Goal: Task Accomplishment & Management: Manage account settings

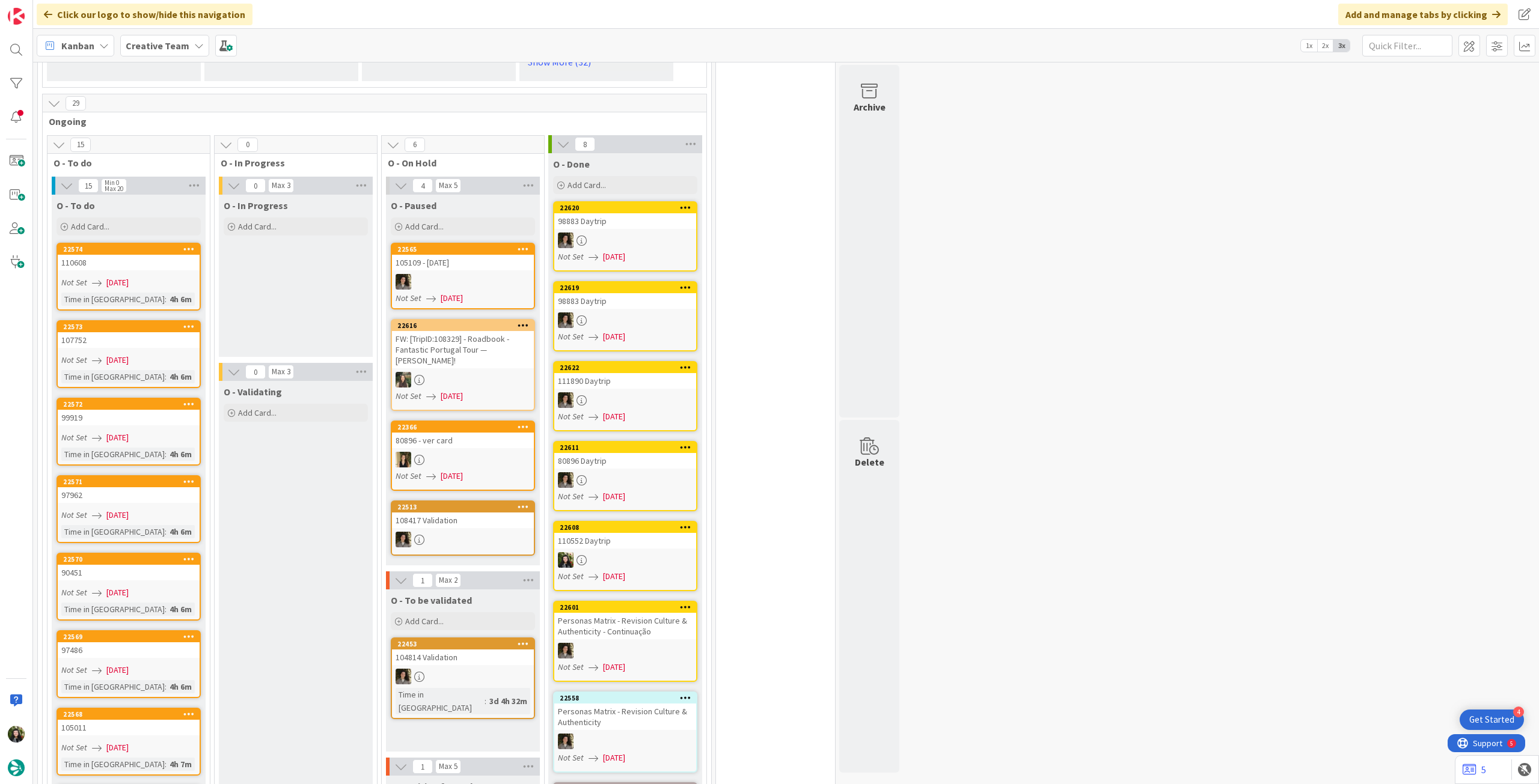
scroll to position [1042, 0]
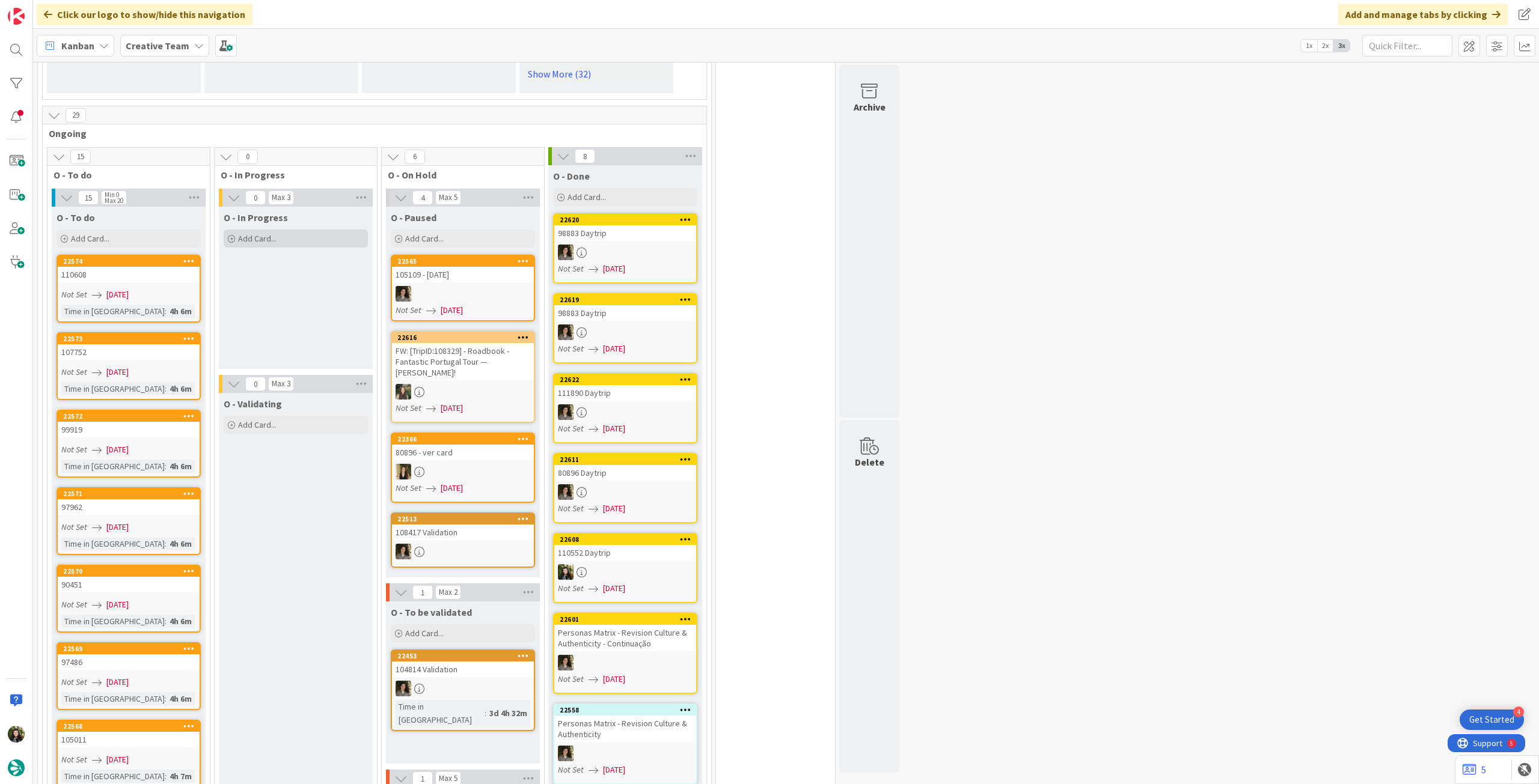
click at [281, 230] on div "Add Card..." at bounding box center [296, 239] width 144 height 18
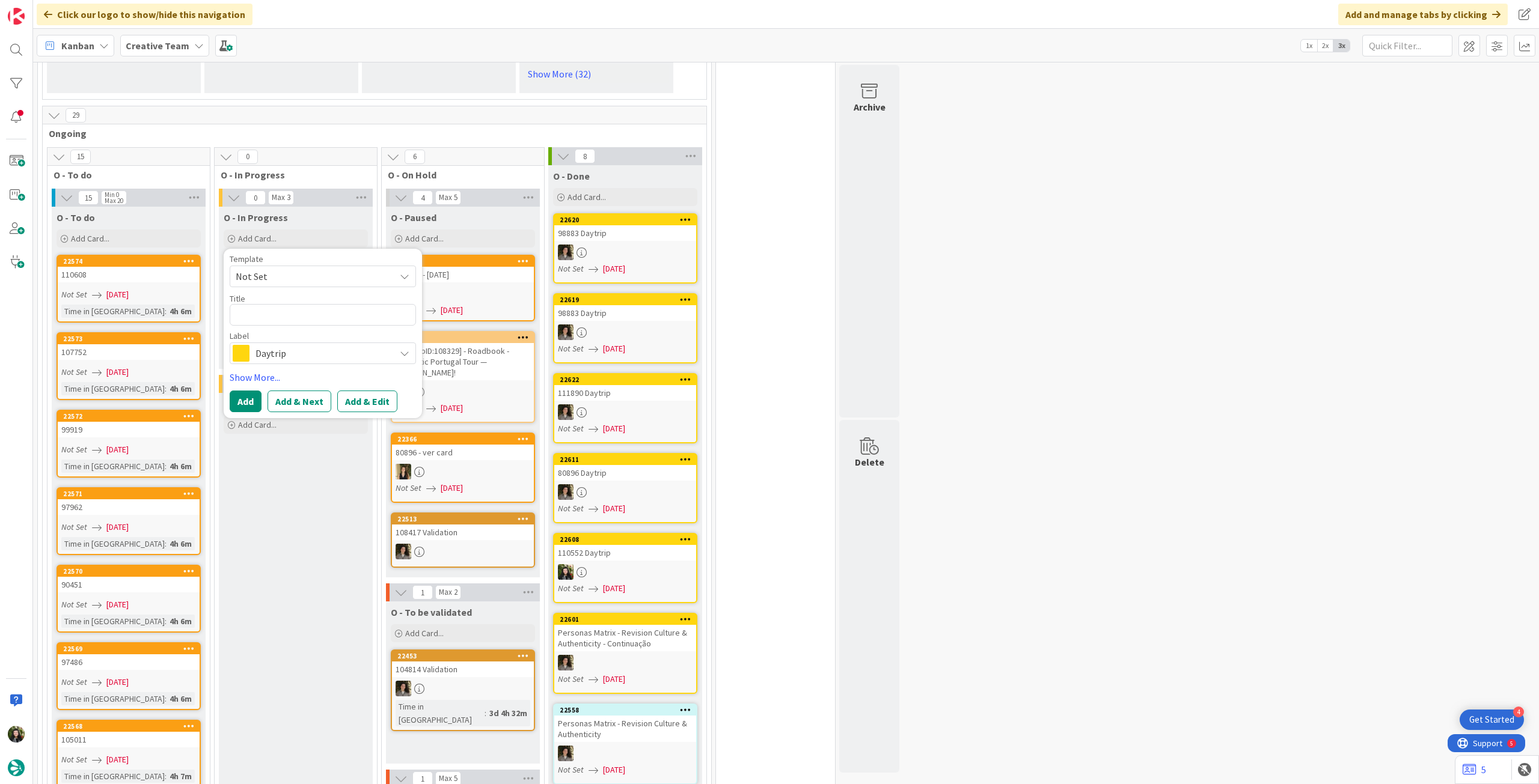
click at [296, 345] on span "Daytrip" at bounding box center [322, 353] width 133 height 17
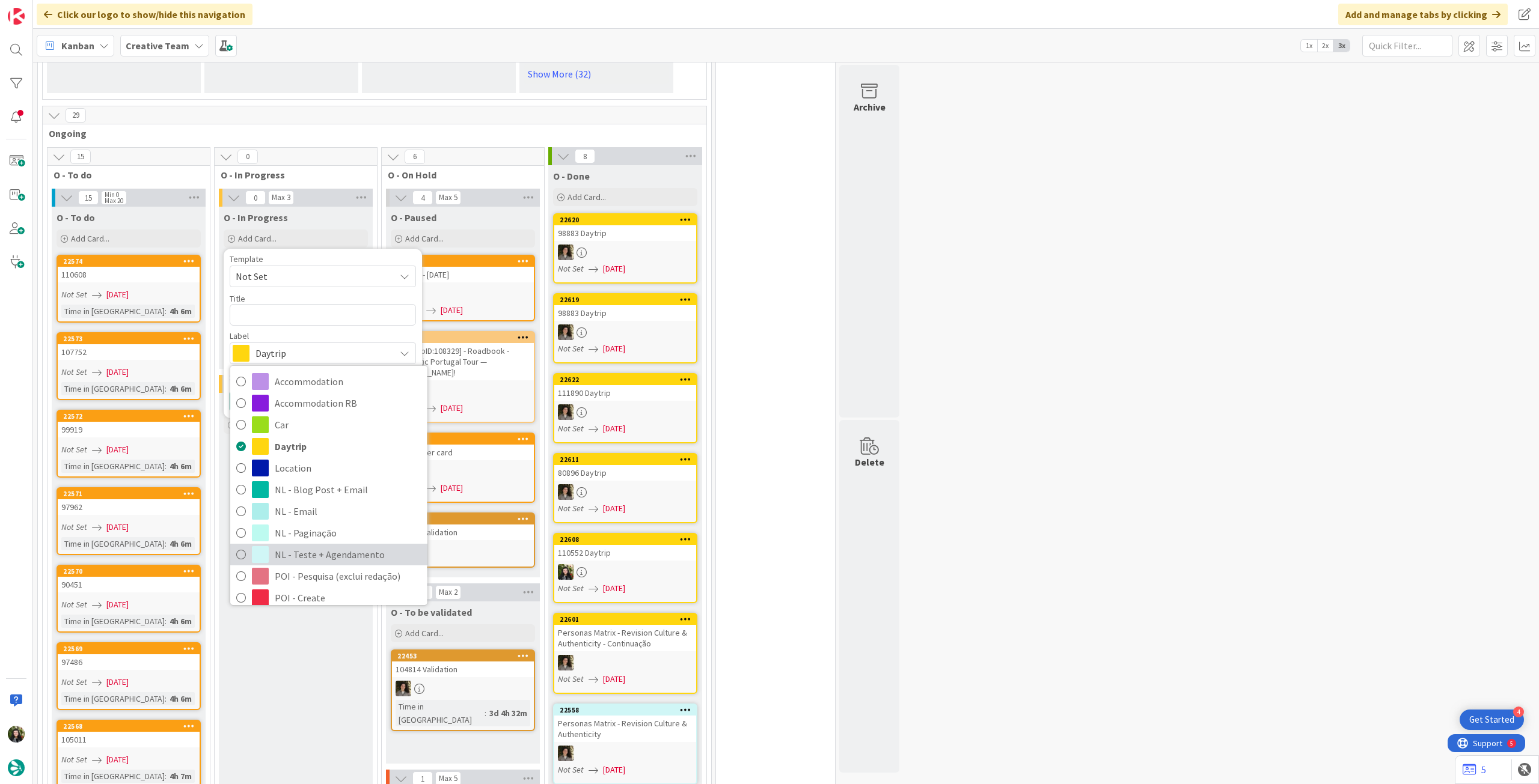
click at [336, 545] on span "NL - Teste + Agendamento" at bounding box center [348, 554] width 147 height 18
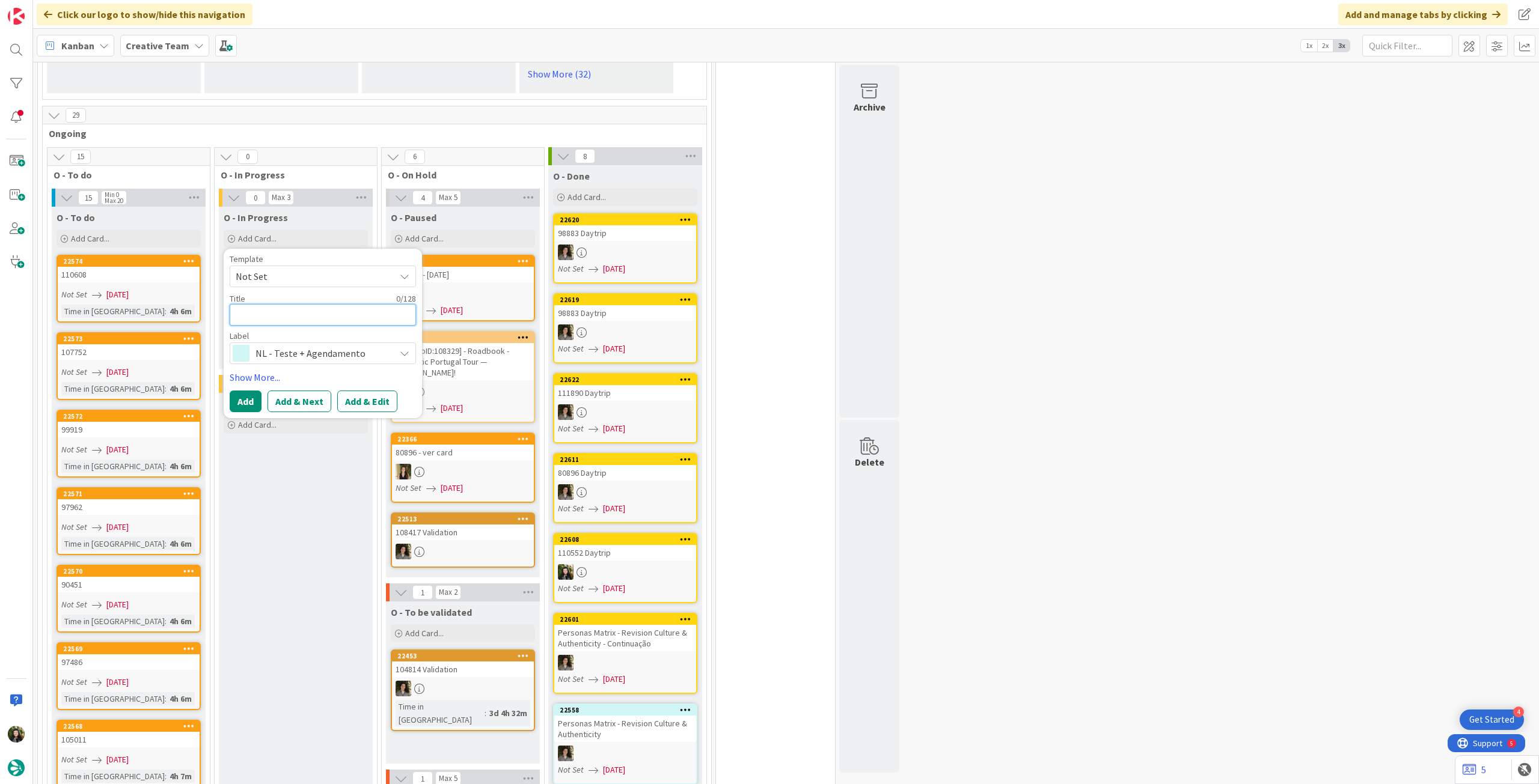
click at [329, 304] on textarea at bounding box center [322, 314] width 186 height 22
type textarea "x"
type textarea "M"
type textarea "x"
type textarea "Ma"
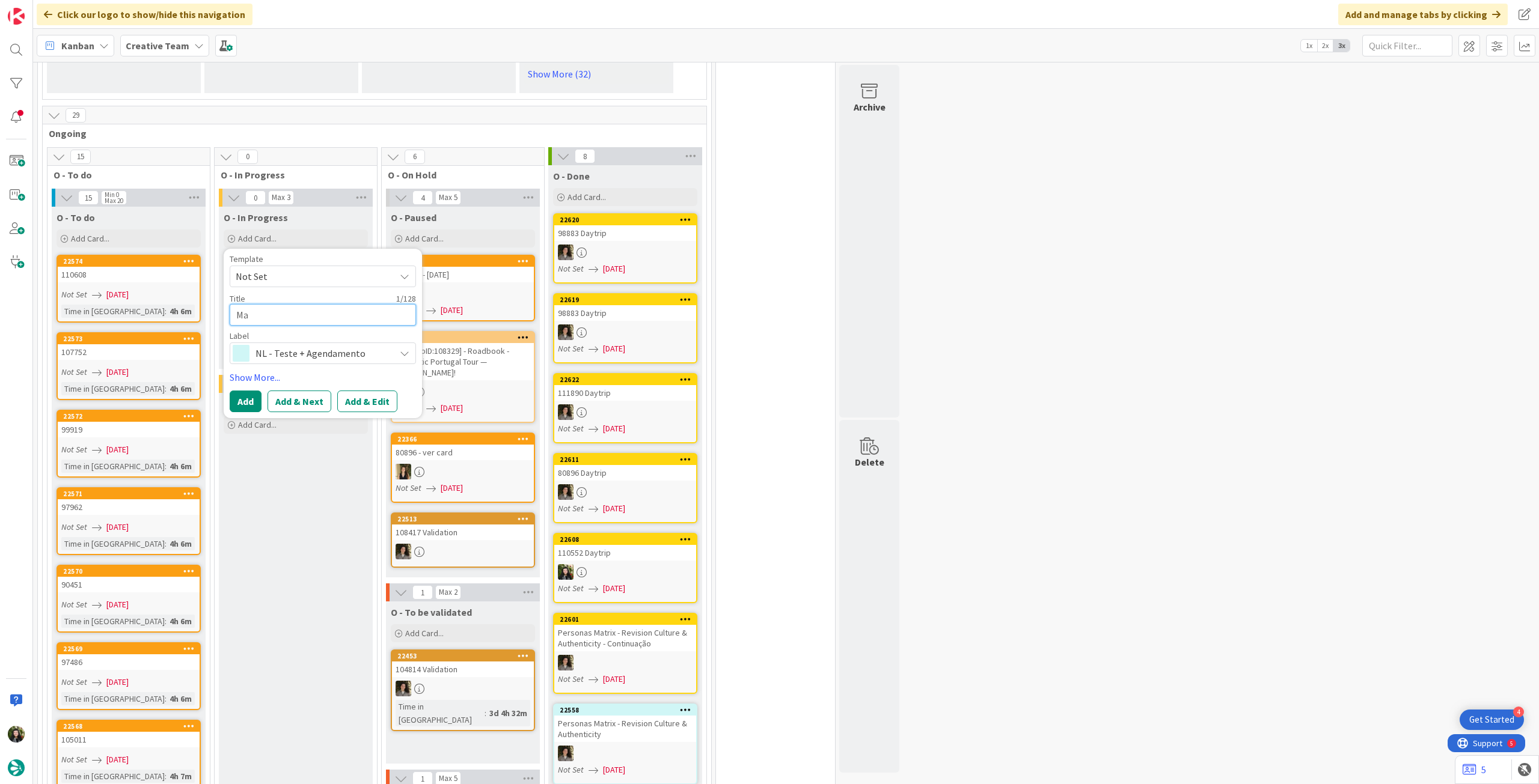
type textarea "x"
type textarea "Maq"
type textarea "x"
type textarea "Maqu"
type textarea "x"
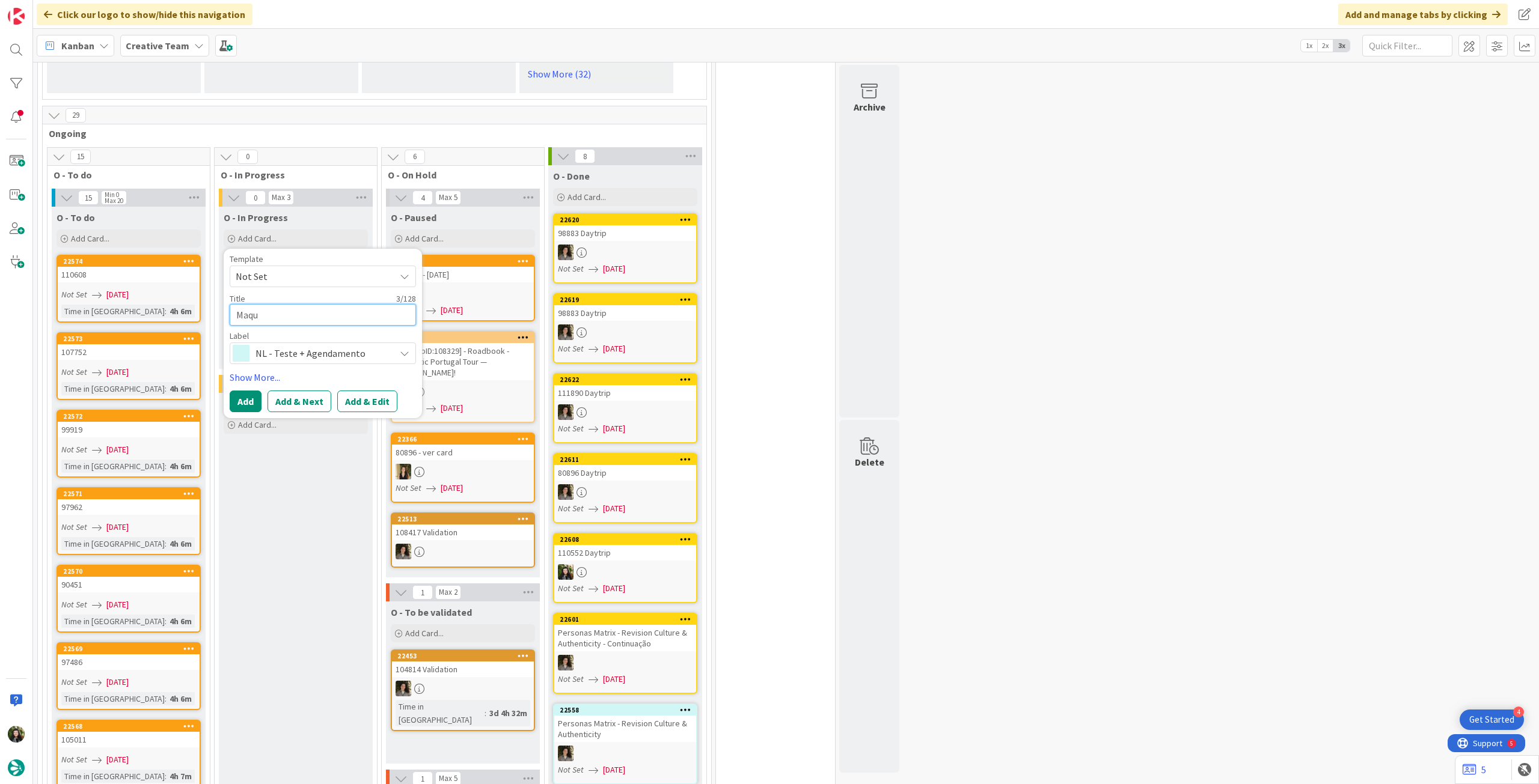
type textarea "Maque"
type textarea "x"
type textarea "Maquet"
type textarea "x"
type textarea "Maquete"
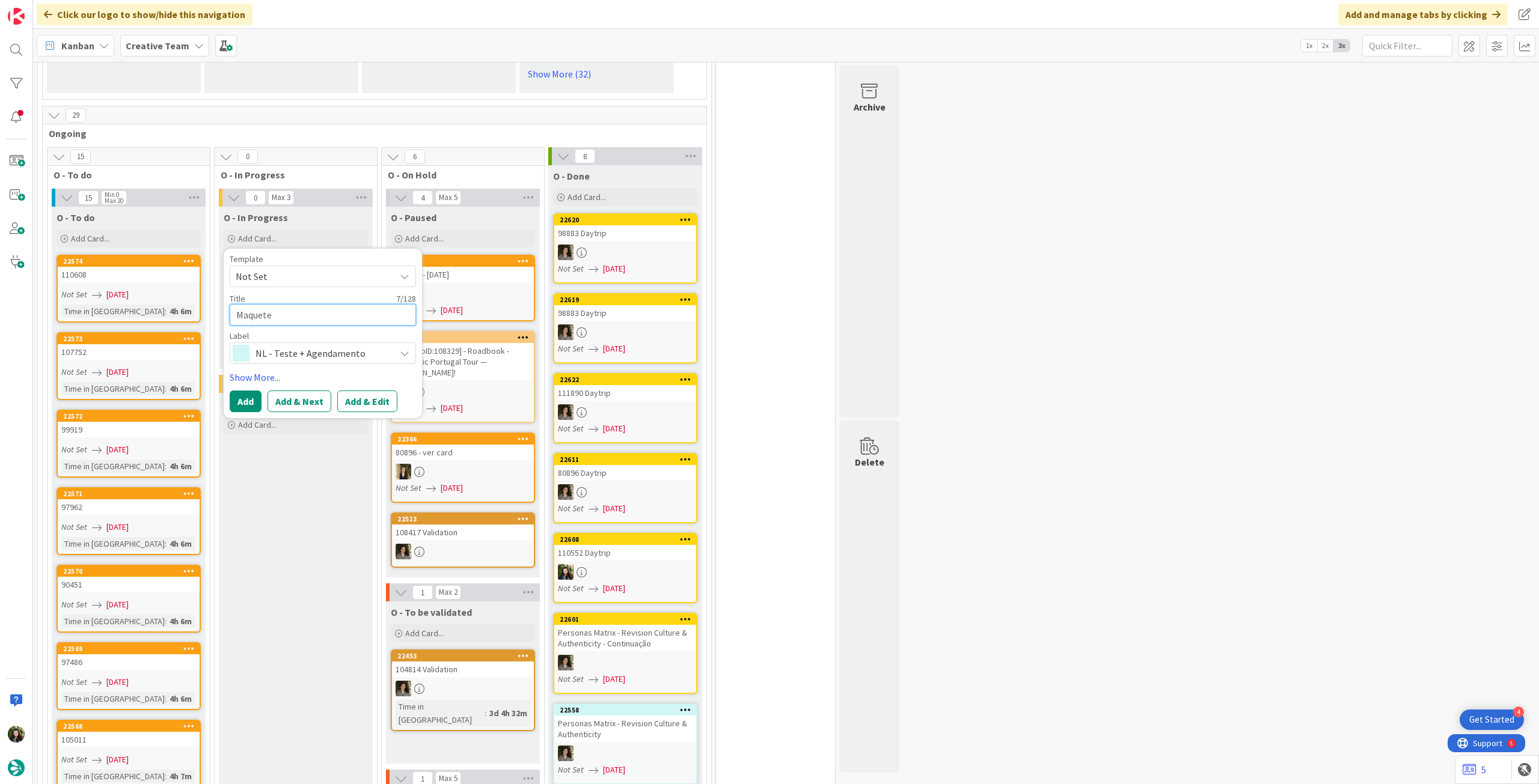
type textarea "x"
type textarea "Maquete"
type textarea "x"
type textarea "Maquete n"
type textarea "x"
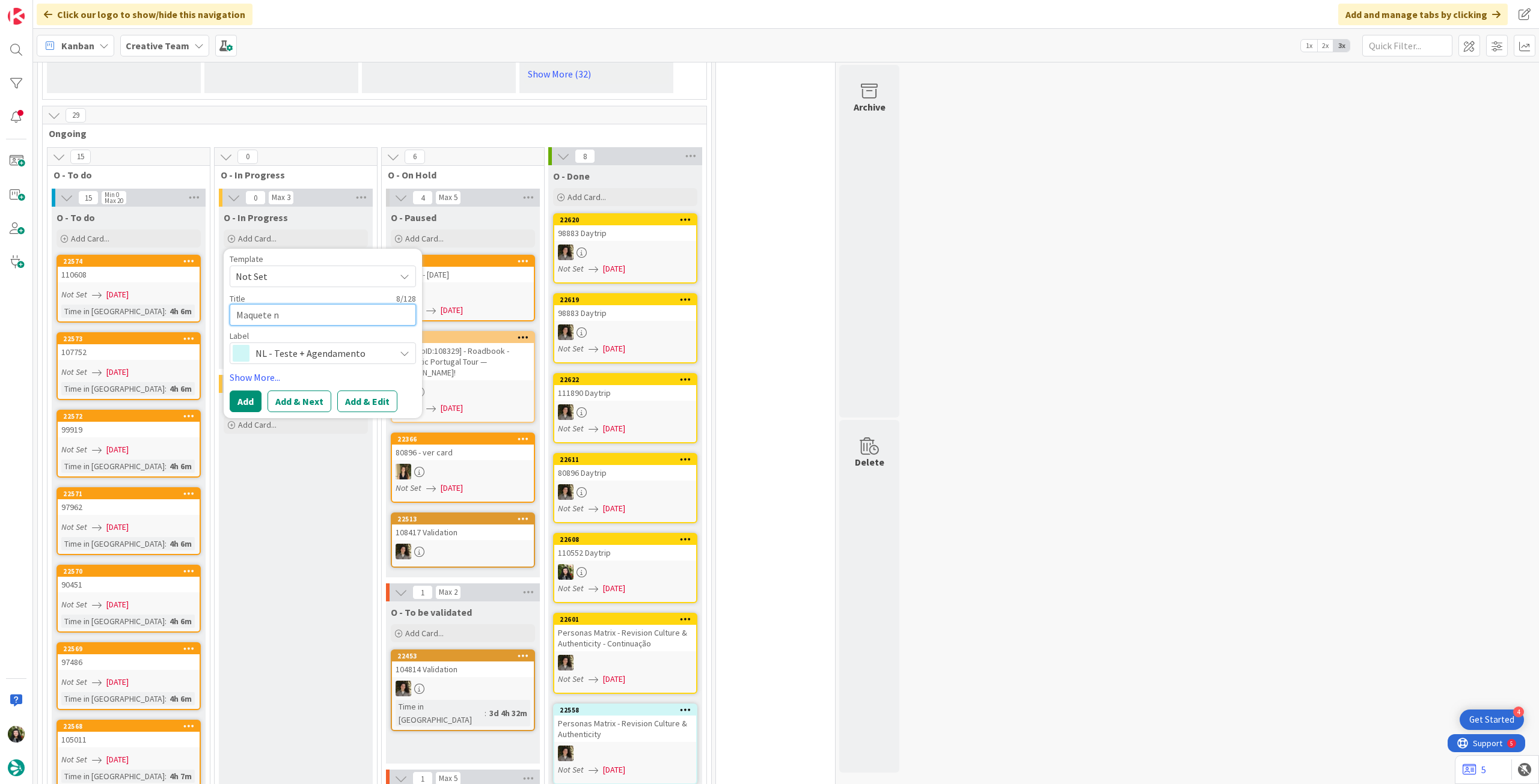
type textarea "Maquete no"
type textarea "x"
type textarea "Maquete nov"
type textarea "x"
type textarea "Maquete novo"
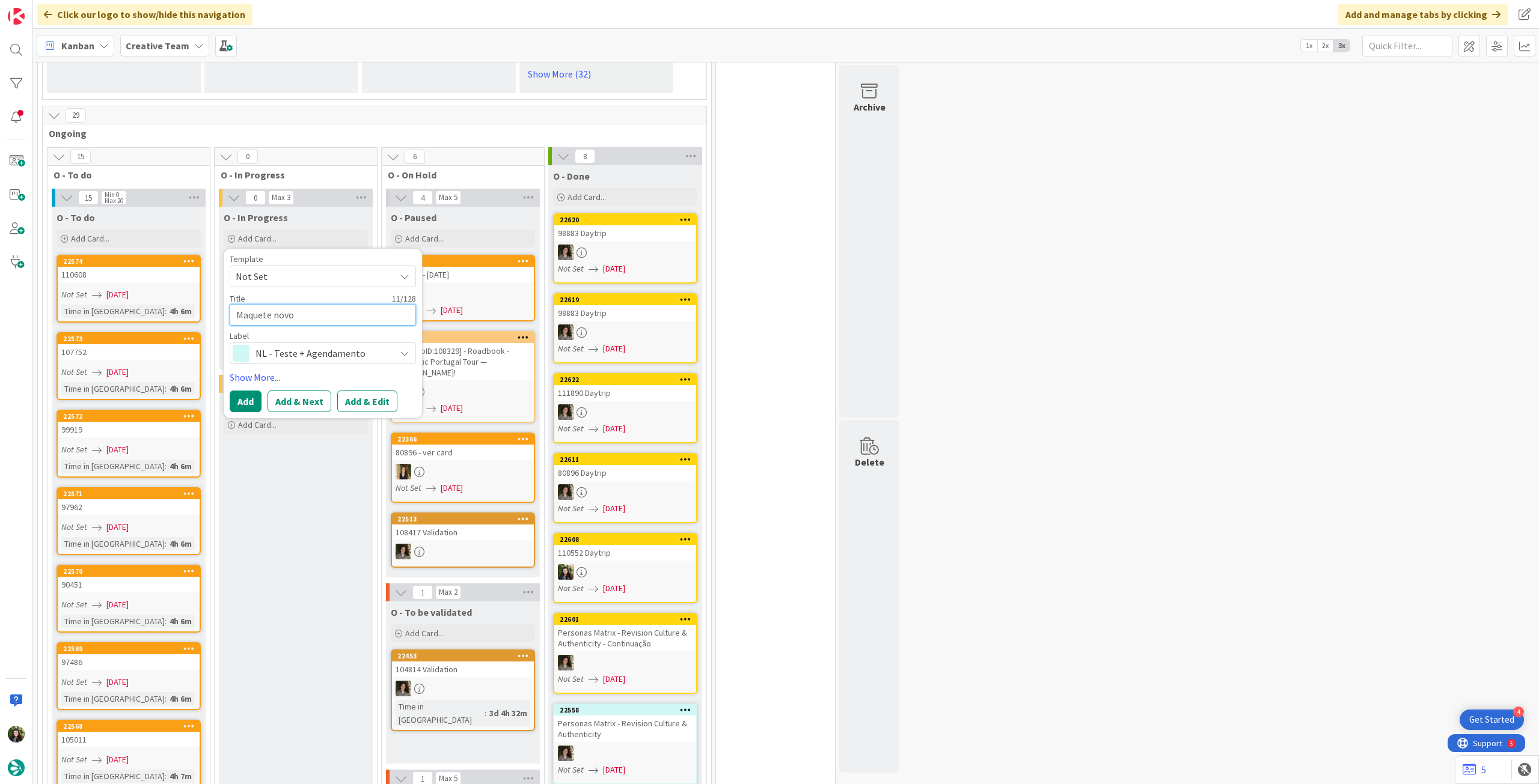
type textarea "x"
type textarea "Maquete novo"
type textarea "x"
type textarea "Maquete novo si"
type textarea "x"
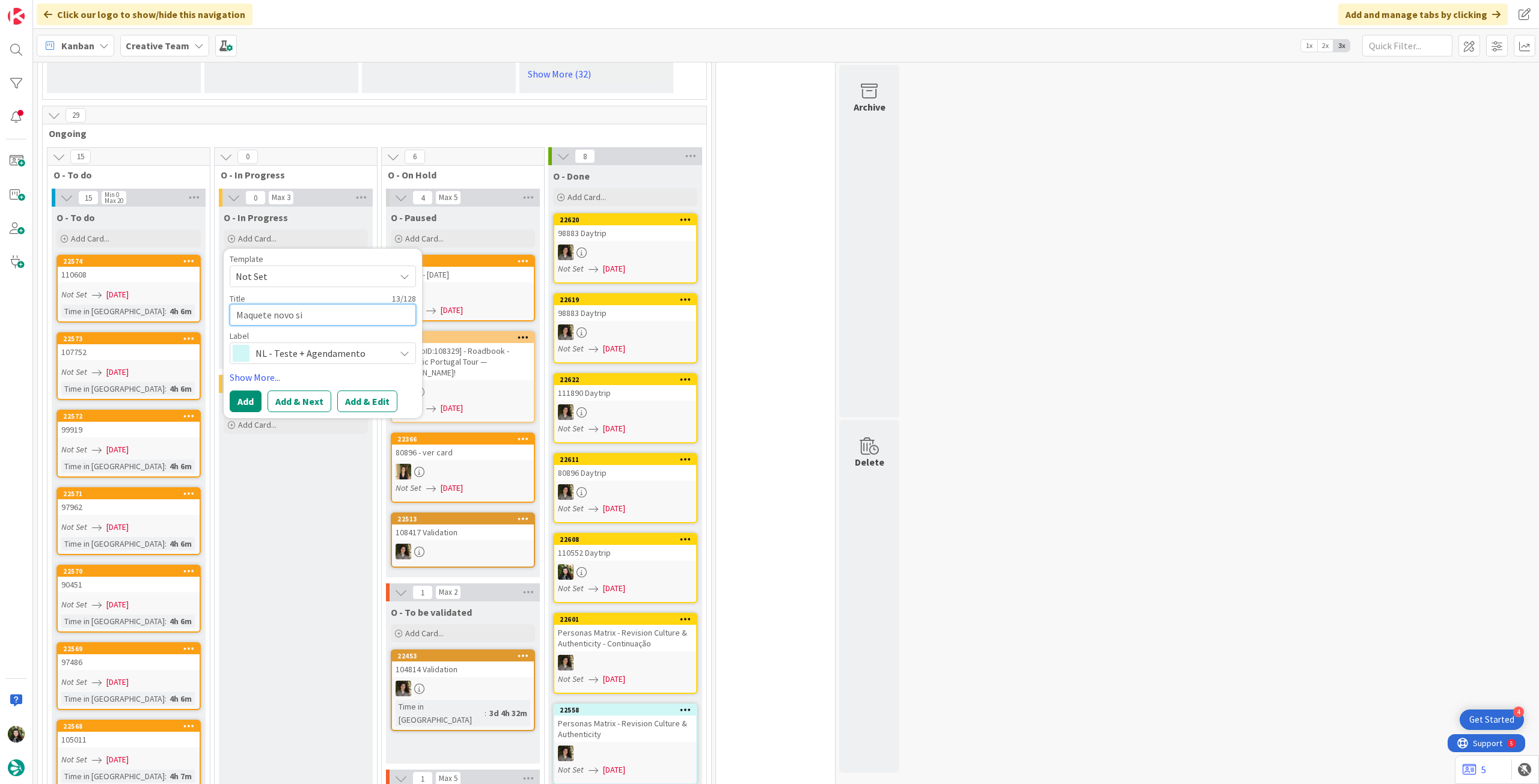
type textarea "Maquete novo sit"
type textarea "x"
type textarea "Maquete novo site"
click at [255, 391] on button "Add" at bounding box center [245, 401] width 32 height 22
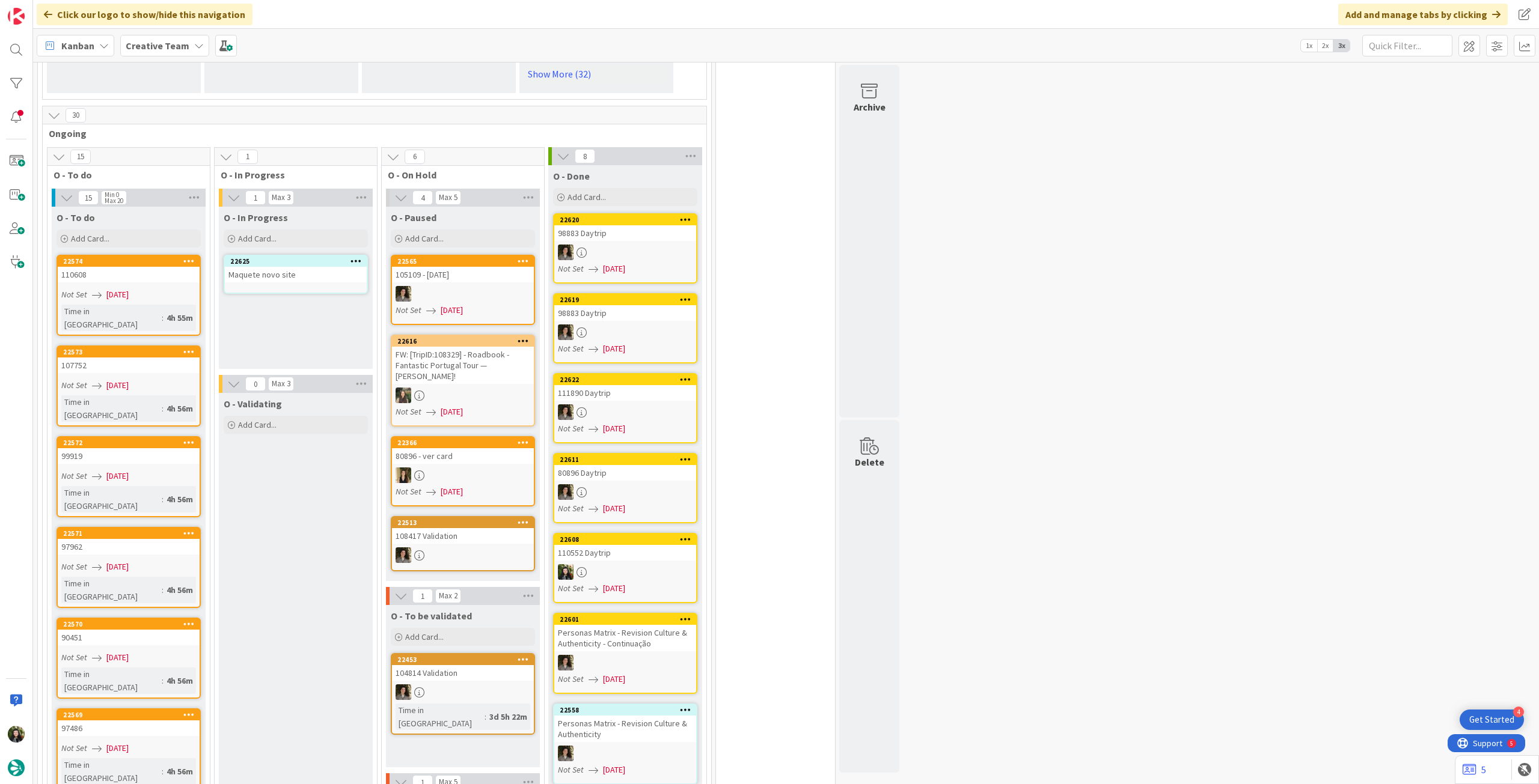
click at [316, 255] on link "22625 Maquete novo site" at bounding box center [296, 274] width 144 height 39
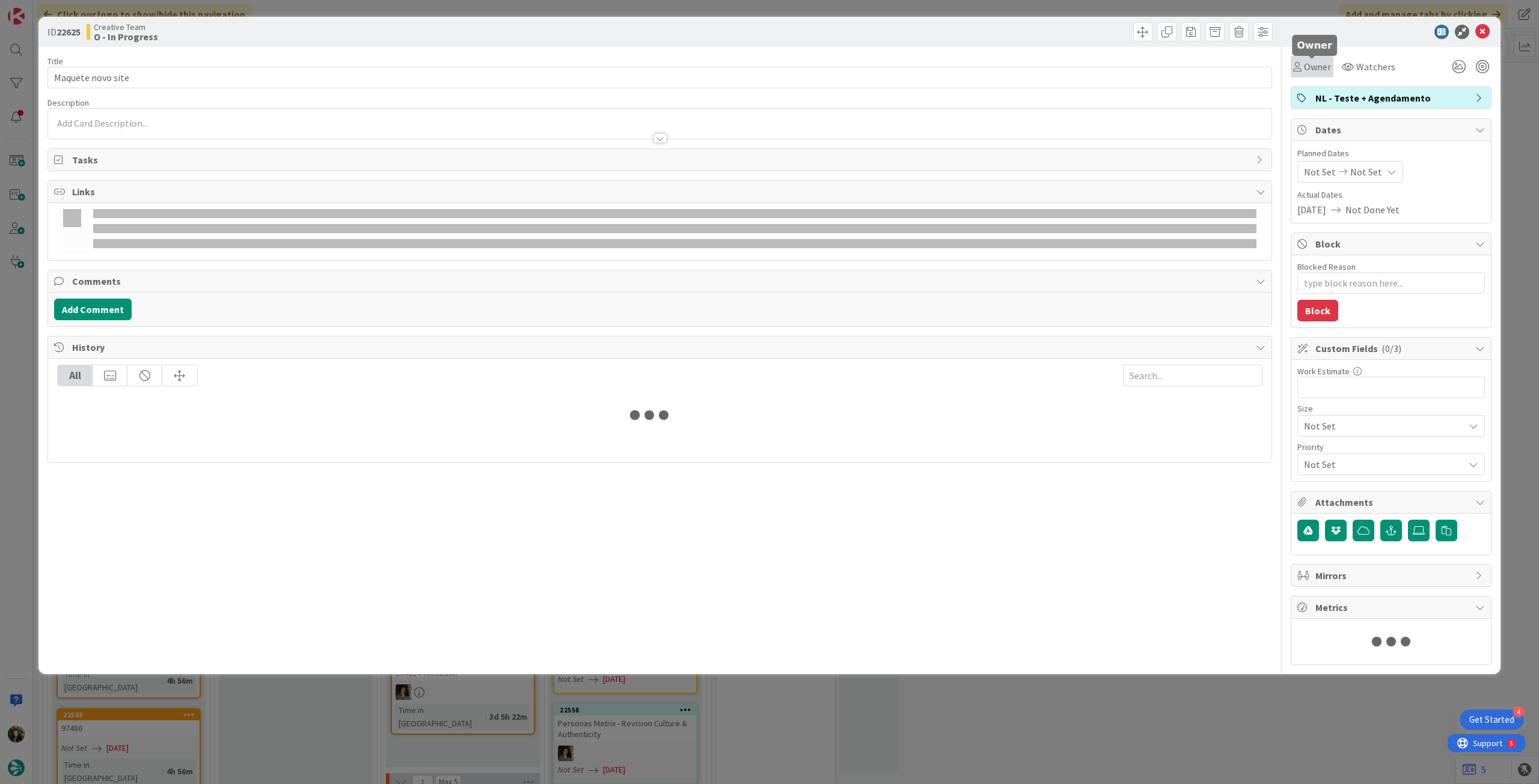
click at [1312, 70] on span "Owner" at bounding box center [1317, 67] width 27 height 15
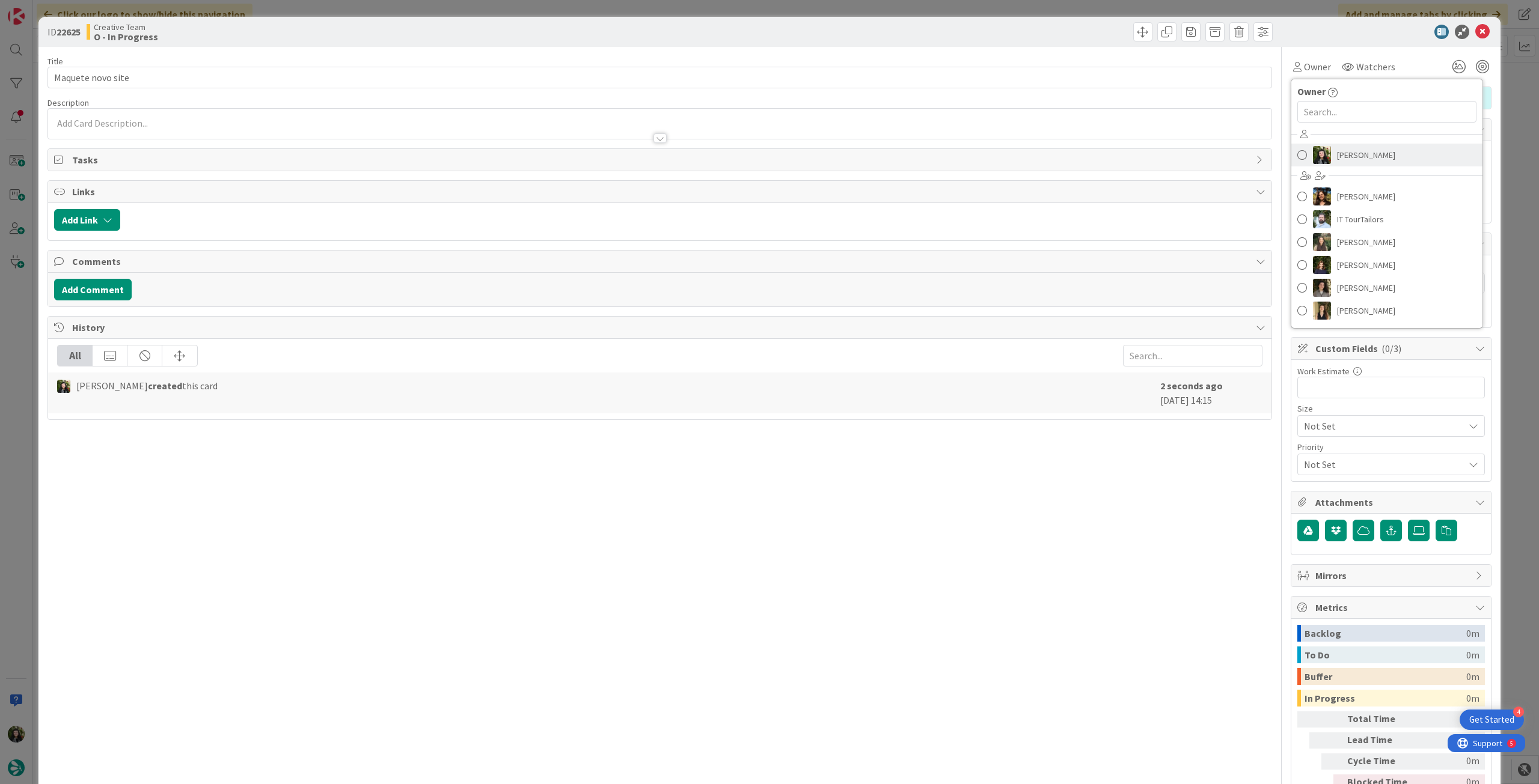
click at [1352, 153] on span "[PERSON_NAME]" at bounding box center [1366, 155] width 58 height 18
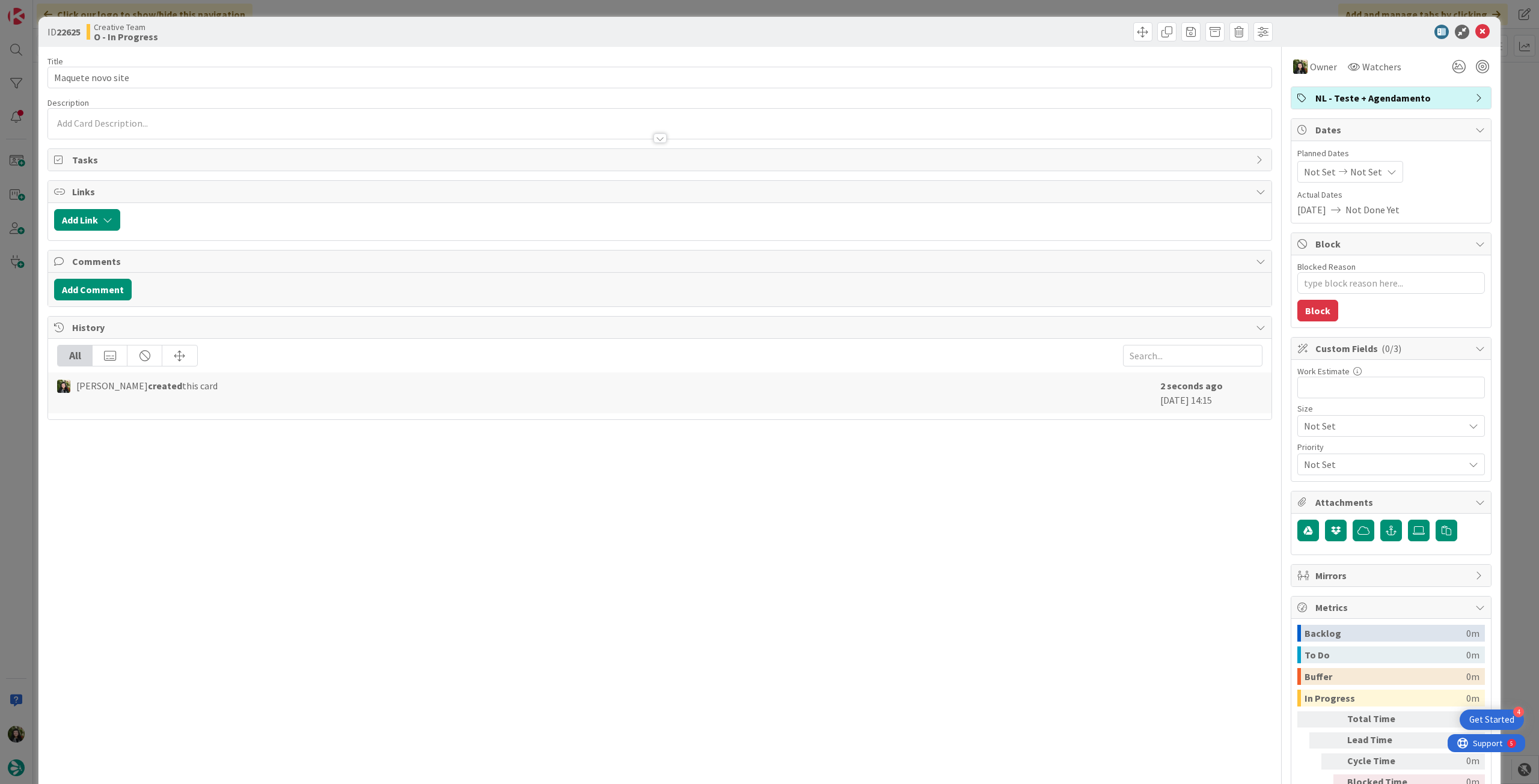
type textarea "x"
click at [1365, 166] on span "Not Set" at bounding box center [1366, 172] width 32 height 15
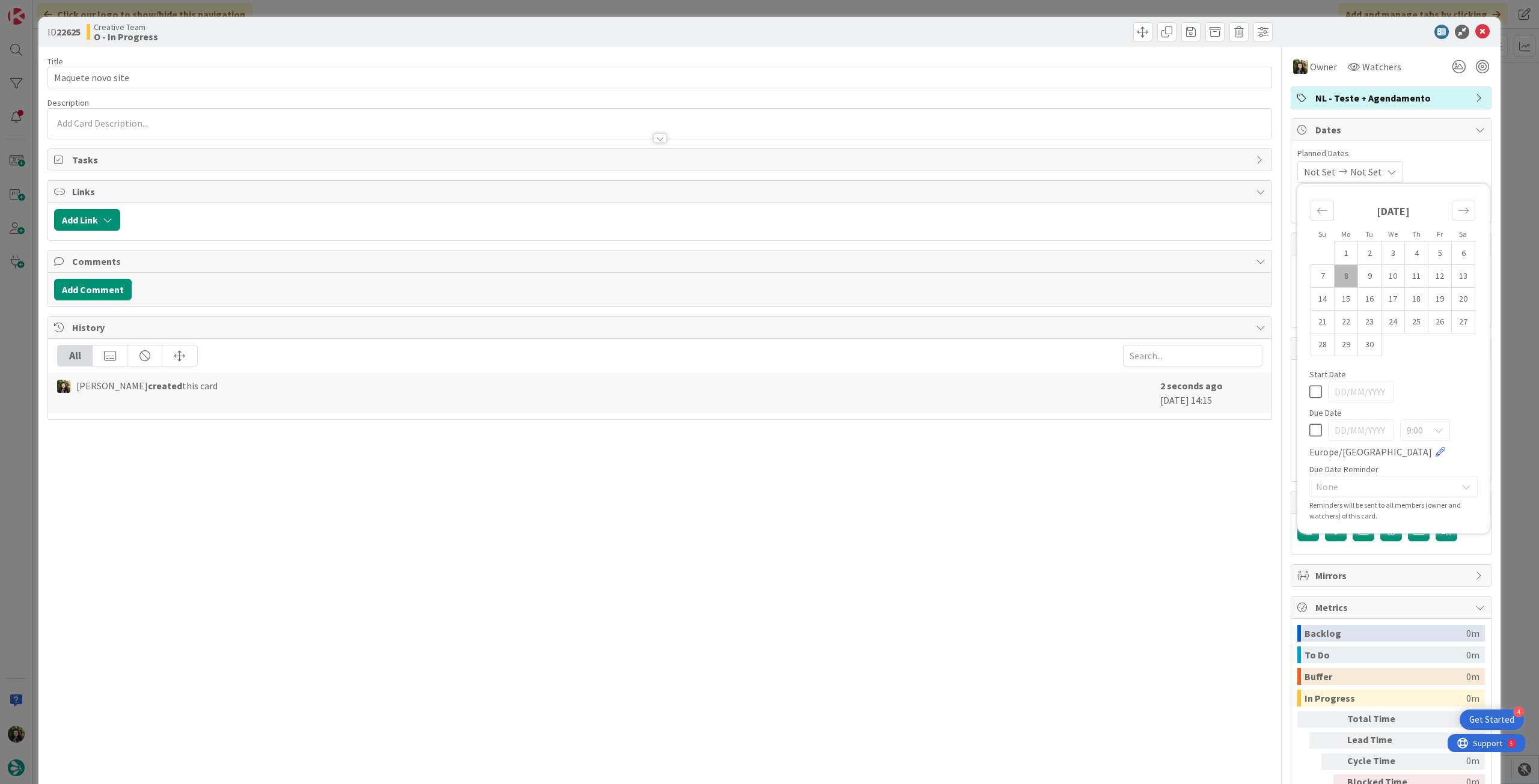
click at [1312, 437] on div "9:00 [GEOGRAPHIC_DATA]/[GEOGRAPHIC_DATA]" at bounding box center [1394, 439] width 169 height 40
click at [1309, 423] on icon at bounding box center [1316, 430] width 13 height 15
type input "[DATE]"
click at [1475, 29] on icon at bounding box center [1482, 32] width 15 height 15
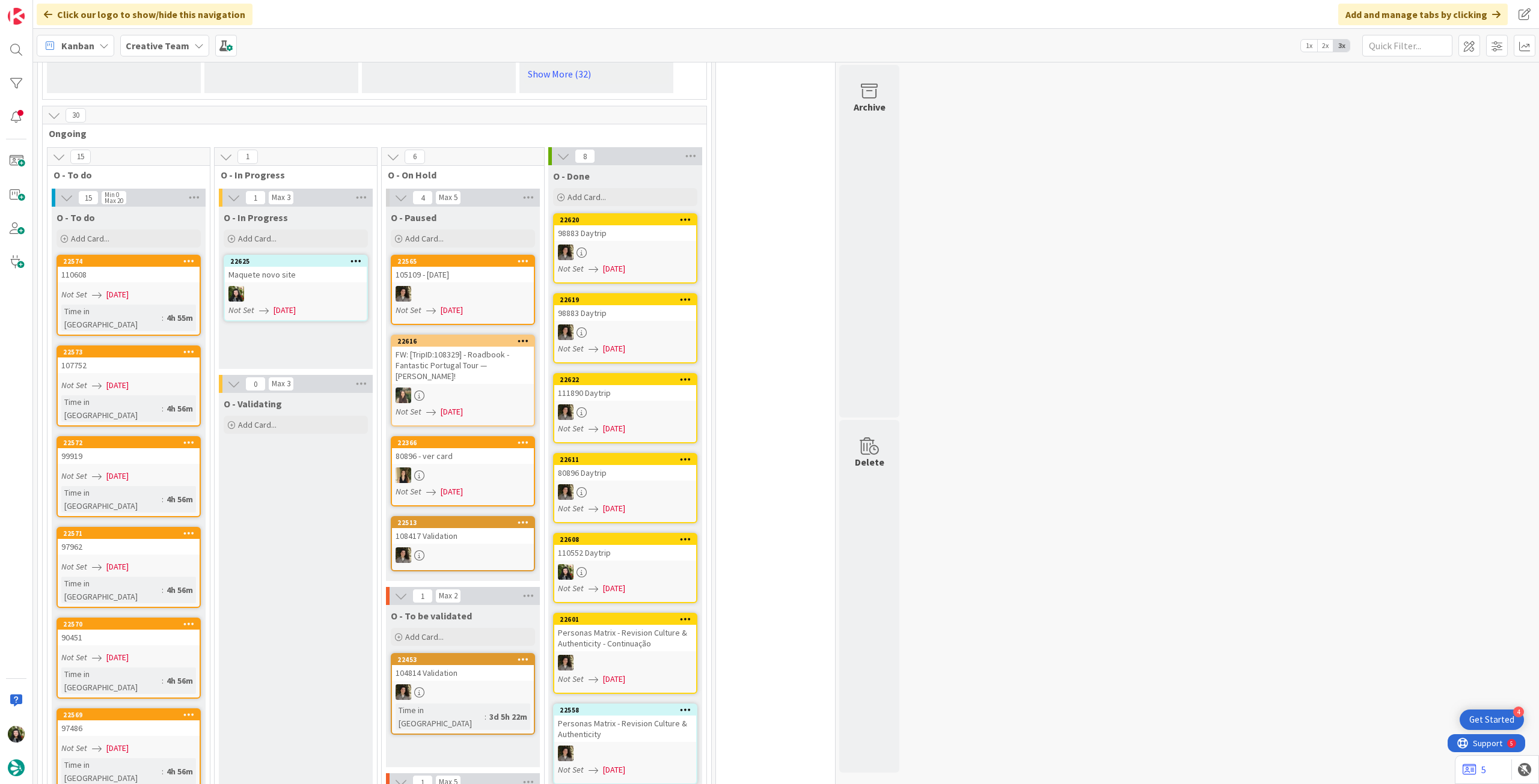
scroll to position [962, 0]
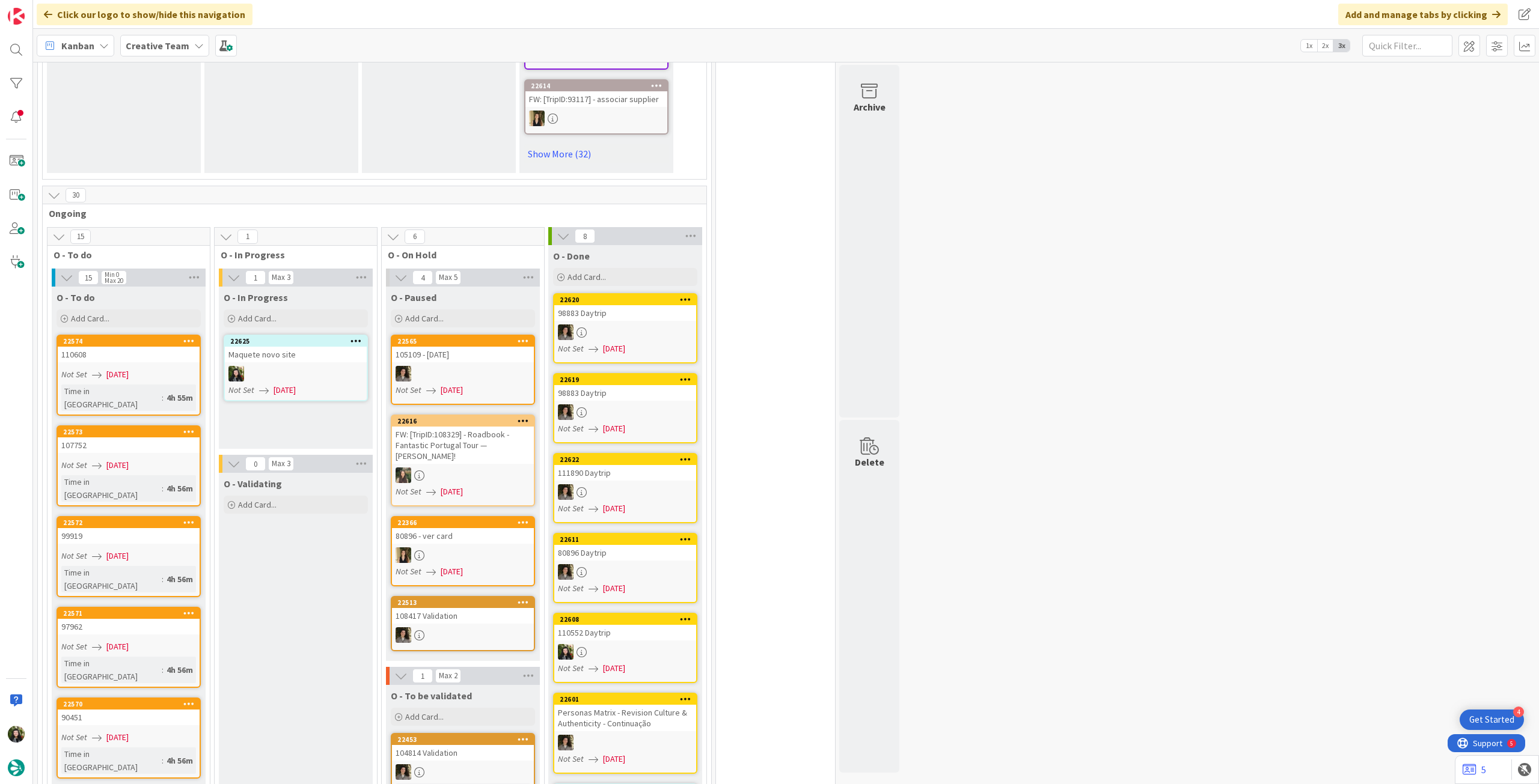
click at [140, 51] on b "Creative Team" at bounding box center [157, 46] width 64 height 12
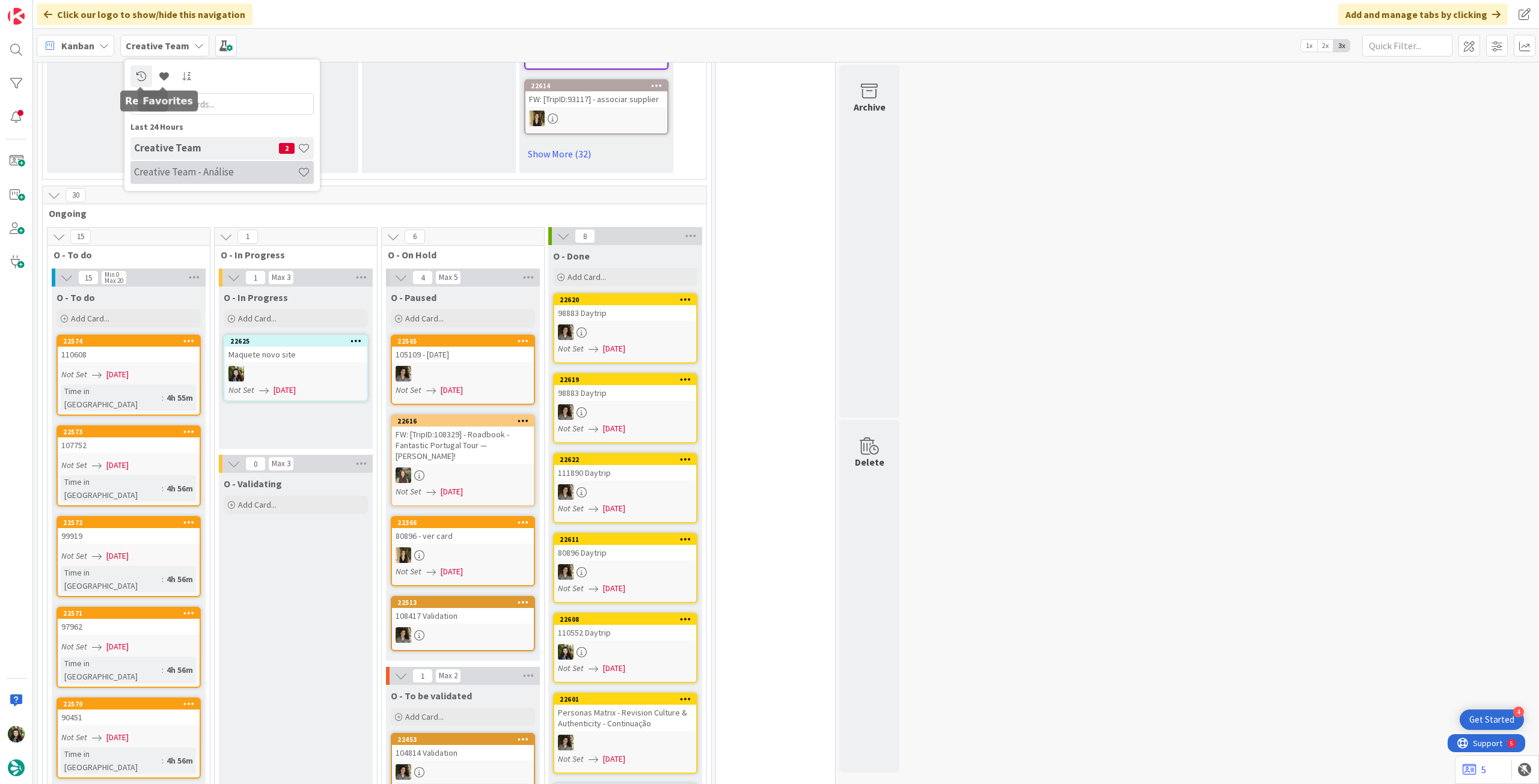
click at [190, 164] on div "Creative Team - Análise" at bounding box center [222, 172] width 183 height 23
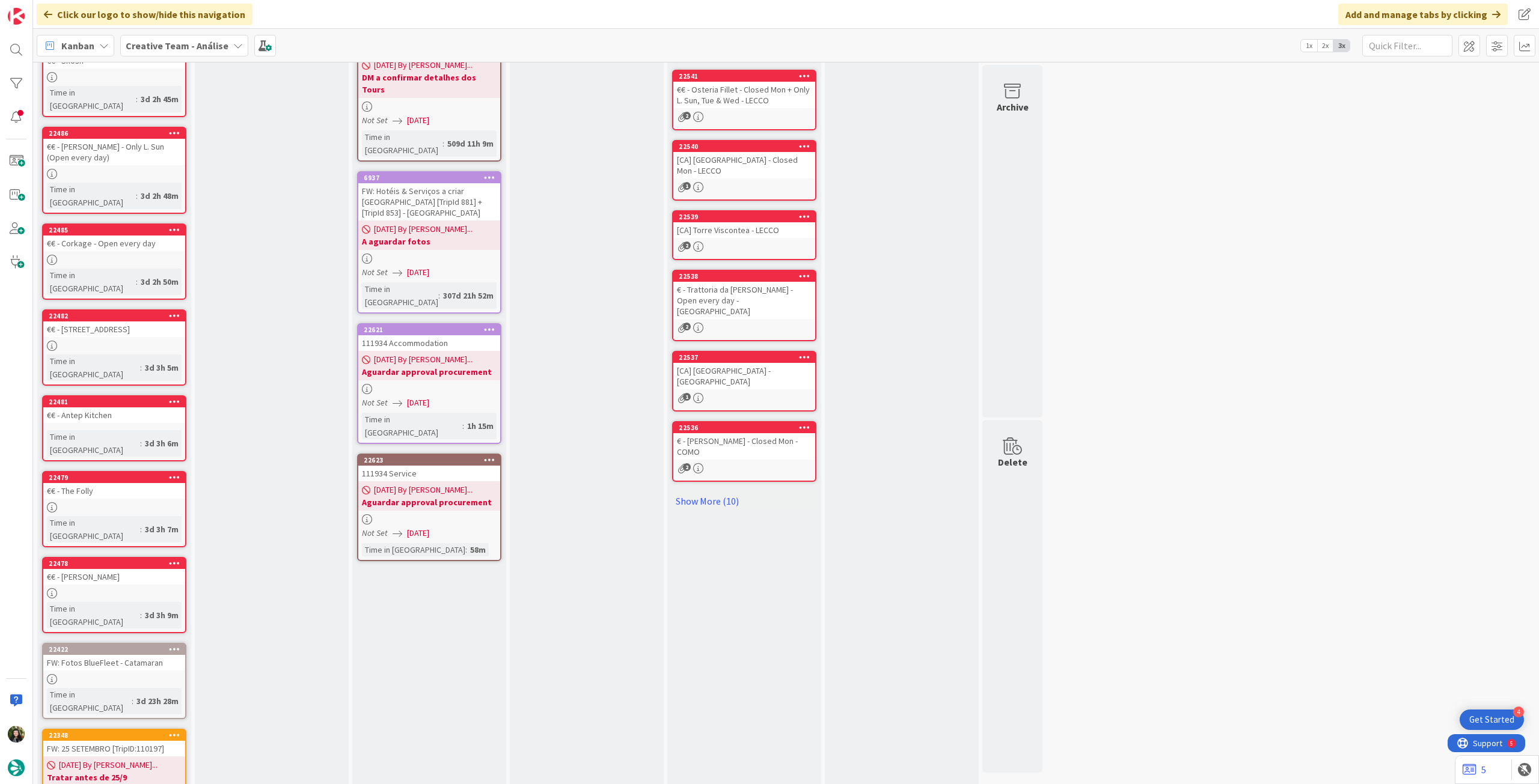
scroll to position [39, 0]
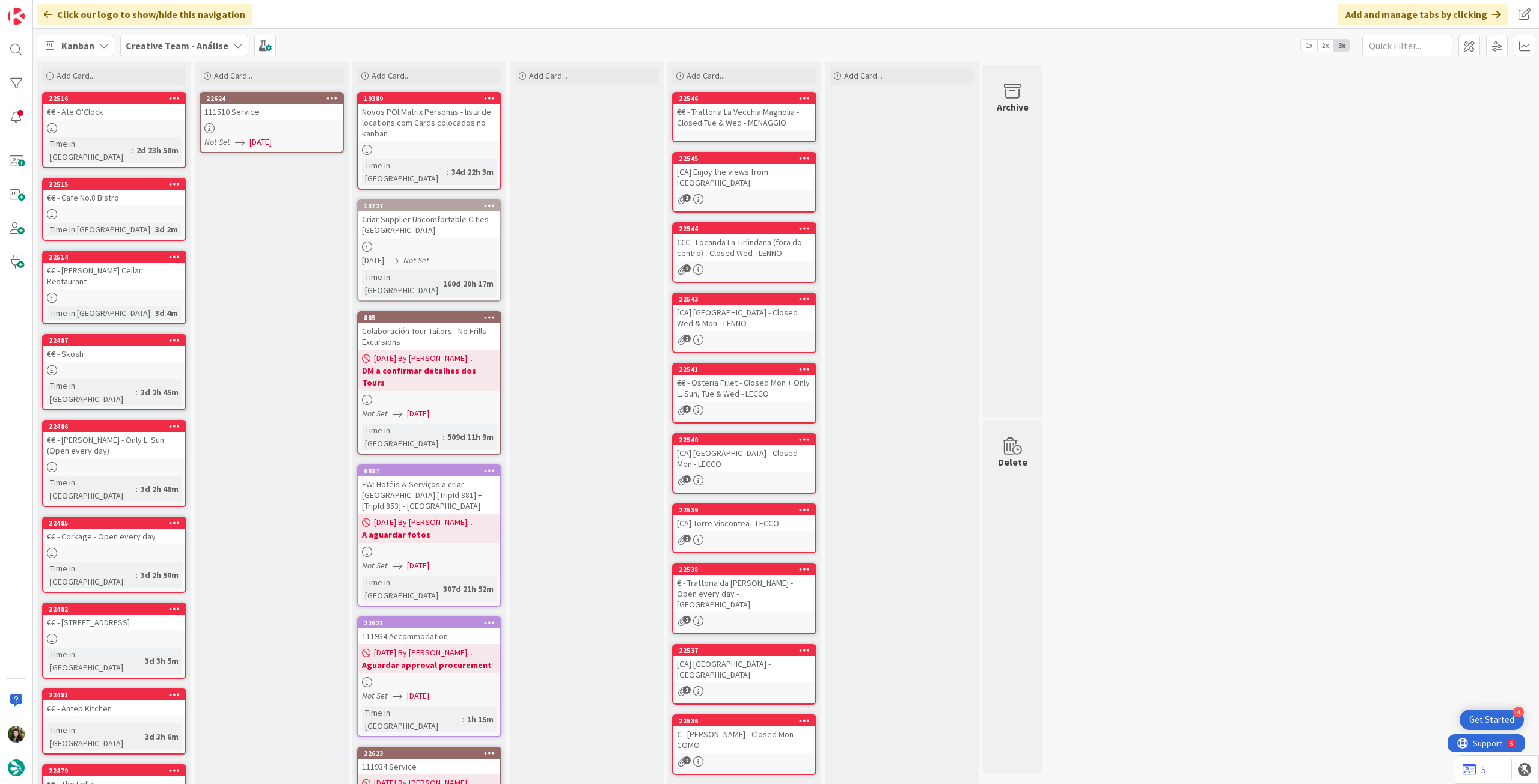
click at [298, 132] on div at bounding box center [272, 128] width 142 height 11
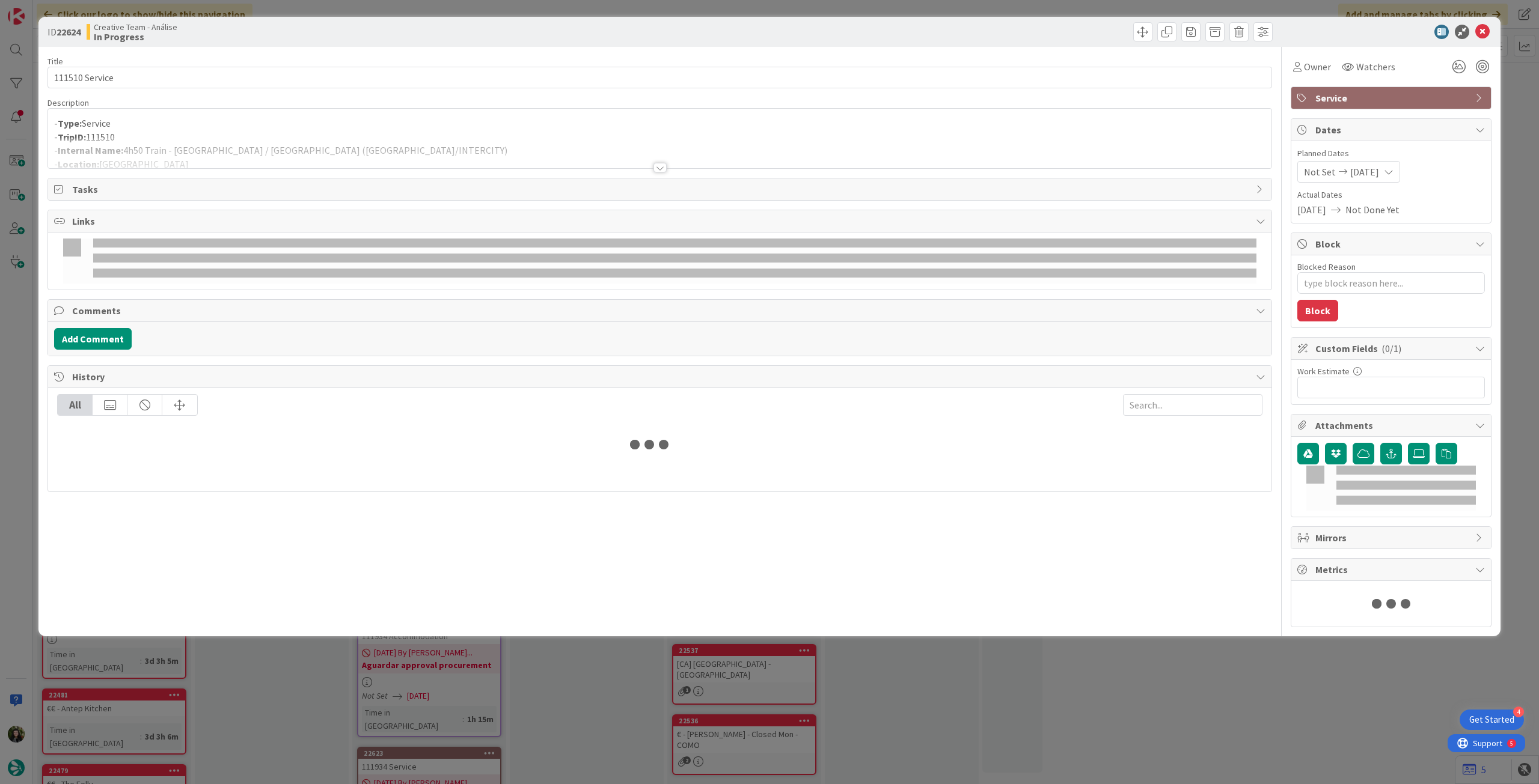
click at [303, 117] on p "- Type: Service" at bounding box center [659, 124] width 1211 height 14
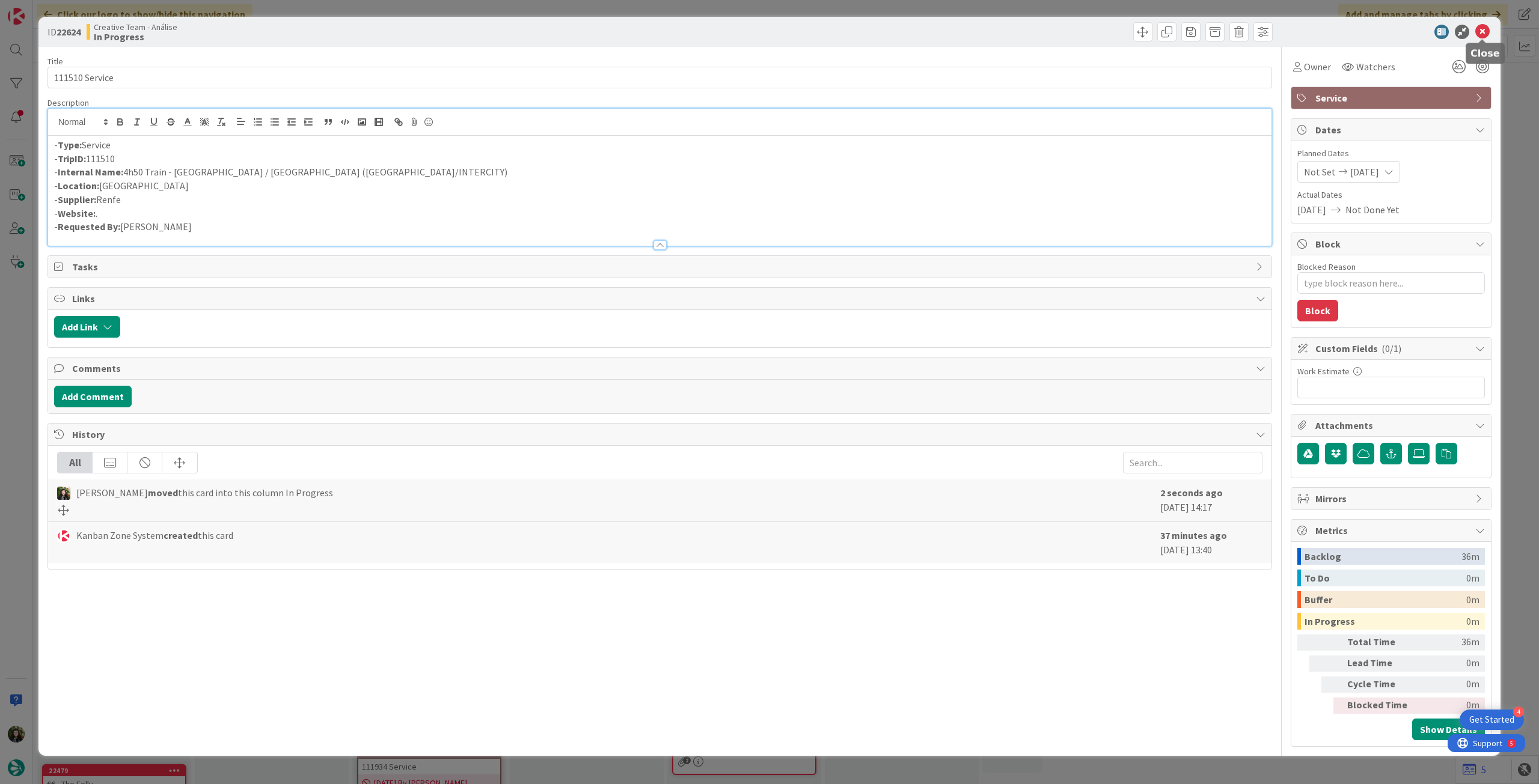
click at [1484, 32] on icon at bounding box center [1482, 32] width 15 height 15
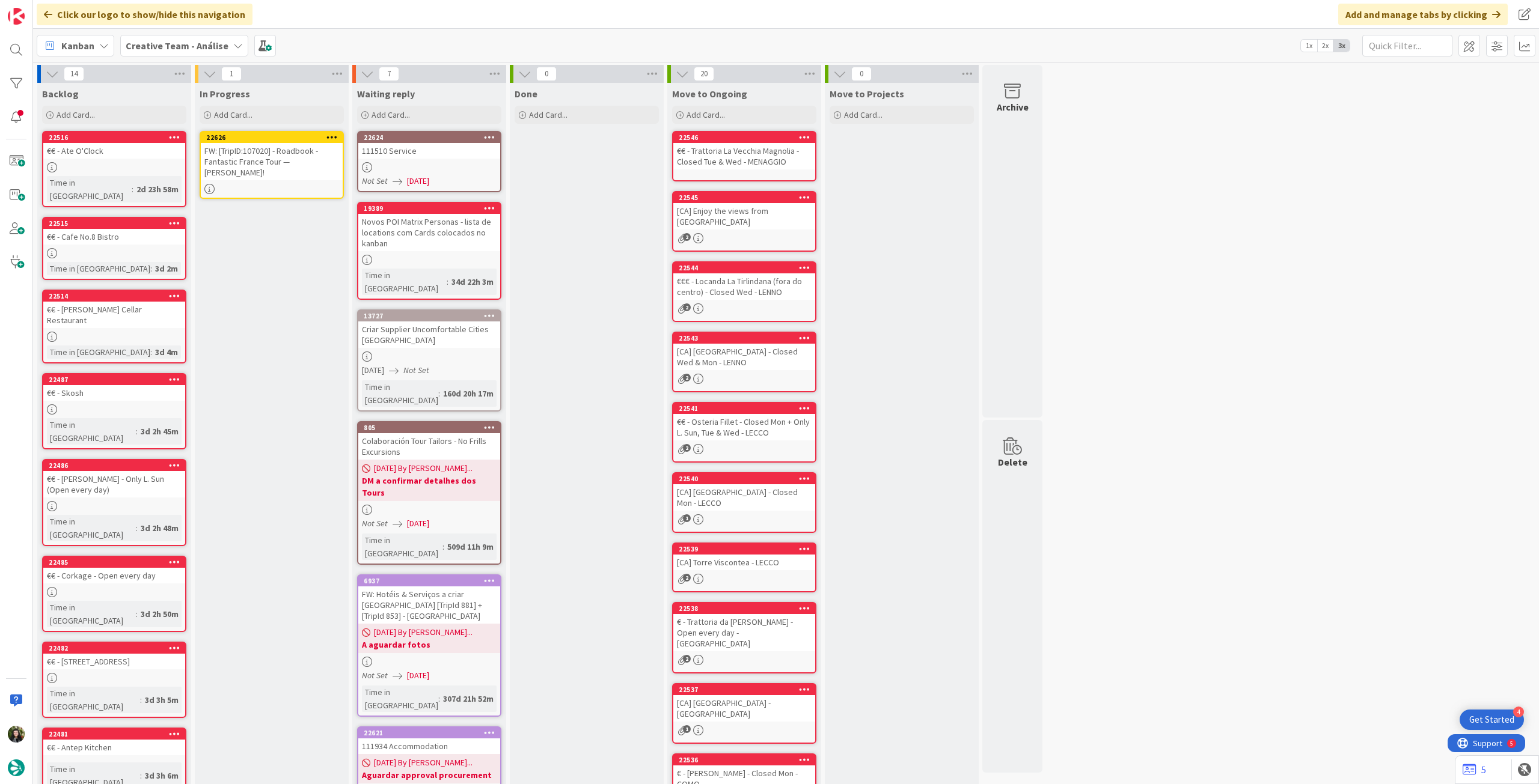
drag, startPoint x: 114, startPoint y: 145, endPoint x: 261, endPoint y: 164, distance: 148.2
click at [261, 164] on div "FW: [TripID:107020] - Roadbook - Fantastic France Tour — [PERSON_NAME]!" at bounding box center [272, 161] width 142 height 37
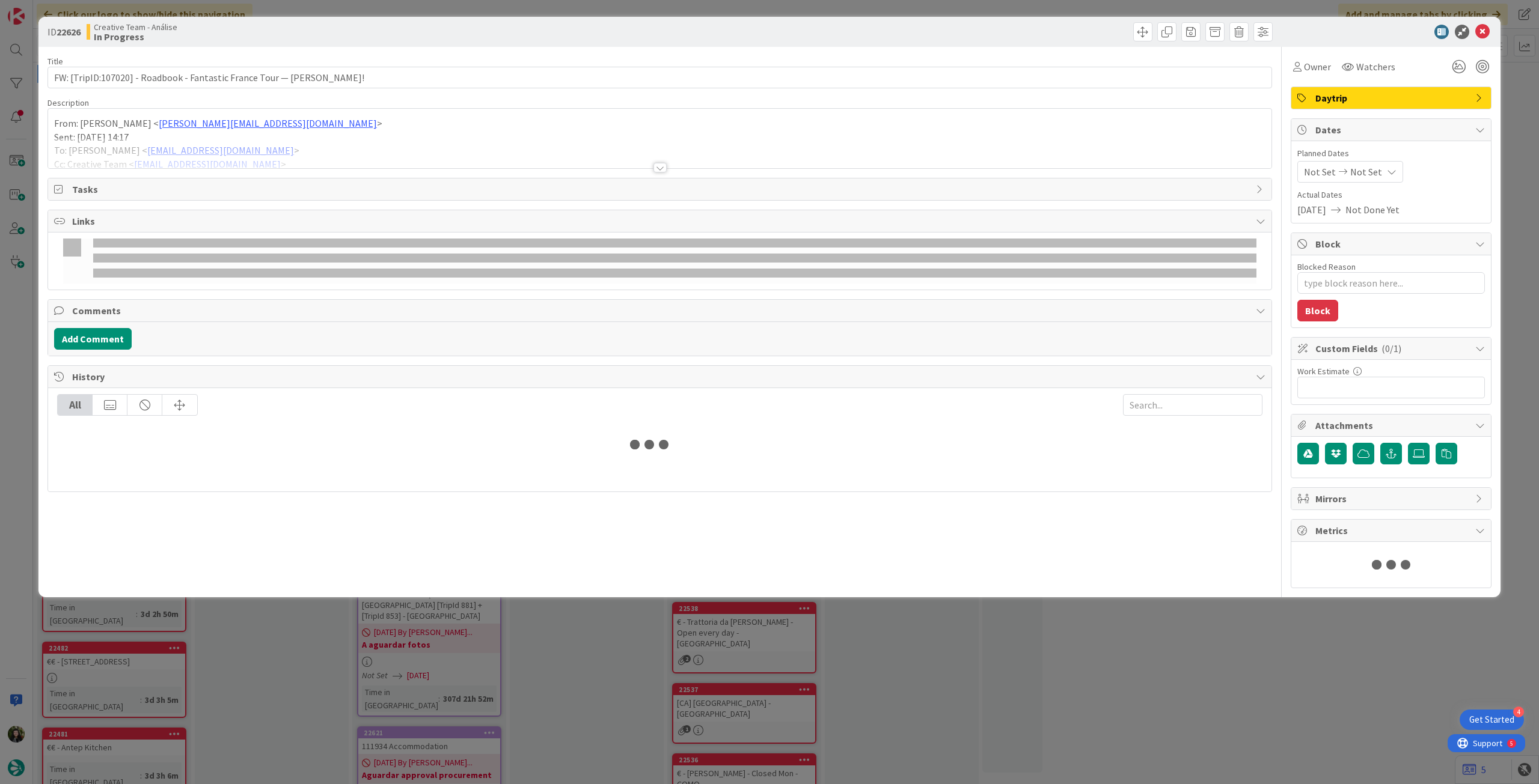
click at [1362, 174] on span "Not Set" at bounding box center [1366, 172] width 32 height 15
type textarea "x"
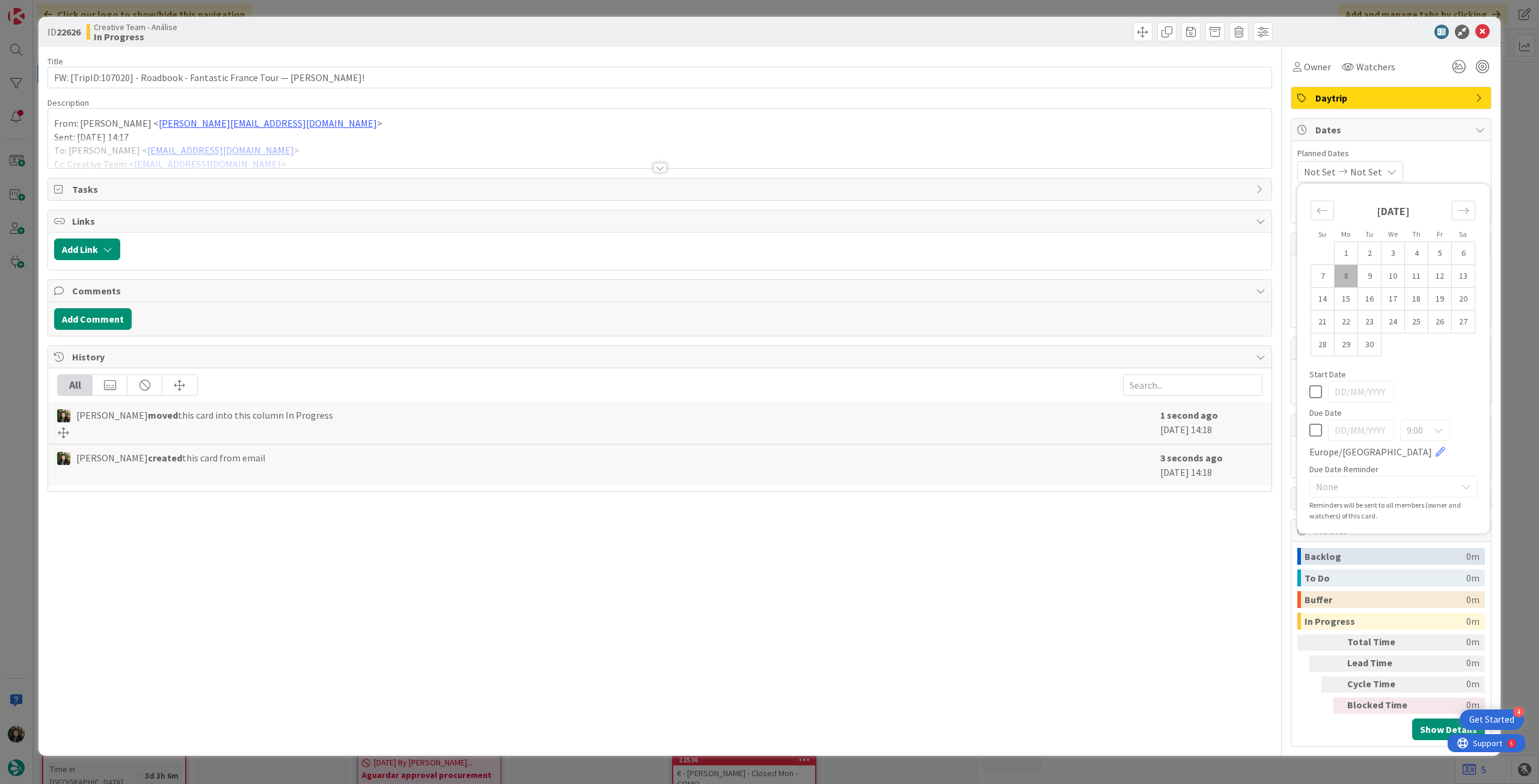
click at [1318, 434] on icon at bounding box center [1316, 430] width 13 height 15
type input "[DATE]"
click at [1479, 33] on icon at bounding box center [1482, 32] width 15 height 15
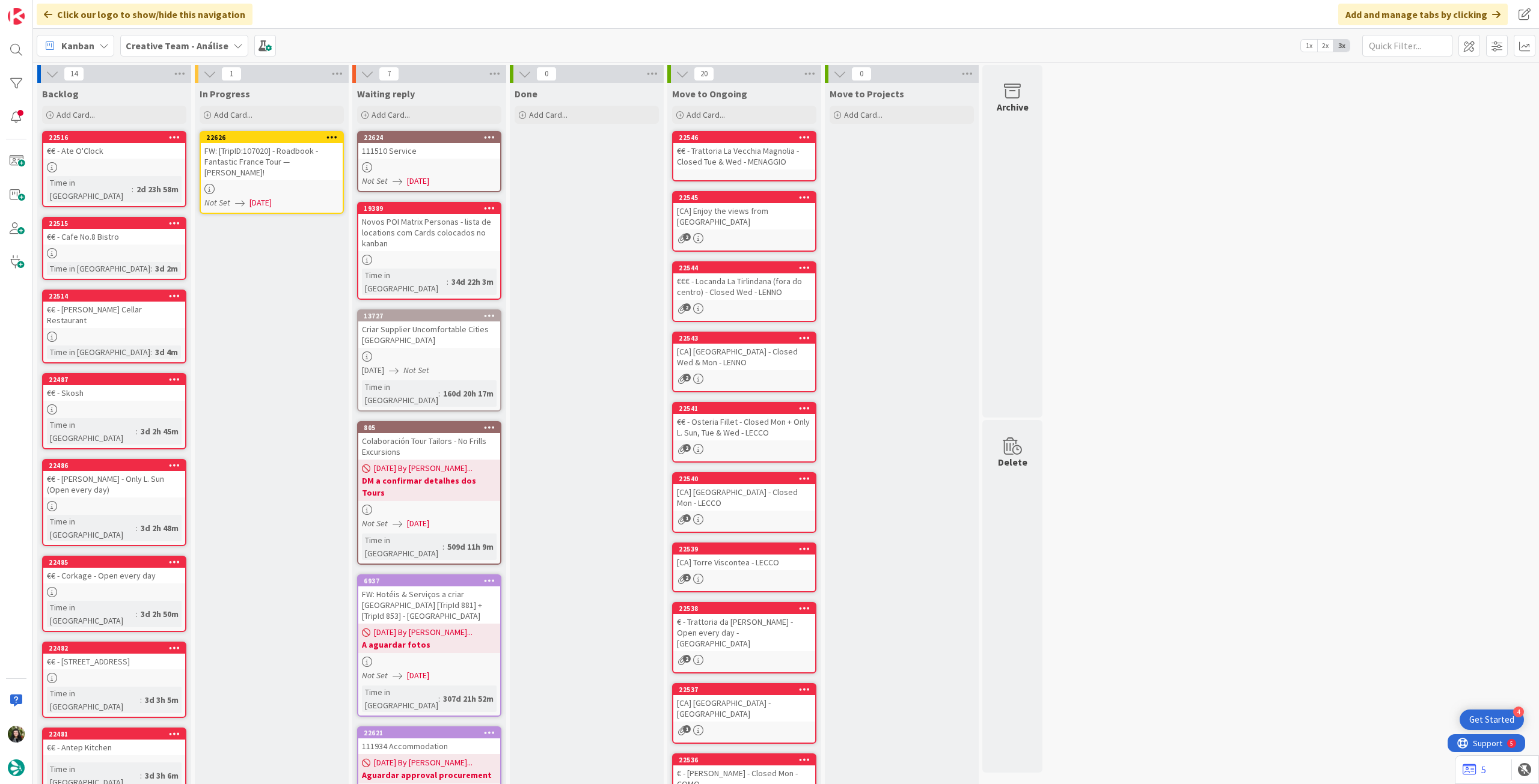
click at [336, 135] on icon at bounding box center [332, 137] width 11 height 8
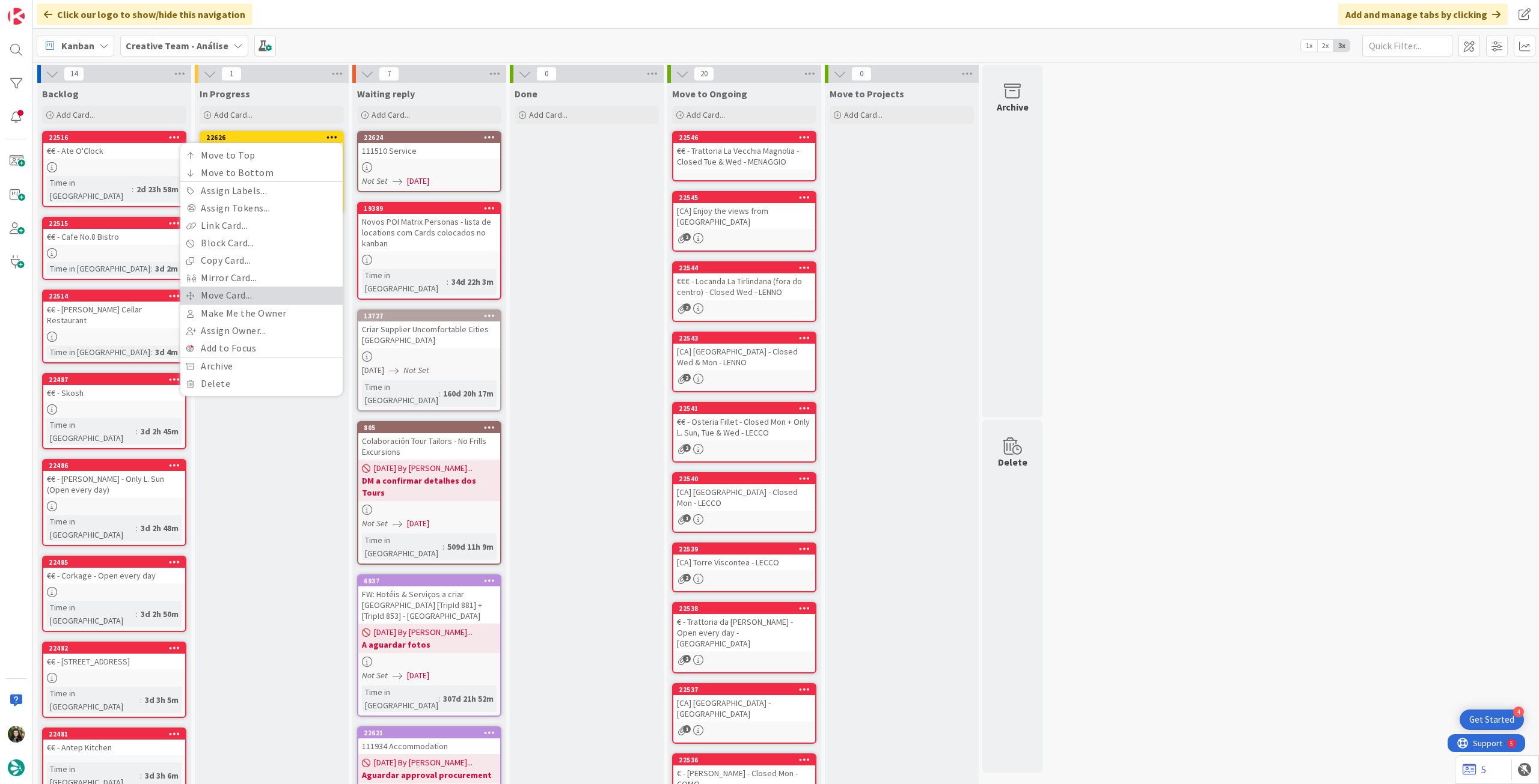
click at [254, 295] on link "Move Card..." at bounding box center [261, 295] width 162 height 18
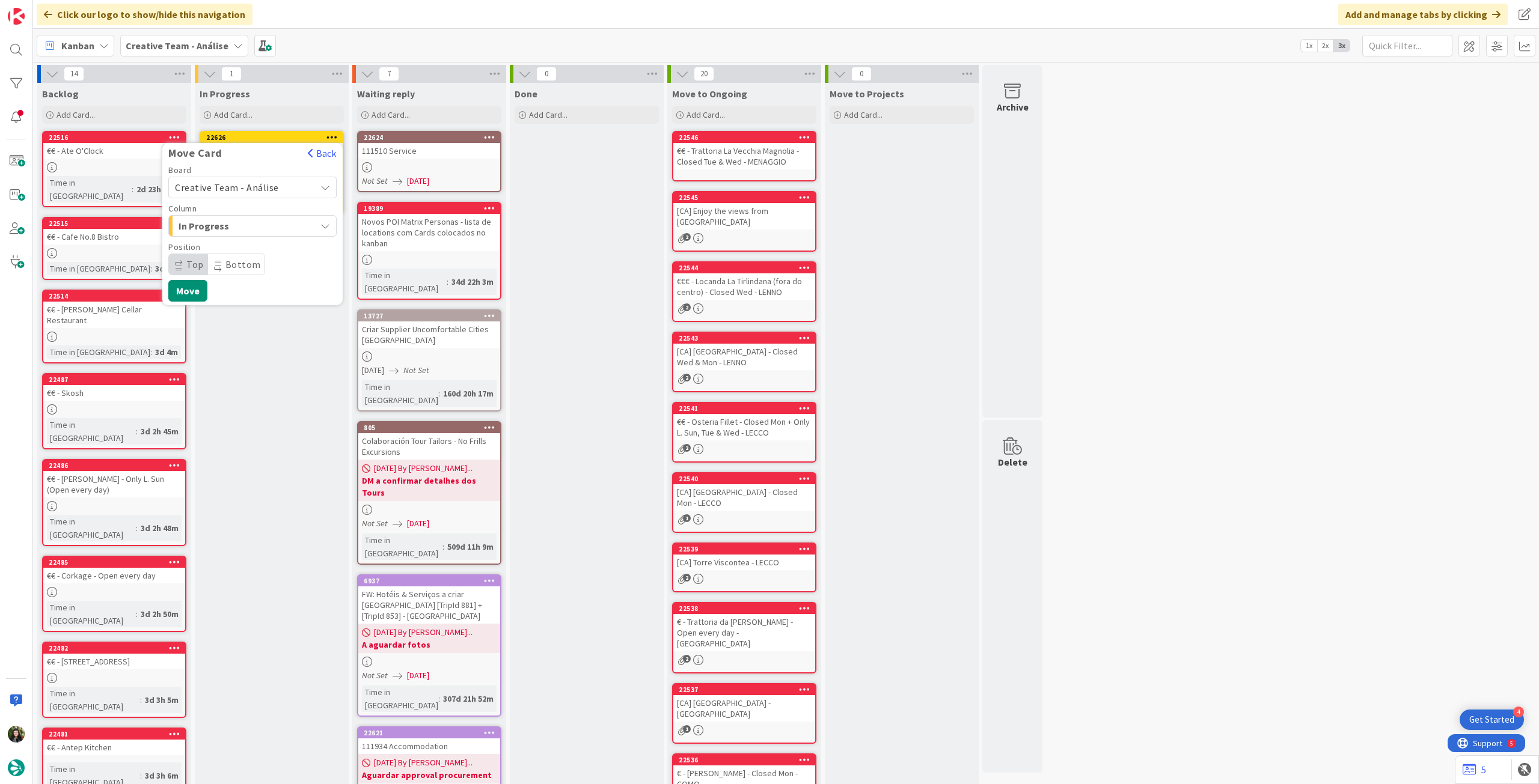
click at [249, 193] on span "Creative Team - Análise" at bounding box center [242, 187] width 135 height 17
click at [249, 238] on span "Creative Team" at bounding box center [260, 244] width 140 height 18
click at [233, 266] on span "Daytrip" at bounding box center [252, 265] width 115 height 17
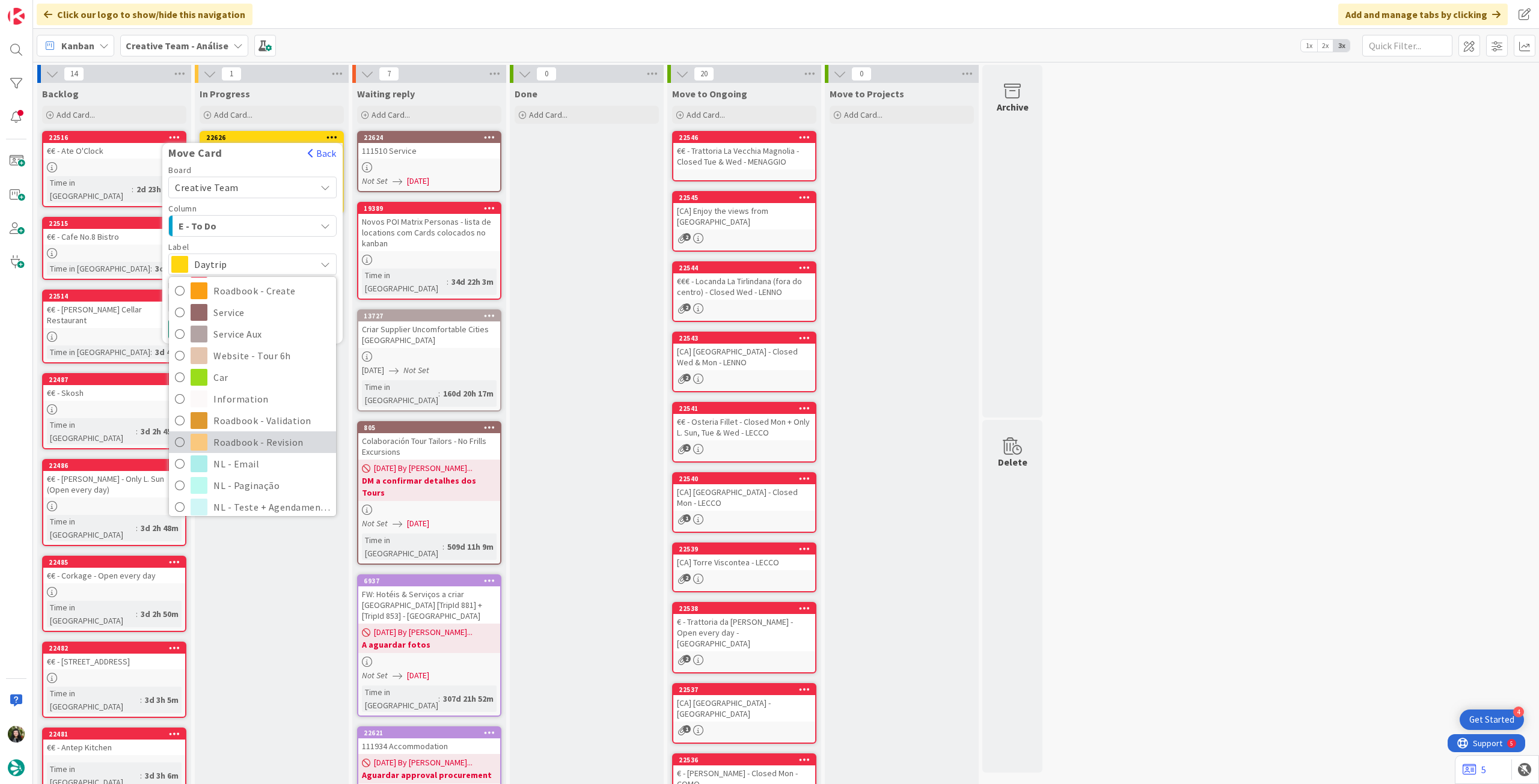
scroll to position [160, 0]
click at [248, 434] on span "Roadbook - Revision" at bounding box center [272, 436] width 117 height 18
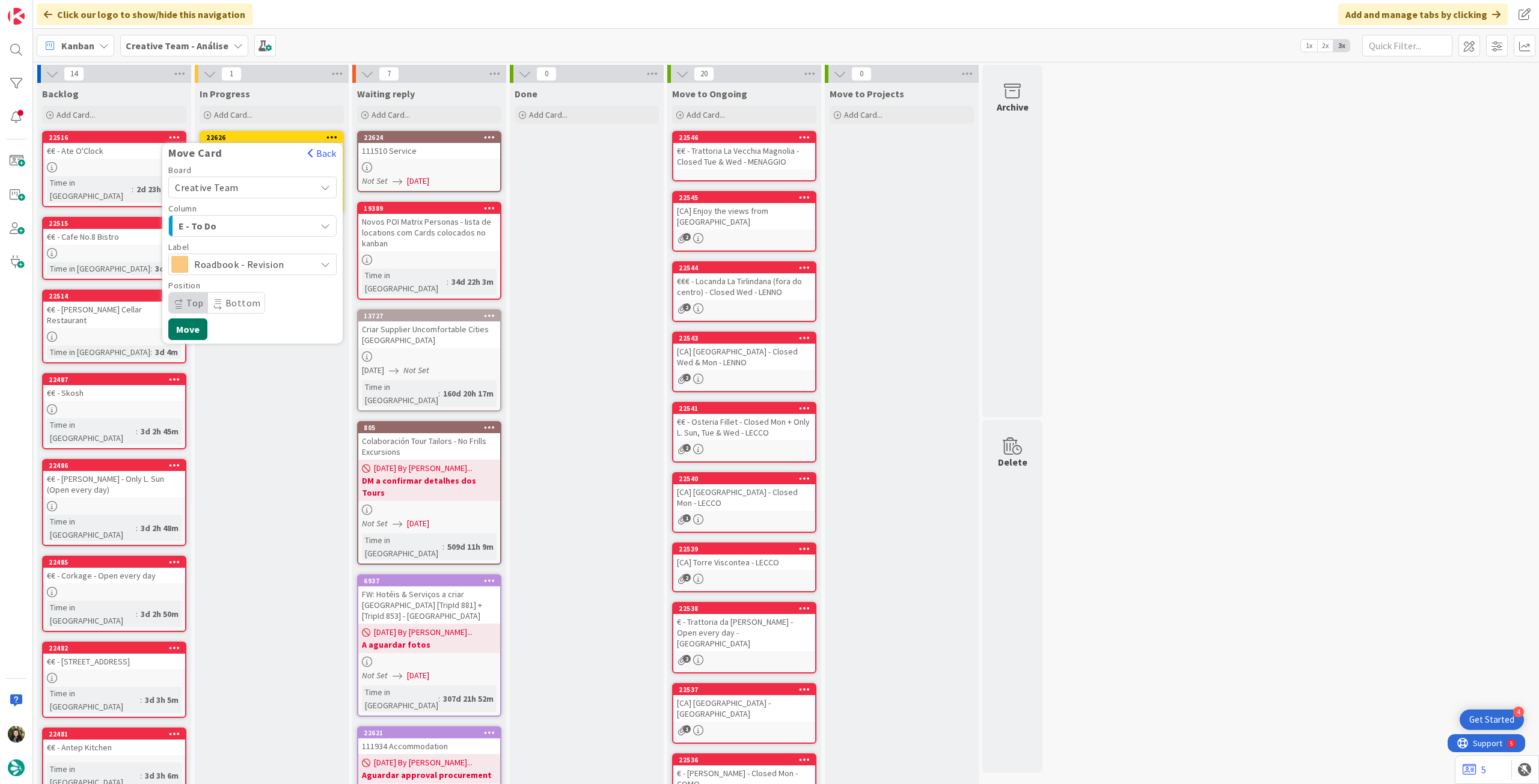
click at [201, 331] on button "Move" at bounding box center [188, 329] width 39 height 22
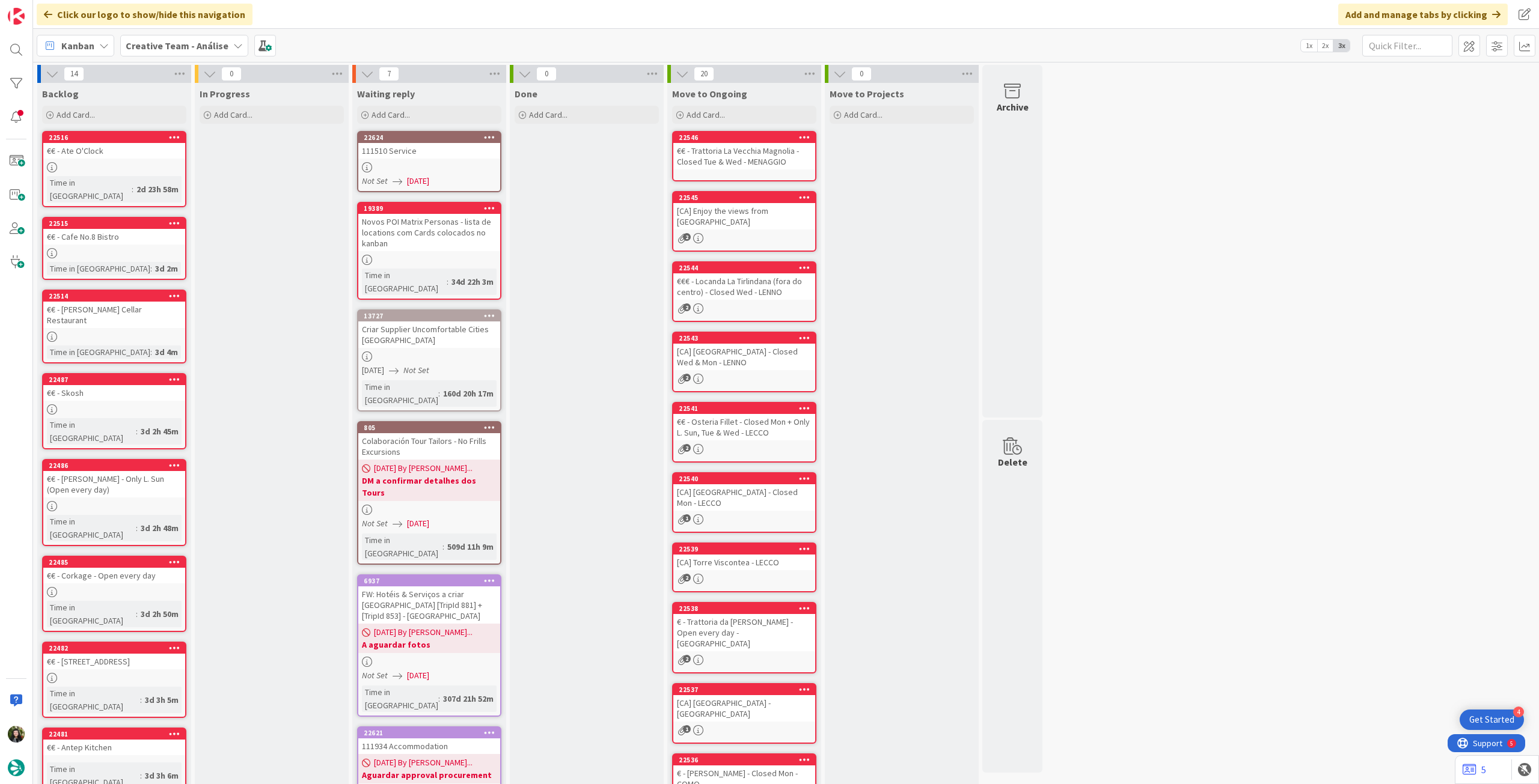
click at [169, 46] on b "Creative Team - Análise" at bounding box center [177, 46] width 103 height 12
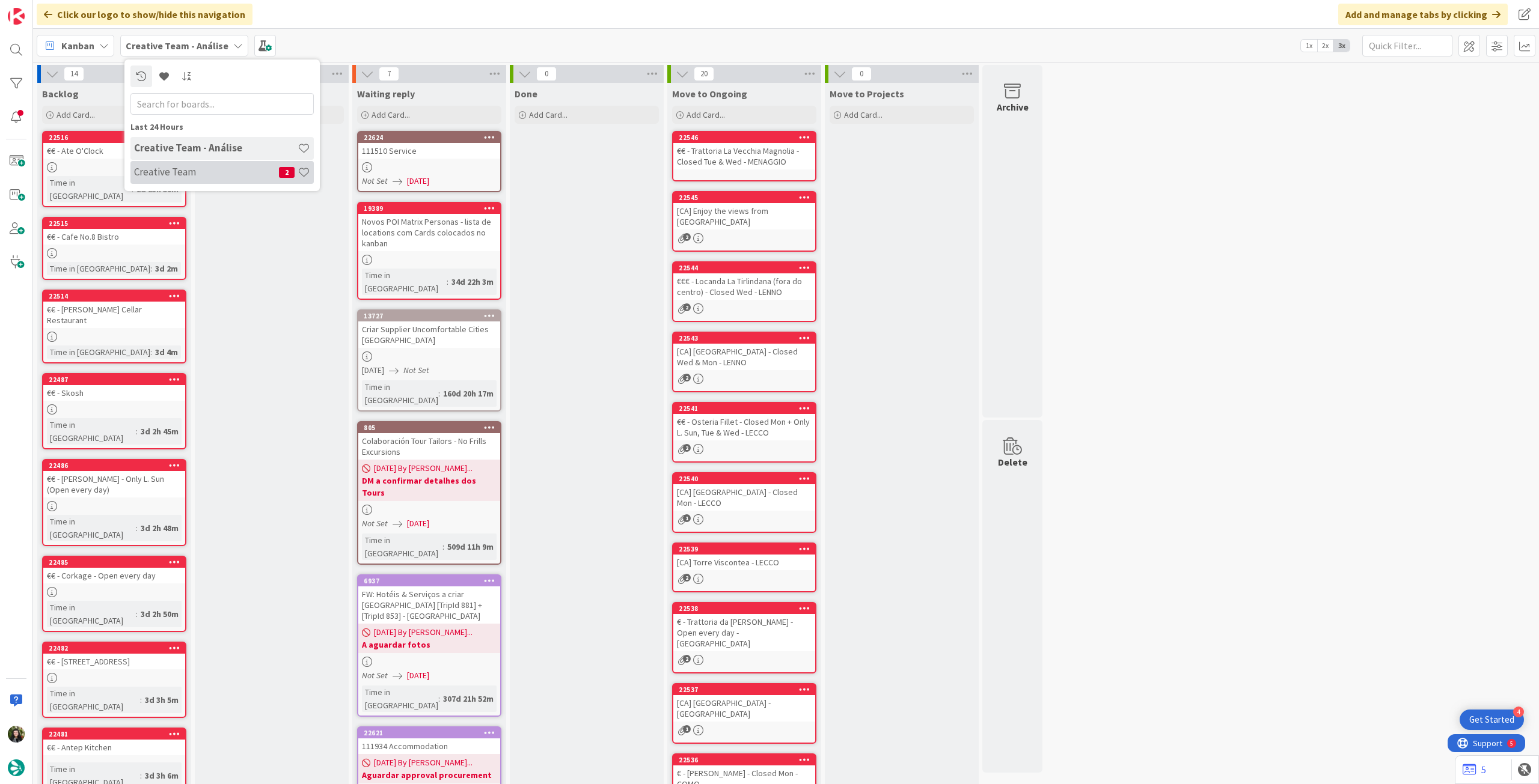
click at [195, 170] on h4 "Creative Team" at bounding box center [206, 171] width 145 height 12
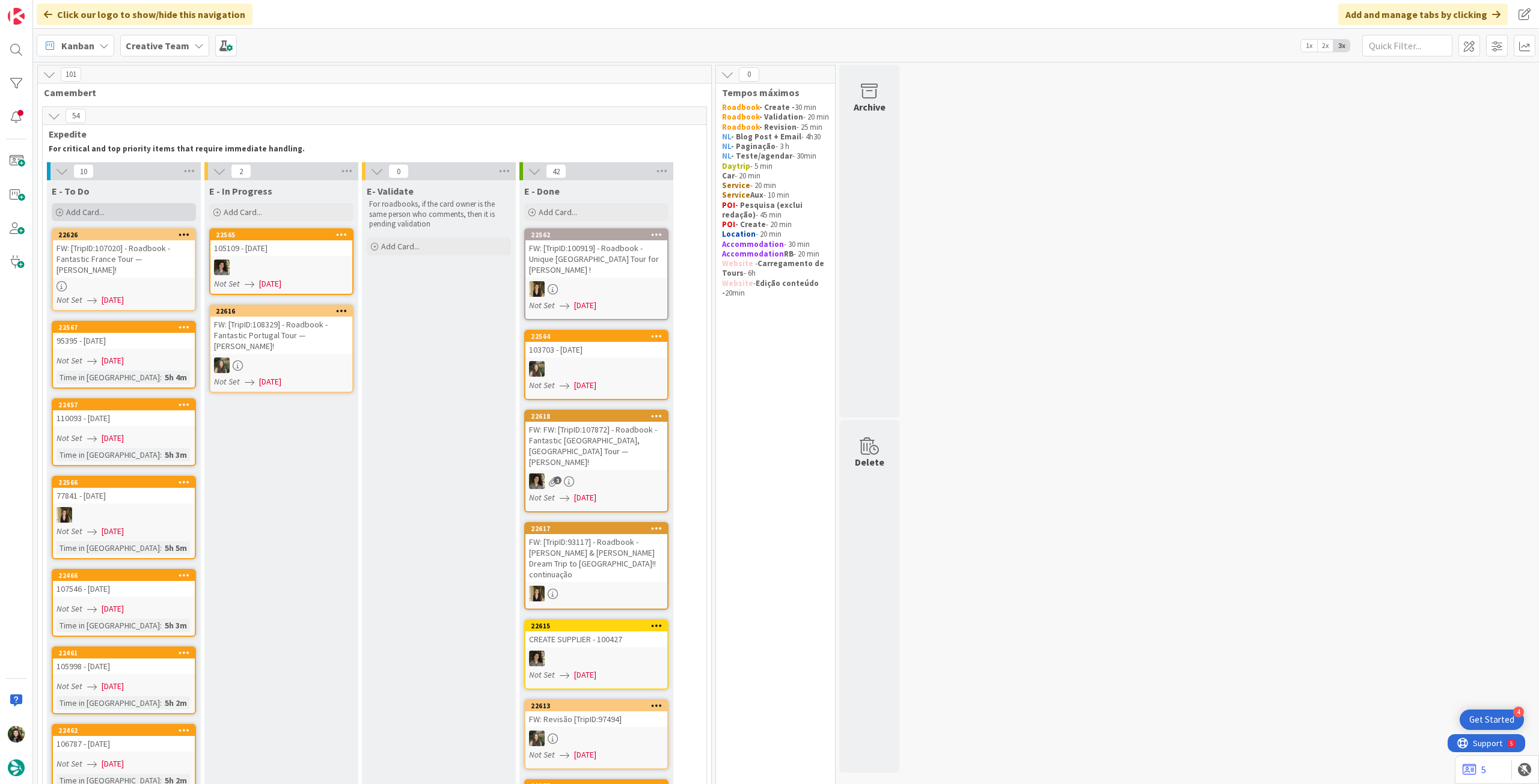
click at [137, 213] on div "Add Card..." at bounding box center [124, 212] width 144 height 18
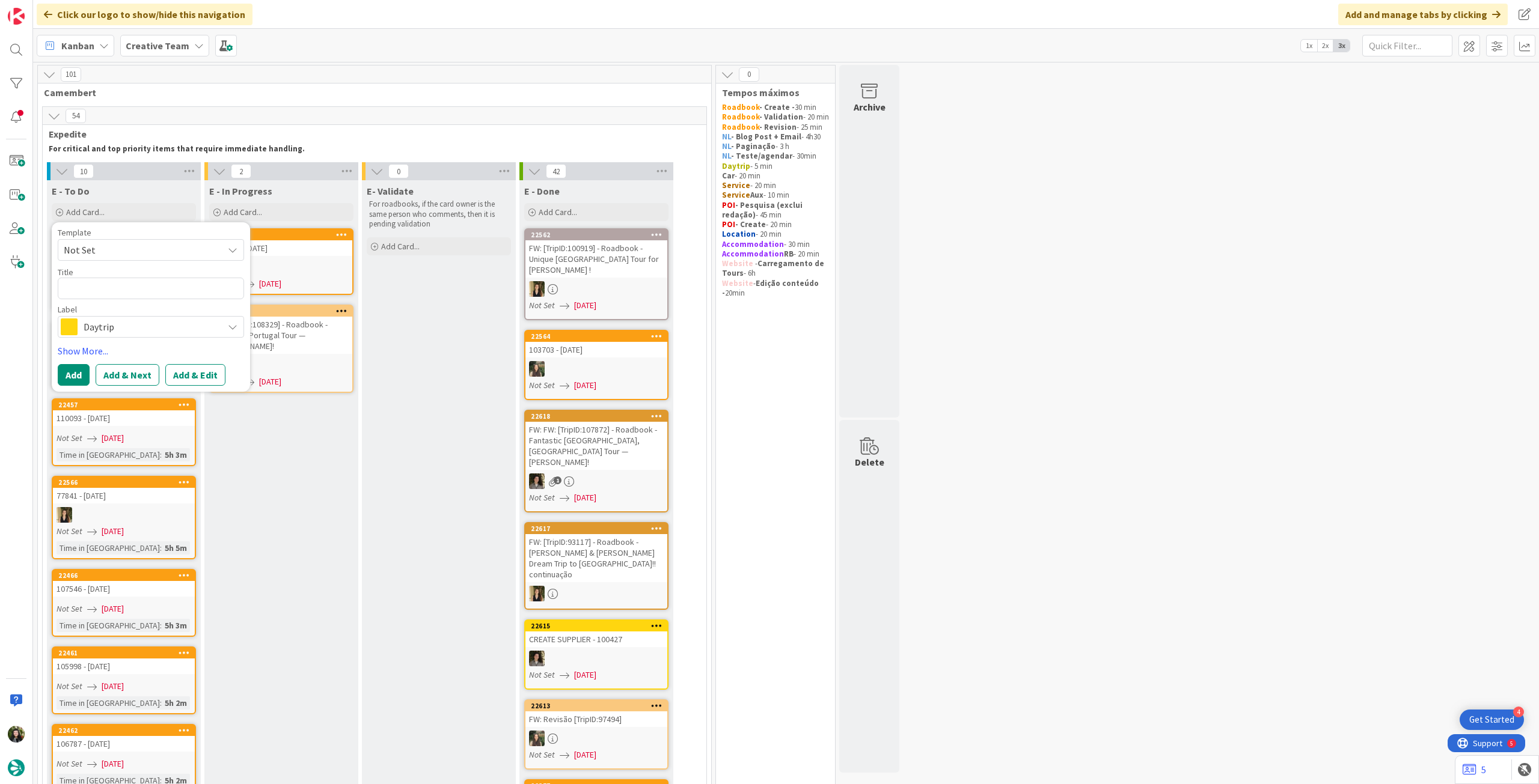
click at [144, 325] on span "Daytrip" at bounding box center [150, 327] width 133 height 17
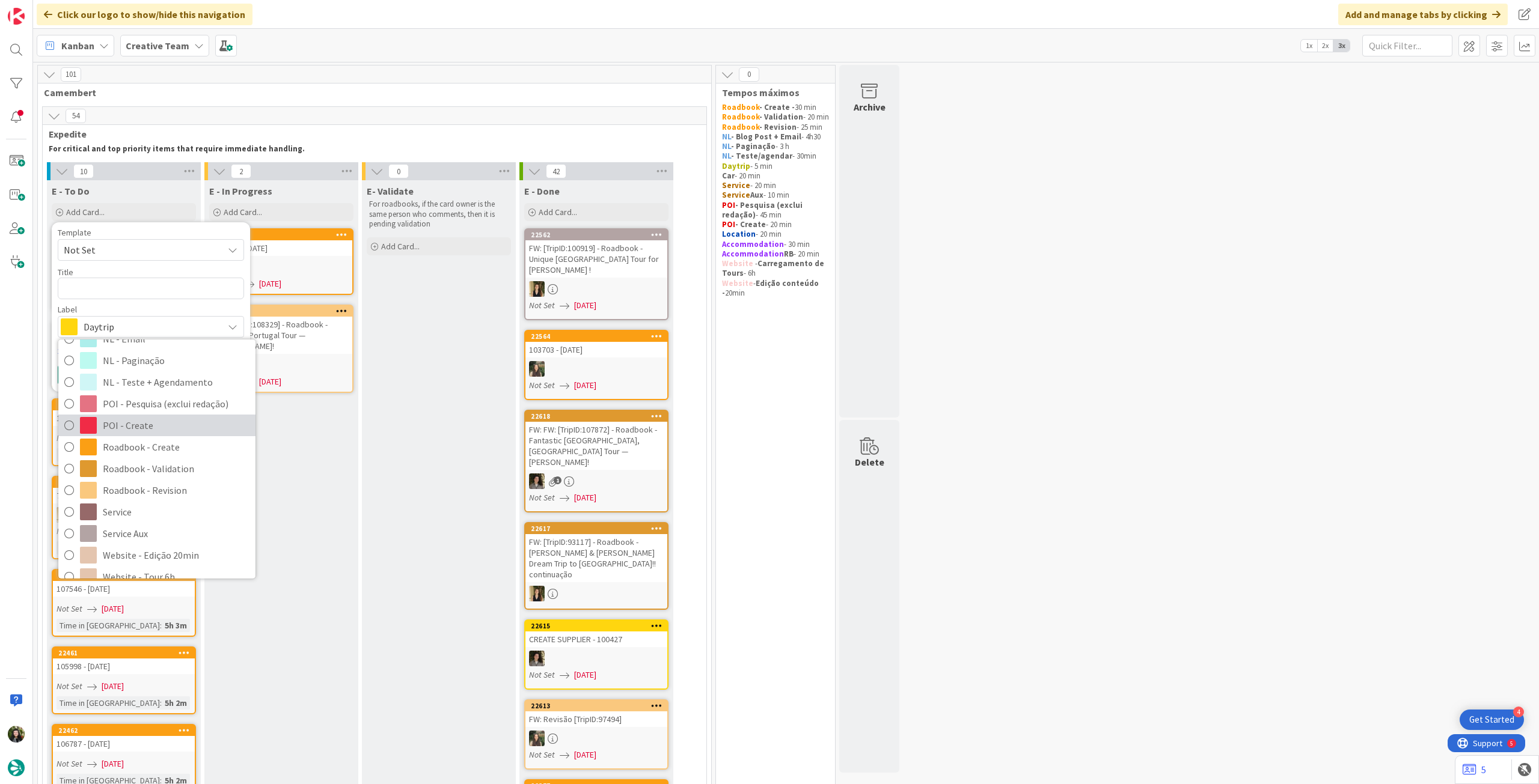
scroll to position [160, 0]
click at [143, 512] on span "Service Aux" at bounding box center [176, 520] width 147 height 18
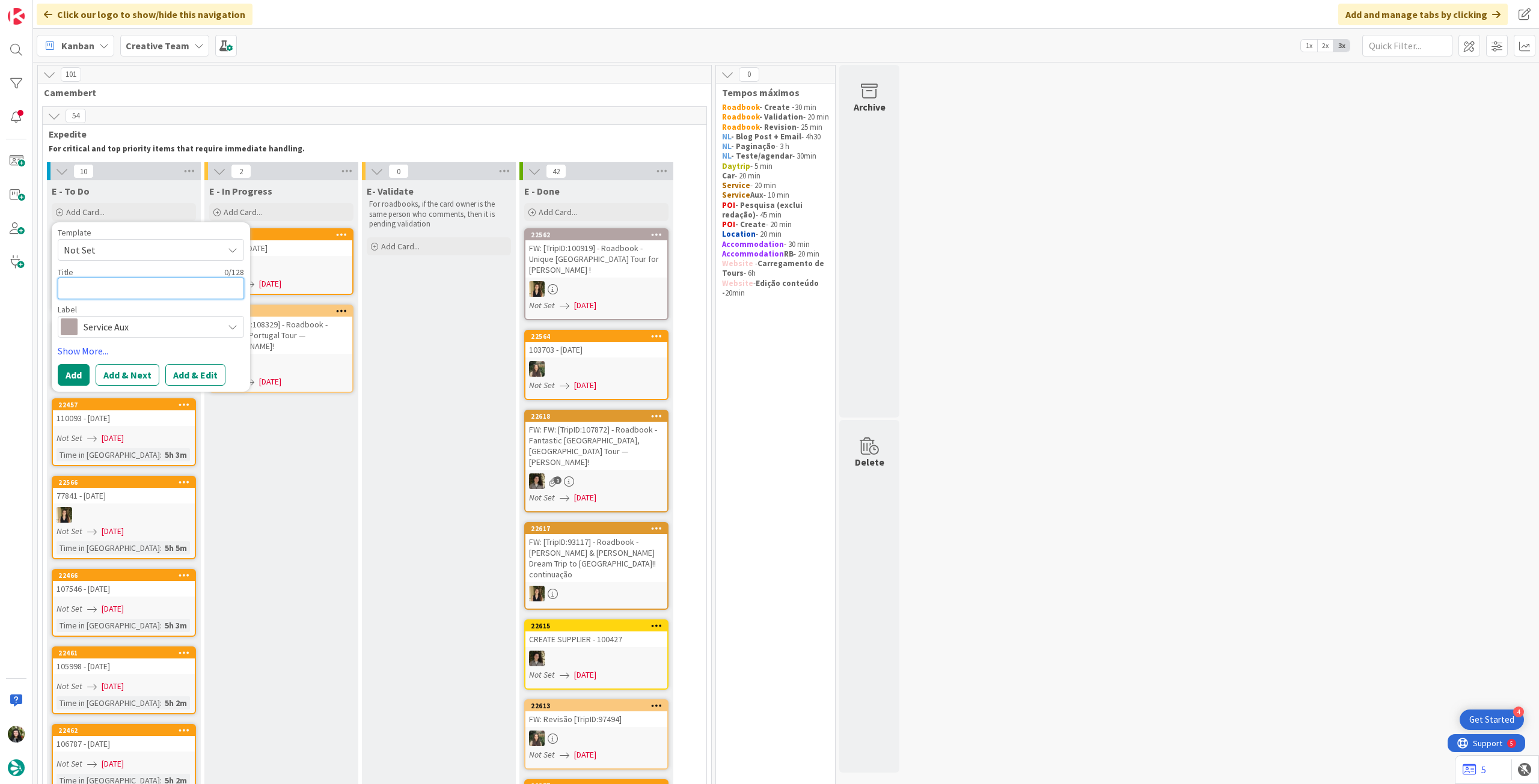
click at [136, 278] on textarea at bounding box center [150, 288] width 186 height 22
paste textarea "Delta airlines"
type textarea "x"
type textarea "Delta airlines"
click at [70, 380] on button "Add" at bounding box center [73, 375] width 32 height 22
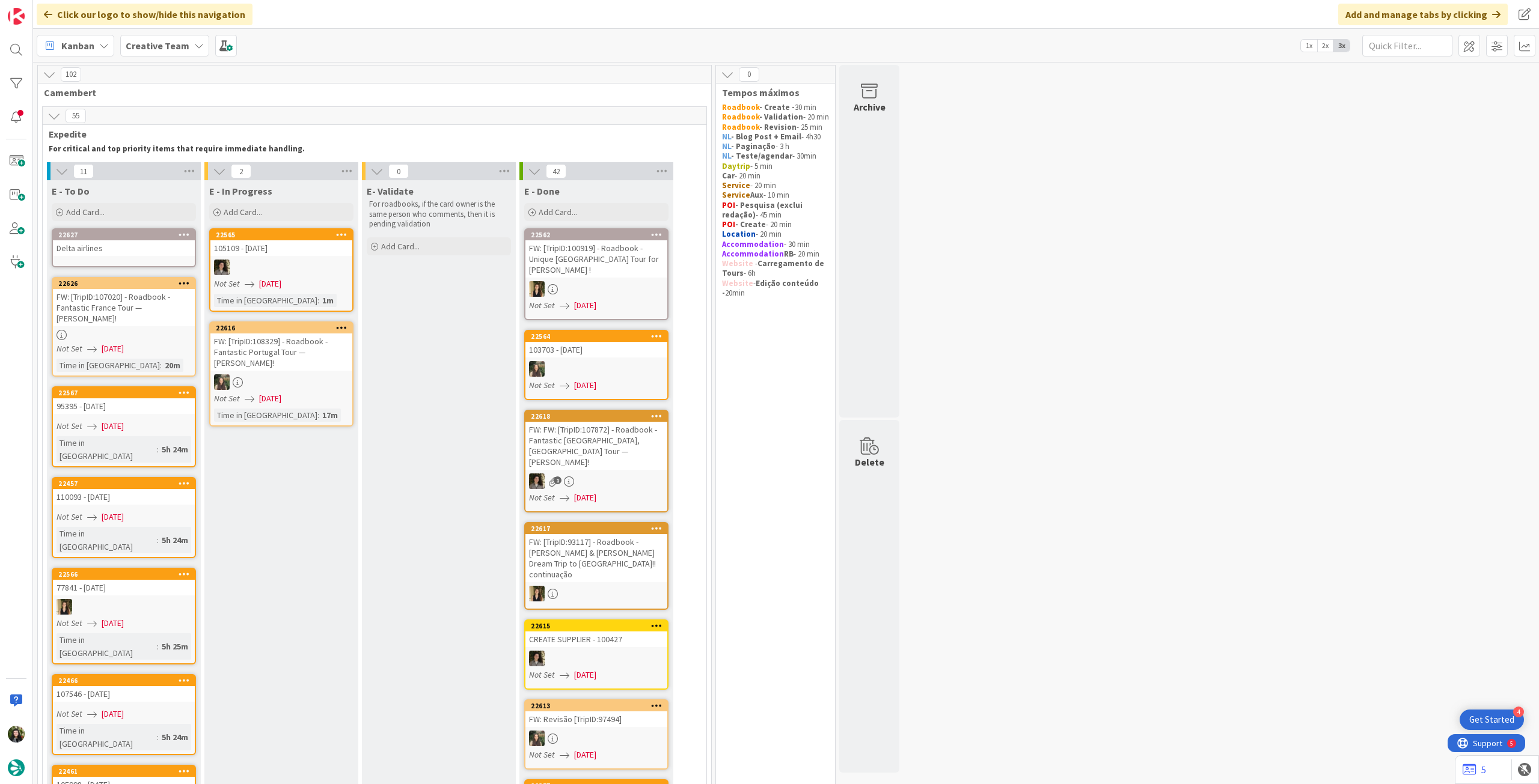
click at [135, 255] on div "Delta airlines" at bounding box center [124, 248] width 142 height 15
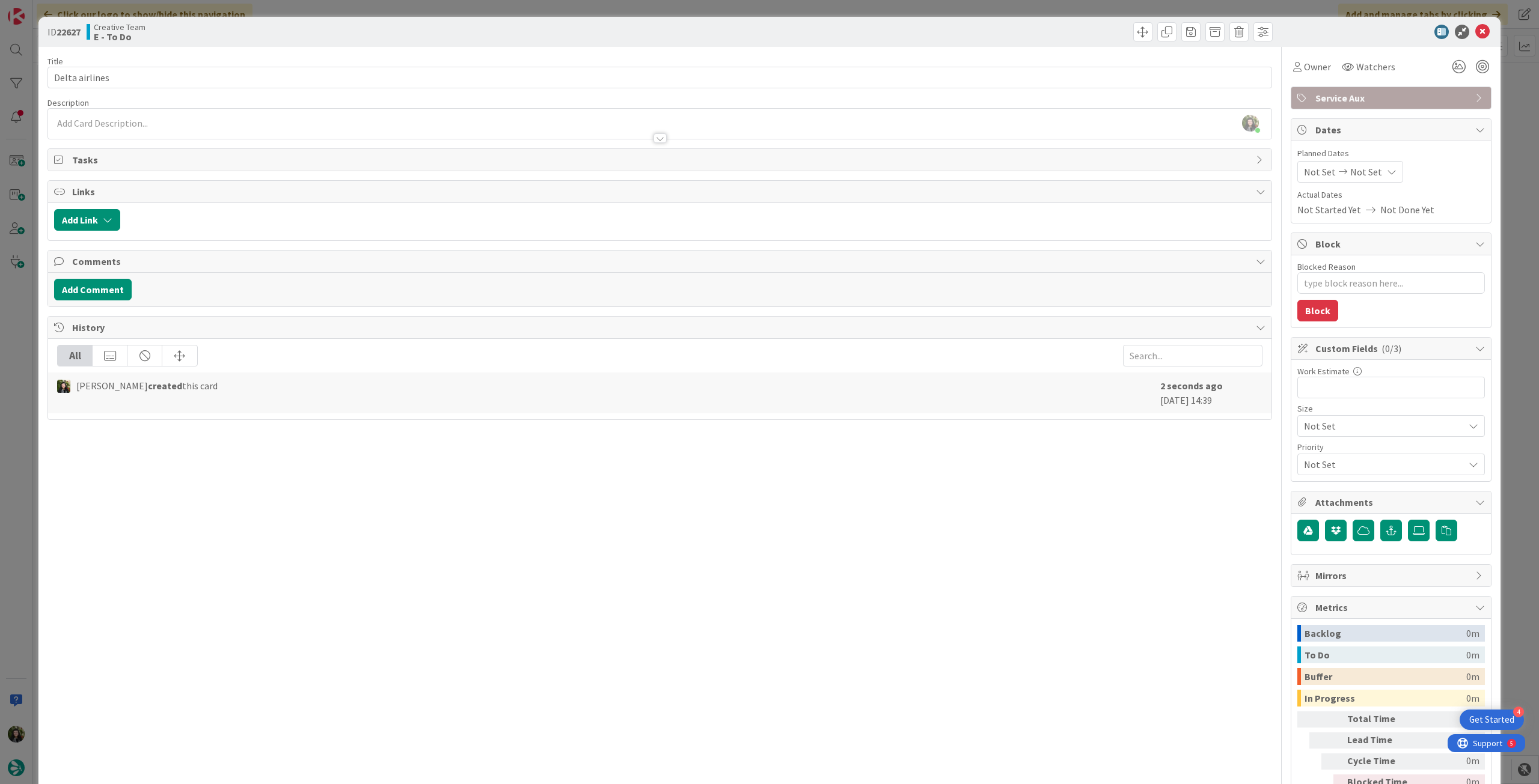
click at [291, 129] on div at bounding box center [659, 133] width 1223 height 13
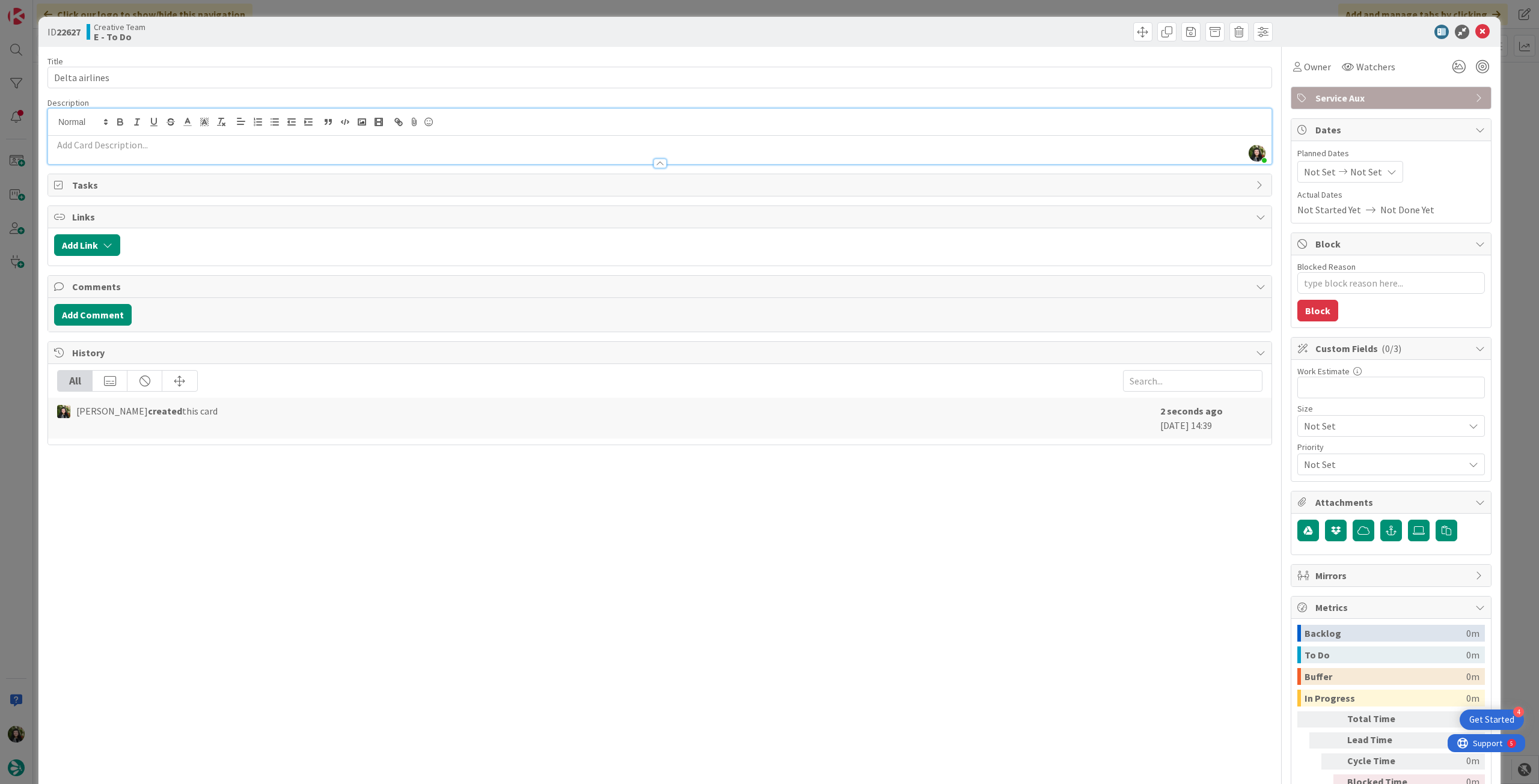
click at [279, 138] on p at bounding box center [659, 145] width 1211 height 14
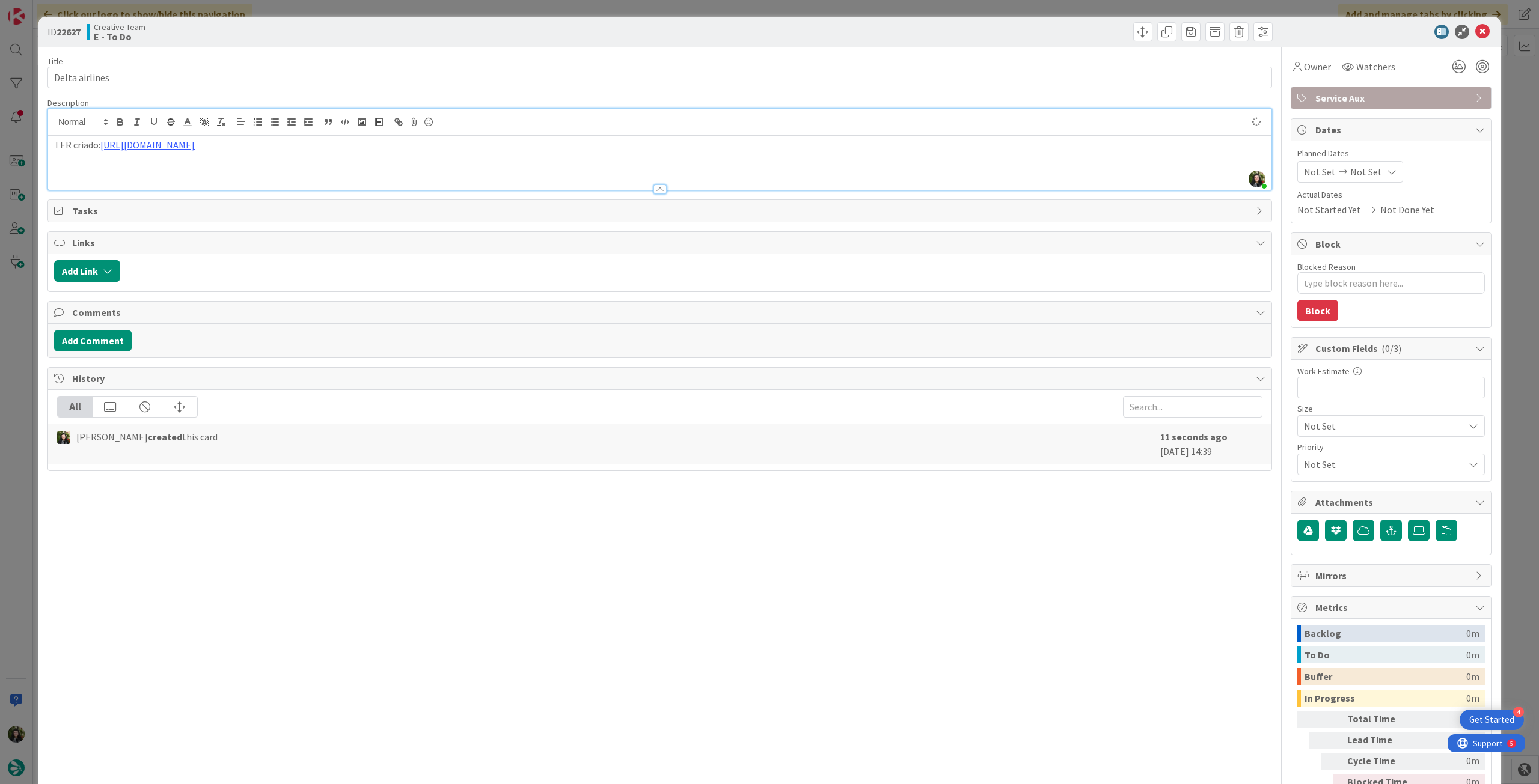
type textarea "x"
click at [1373, 161] on div "Not Set Not Set" at bounding box center [1350, 171] width 106 height 22
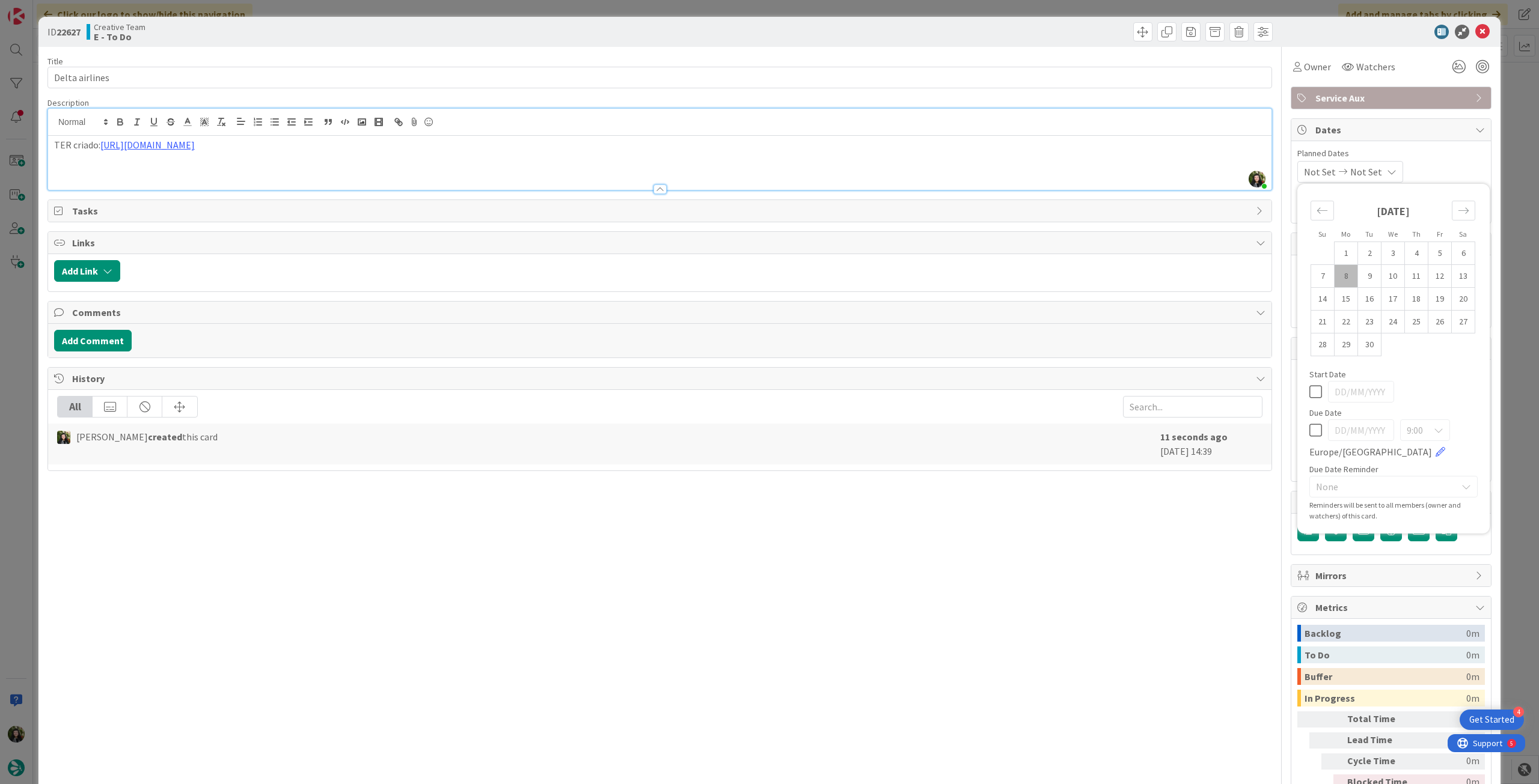
click at [1309, 434] on icon at bounding box center [1316, 430] width 13 height 15
type input "[DATE]"
click at [1475, 27] on icon at bounding box center [1482, 32] width 15 height 15
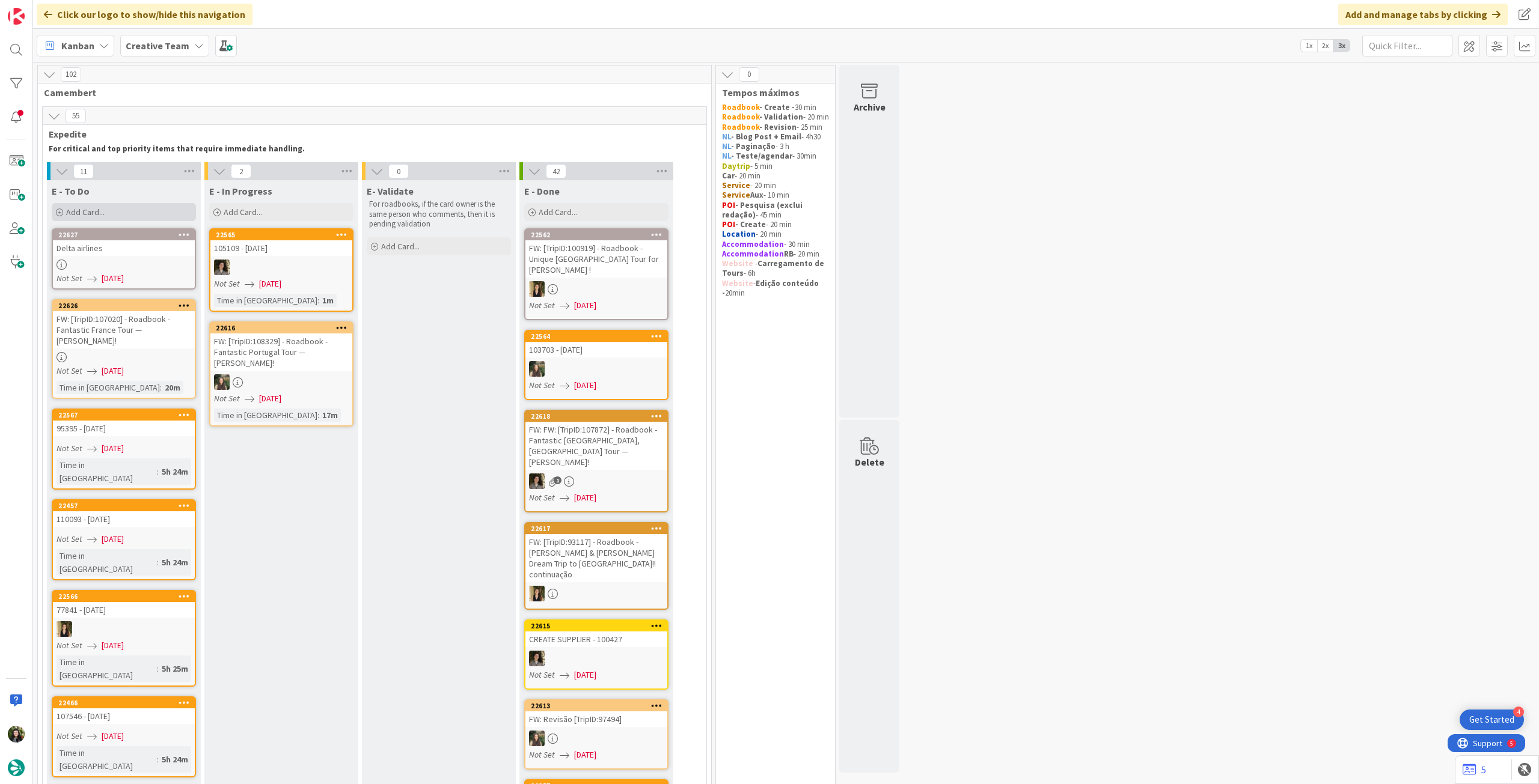
click at [93, 207] on span "Add Card..." at bounding box center [85, 212] width 39 height 11
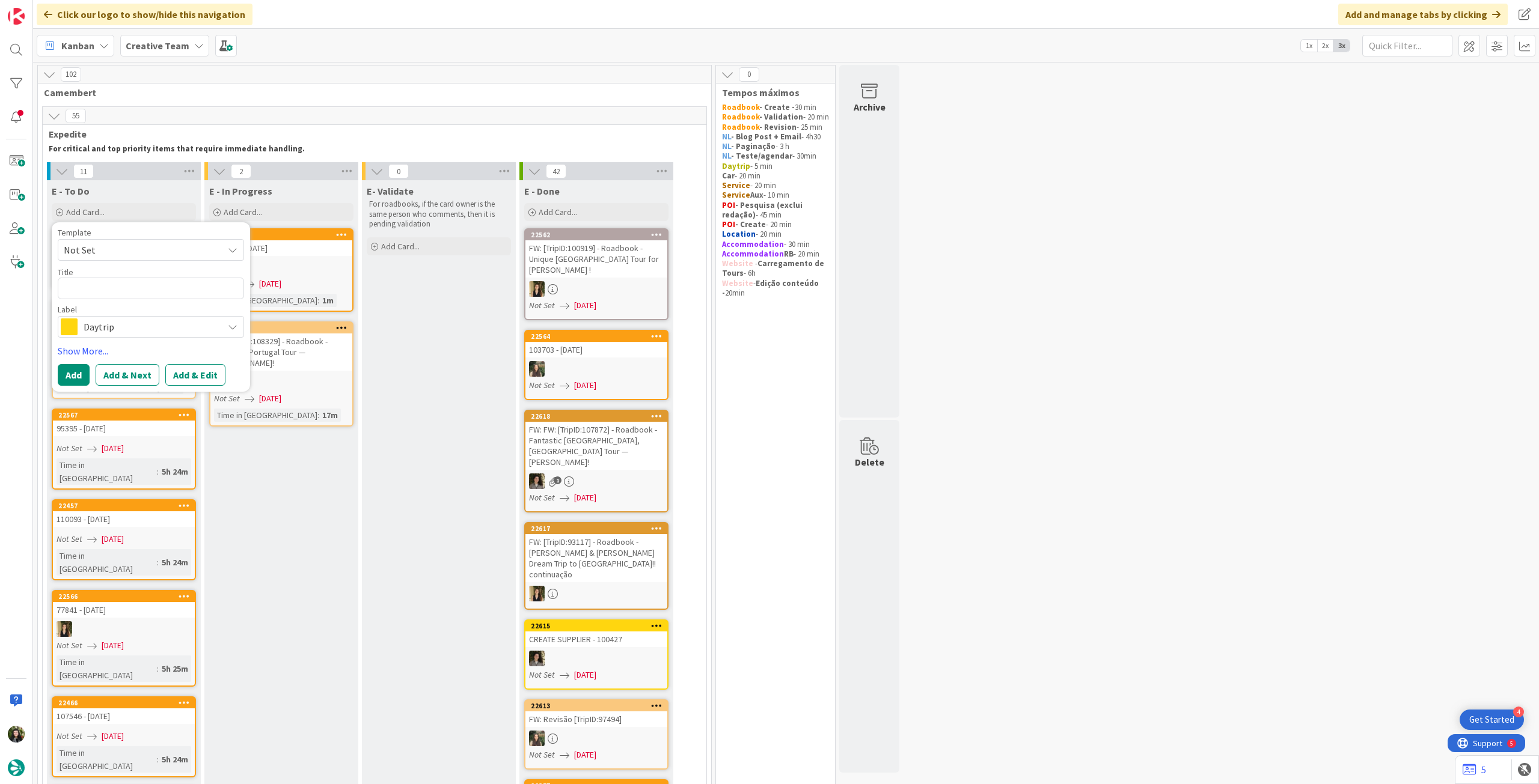
click at [140, 325] on span "Daytrip" at bounding box center [150, 327] width 133 height 17
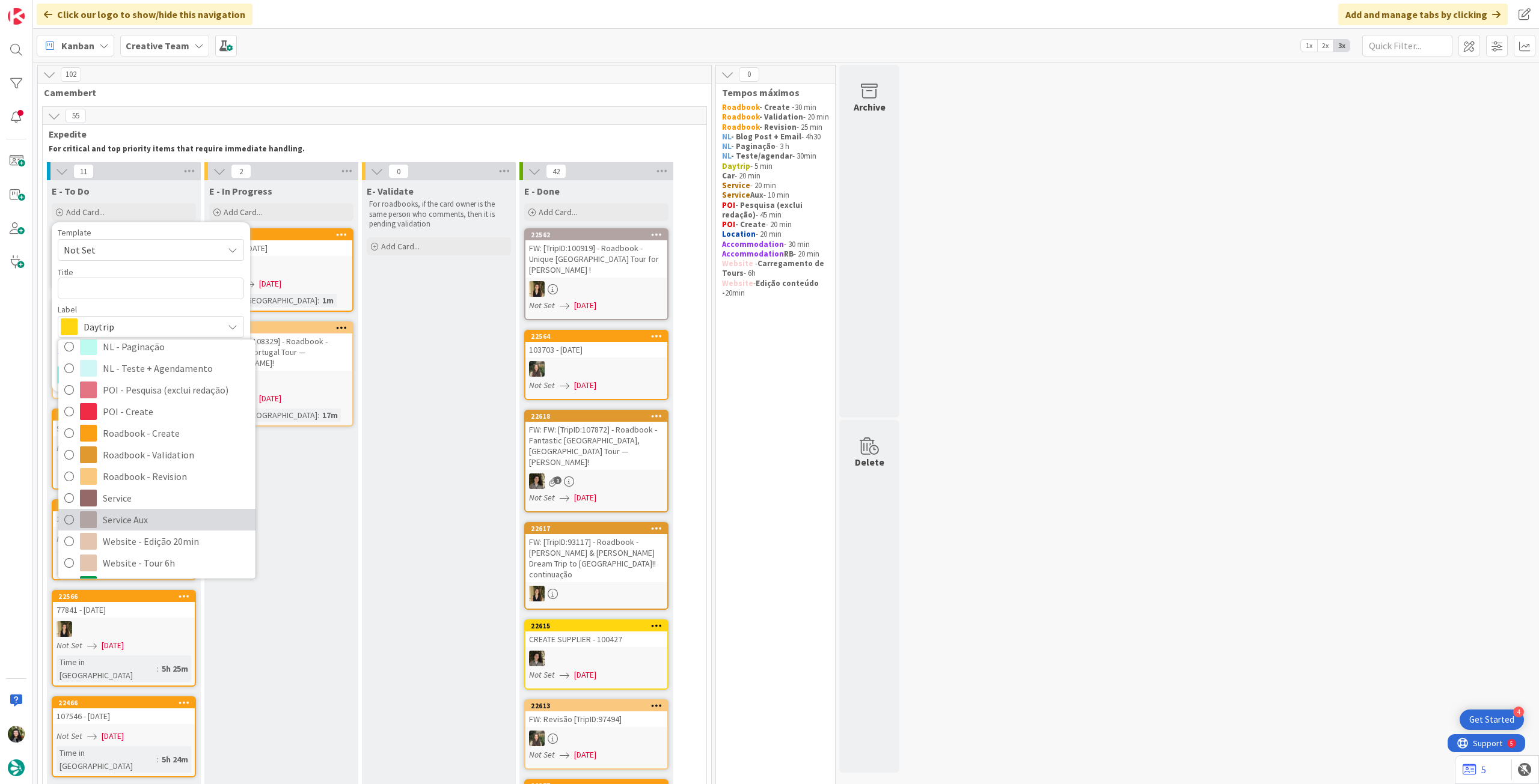
click at [135, 521] on span "Service Aux" at bounding box center [176, 520] width 147 height 18
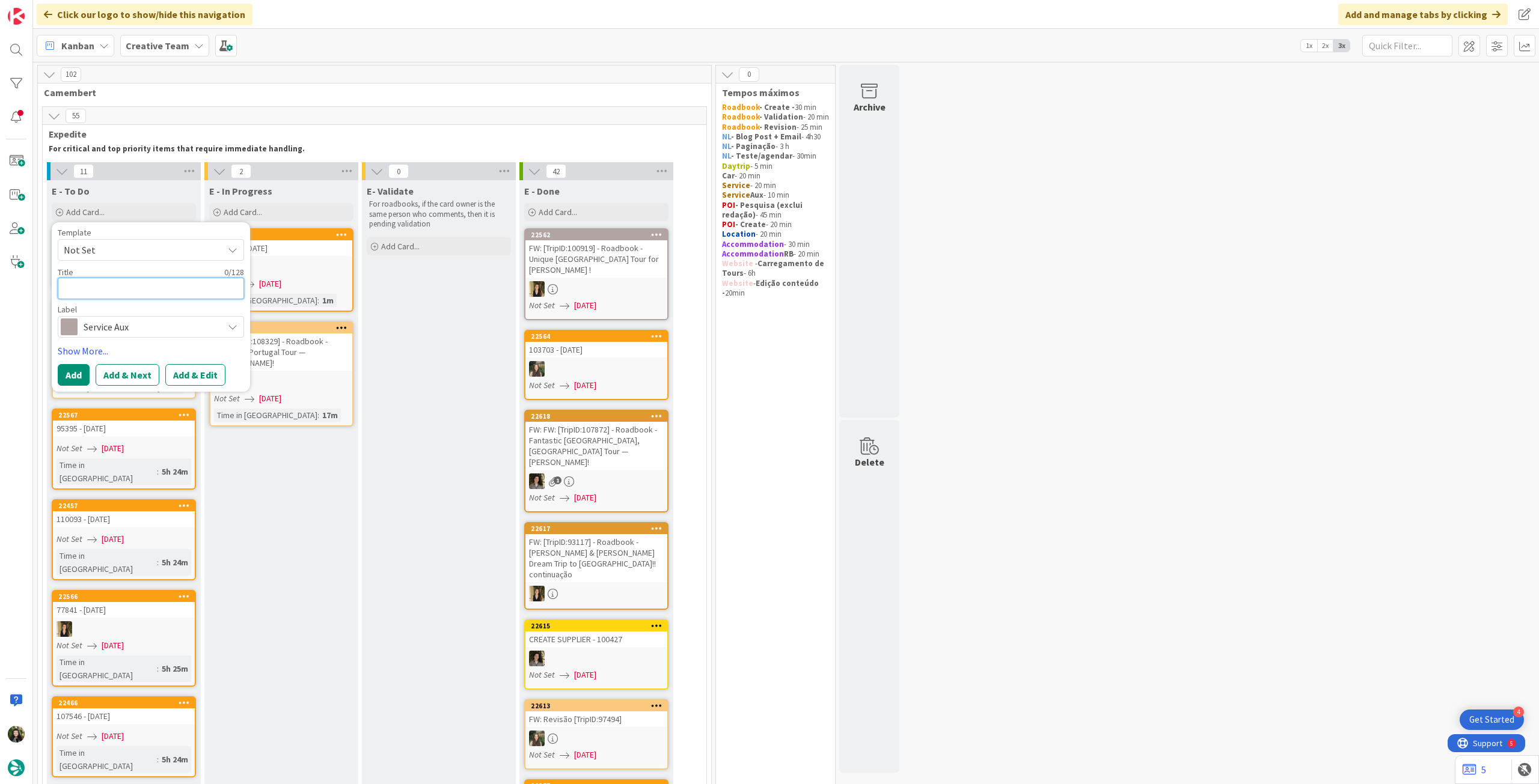
click at [105, 298] on textarea at bounding box center [150, 288] width 186 height 22
type textarea "x"
type textarea "C"
type textarea "x"
type textarea "Co"
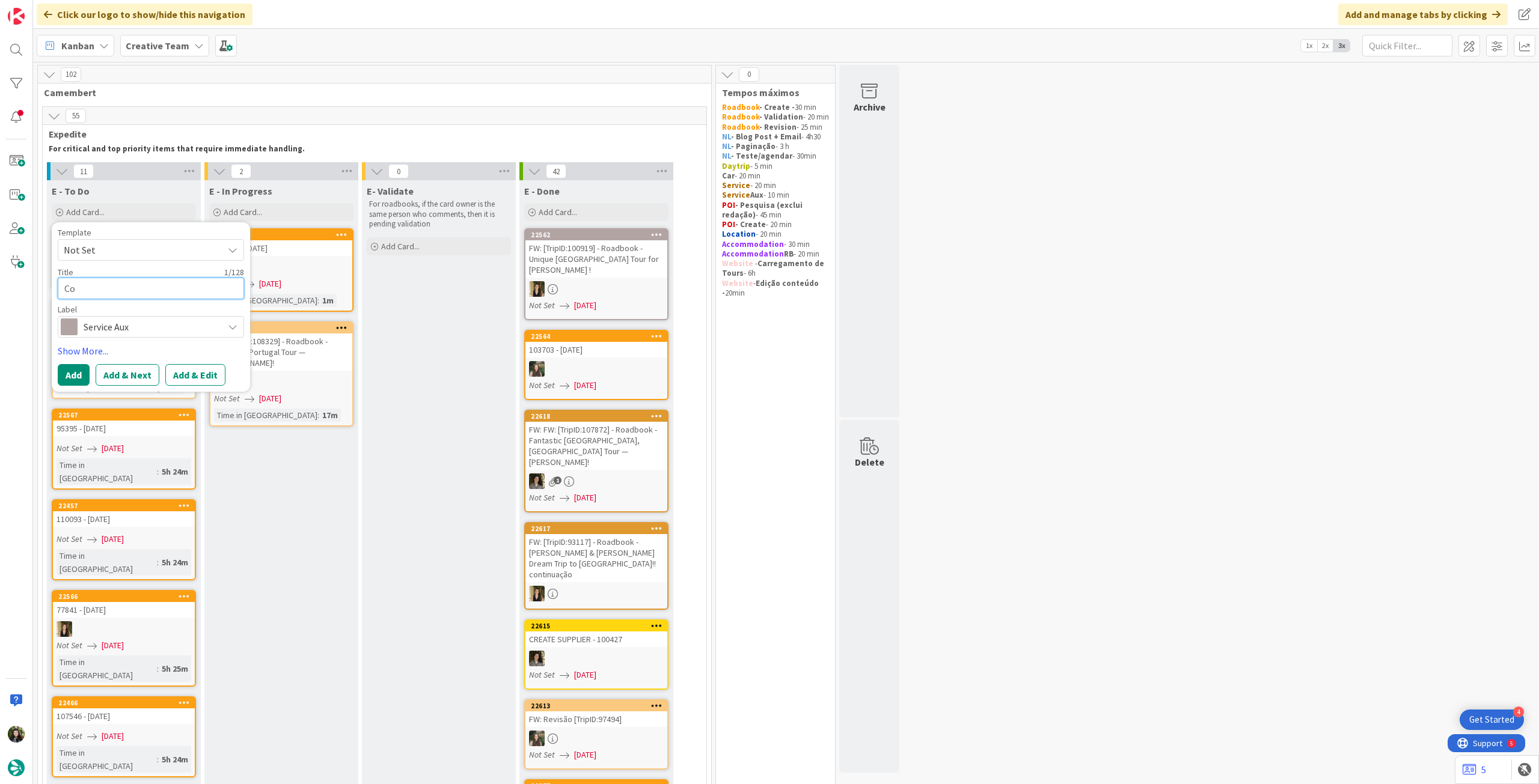
type textarea "x"
type textarea "Con"
type textarea "x"
type textarea "Cont"
type textarea "x"
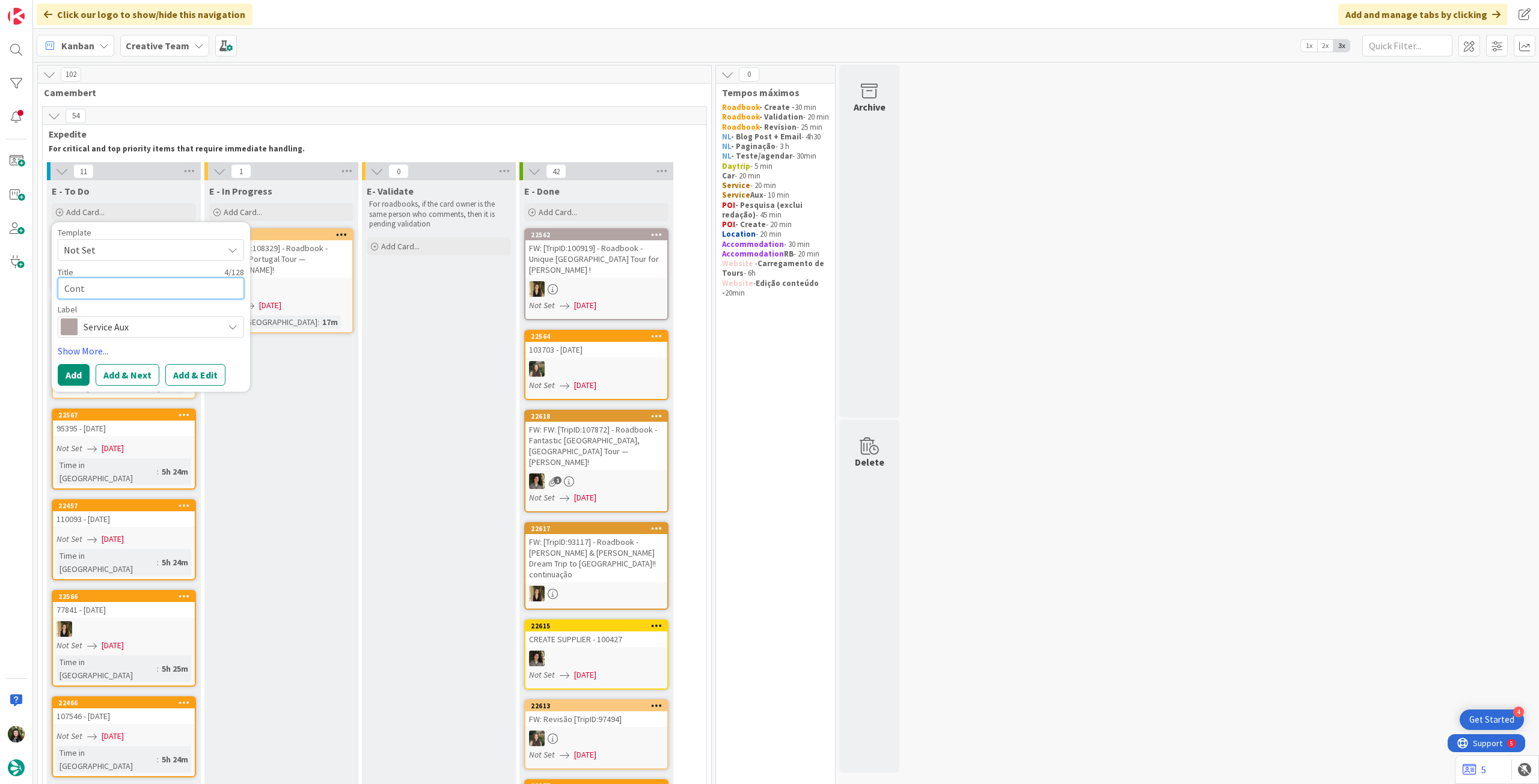
type textarea "Conta"
type textarea "x"
type textarea "Contac"
type textarea "x"
type textarea "Contact"
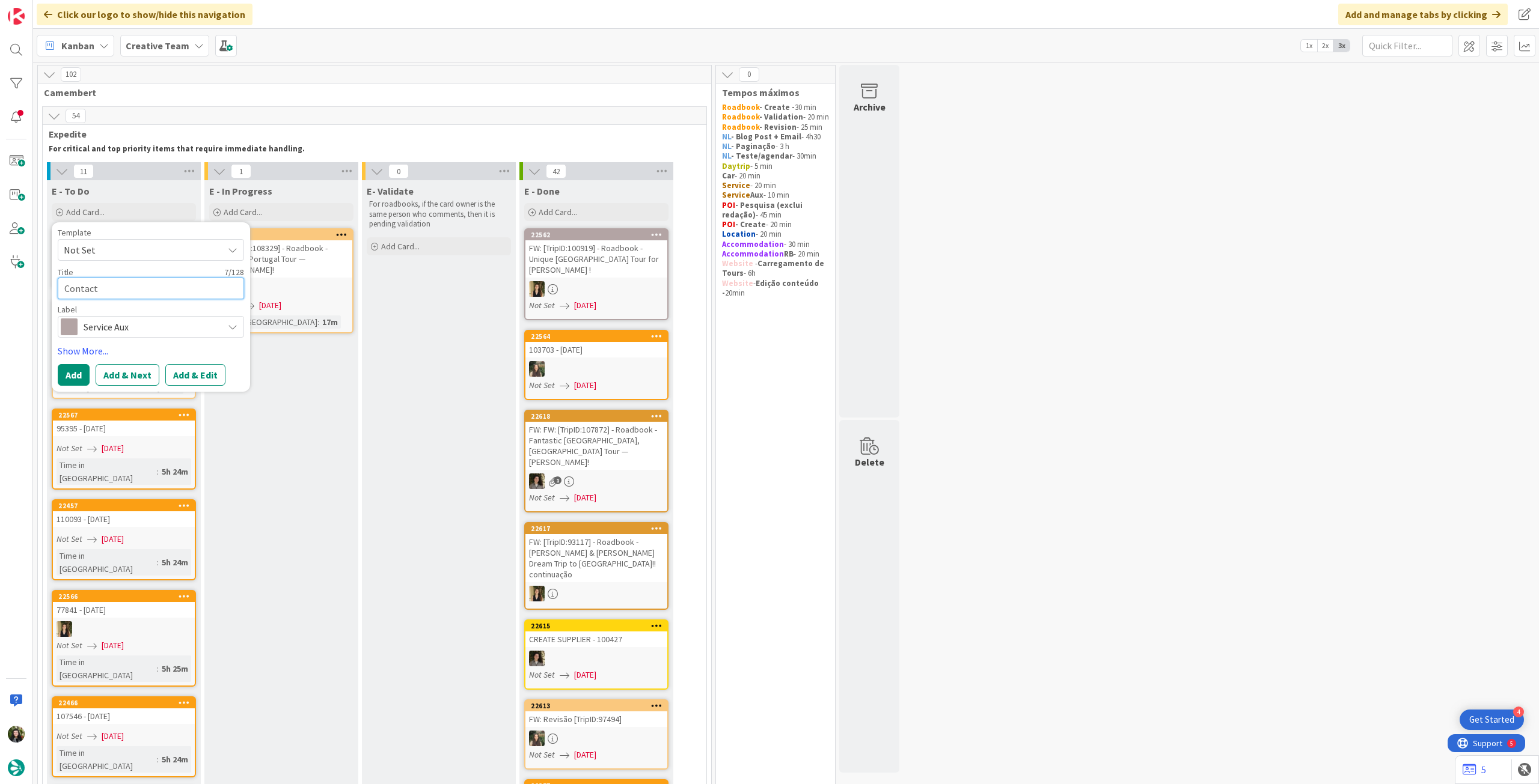
type textarea "x"
type textarea "Contacto"
type textarea "x"
type textarea "Contactos"
type textarea "x"
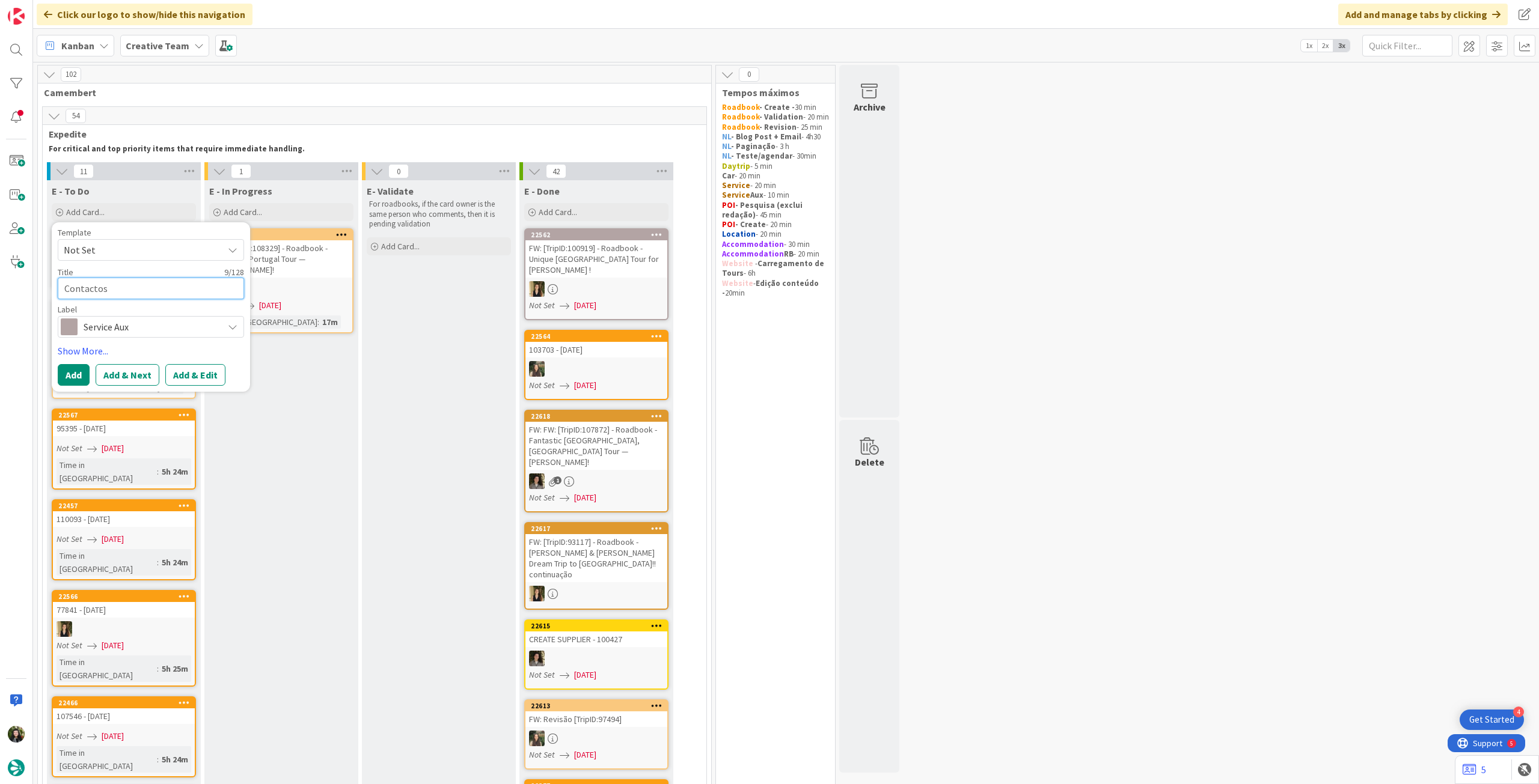
type textarea "Contactos"
type textarea "x"
type textarea "Contactos D"
type textarea "x"
type textarea "Contactos De"
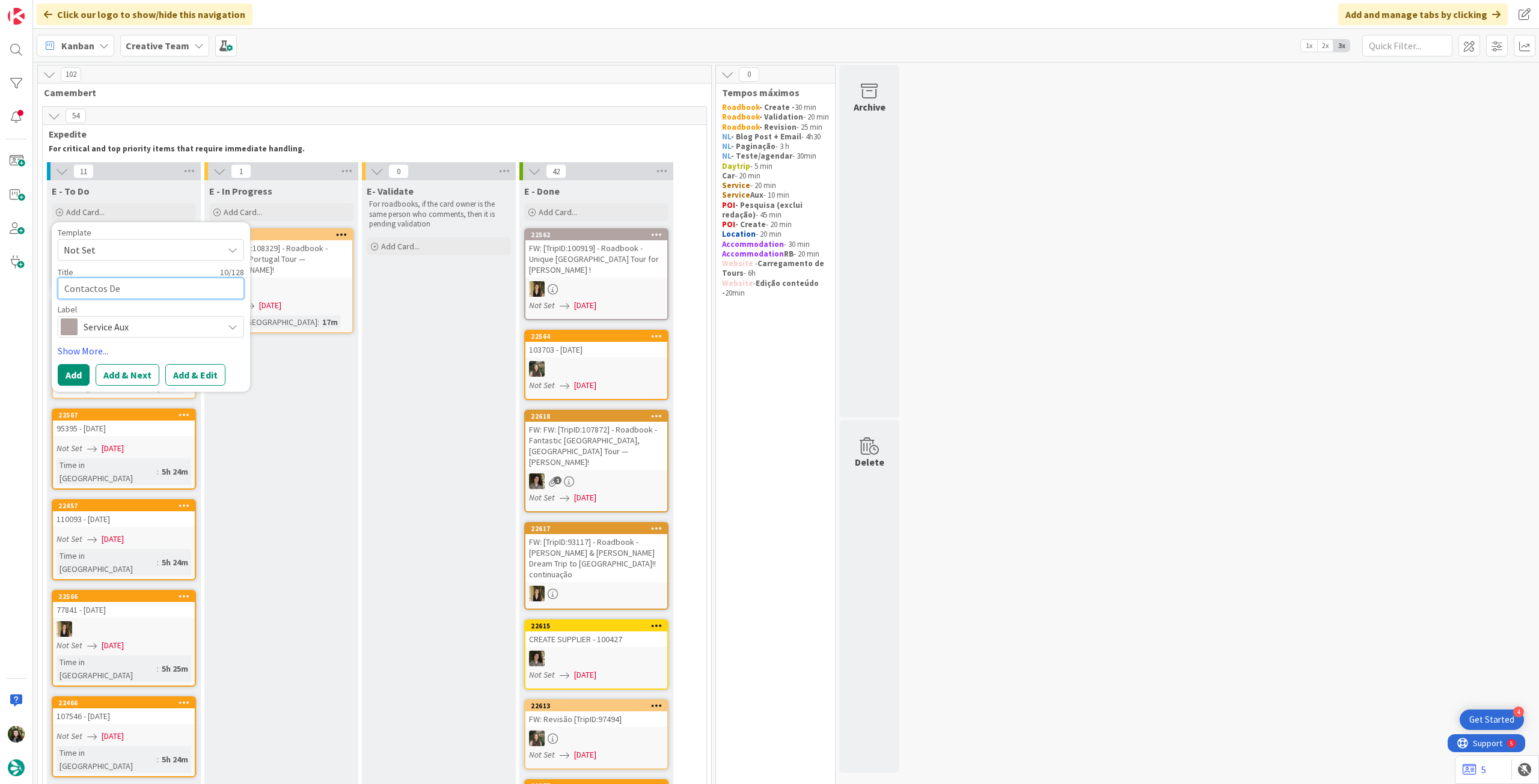
type textarea "x"
type textarea "Contactos Del"
type textarea "x"
type textarea "Contactos Delt"
type textarea "x"
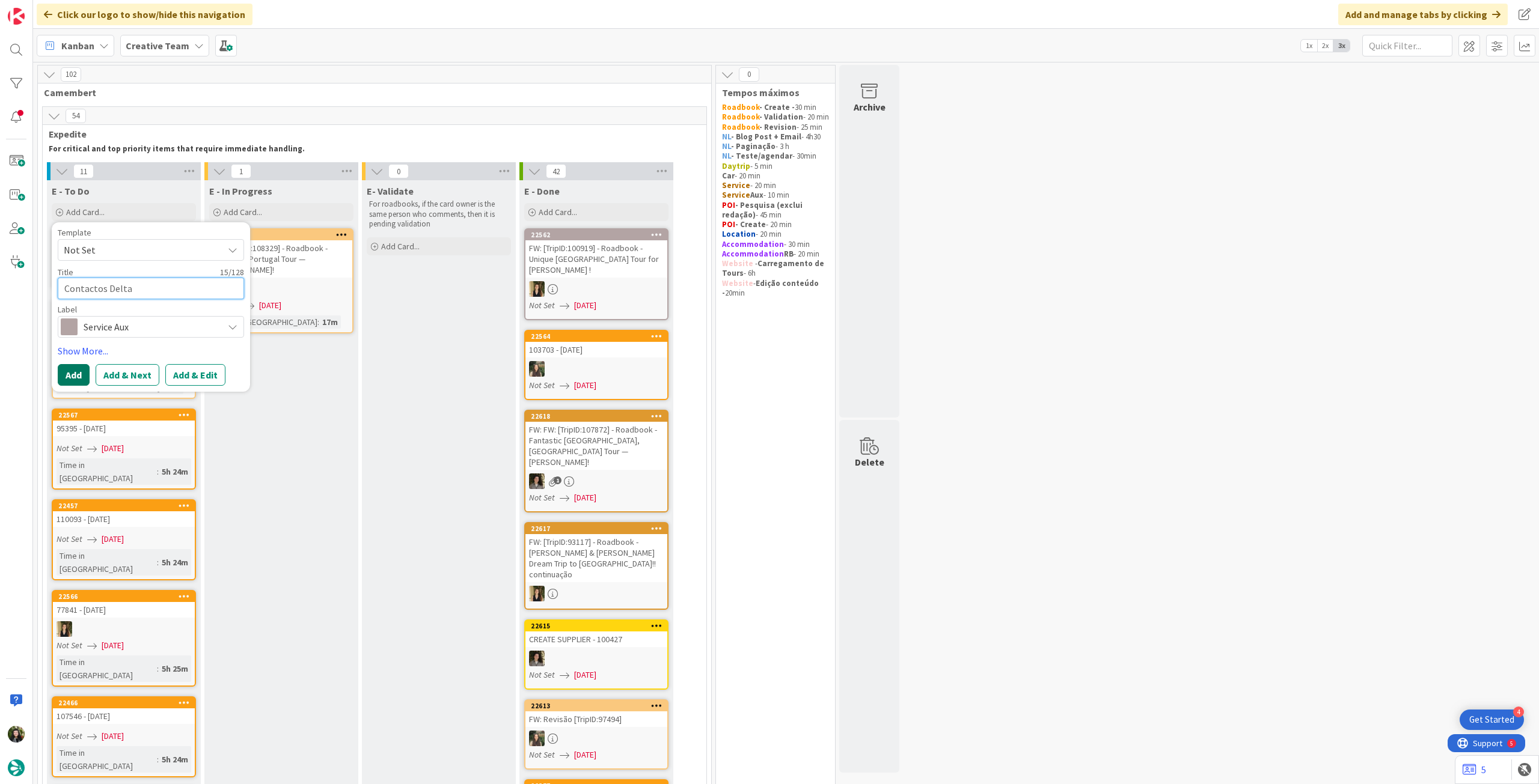
type textarea "Contactos Delta"
click at [74, 369] on button "Add" at bounding box center [73, 375] width 32 height 22
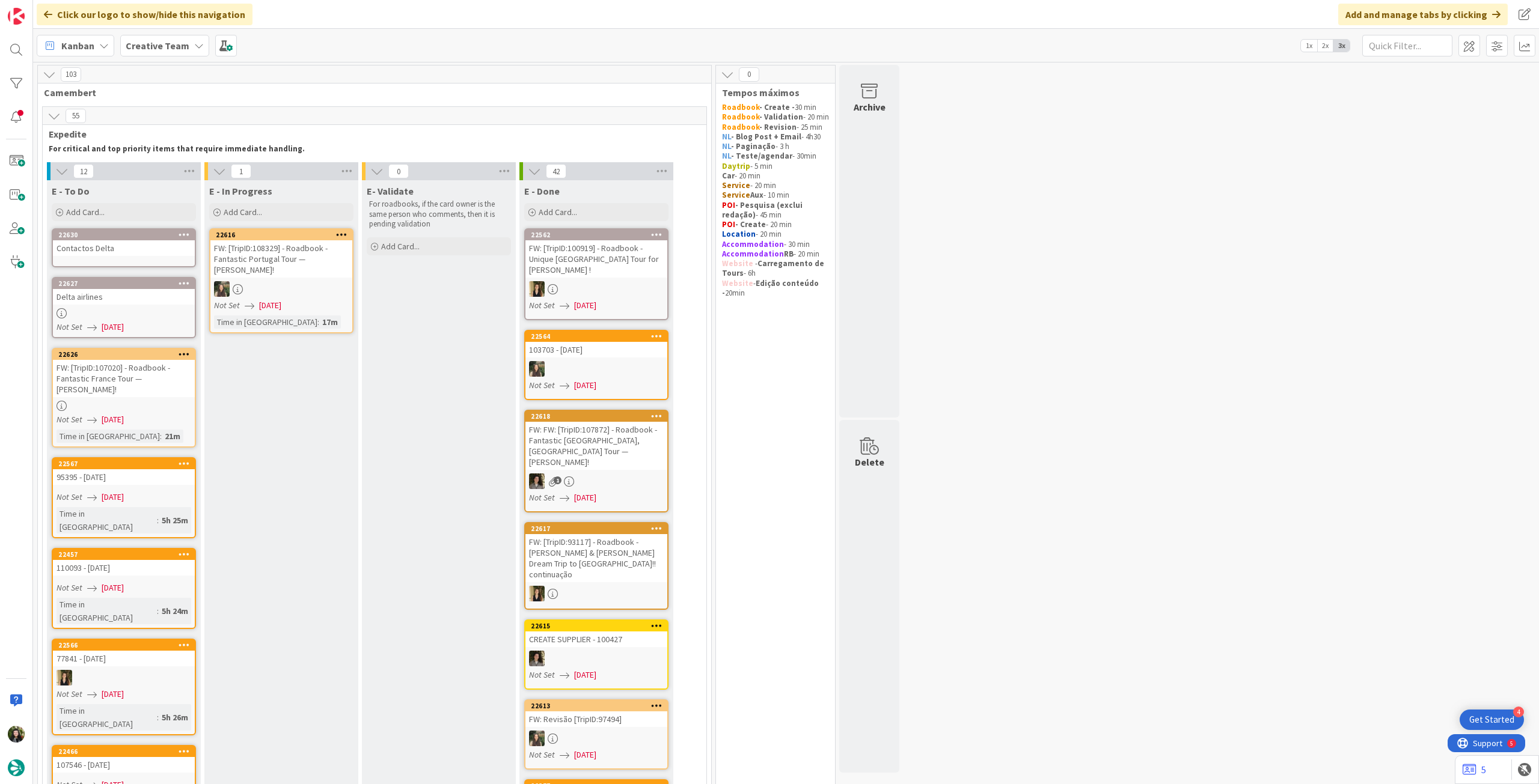
click at [162, 250] on div "Contactos Delta" at bounding box center [124, 248] width 142 height 15
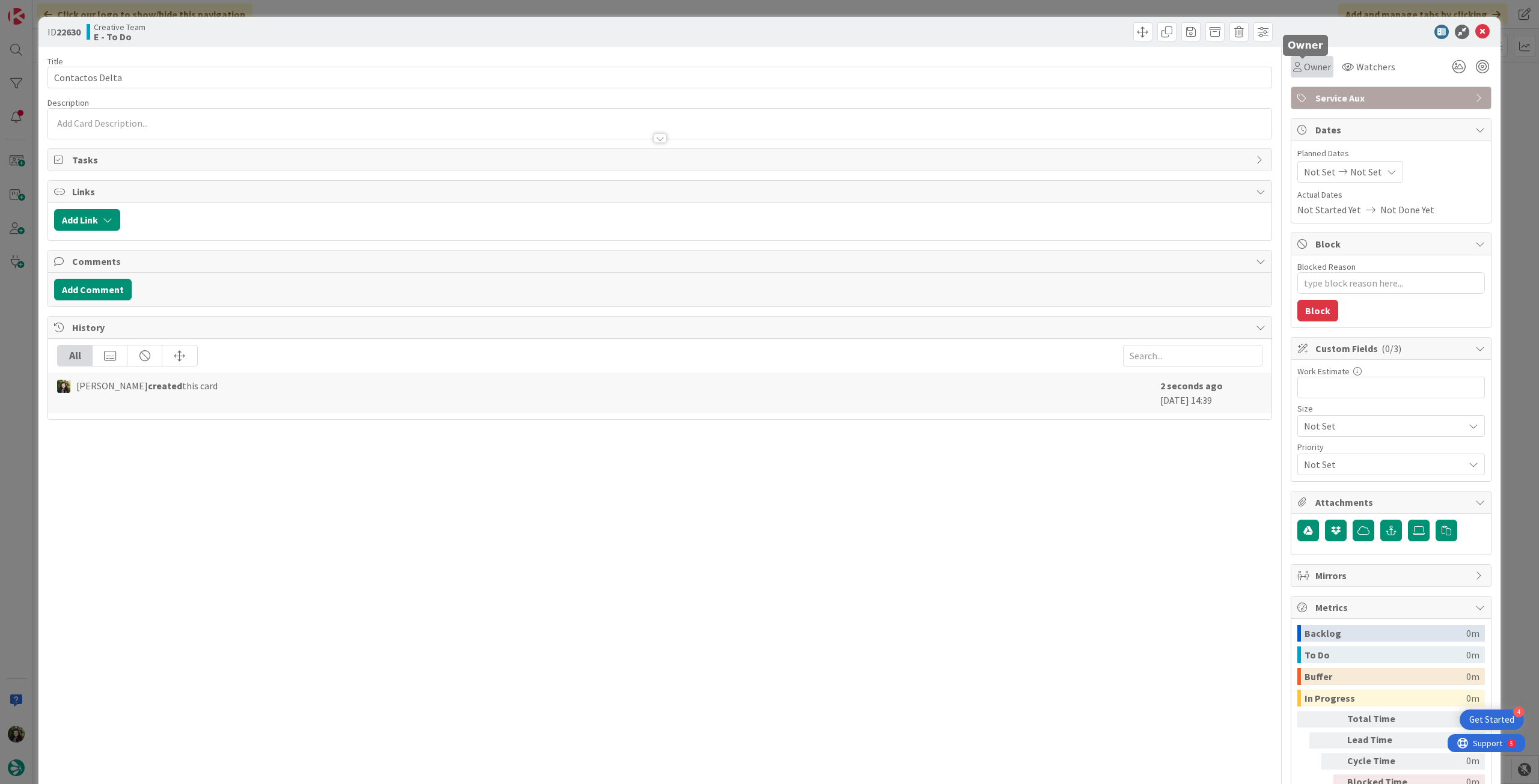
drag, startPoint x: 1294, startPoint y: 67, endPoint x: 1296, endPoint y: 74, distance: 7.3
click at [1296, 69] on div "Owner" at bounding box center [1312, 67] width 38 height 15
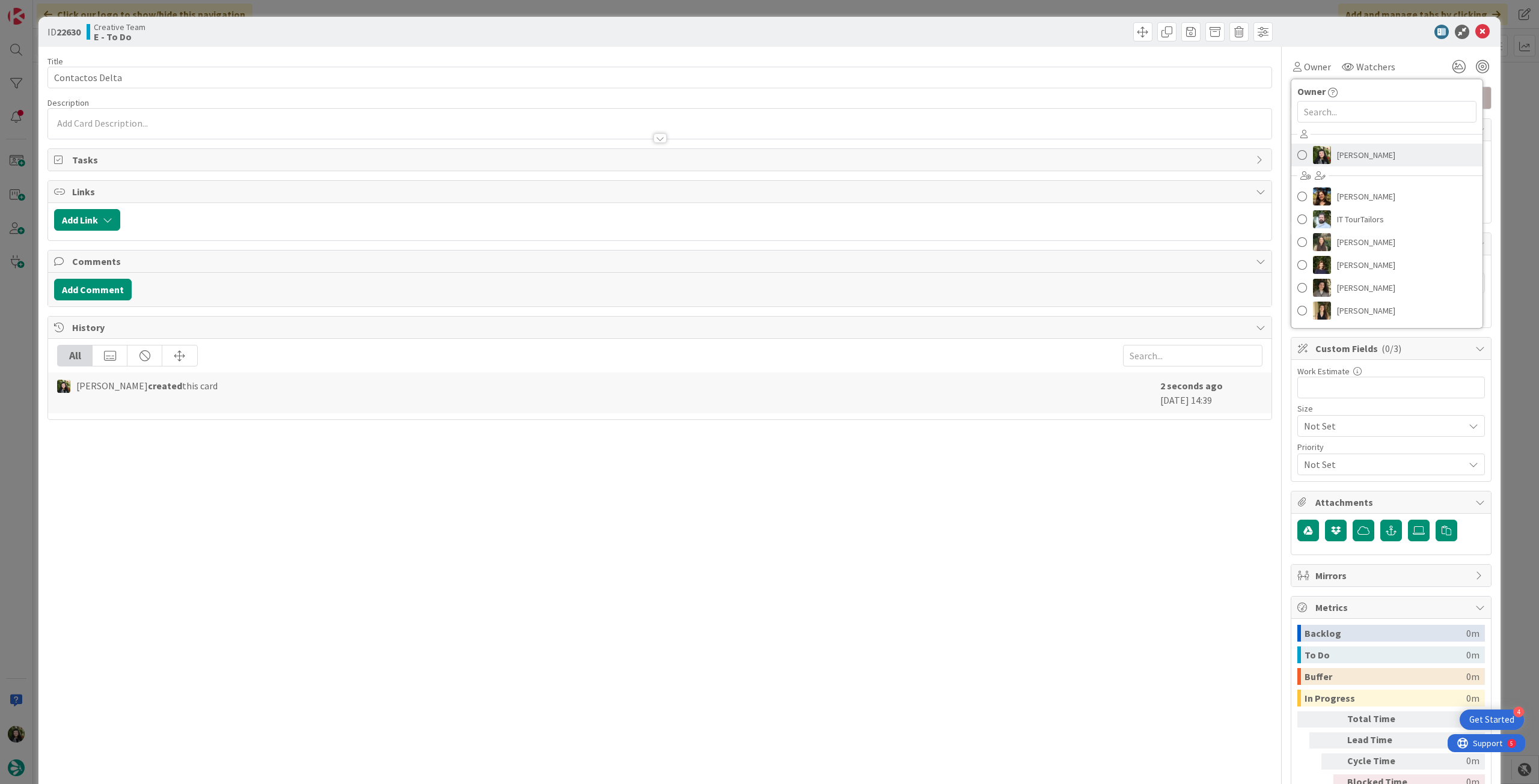
click at [1325, 153] on link "[PERSON_NAME]" at bounding box center [1387, 155] width 191 height 23
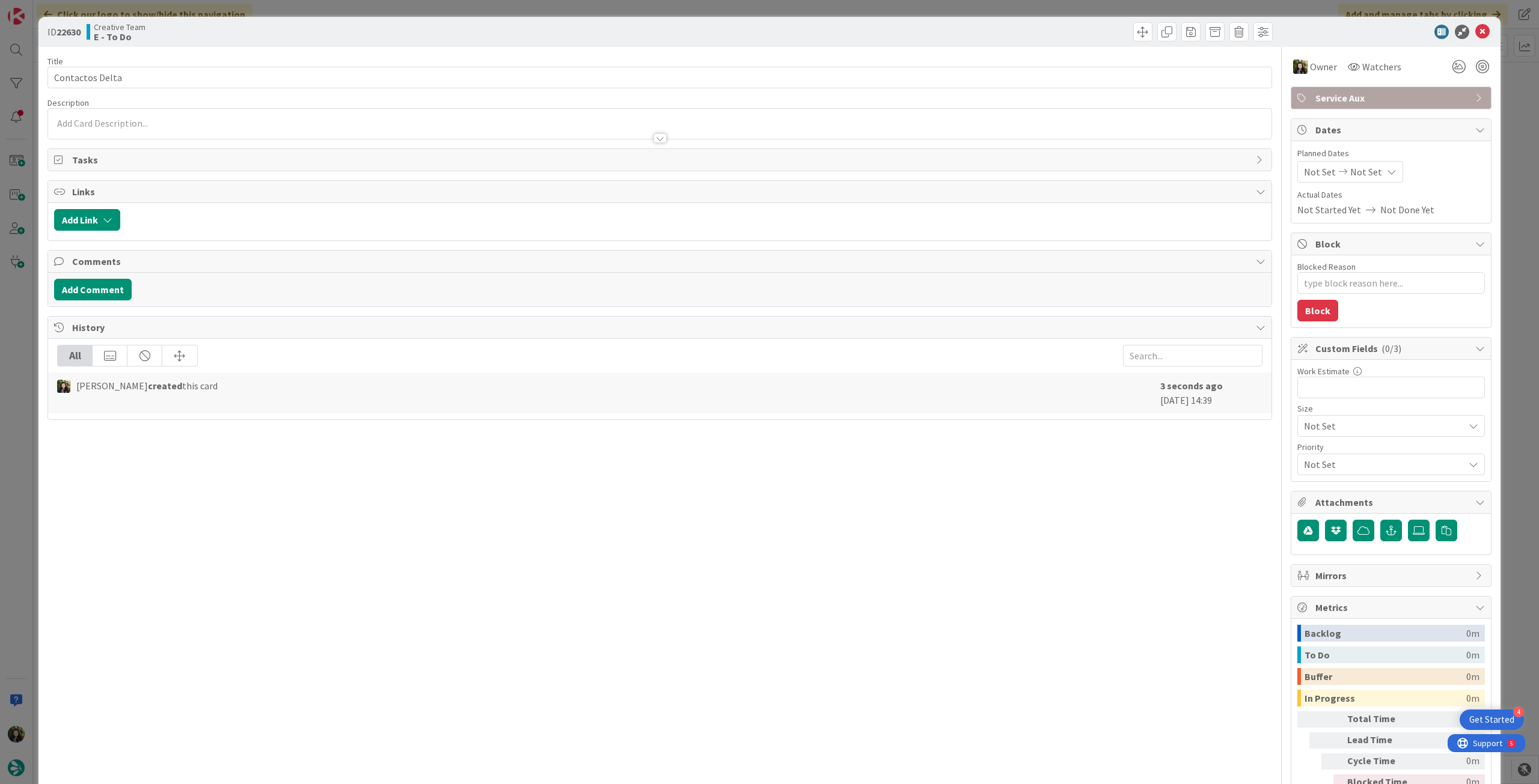
click at [1350, 171] on span "Not Set" at bounding box center [1366, 172] width 32 height 15
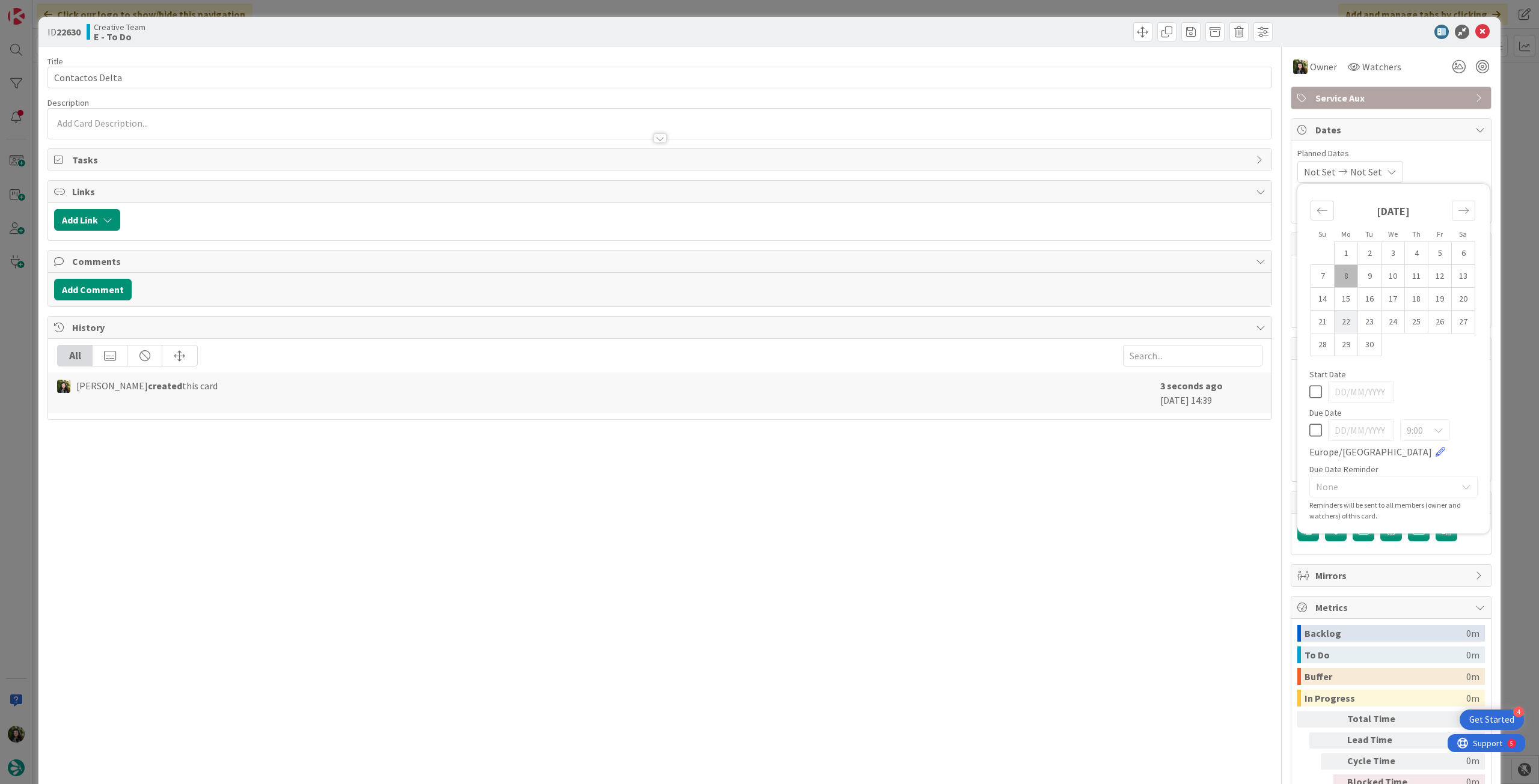
type textarea "x"
click at [1309, 426] on icon at bounding box center [1316, 430] width 13 height 15
type input "[DATE]"
click at [1475, 29] on icon at bounding box center [1482, 32] width 15 height 15
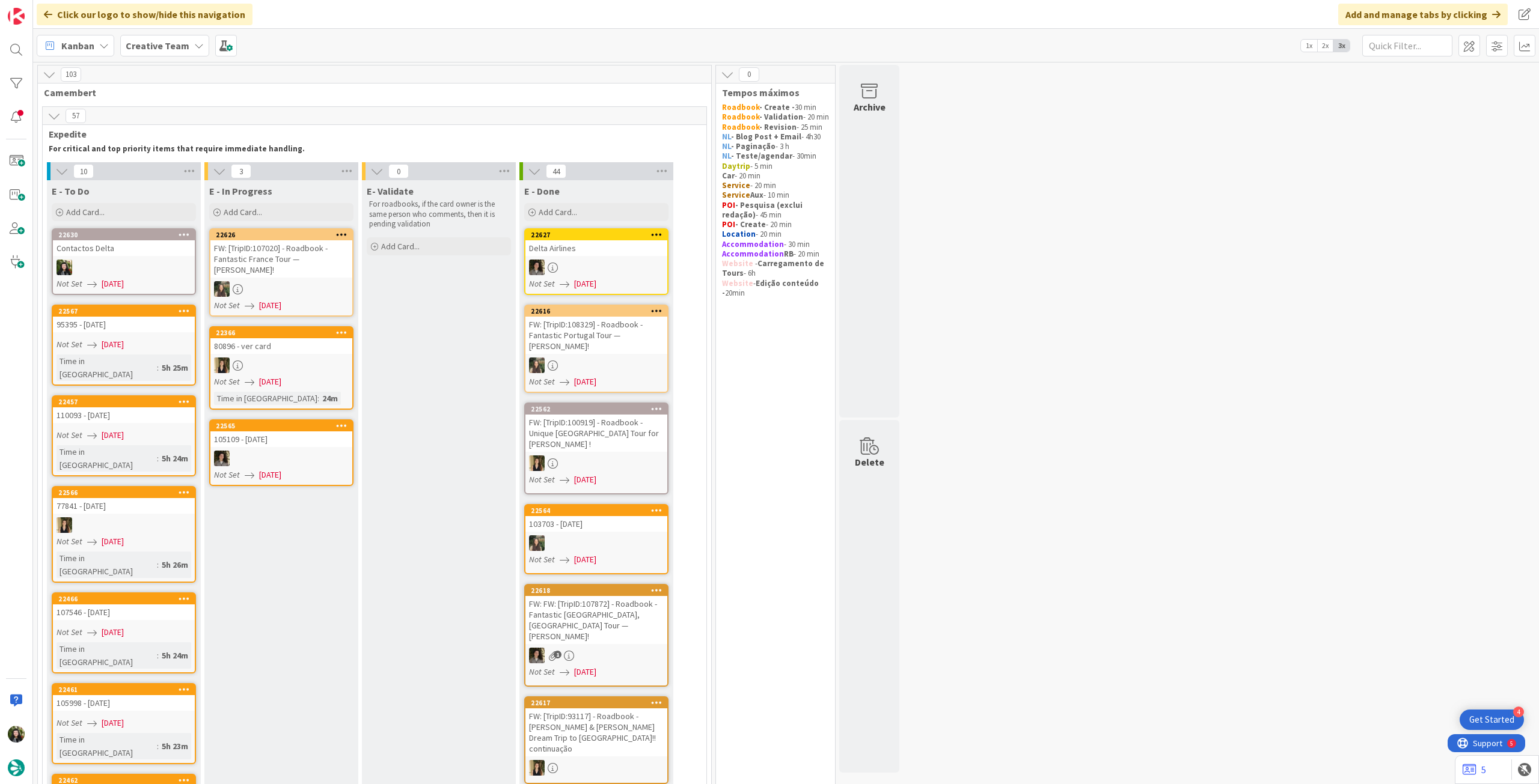
click at [165, 48] on b "Creative Team" at bounding box center [157, 46] width 64 height 12
click at [208, 164] on div "Creative Team - Análise" at bounding box center [222, 172] width 183 height 23
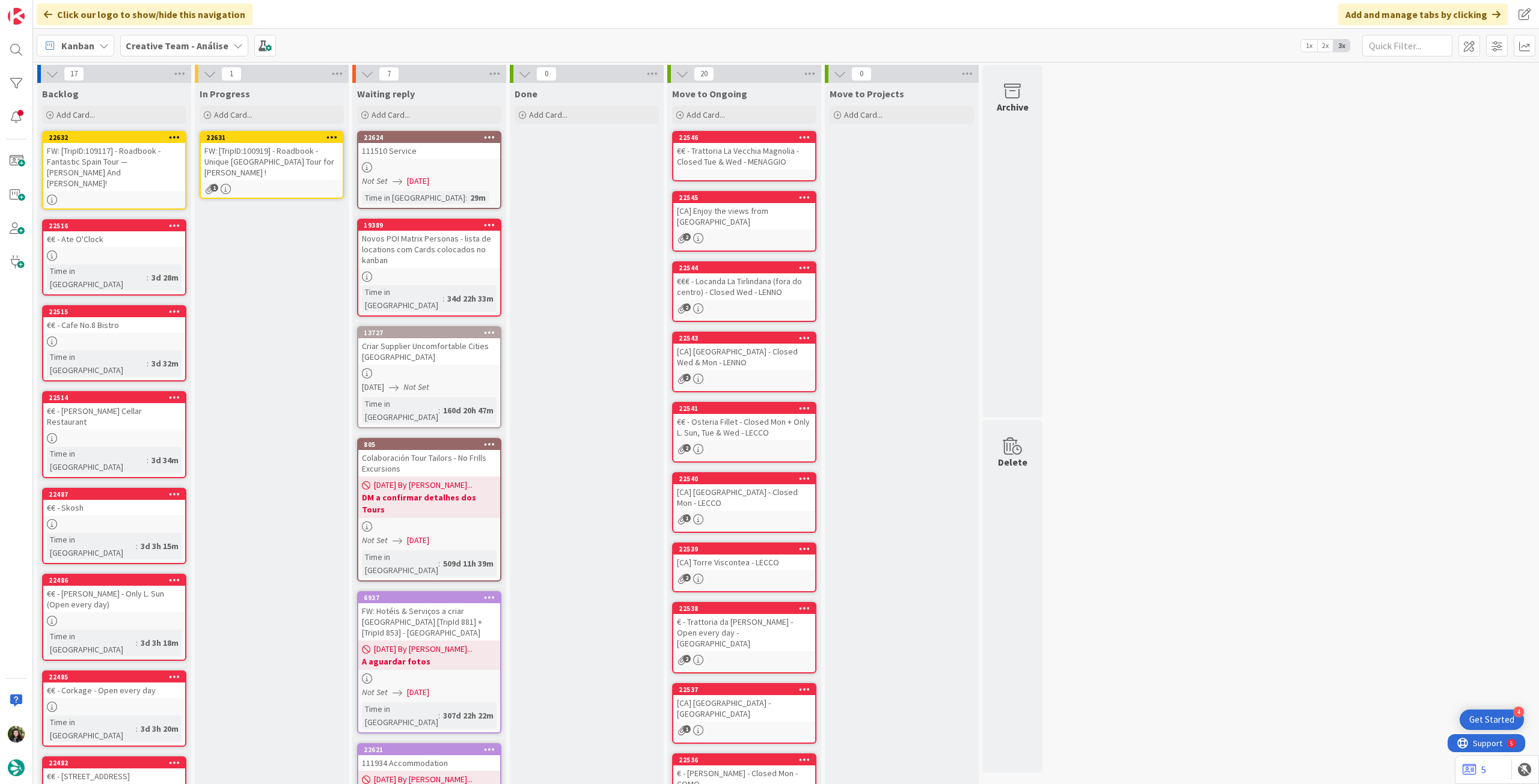
click at [286, 164] on div "FW: [TripID:100919] - Roadbook - Unique [GEOGRAPHIC_DATA] Tour for [PERSON_NAME…" at bounding box center [272, 161] width 142 height 37
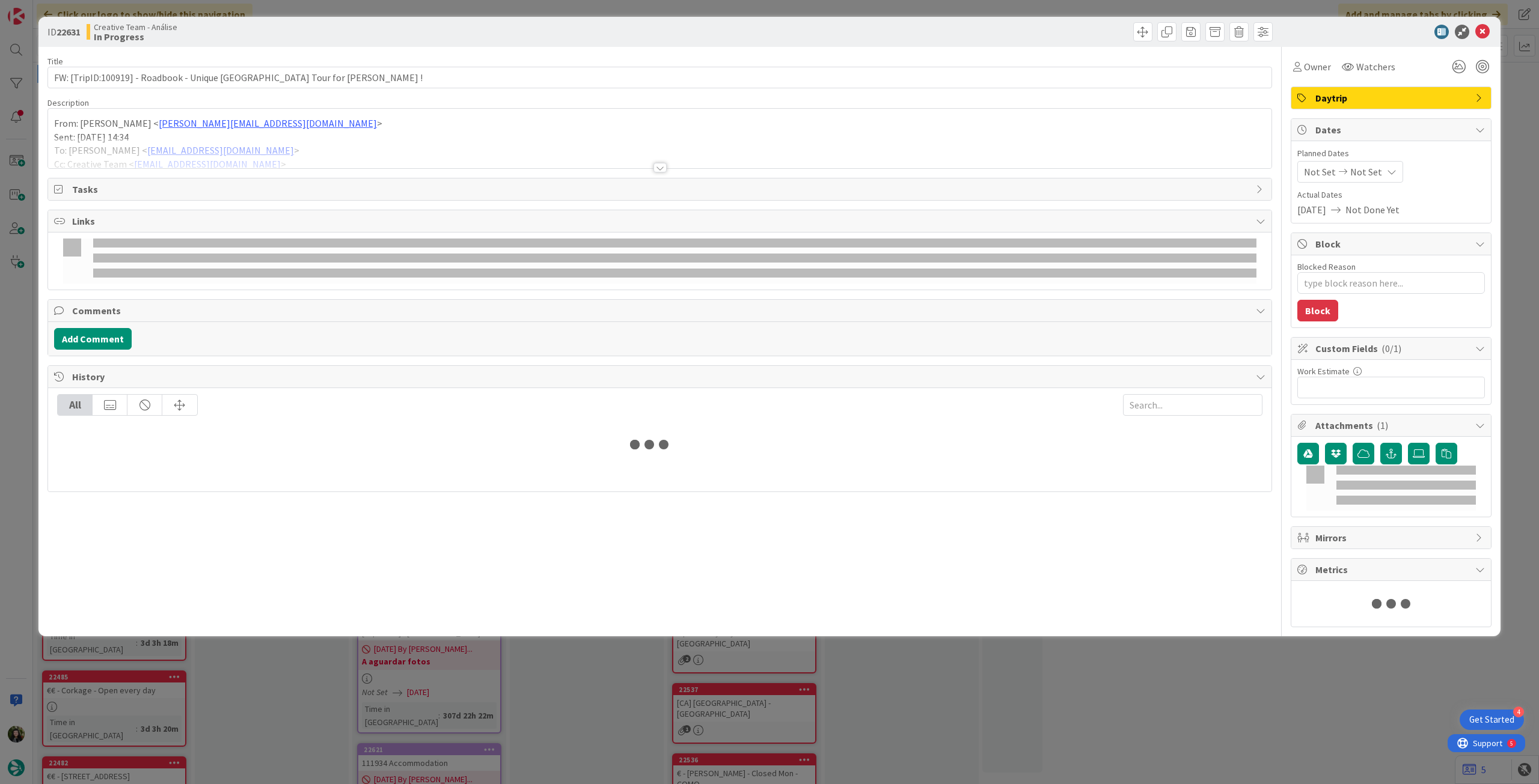
click at [227, 147] on div at bounding box center [659, 153] width 1223 height 31
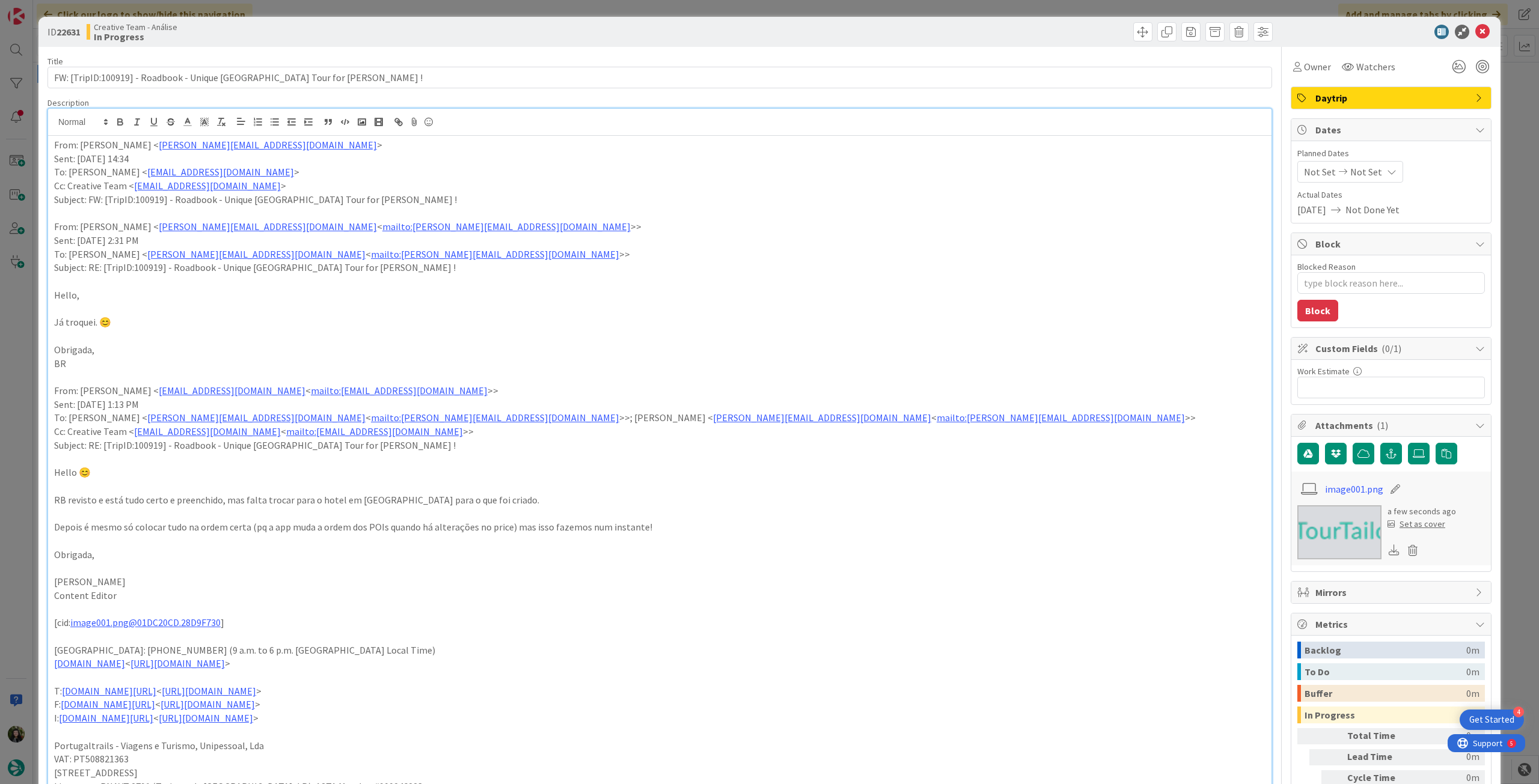
click at [54, 142] on p "From: [PERSON_NAME] < [PERSON_NAME][EMAIL_ADDRESS][DOMAIN_NAME] >" at bounding box center [659, 145] width 1211 height 14
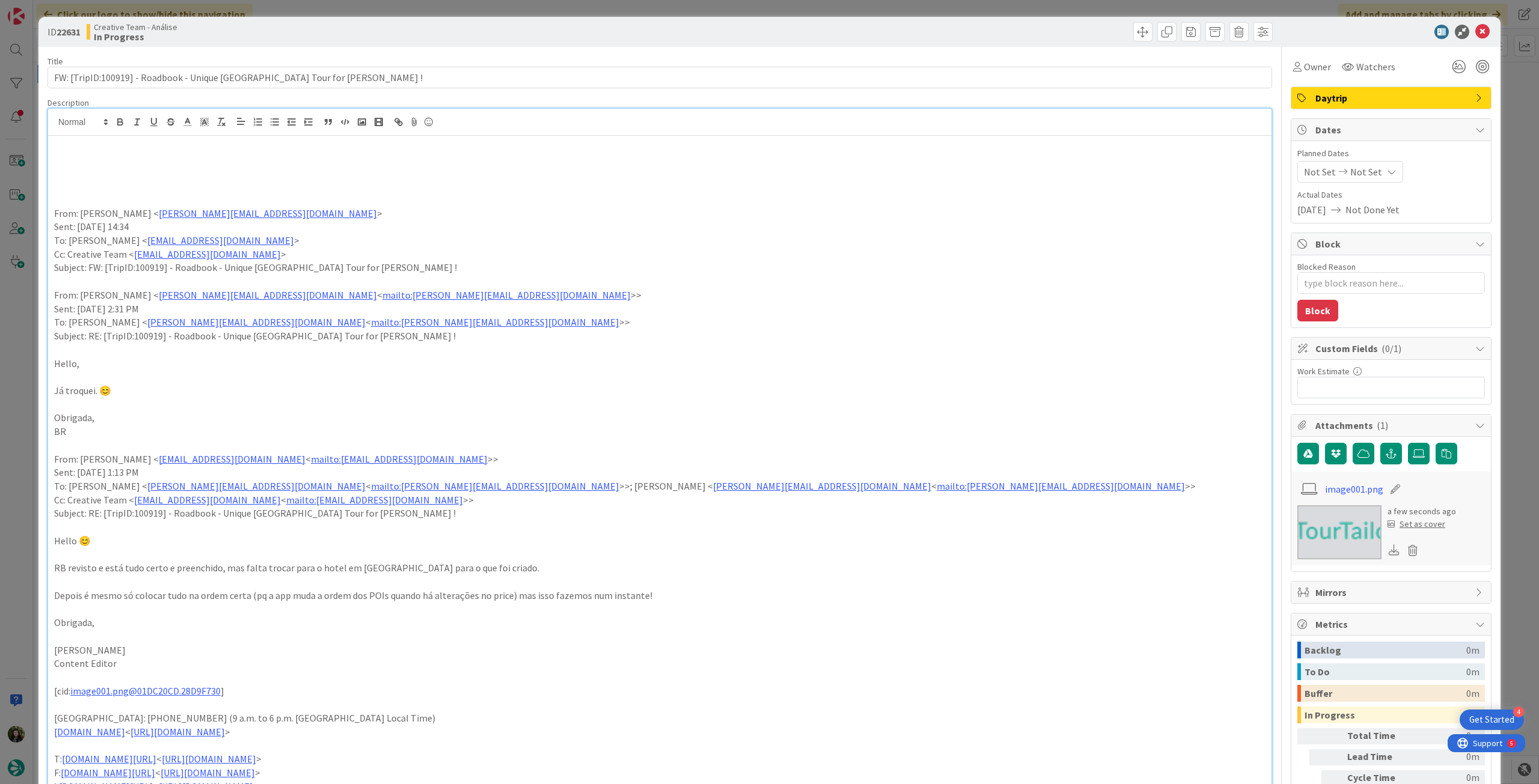
click at [84, 164] on p at bounding box center [659, 159] width 1211 height 14
type textarea "x"
click at [84, 169] on p at bounding box center [659, 172] width 1211 height 14
click at [86, 169] on p at bounding box center [659, 172] width 1211 height 14
click at [93, 163] on p "já foi revisto, dar so o check da ordem dos POIs" at bounding box center [659, 159] width 1211 height 14
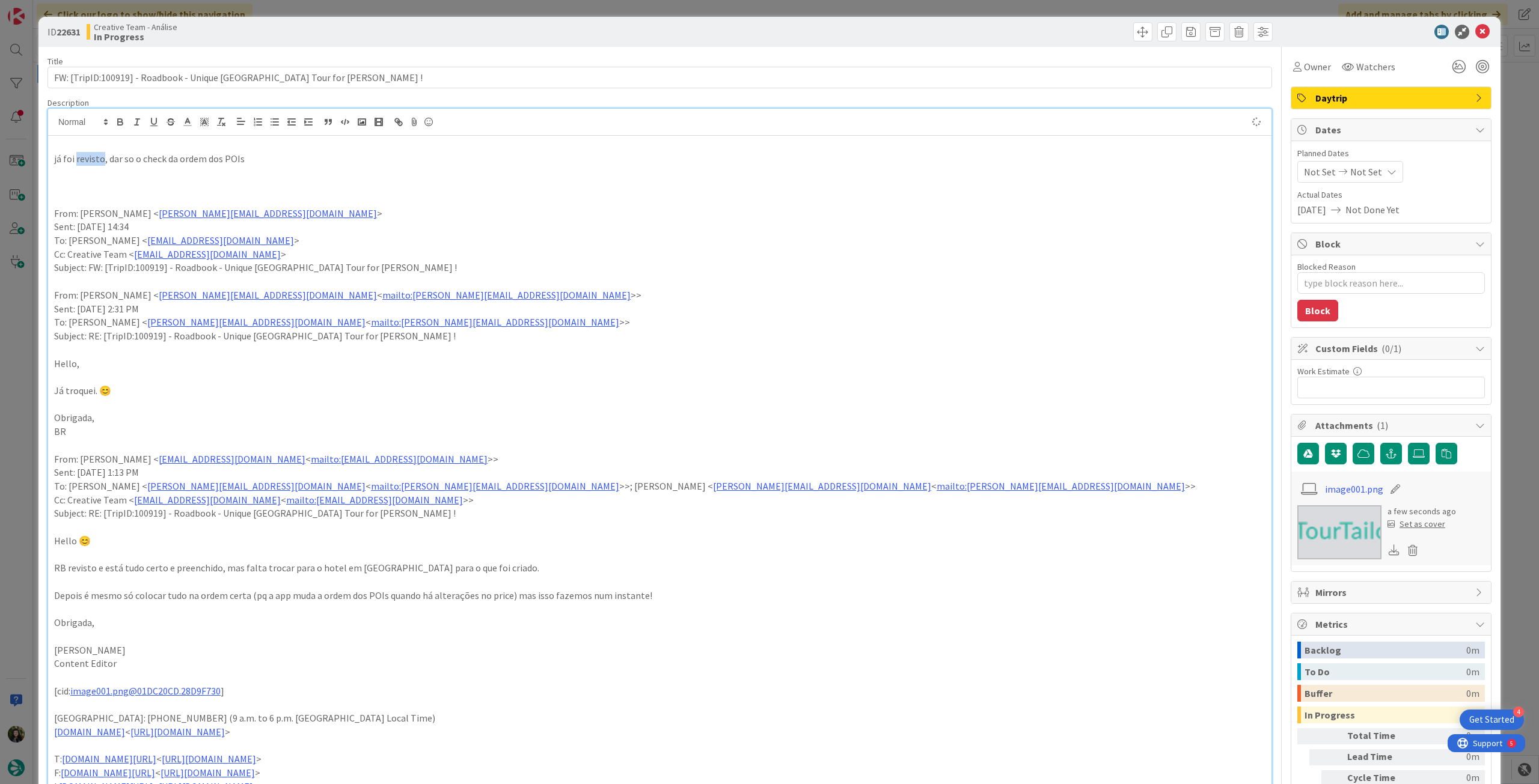
click at [93, 163] on p "já foi revisto, dar so o check da ordem dos POIs" at bounding box center [659, 159] width 1211 height 14
click at [115, 115] on button "button" at bounding box center [120, 122] width 17 height 15
drag, startPoint x: 476, startPoint y: 182, endPoint x: 595, endPoint y: 184, distance: 119.0
click at [477, 182] on p at bounding box center [659, 186] width 1211 height 14
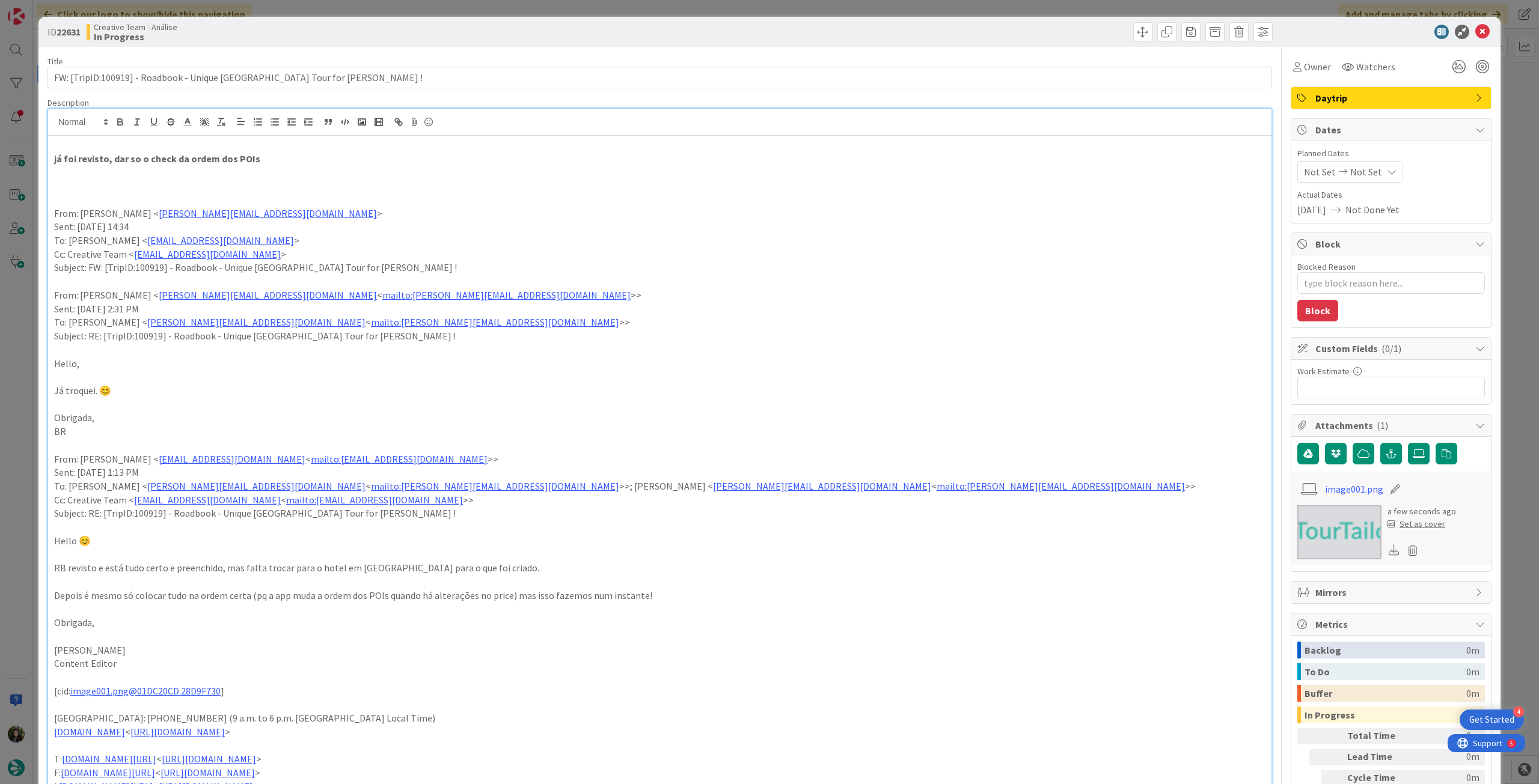
click at [1333, 182] on div "Not Set Not Set" at bounding box center [1350, 171] width 106 height 22
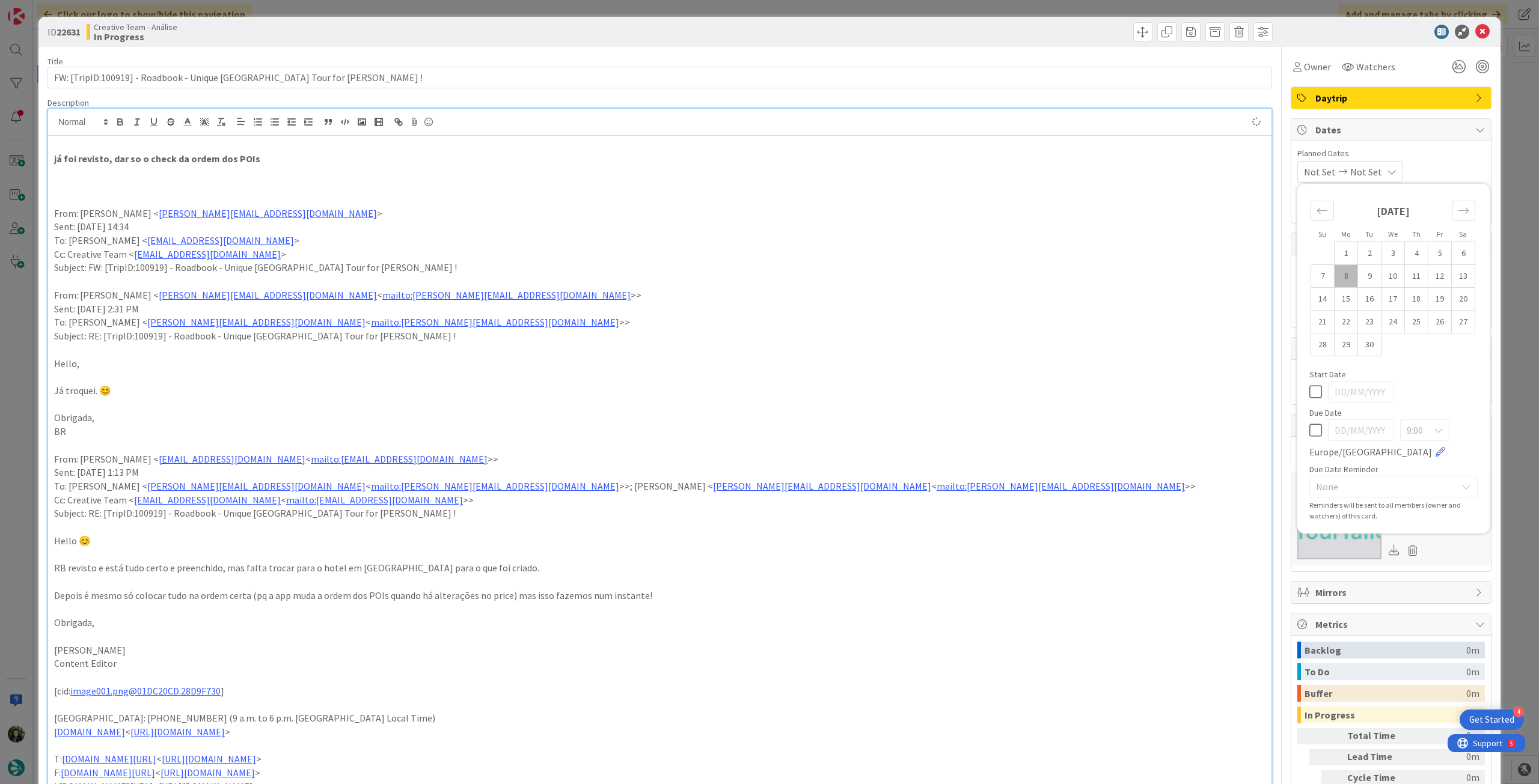
type textarea "x"
click at [1309, 432] on icon at bounding box center [1316, 430] width 13 height 15
type input "[DATE]"
click at [1475, 27] on icon at bounding box center [1482, 32] width 15 height 15
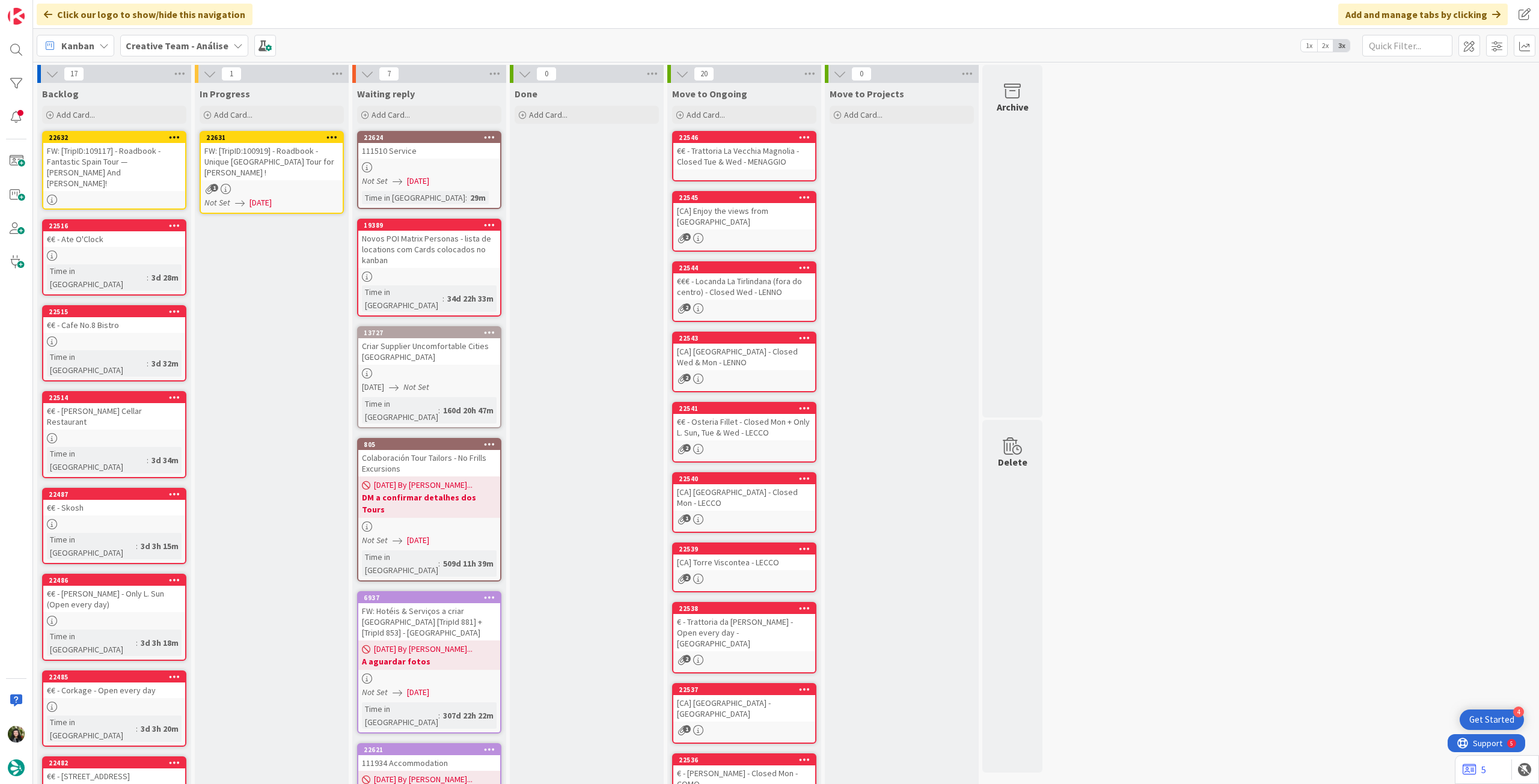
click at [332, 133] on icon at bounding box center [332, 137] width 11 height 8
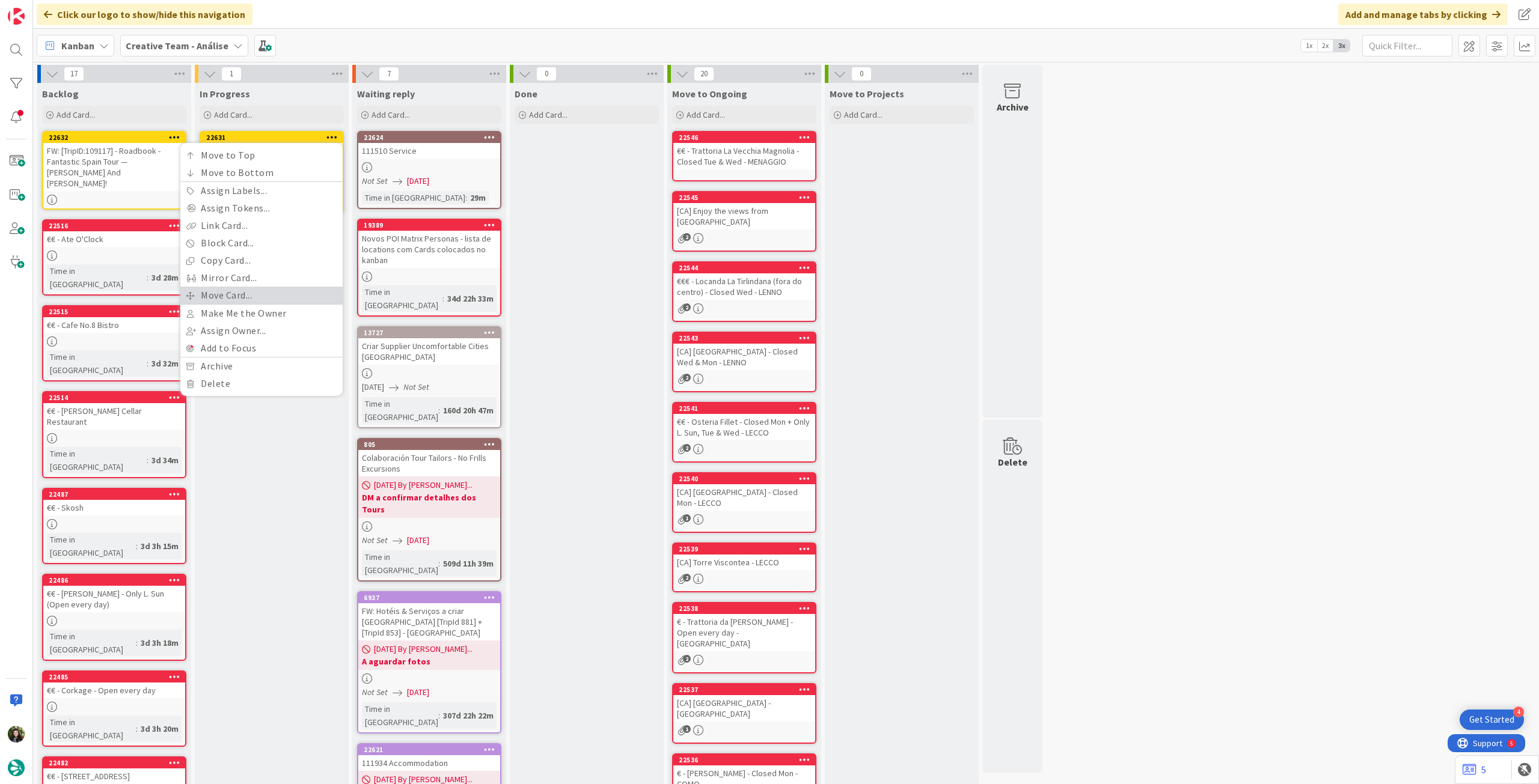
click at [244, 291] on link "Move Card..." at bounding box center [261, 295] width 162 height 18
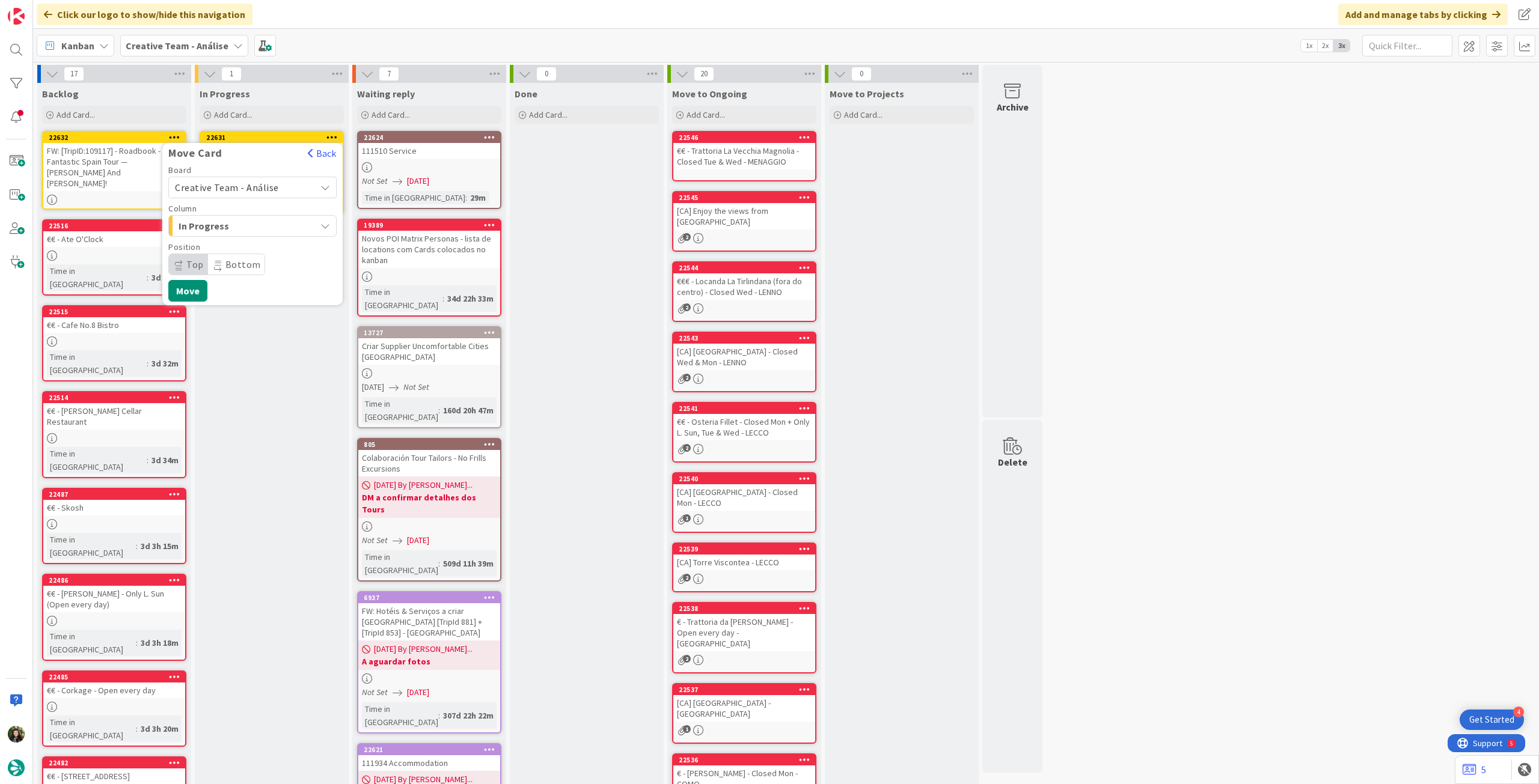
click at [238, 182] on span "Creative Team - Análise" at bounding box center [227, 187] width 104 height 12
click at [237, 244] on span "Creative Team" at bounding box center [260, 244] width 140 height 18
click at [234, 261] on span "Daytrip" at bounding box center [252, 265] width 115 height 17
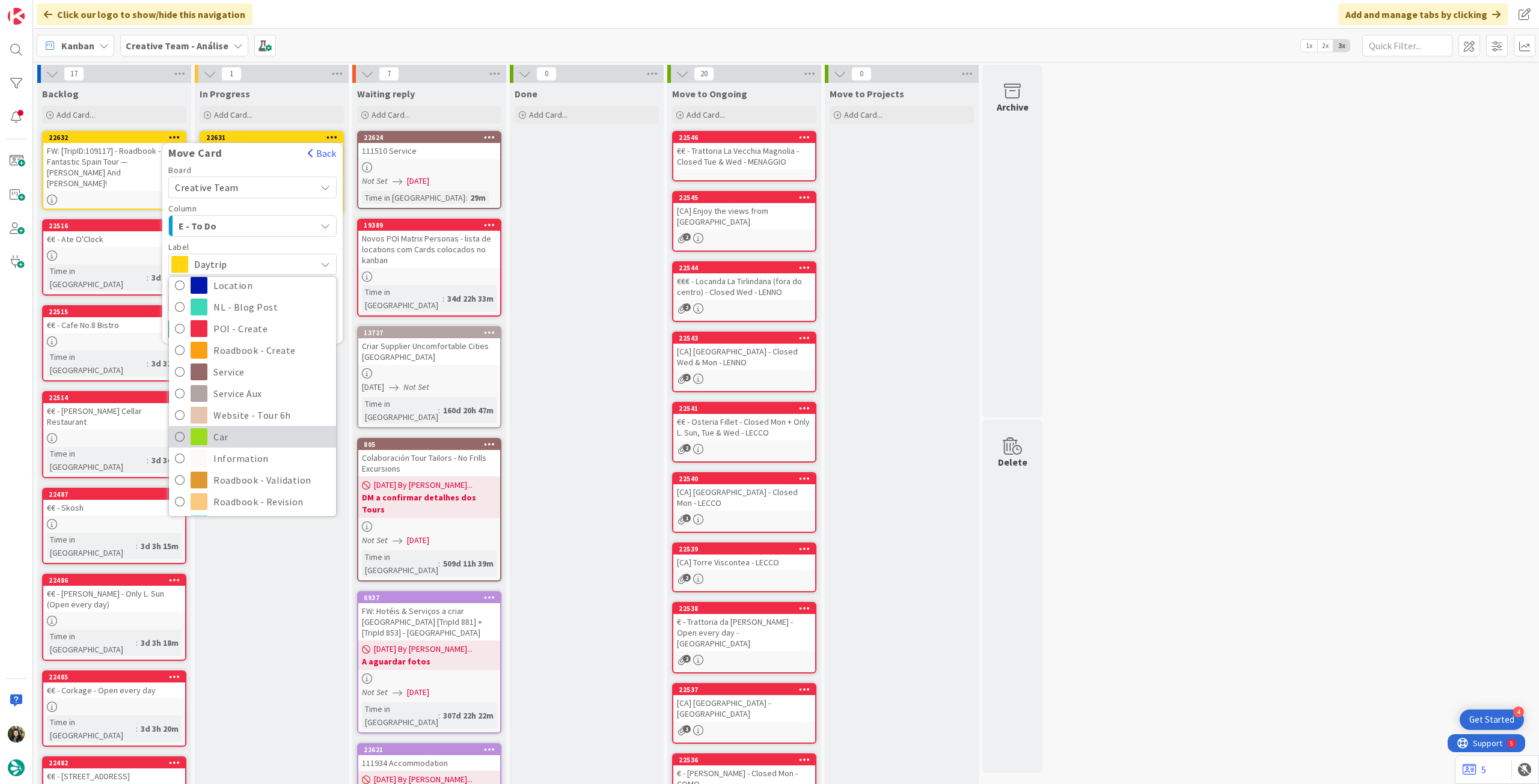
scroll to position [160, 0]
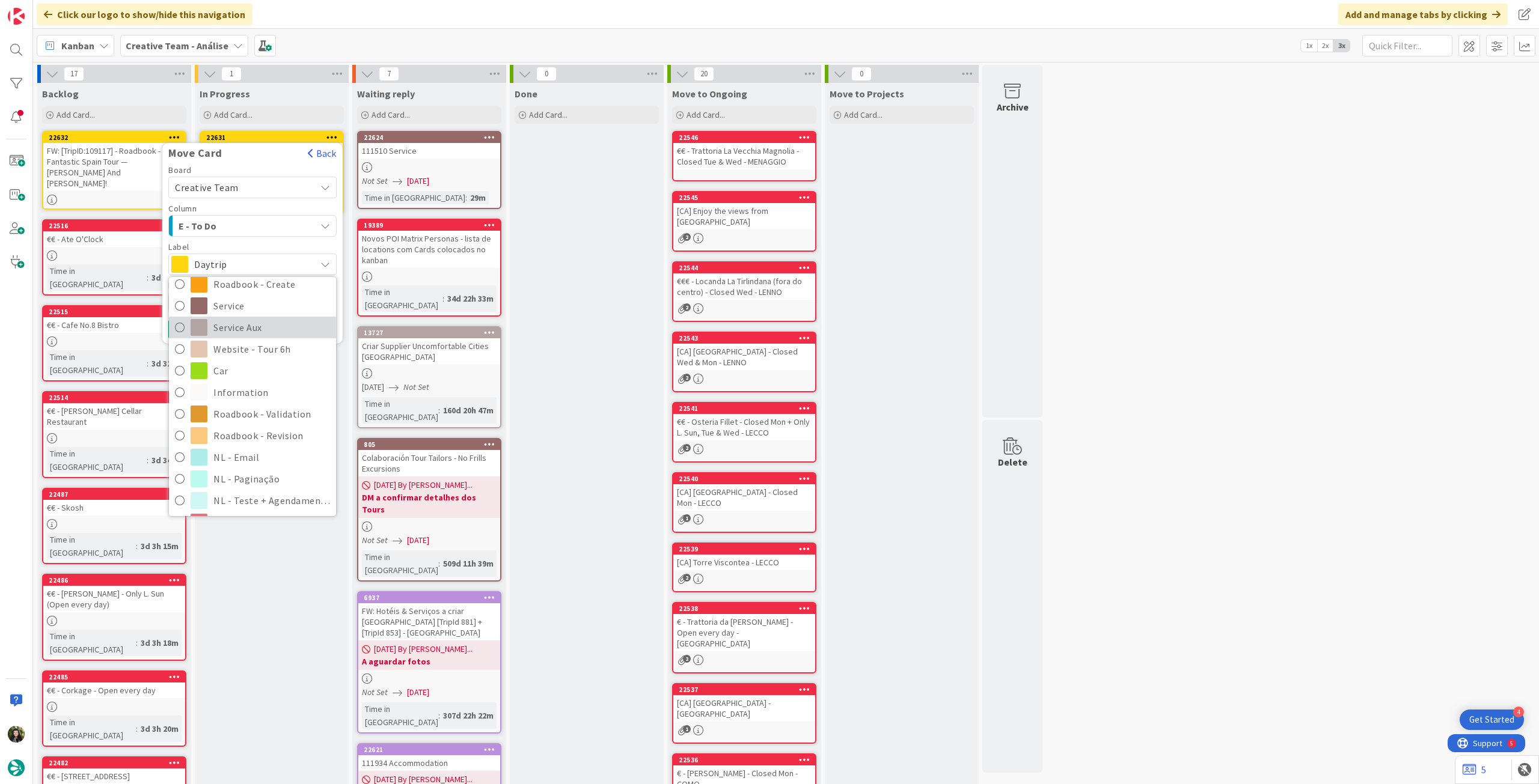
click at [240, 332] on span "Service Aux" at bounding box center [272, 328] width 117 height 18
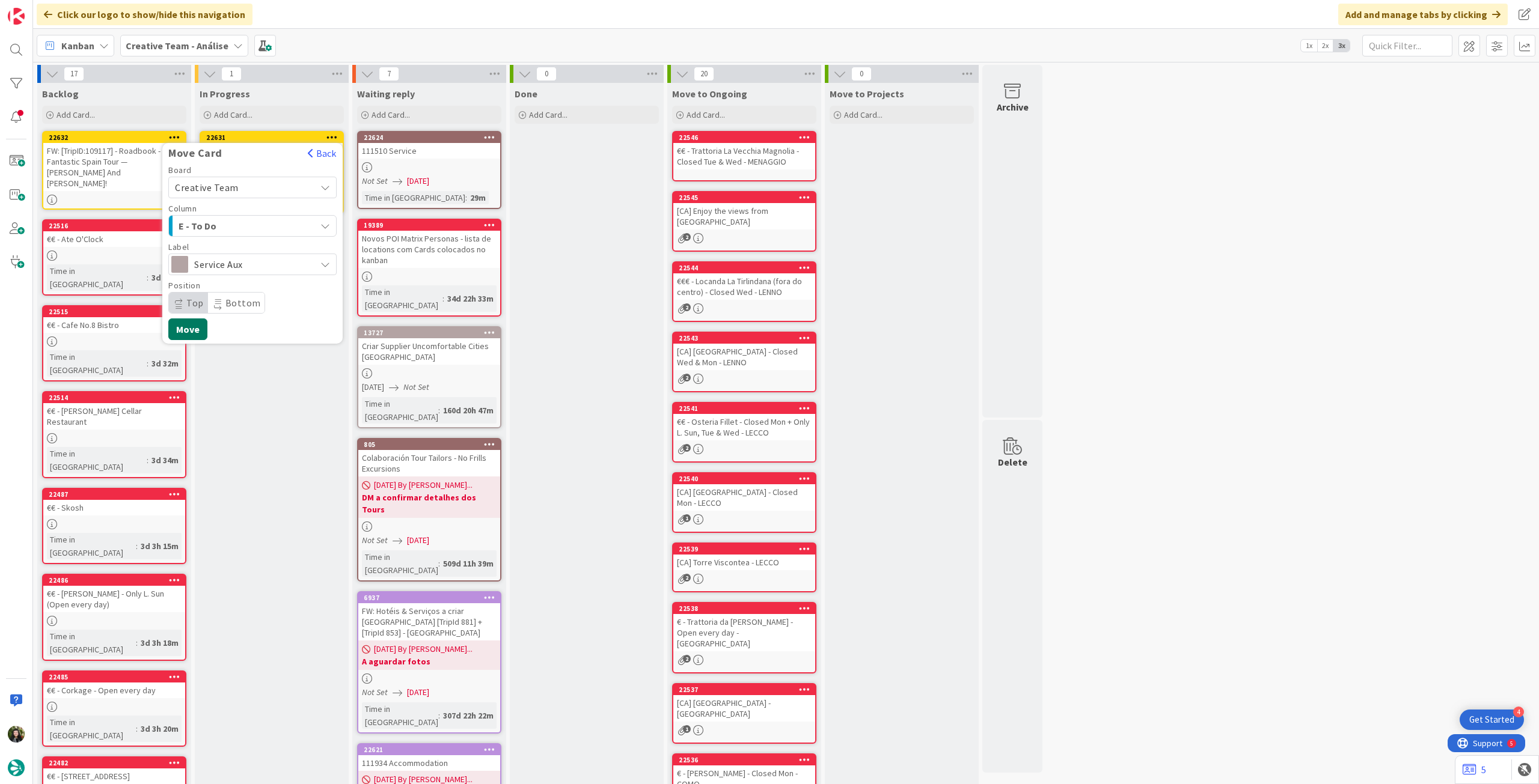
click at [191, 326] on button "Move" at bounding box center [188, 329] width 39 height 22
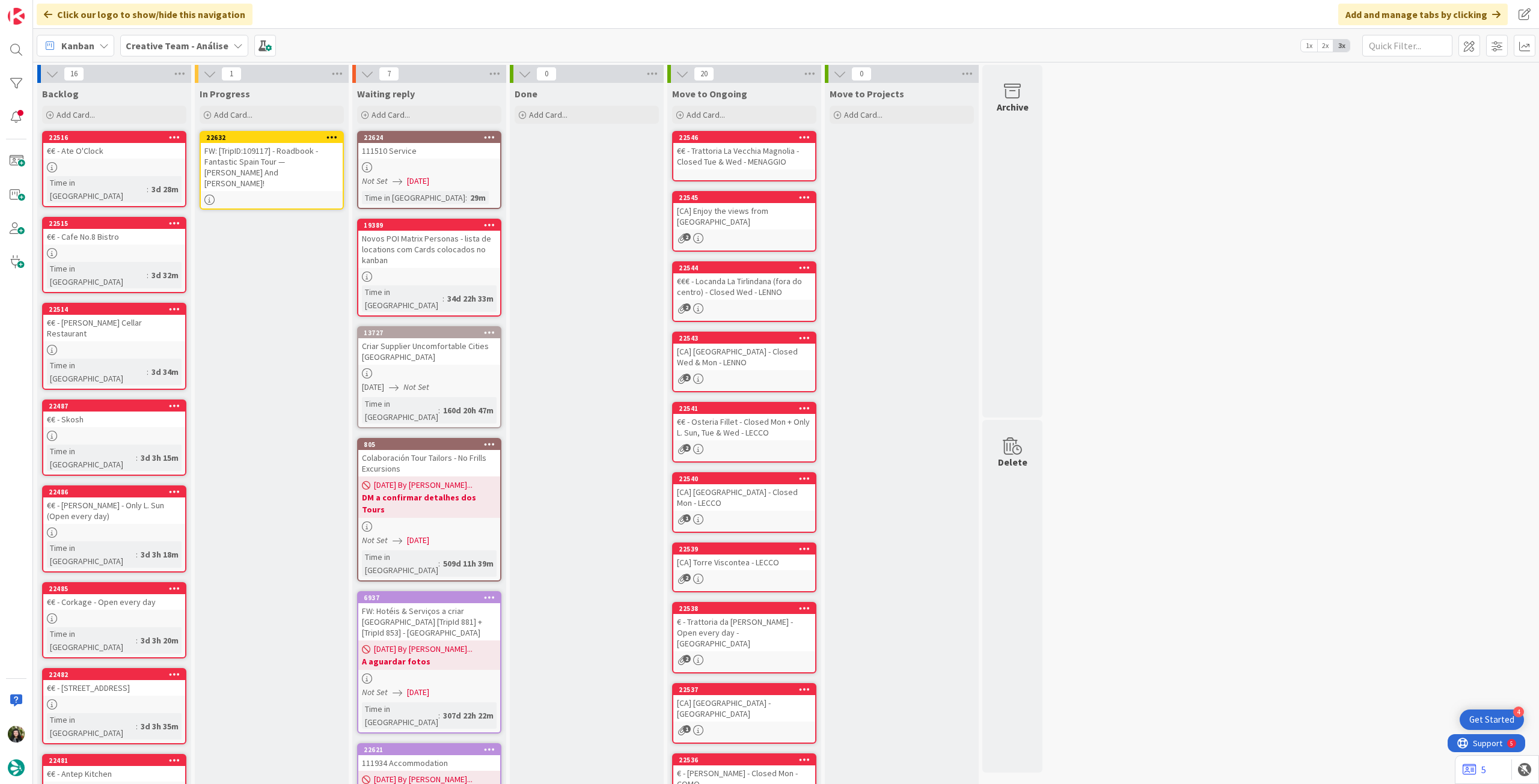
click at [285, 172] on div "FW: [TripID:109117] - Roadbook - Fantastic Spain Tour — [PERSON_NAME] And [PERS…" at bounding box center [272, 167] width 142 height 48
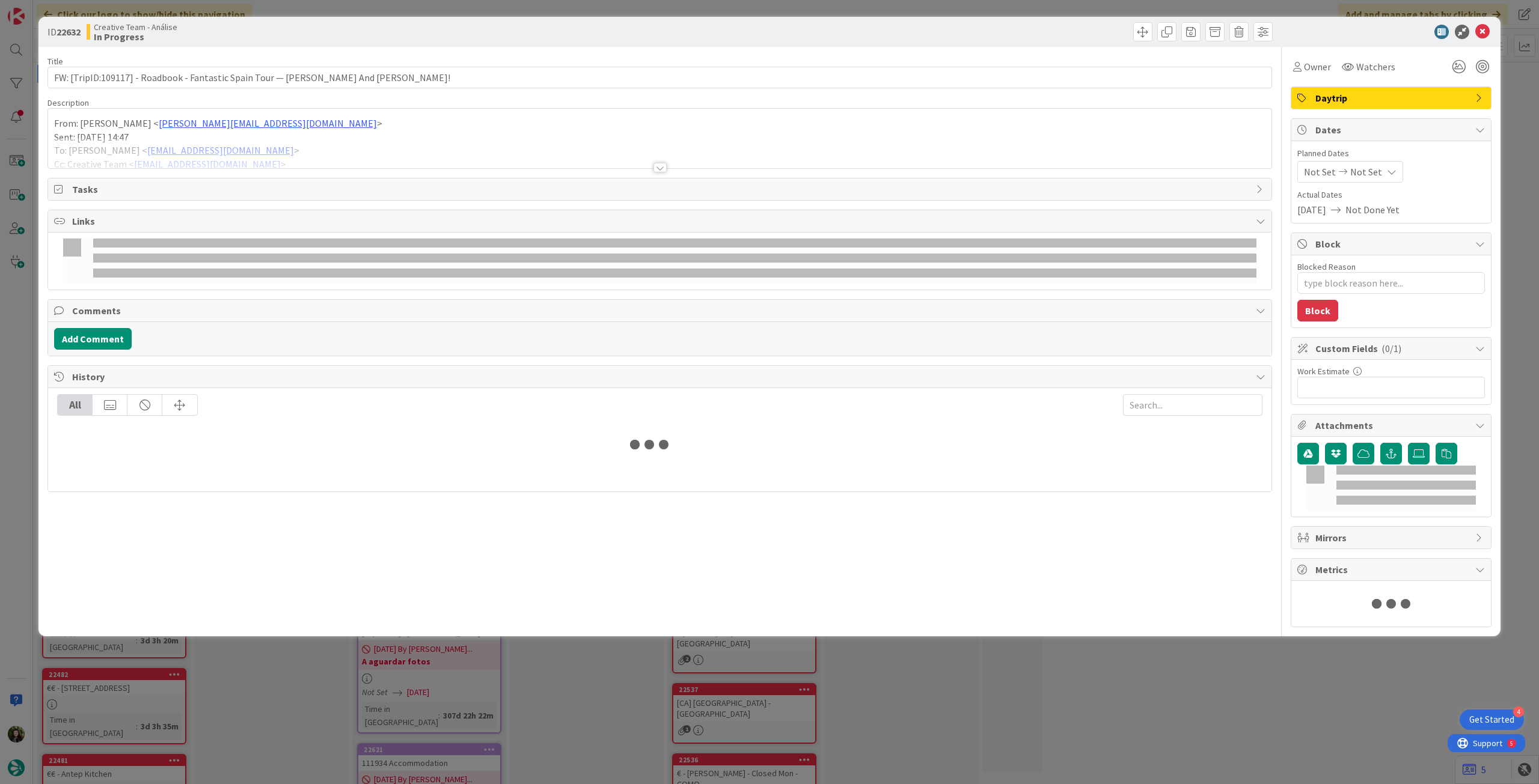
click at [97, 144] on div at bounding box center [659, 153] width 1223 height 31
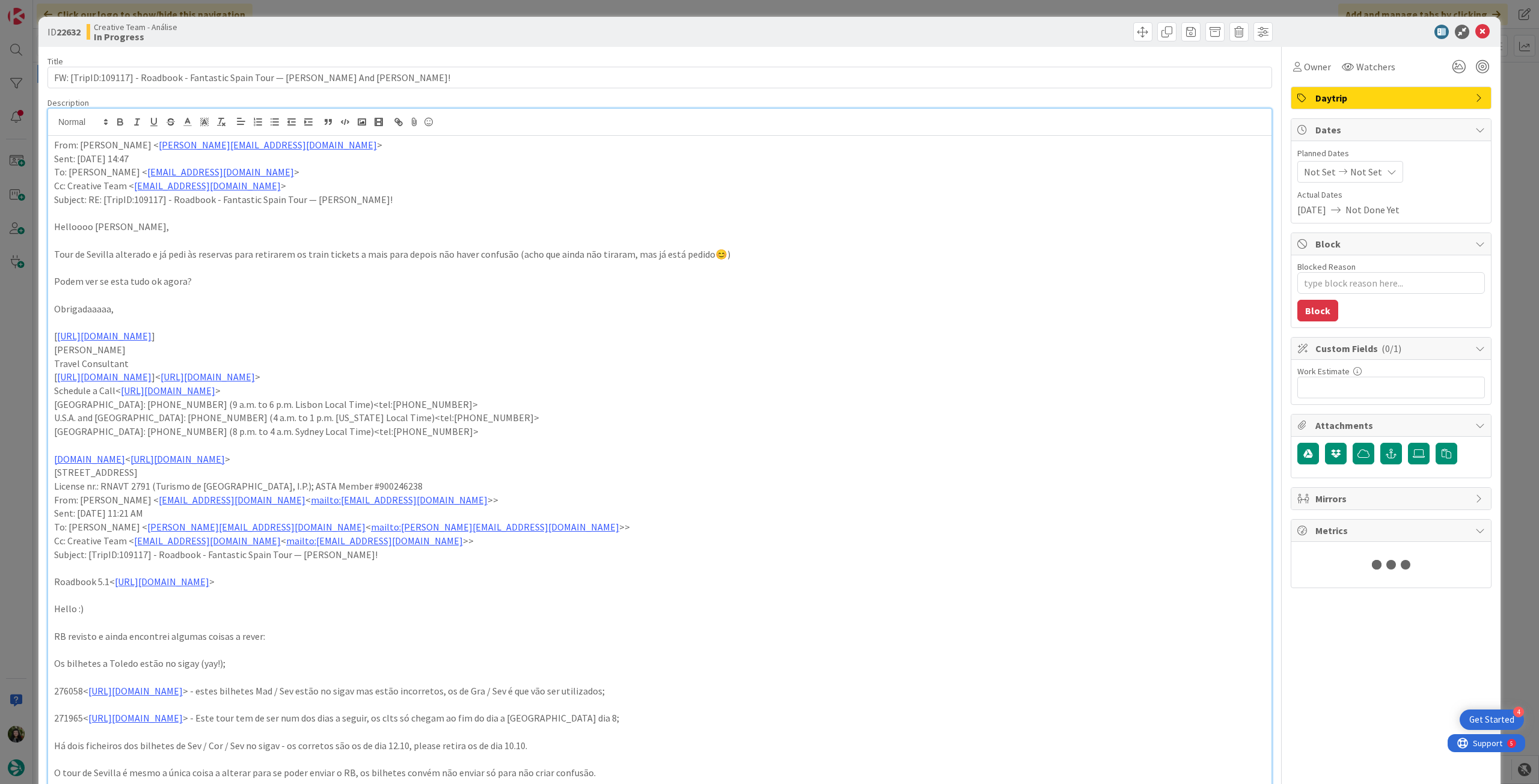
type textarea "x"
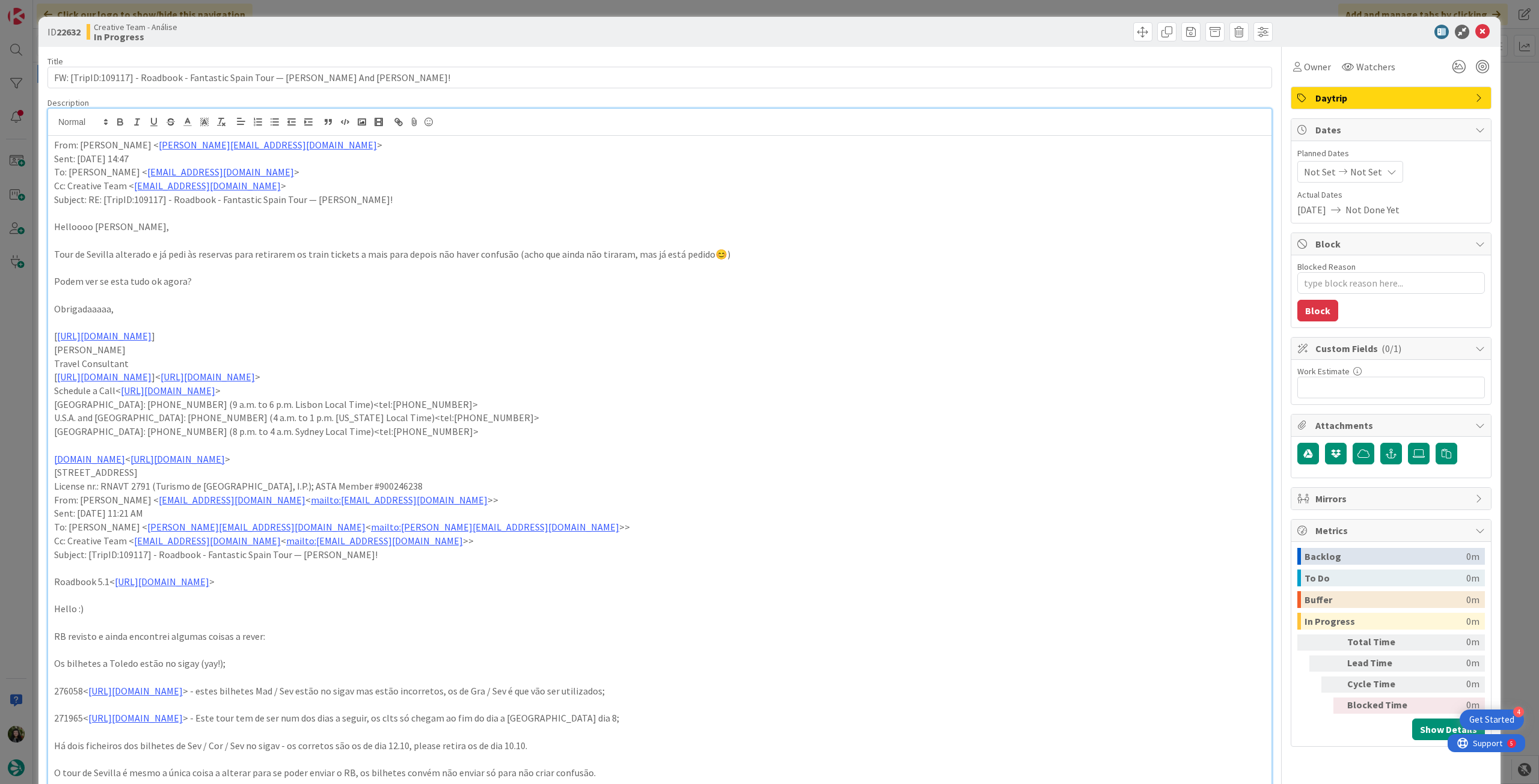
click at [52, 146] on div "From: [PERSON_NAME] < [PERSON_NAME][EMAIL_ADDRESS][DOMAIN_NAME] > Sent: [DATE] …" at bounding box center [659, 628] width 1223 height 984
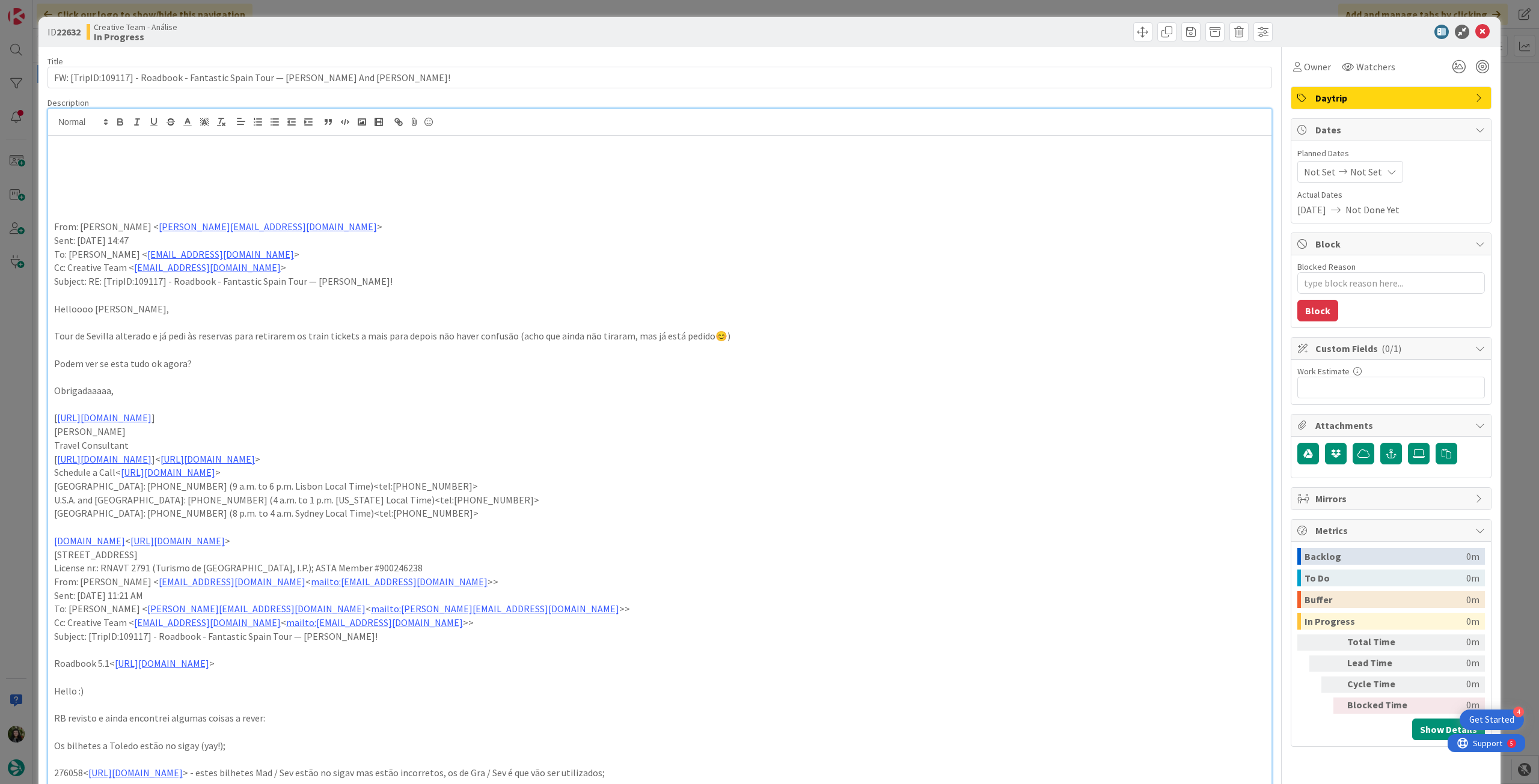
click at [81, 161] on p at bounding box center [659, 159] width 1211 height 14
click at [90, 154] on p "já foi revisto, ver apenas as notas da [PERSON_NAME] abaixo para ver se a [PERS…" at bounding box center [659, 159] width 1211 height 14
click at [119, 119] on icon "button" at bounding box center [120, 121] width 4 height 3
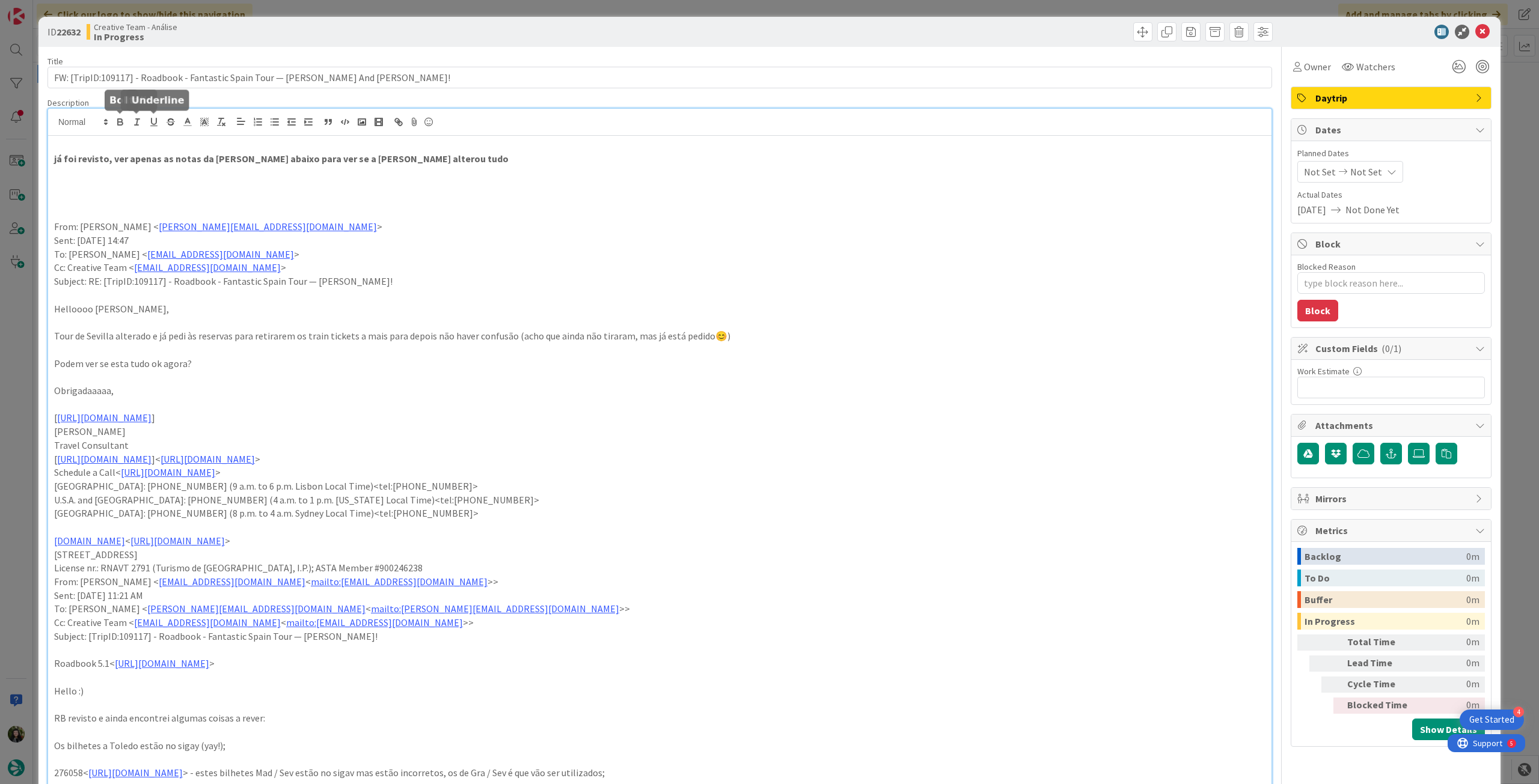
click at [581, 237] on p "Sent: [DATE] 14:47" at bounding box center [659, 241] width 1211 height 14
click at [1367, 169] on span "Not Set" at bounding box center [1366, 172] width 32 height 15
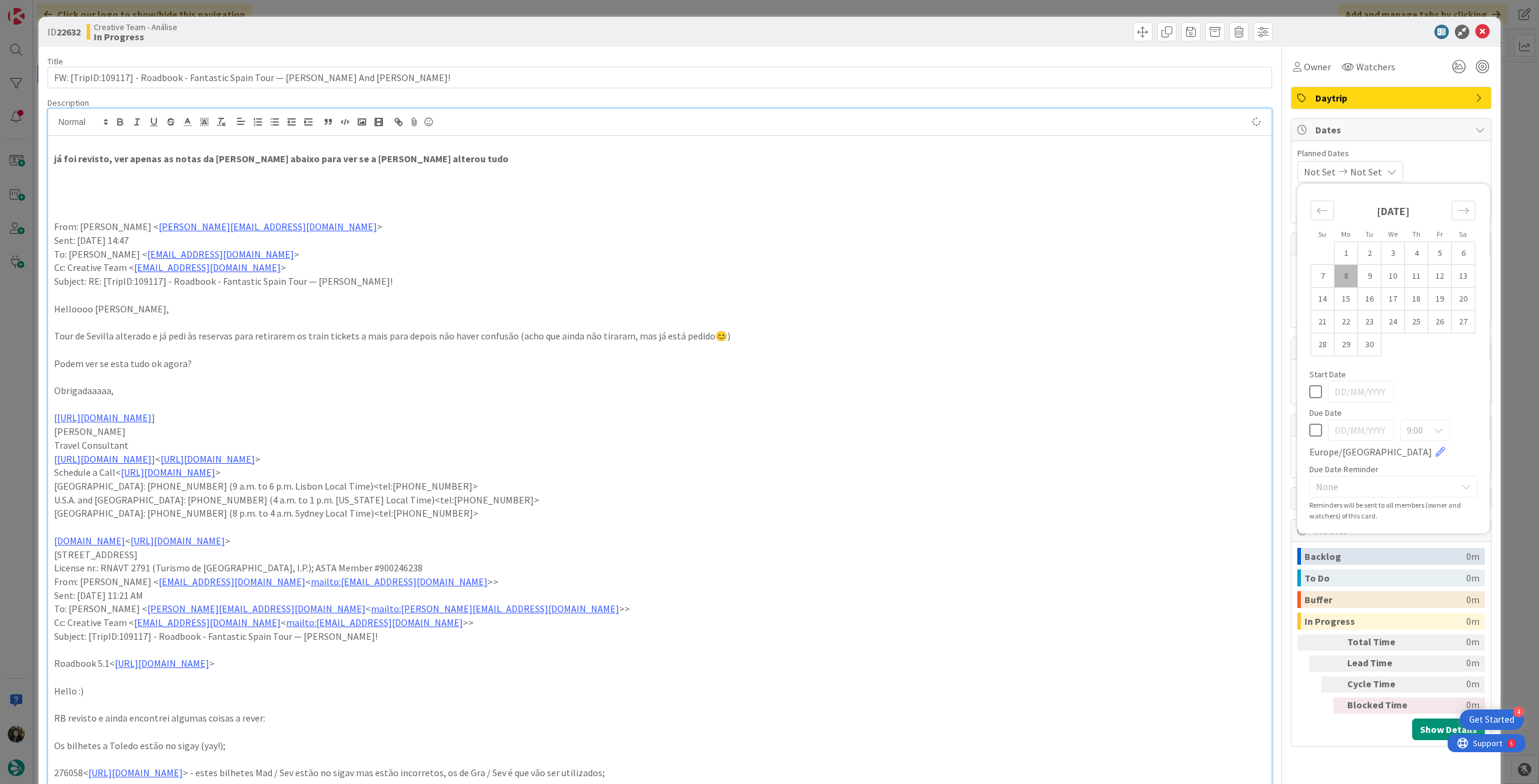
type textarea "x"
click at [1312, 432] on icon at bounding box center [1316, 430] width 13 height 15
type input "[DATE]"
click at [1475, 36] on icon at bounding box center [1482, 32] width 15 height 15
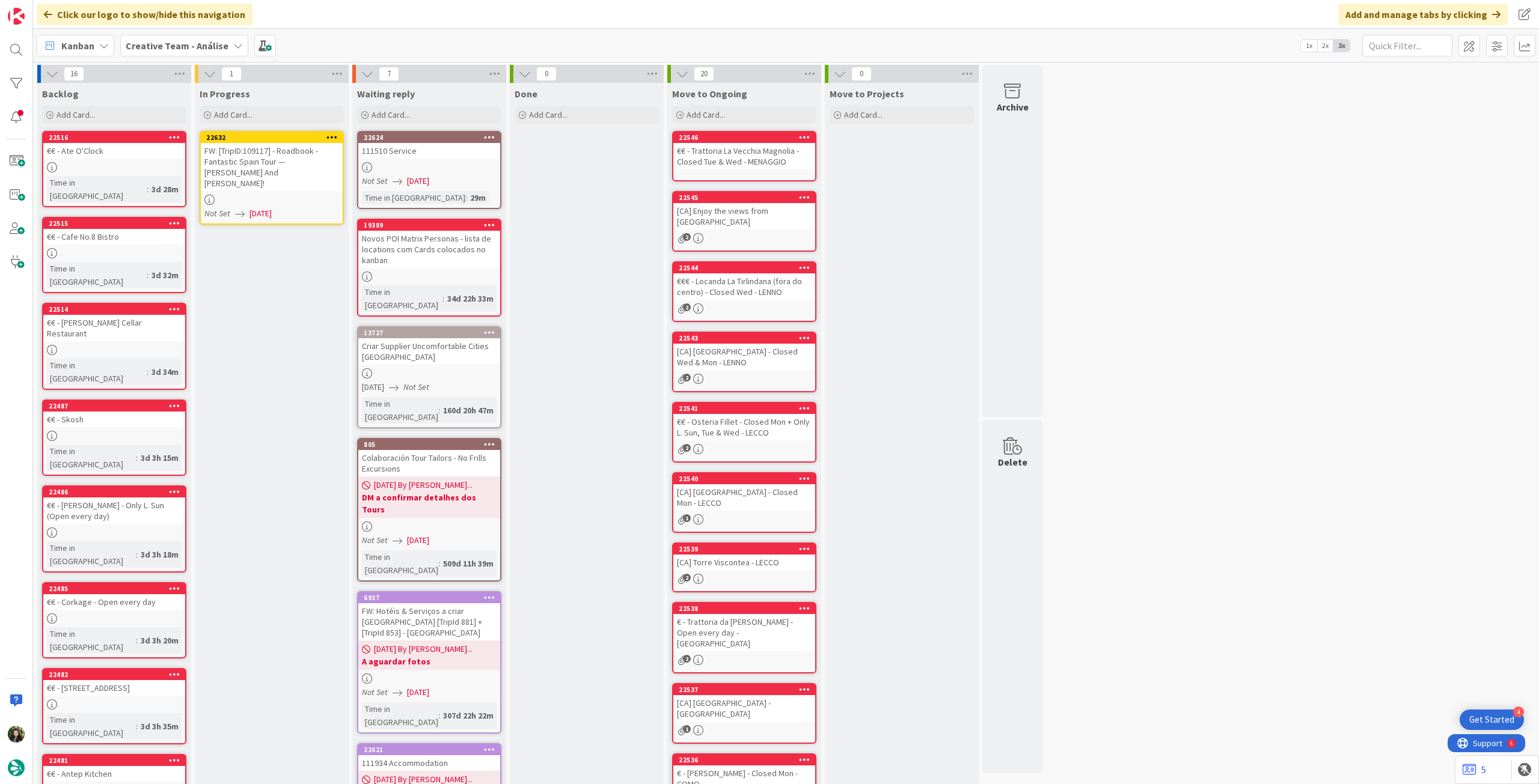
click at [326, 137] on icon at bounding box center [332, 137] width 11 height 8
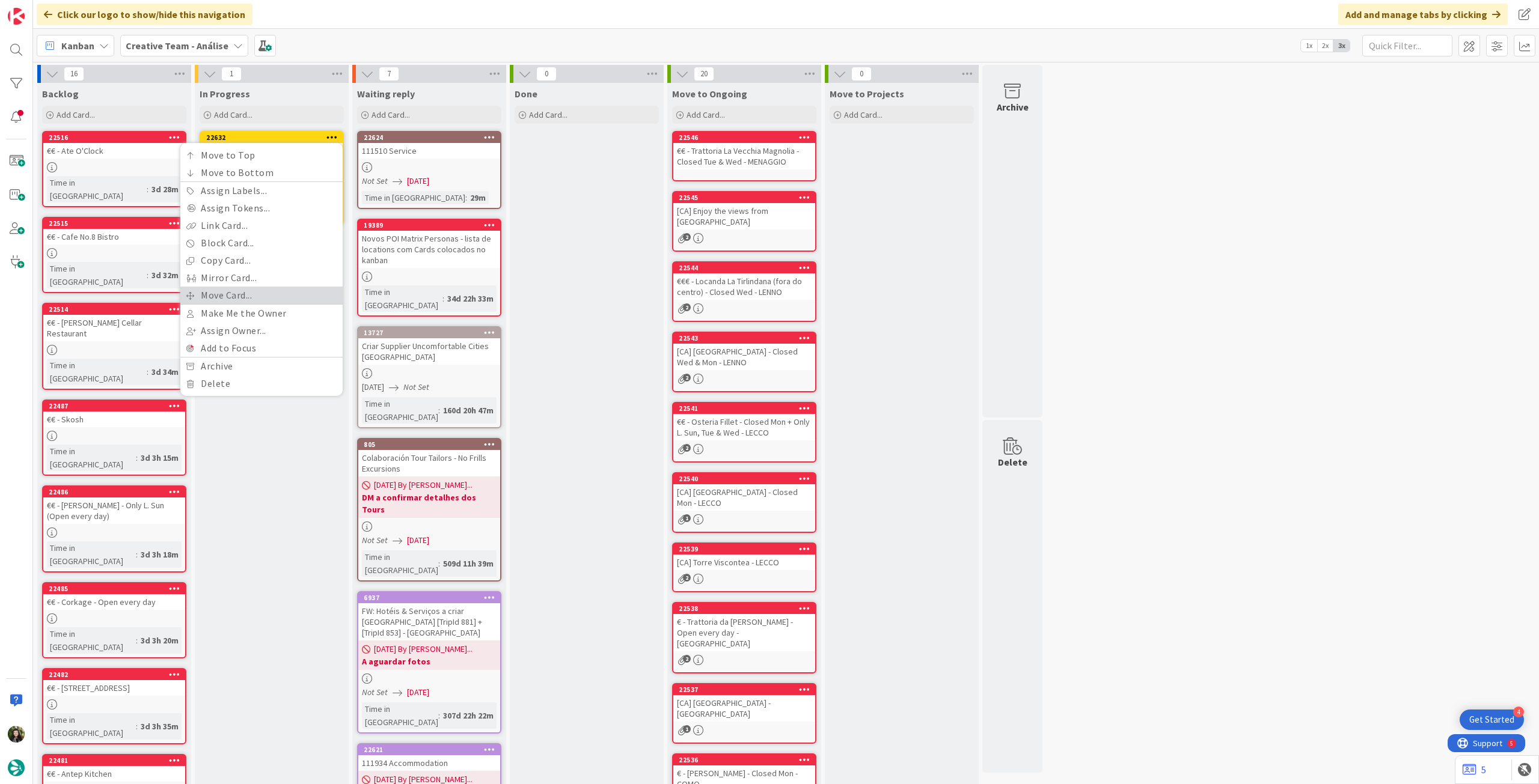
click at [266, 288] on link "Move Card..." at bounding box center [261, 295] width 162 height 18
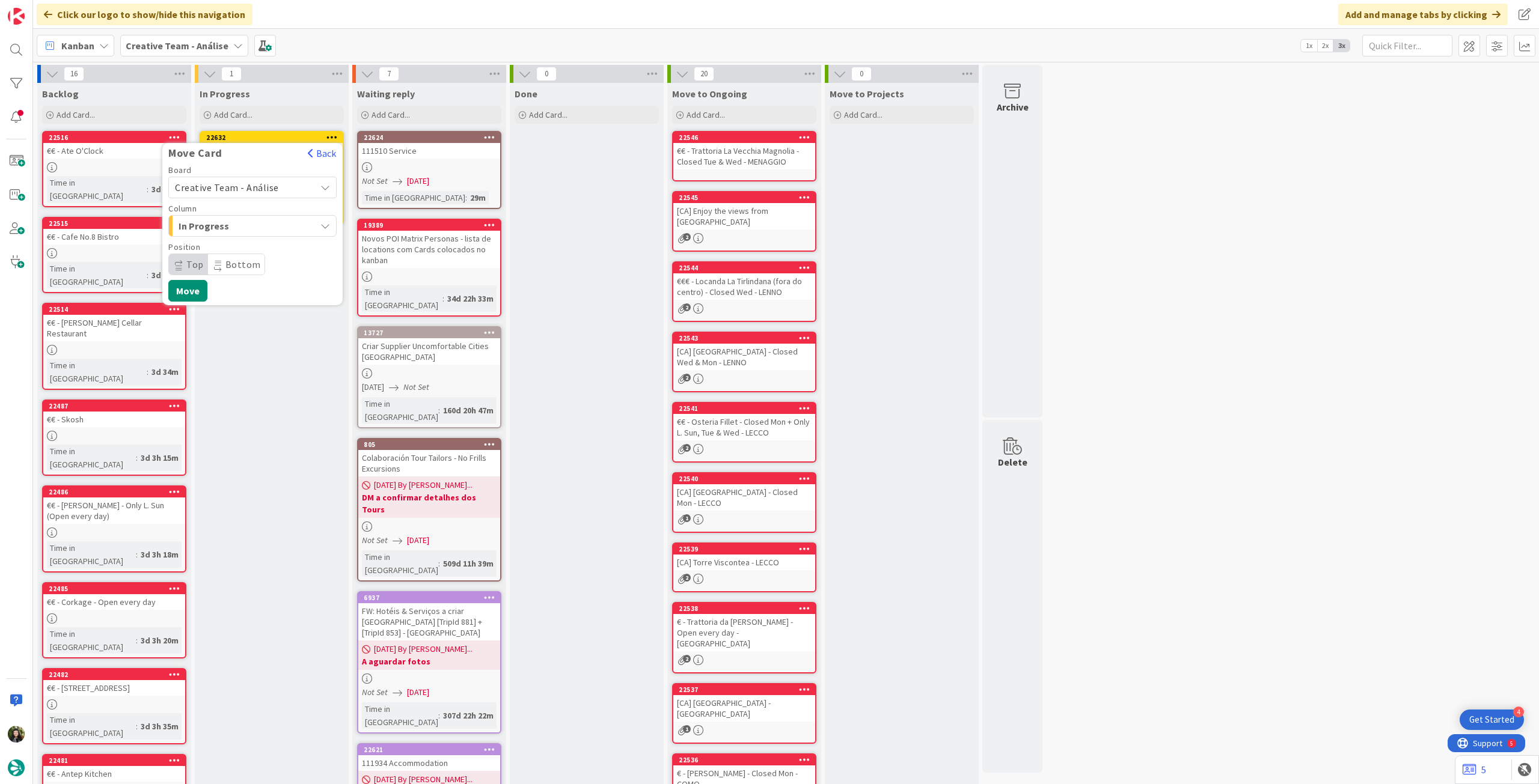
click at [253, 190] on span "Creative Team - Análise" at bounding box center [227, 187] width 104 height 12
click at [242, 242] on span "Creative Team" at bounding box center [260, 244] width 140 height 18
click at [238, 264] on span "Daytrip" at bounding box center [252, 265] width 115 height 17
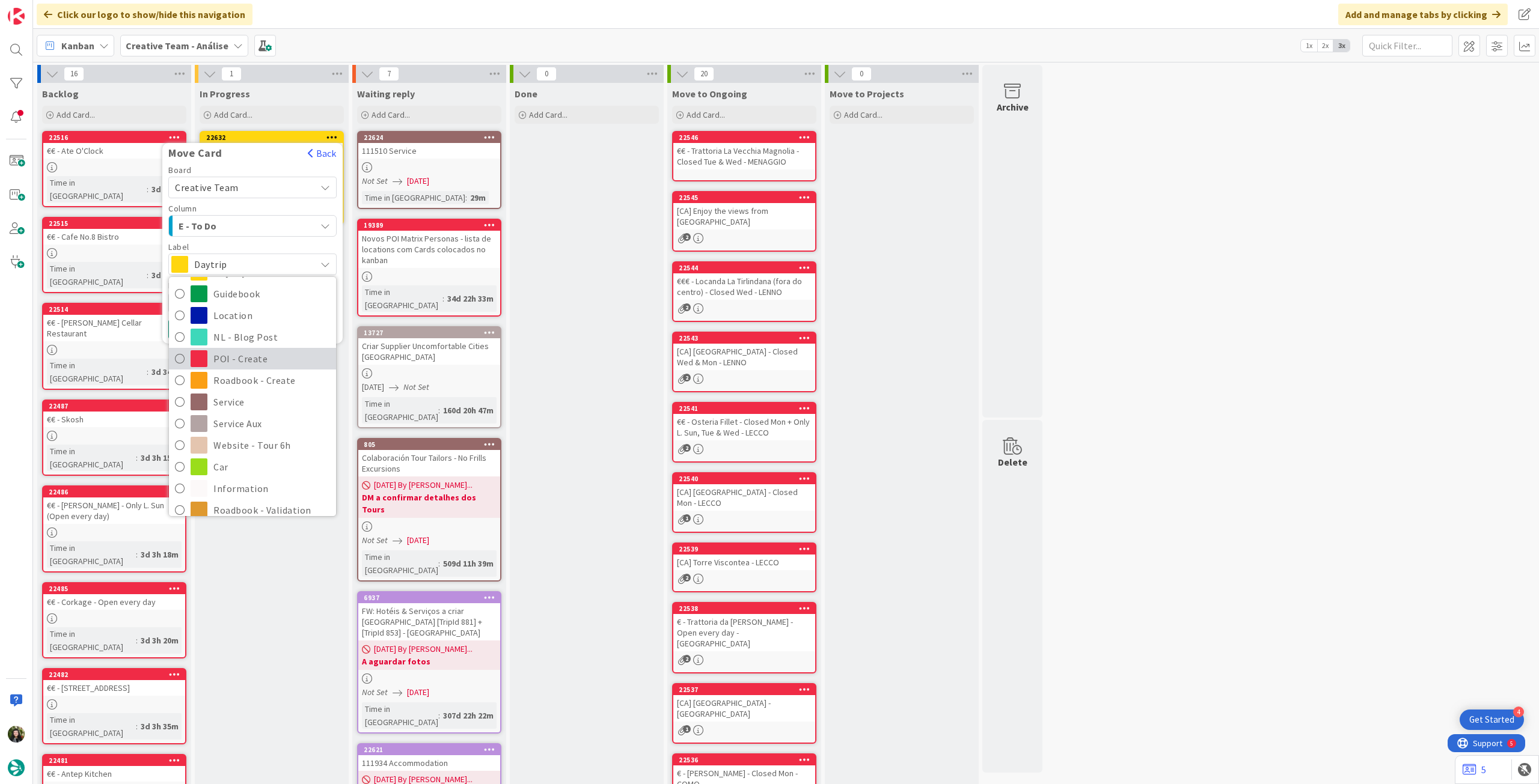
scroll to position [80, 0]
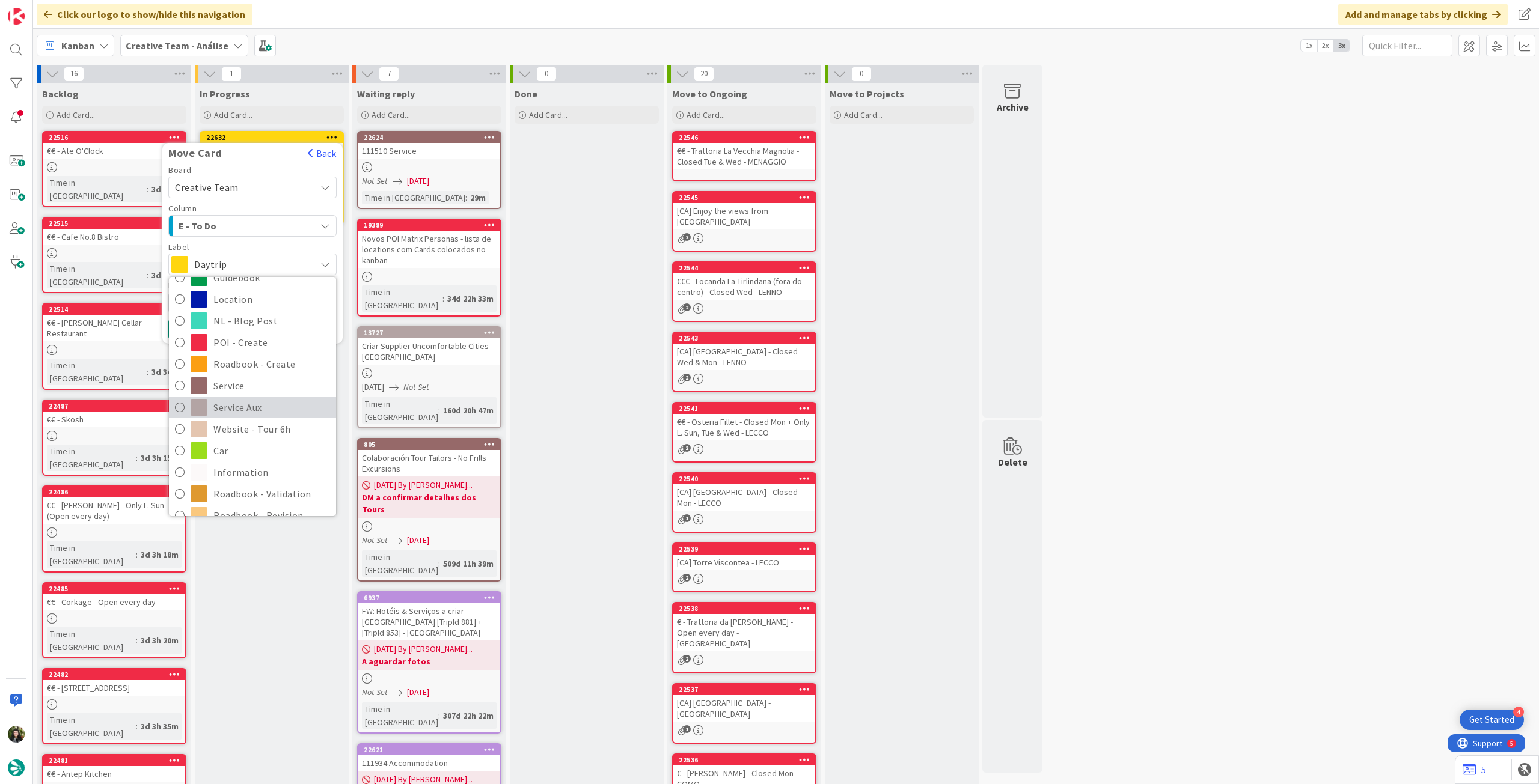
click at [245, 402] on span "Service Aux" at bounding box center [272, 408] width 117 height 18
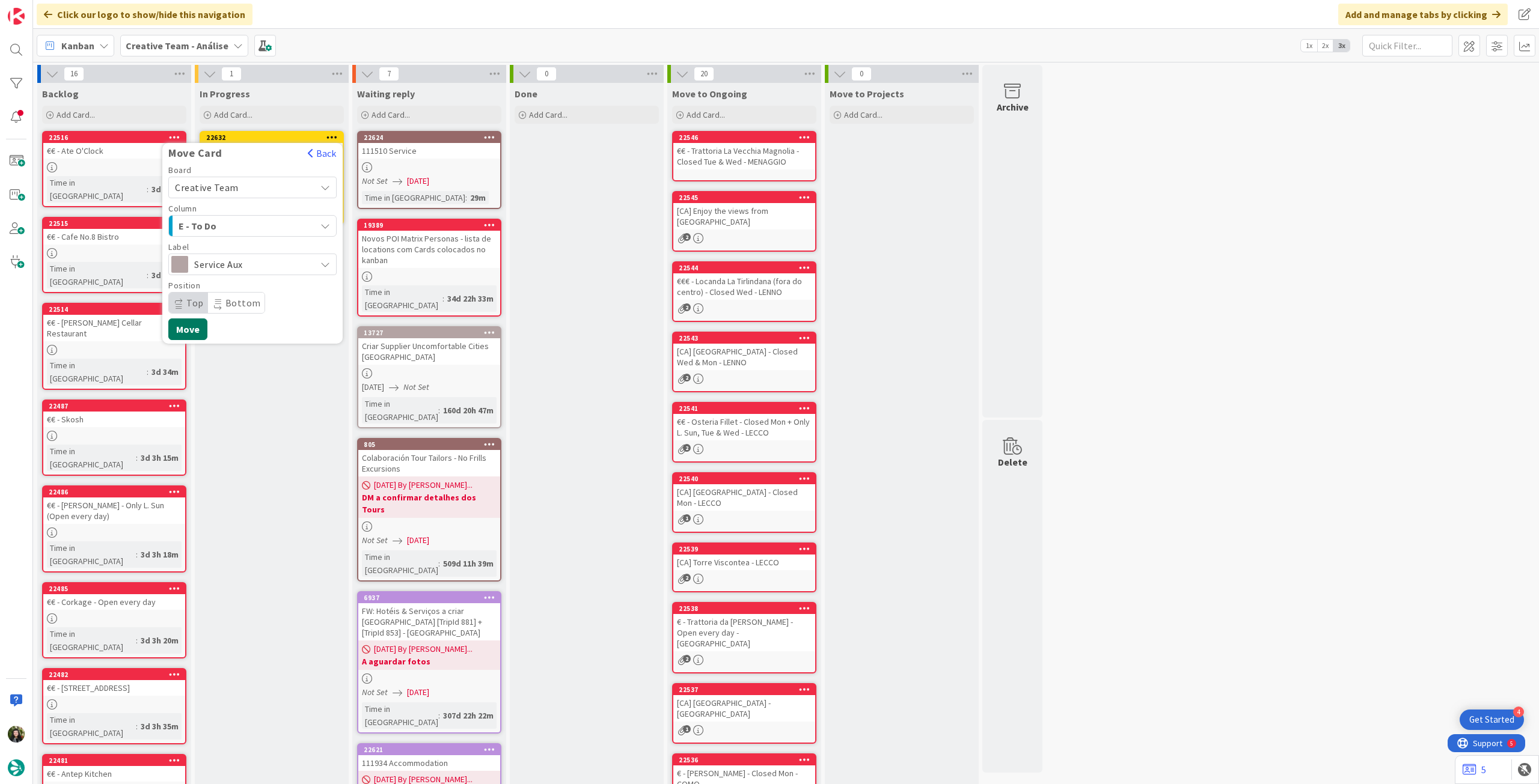
click at [189, 333] on button "Move" at bounding box center [188, 329] width 39 height 22
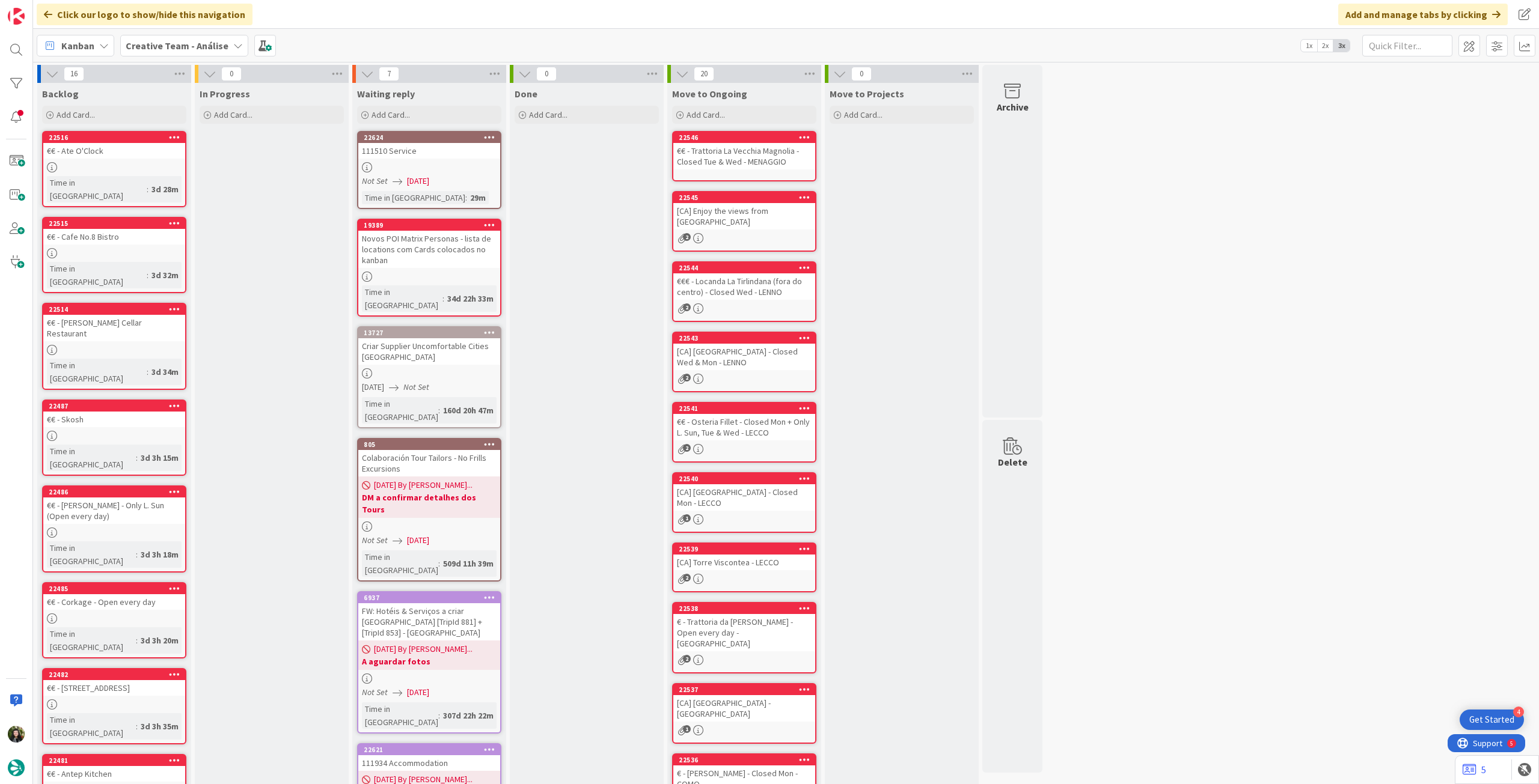
click at [167, 36] on div "Creative Team - Análise" at bounding box center [184, 46] width 128 height 22
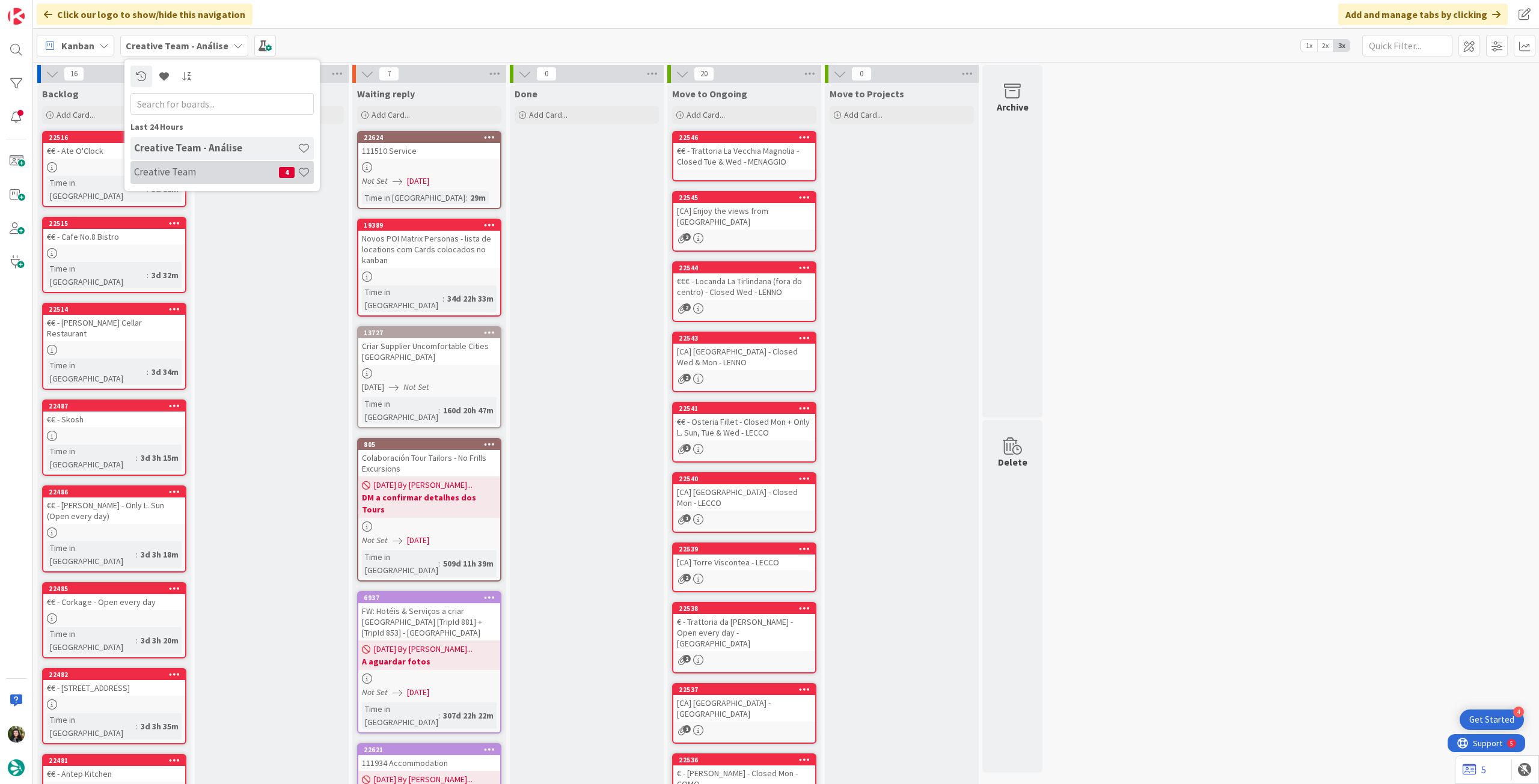
click at [180, 168] on h4 "Creative Team" at bounding box center [206, 171] width 145 height 12
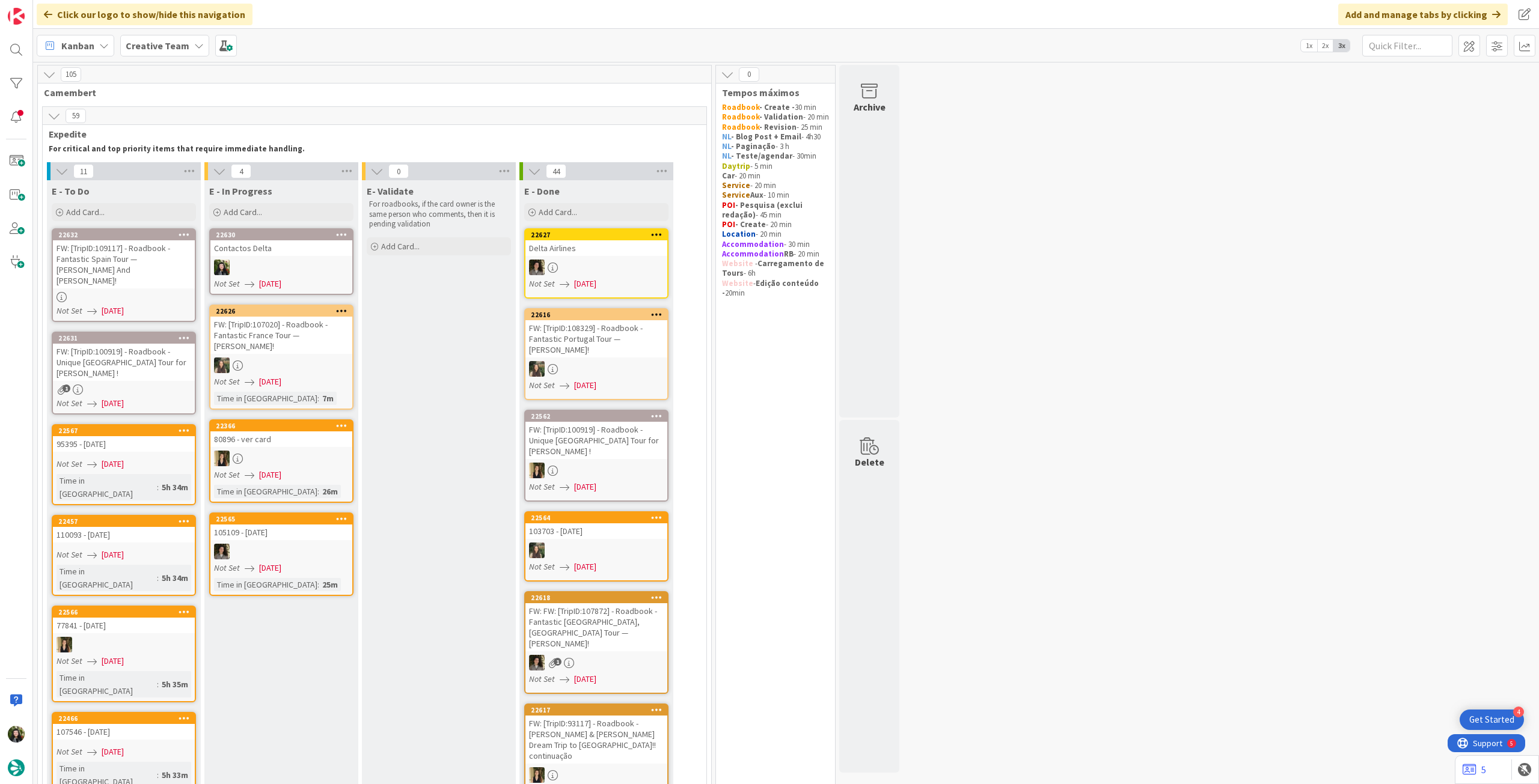
click at [240, 260] on div at bounding box center [282, 267] width 142 height 15
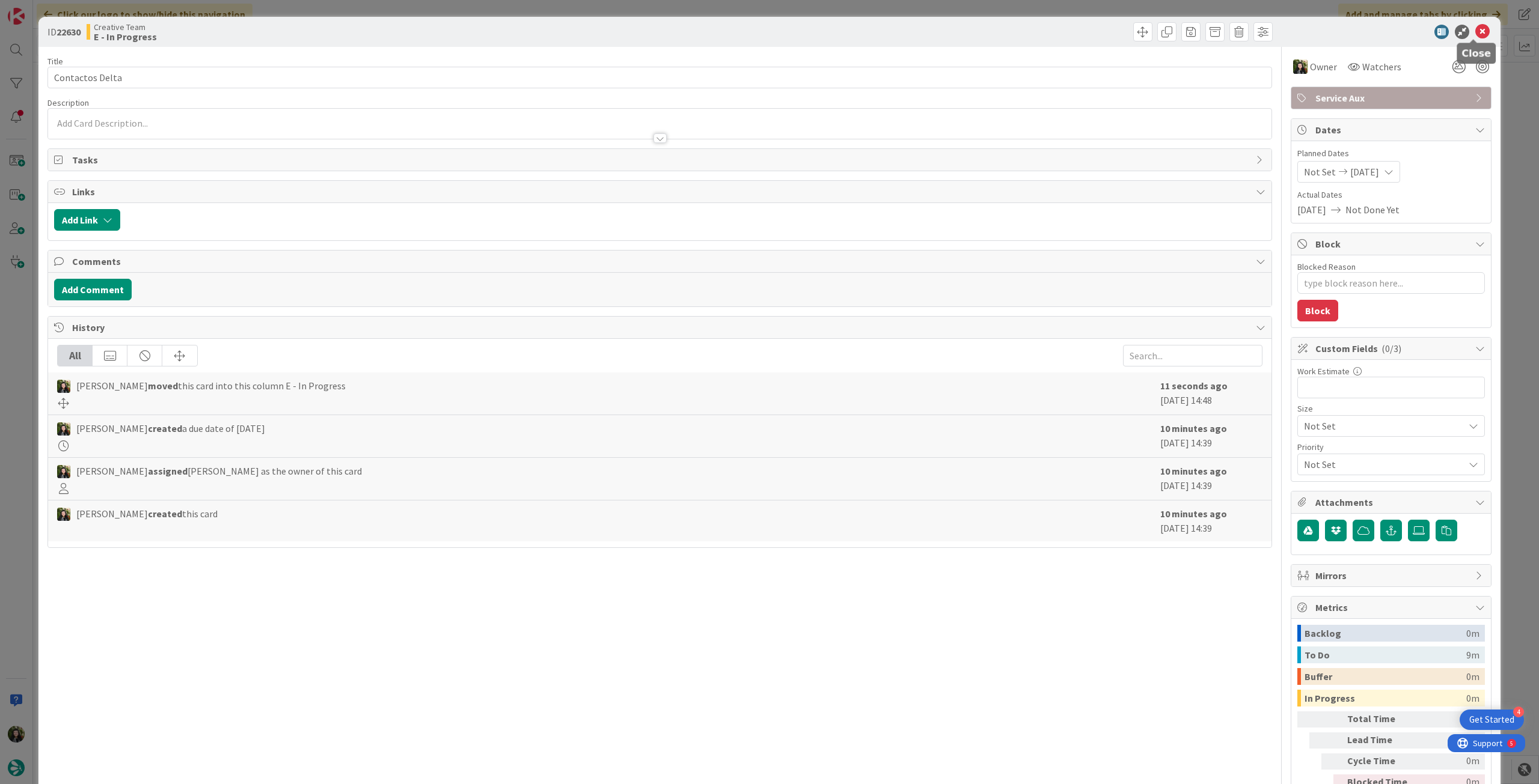
drag, startPoint x: 1478, startPoint y: 27, endPoint x: 1461, endPoint y: 32, distance: 17.7
click at [1477, 27] on icon at bounding box center [1482, 32] width 15 height 15
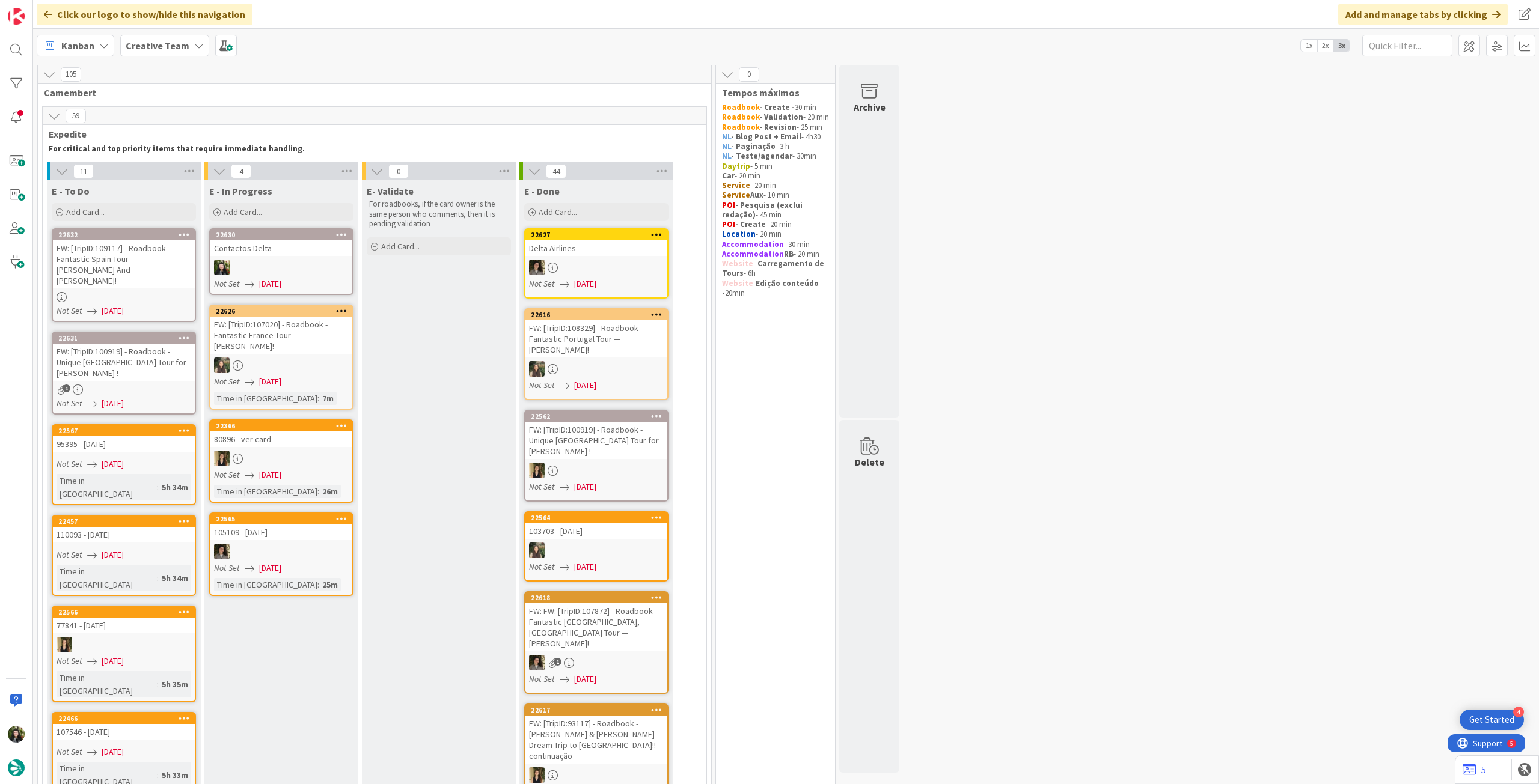
click at [615, 260] on div at bounding box center [596, 267] width 142 height 15
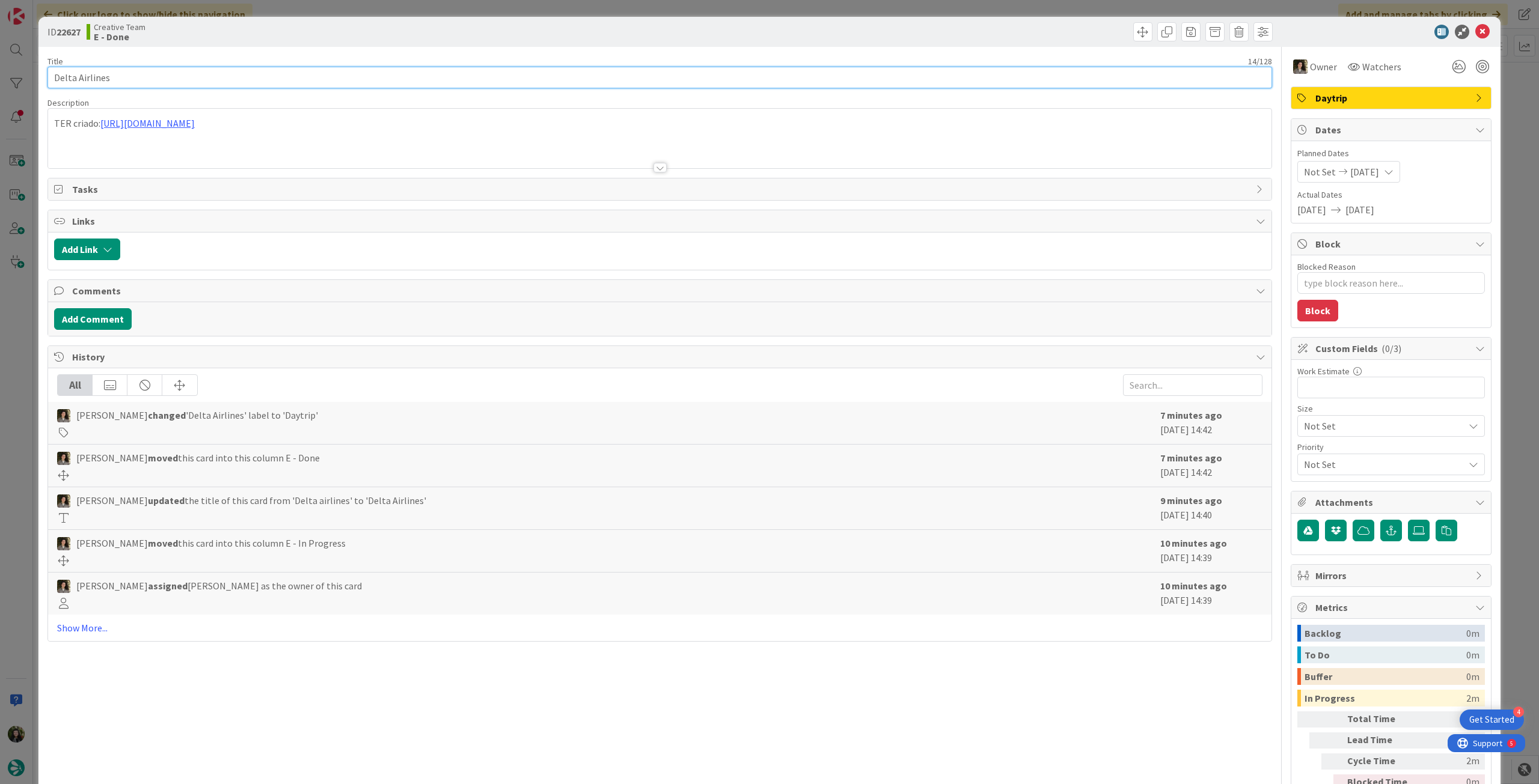
drag, startPoint x: 116, startPoint y: 75, endPoint x: 35, endPoint y: 74, distance: 81.0
click at [35, 74] on div "ID 22627 Creative Team E - Done Title 14 / 128 Delta Airlines Description TER c…" at bounding box center [770, 392] width 1539 height 784
click at [1479, 36] on icon at bounding box center [1482, 32] width 15 height 15
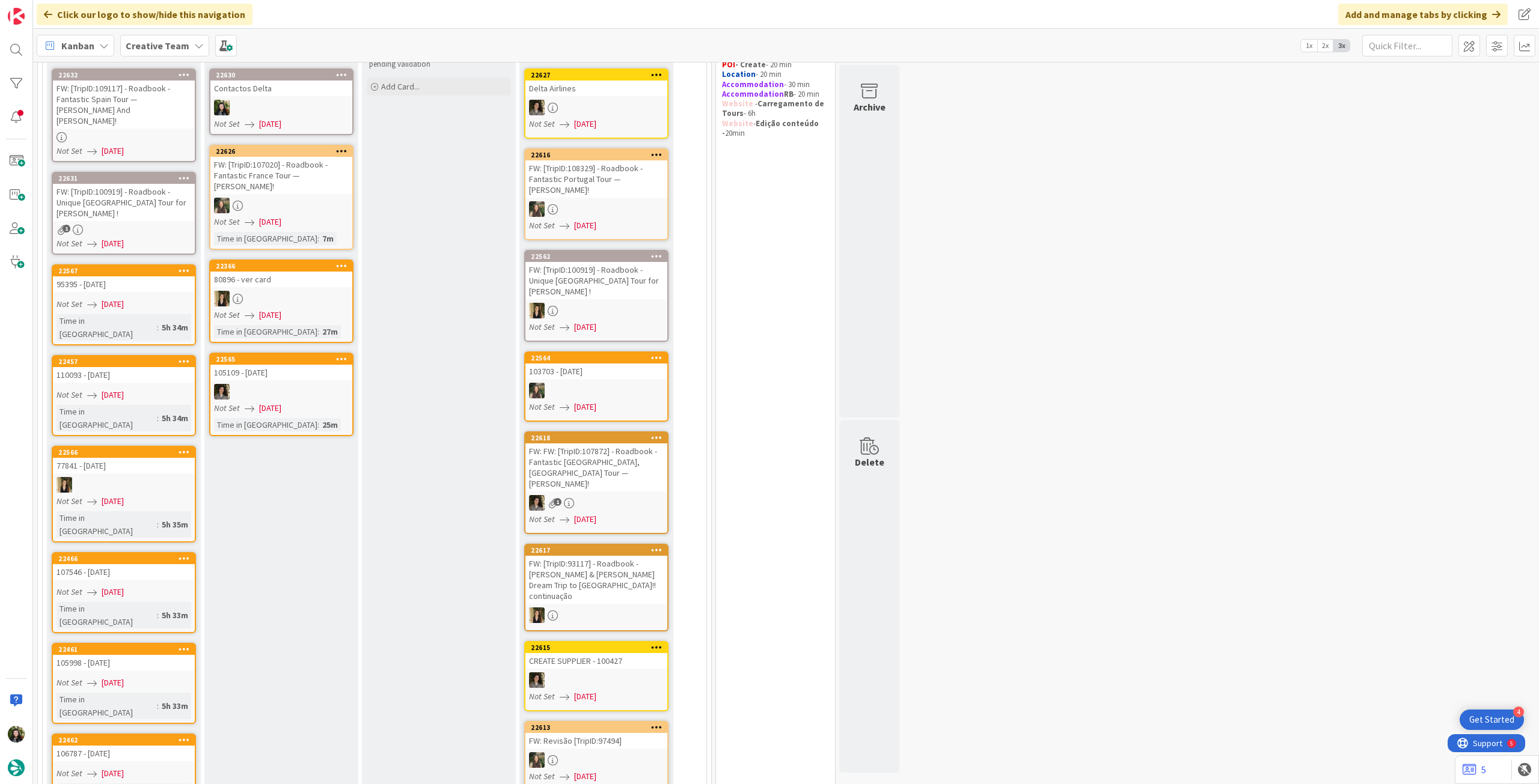
scroll to position [80, 0]
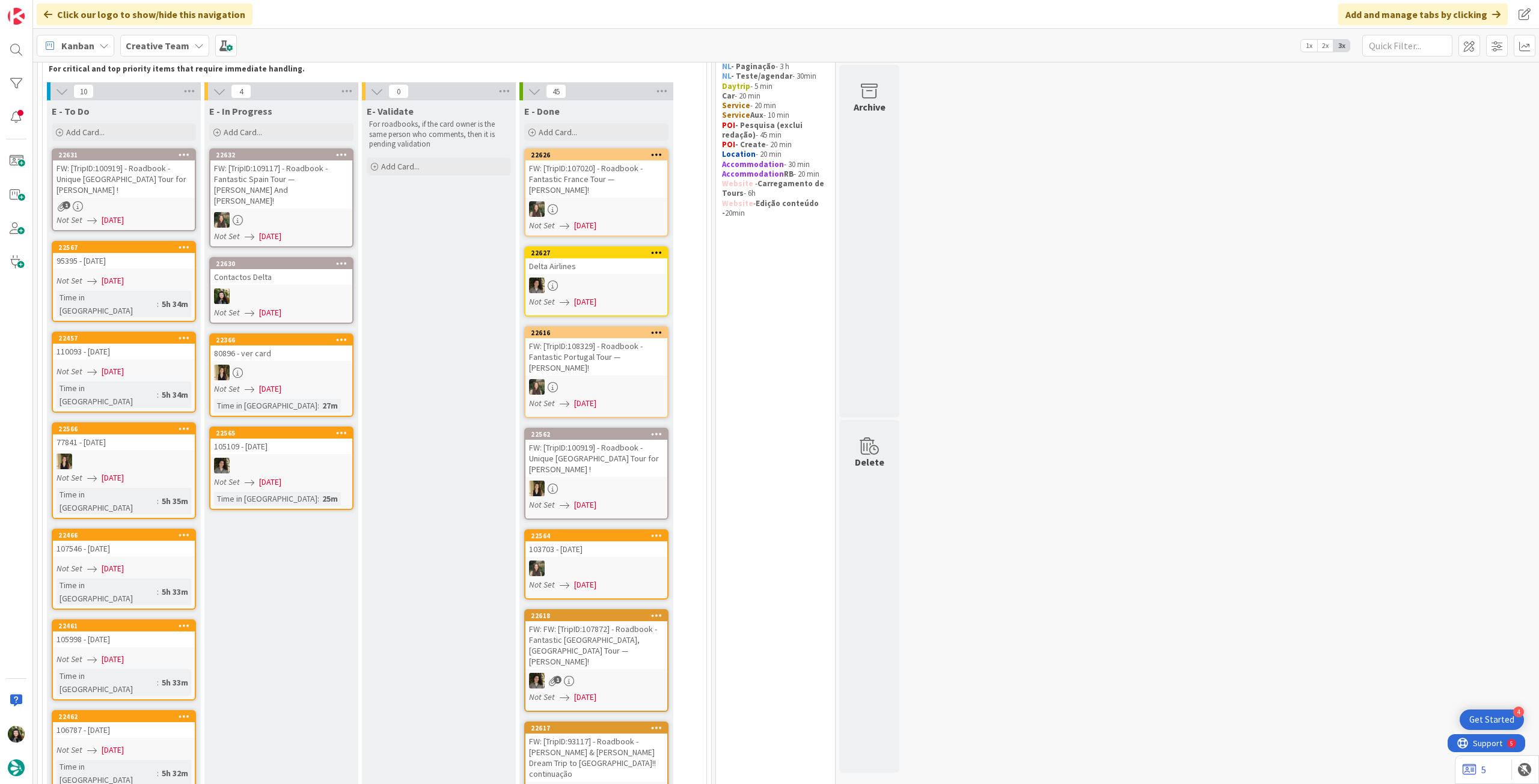
click at [320, 288] on div at bounding box center [282, 296] width 142 height 15
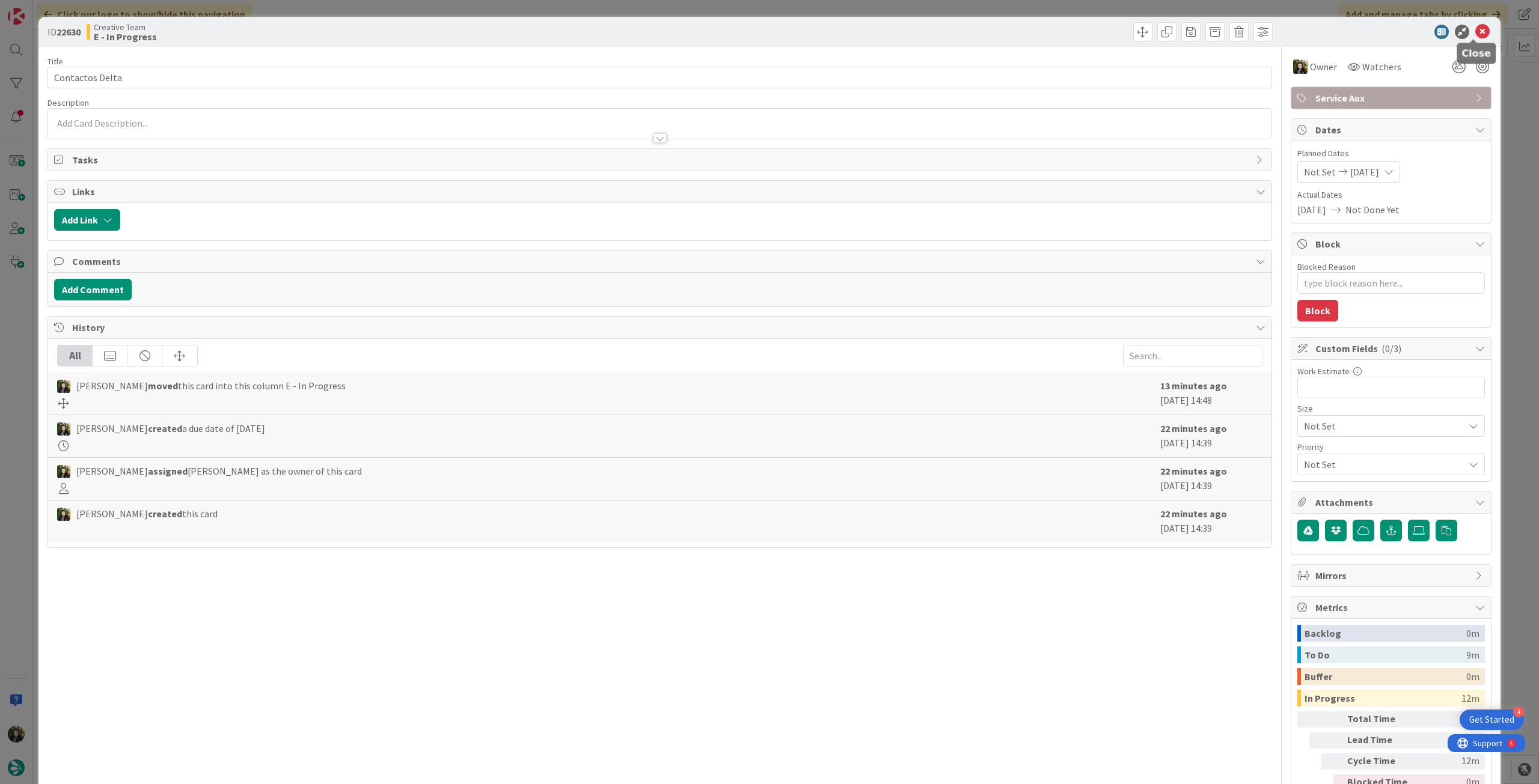
click at [1475, 32] on icon at bounding box center [1482, 32] width 15 height 15
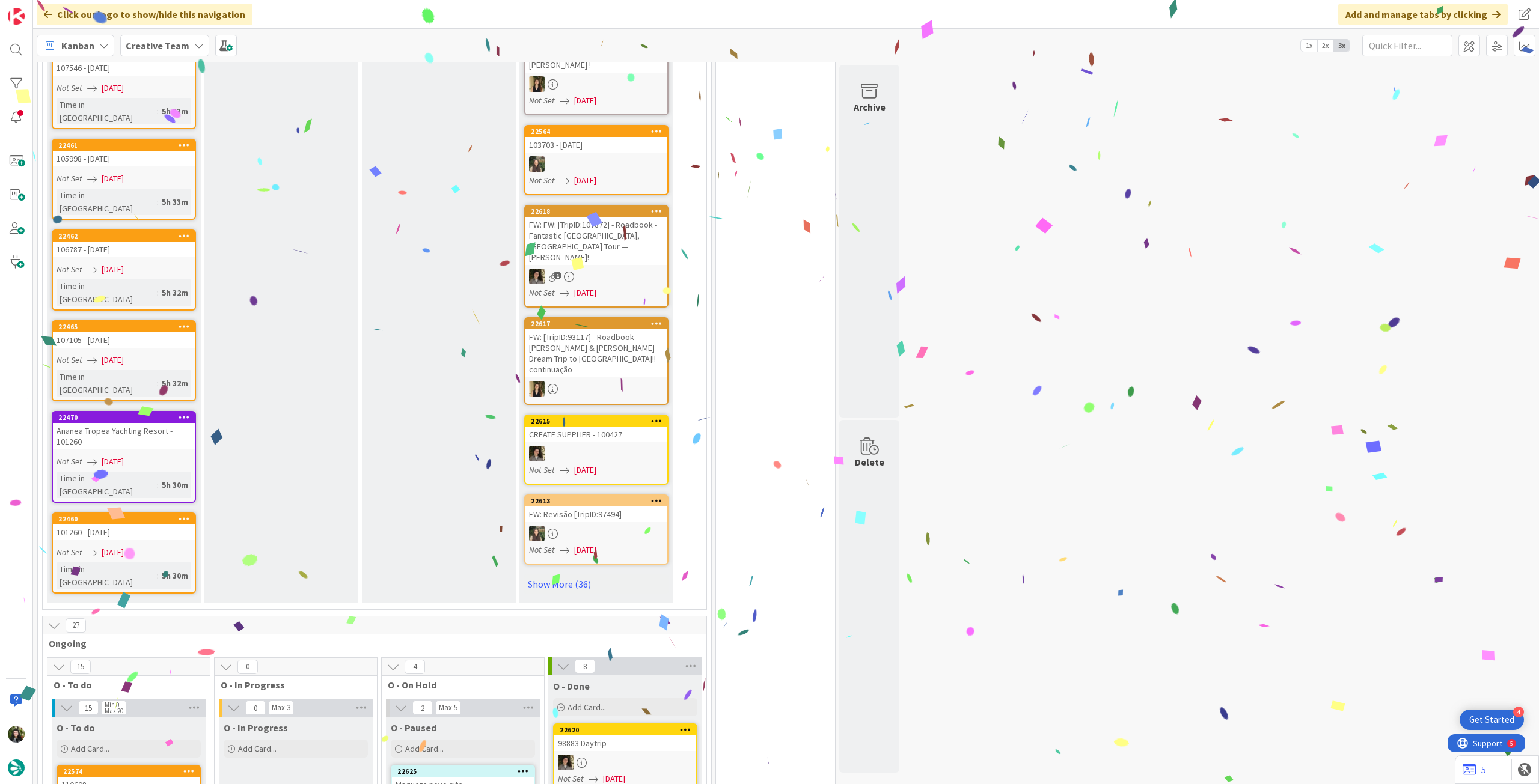
scroll to position [801, 0]
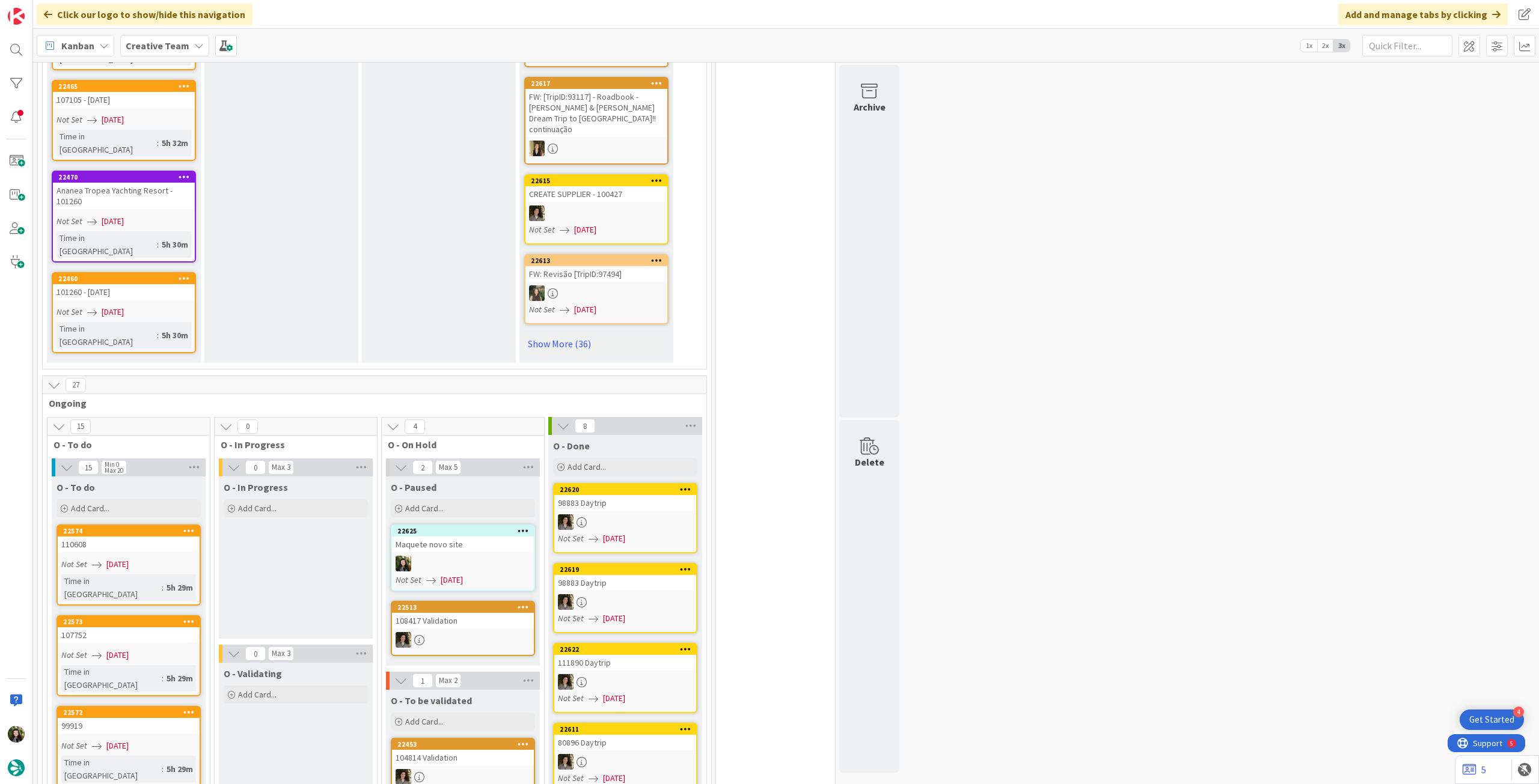
click at [156, 44] on b "Creative Team" at bounding box center [157, 46] width 64 height 12
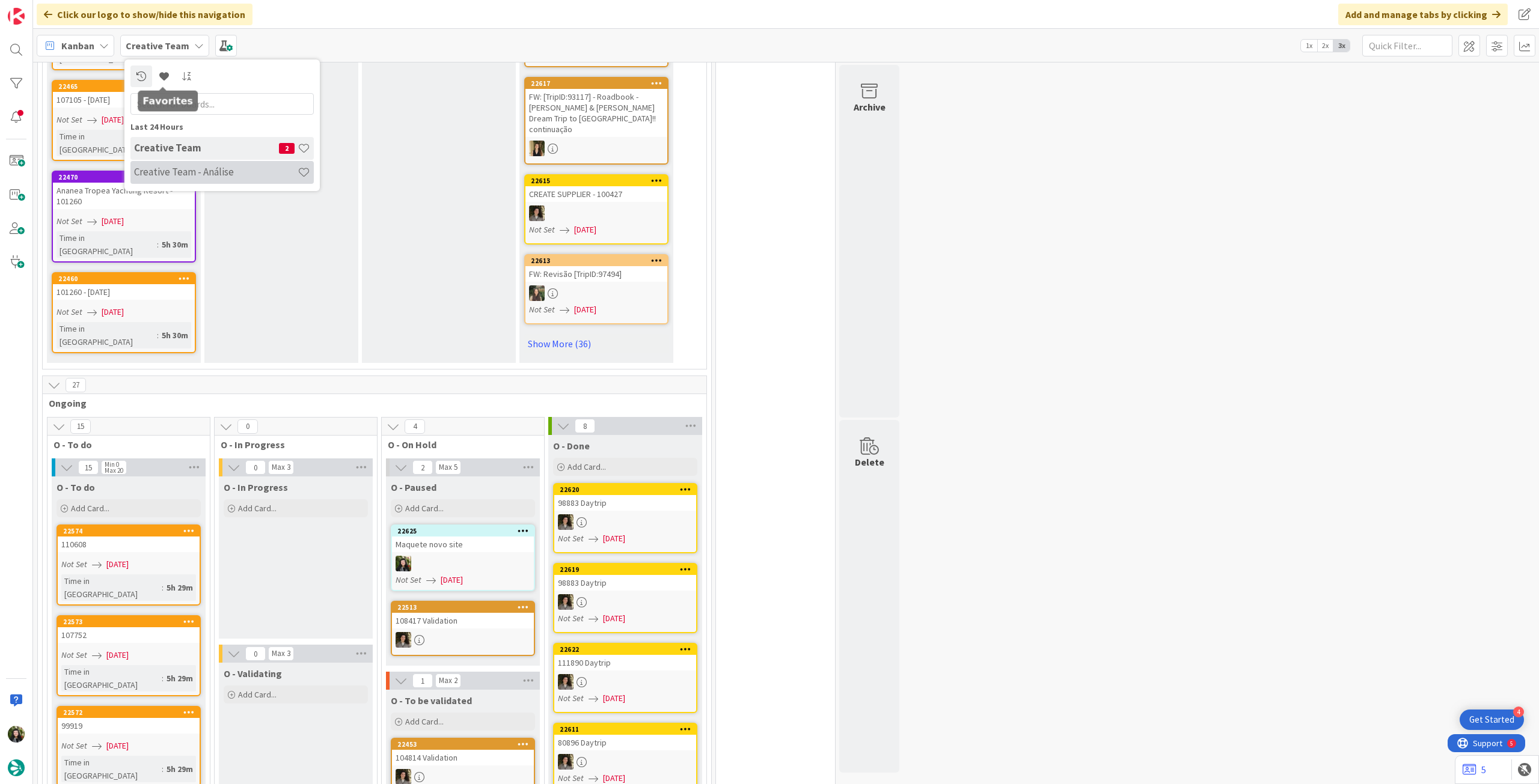
click at [199, 166] on h4 "Creative Team - Análise" at bounding box center [216, 171] width 164 height 12
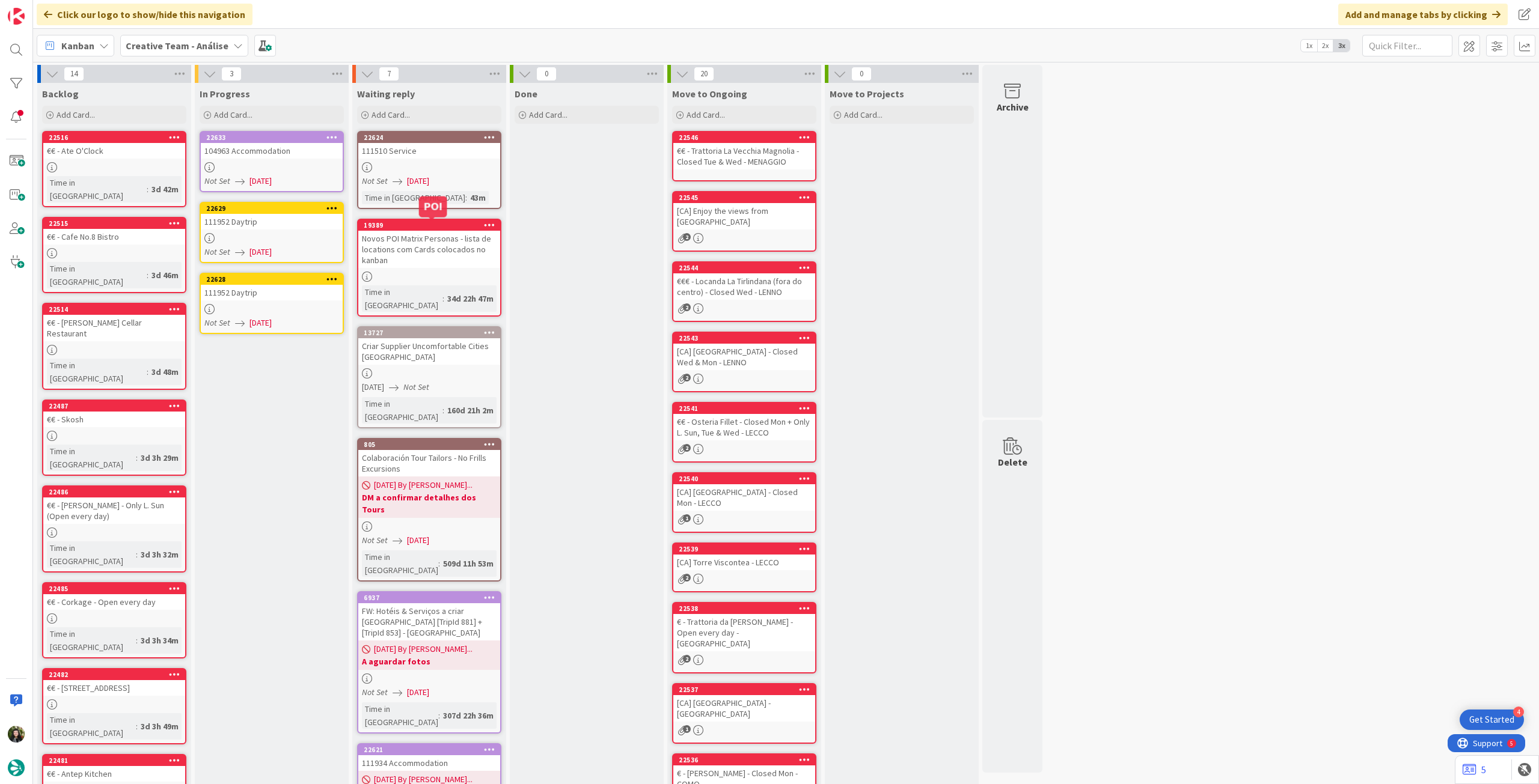
click at [440, 157] on div "111510 Service" at bounding box center [429, 151] width 142 height 15
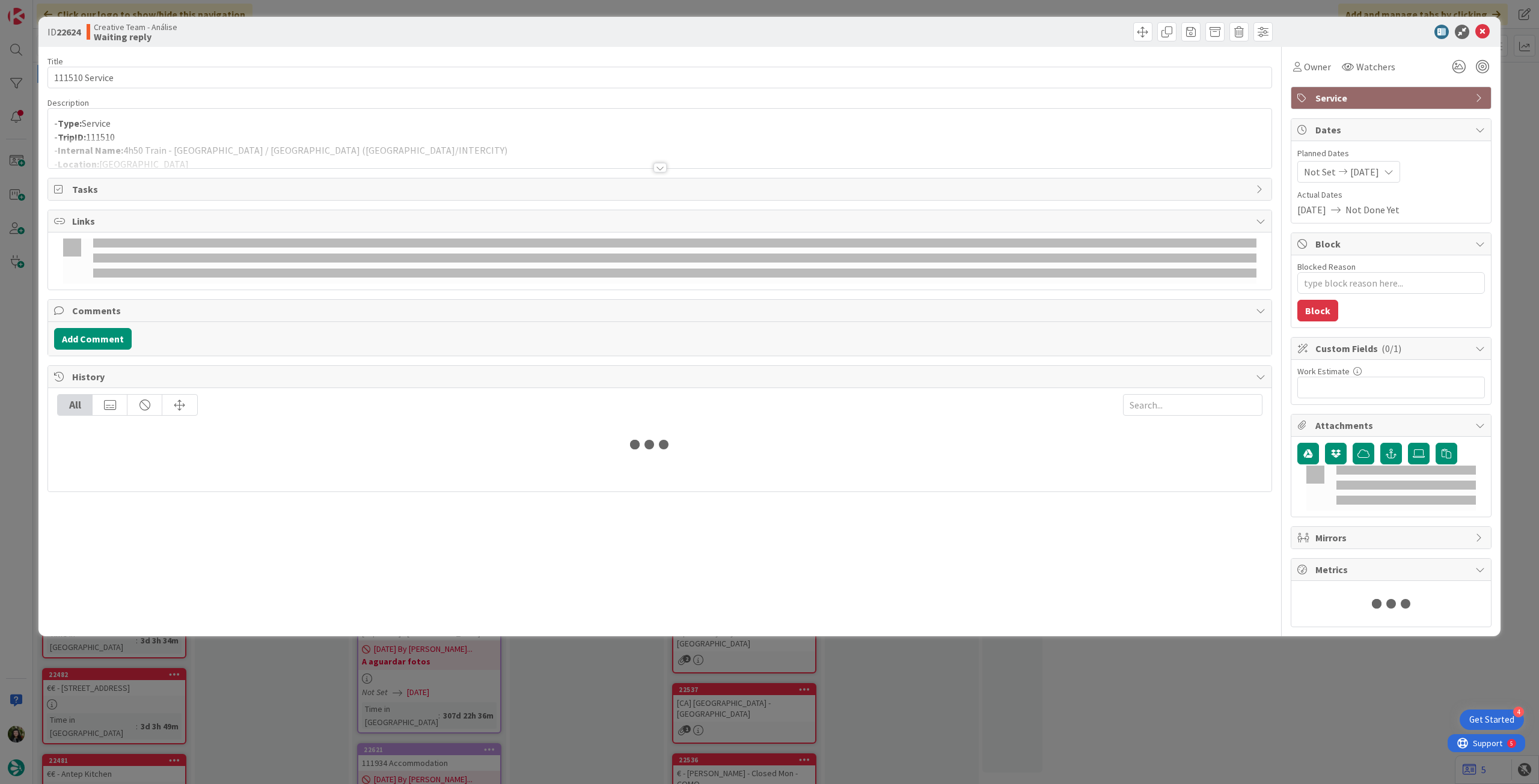
click at [324, 142] on div at bounding box center [659, 153] width 1223 height 31
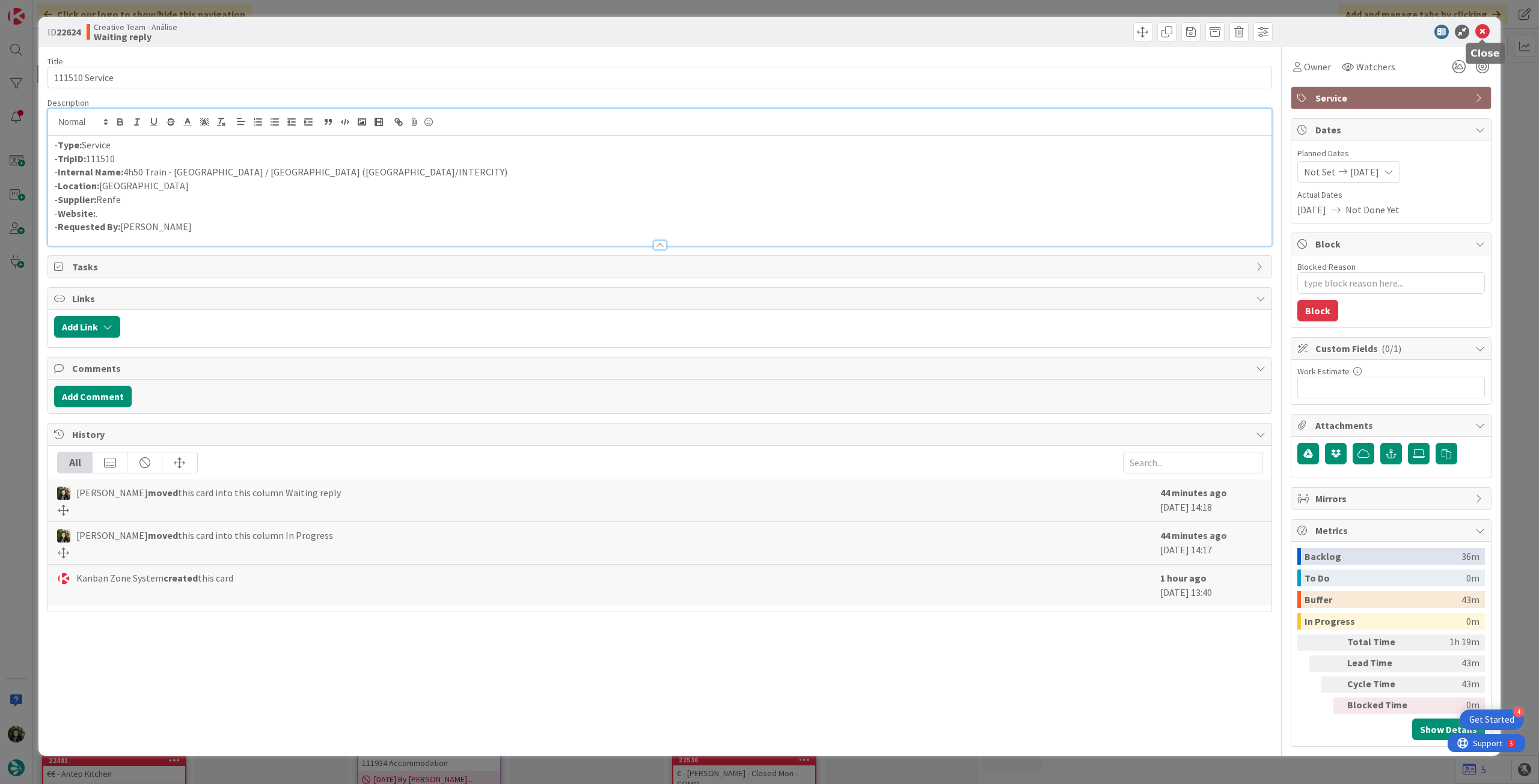
click at [1481, 31] on icon at bounding box center [1482, 32] width 15 height 15
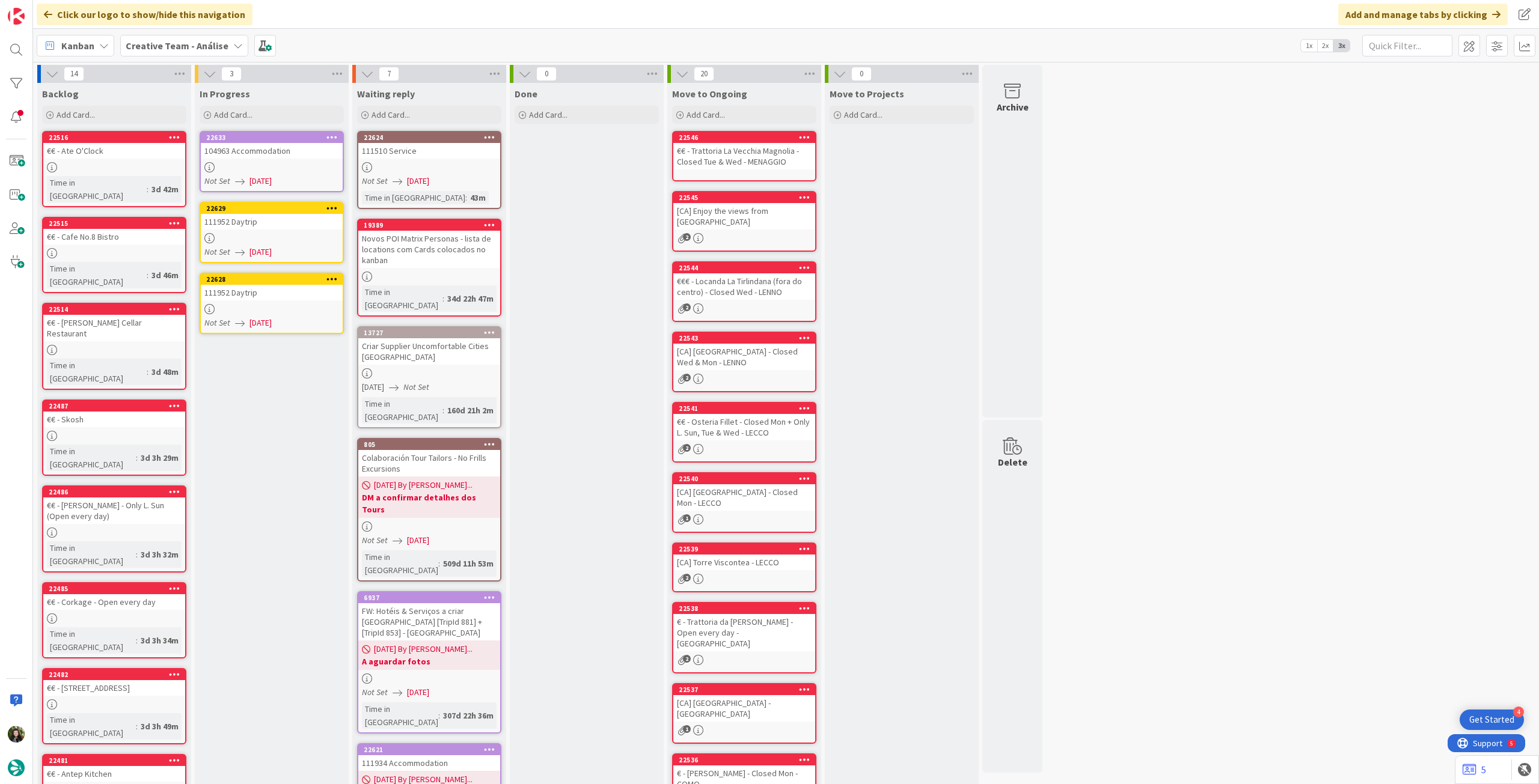
click at [224, 168] on div at bounding box center [272, 167] width 142 height 11
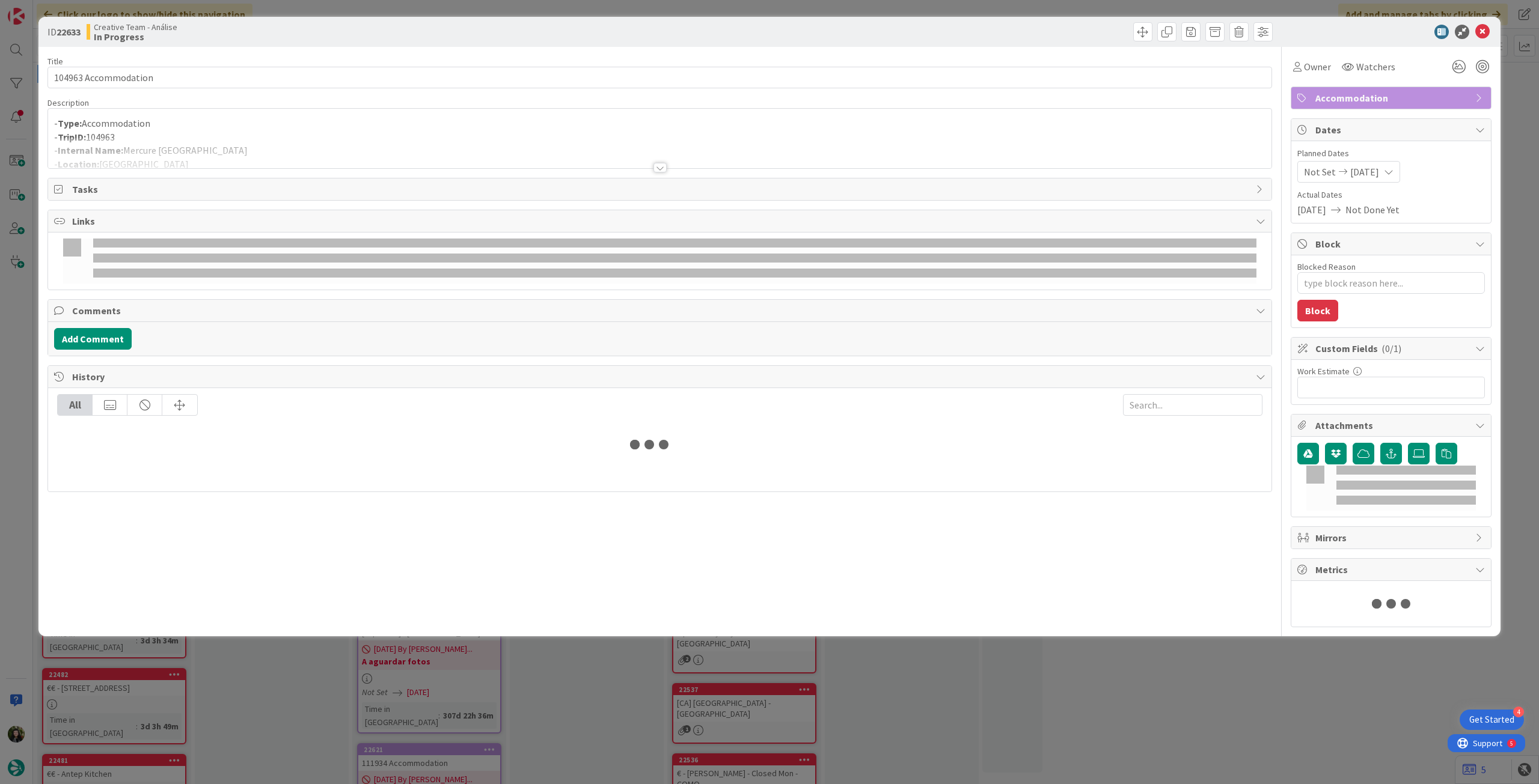
click at [282, 144] on div at bounding box center [659, 153] width 1223 height 31
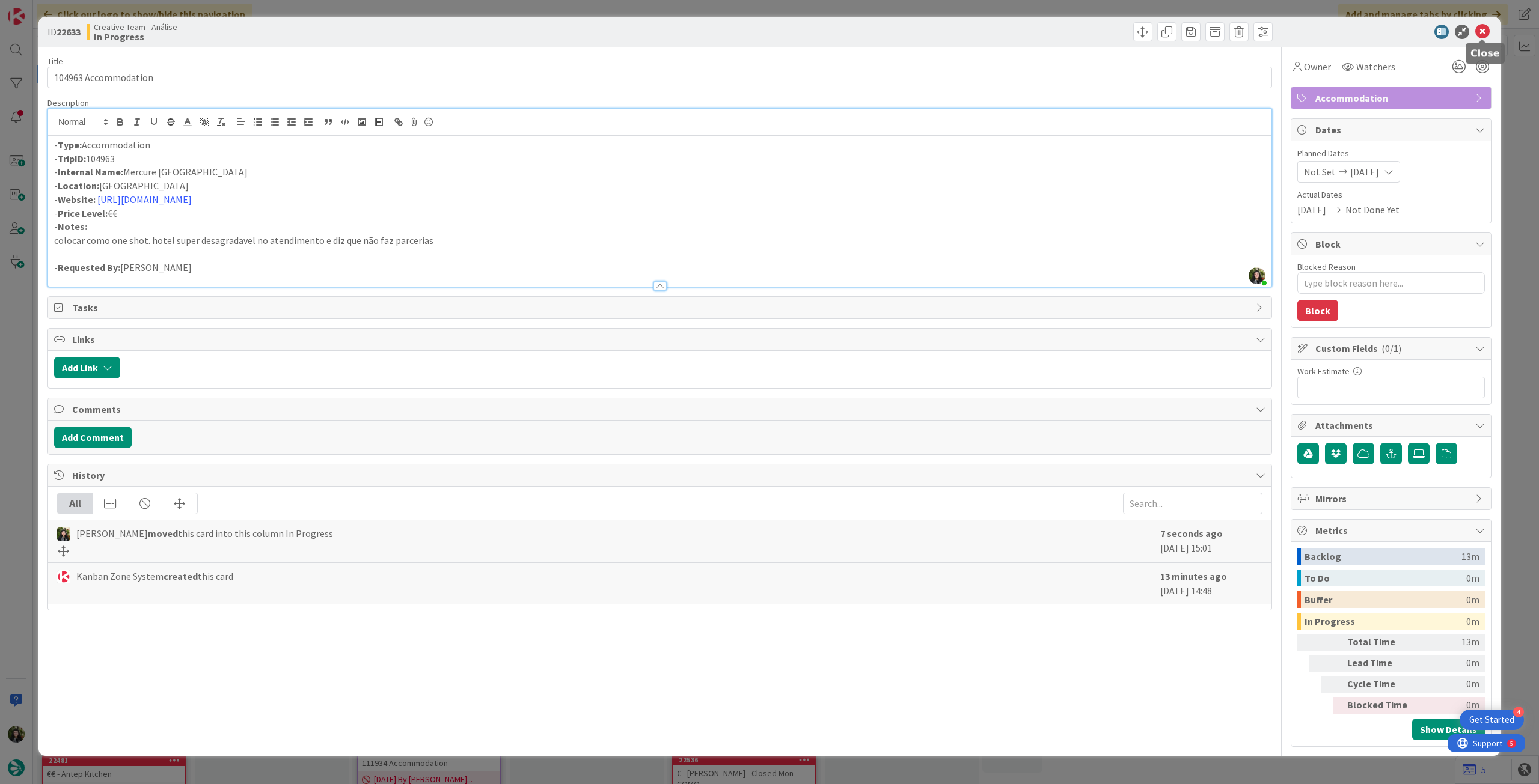
click at [1478, 36] on icon at bounding box center [1482, 32] width 15 height 15
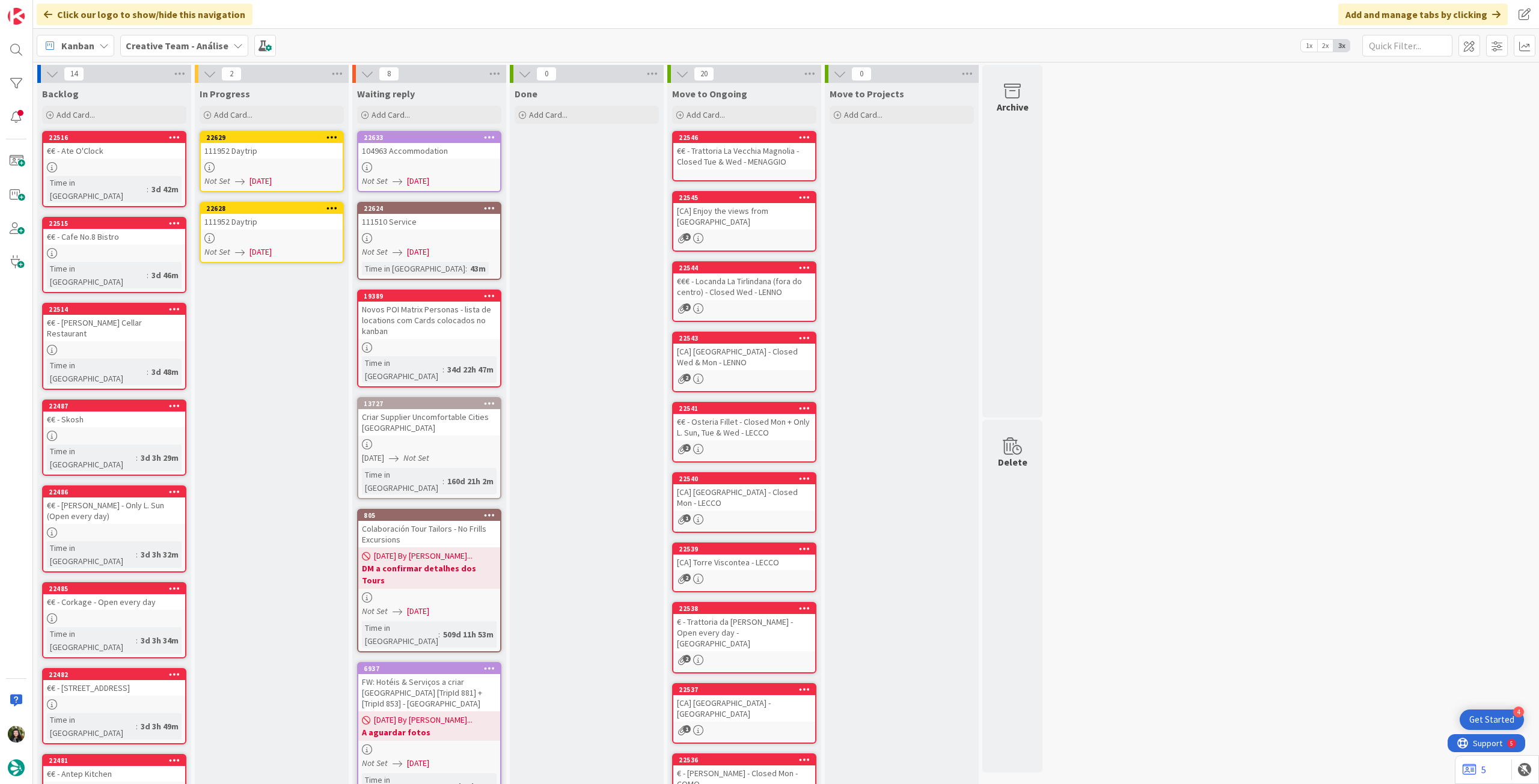
click at [300, 170] on div at bounding box center [272, 167] width 142 height 11
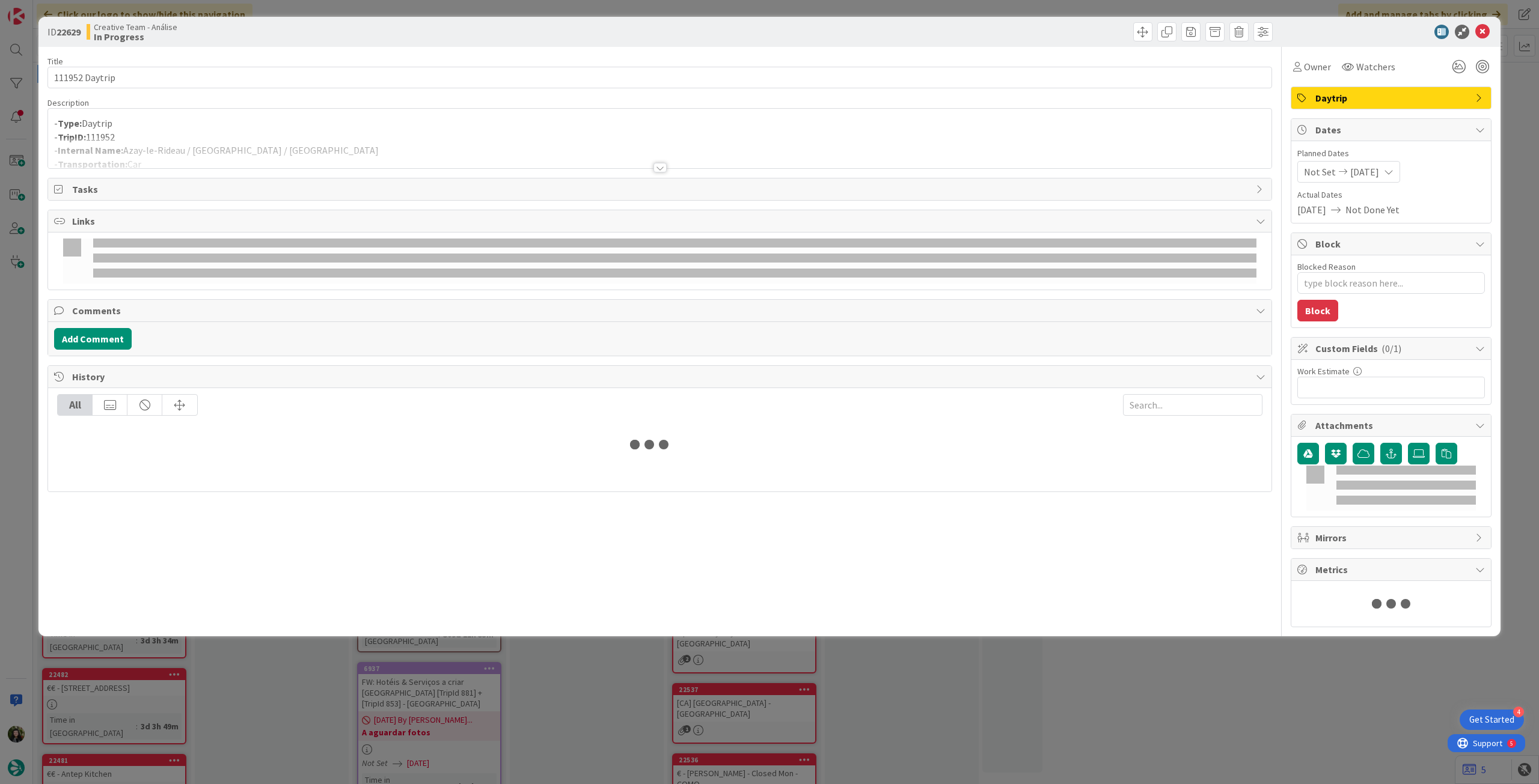
click at [294, 142] on div at bounding box center [659, 153] width 1223 height 31
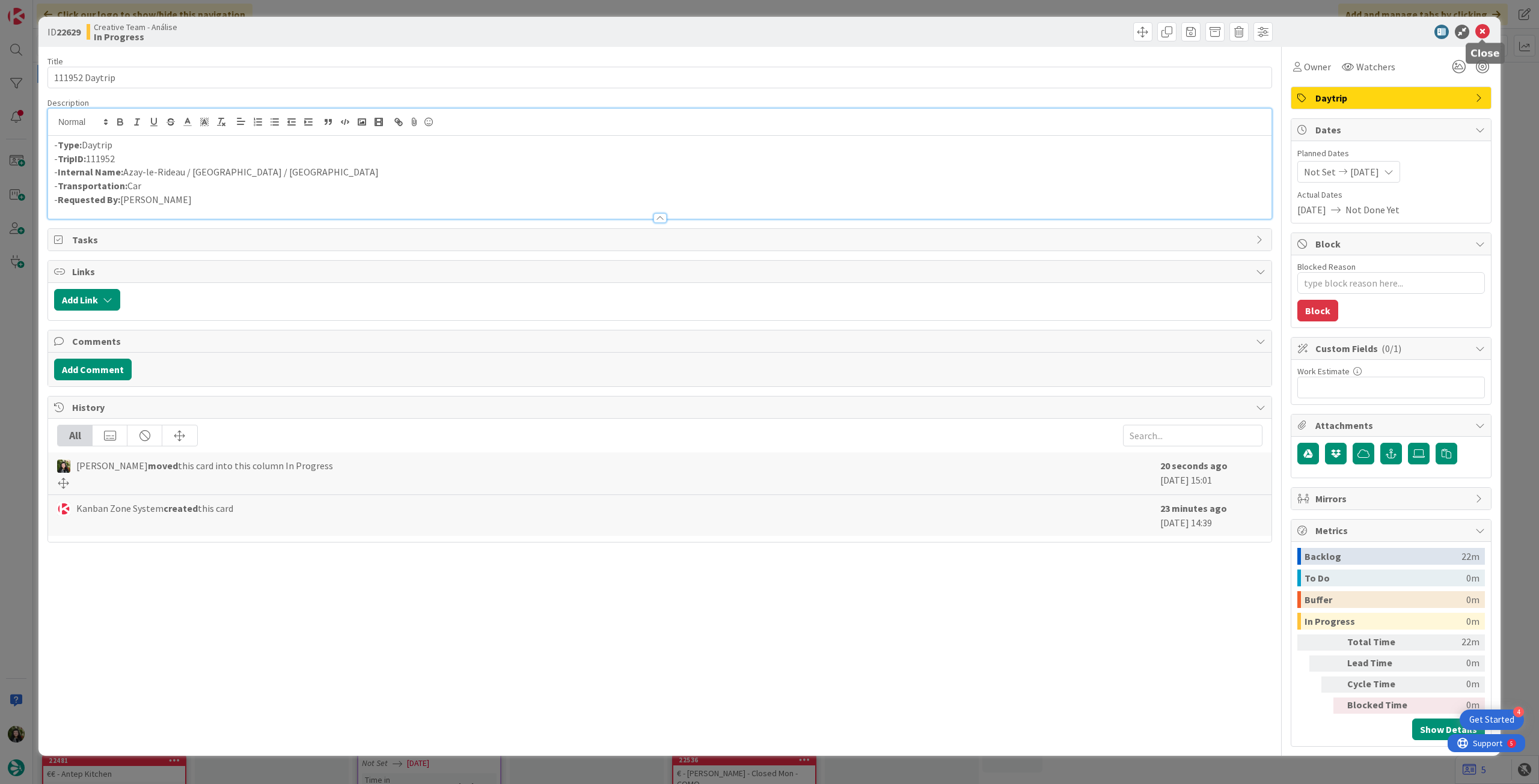
click at [1478, 33] on icon at bounding box center [1482, 32] width 15 height 15
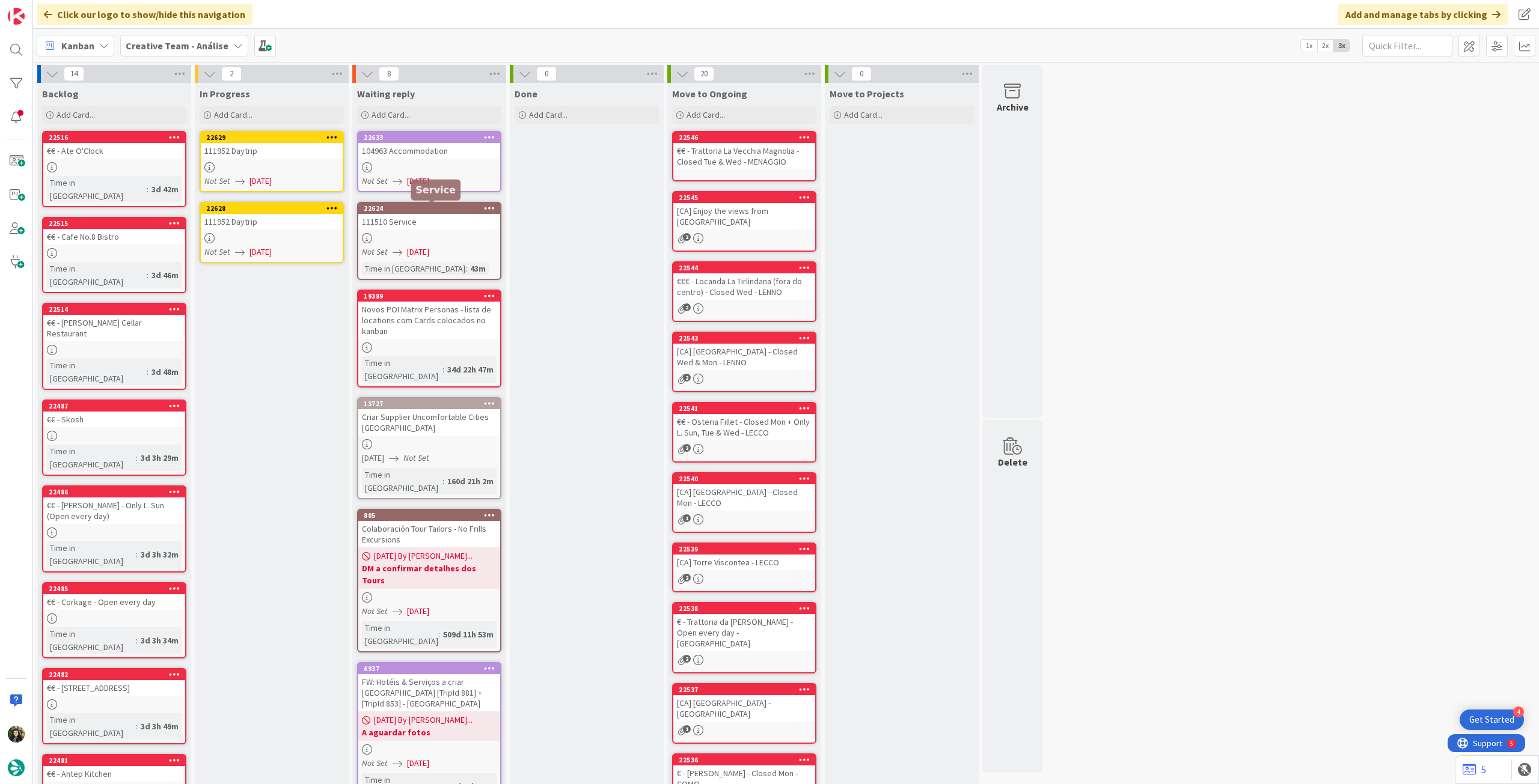
click at [296, 236] on div at bounding box center [272, 238] width 142 height 11
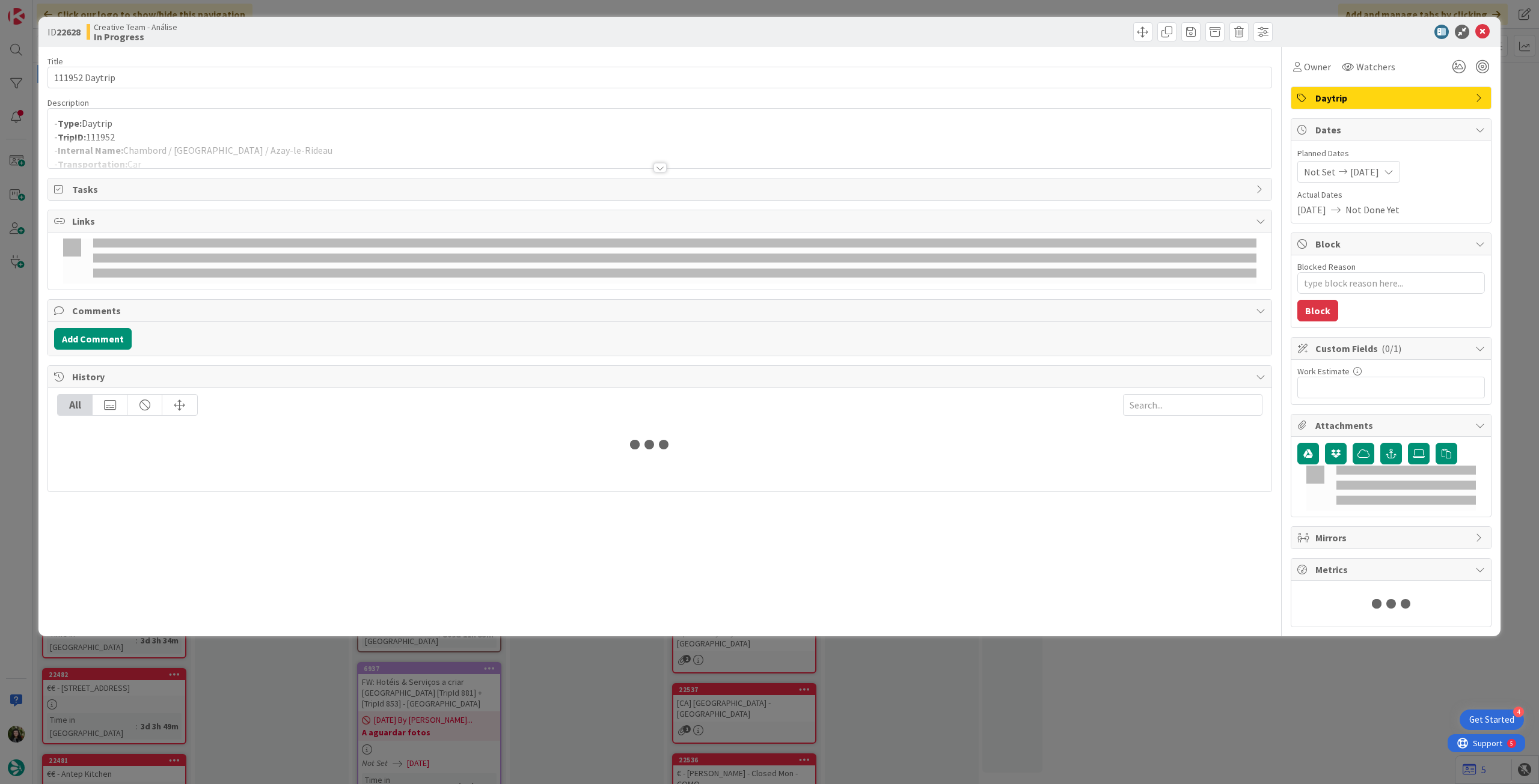
click at [282, 145] on div at bounding box center [659, 153] width 1223 height 31
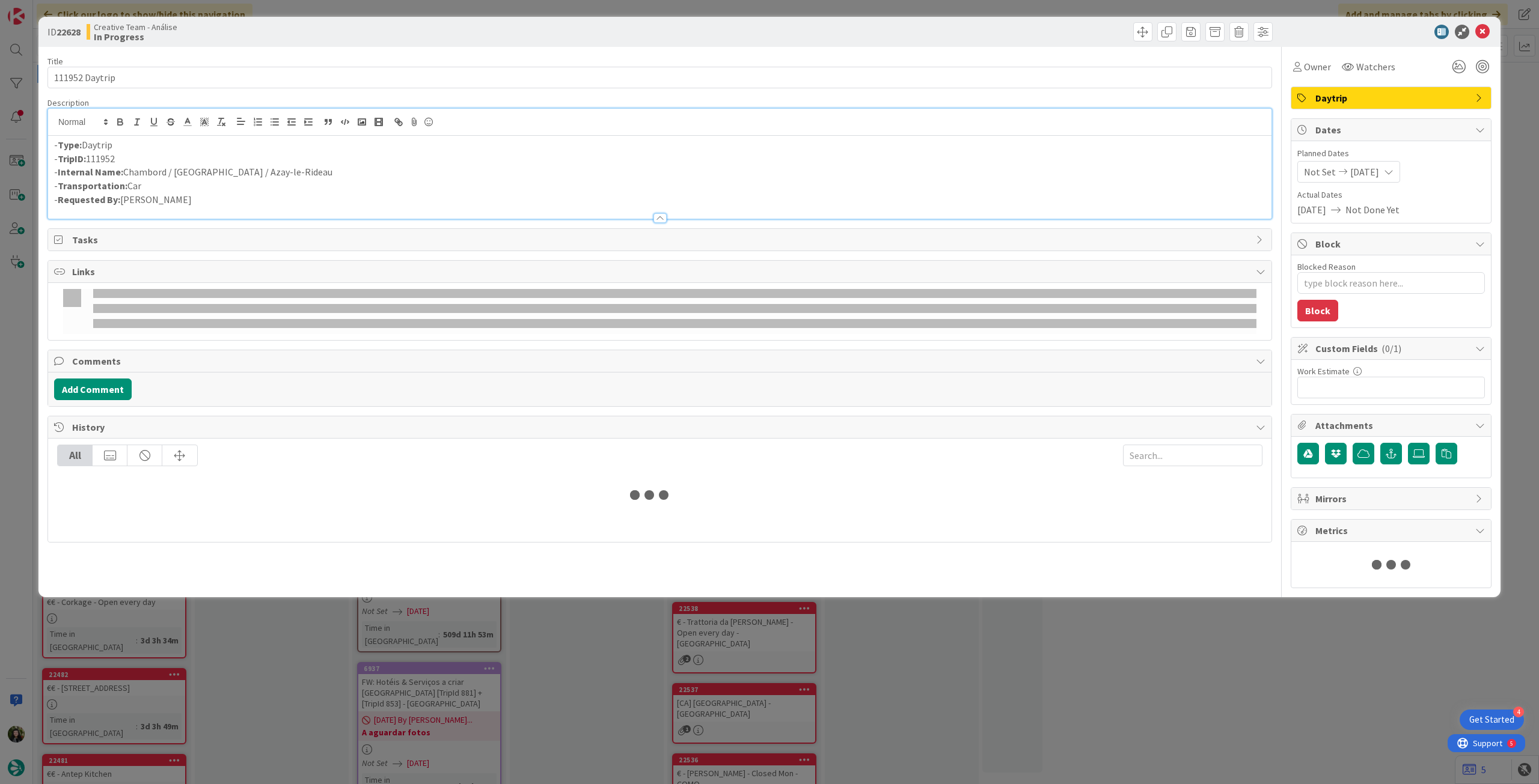
type textarea "x"
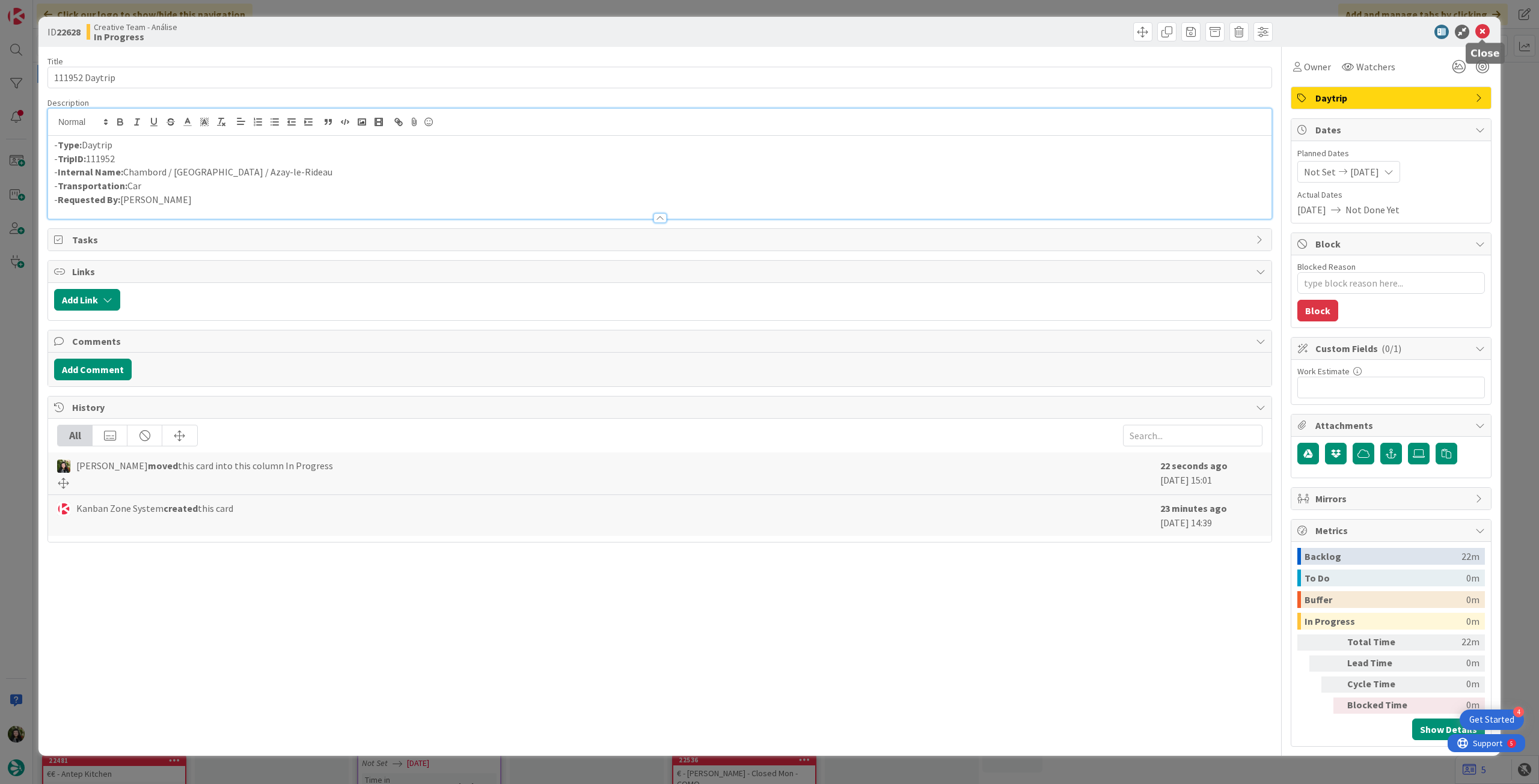
click at [1489, 32] on icon at bounding box center [1482, 32] width 15 height 15
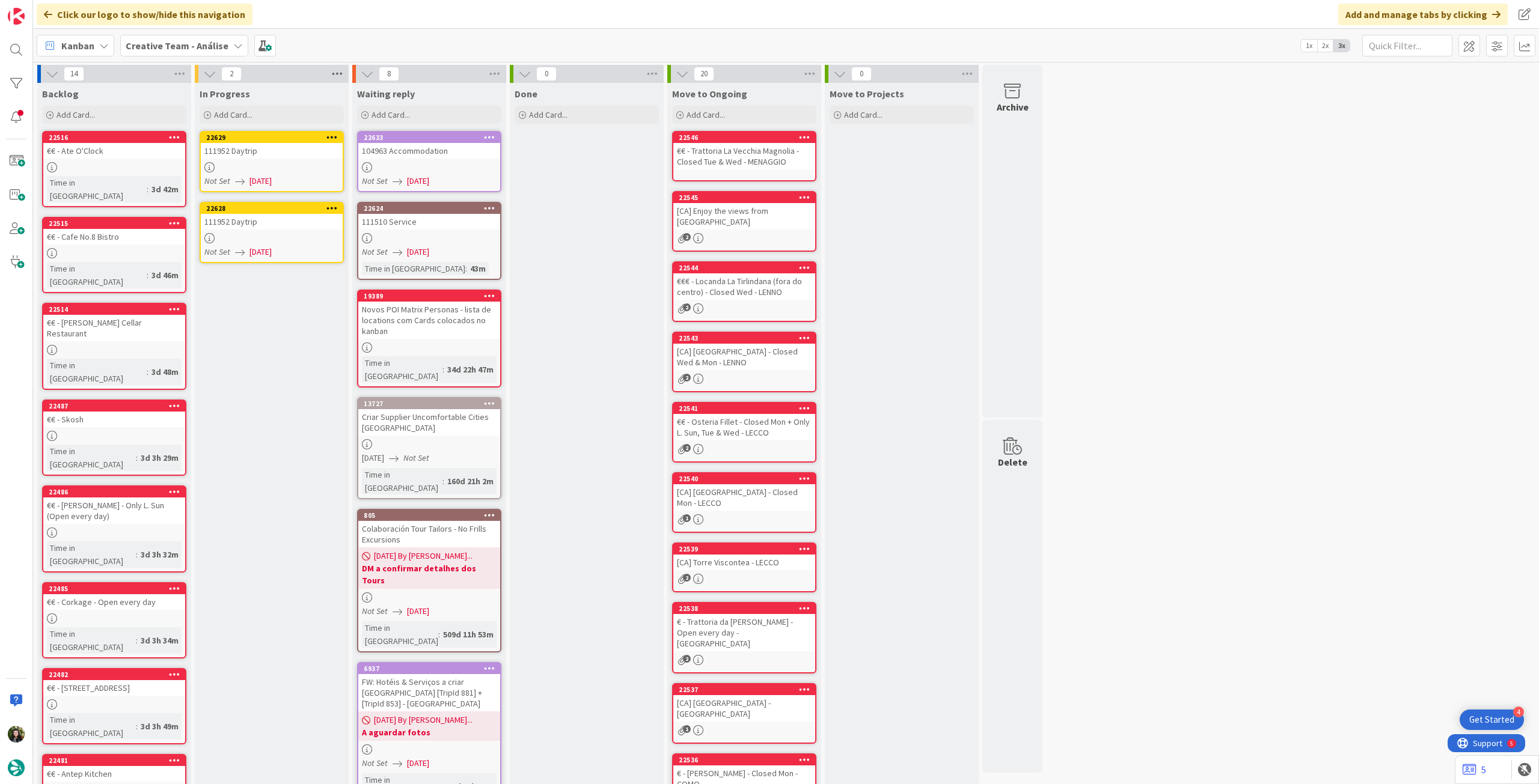
click at [329, 77] on icon at bounding box center [337, 74] width 15 height 18
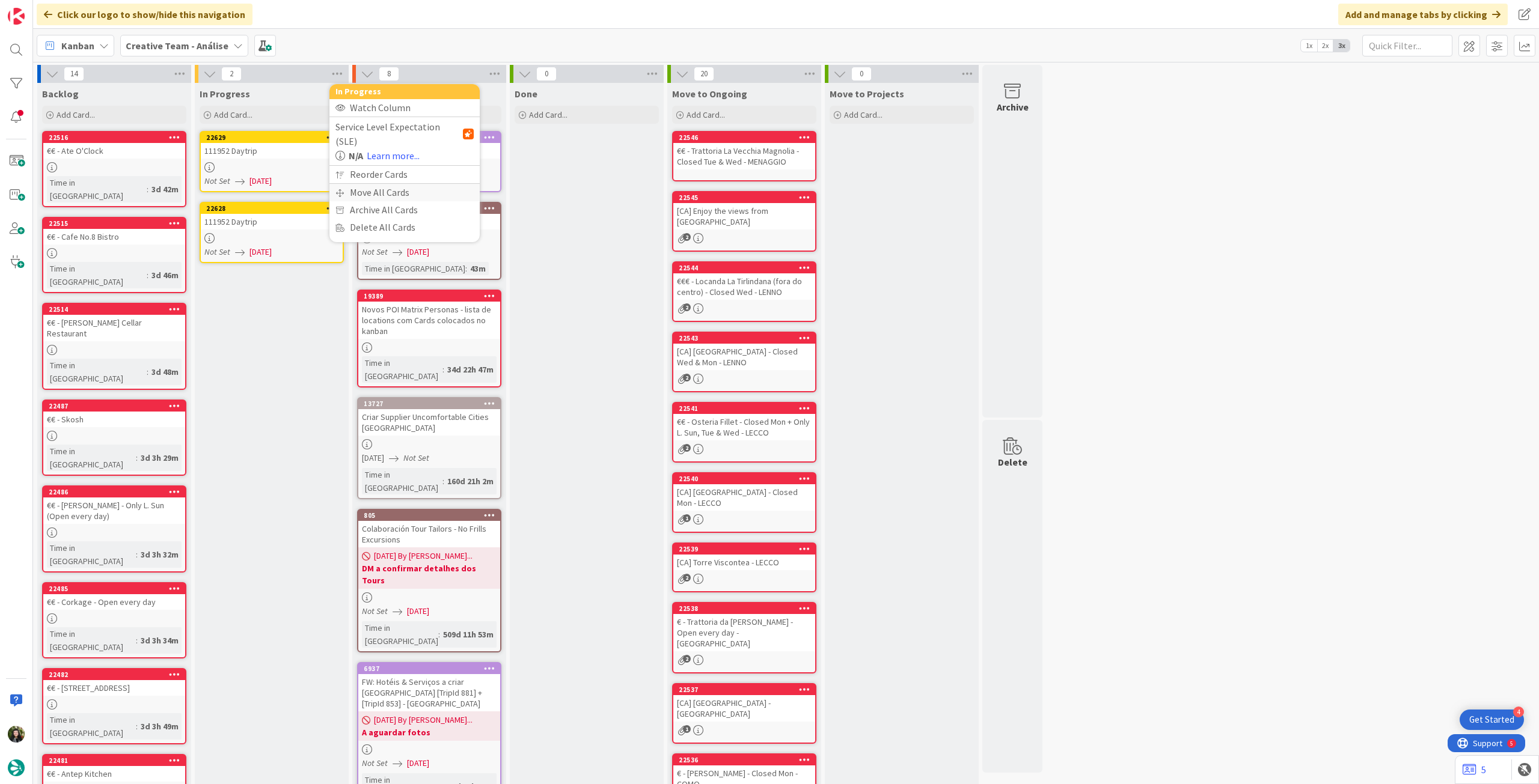
click at [375, 184] on div "Move All Cards" at bounding box center [404, 192] width 150 height 18
click at [397, 133] on span "Creative Team - Análise" at bounding box center [390, 131] width 97 height 12
click at [409, 190] on span "Creative Team" at bounding box center [412, 189] width 110 height 18
click at [402, 170] on div "Select a Column..." at bounding box center [396, 169] width 114 height 19
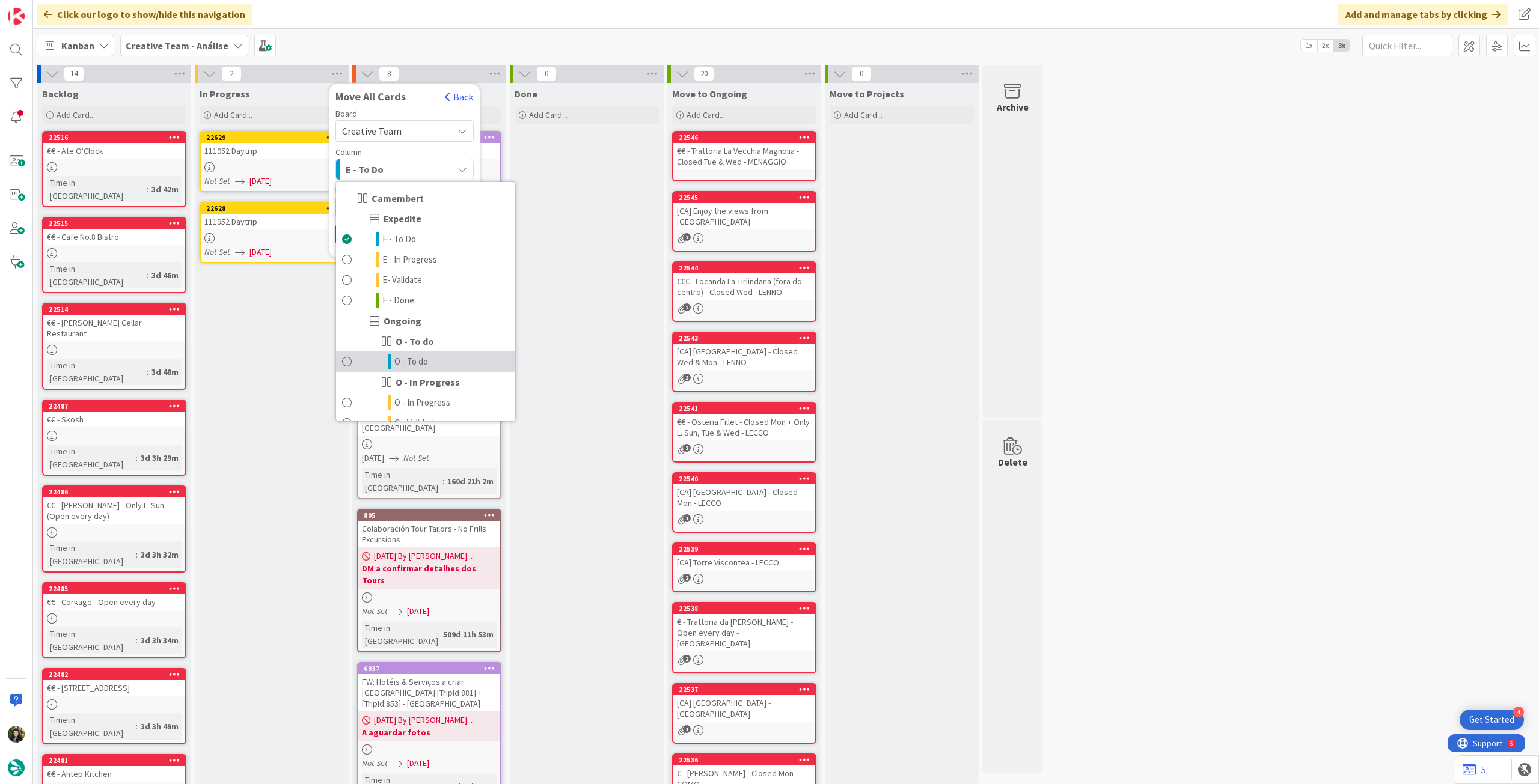
click at [406, 361] on span "O - To do" at bounding box center [411, 361] width 34 height 15
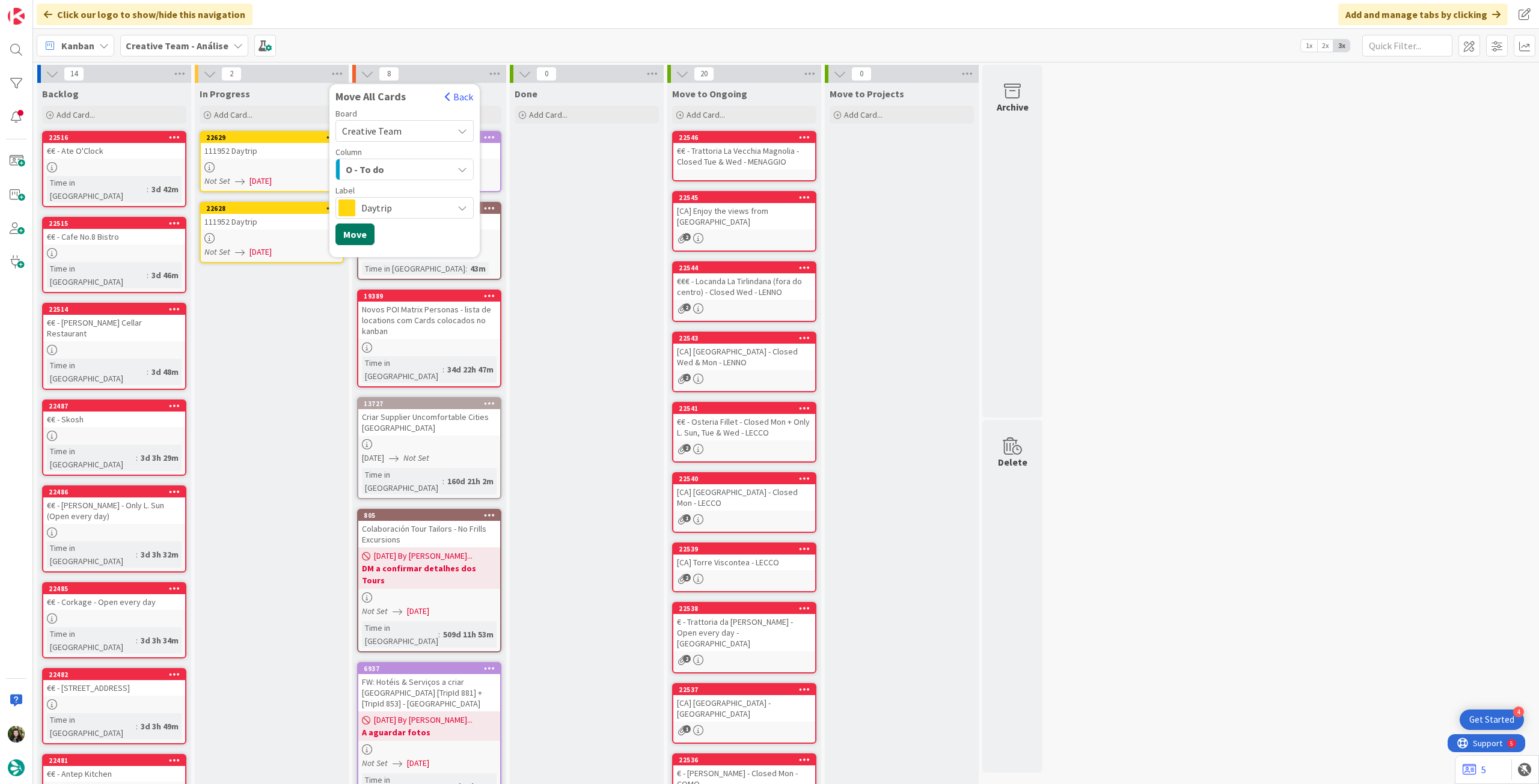
click at [355, 231] on button "Move" at bounding box center [355, 234] width 39 height 22
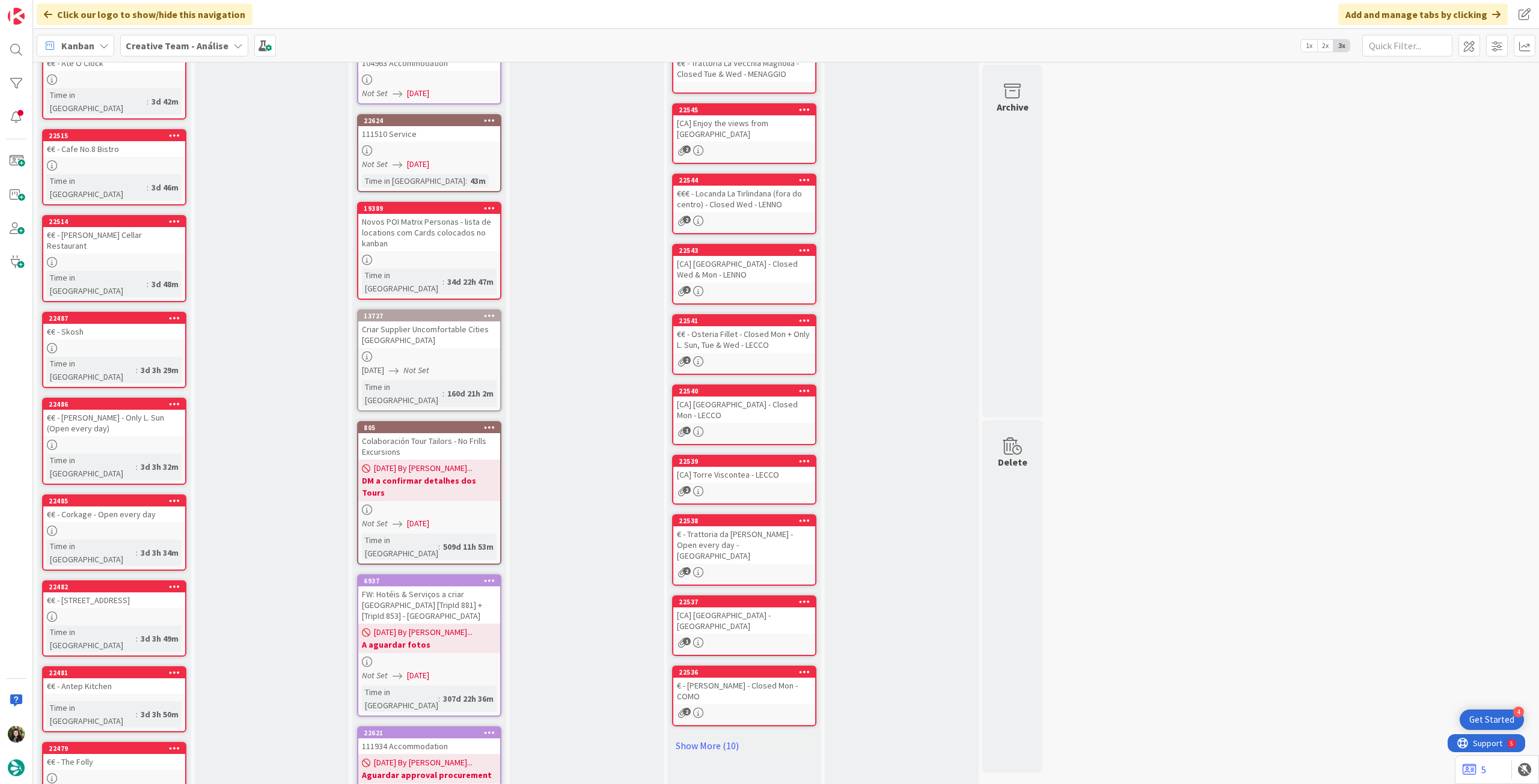
scroll to position [440, 0]
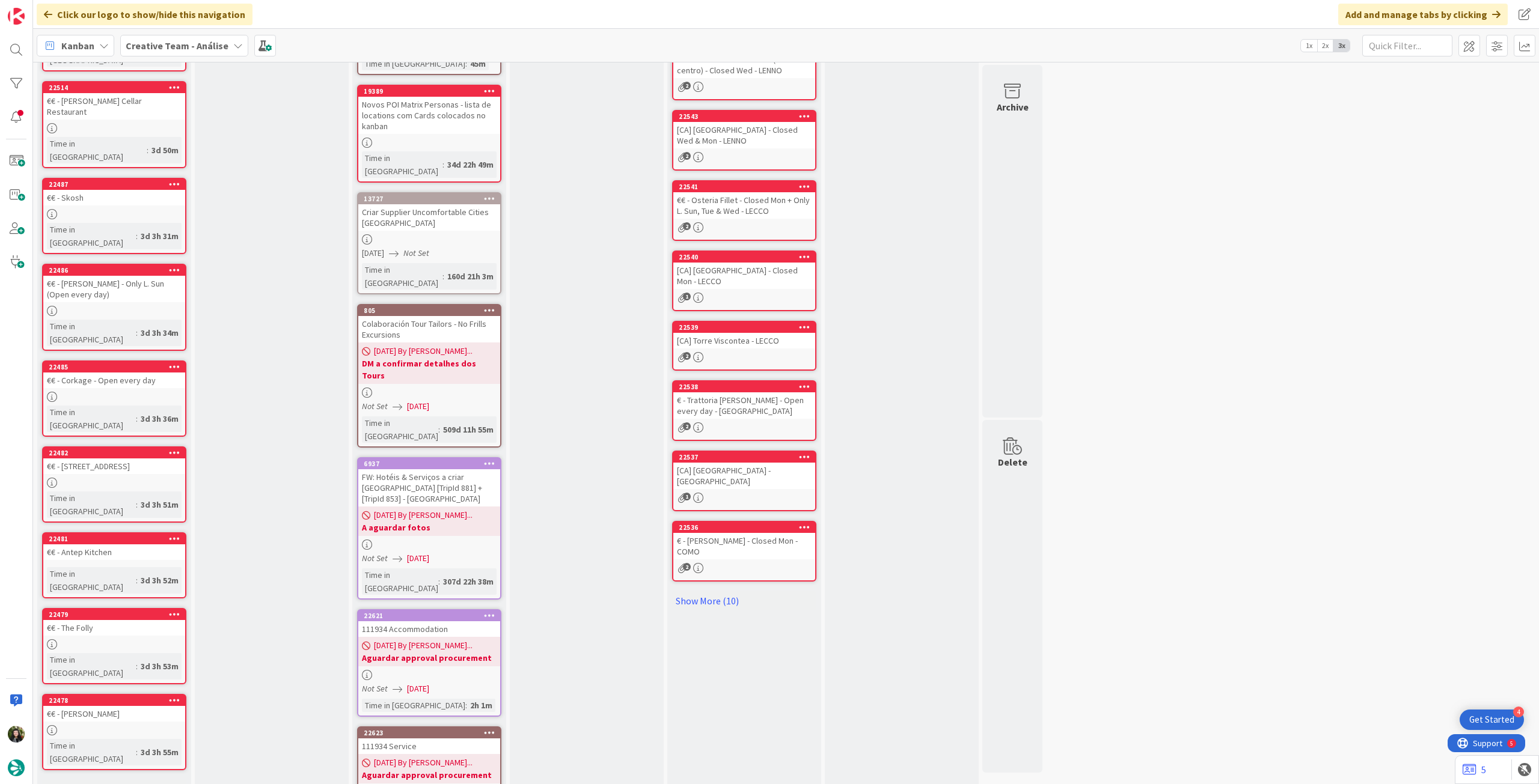
click at [98, 780] on link "Show More (4)" at bounding box center [114, 789] width 144 height 19
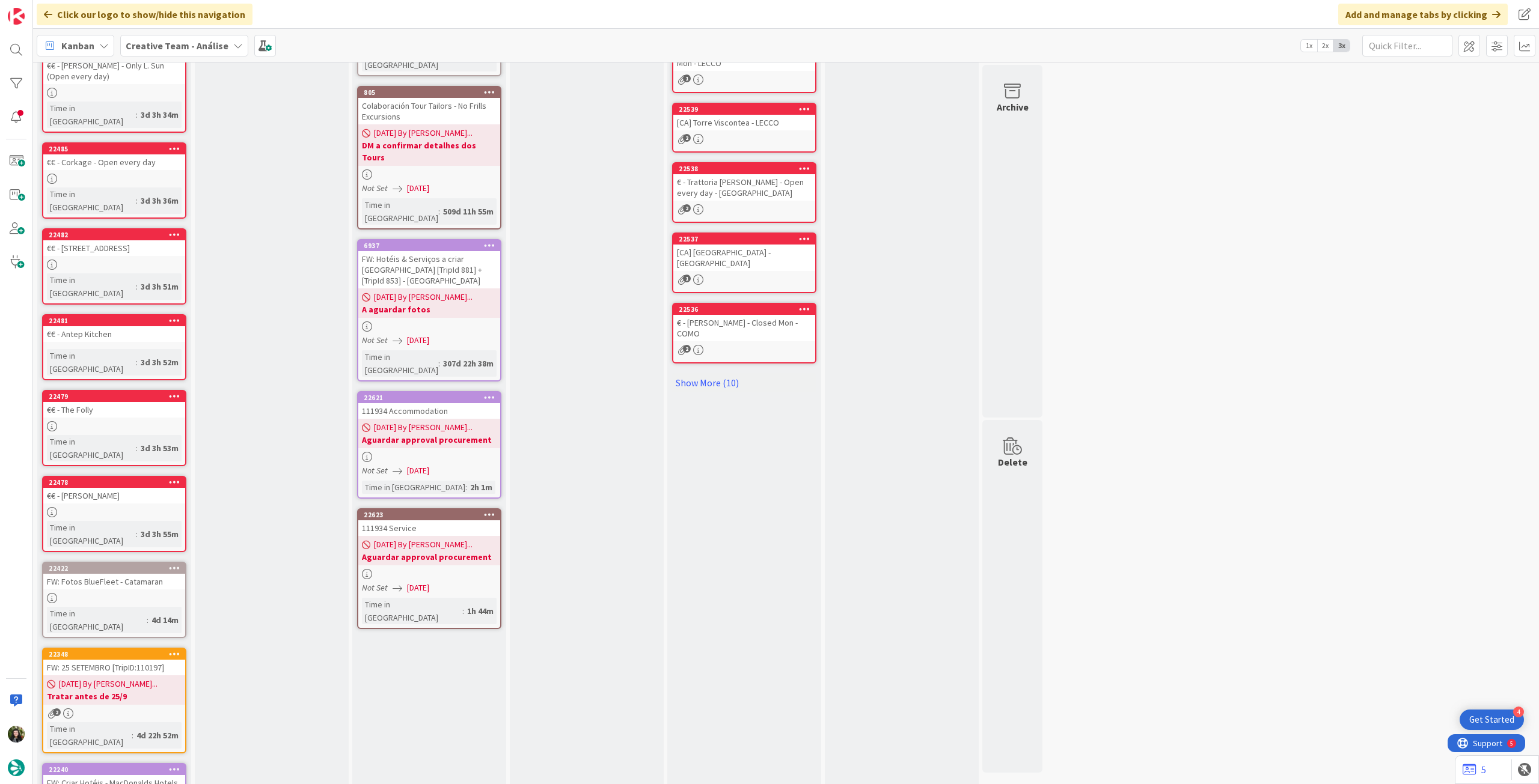
scroll to position [119, 0]
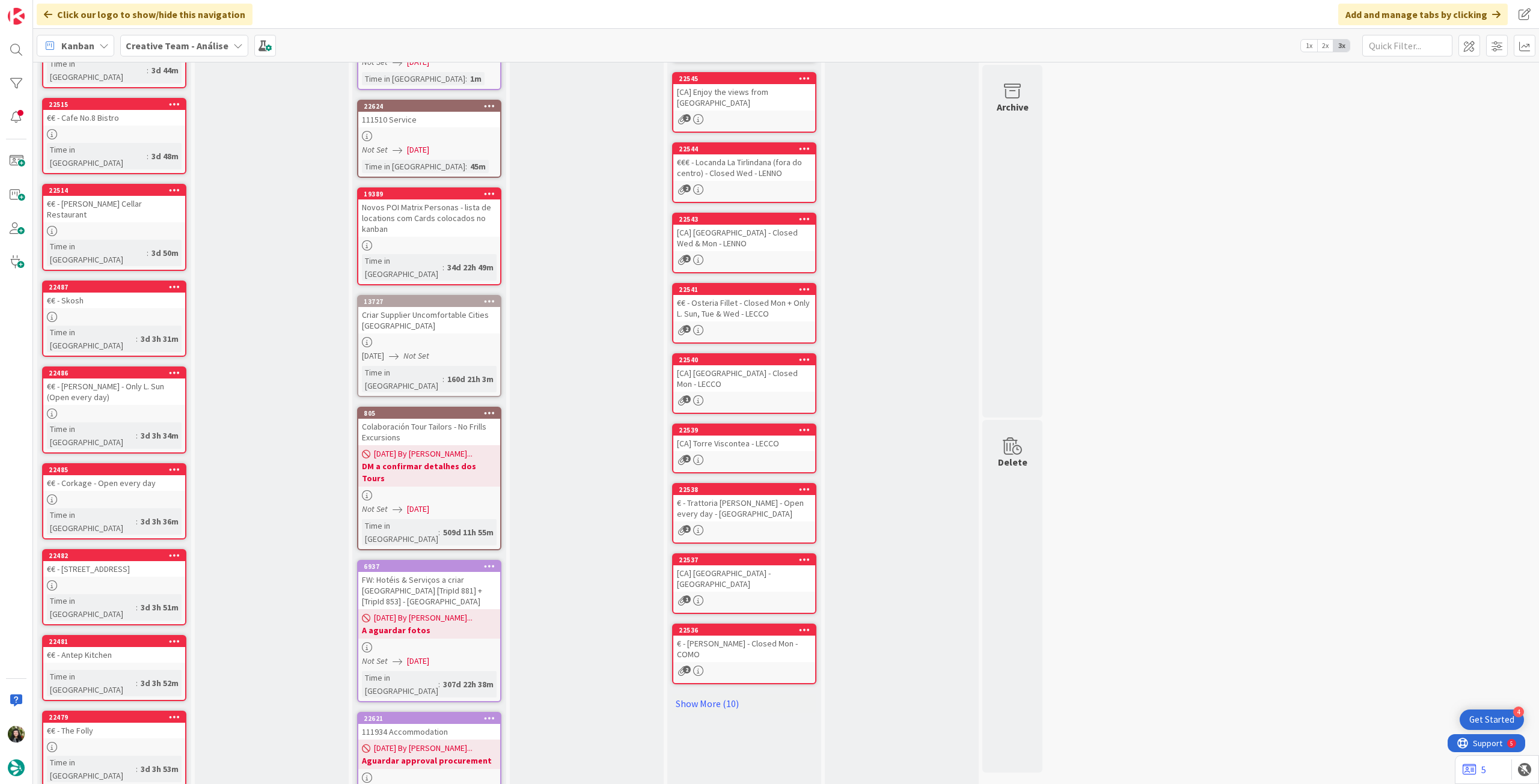
click at [164, 44] on b "Creative Team - Análise" at bounding box center [177, 46] width 103 height 12
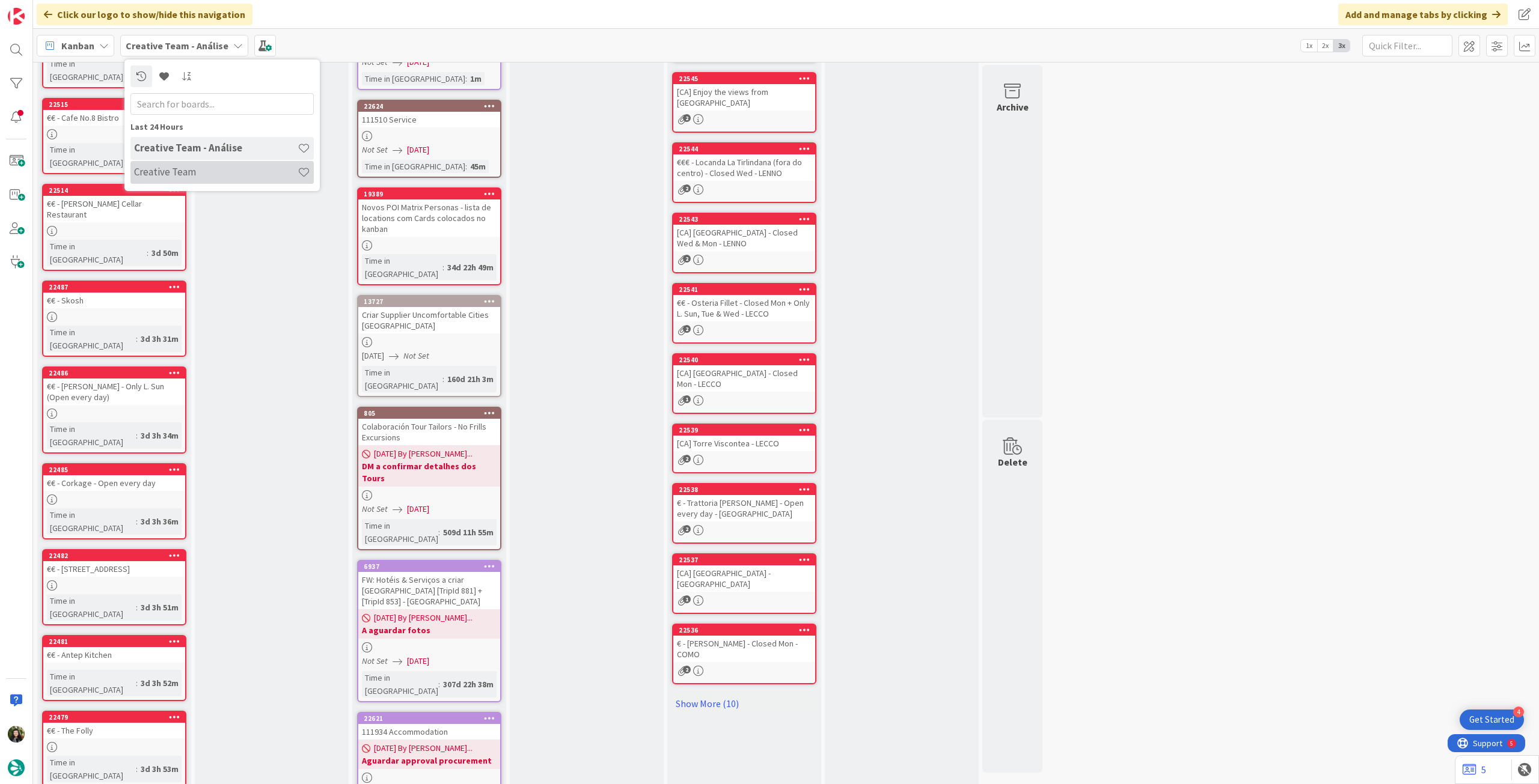
click at [232, 166] on h4 "Creative Team" at bounding box center [216, 171] width 164 height 12
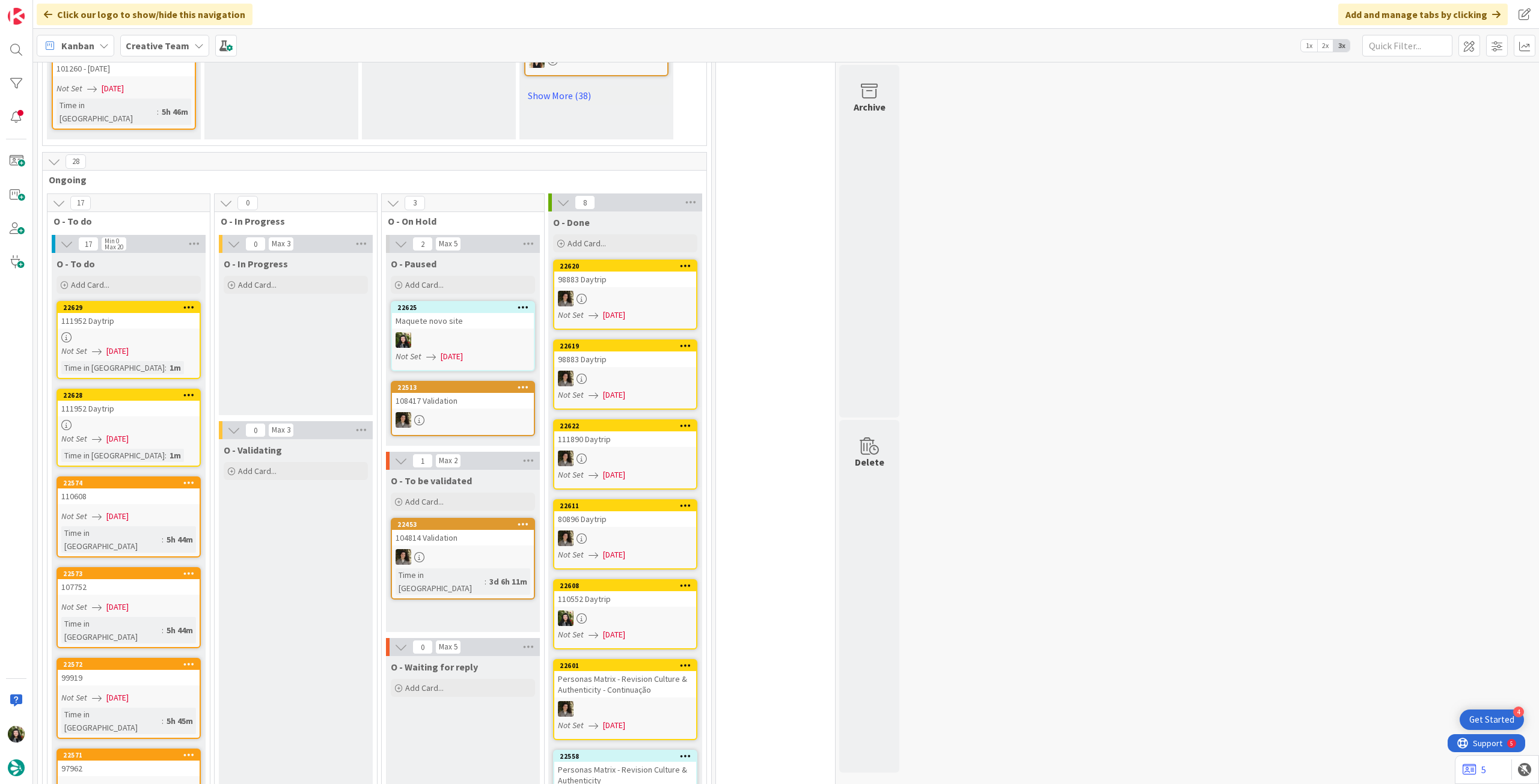
scroll to position [801, 0]
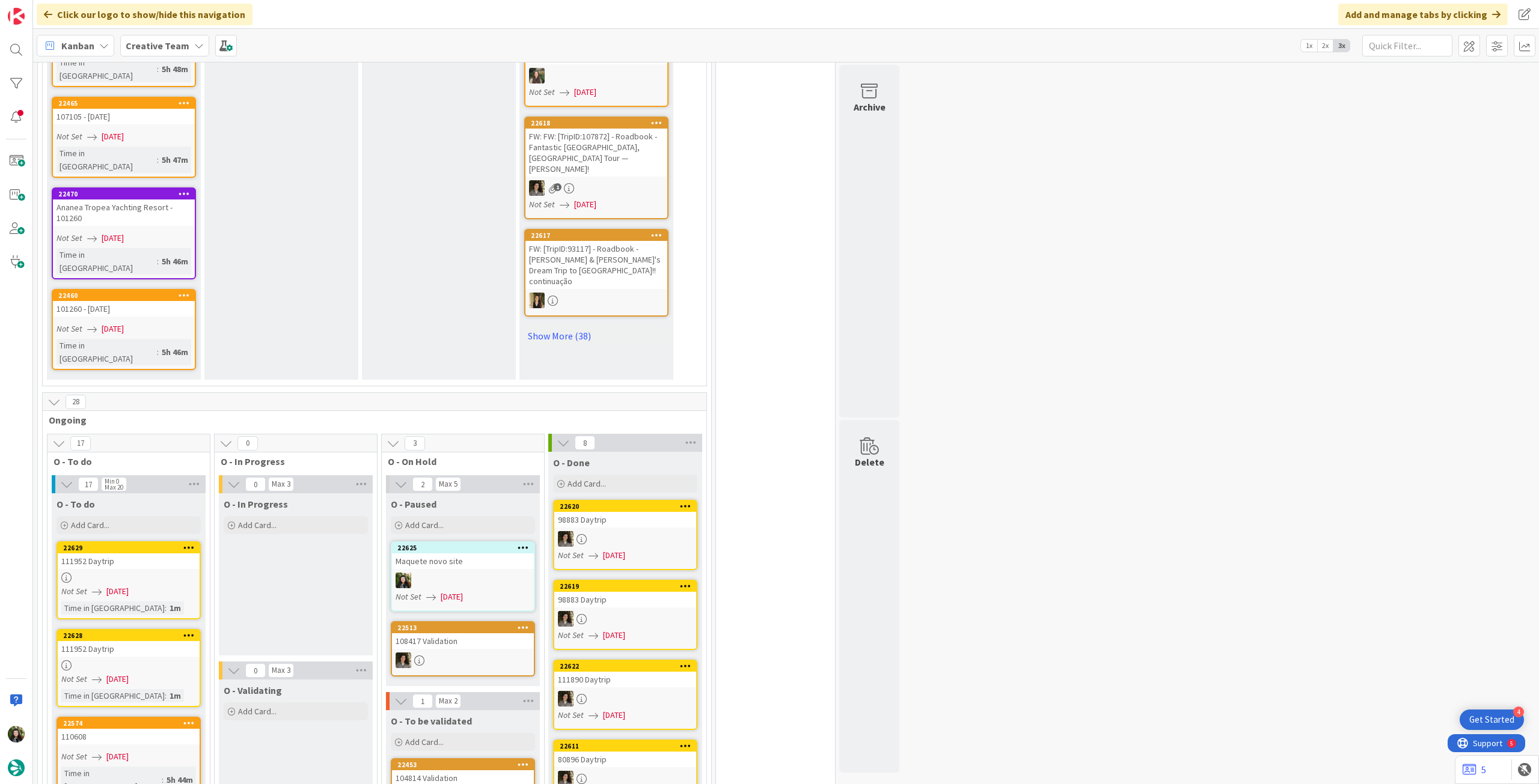
click at [159, 36] on div "Creative Team" at bounding box center [164, 46] width 89 height 22
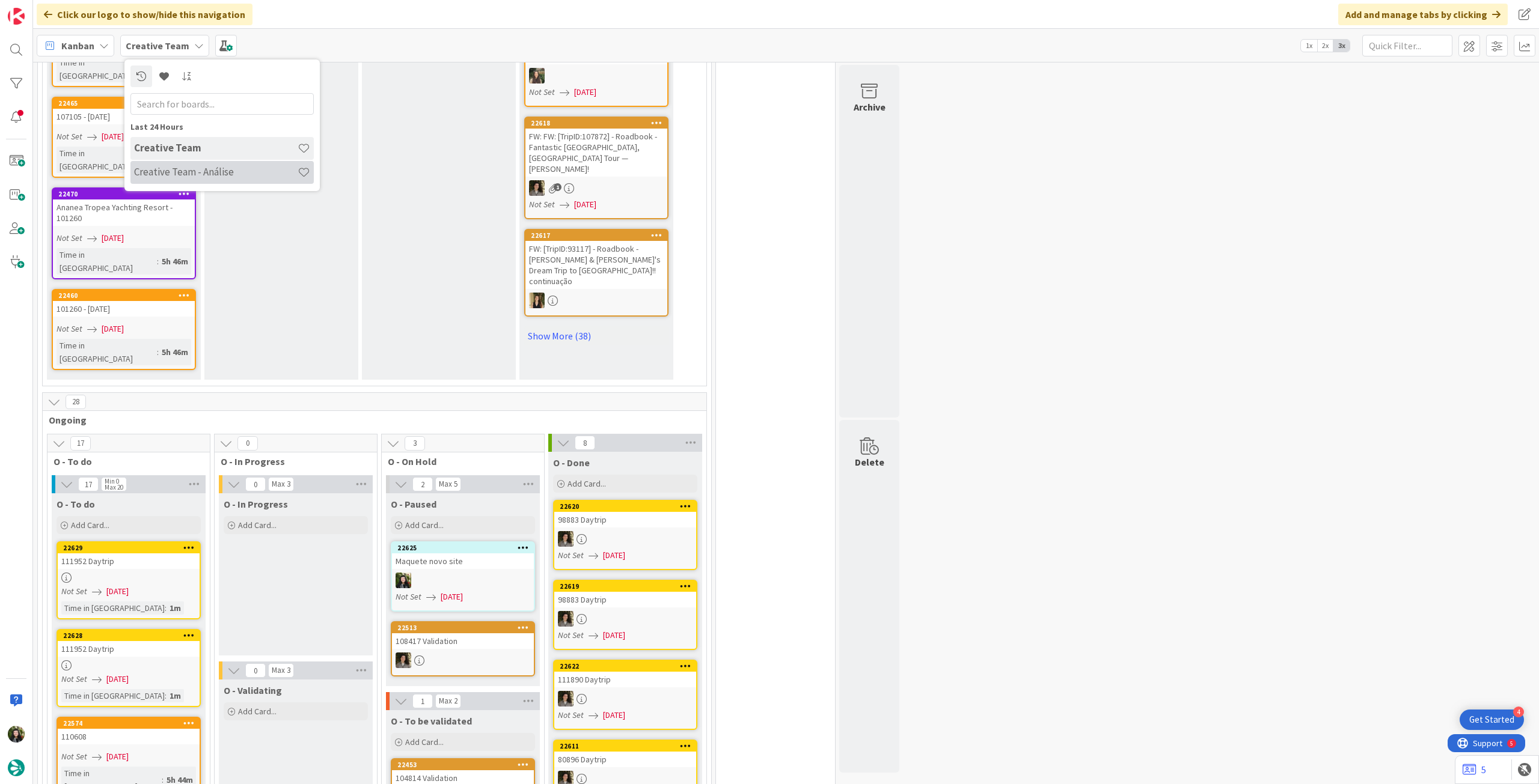
click at [177, 162] on div "Creative Team - Análise" at bounding box center [222, 172] width 183 height 23
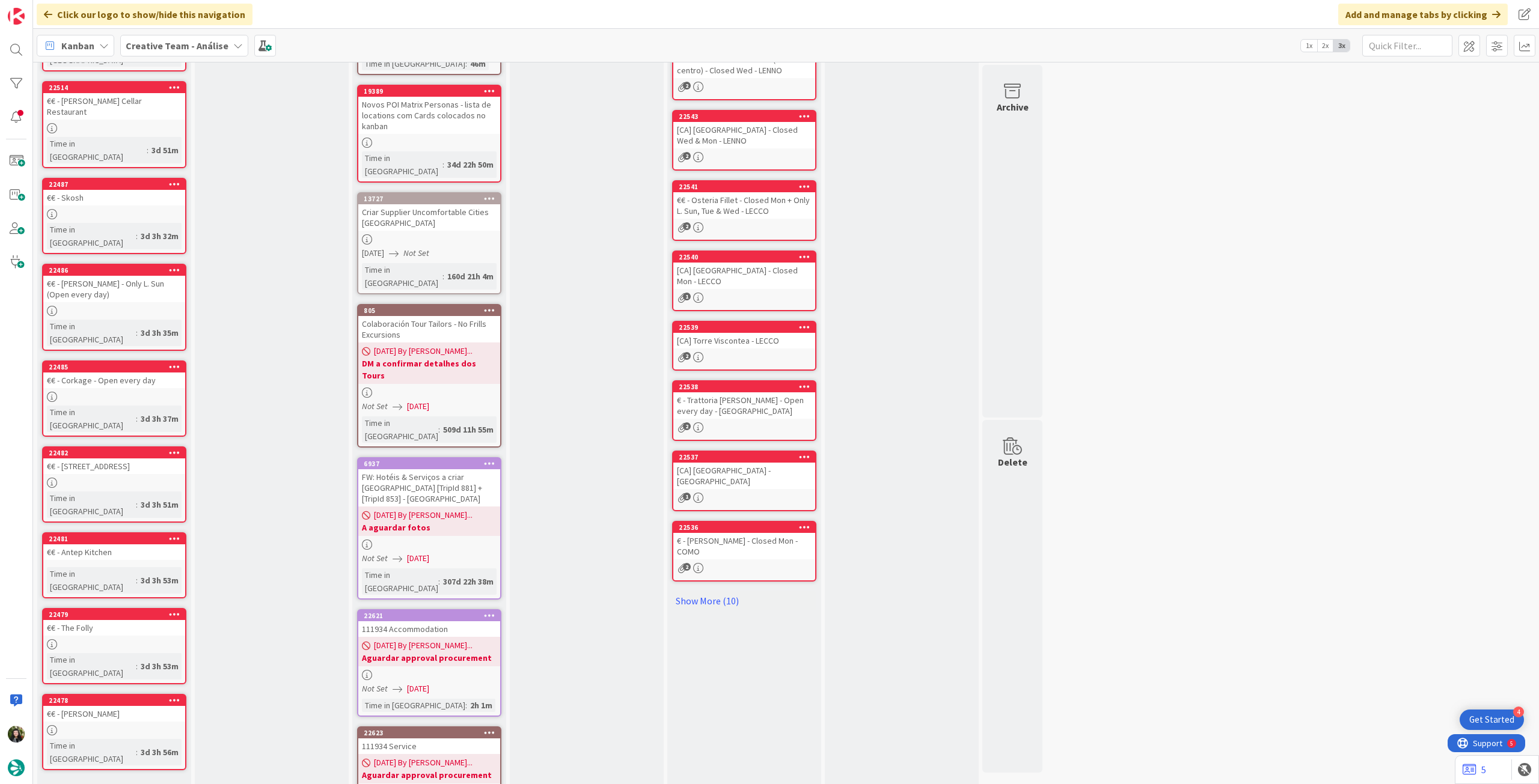
click at [96, 658] on div "Backlog Add Card... 22516 €€ - Ate O'Clock Time in Column : 3d 45m 22515 €€ - C…" at bounding box center [114, 359] width 154 height 996
click at [97, 780] on link "Show More (4)" at bounding box center [114, 789] width 144 height 19
click at [97, 781] on div "22422" at bounding box center [114, 786] width 142 height 11
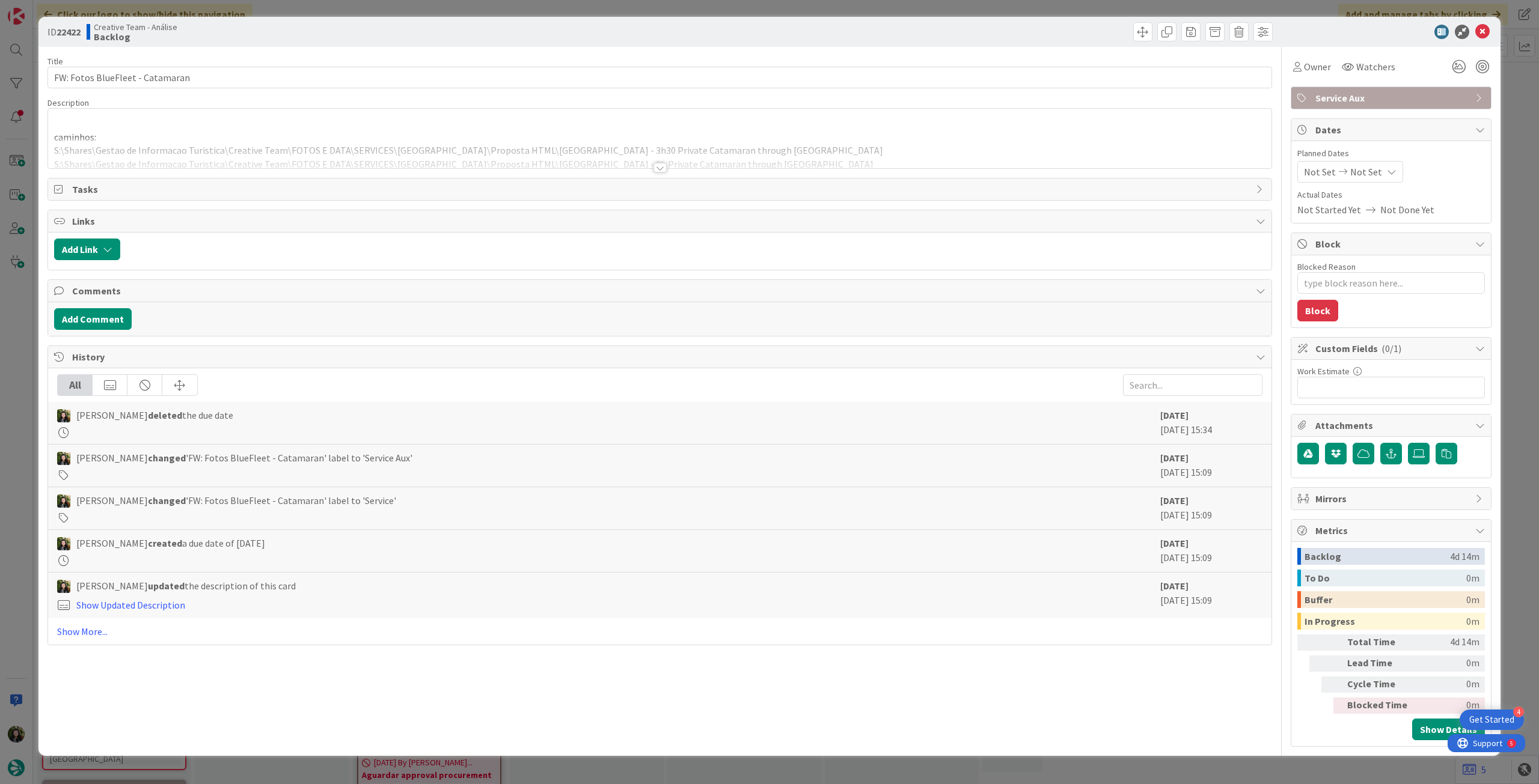
click at [1479, 32] on icon at bounding box center [1482, 32] width 15 height 15
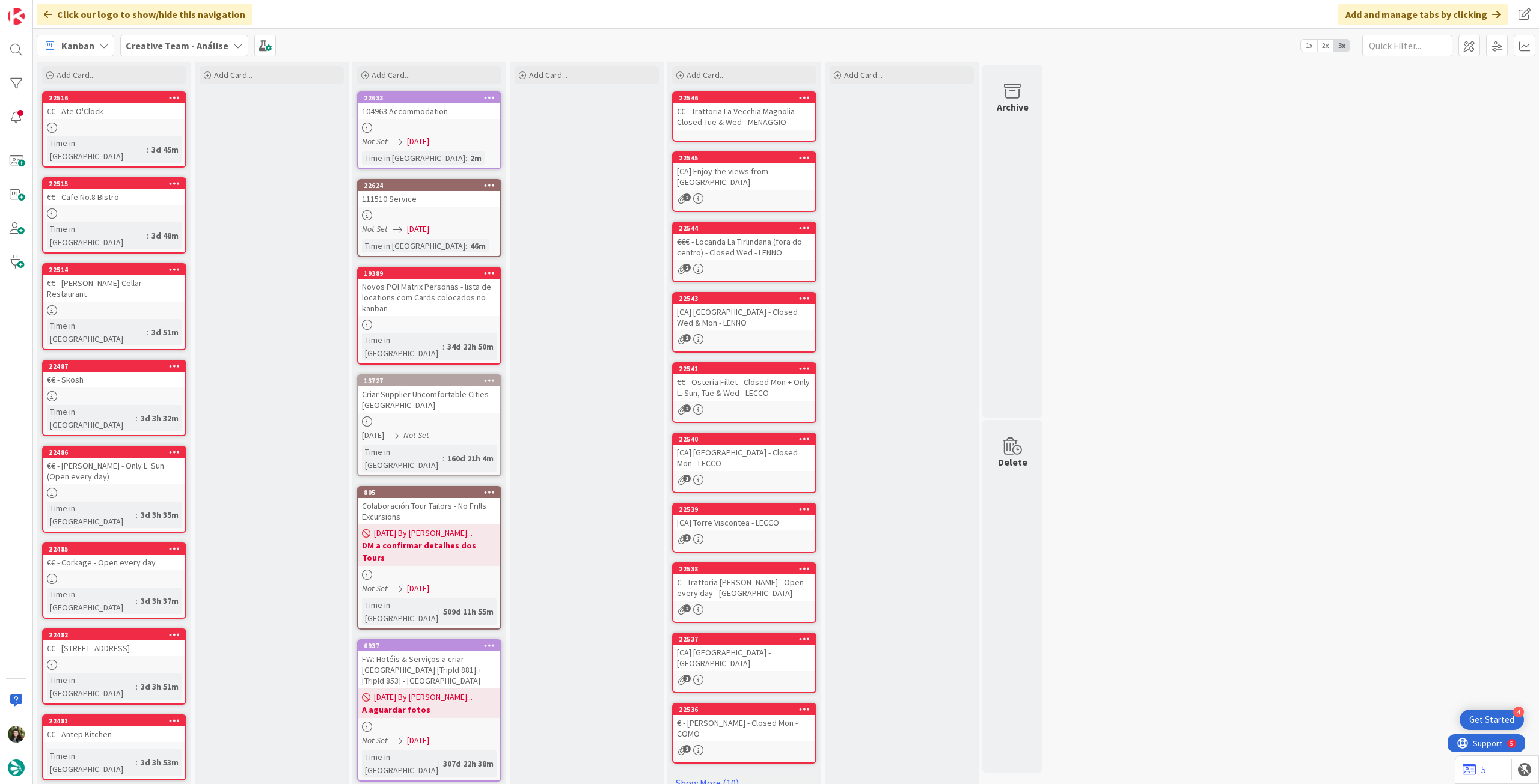
click at [430, 124] on div at bounding box center [429, 128] width 142 height 11
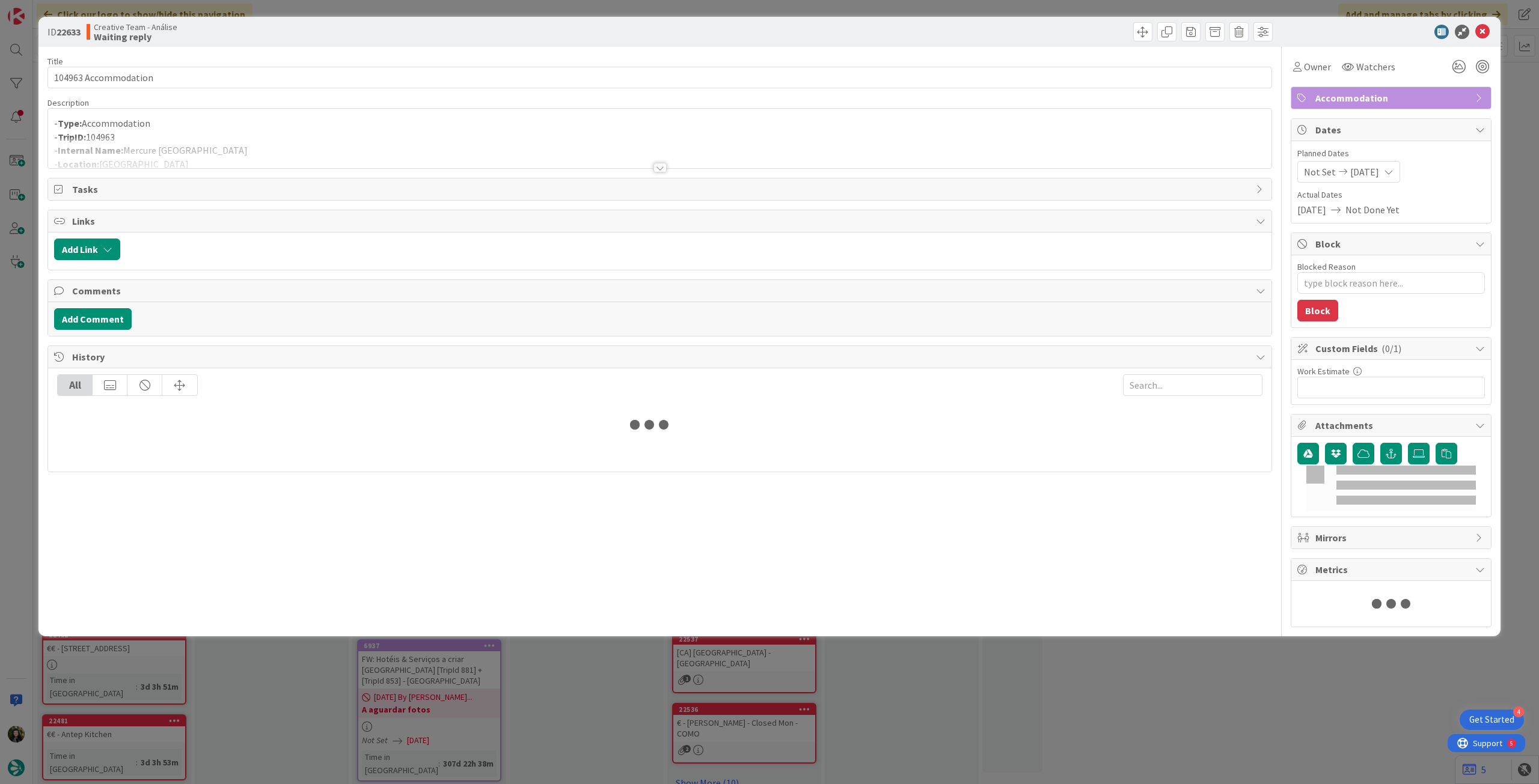
click at [370, 94] on div "Title 20 / 128 104963 Accommodation Description - Type: Accommodation - TripID:…" at bounding box center [660, 337] width 1224 height 580
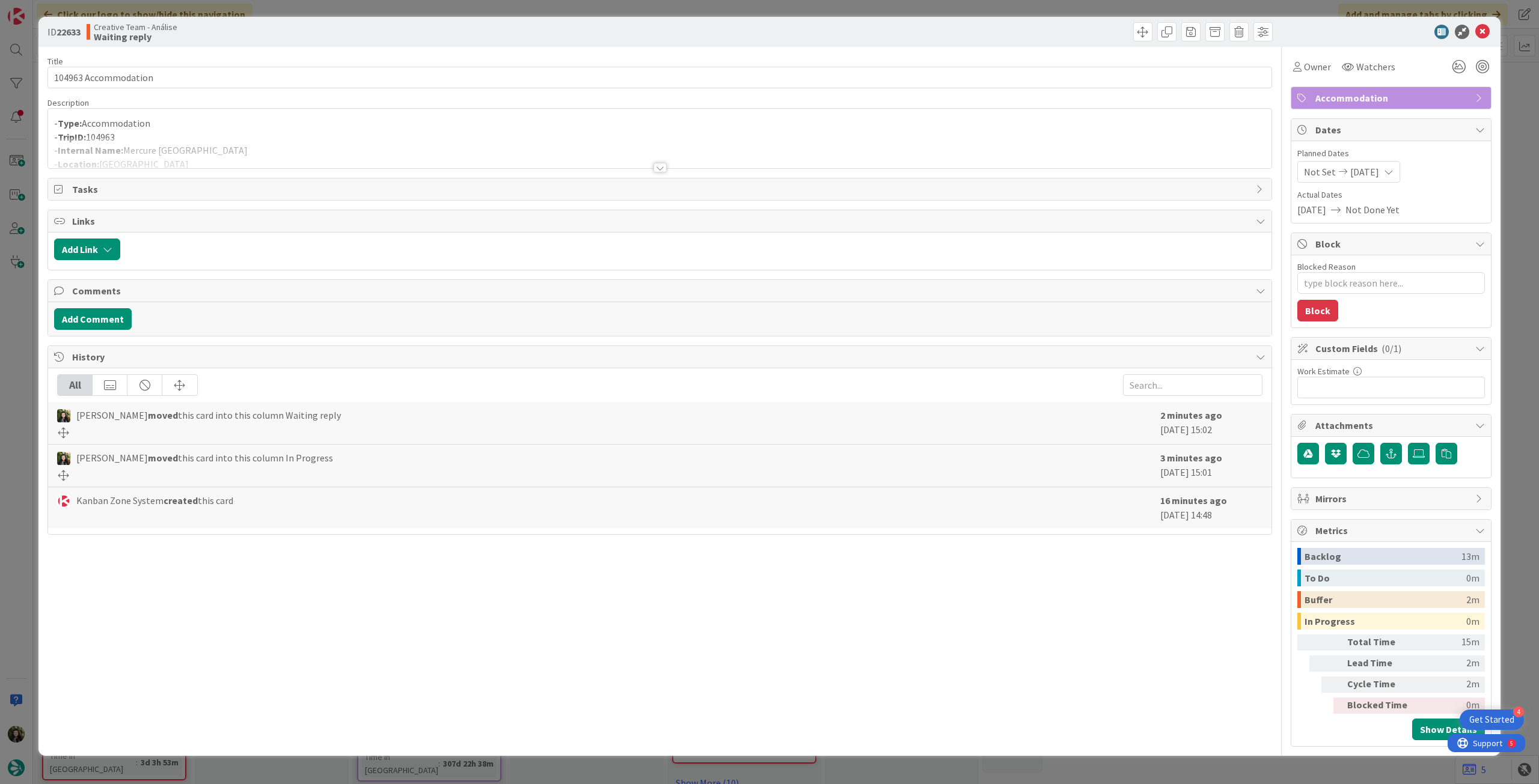
click at [371, 131] on p "- TripID: 104963" at bounding box center [659, 138] width 1211 height 14
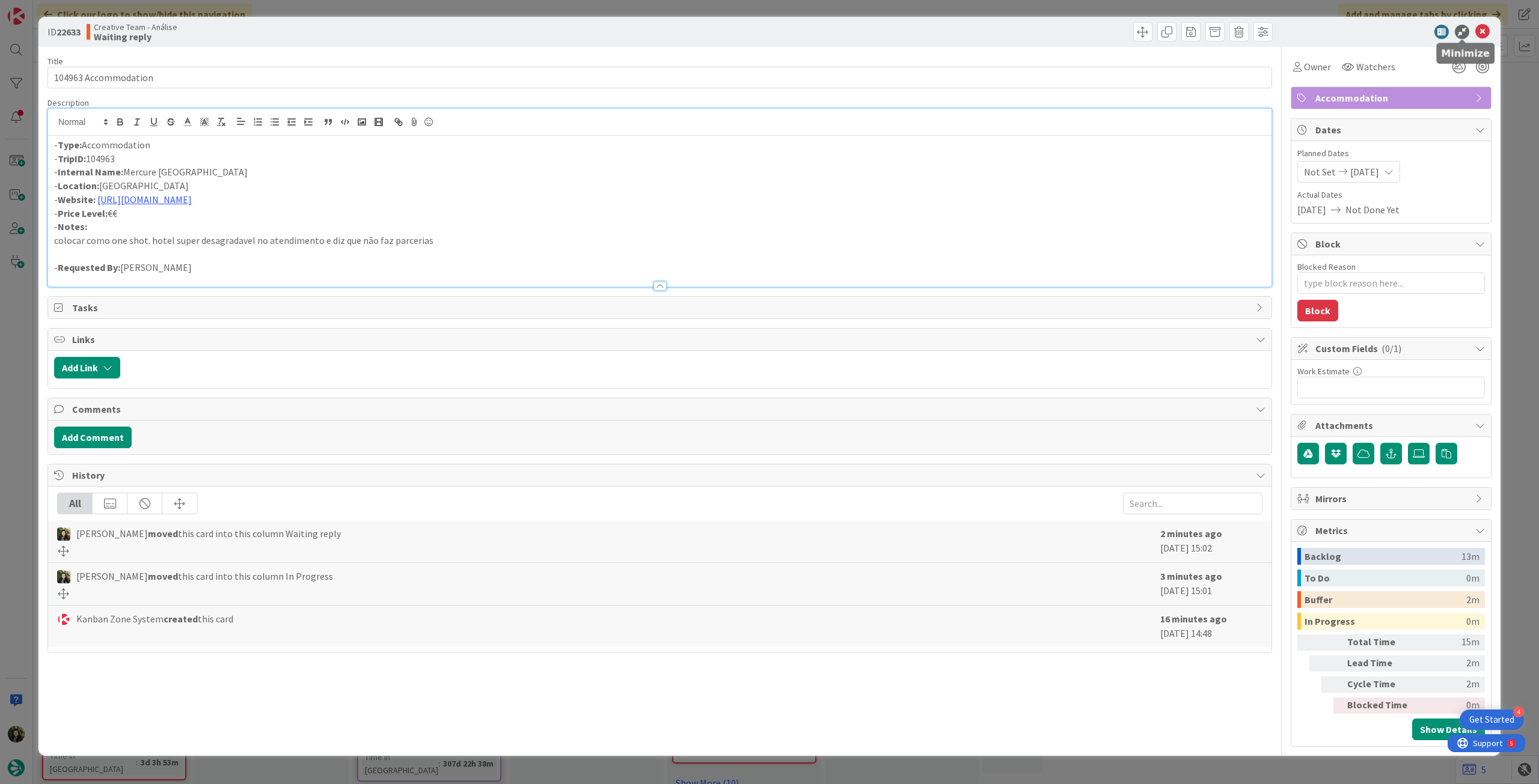
click at [1477, 28] on icon at bounding box center [1482, 32] width 15 height 15
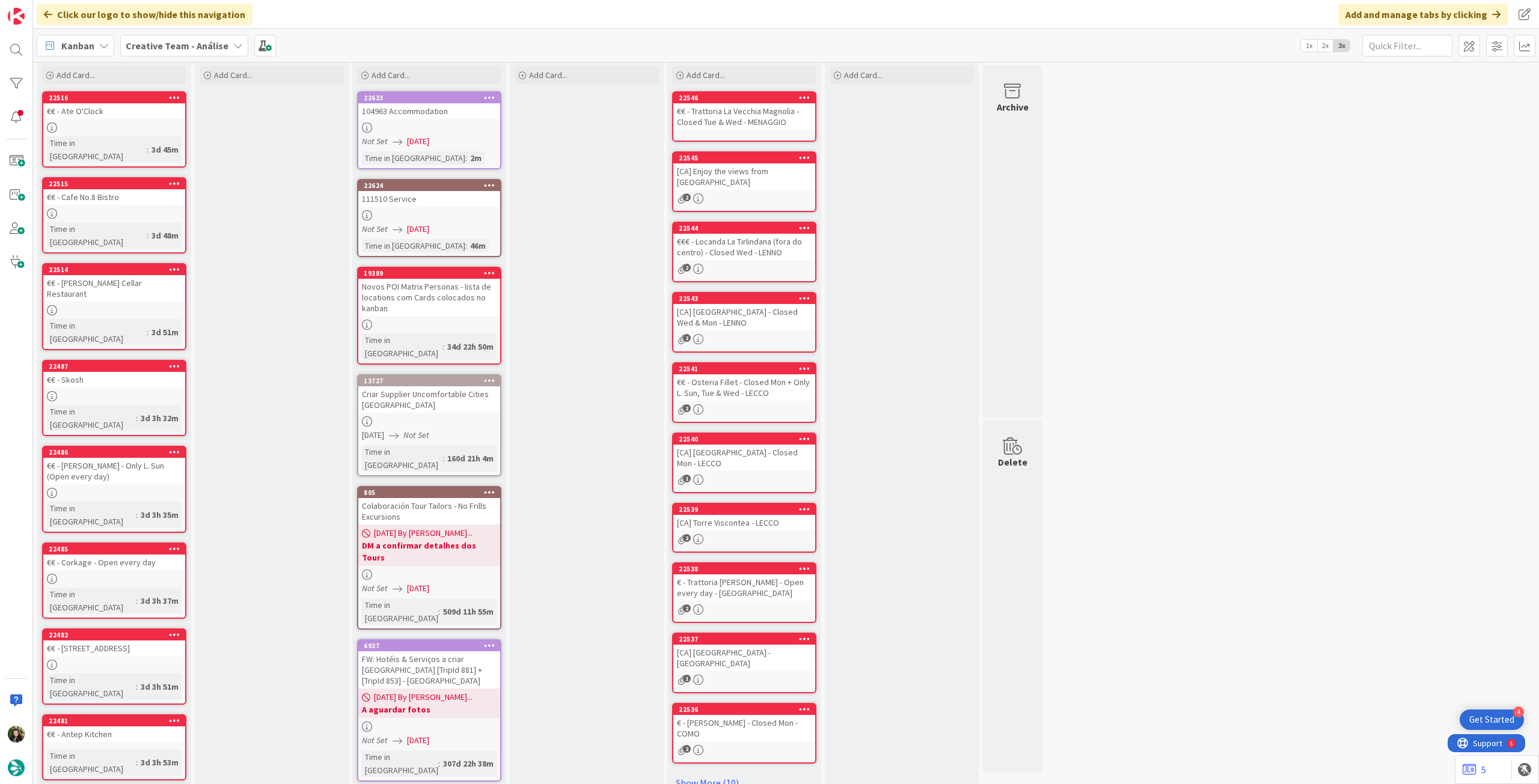
click at [138, 48] on b "Creative Team - Análise" at bounding box center [177, 46] width 103 height 12
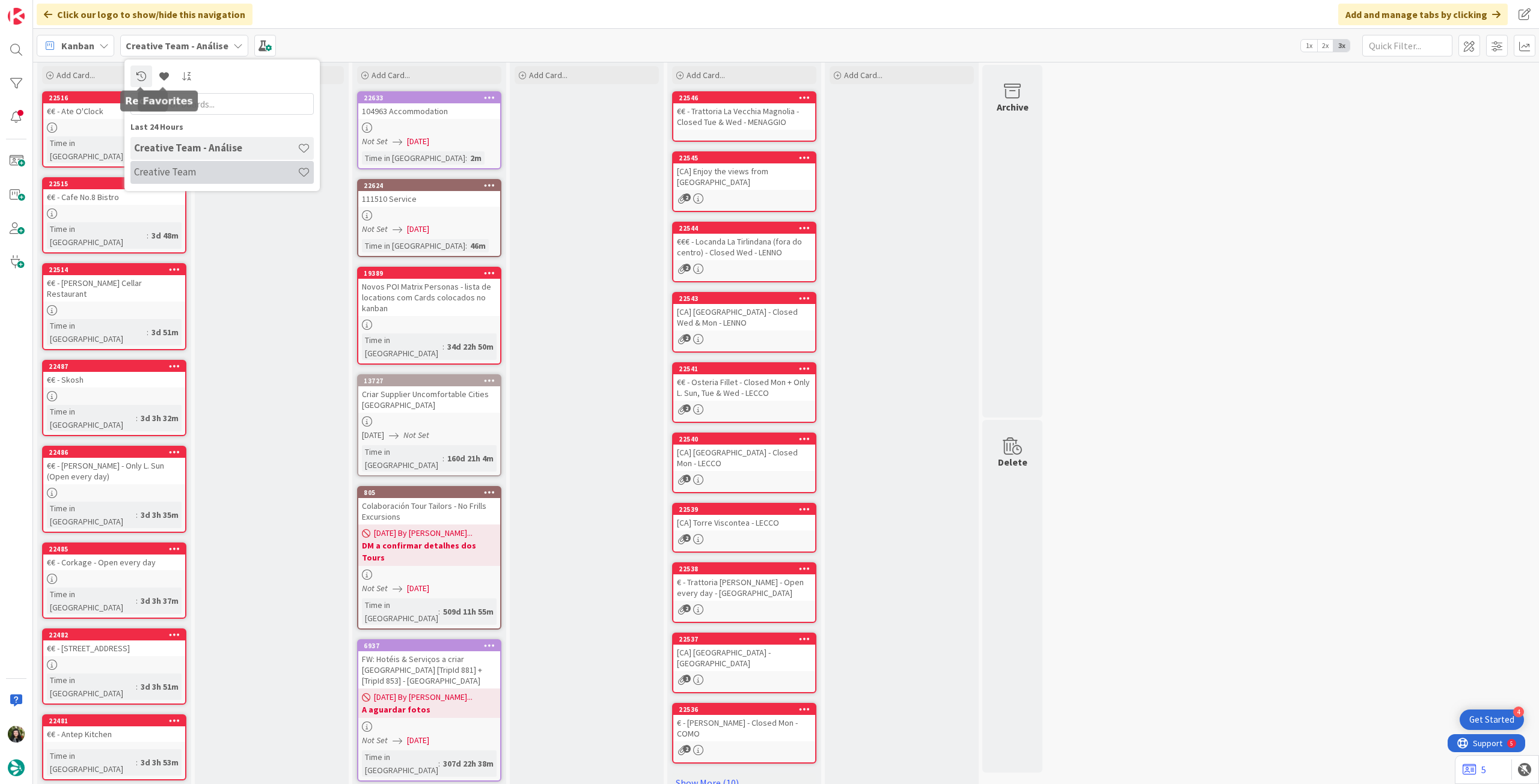
click at [192, 177] on h4 "Creative Team" at bounding box center [216, 171] width 164 height 12
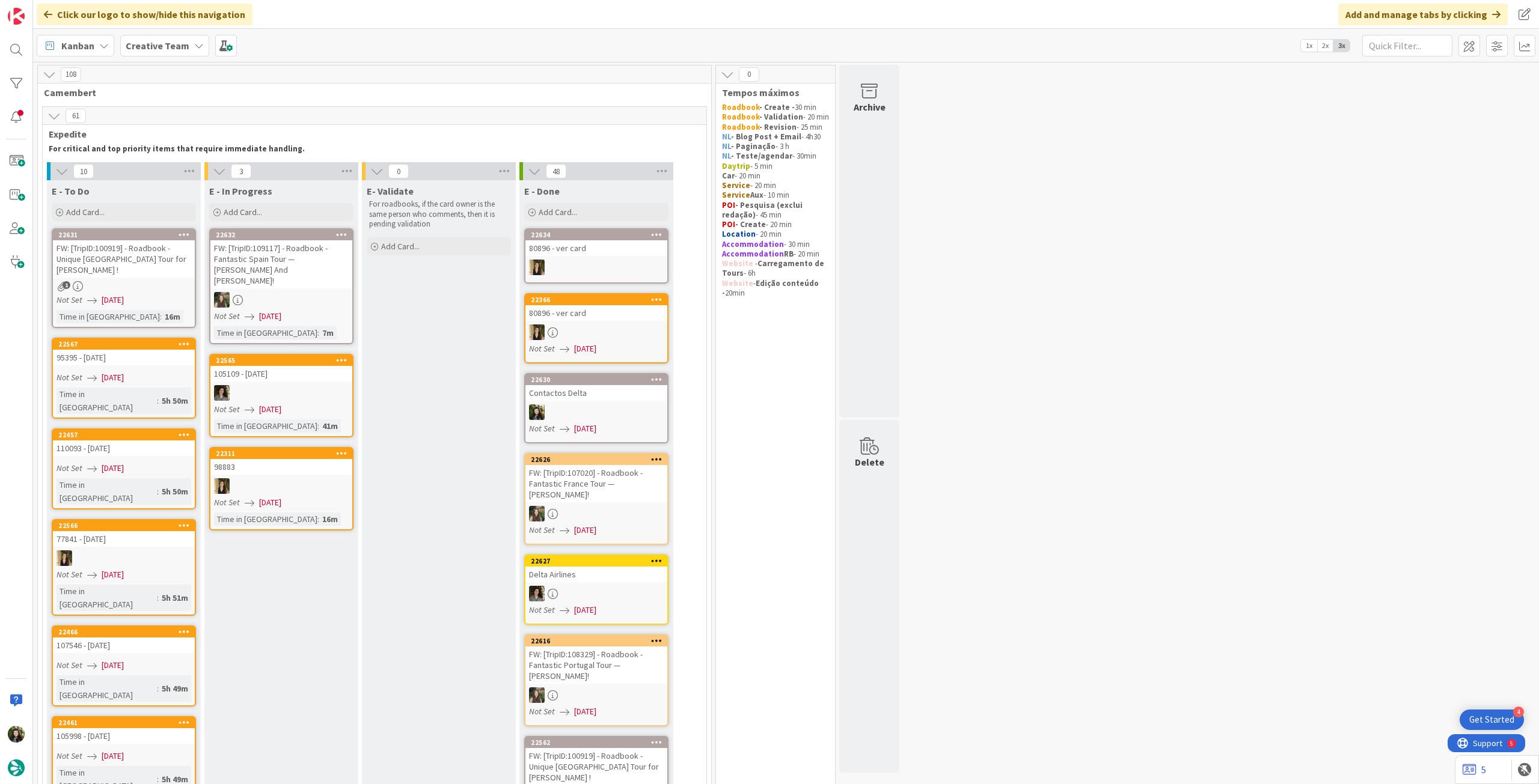
click at [139, 39] on span "Creative Team" at bounding box center [157, 46] width 64 height 15
click at [199, 186] on div "Last 24 Hours Creative Team Creative Team - Análise" at bounding box center [222, 126] width 195 height 132
click at [207, 178] on div "Creative Team - Análise" at bounding box center [222, 172] width 183 height 23
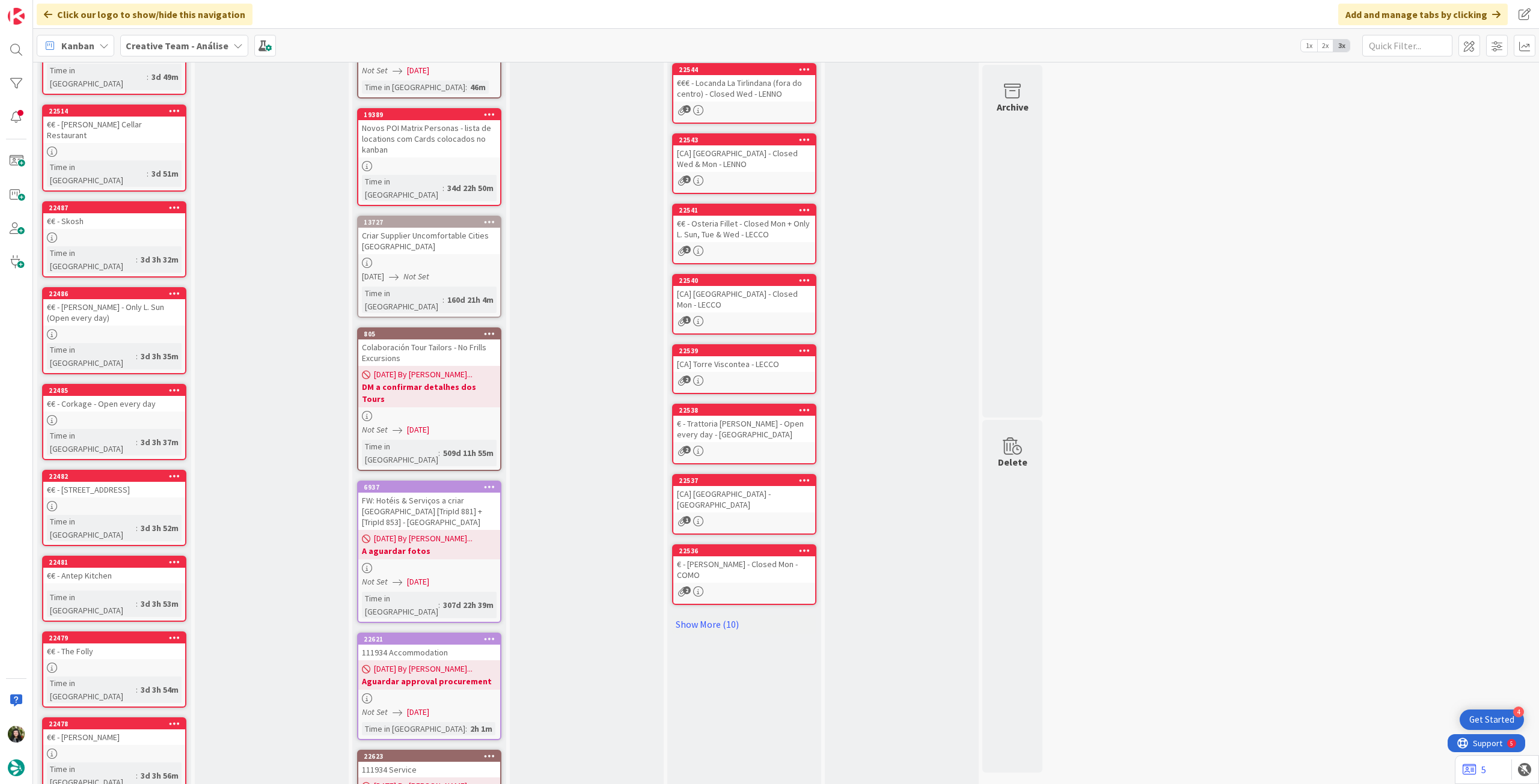
scroll to position [222, 0]
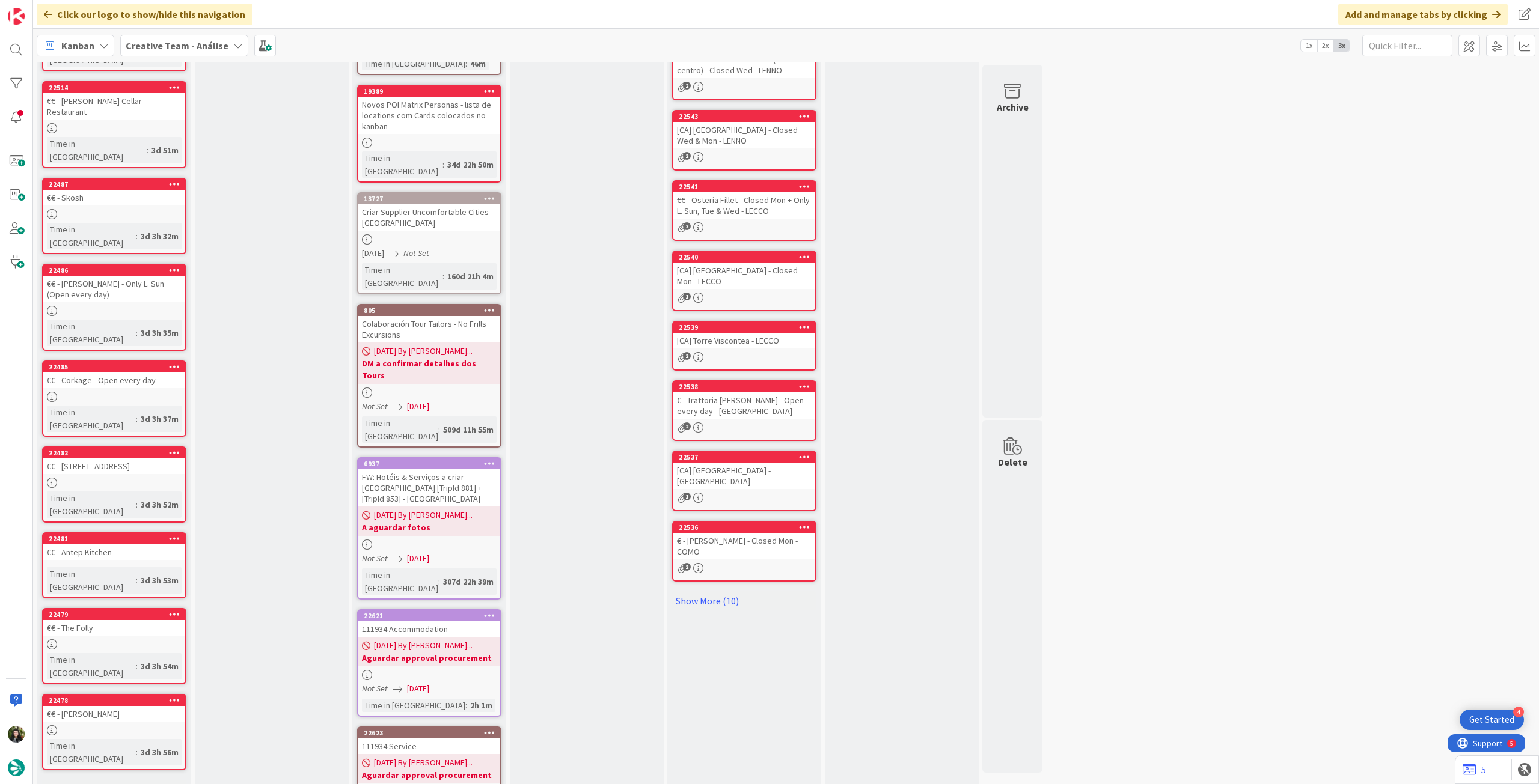
click at [422, 639] on span "[DATE] By [PERSON_NAME]..." at bounding box center [423, 646] width 98 height 13
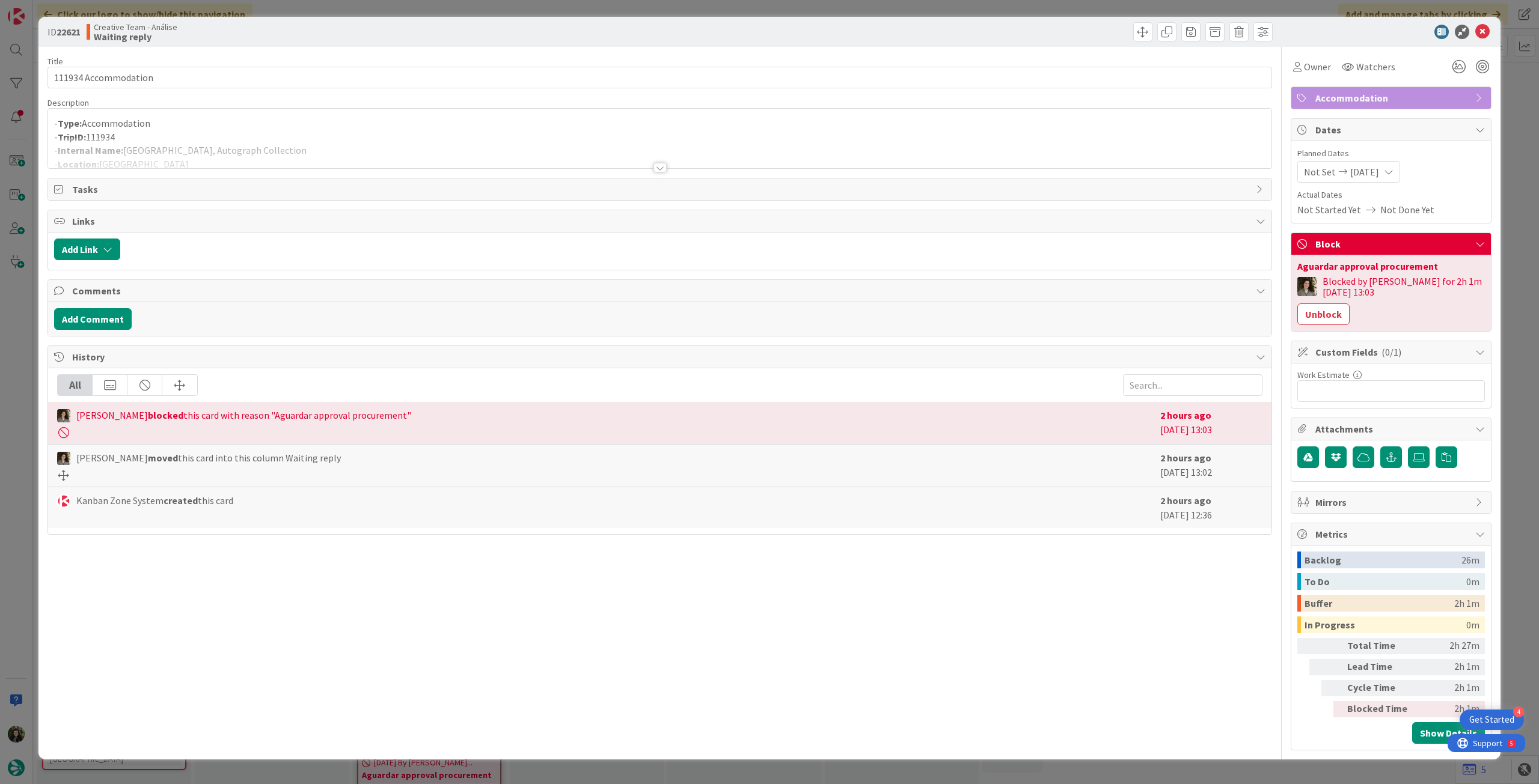
click at [345, 147] on div at bounding box center [659, 153] width 1223 height 31
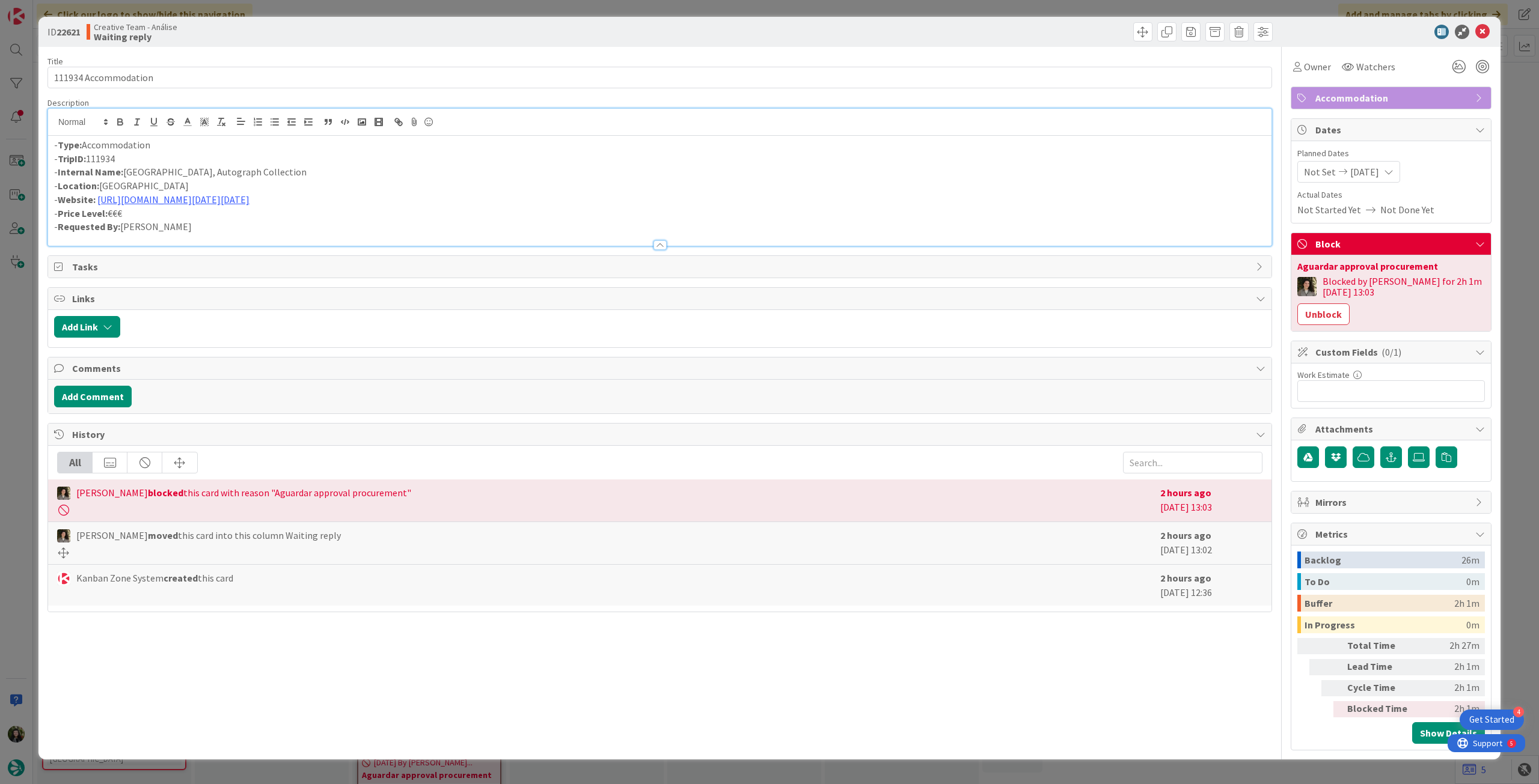
click at [1339, 316] on button "Unblock" at bounding box center [1323, 314] width 52 height 22
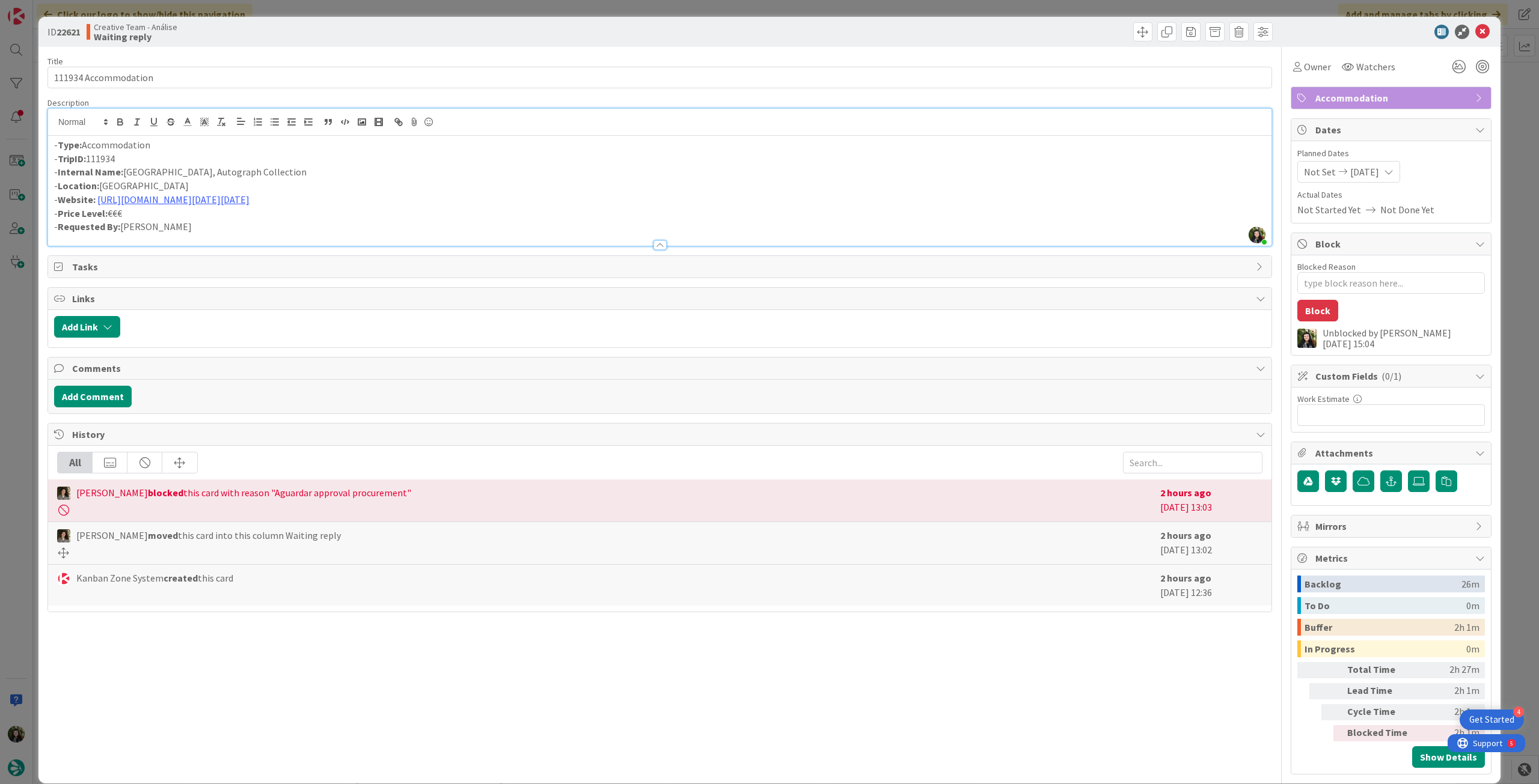
scroll to position [192, 0]
type textarea "x"
click at [1475, 34] on icon at bounding box center [1482, 32] width 15 height 15
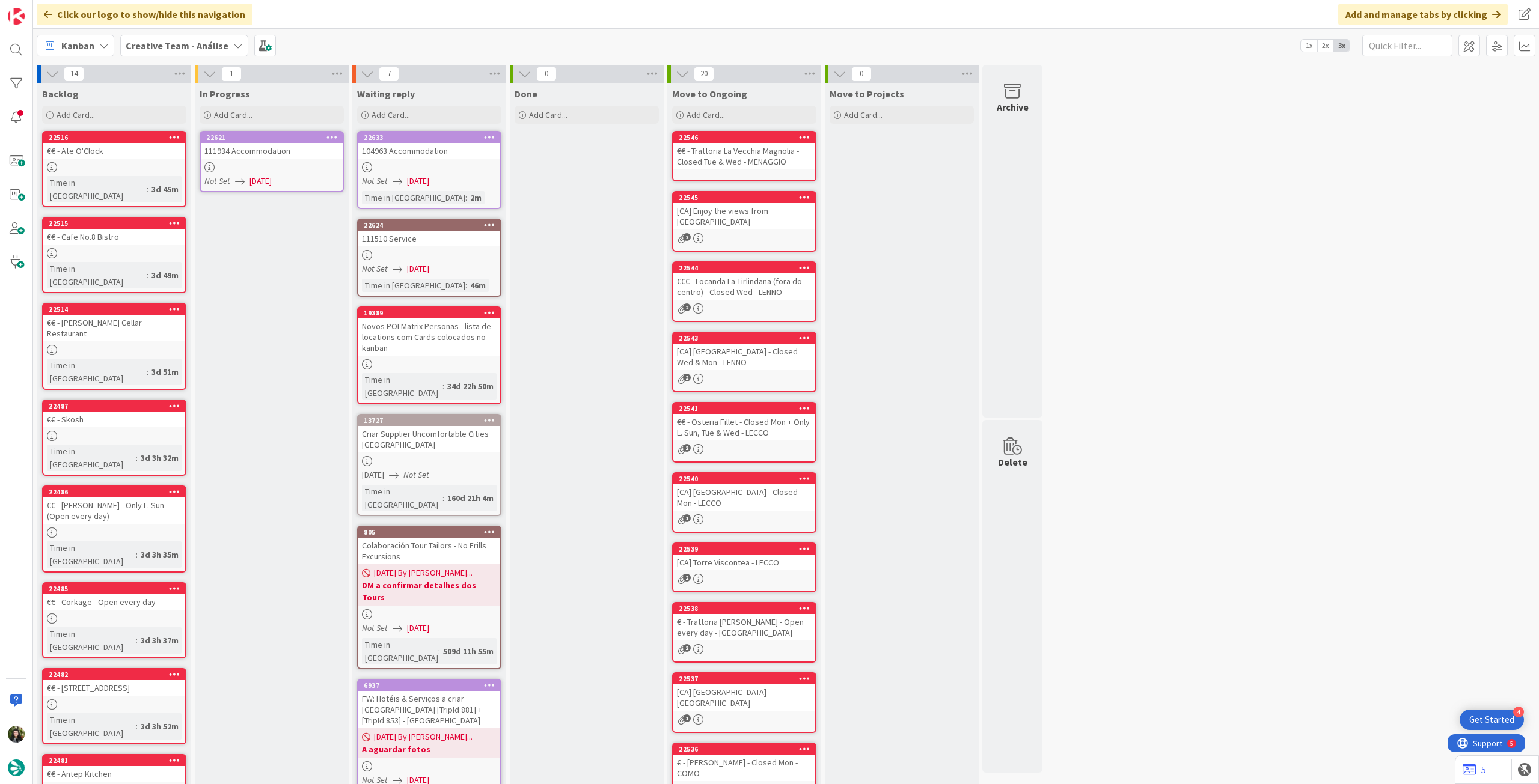
click at [337, 135] on div at bounding box center [331, 138] width 22 height 8
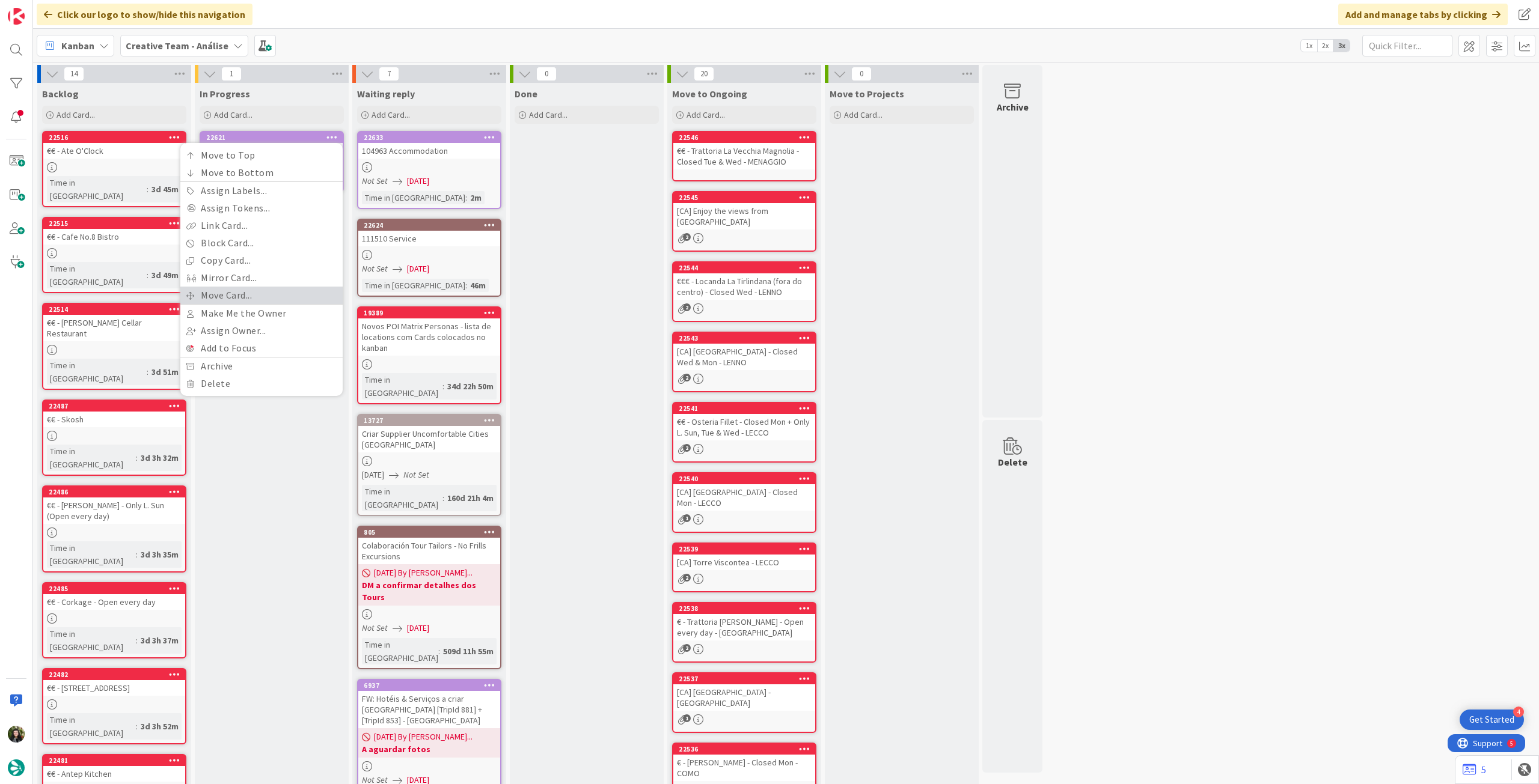
click at [240, 295] on link "Move Card..." at bounding box center [261, 295] width 162 height 18
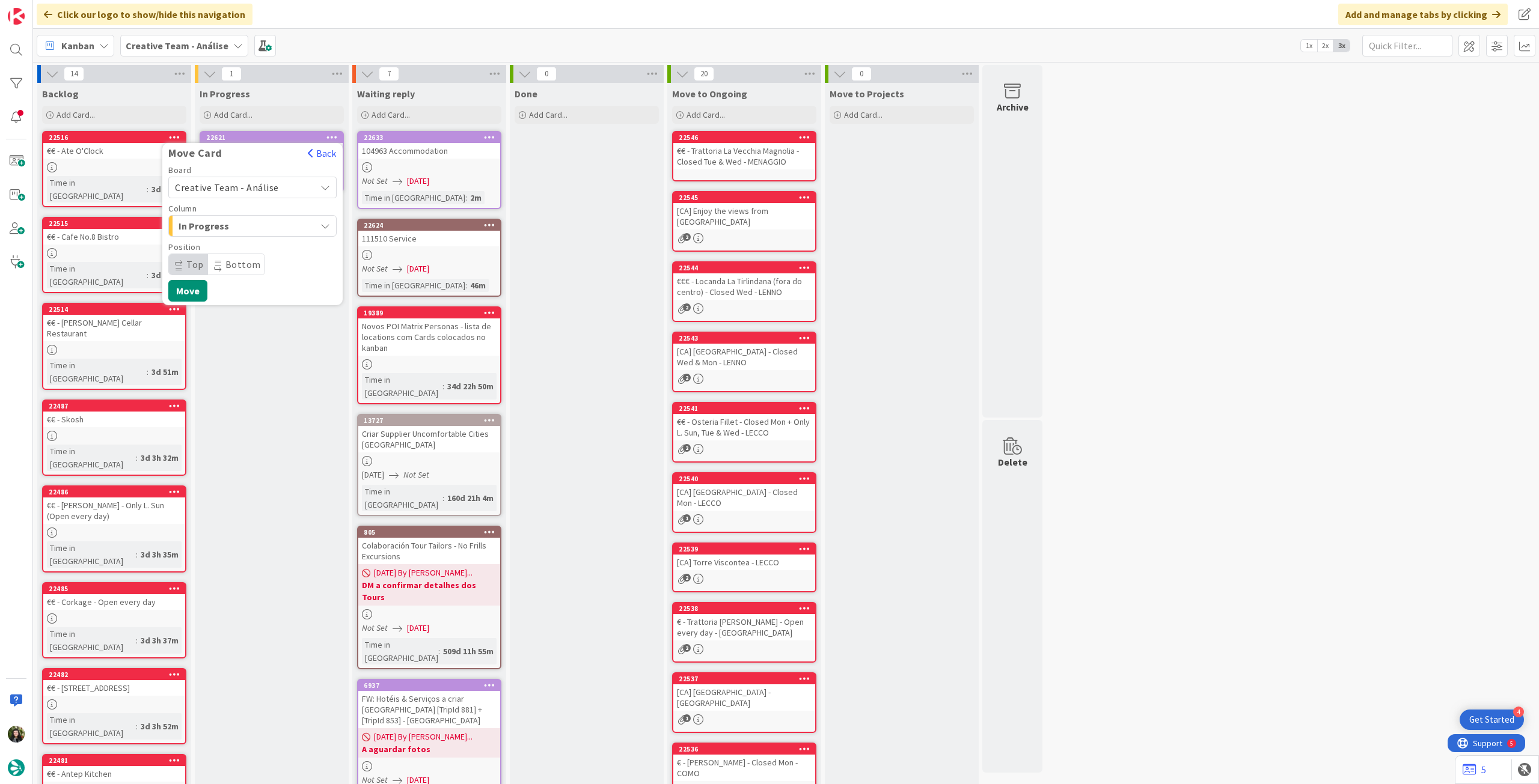
click at [241, 193] on span "Creative Team - Análise" at bounding box center [242, 187] width 135 height 17
click at [240, 235] on span "Creative Team" at bounding box center [260, 244] width 140 height 18
click at [245, 223] on span "E - To Do" at bounding box center [223, 226] width 90 height 15
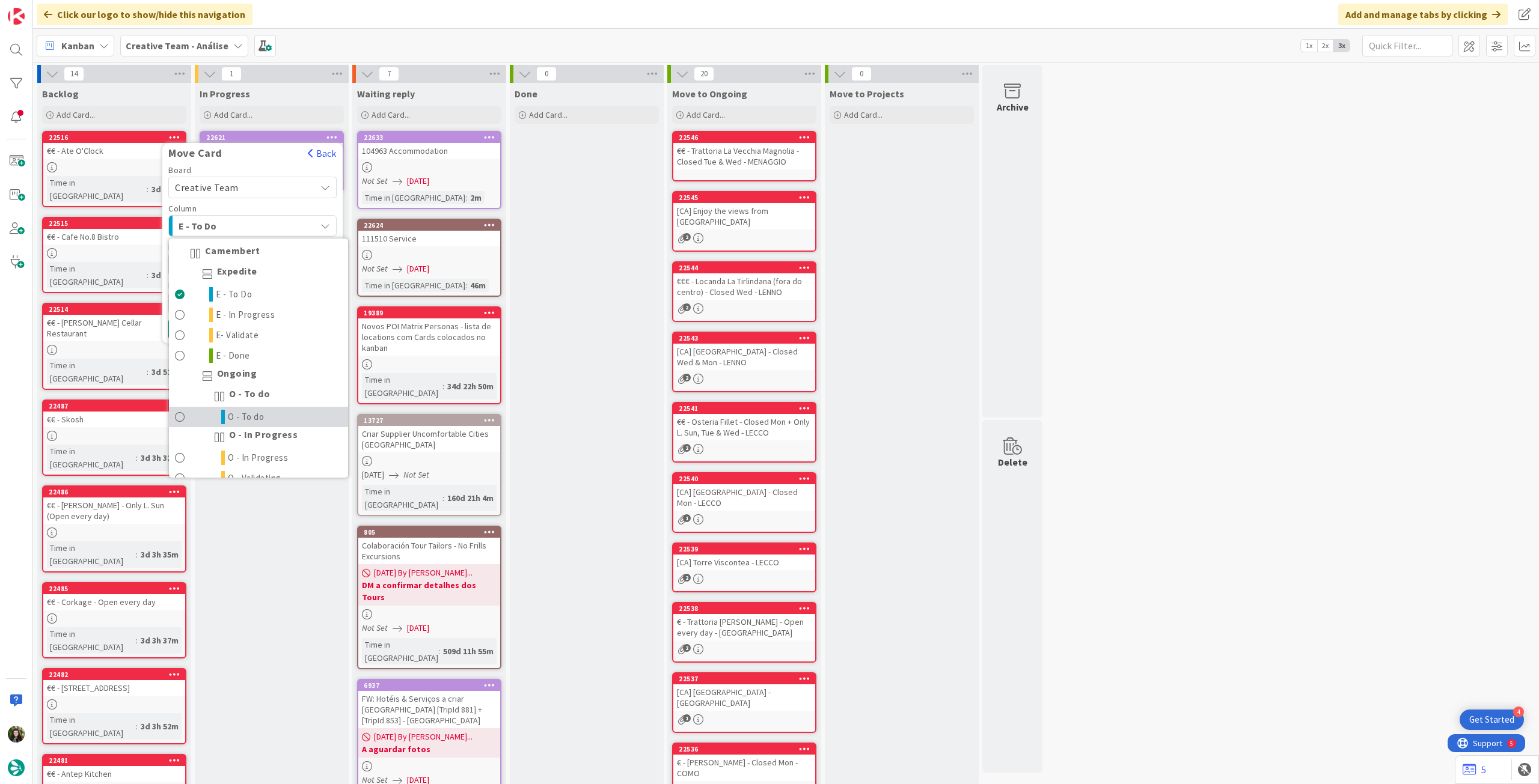
click at [268, 417] on link "O - To do" at bounding box center [258, 417] width 179 height 20
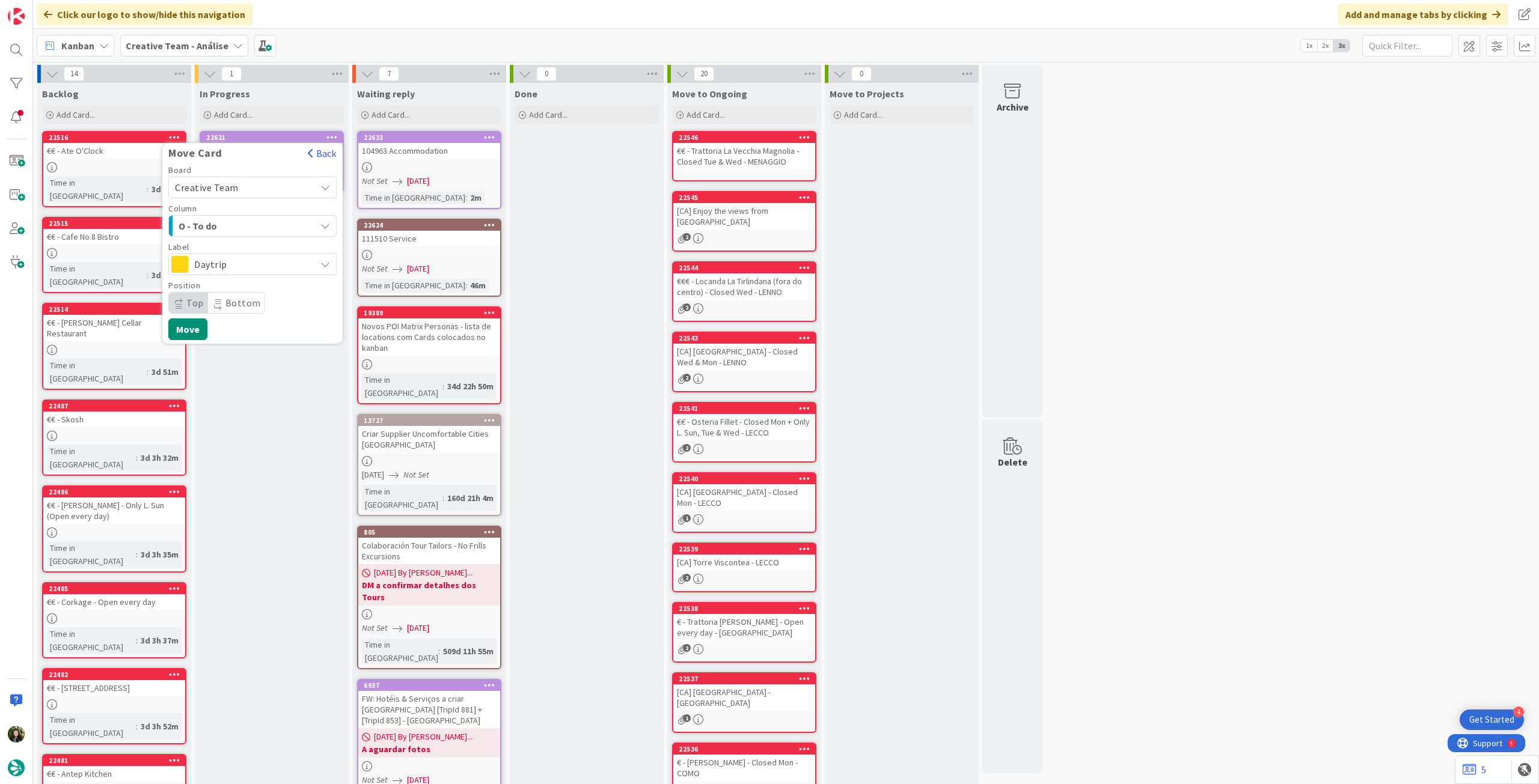
click at [240, 265] on span "Daytrip" at bounding box center [252, 265] width 115 height 17
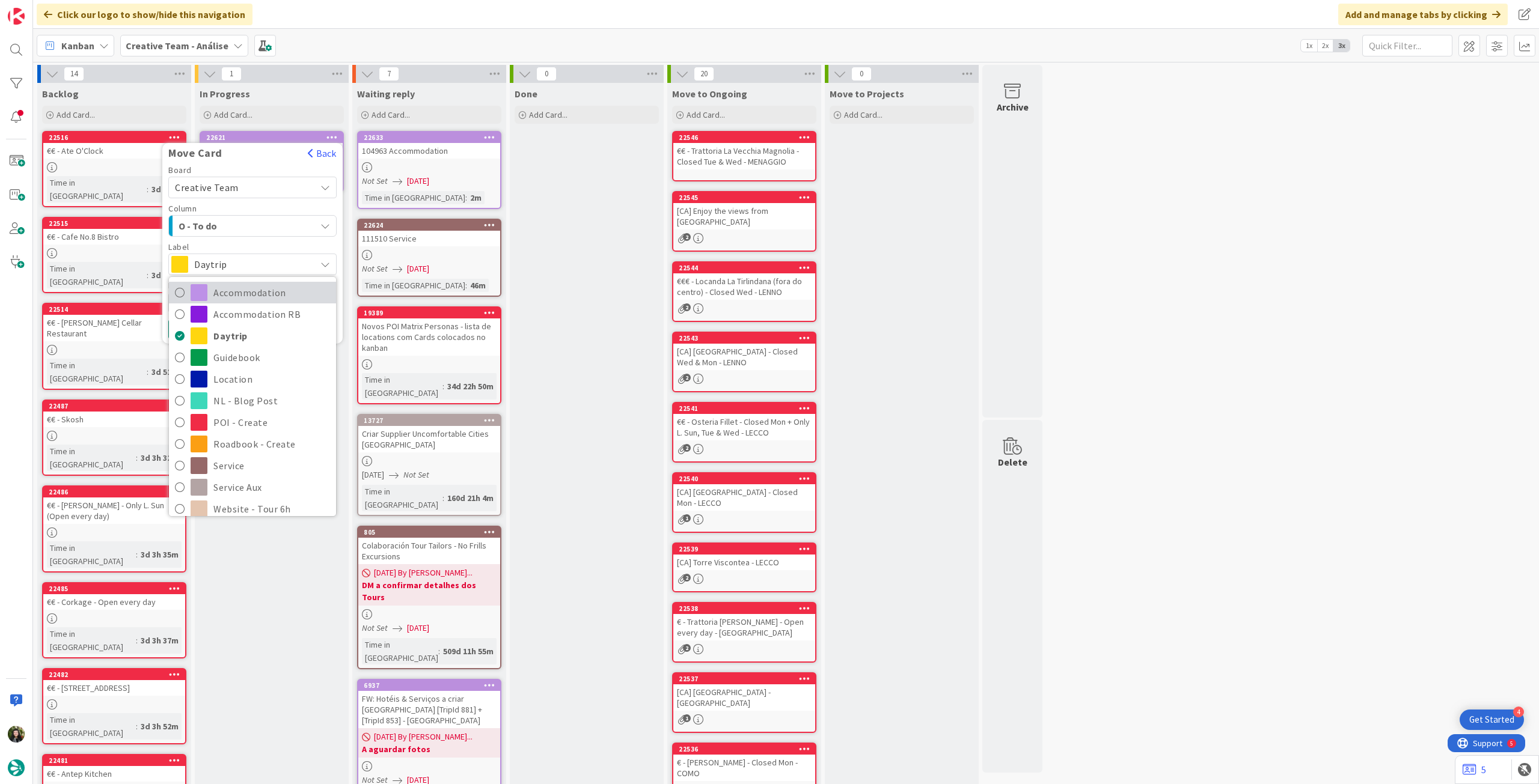
click at [248, 291] on span "Accommodation" at bounding box center [272, 293] width 117 height 18
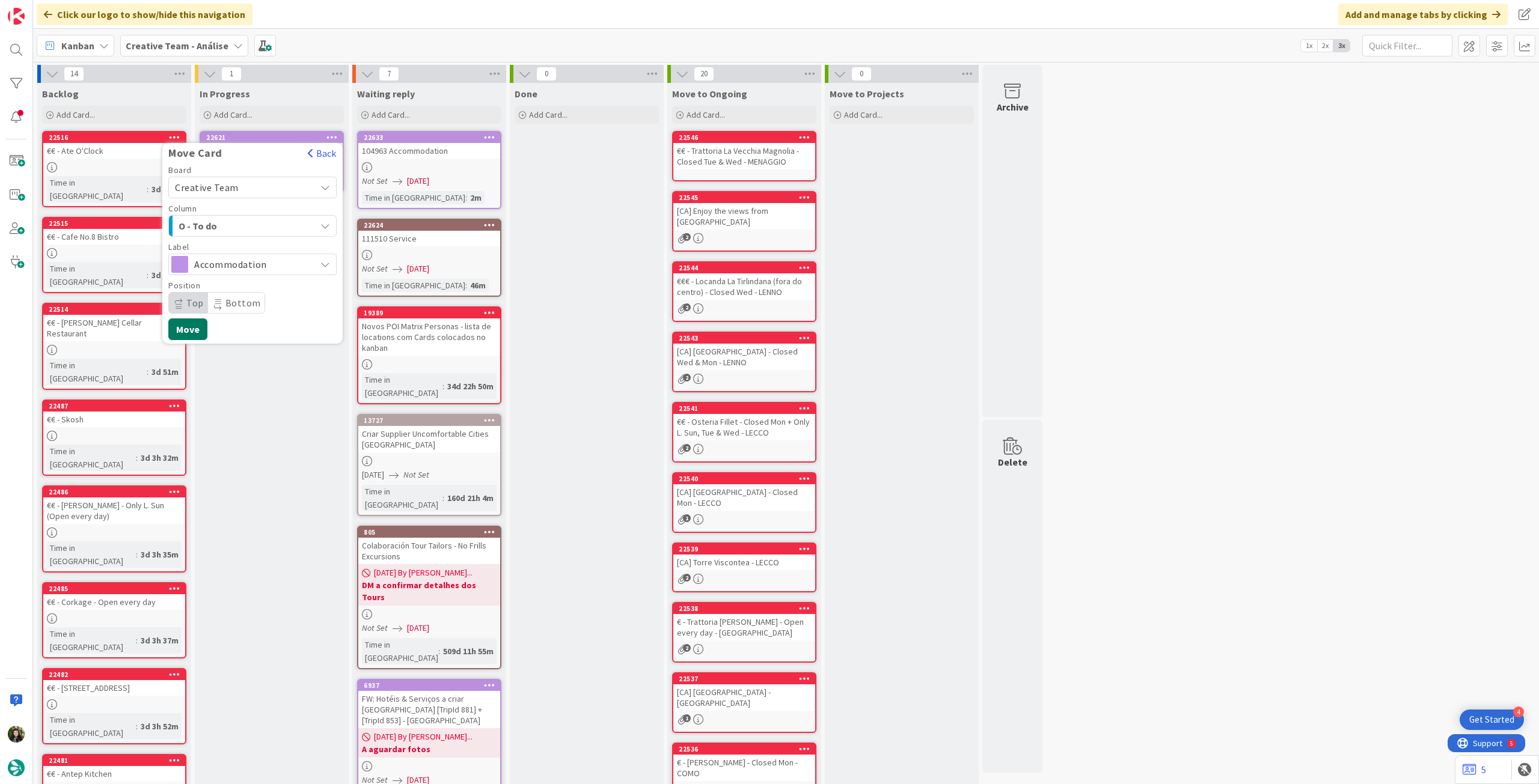
click at [190, 325] on button "Move" at bounding box center [188, 329] width 39 height 22
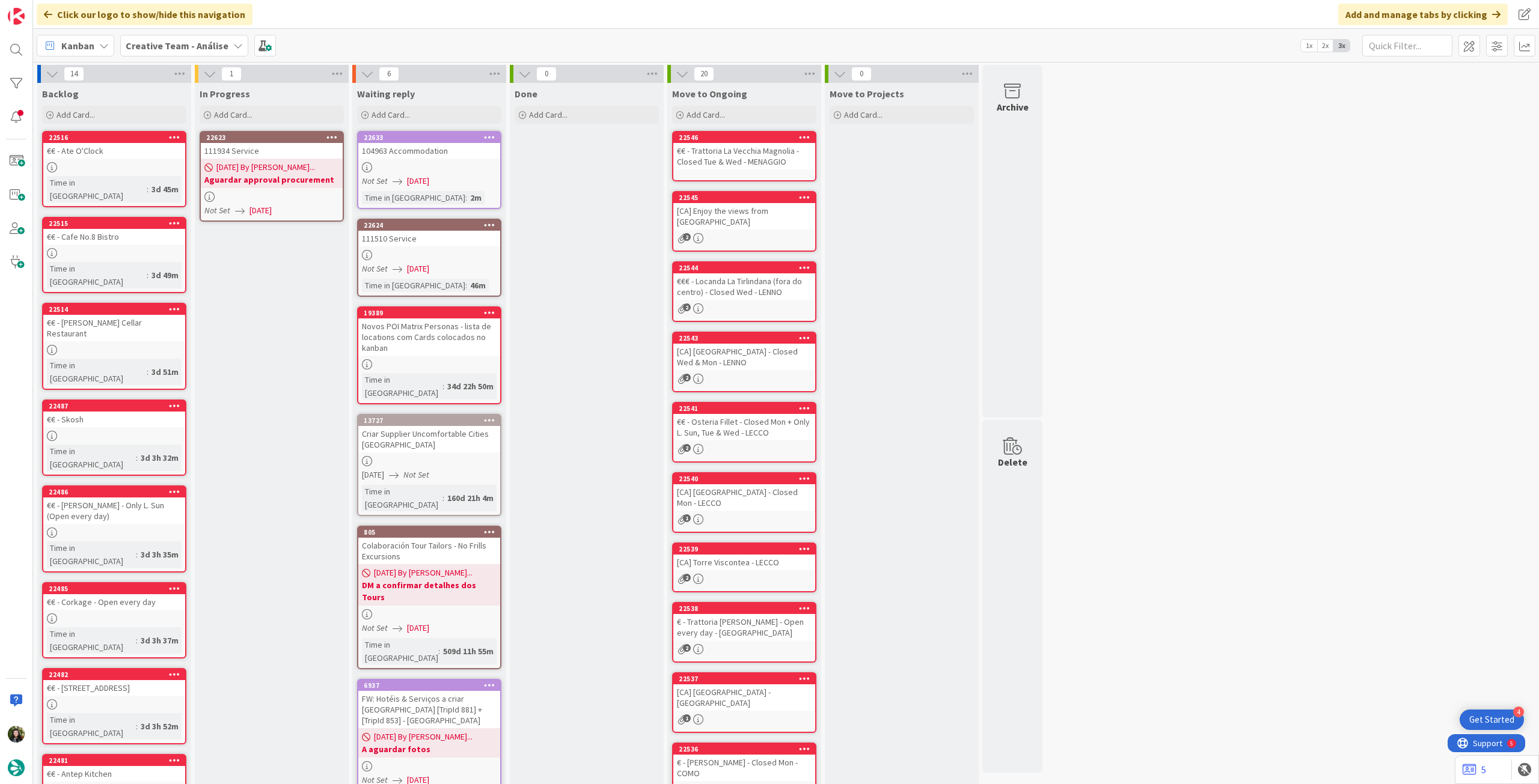
click at [268, 192] on div at bounding box center [272, 197] width 142 height 11
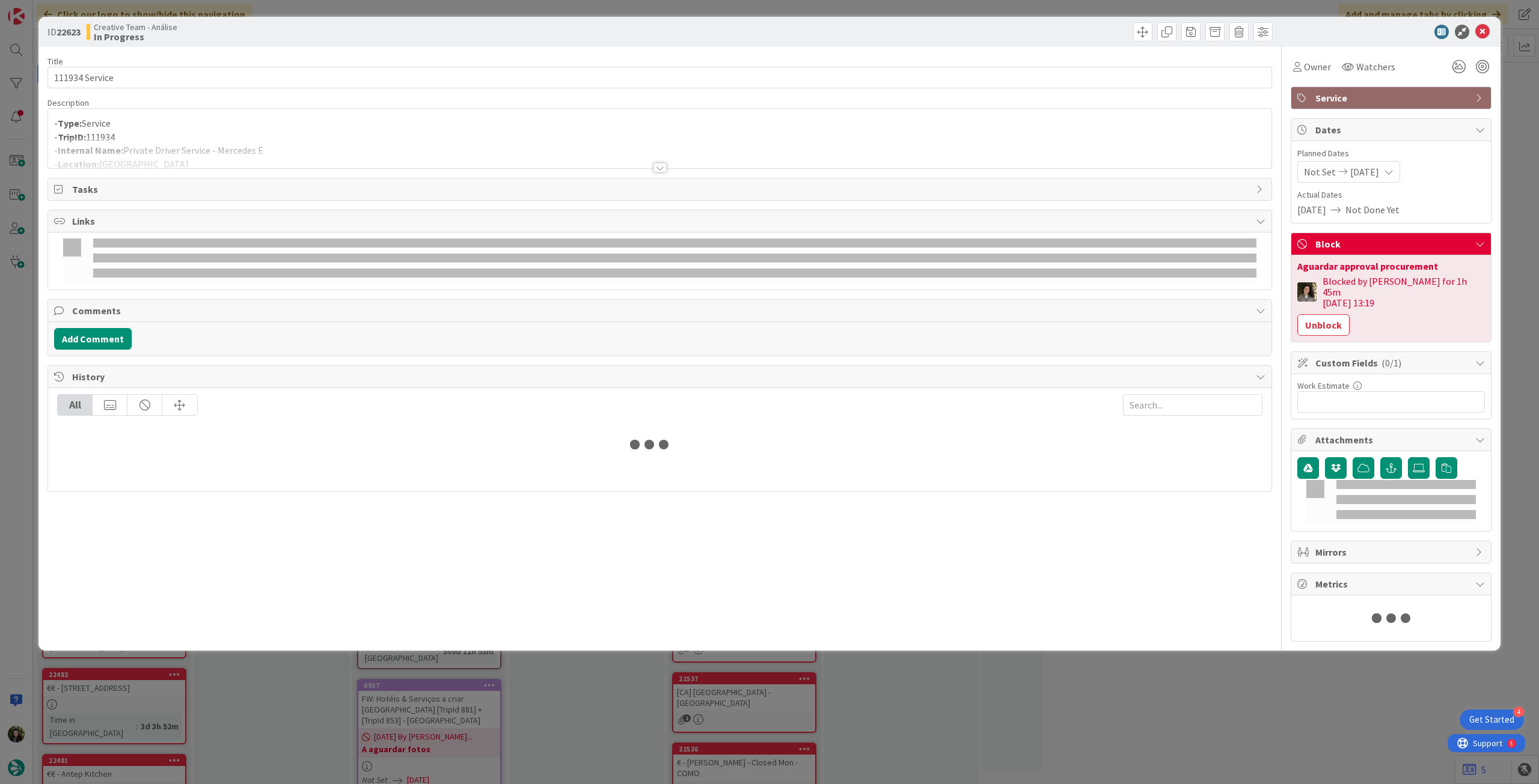
click at [219, 145] on div at bounding box center [659, 153] width 1223 height 31
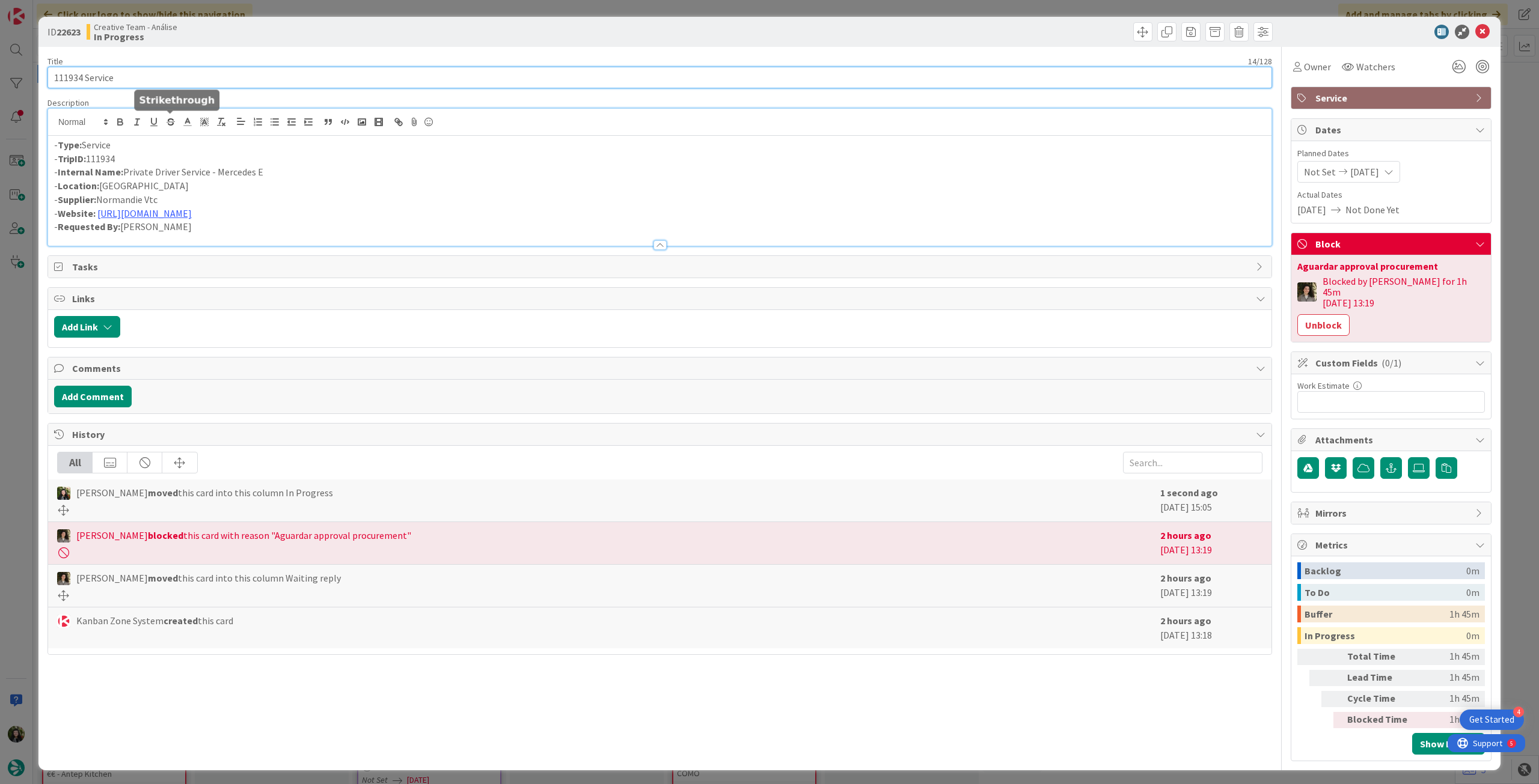
click at [173, 72] on input "111934 Service" at bounding box center [660, 77] width 1224 height 22
type input "111934 Service Aux"
click at [1320, 100] on span "Service" at bounding box center [1392, 98] width 154 height 15
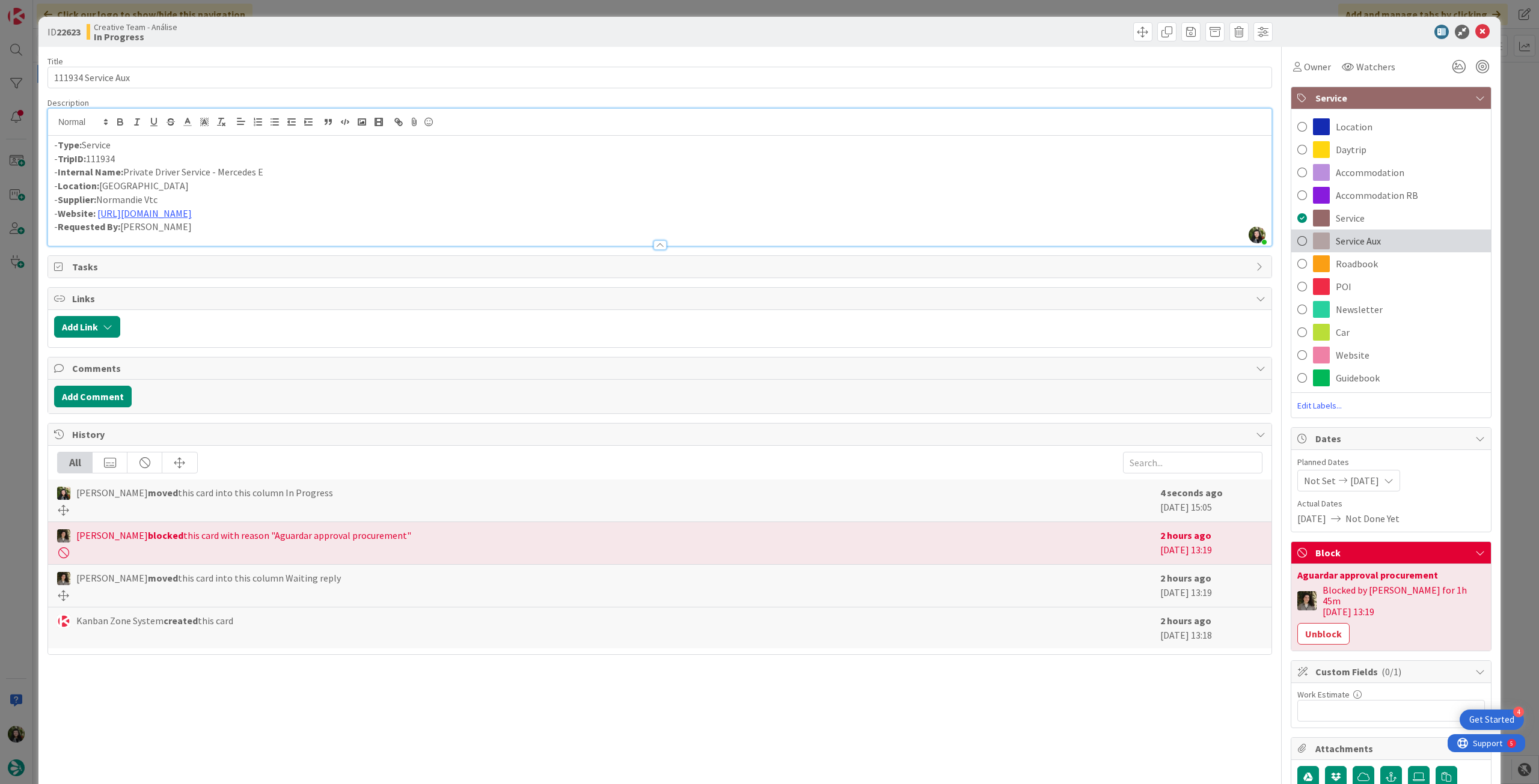
click at [1373, 234] on div "Service Aux" at bounding box center [1391, 241] width 199 height 23
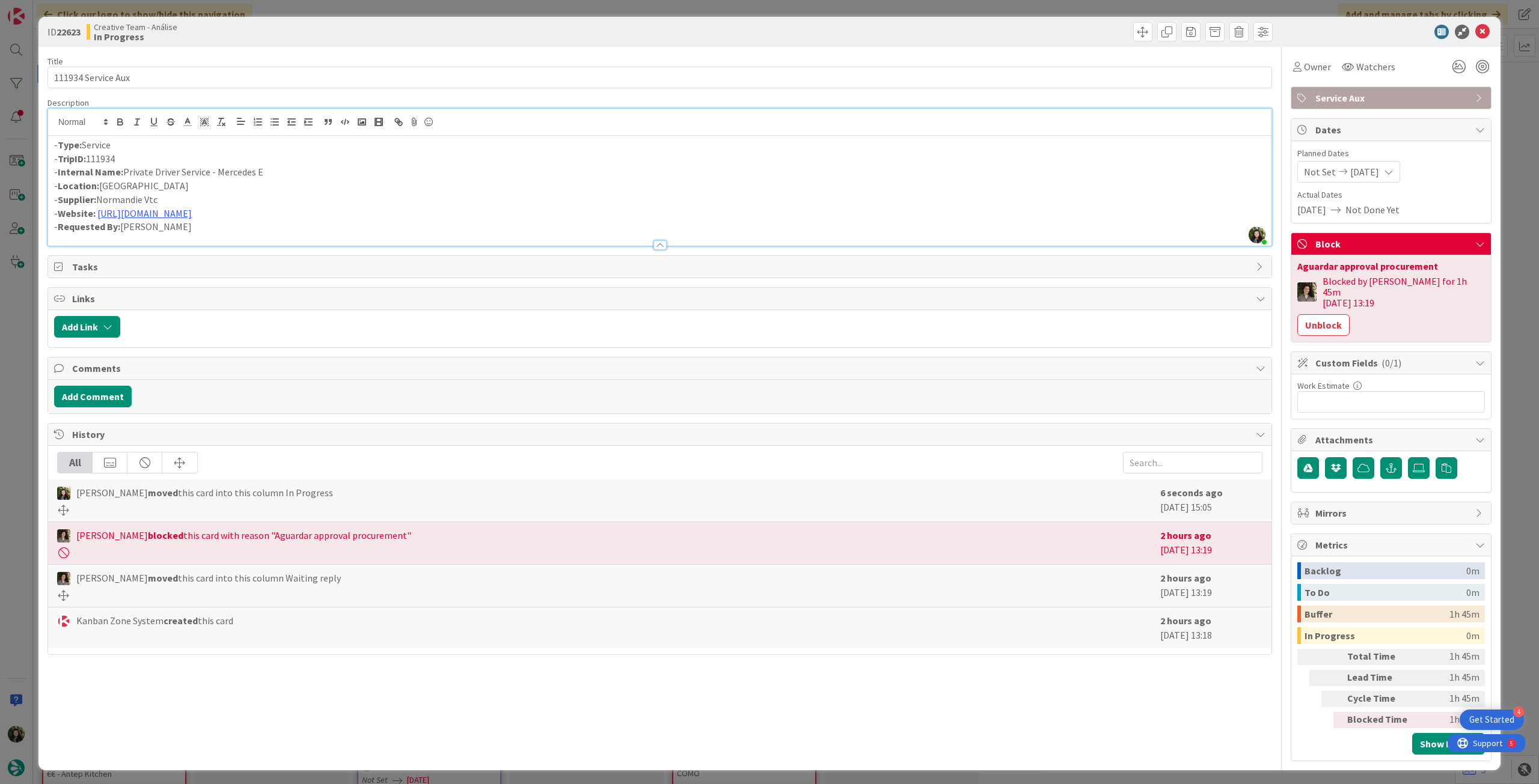
click at [1337, 318] on button "Unblock" at bounding box center [1323, 325] width 52 height 22
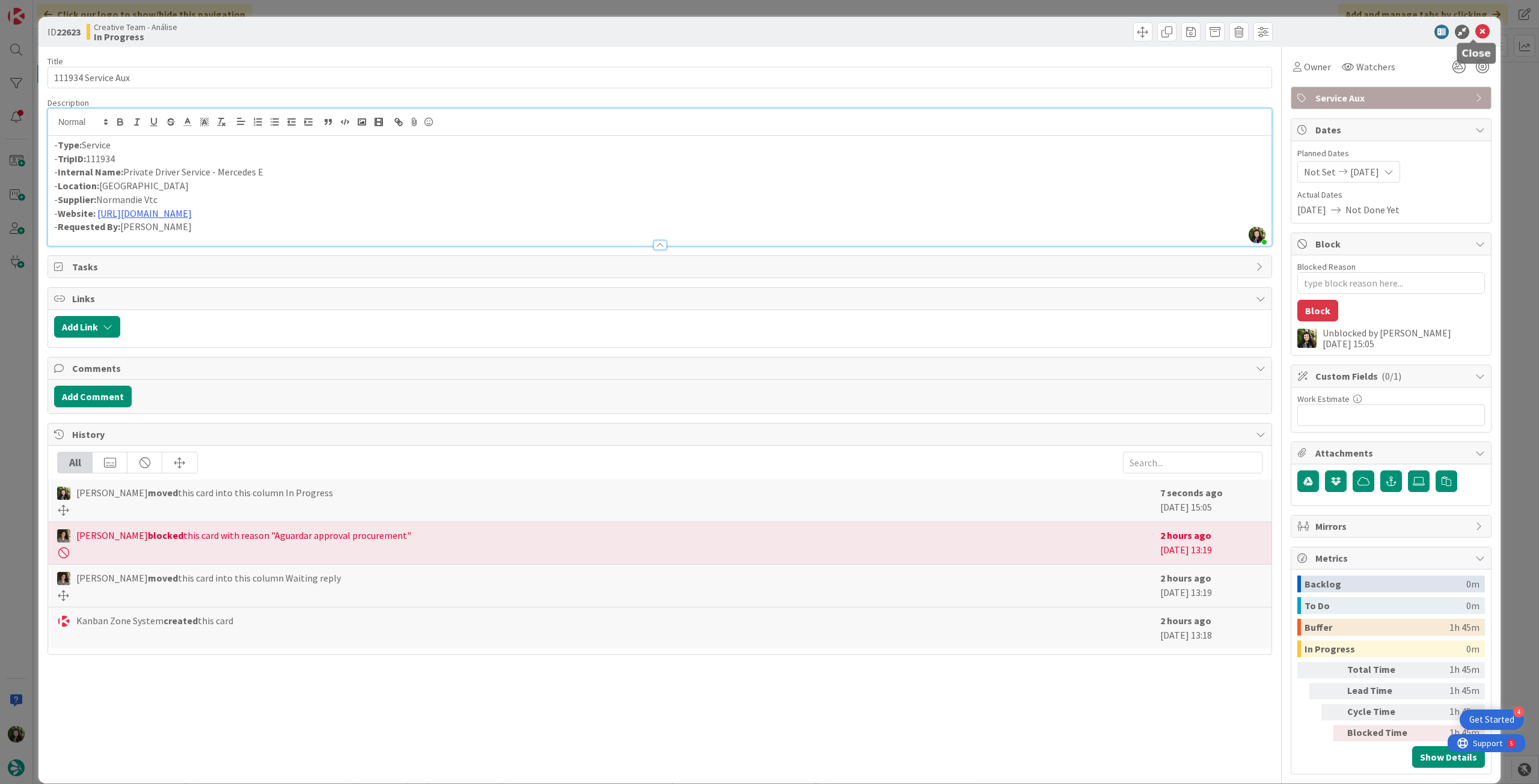
click at [1475, 27] on icon at bounding box center [1482, 32] width 15 height 15
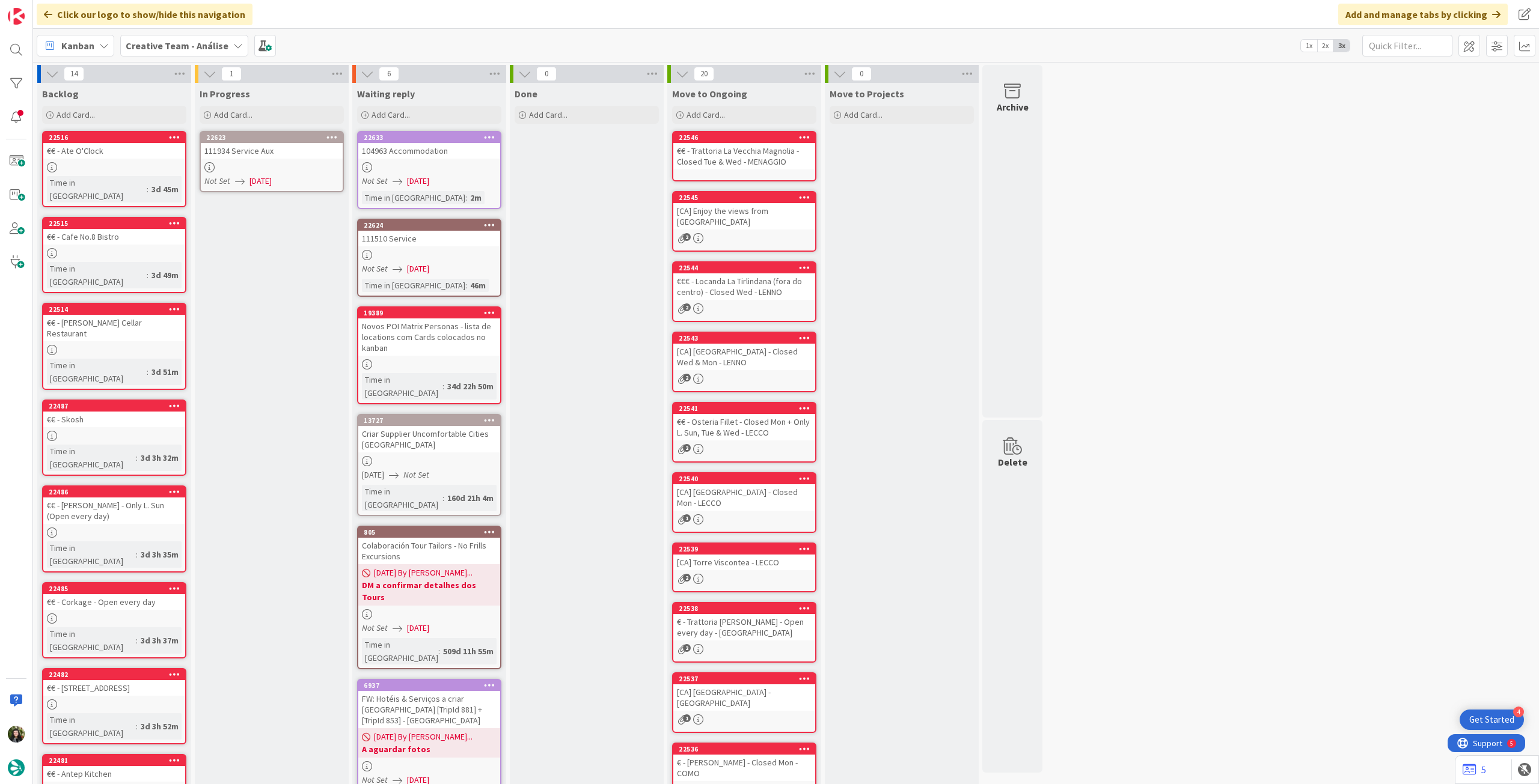
click at [335, 136] on icon at bounding box center [332, 137] width 11 height 8
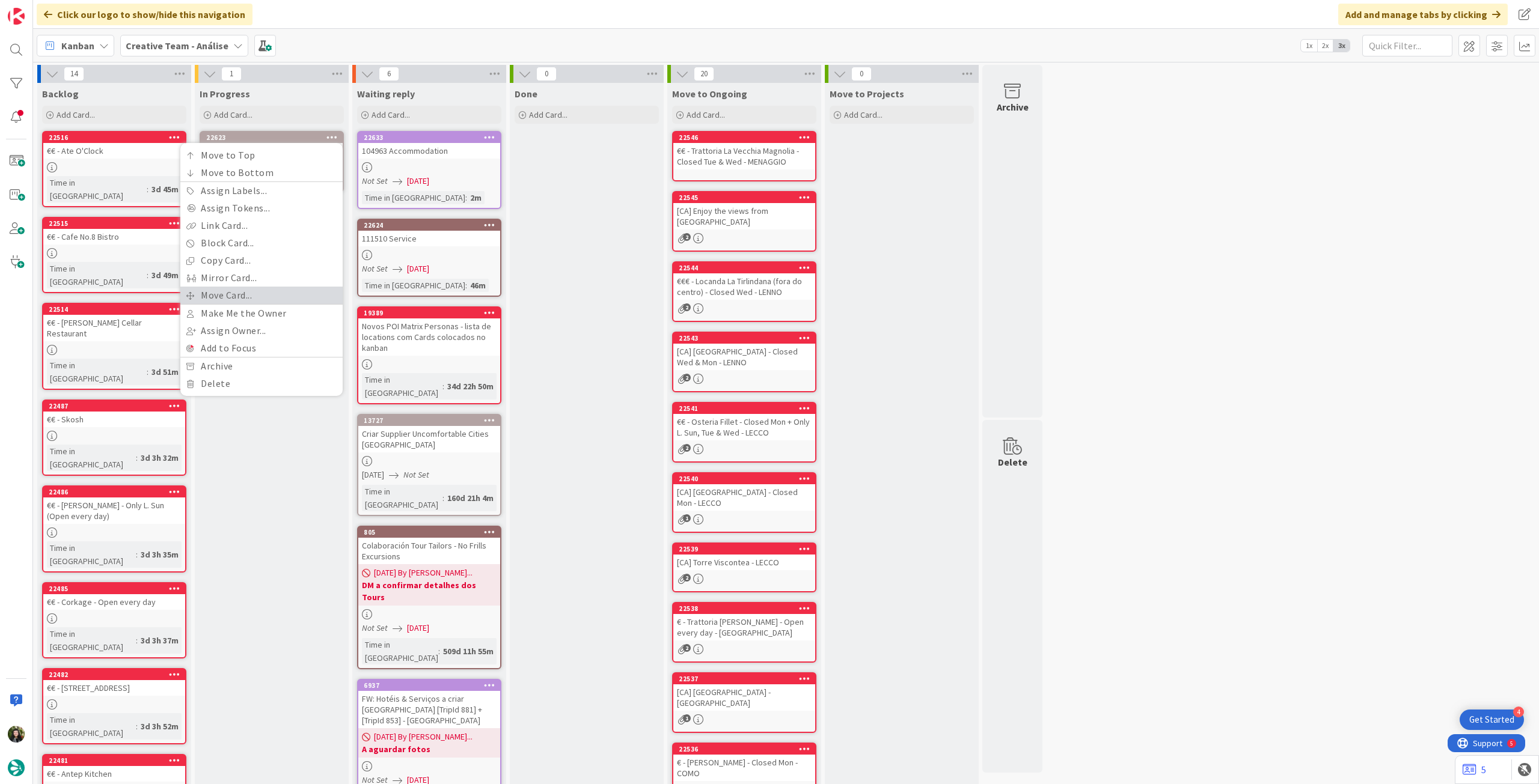
click at [242, 295] on link "Move Card..." at bounding box center [261, 295] width 162 height 18
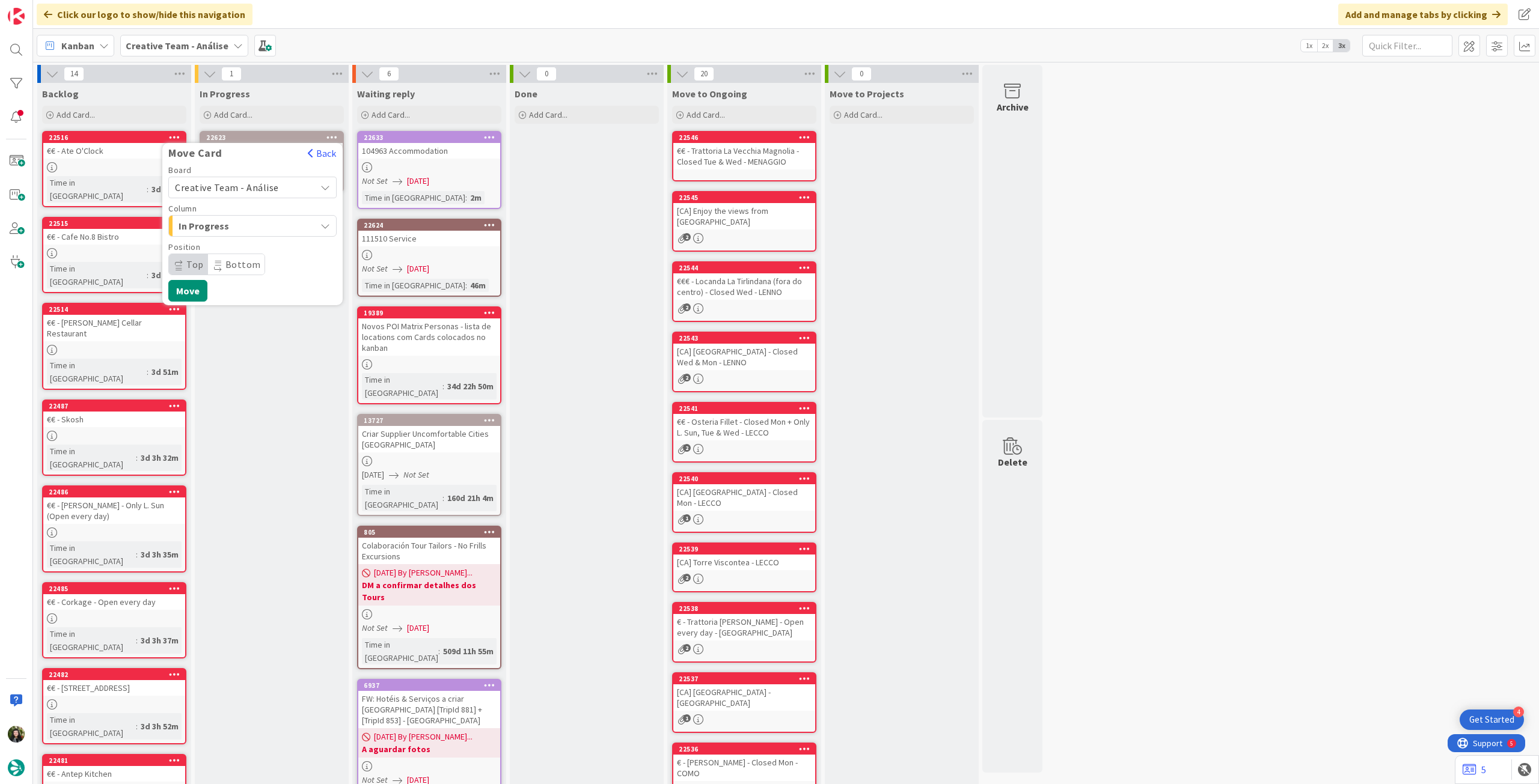
click at [240, 185] on span "Creative Team - Análise" at bounding box center [227, 187] width 104 height 12
click at [233, 230] on div "Creative Team - Análise Creative Team" at bounding box center [253, 230] width 169 height 60
click at [229, 244] on span "Creative Team" at bounding box center [260, 244] width 140 height 18
click at [250, 218] on span "Select a Column..." at bounding box center [220, 226] width 90 height 15
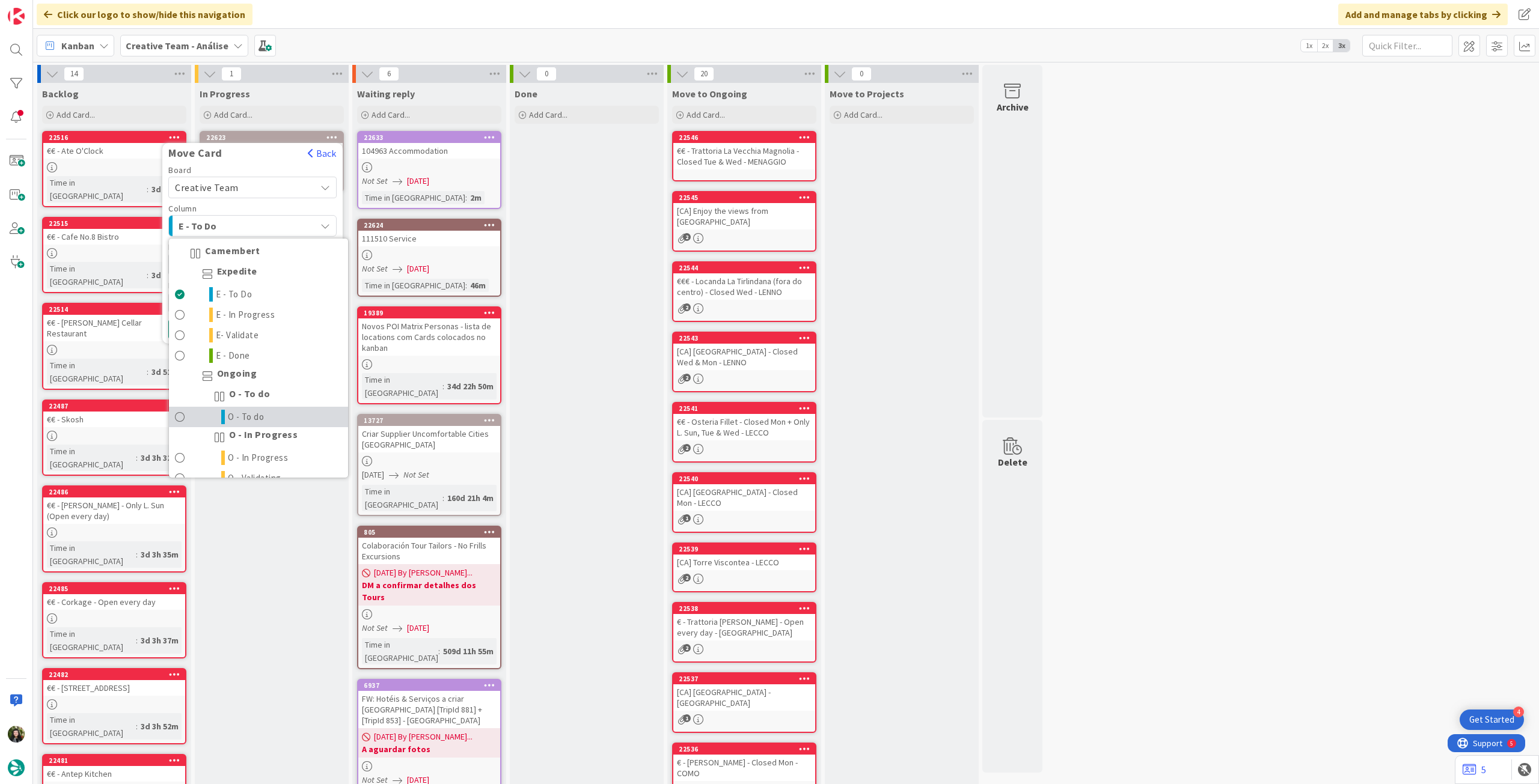
click at [290, 423] on link "O - To do" at bounding box center [258, 417] width 179 height 20
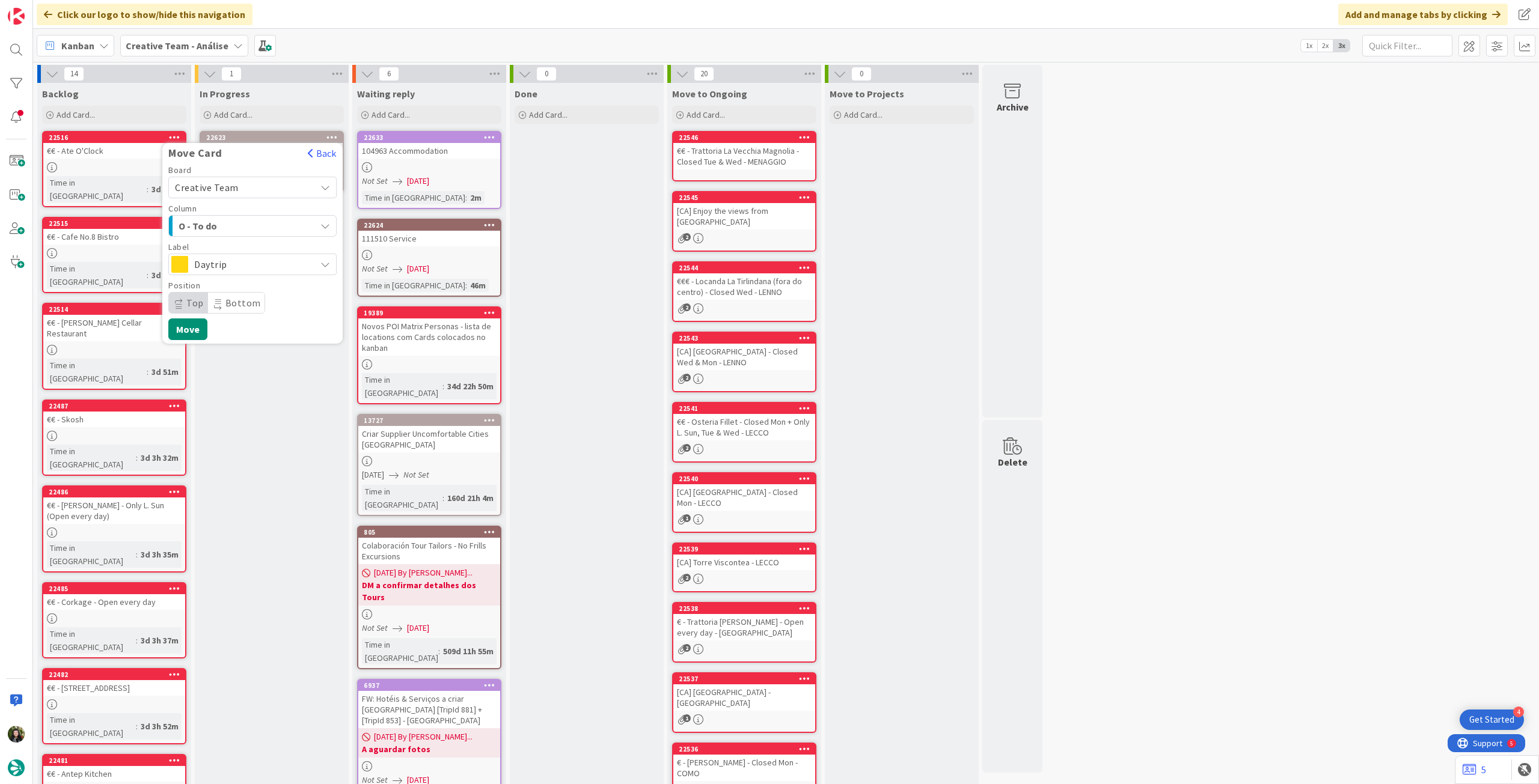
click at [240, 263] on span "Daytrip" at bounding box center [252, 265] width 115 height 17
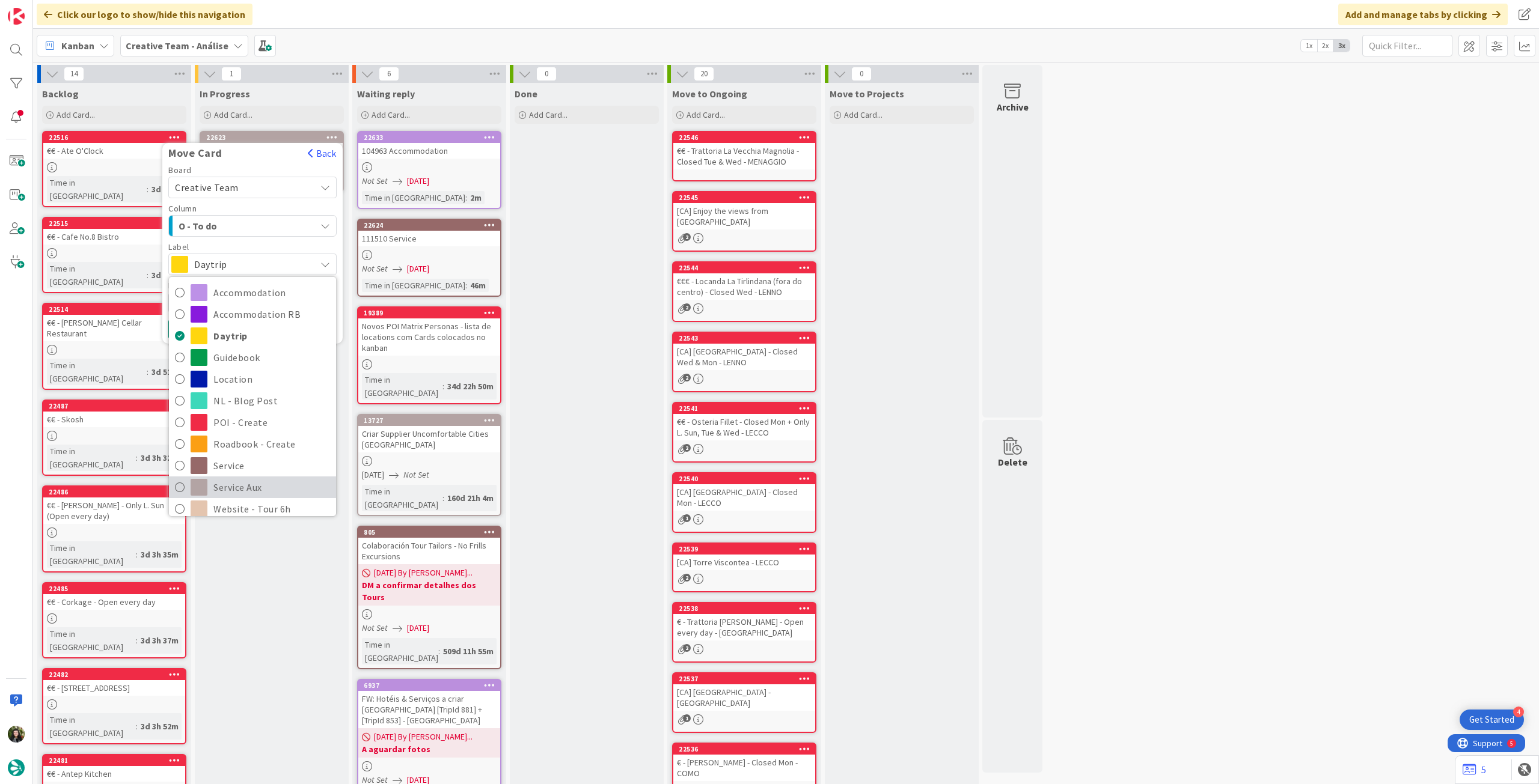
click at [232, 481] on span "Service Aux" at bounding box center [272, 488] width 117 height 18
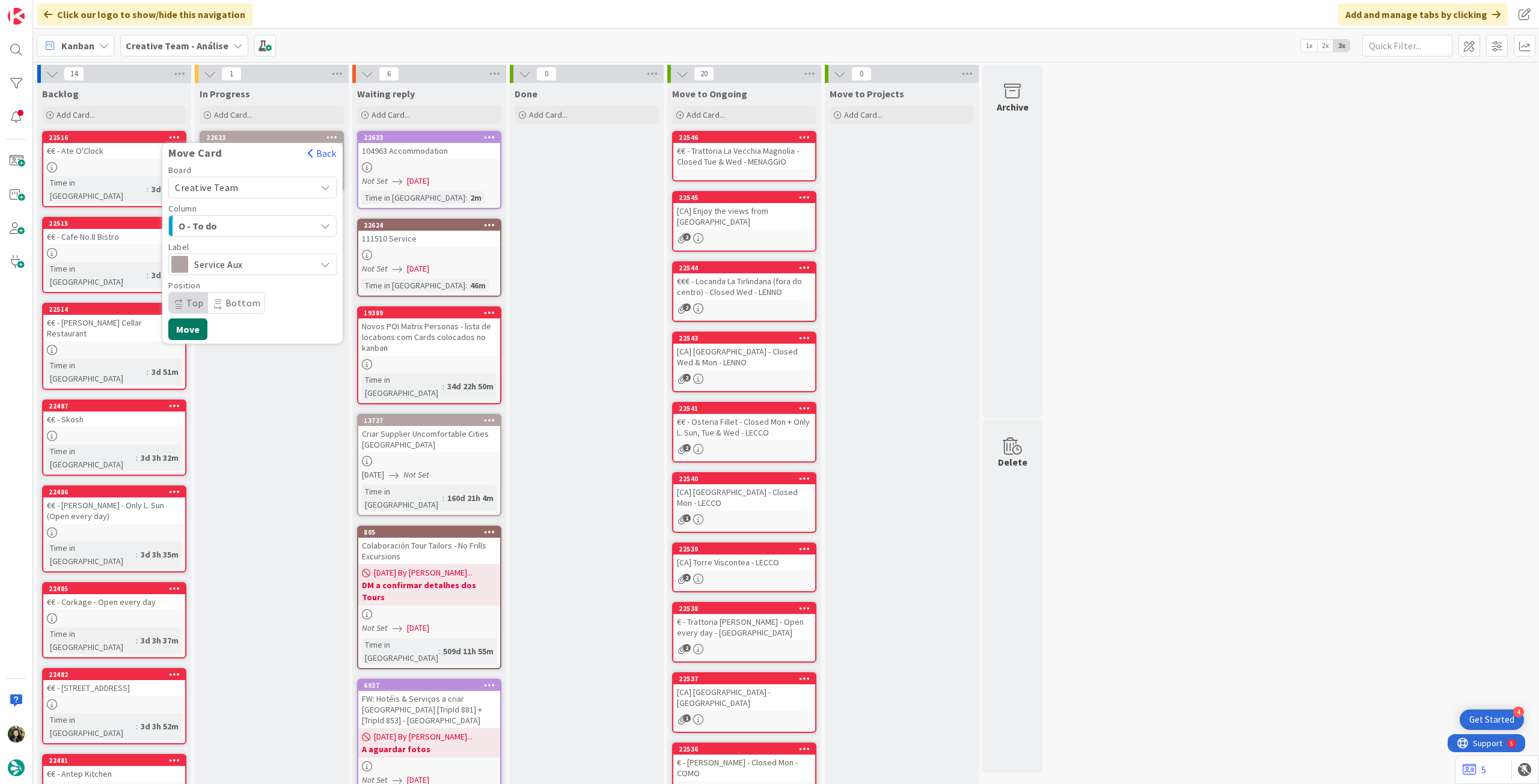
click at [196, 332] on button "Move" at bounding box center [188, 329] width 39 height 22
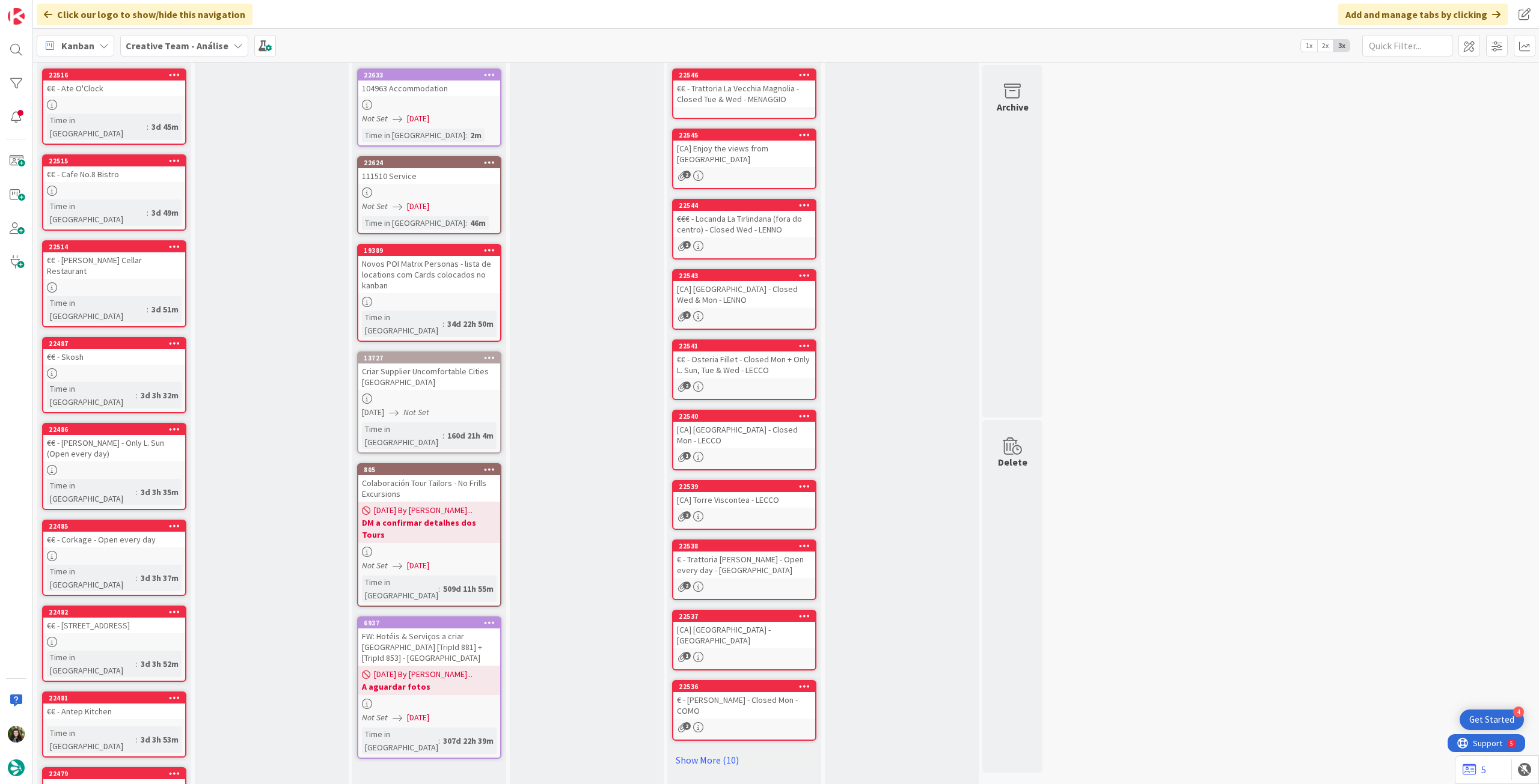
scroll to position [109, 0]
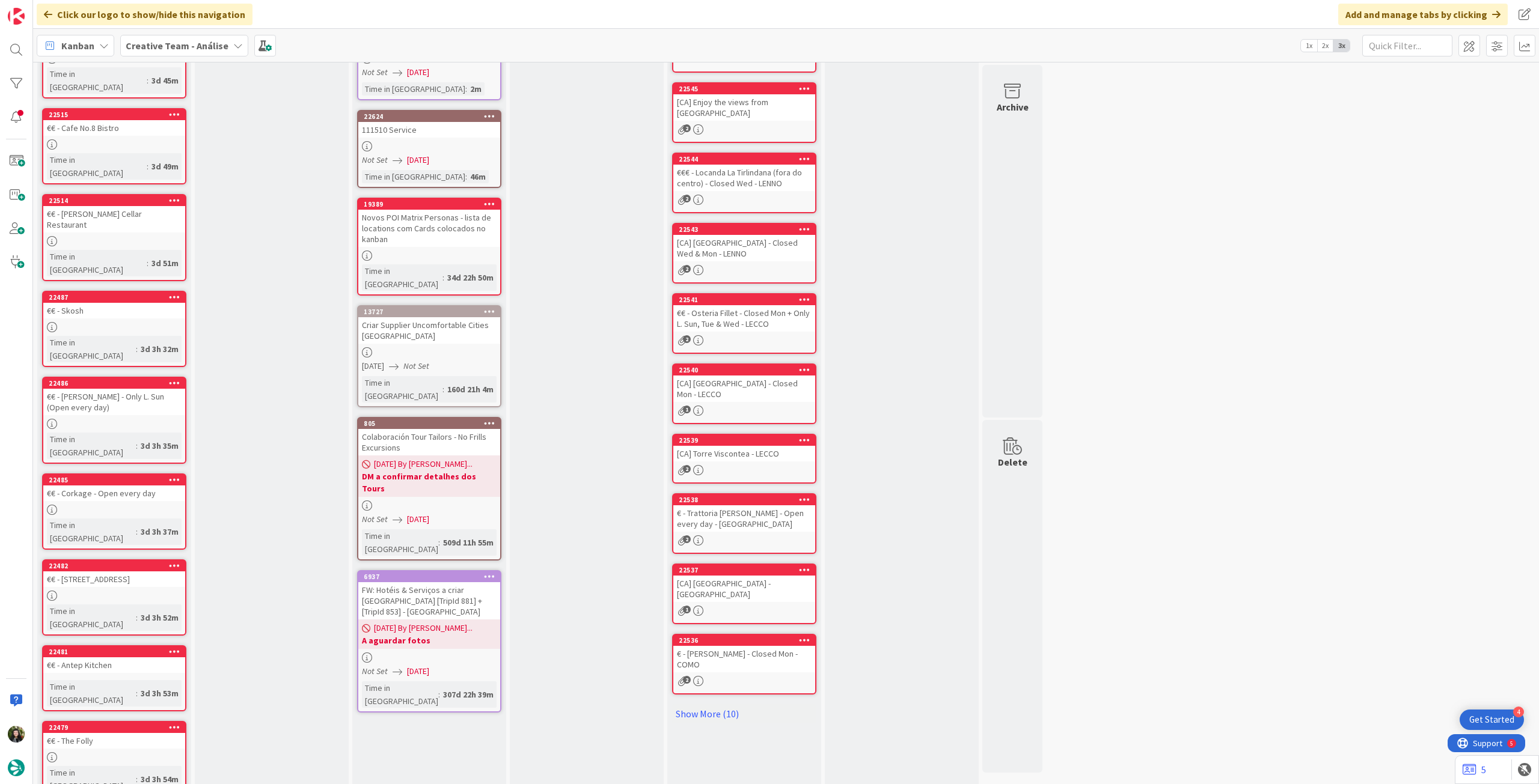
click at [184, 52] on span "Creative Team - Análise" at bounding box center [177, 46] width 103 height 15
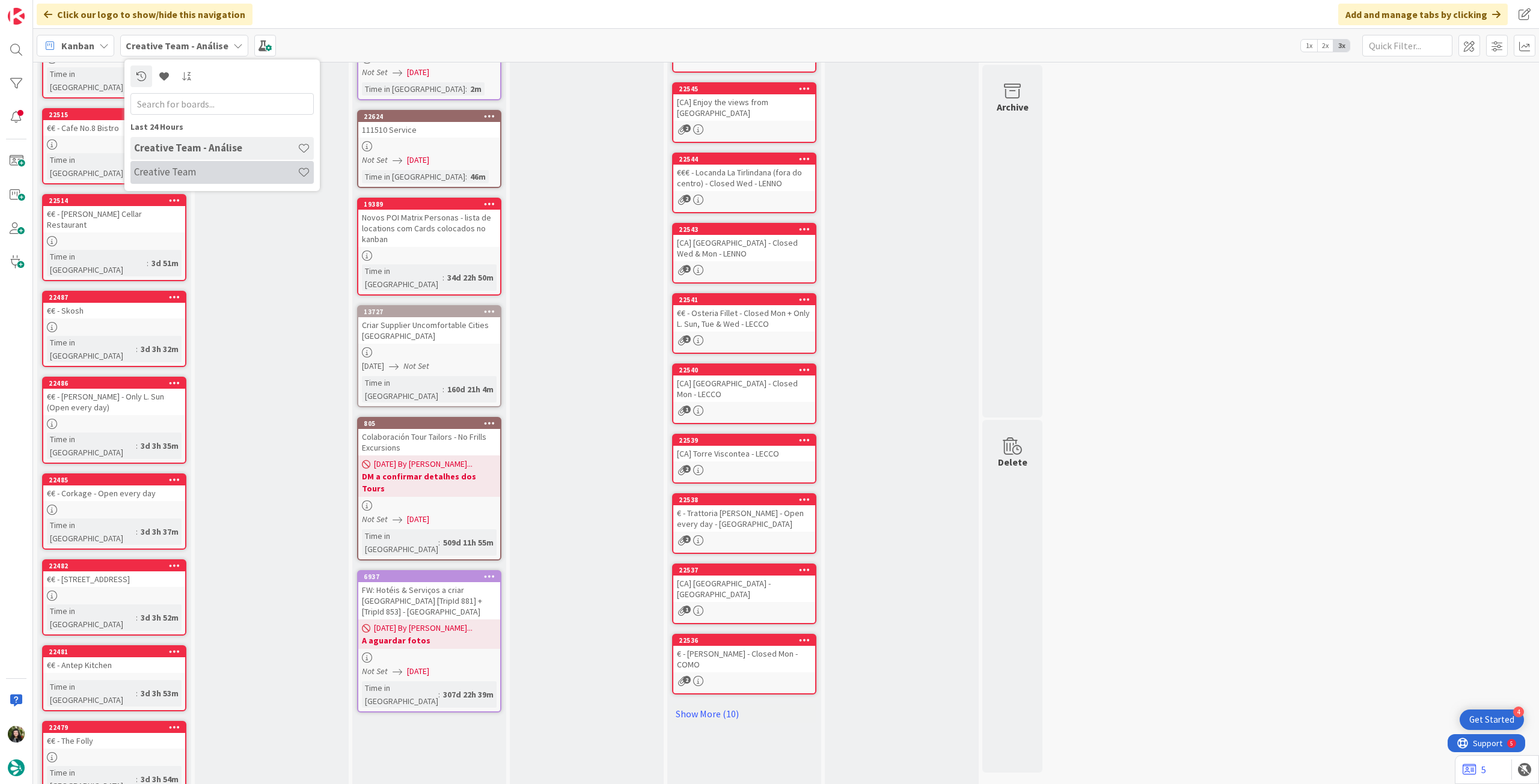
click at [211, 170] on h4 "Creative Team" at bounding box center [216, 171] width 164 height 12
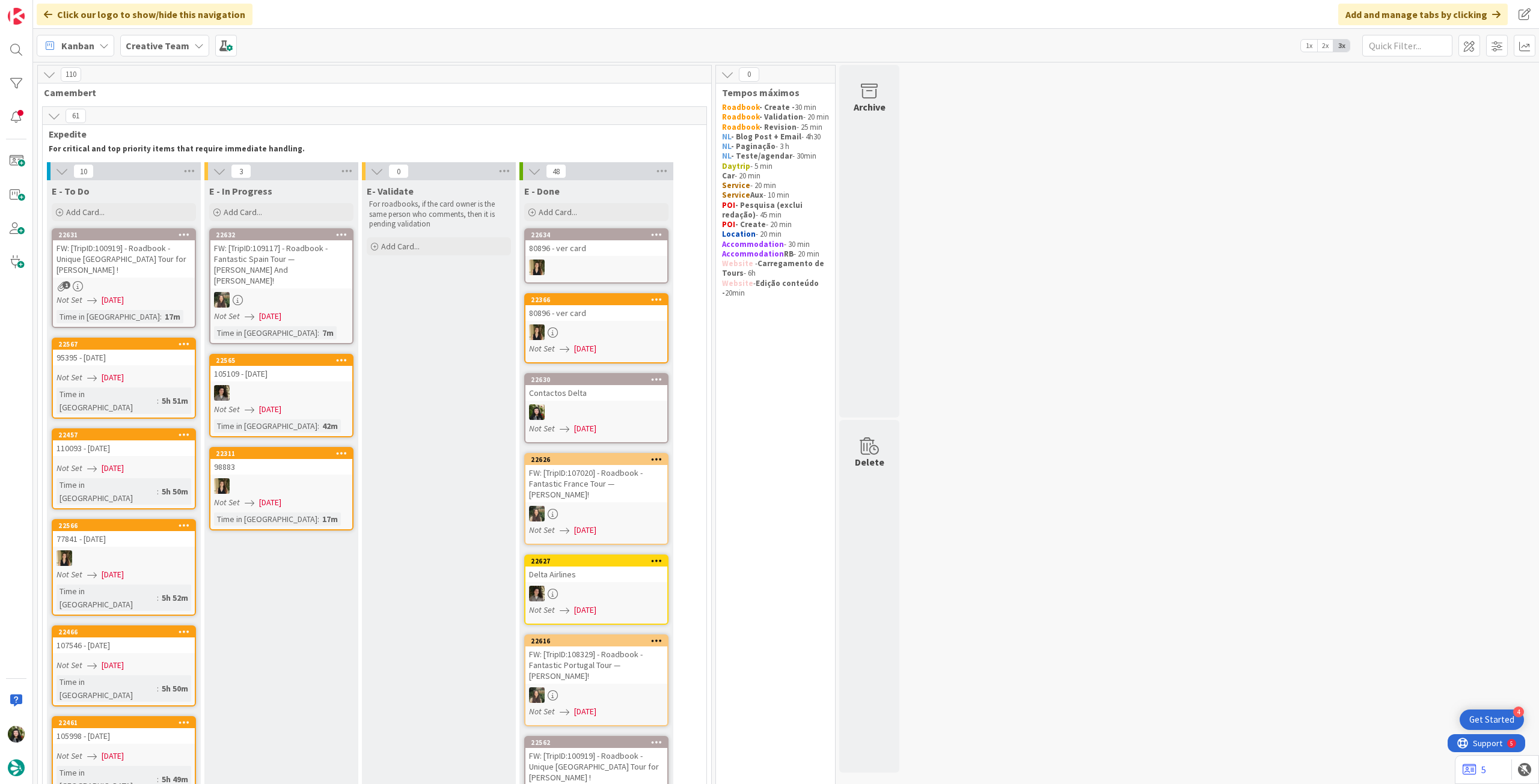
click at [137, 45] on b "Creative Team" at bounding box center [157, 46] width 64 height 12
click at [219, 166] on h4 "Creative Team - Análise" at bounding box center [216, 171] width 164 height 12
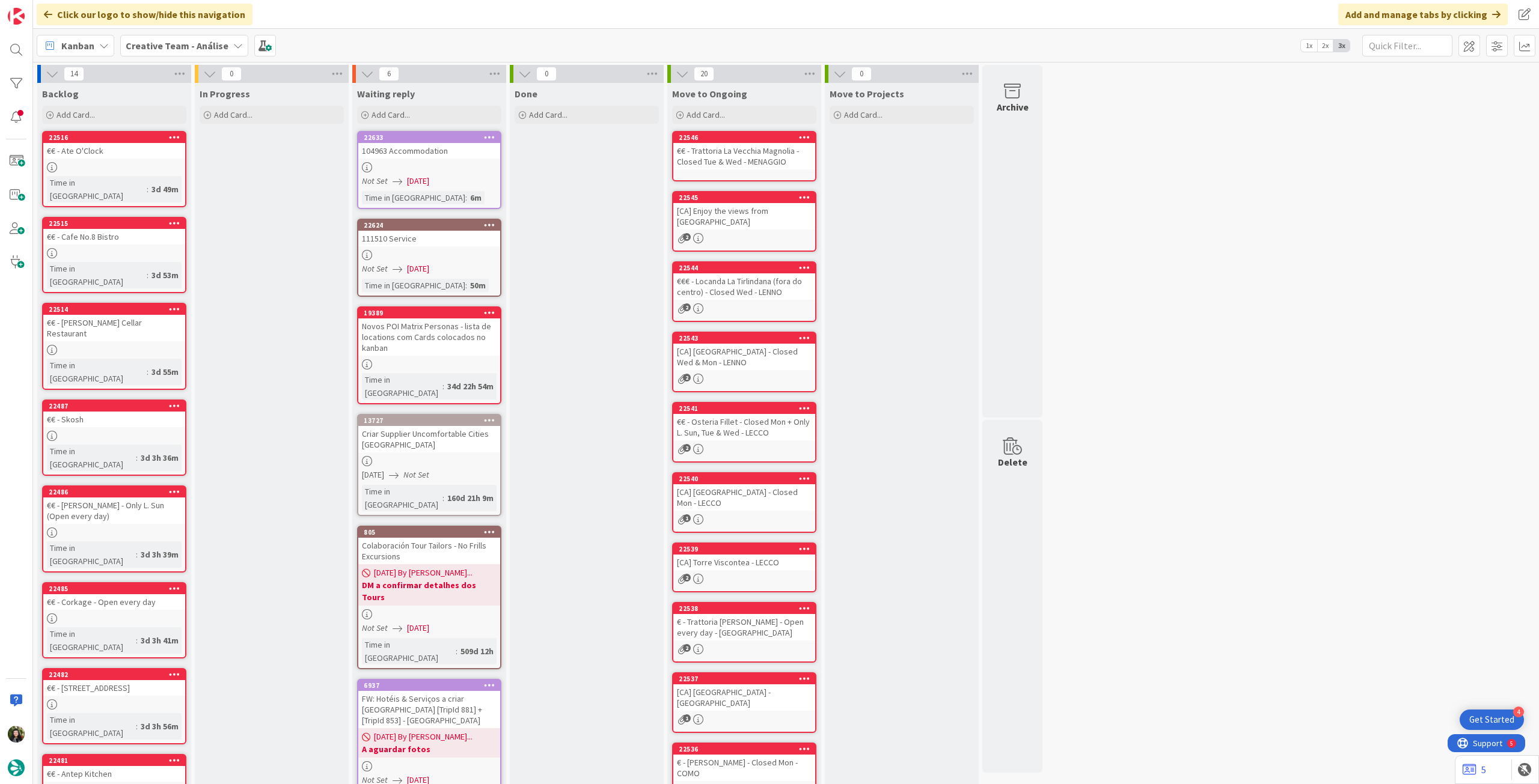
click at [165, 41] on b "Creative Team - Análise" at bounding box center [177, 46] width 103 height 12
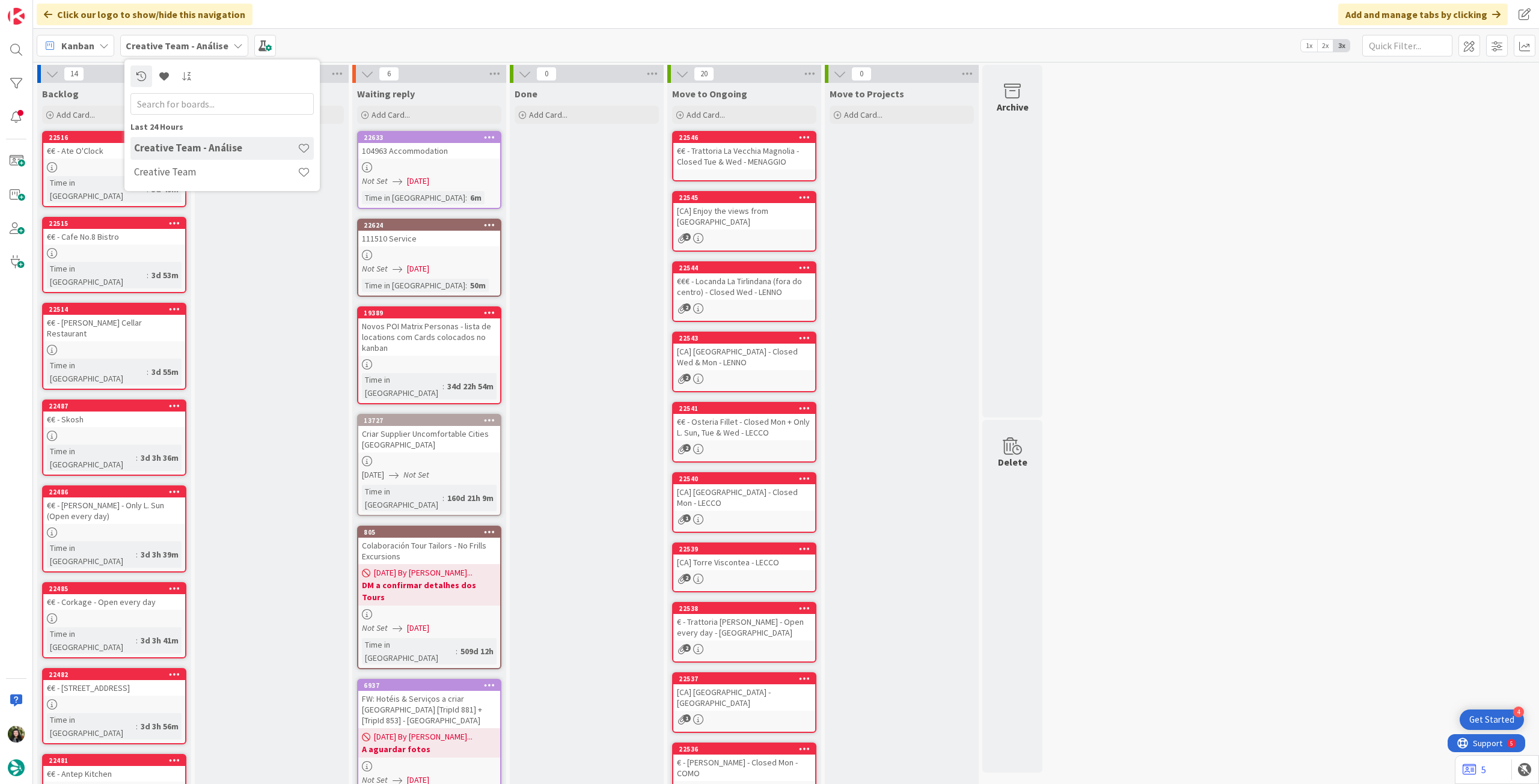
click at [182, 191] on link "22516 €€ - Ate O'Clock Time in Column : 3d 49m" at bounding box center [114, 169] width 144 height 77
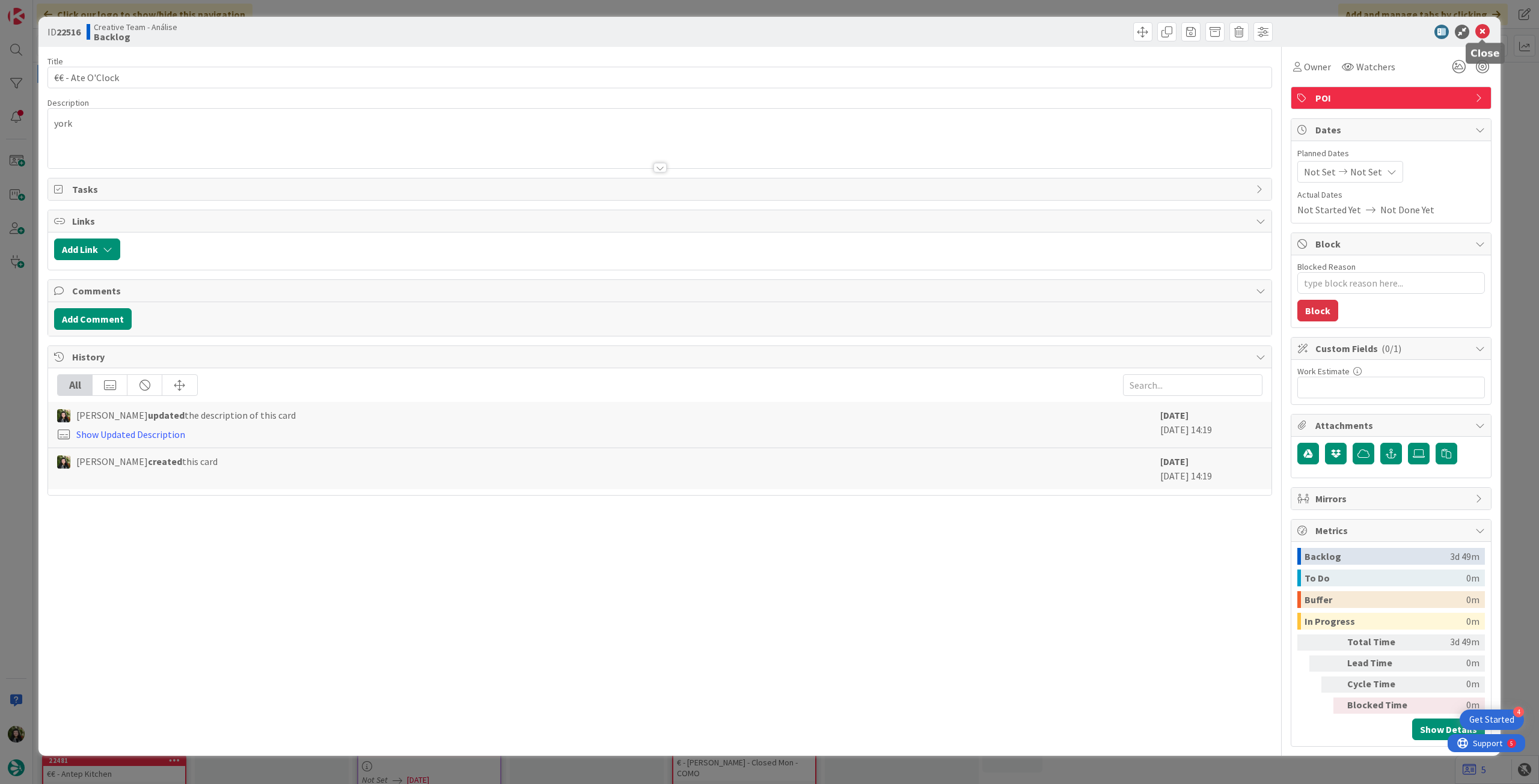
click at [1485, 25] on icon at bounding box center [1482, 32] width 15 height 15
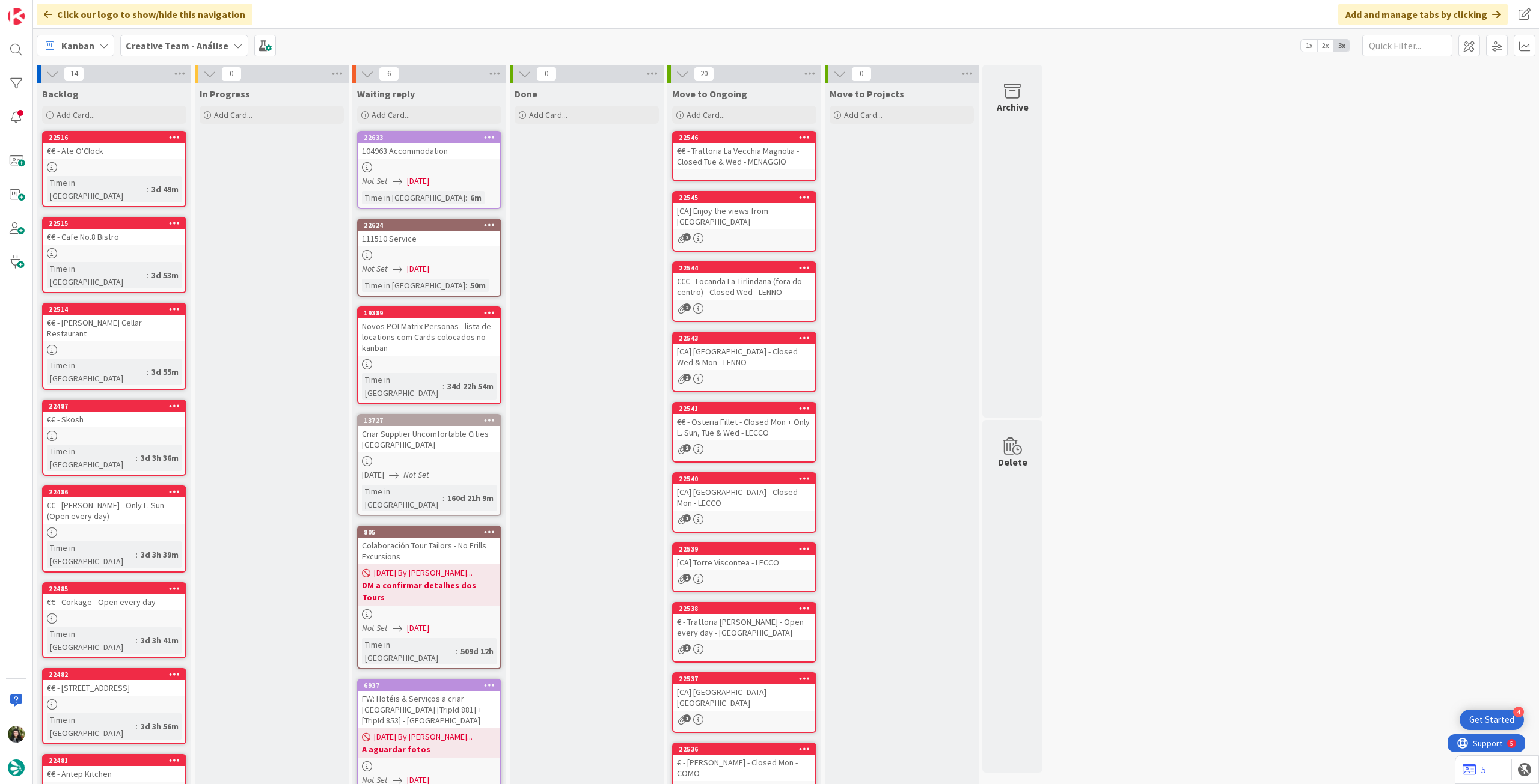
click at [145, 47] on b "Creative Team - Análise" at bounding box center [177, 46] width 103 height 12
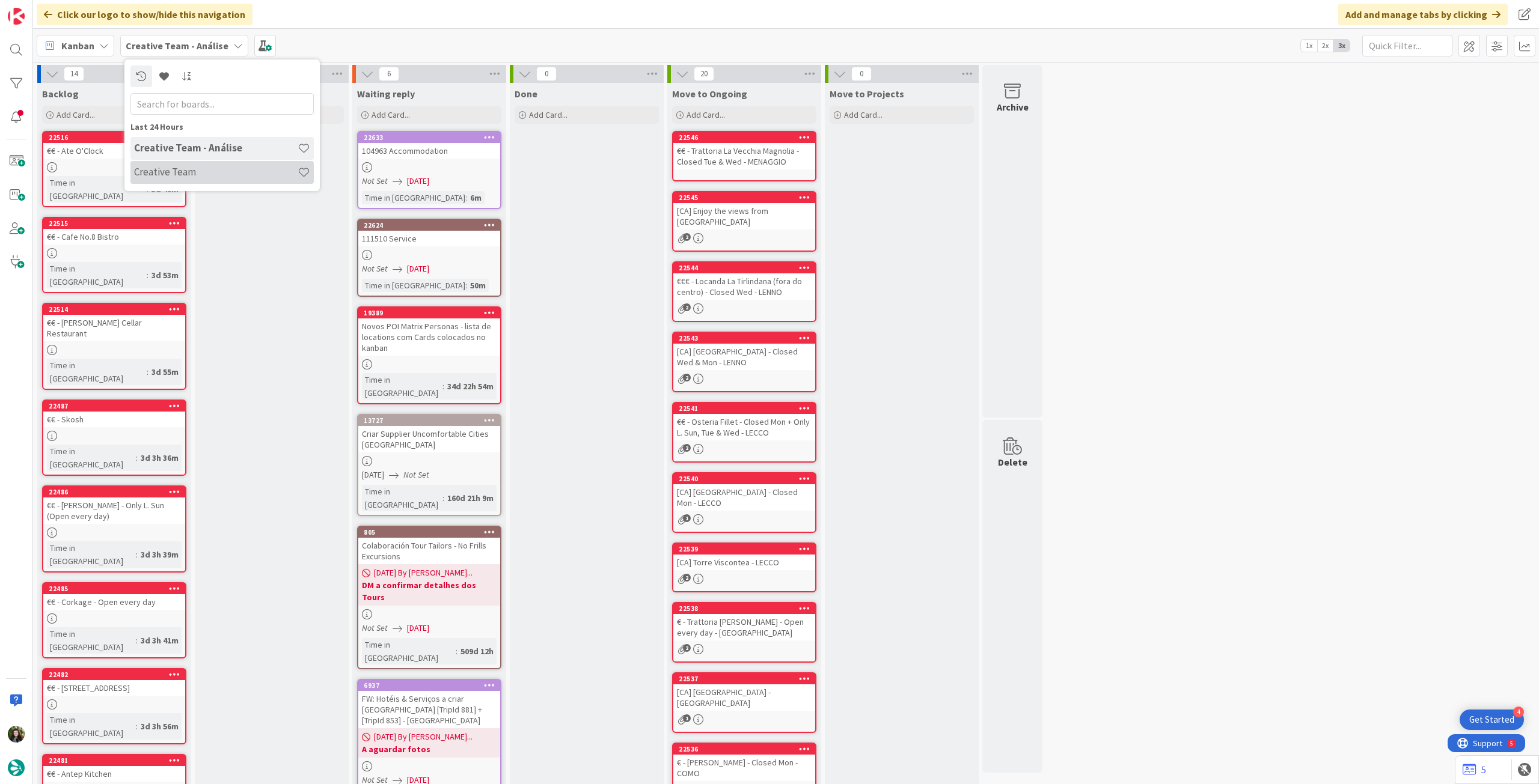
click at [204, 175] on h4 "Creative Team" at bounding box center [216, 171] width 164 height 12
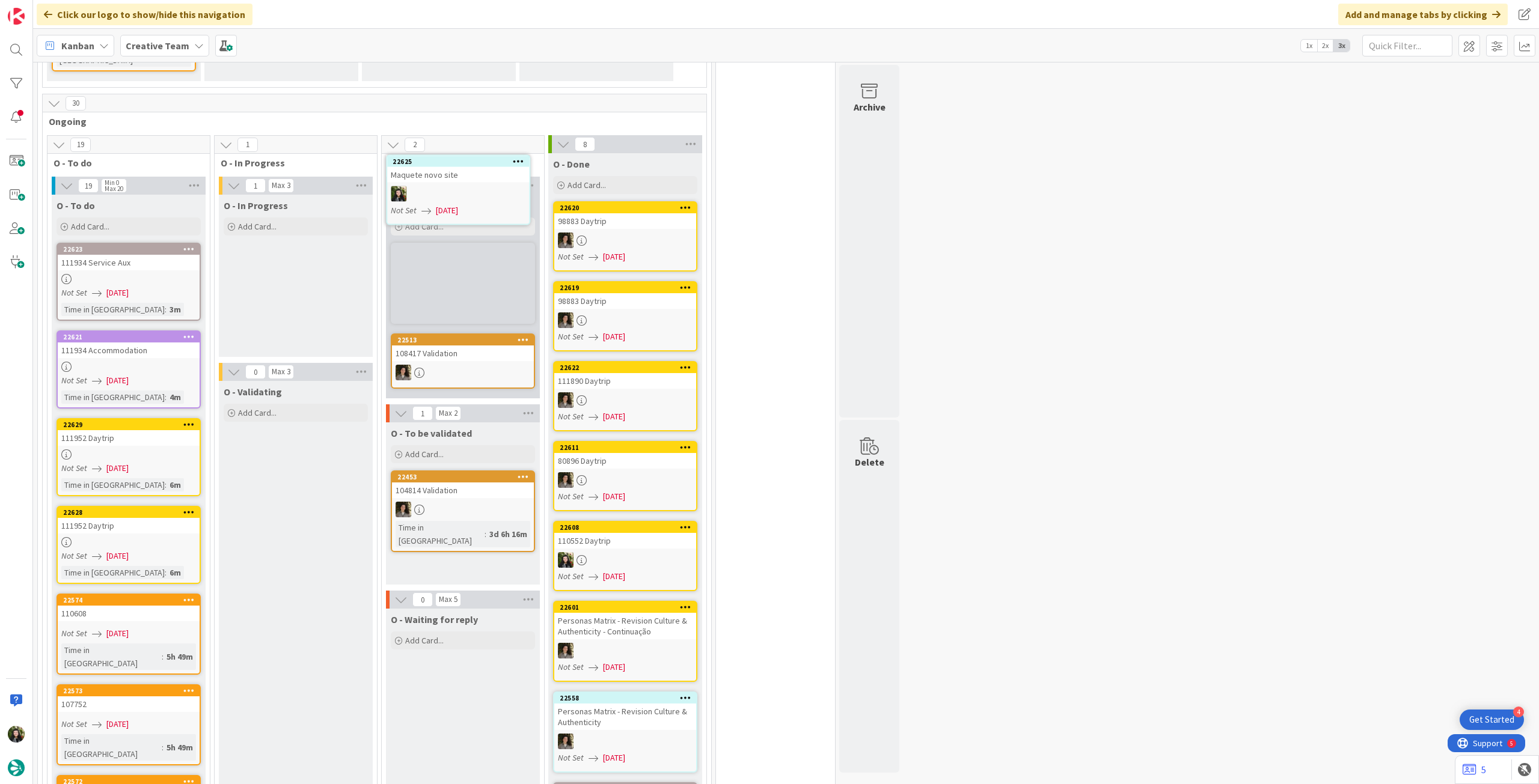
scroll to position [1100, 0]
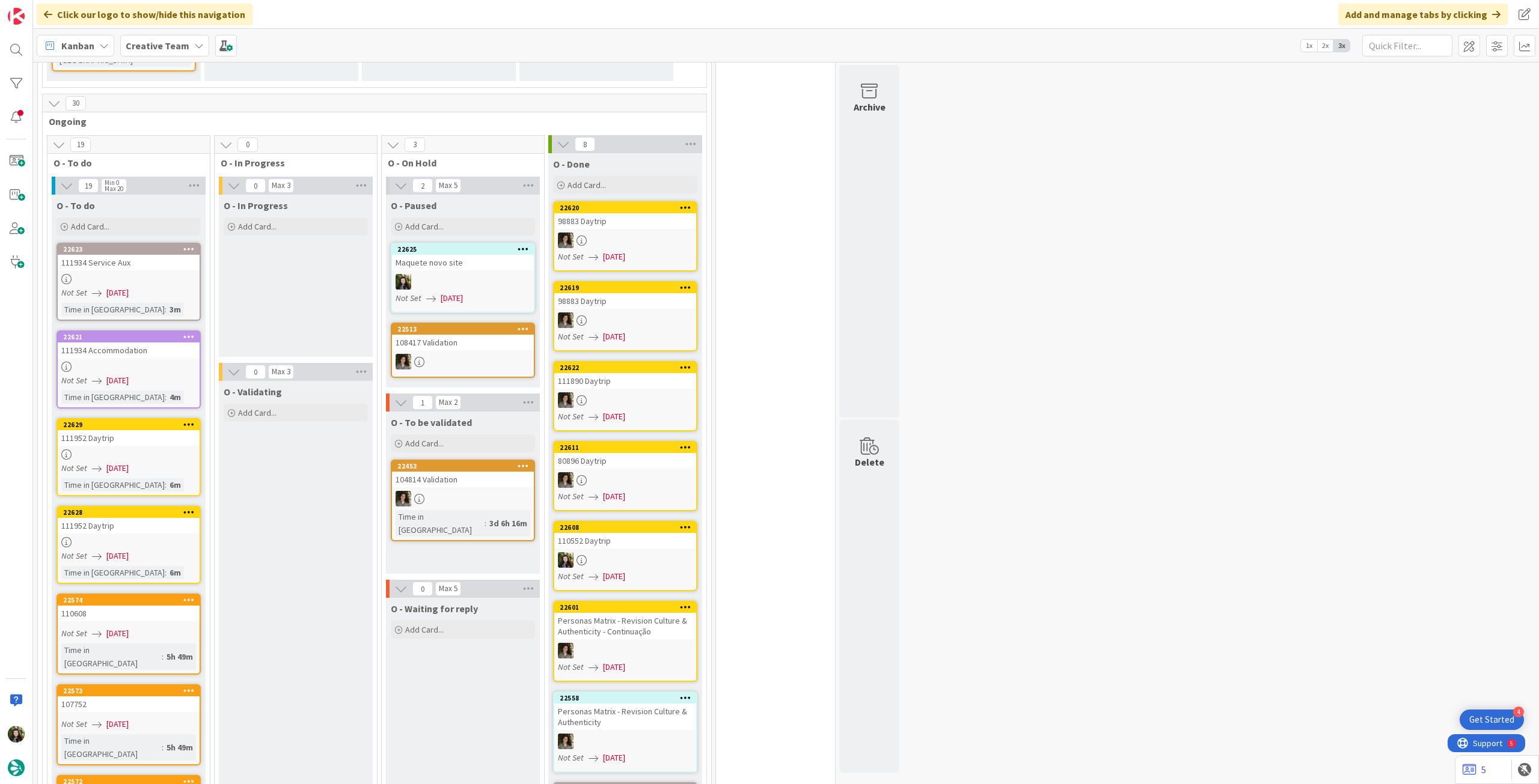
click at [159, 48] on b "Creative Team" at bounding box center [157, 46] width 64 height 12
click at [161, 169] on h4 "Creative Team - Análise" at bounding box center [216, 171] width 164 height 12
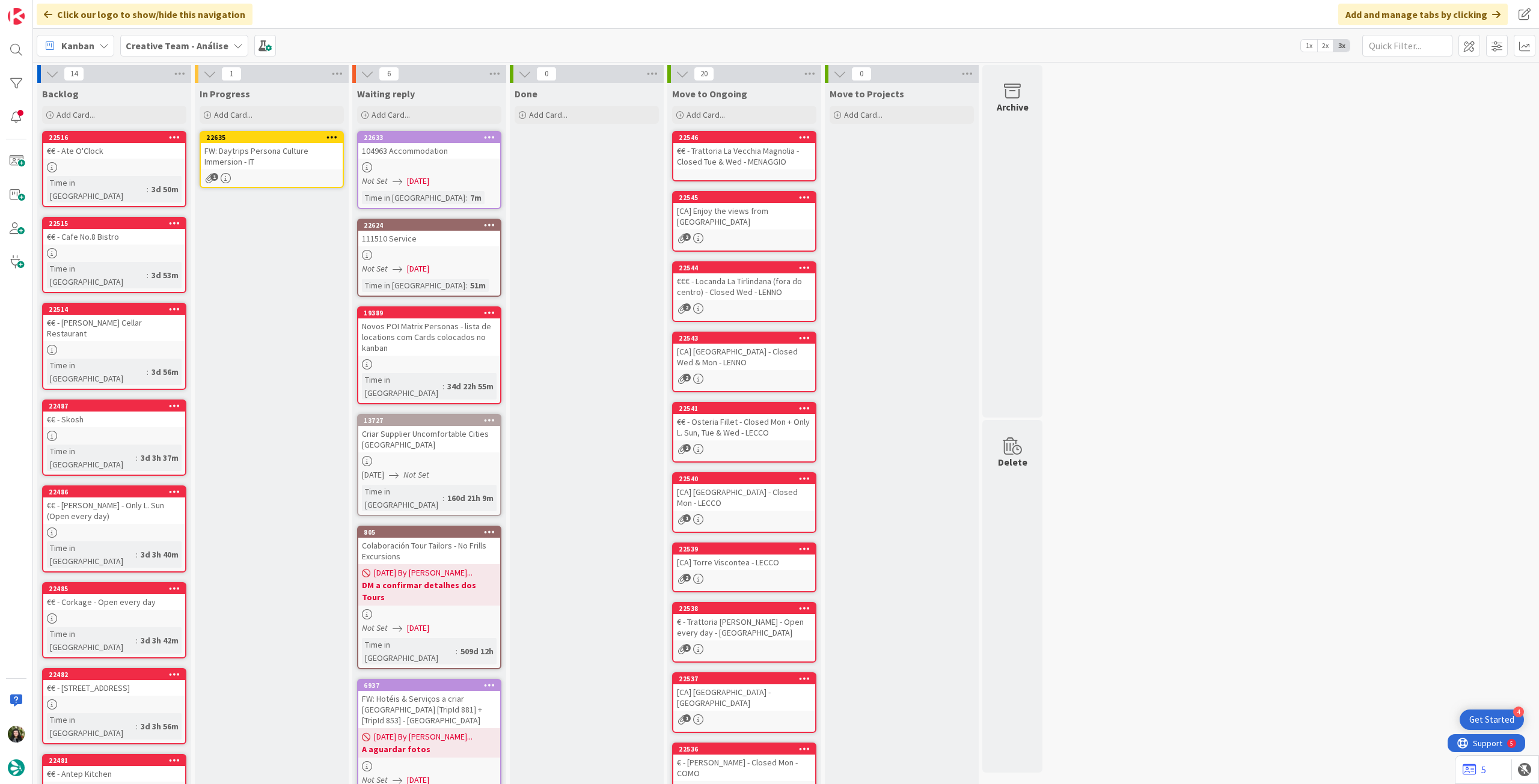
click at [298, 157] on div "FW: Daytrips Persona Culture Immersion - IT" at bounding box center [272, 157] width 142 height 27
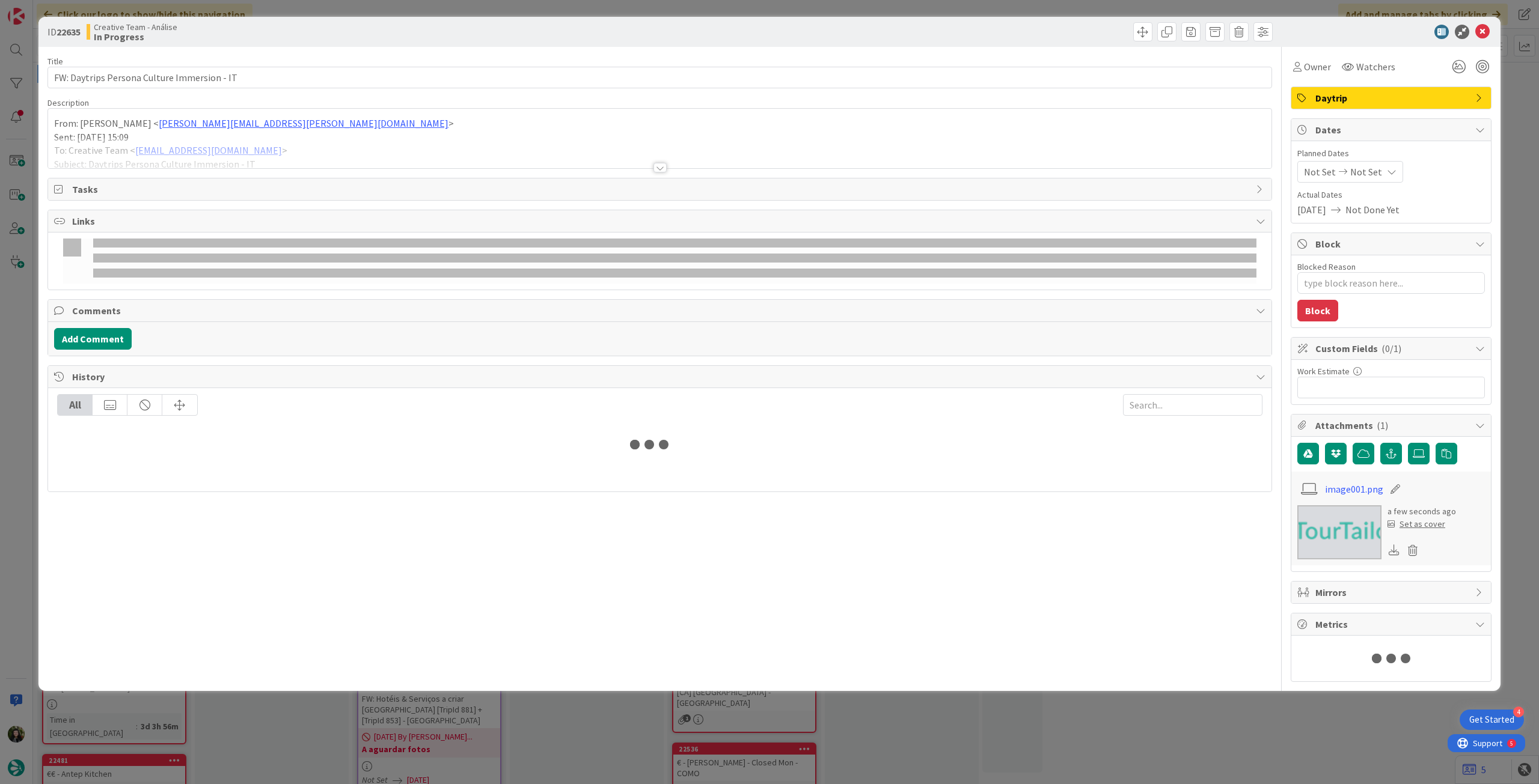
click at [350, 131] on p "Sent: Monday, September 8, 2025 15:09" at bounding box center [659, 138] width 1211 height 14
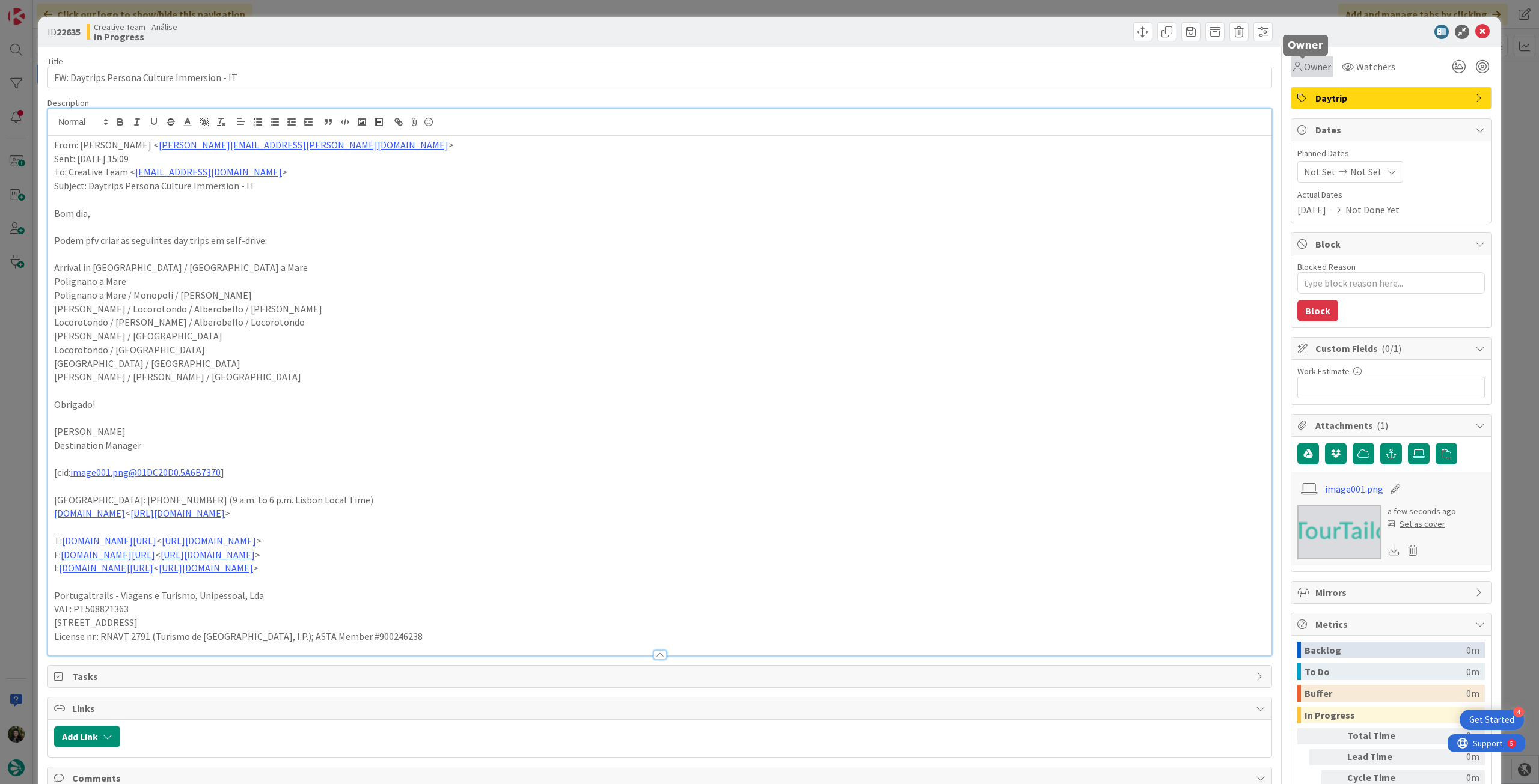
click at [1304, 68] on span "Owner" at bounding box center [1317, 67] width 27 height 15
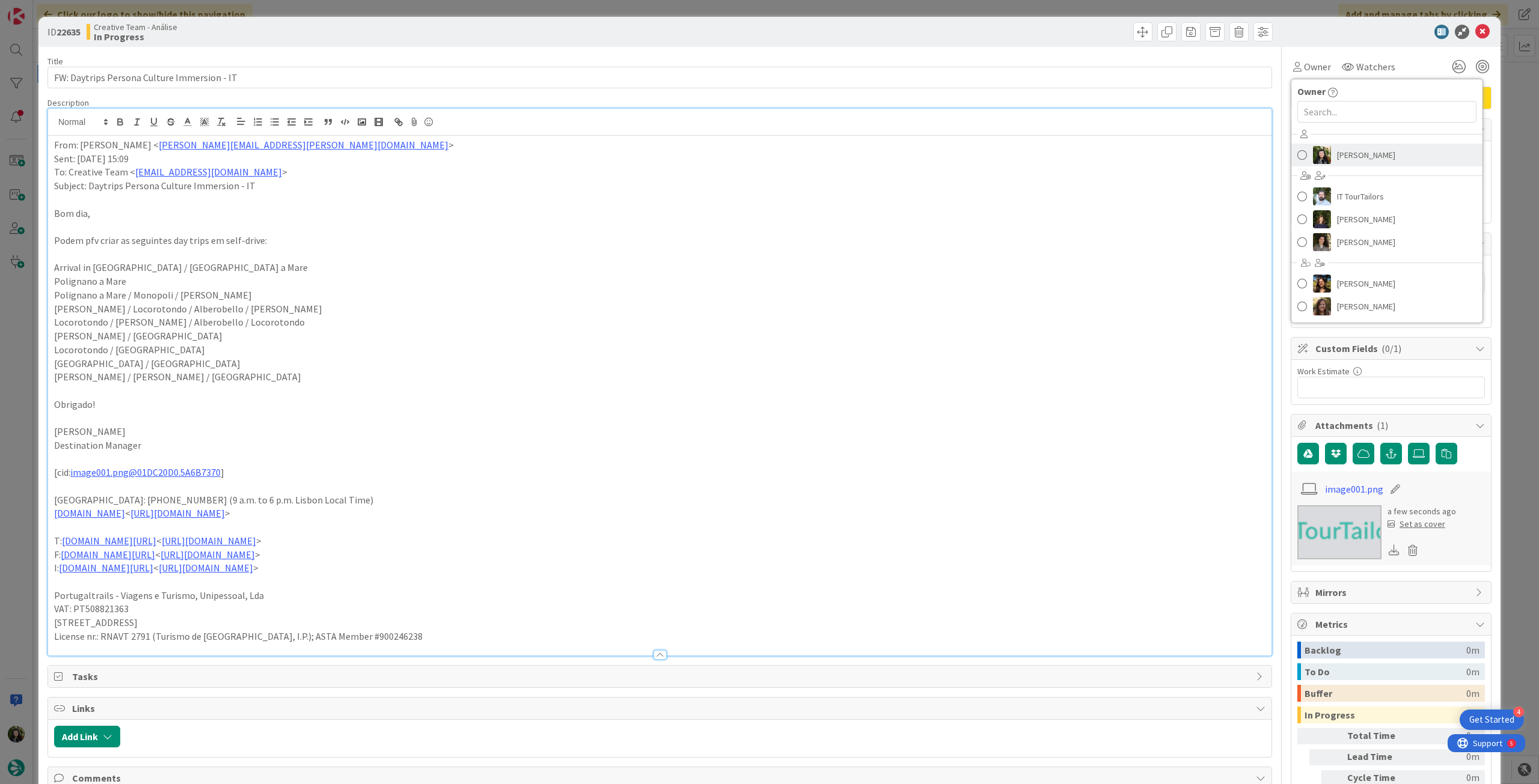
click at [1337, 157] on span "[PERSON_NAME]" at bounding box center [1366, 155] width 58 height 18
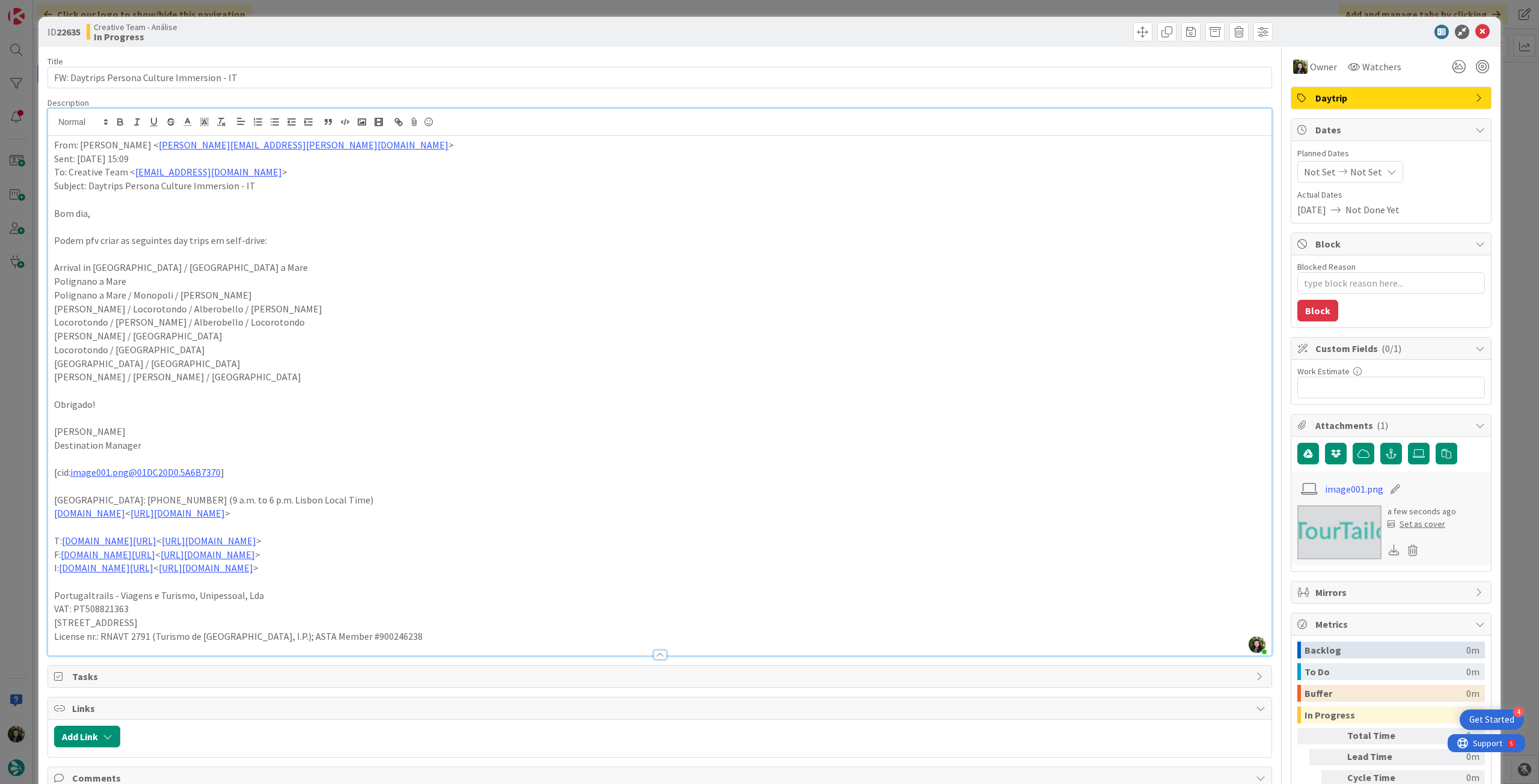
type textarea "x"
click at [1359, 173] on span "Not Set" at bounding box center [1366, 172] width 32 height 15
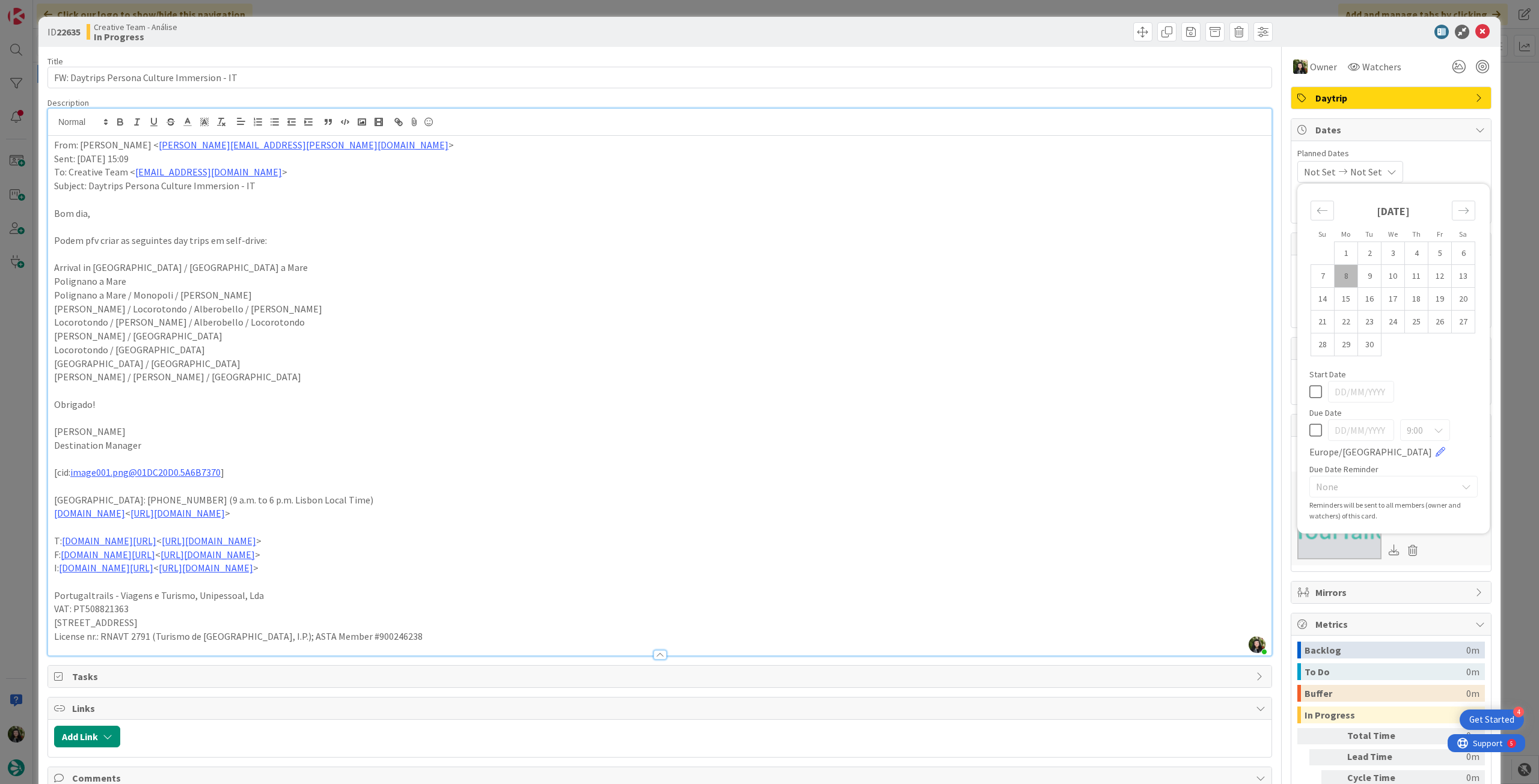
click at [1309, 423] on icon at bounding box center [1316, 430] width 13 height 15
type input "[DATE]"
click at [1475, 27] on icon at bounding box center [1482, 32] width 15 height 15
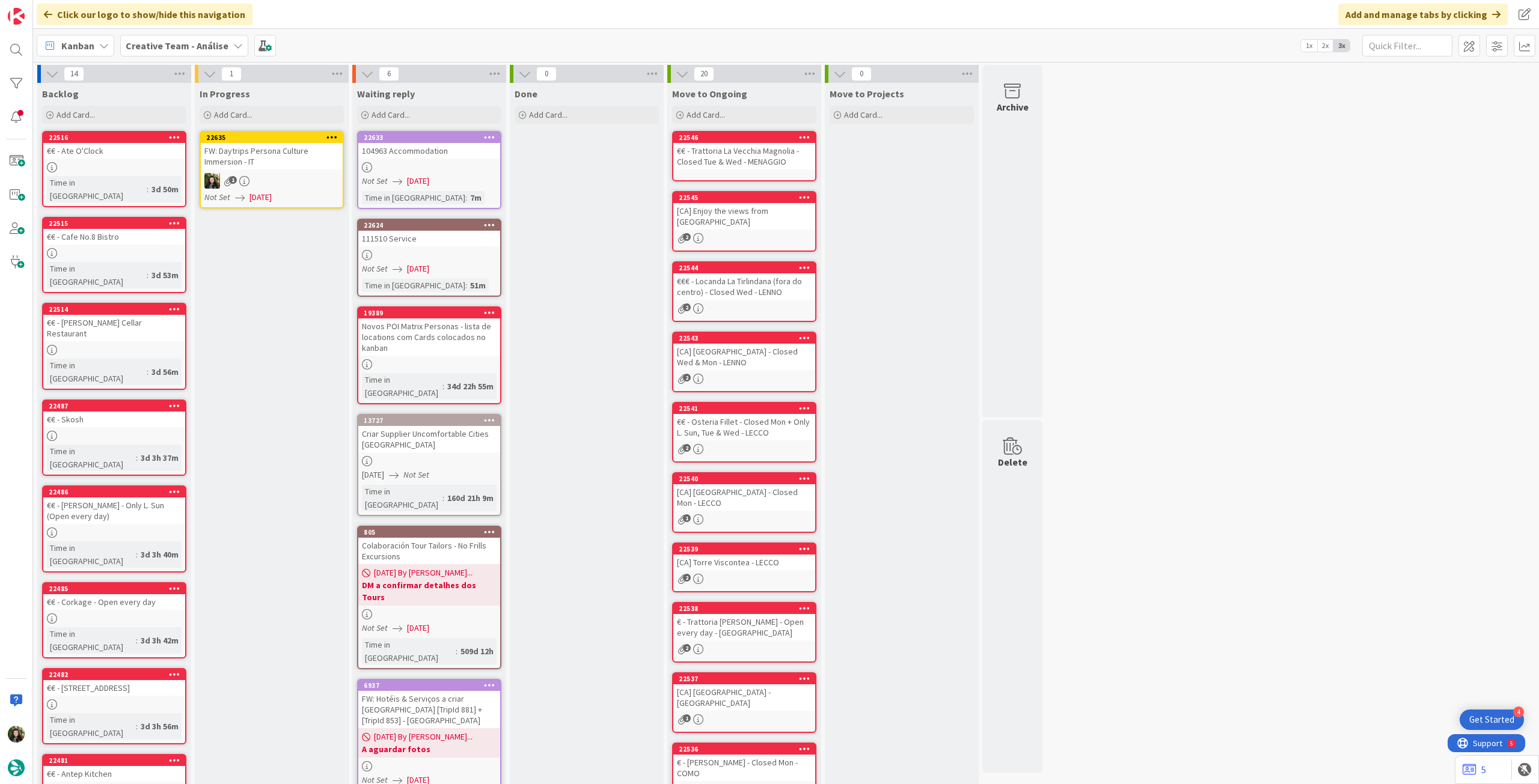
click at [338, 136] on div at bounding box center [331, 138] width 22 height 8
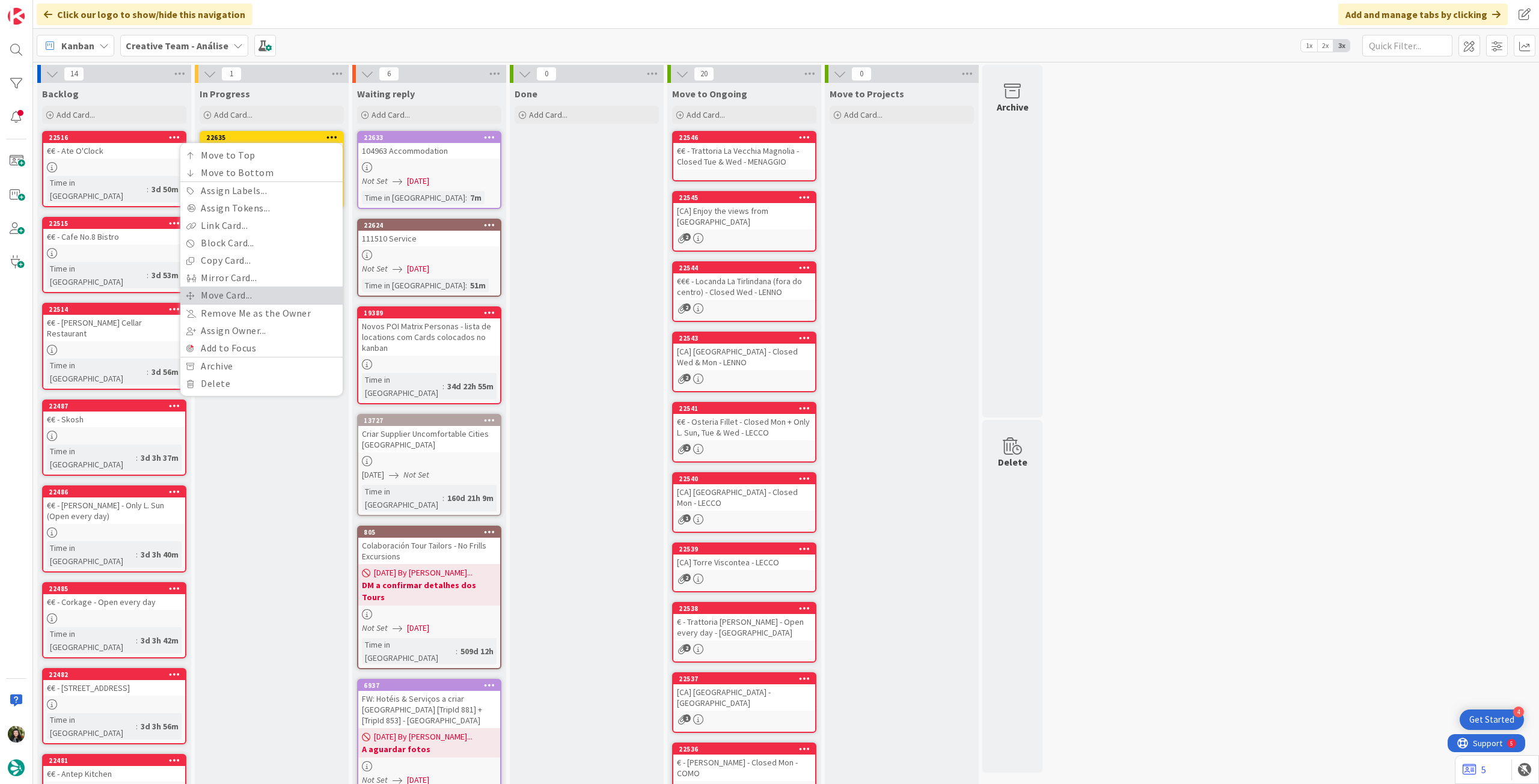
click at [251, 295] on link "Move Card..." at bounding box center [261, 295] width 162 height 18
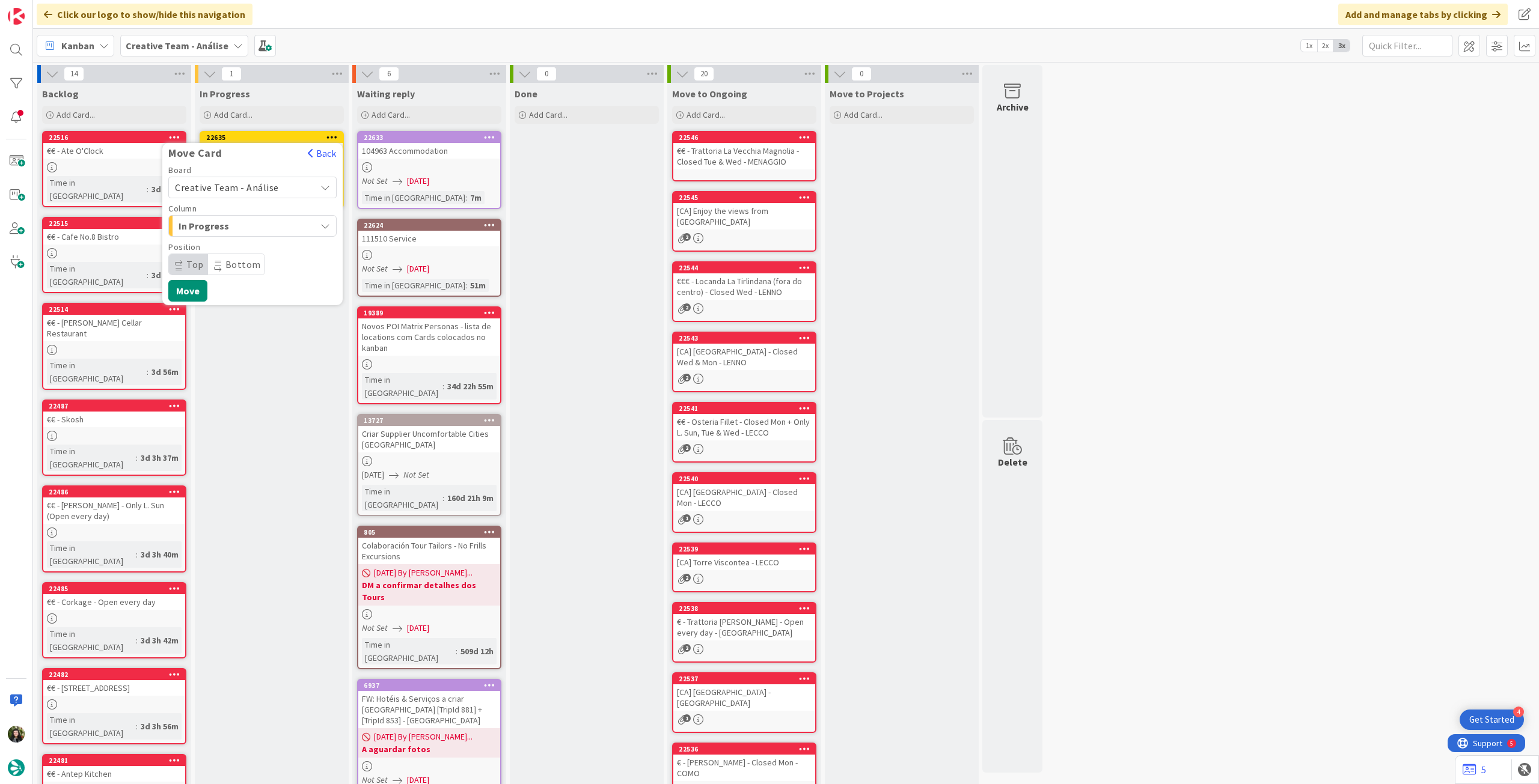
click at [240, 190] on span "Creative Team - Análise" at bounding box center [227, 187] width 104 height 12
click at [237, 240] on span "Creative Team" at bounding box center [260, 244] width 140 height 18
click at [240, 228] on span "Select a Column..." at bounding box center [220, 226] width 90 height 15
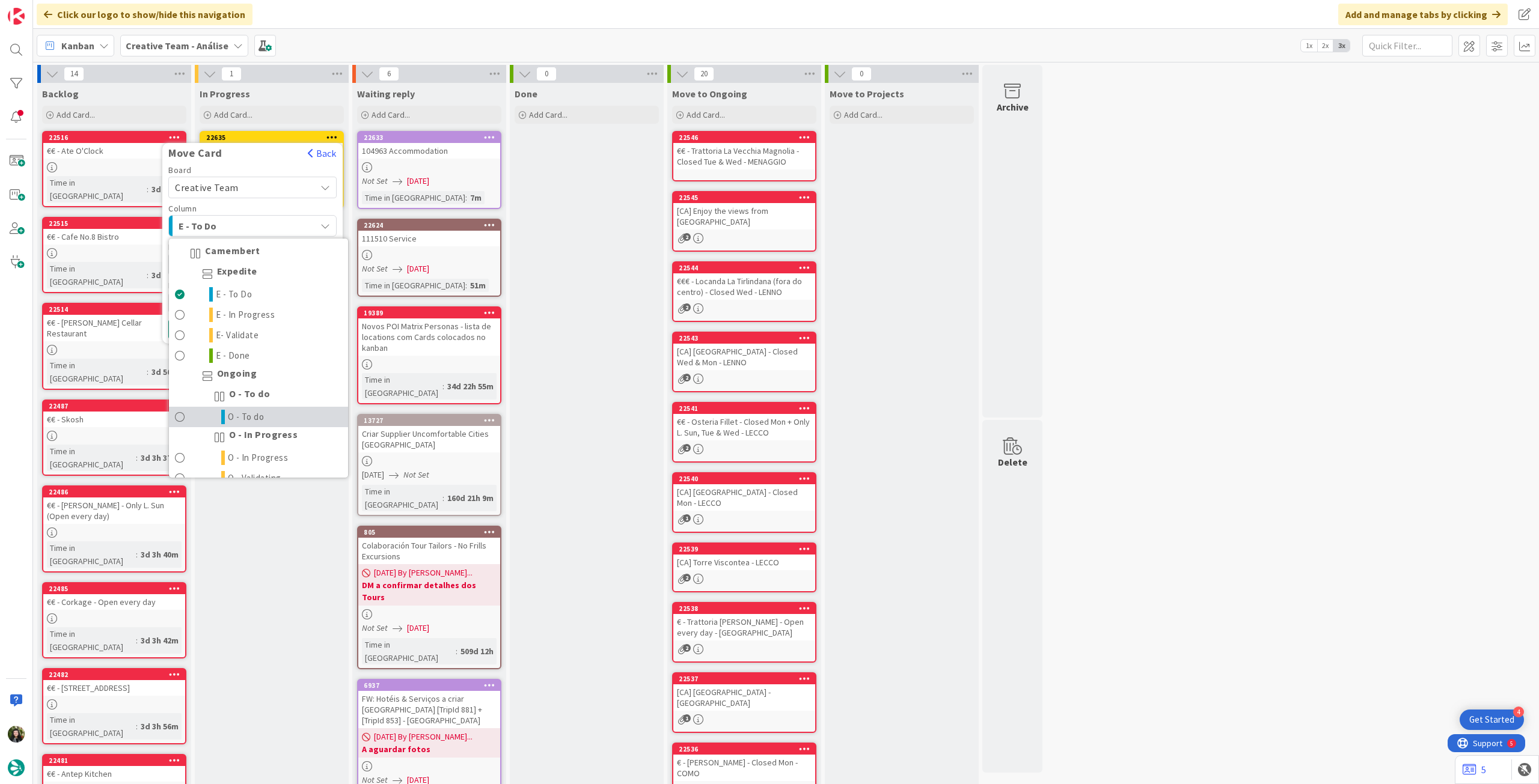
click at [252, 412] on span "O - To do" at bounding box center [246, 417] width 37 height 15
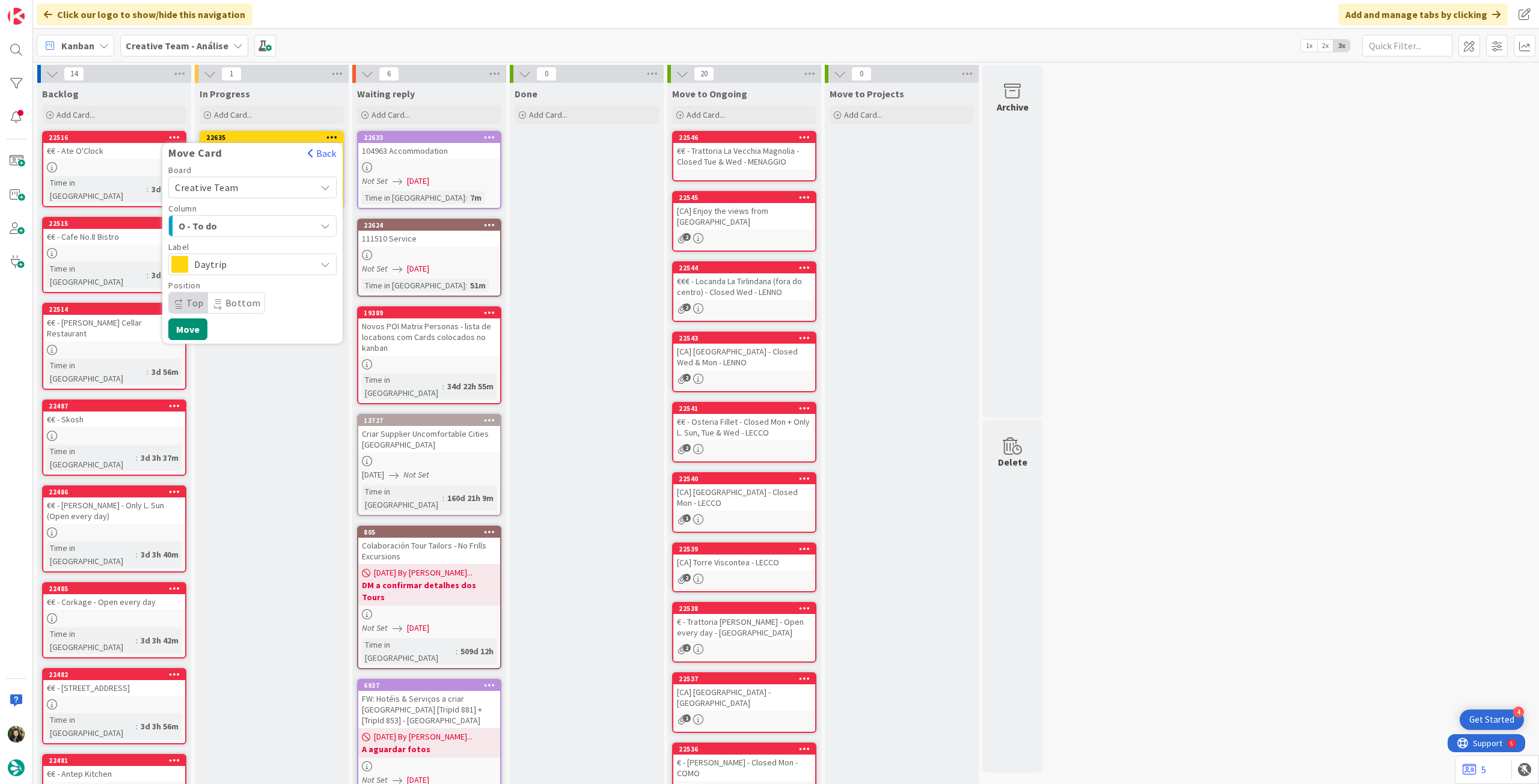
click at [230, 261] on span "Daytrip" at bounding box center [252, 265] width 115 height 17
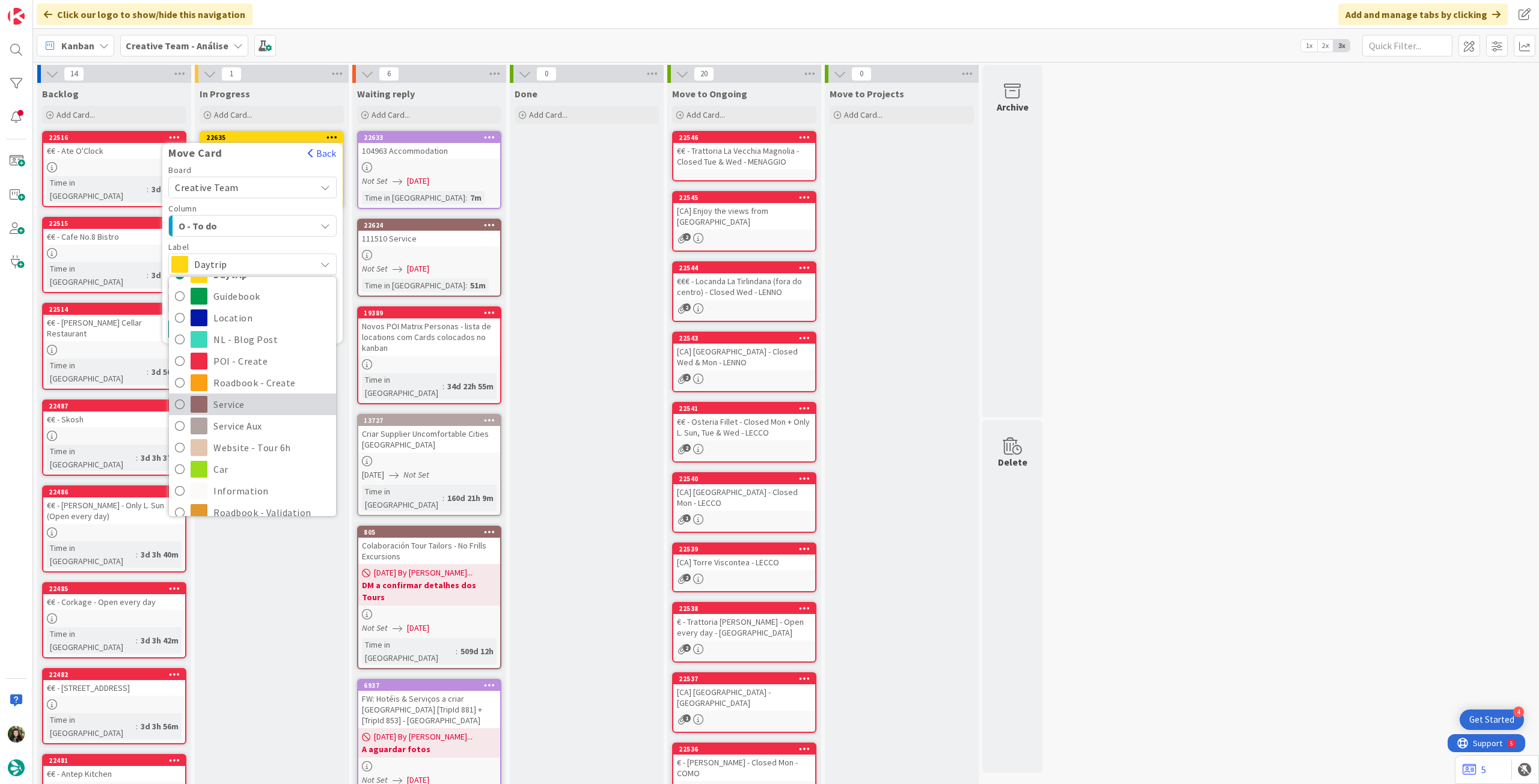
scroll to position [80, 0]
click at [250, 389] on span "Service" at bounding box center [272, 386] width 117 height 18
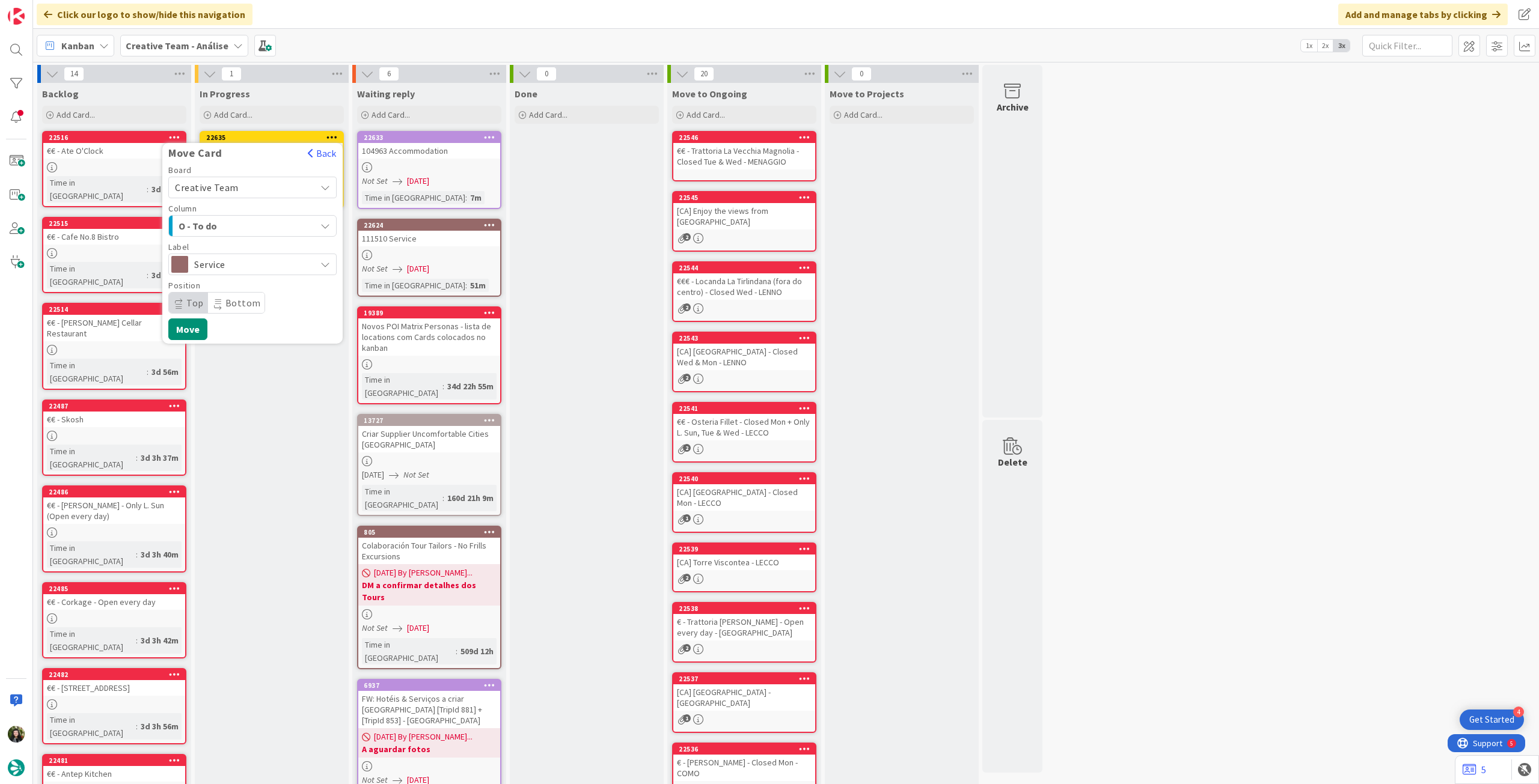
click at [190, 340] on div "Move Card Back Board Creative Team Creative Team - Análise Creative Team Column…" at bounding box center [252, 244] width 180 height 201
click at [187, 334] on button "Move" at bounding box center [188, 329] width 39 height 22
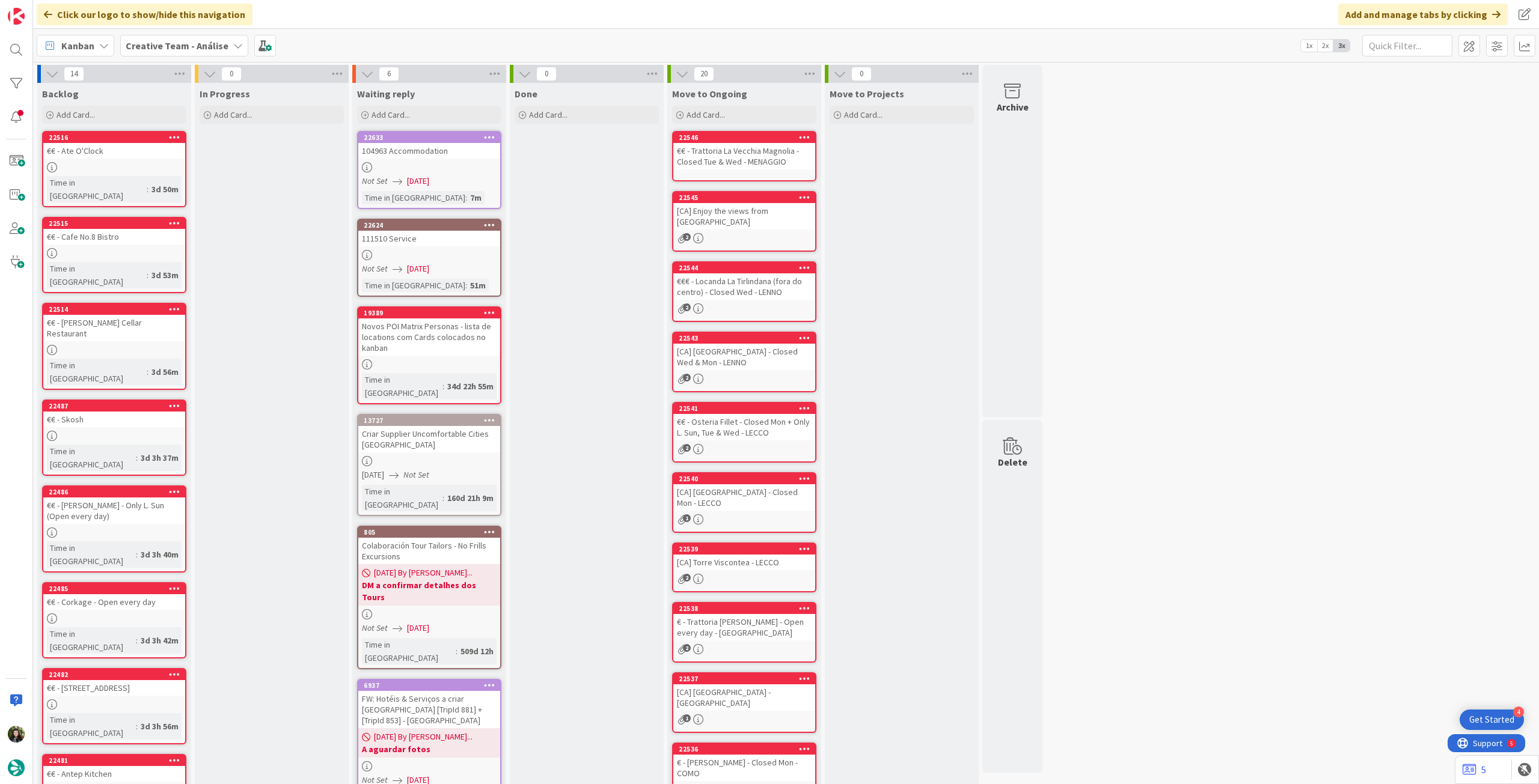
click at [152, 46] on b "Creative Team - Análise" at bounding box center [177, 46] width 103 height 12
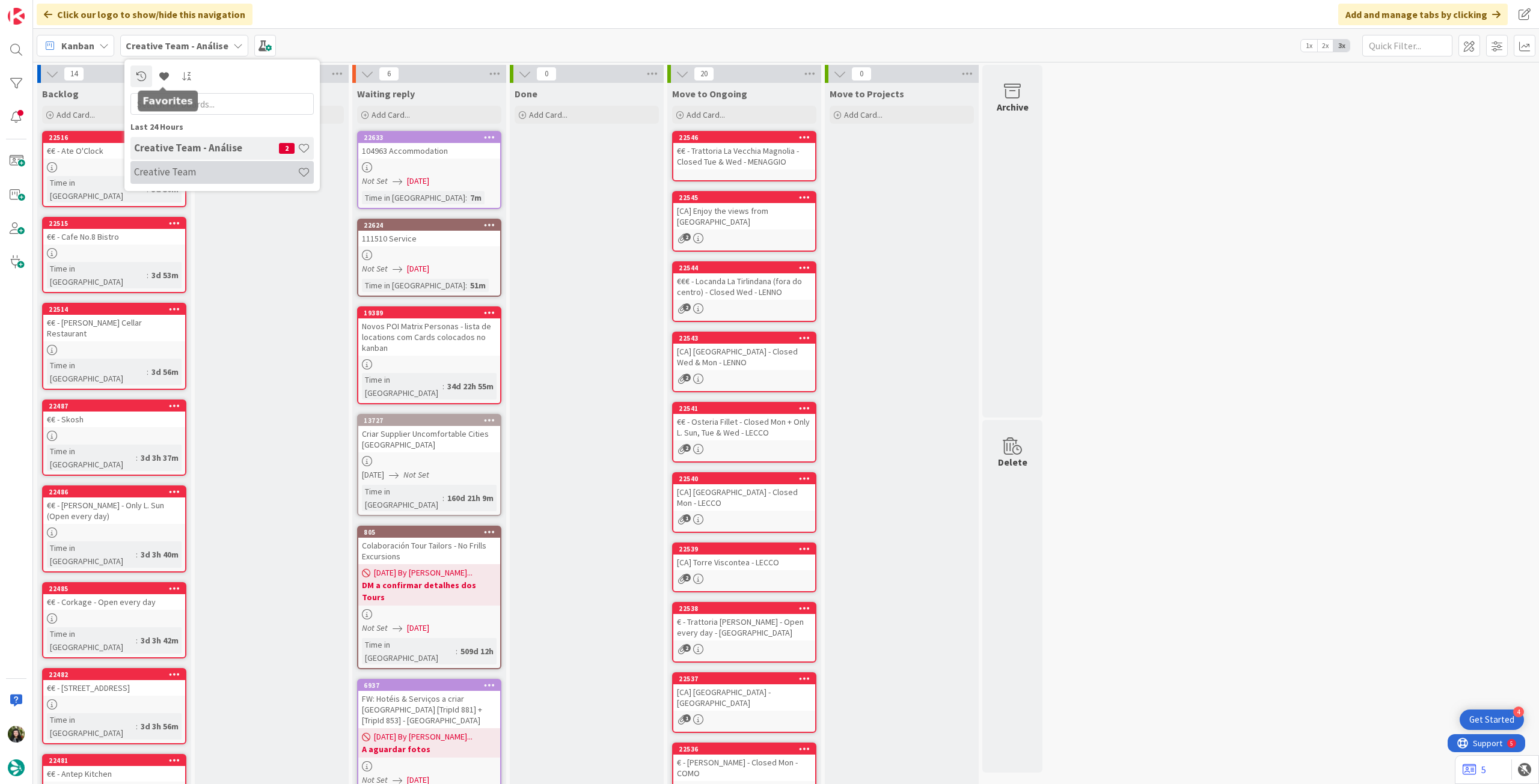
click at [177, 182] on div "Creative Team" at bounding box center [222, 172] width 183 height 23
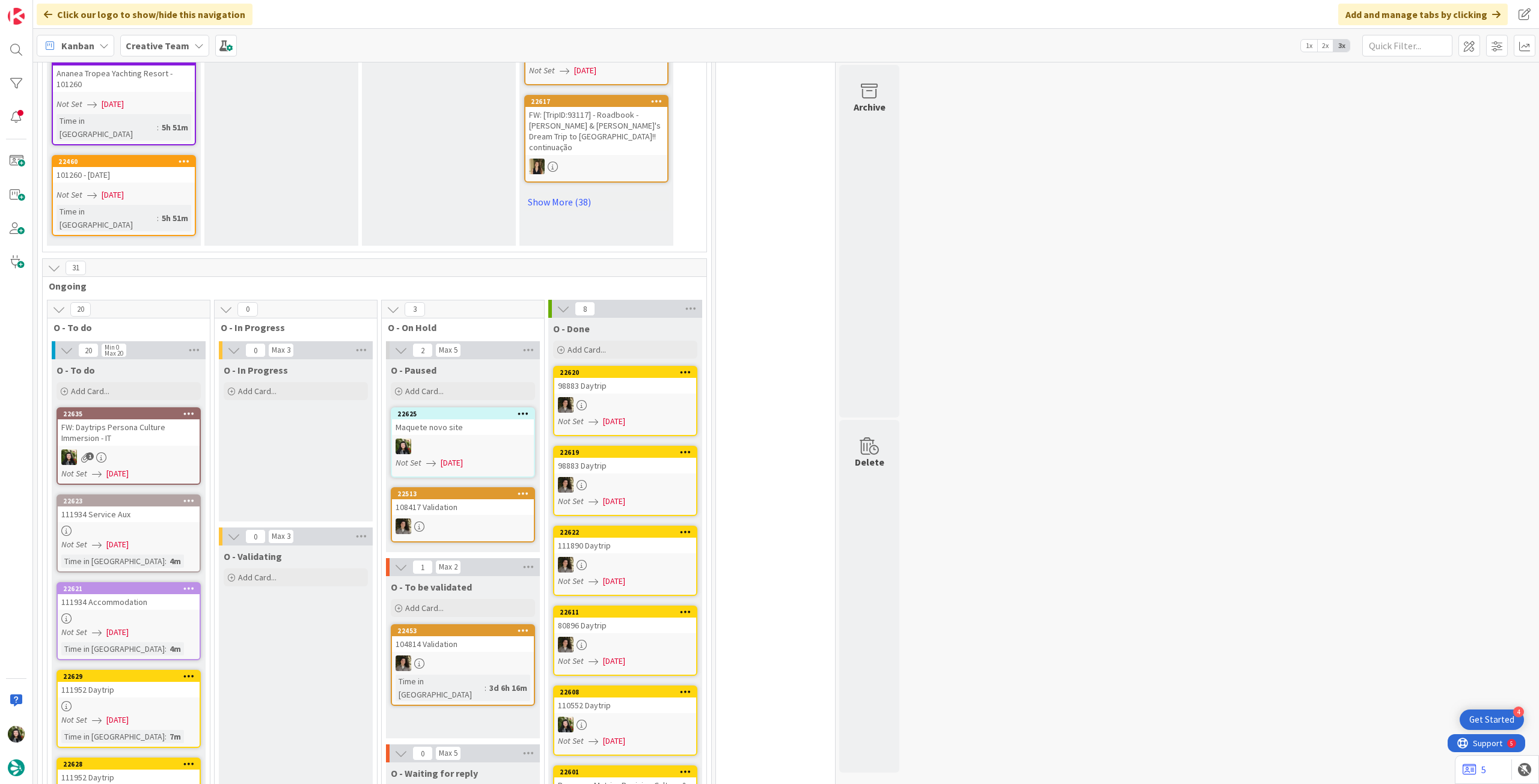
scroll to position [1042, 0]
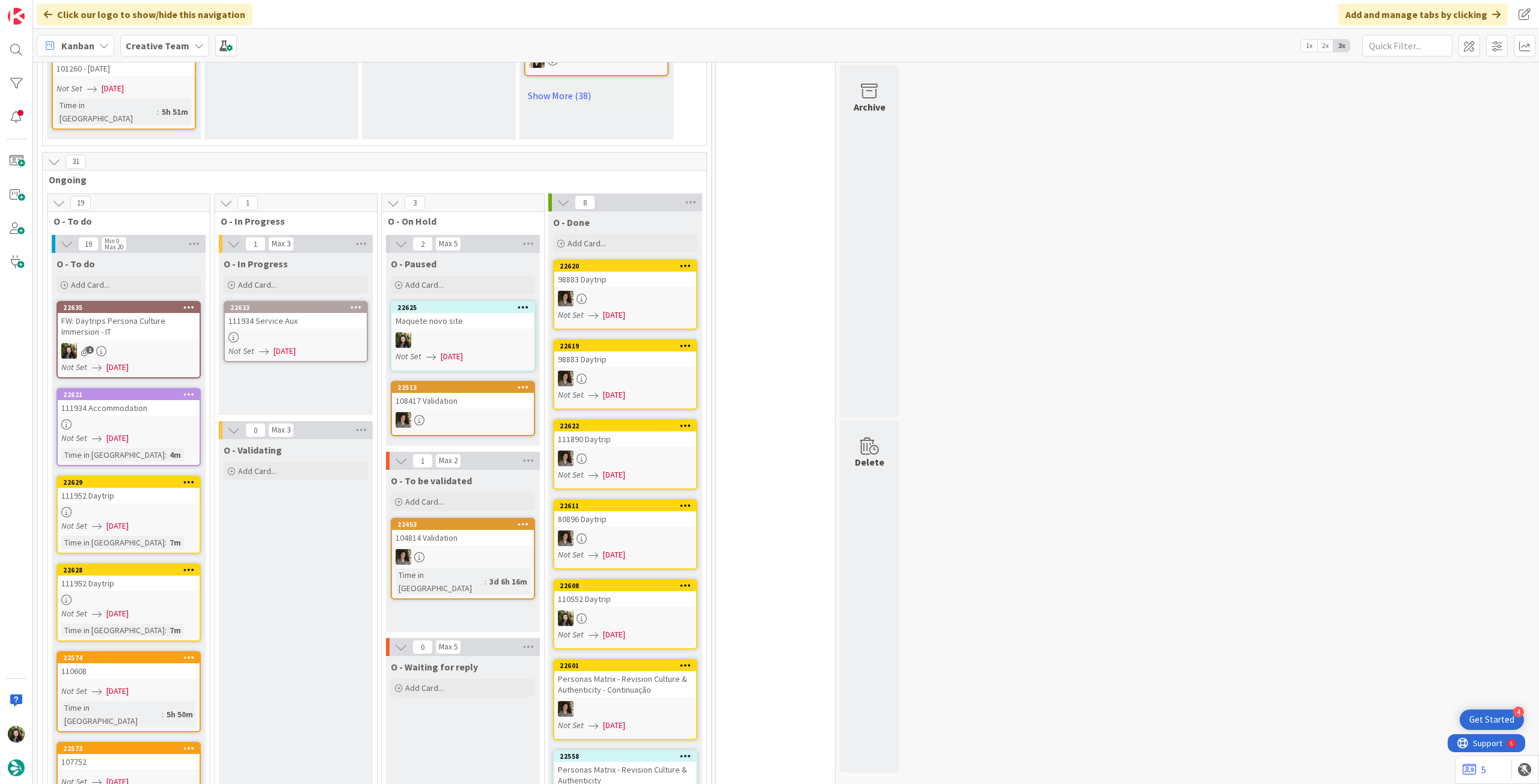
click at [309, 333] on div at bounding box center [296, 338] width 142 height 11
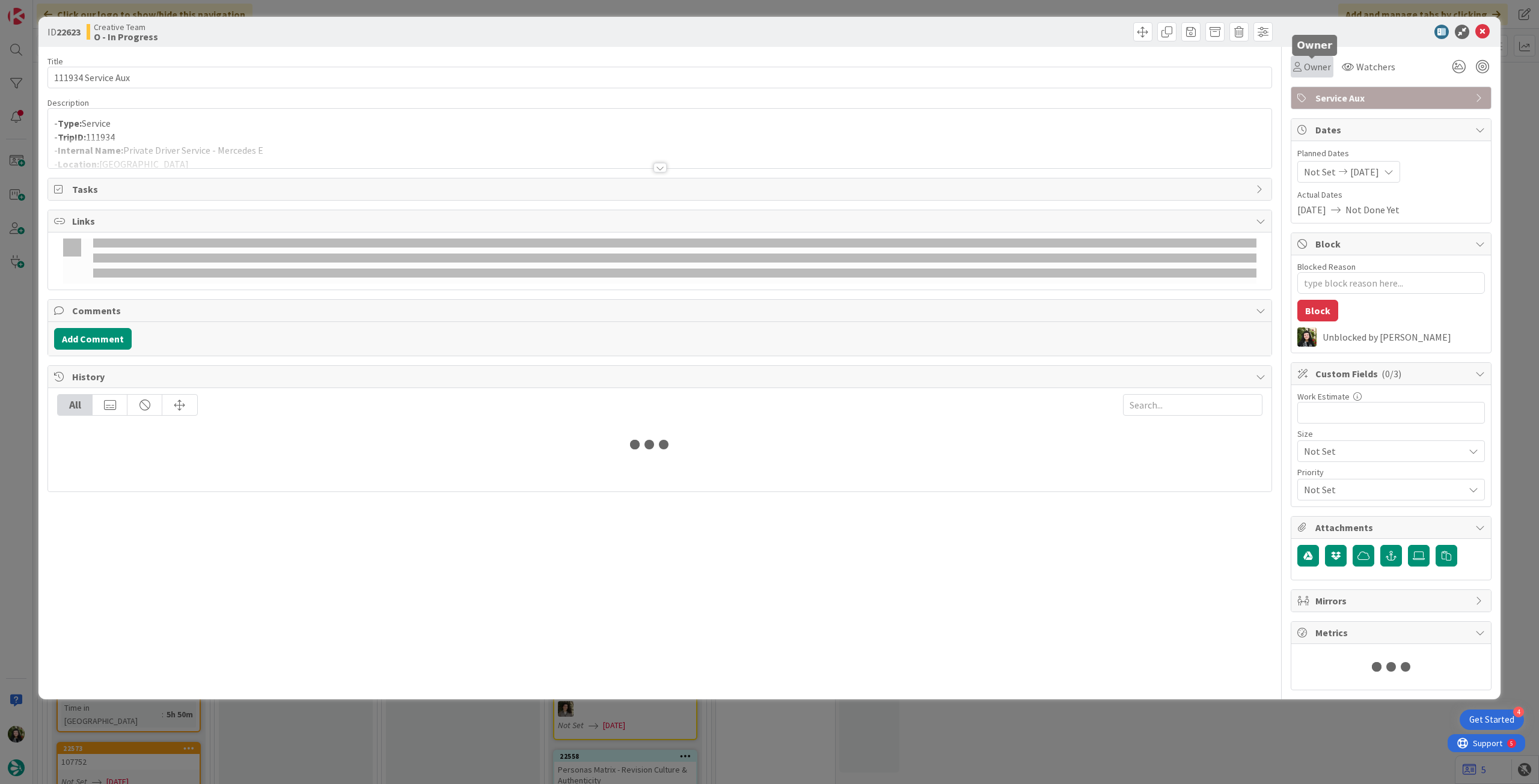
click at [1315, 68] on span "Owner" at bounding box center [1317, 67] width 27 height 15
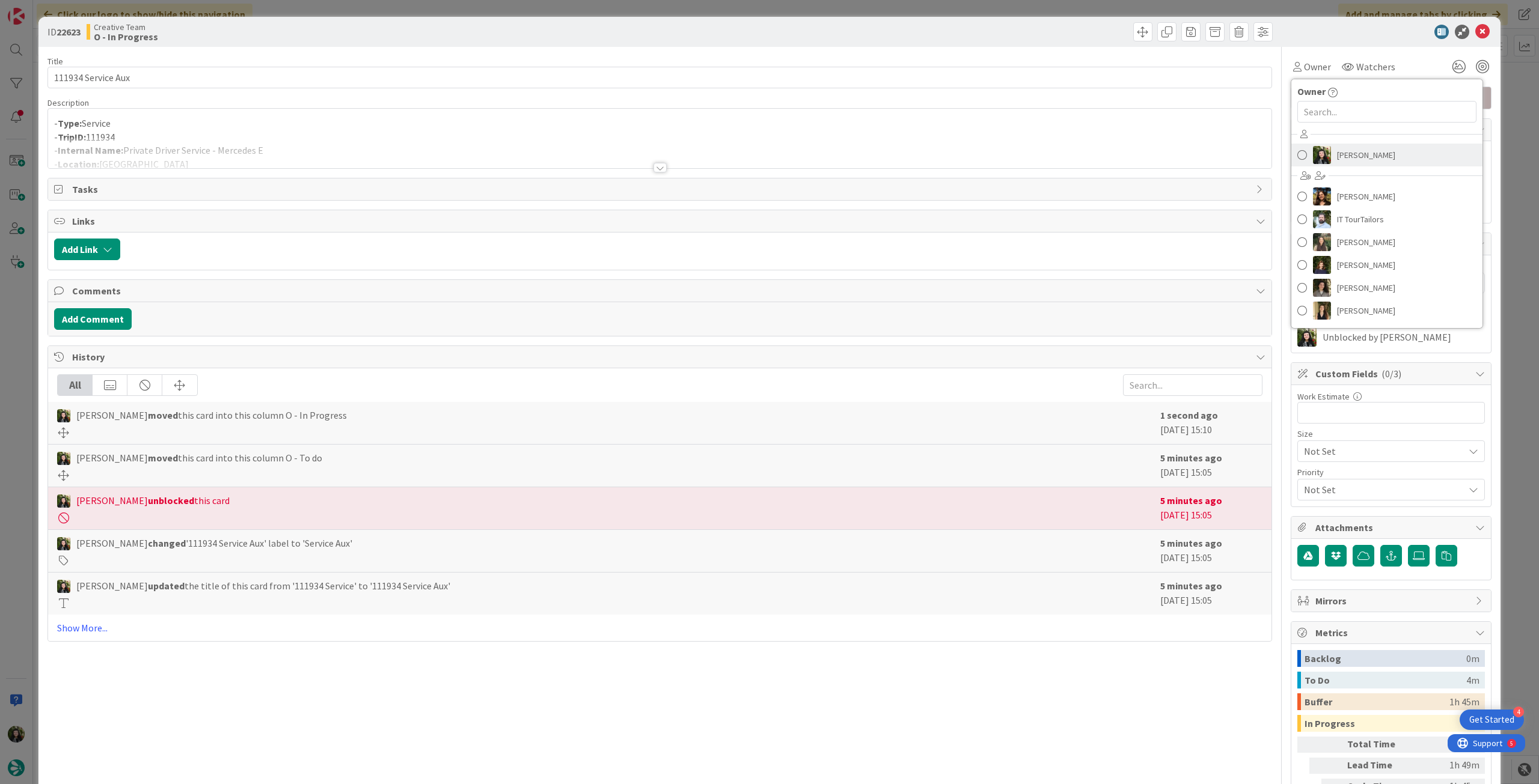
click at [1337, 157] on span "[PERSON_NAME]" at bounding box center [1366, 155] width 58 height 18
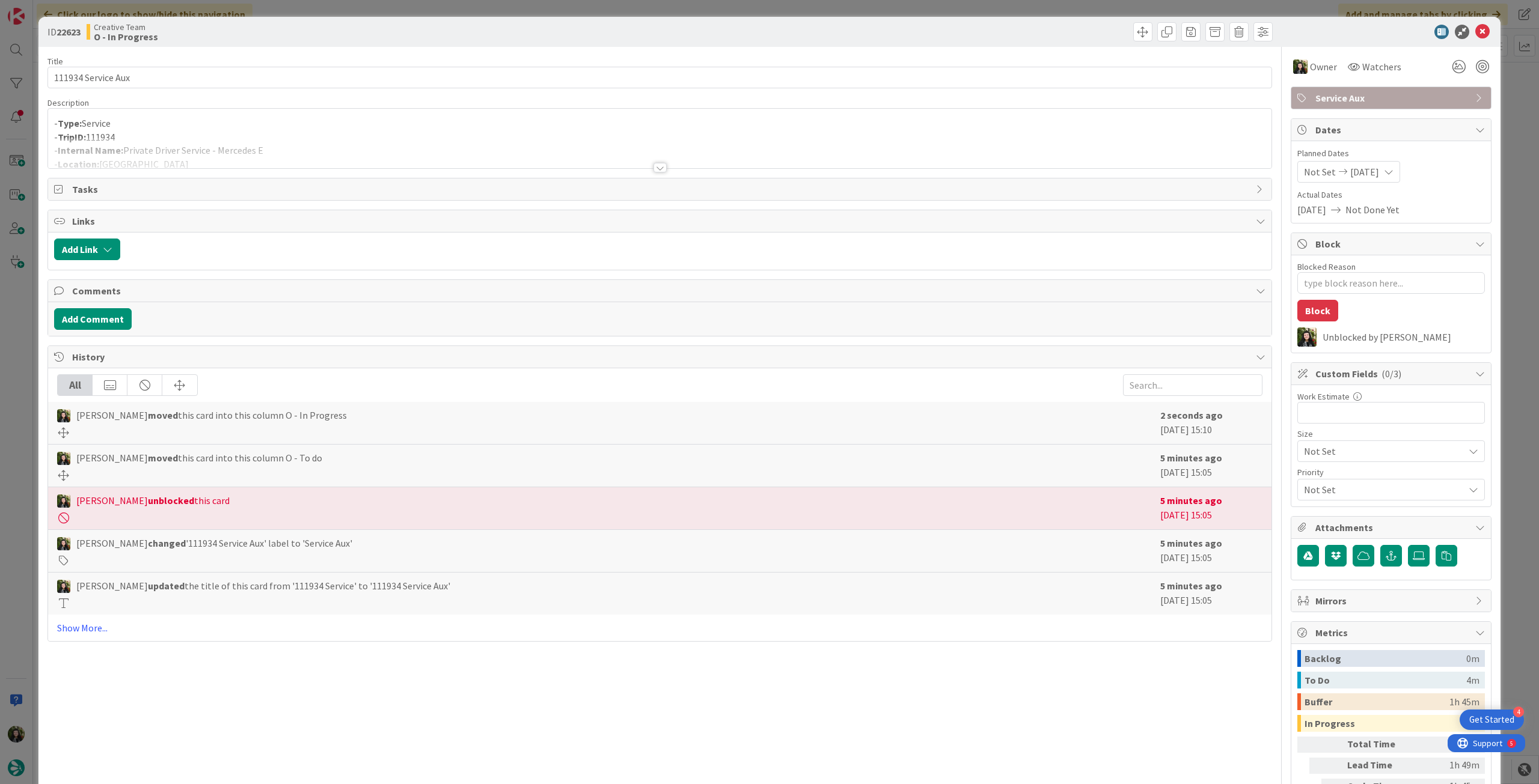
click at [311, 152] on div at bounding box center [659, 153] width 1223 height 31
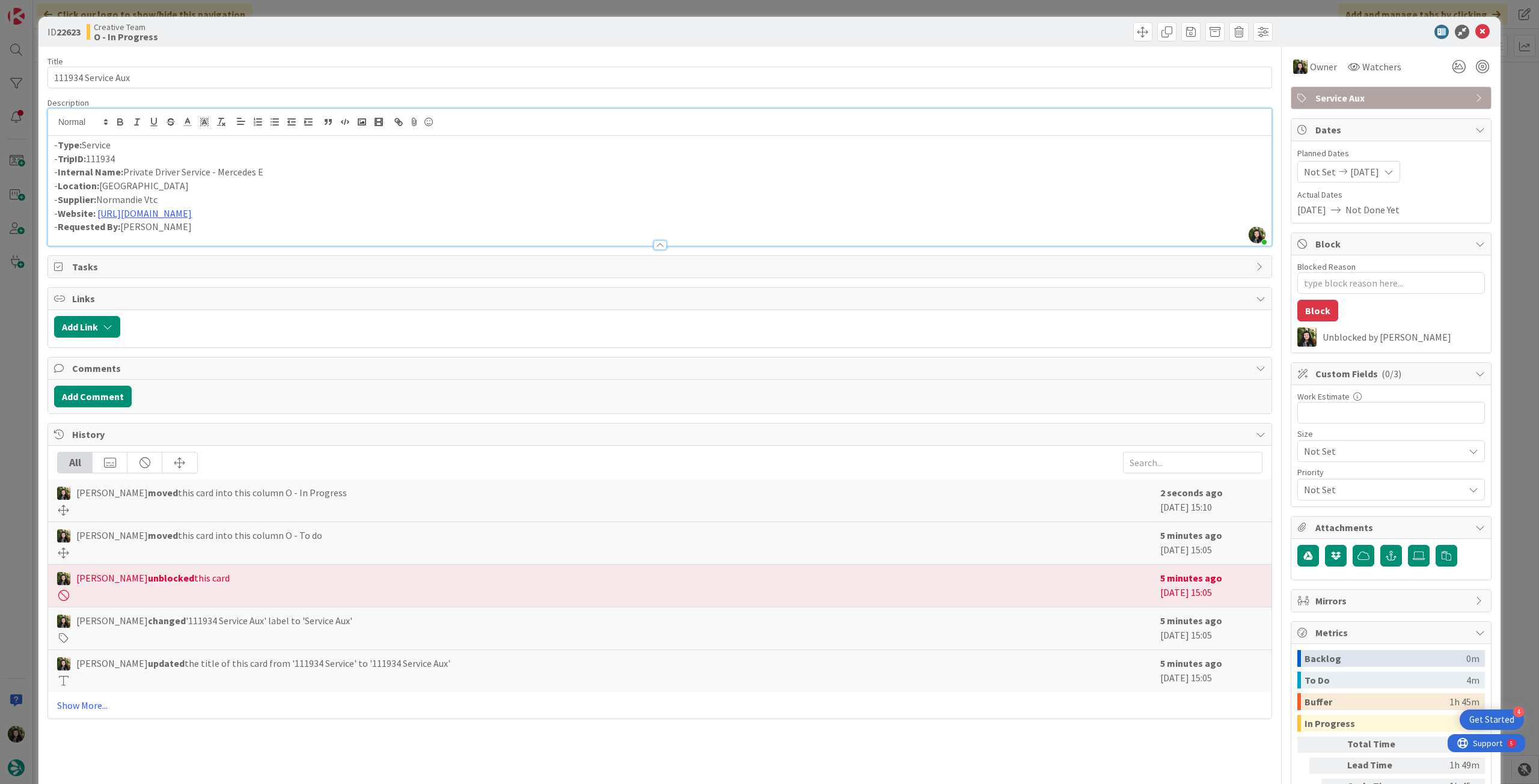
drag, startPoint x: 279, startPoint y: 166, endPoint x: 125, endPoint y: 169, distance: 154.0
click at [125, 169] on p "- Internal Name: Private Driver Service - Mercedes E" at bounding box center [659, 172] width 1211 height 14
copy p "Private Driver Service - Mercedes E"
drag, startPoint x: 130, startPoint y: 186, endPoint x: 100, endPoint y: 185, distance: 30.0
click at [100, 185] on p "- Location: Rouen" at bounding box center [659, 186] width 1211 height 14
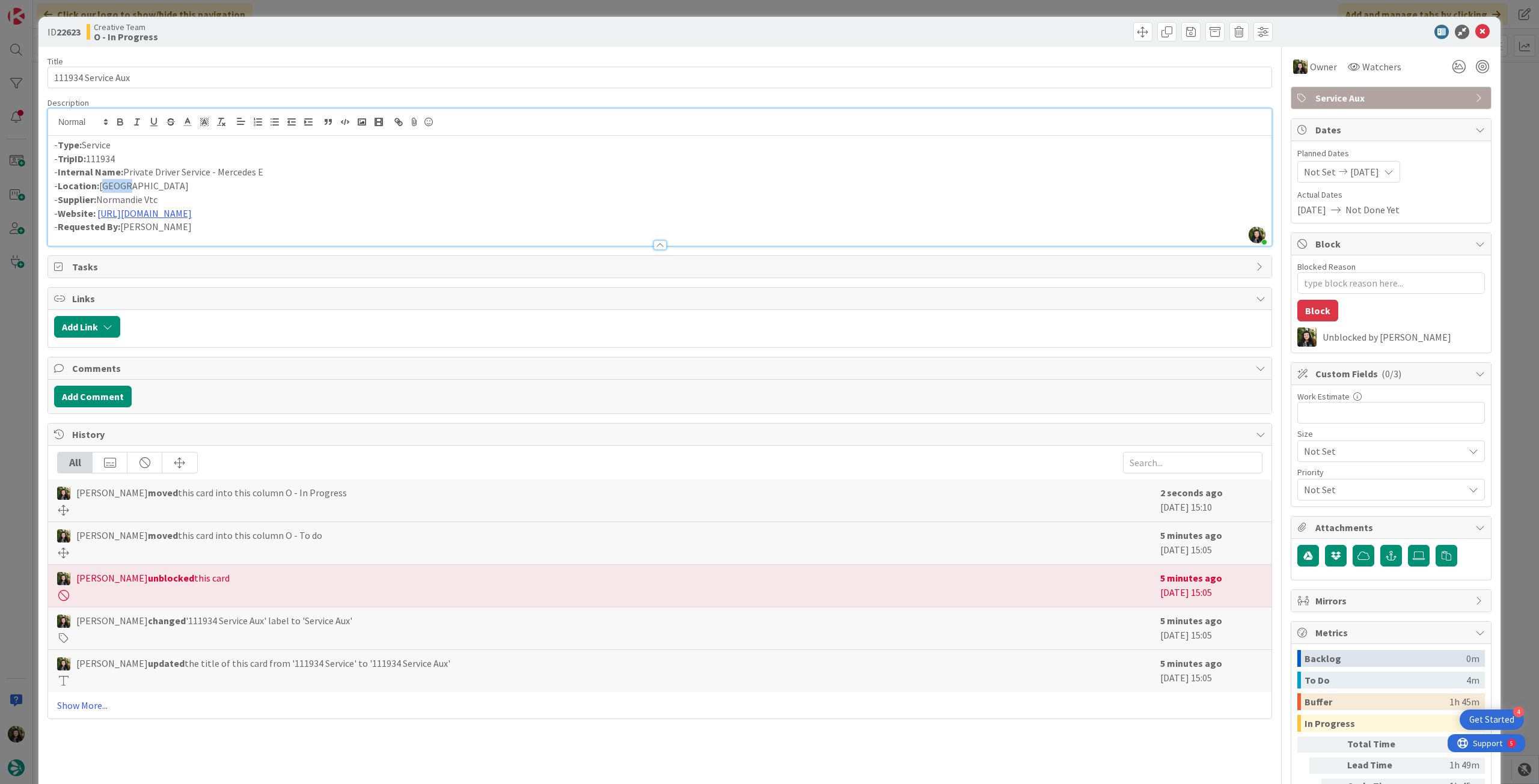
copy p "Rouen"
drag, startPoint x: 157, startPoint y: 200, endPoint x: 101, endPoint y: 198, distance: 56.0
click at [101, 198] on p "- Supplier: Normandie Vtc" at bounding box center [659, 200] width 1211 height 14
copy p "Normandie Vtc"
click at [1477, 32] on icon at bounding box center [1482, 32] width 15 height 15
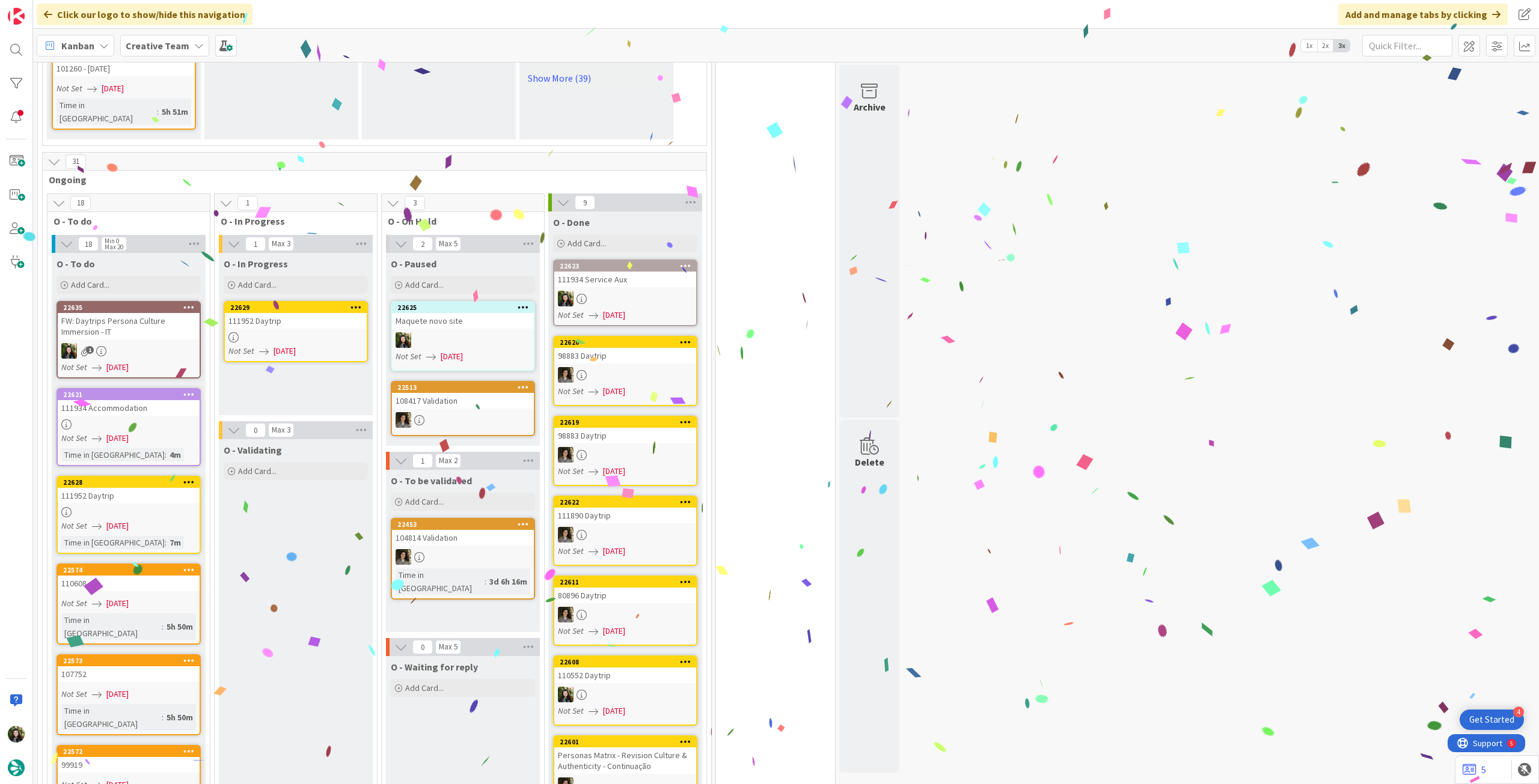
click at [282, 345] on span "[DATE]" at bounding box center [285, 351] width 22 height 13
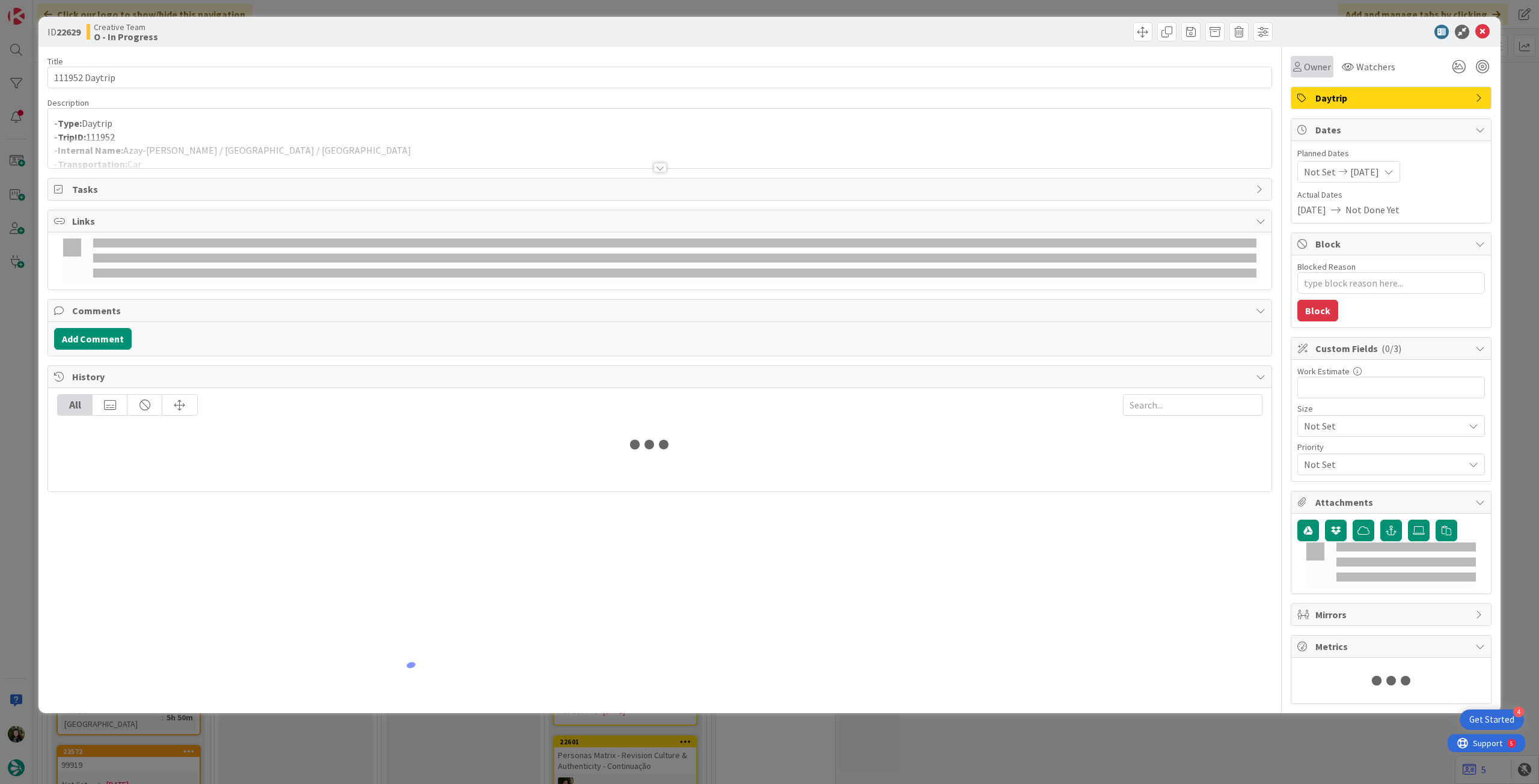
click at [1309, 71] on span "Owner" at bounding box center [1317, 67] width 27 height 15
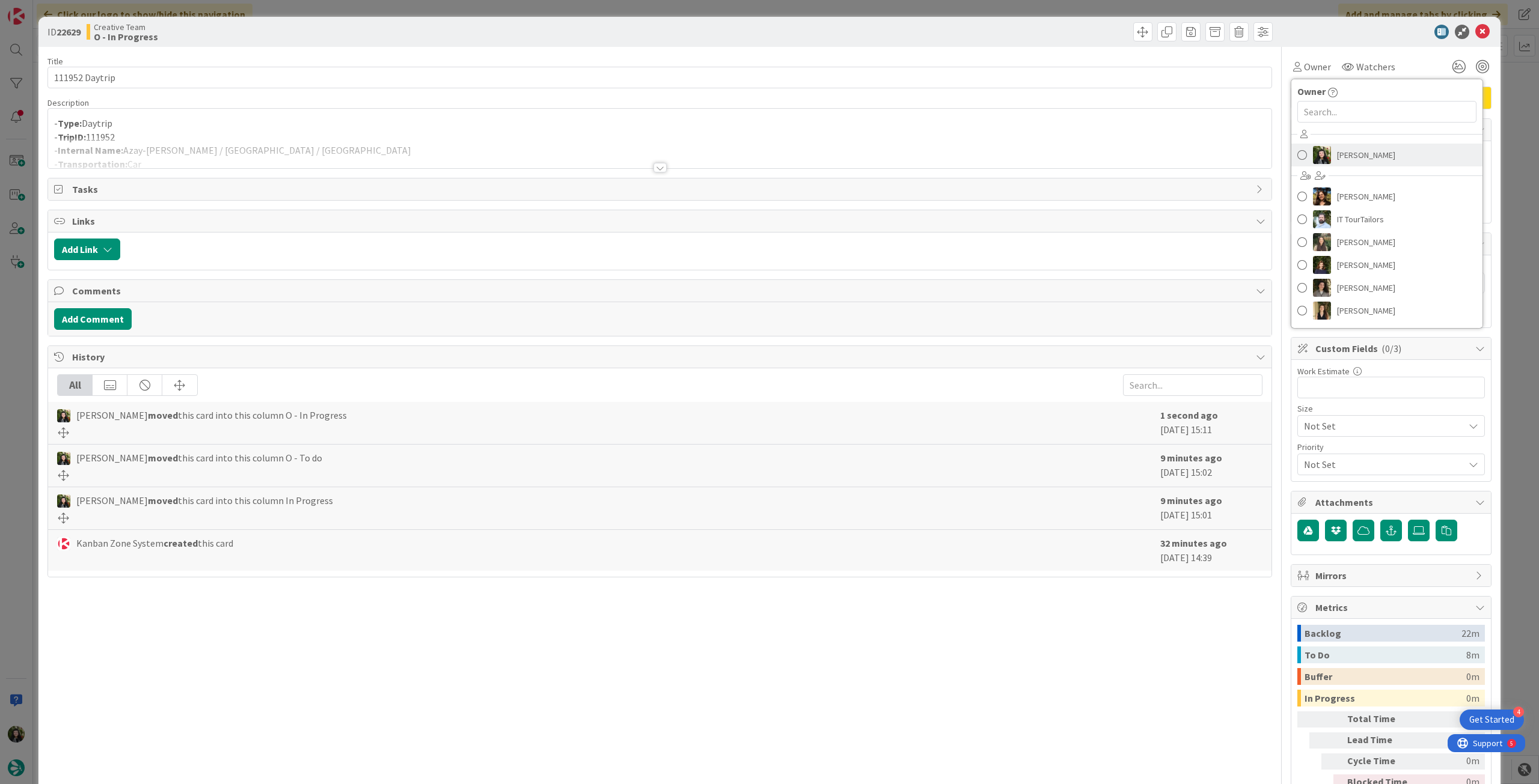
click at [1345, 152] on span "[PERSON_NAME]" at bounding box center [1366, 155] width 58 height 18
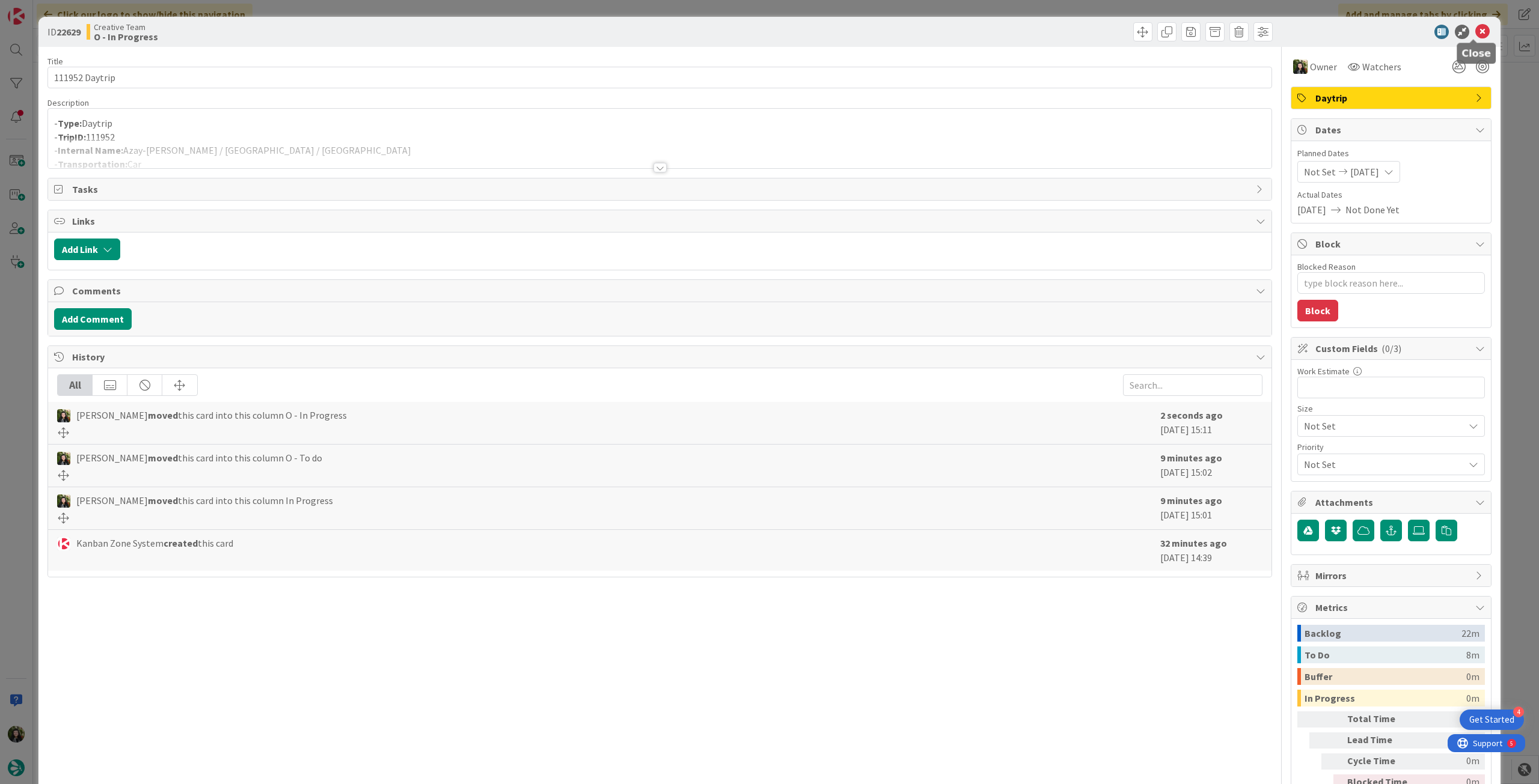
click at [1475, 29] on icon at bounding box center [1482, 32] width 15 height 15
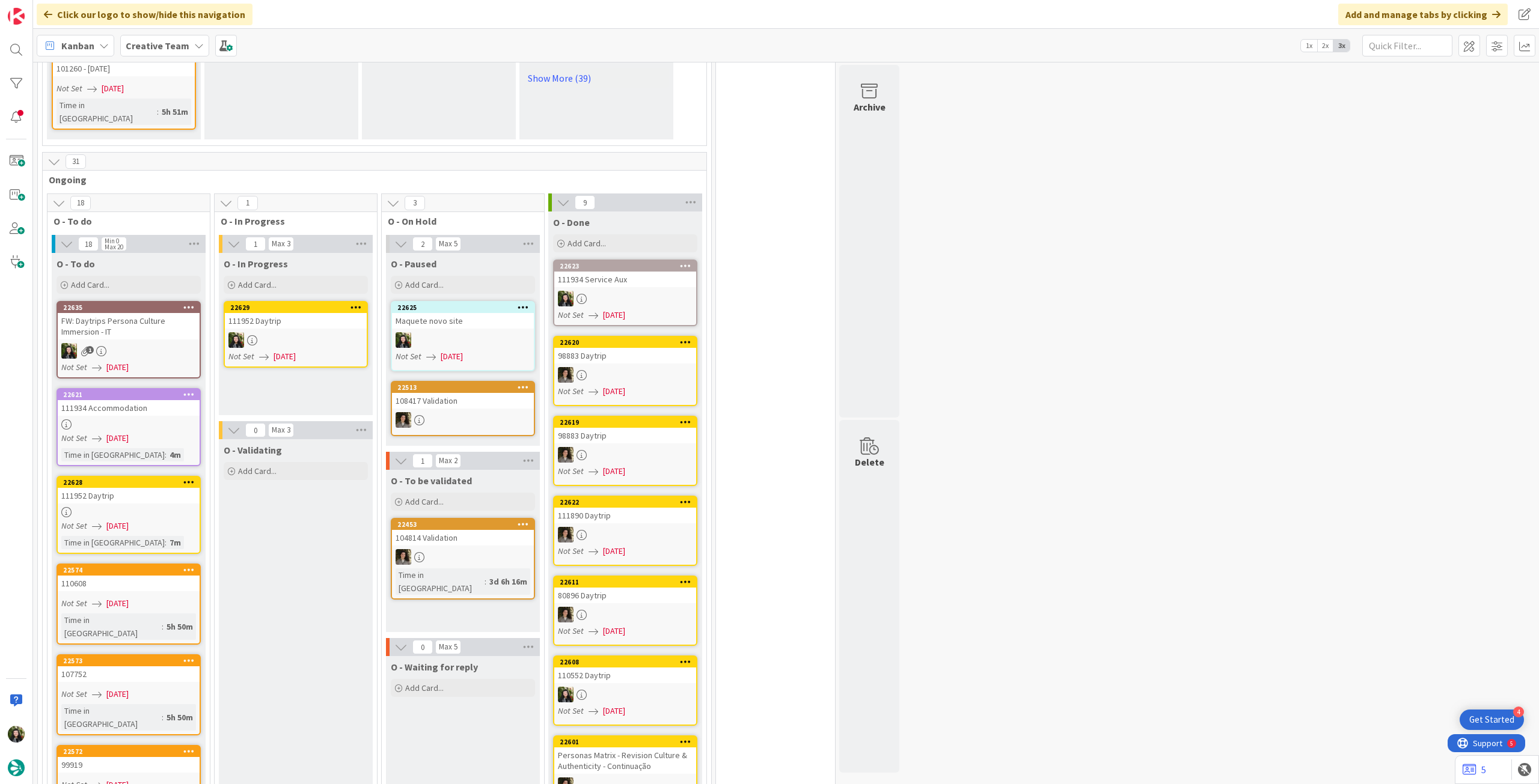
click at [128, 520] on span "[DATE]" at bounding box center [118, 526] width 22 height 13
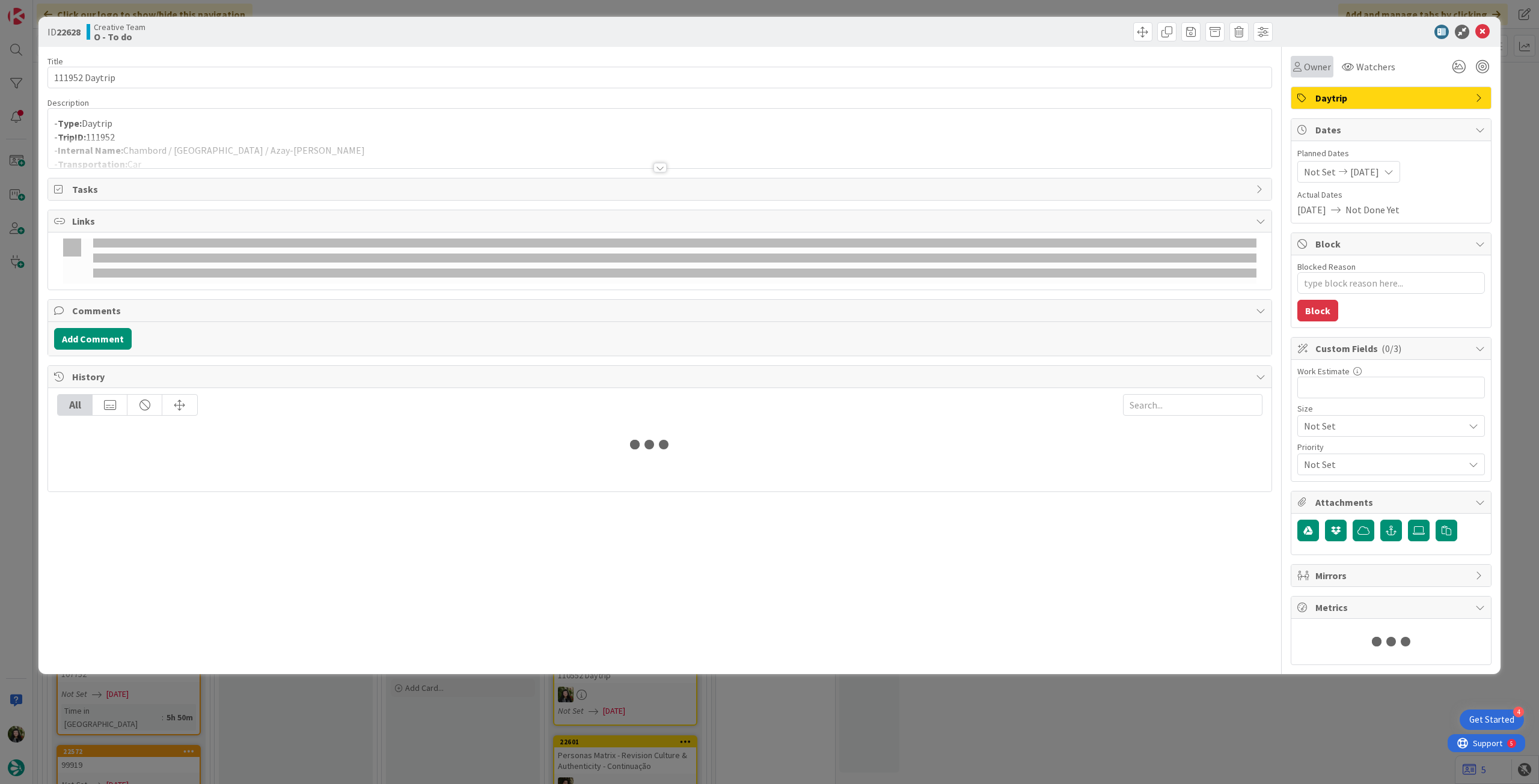
click at [1322, 73] on div "Owner" at bounding box center [1312, 67] width 43 height 22
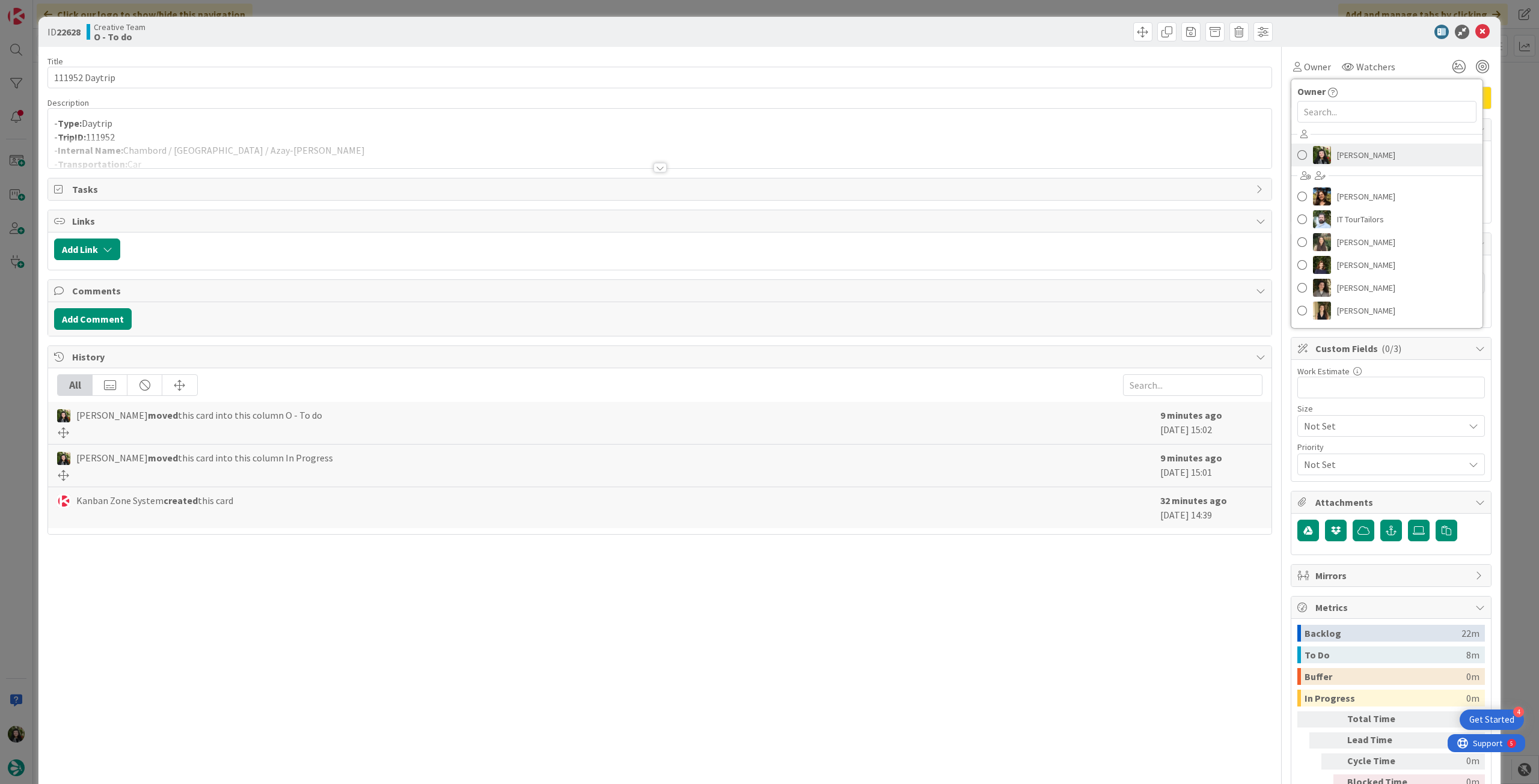
click at [1342, 160] on span "[PERSON_NAME]" at bounding box center [1366, 155] width 58 height 18
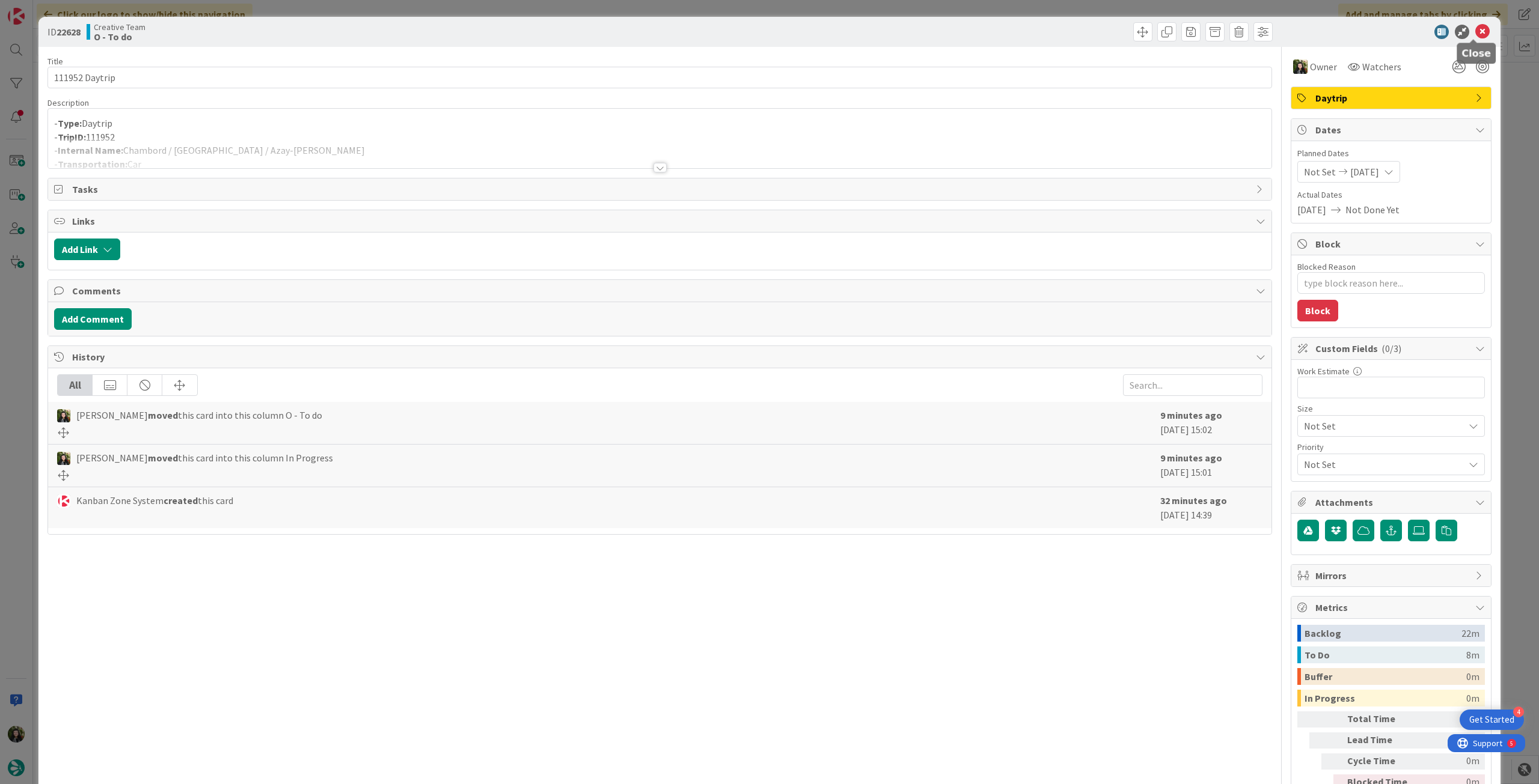
click at [1475, 32] on icon at bounding box center [1482, 32] width 15 height 15
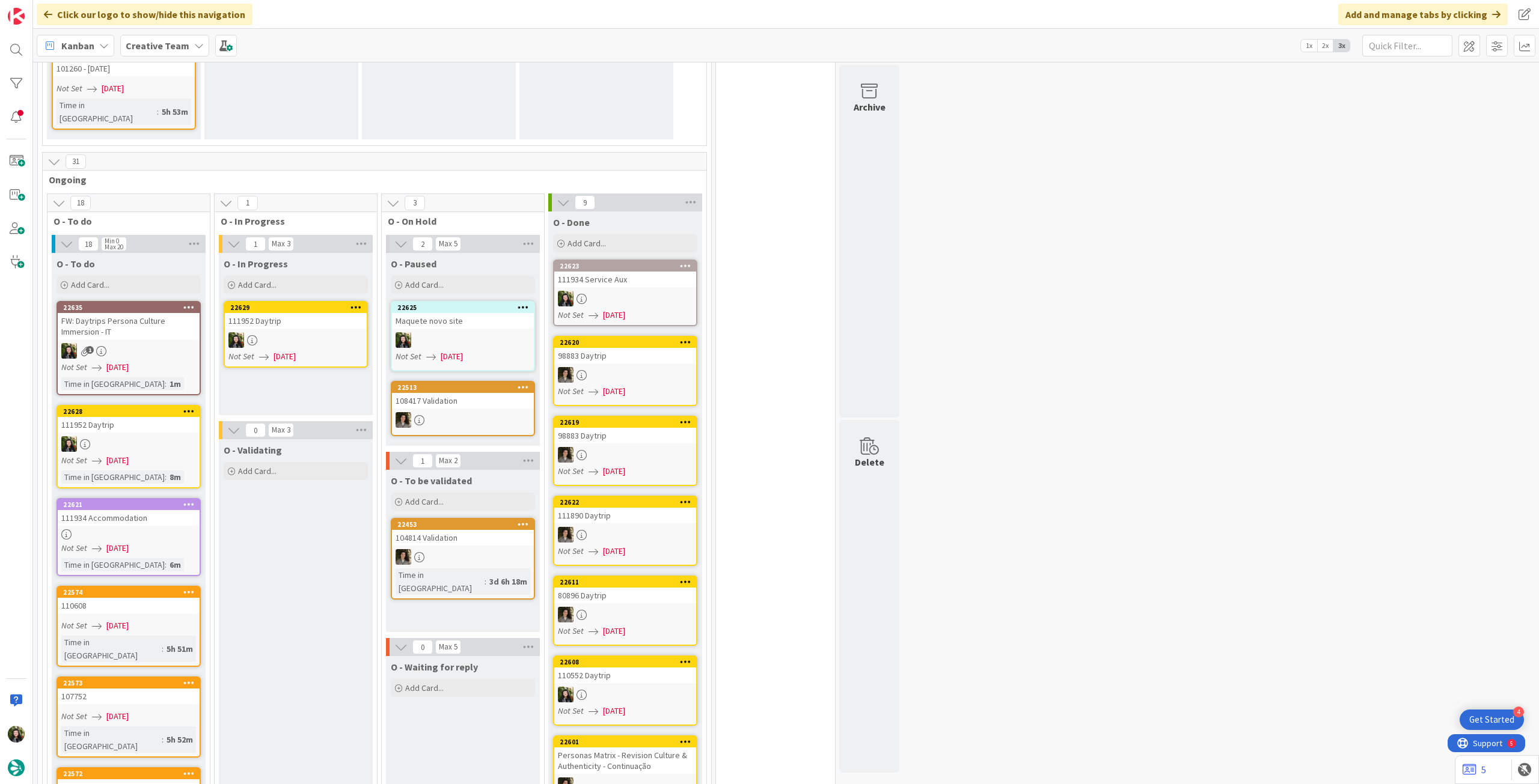
click at [270, 333] on div at bounding box center [296, 340] width 142 height 15
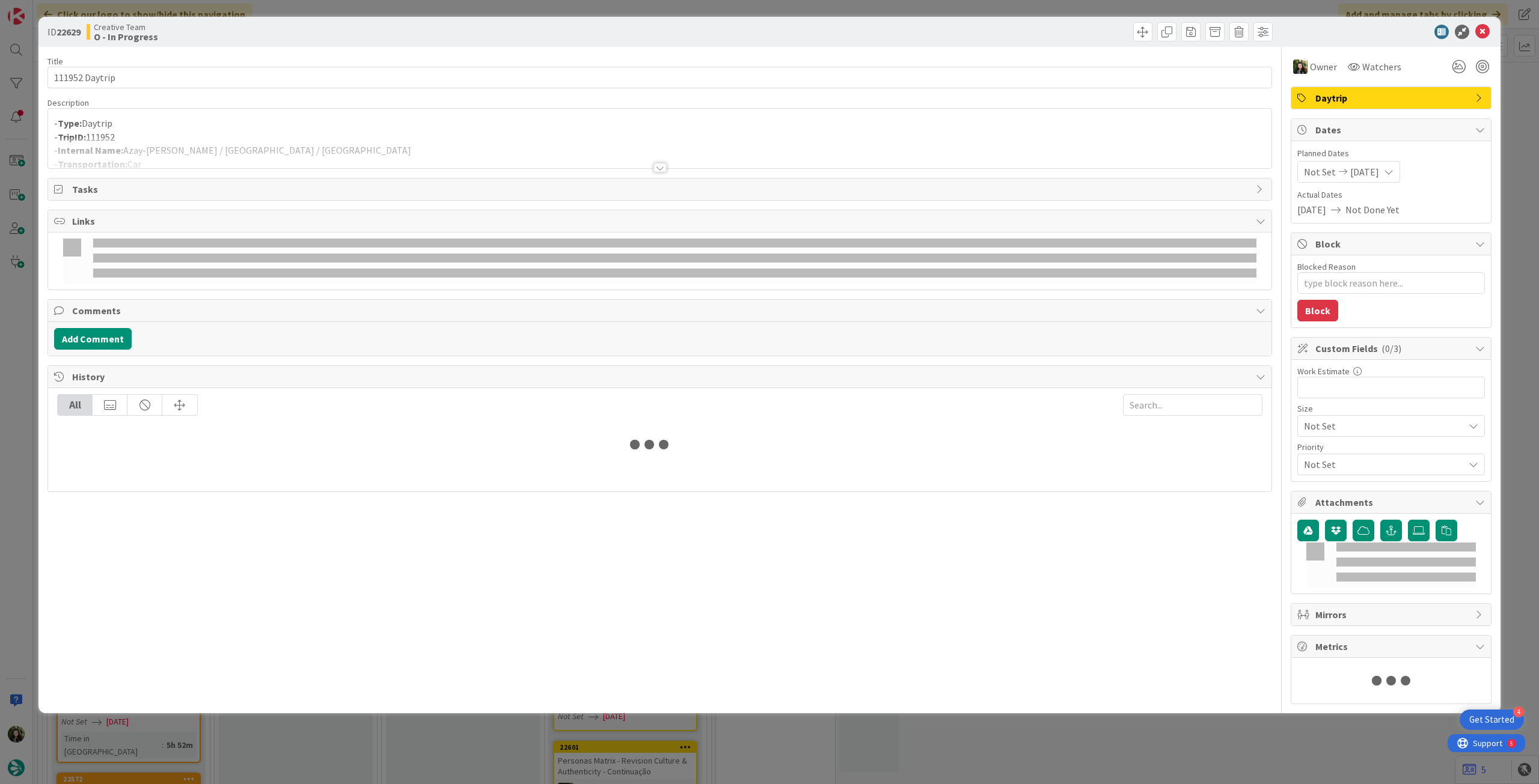
click at [178, 145] on div at bounding box center [659, 153] width 1223 height 31
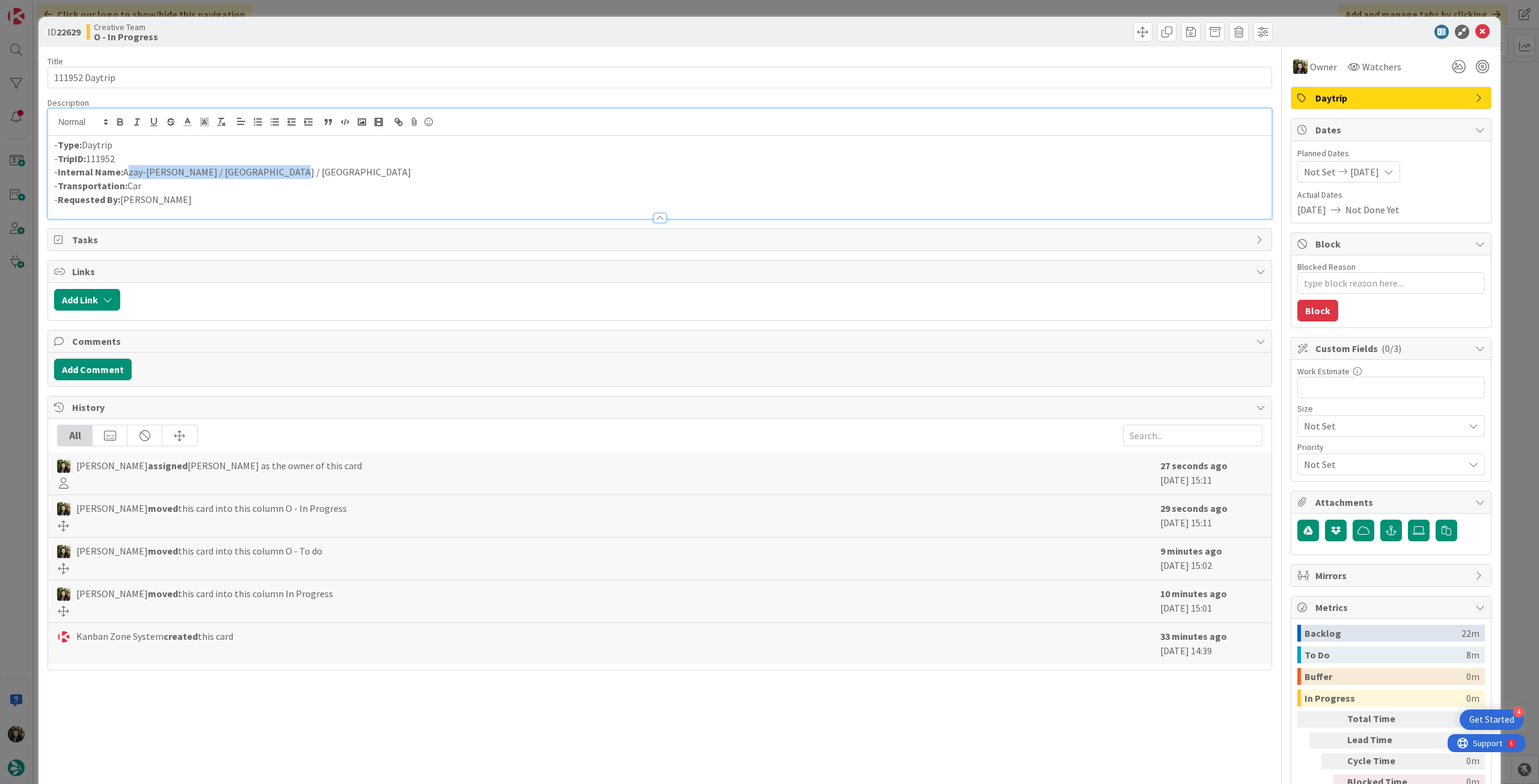
drag, startPoint x: 280, startPoint y: 173, endPoint x: 124, endPoint y: 175, distance: 156.0
click at [124, 175] on p "- Internal Name: Azay-le-Rideau / Poitiers / Bordeaux" at bounding box center [659, 172] width 1211 height 14
copy p "Azay-le-Rideau / [GEOGRAPHIC_DATA] / [GEOGRAPHIC_DATA]"
click at [1475, 36] on icon at bounding box center [1482, 32] width 15 height 15
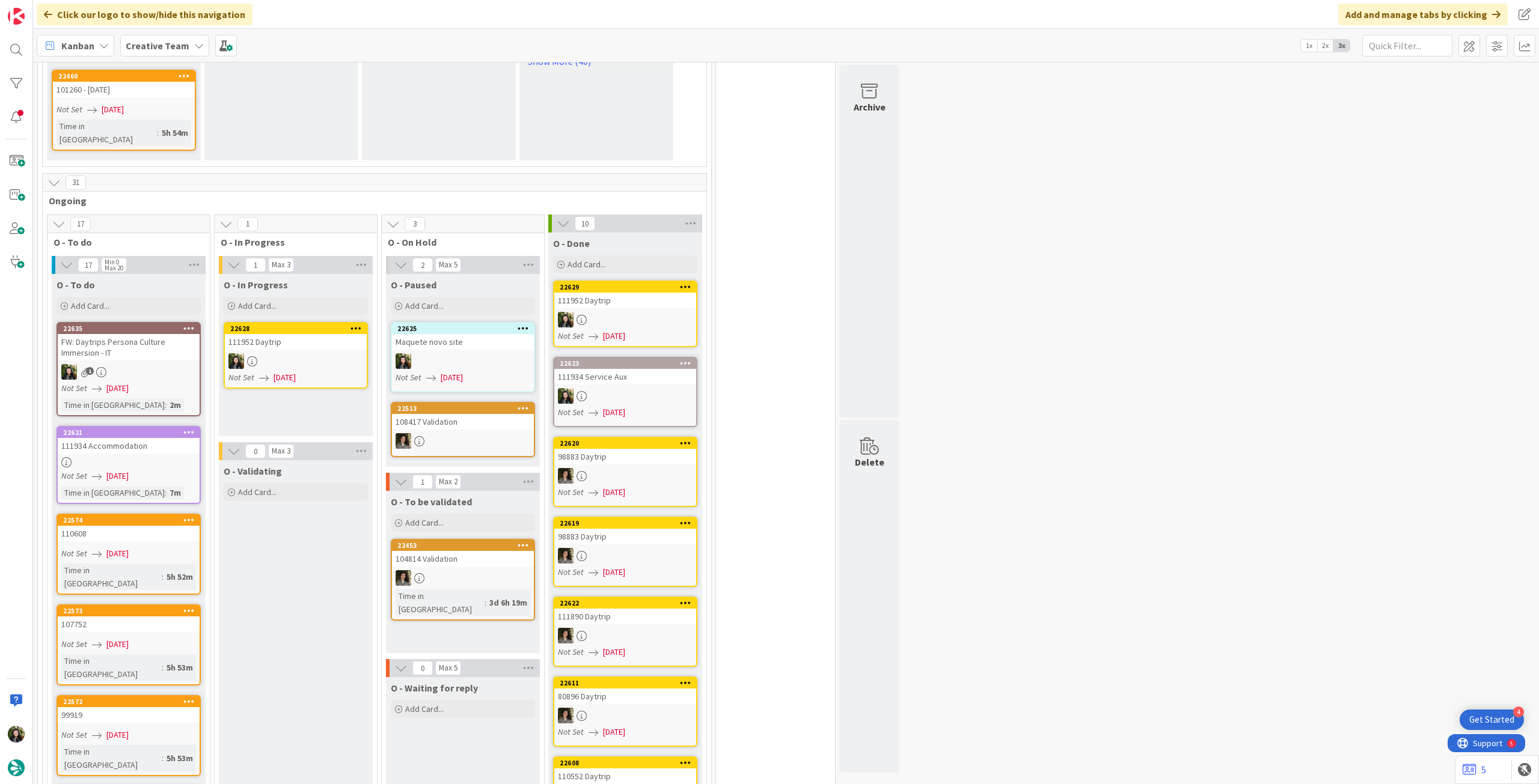
click at [294, 353] on div at bounding box center [296, 361] width 142 height 15
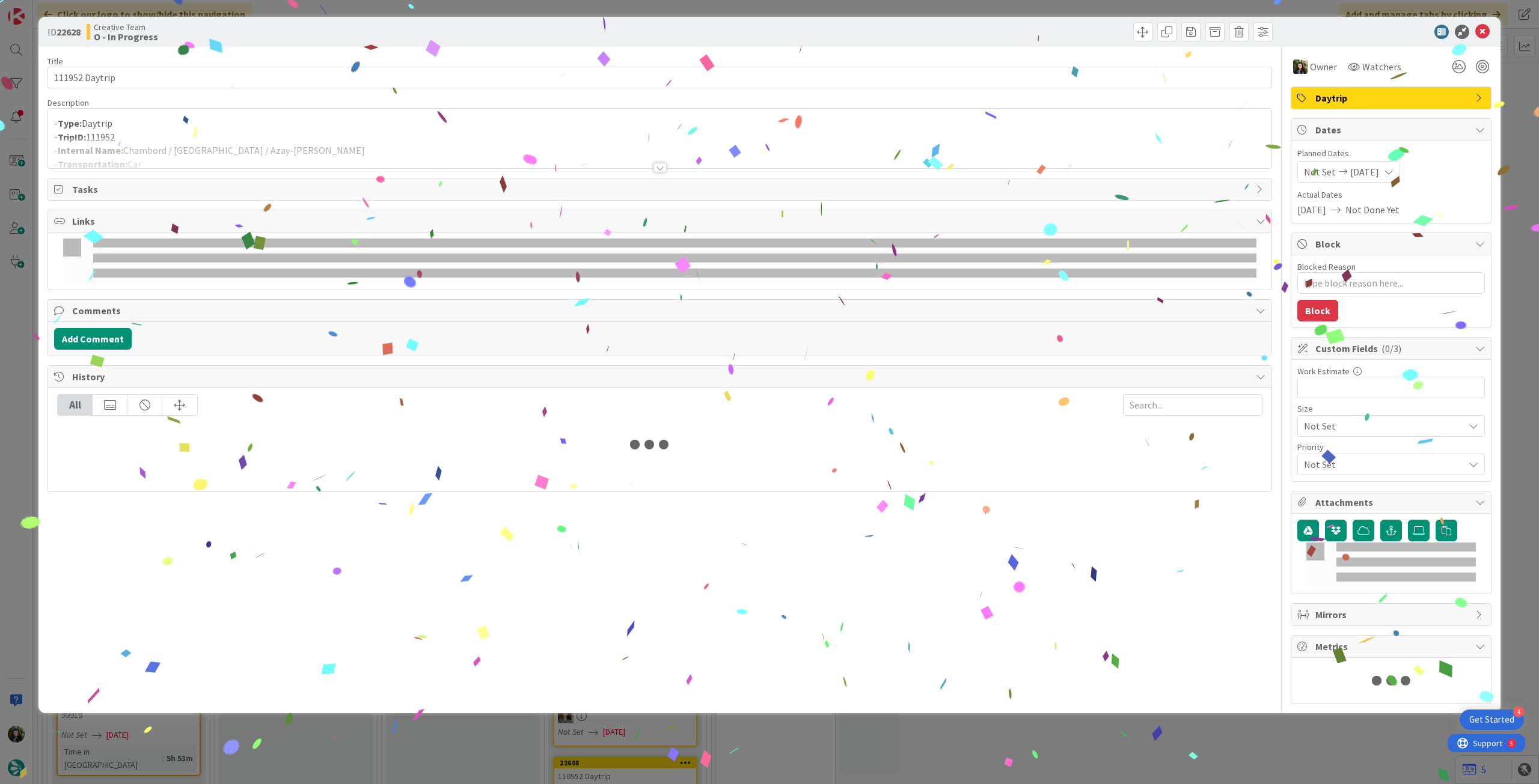
click at [199, 142] on div at bounding box center [659, 153] width 1223 height 31
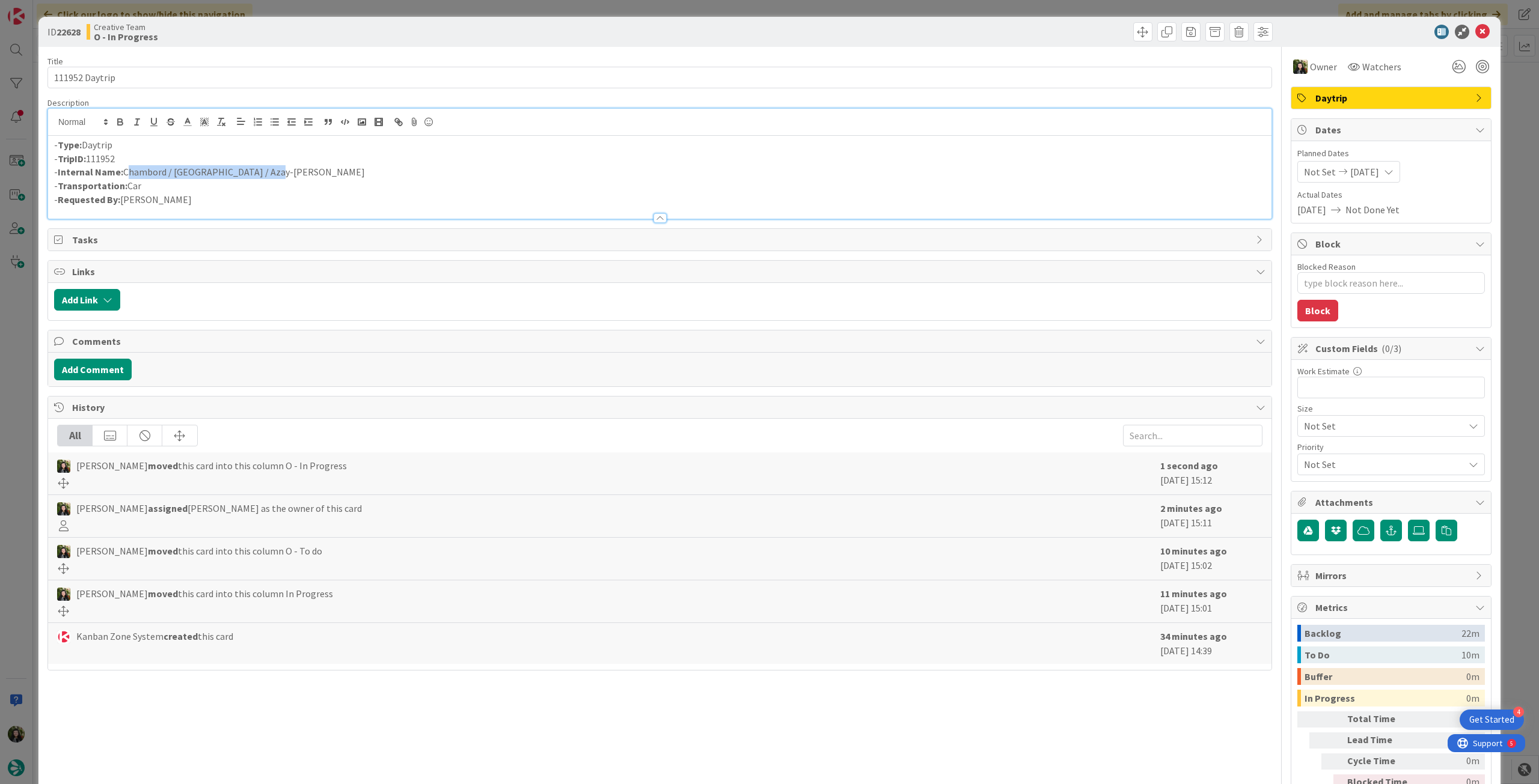
drag, startPoint x: 272, startPoint y: 173, endPoint x: 126, endPoint y: 170, distance: 146.0
click at [126, 170] on p "- Internal Name: Chambord / Blois / Azay-le-Rideau" at bounding box center [659, 172] width 1211 height 14
copy p "Chambord / [GEOGRAPHIC_DATA] / Azay-le-Rideau"
click at [1475, 31] on icon at bounding box center [1482, 32] width 15 height 15
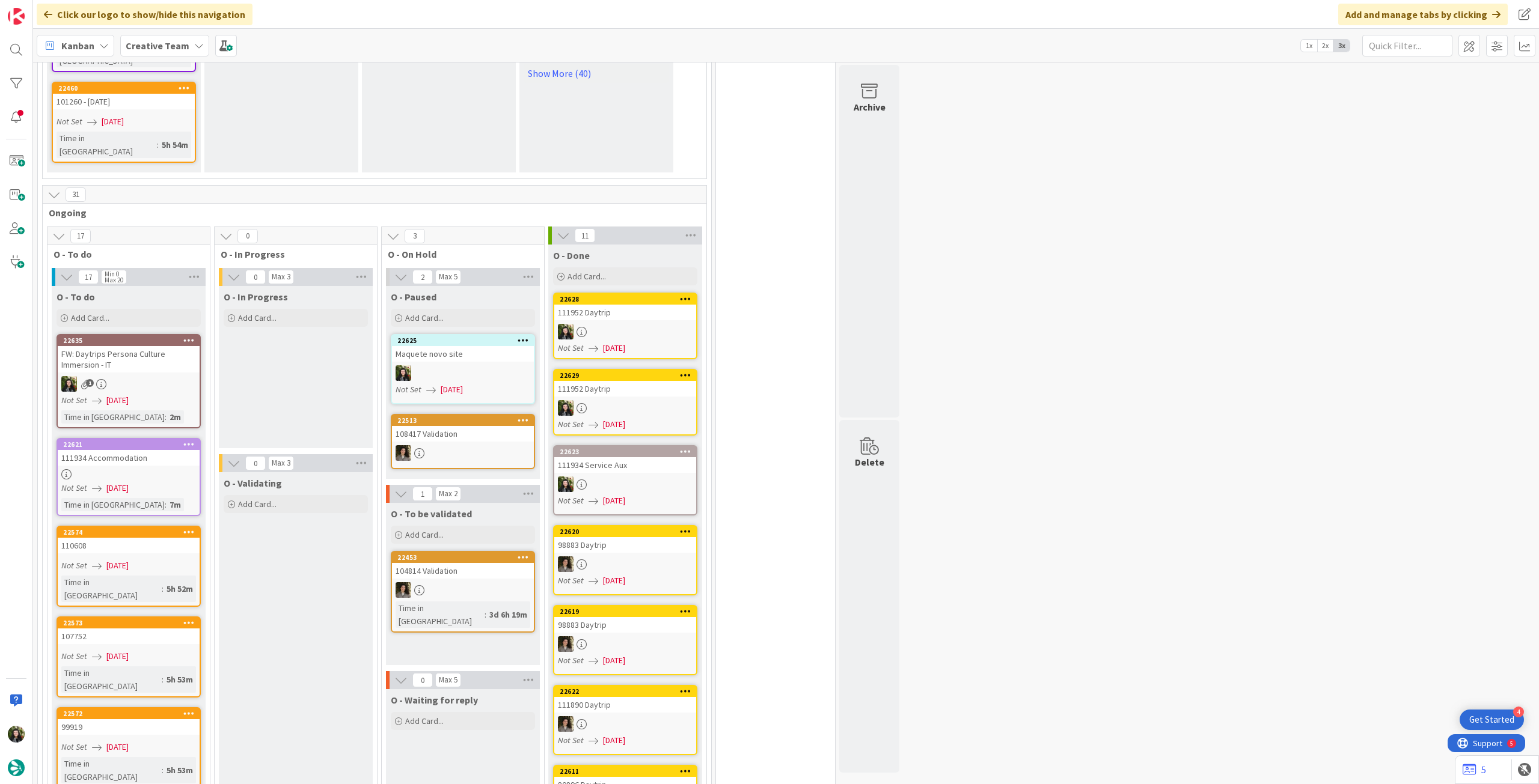
click at [145, 48] on b "Creative Team" at bounding box center [157, 46] width 64 height 12
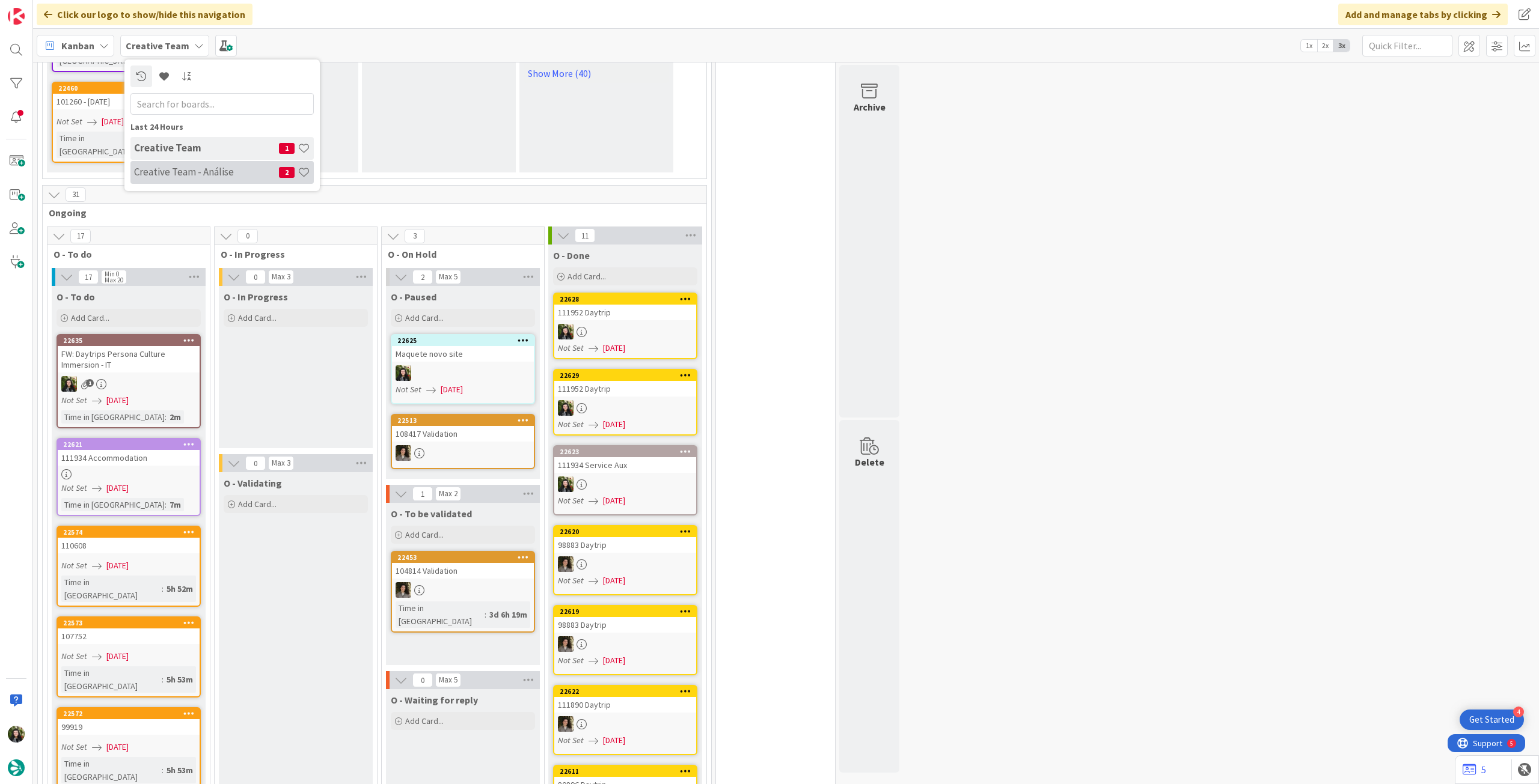
click at [165, 175] on h4 "Creative Team - Análise" at bounding box center [206, 171] width 145 height 12
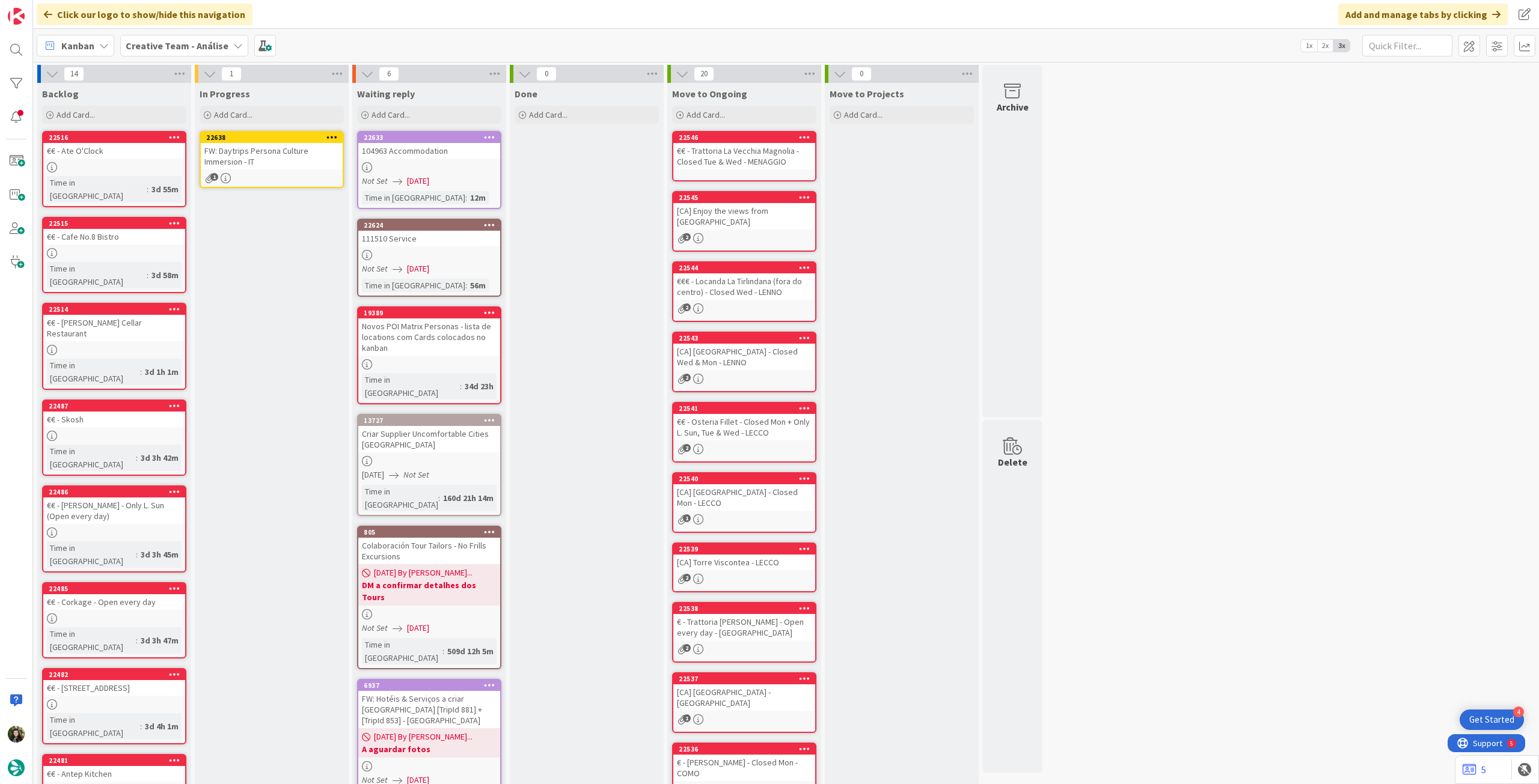
click at [286, 157] on div "FW: Daytrips Persona Culture Immersion - IT" at bounding box center [272, 157] width 142 height 27
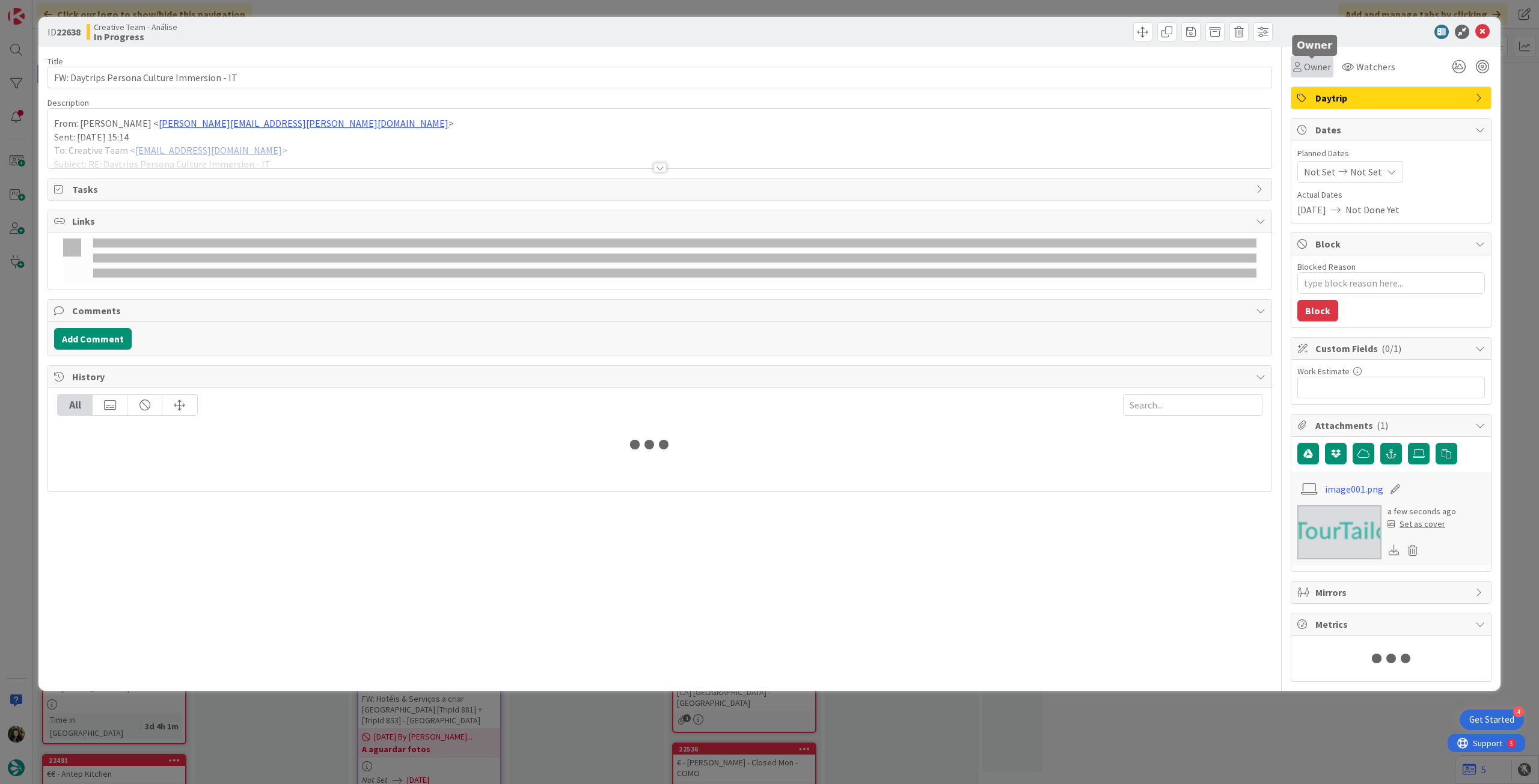
click at [1319, 60] on span "Owner" at bounding box center [1317, 67] width 27 height 15
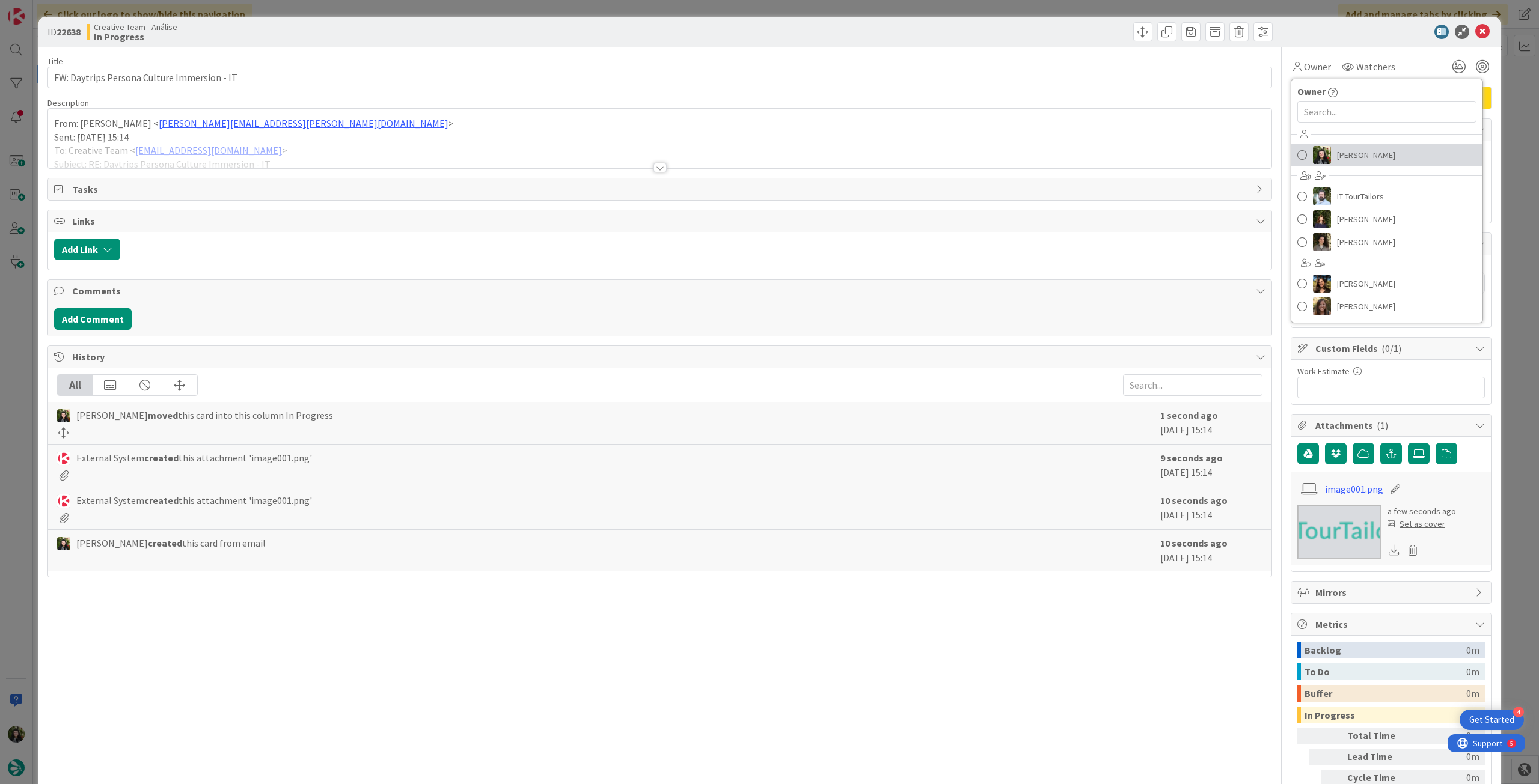
click at [1338, 153] on span "[PERSON_NAME]" at bounding box center [1366, 155] width 58 height 18
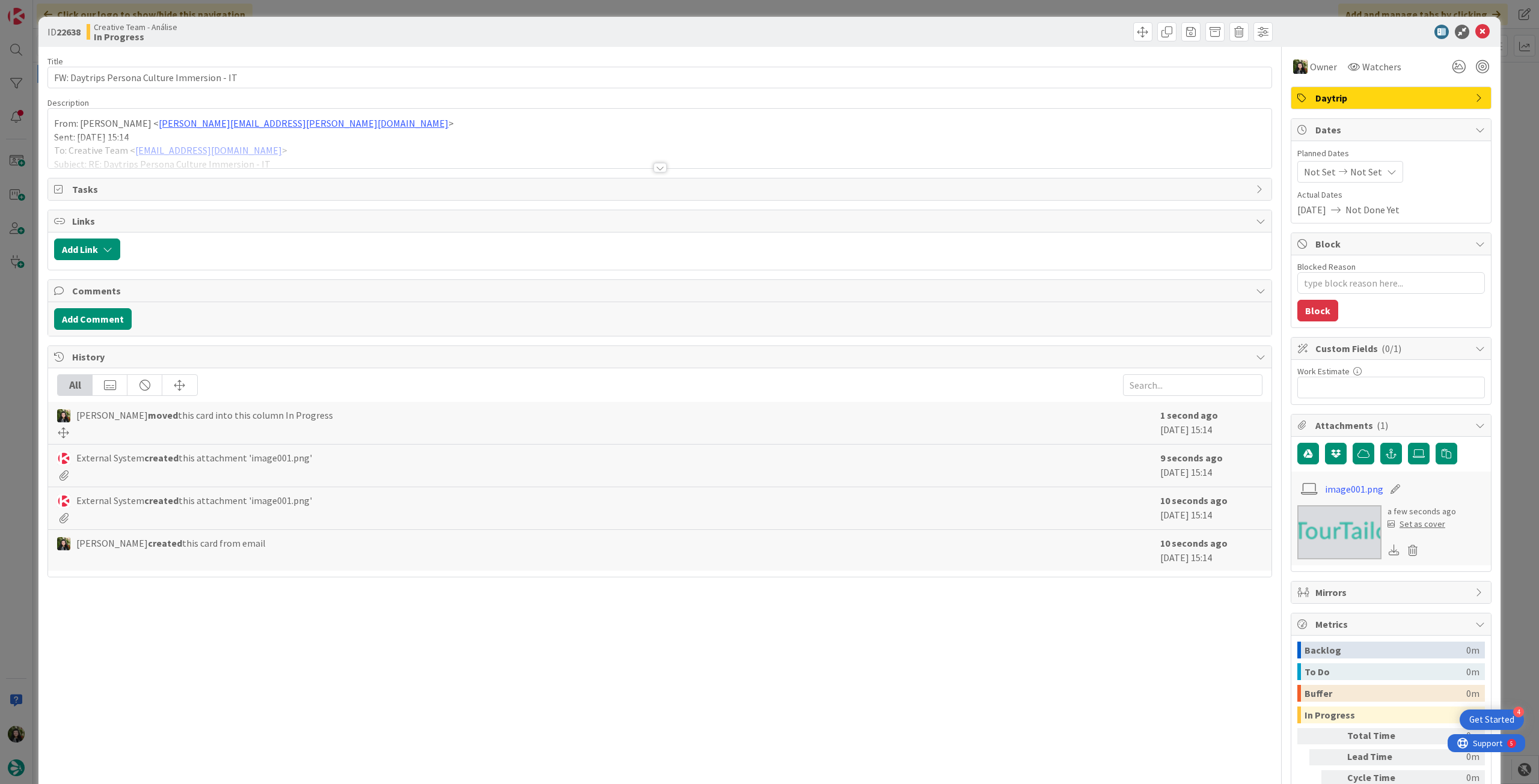
click at [1359, 171] on span "Not Set" at bounding box center [1366, 172] width 32 height 15
type textarea "x"
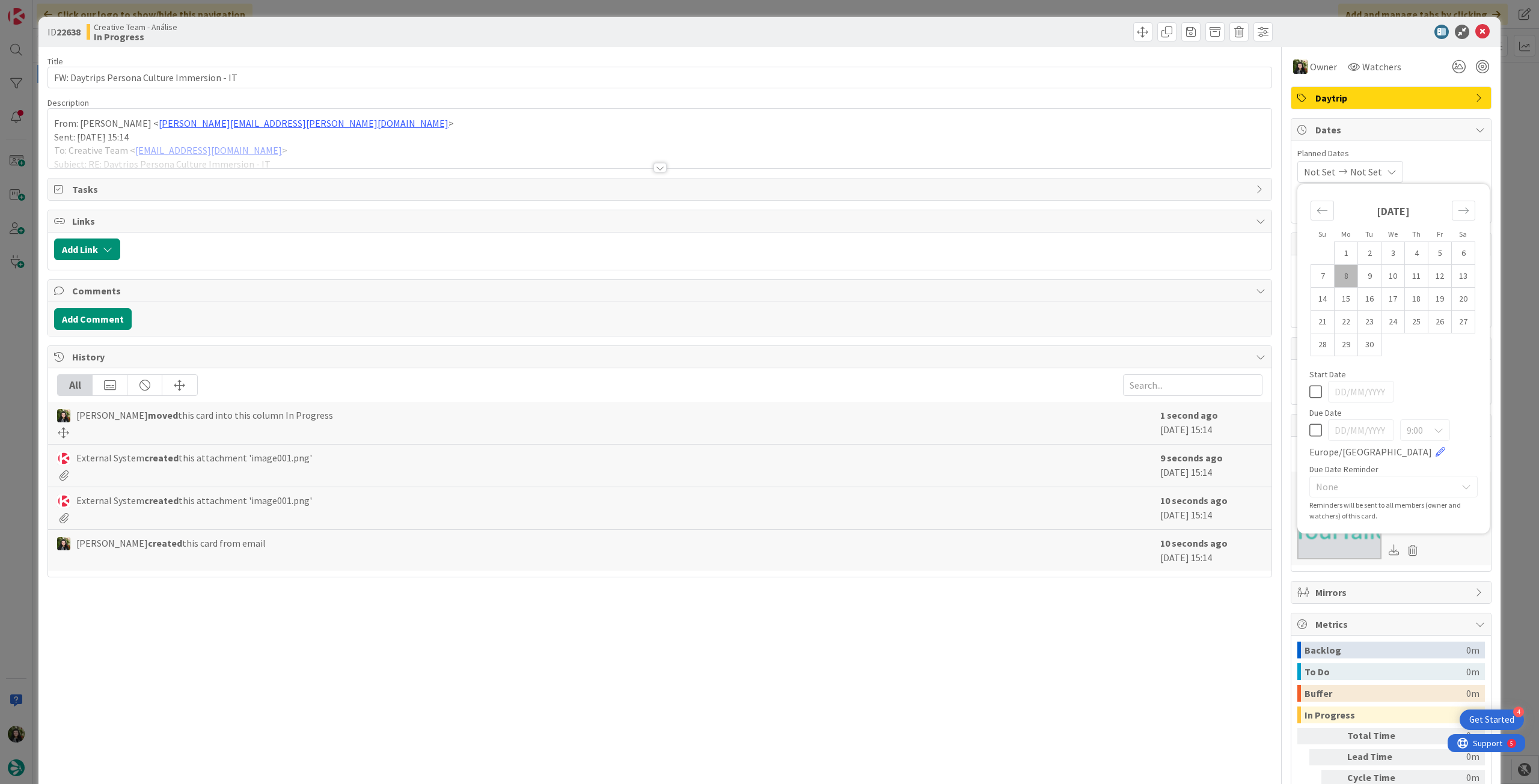
click at [1309, 432] on icon at bounding box center [1316, 430] width 13 height 15
type input "[DATE]"
click at [1384, 95] on span "Daytrip" at bounding box center [1392, 98] width 154 height 15
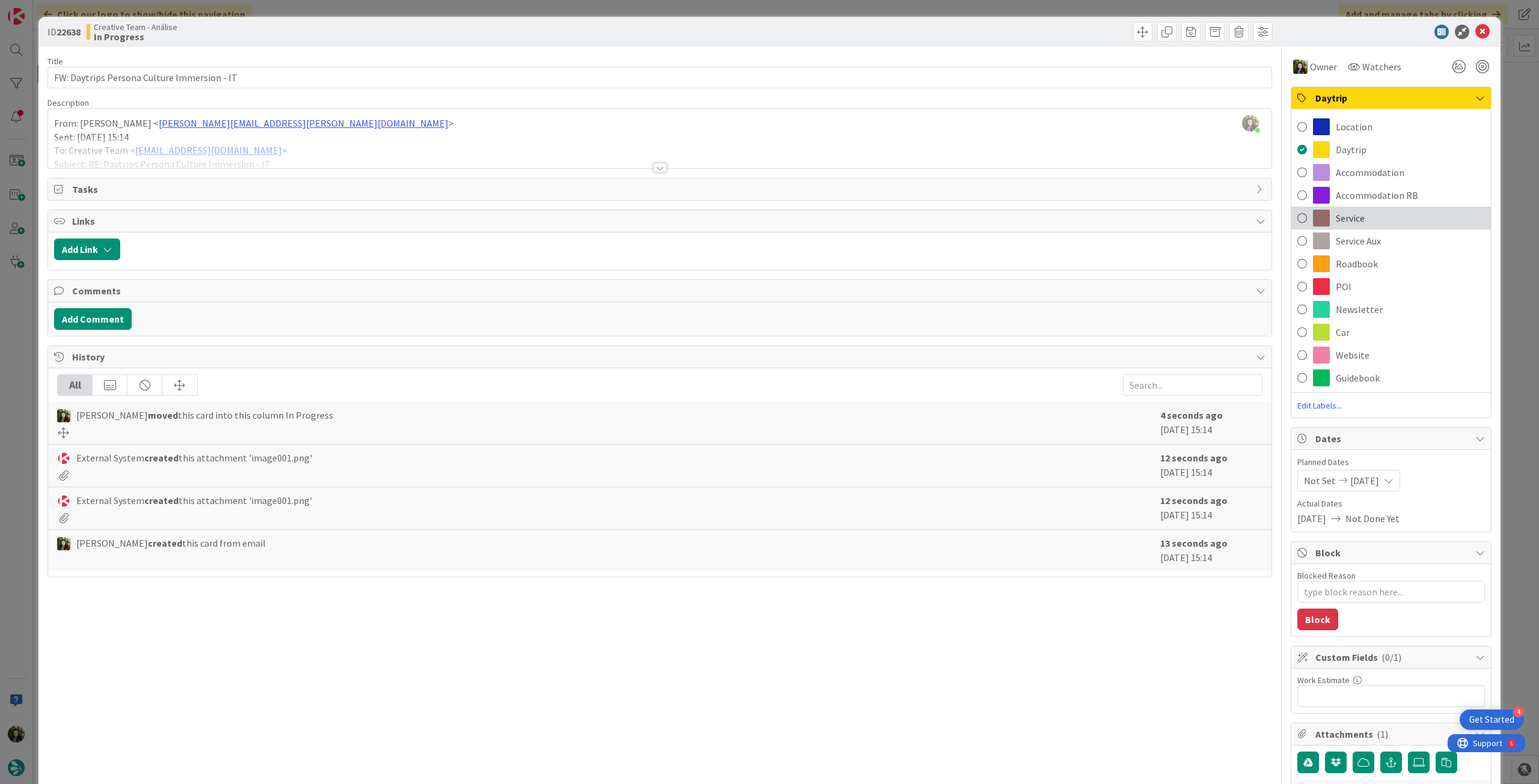
click at [1384, 213] on div "Service" at bounding box center [1391, 218] width 199 height 23
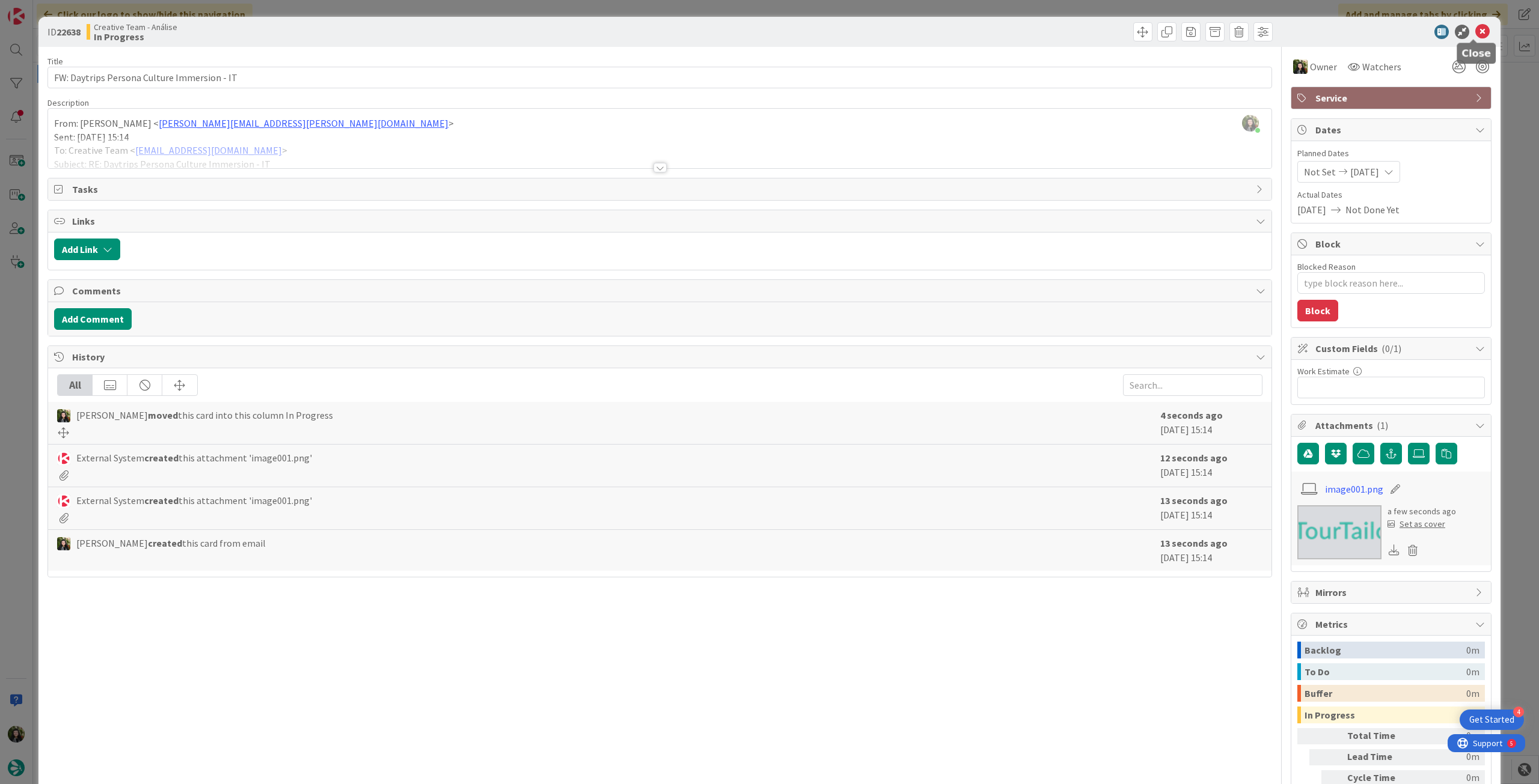
click at [1475, 36] on icon at bounding box center [1482, 32] width 15 height 15
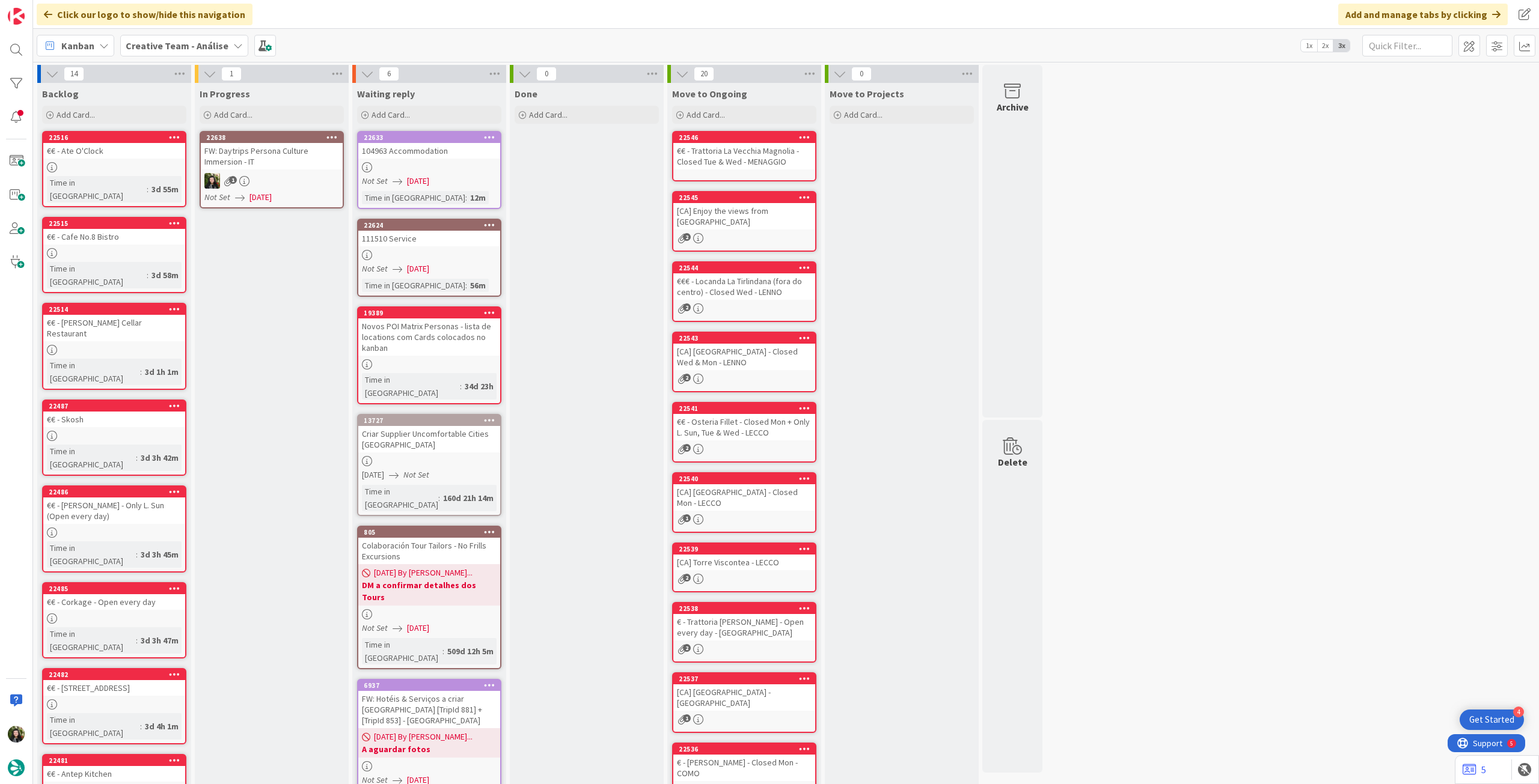
click at [336, 135] on icon at bounding box center [332, 137] width 11 height 8
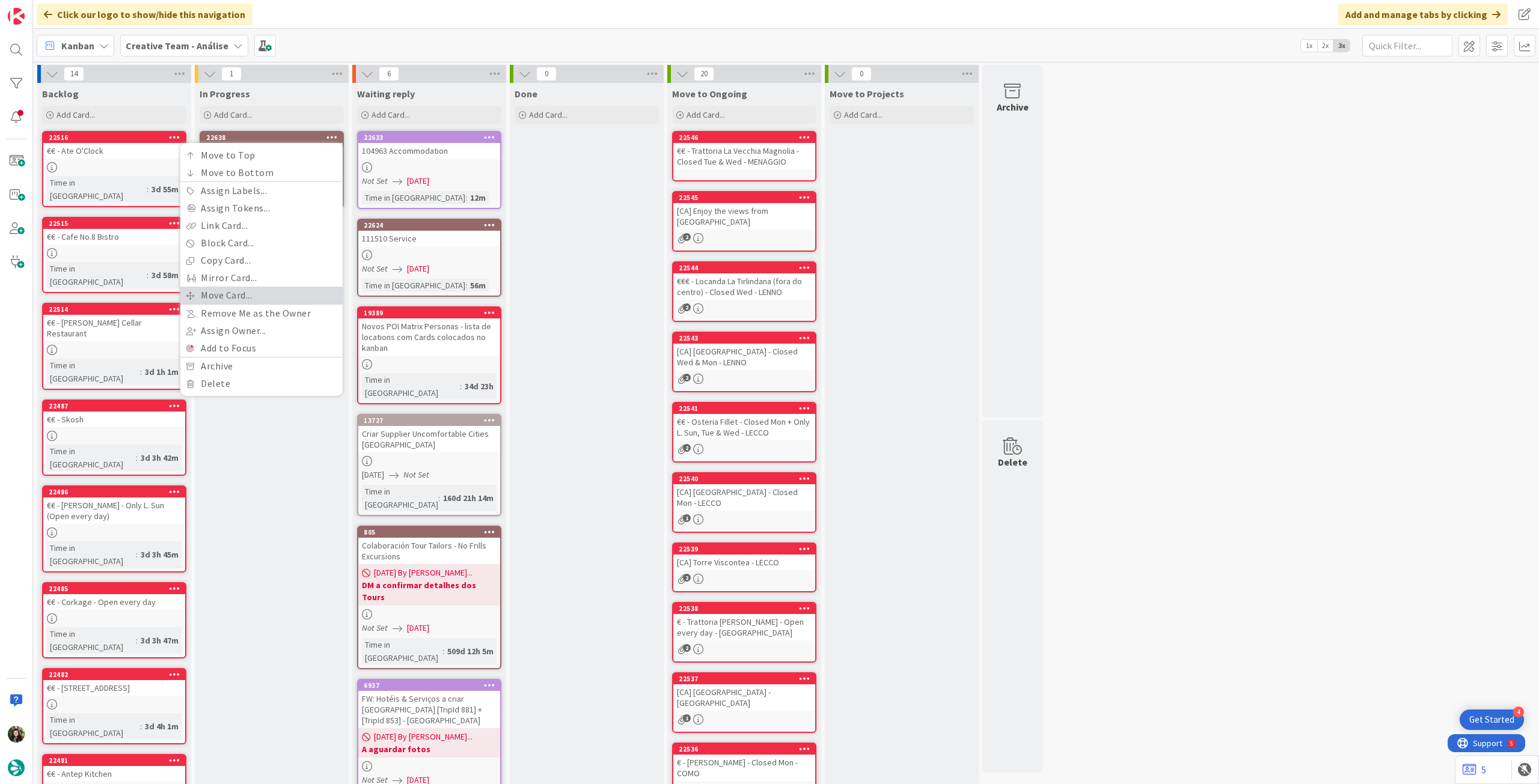
click at [230, 294] on link "Move Card..." at bounding box center [261, 295] width 162 height 18
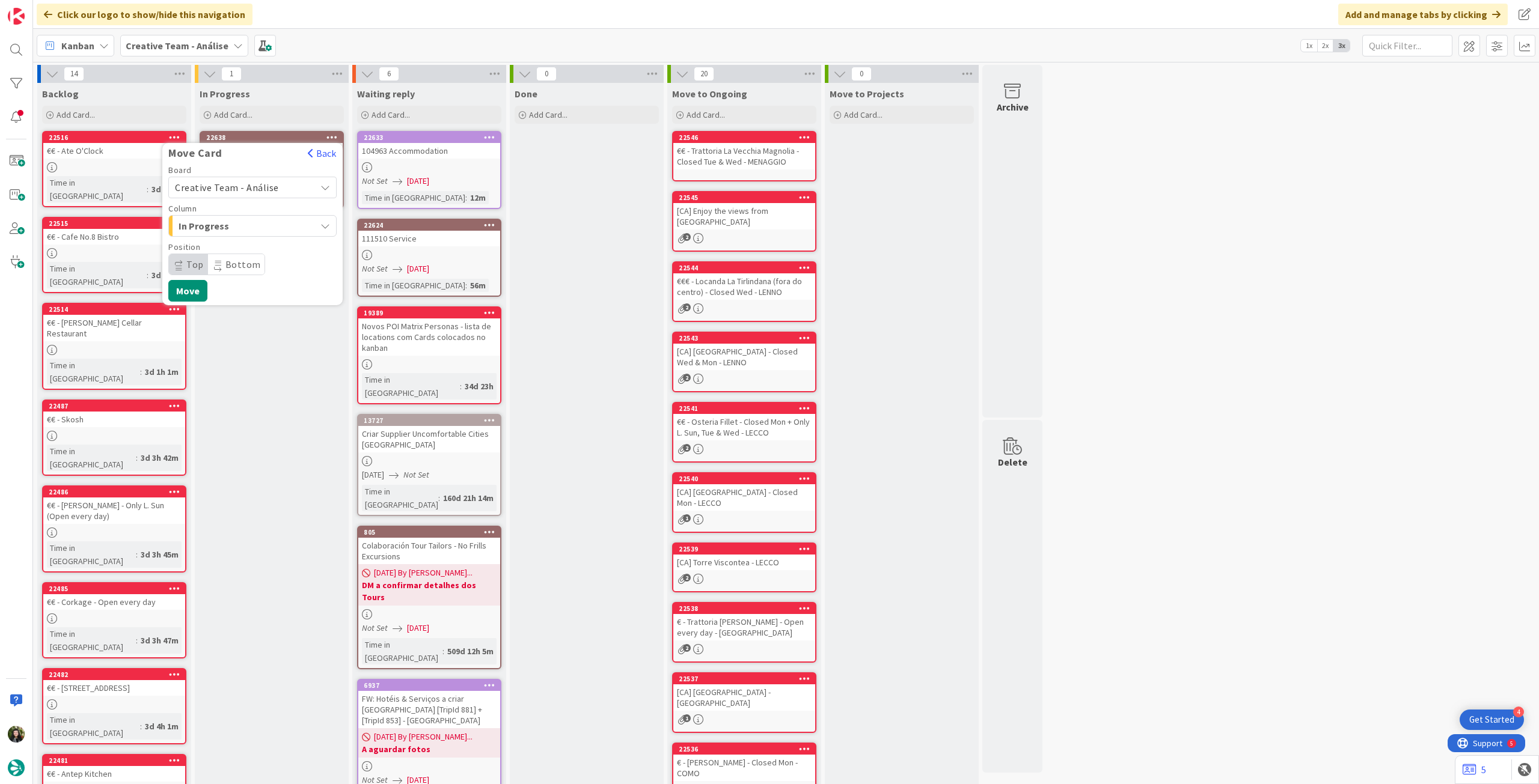
click at [226, 193] on span "Creative Team - Análise" at bounding box center [242, 187] width 135 height 17
click at [216, 243] on span "Creative Team" at bounding box center [260, 244] width 140 height 18
click at [225, 230] on span "E - To Do" at bounding box center [223, 226] width 90 height 15
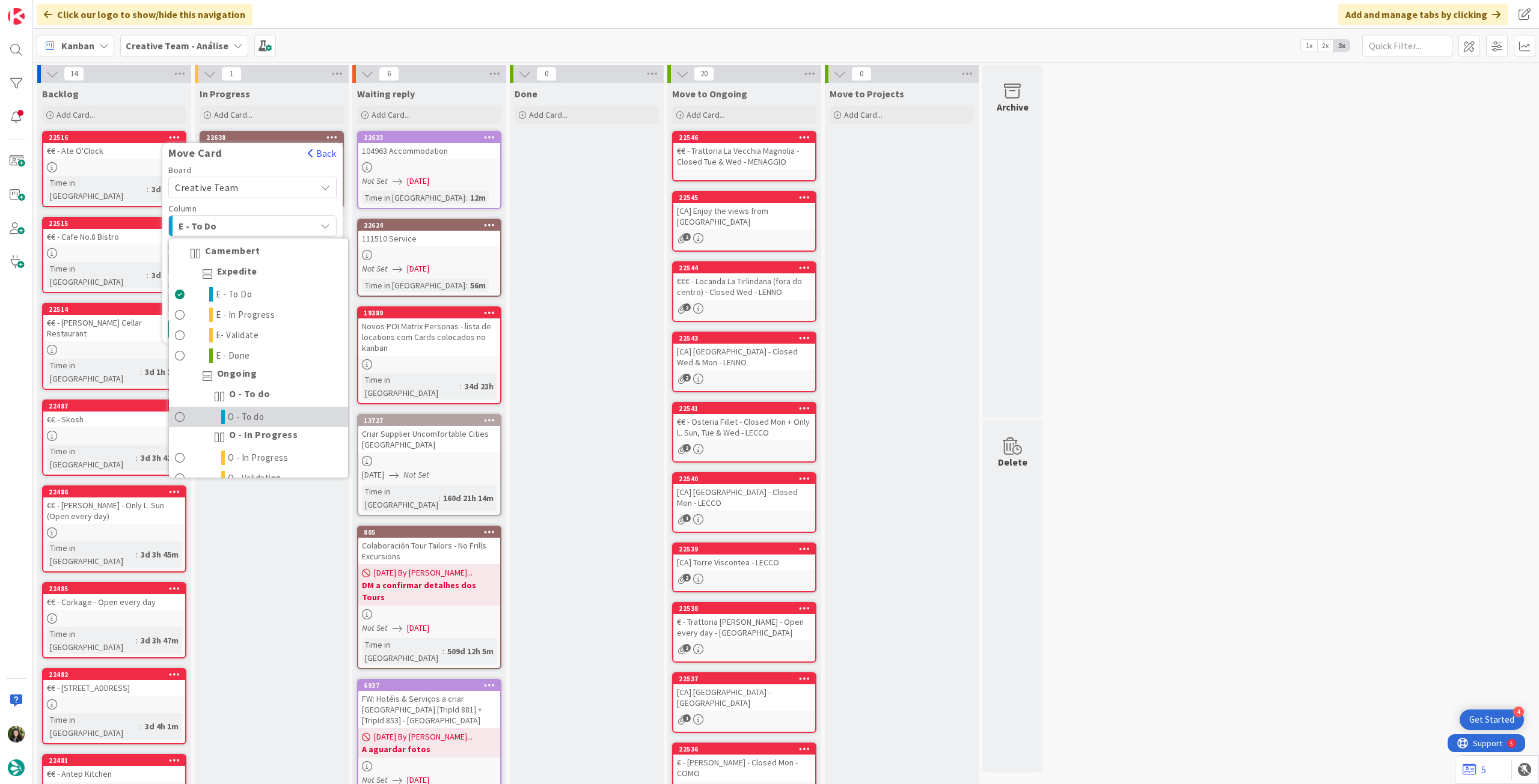
click at [248, 411] on span "O - To do" at bounding box center [246, 417] width 37 height 15
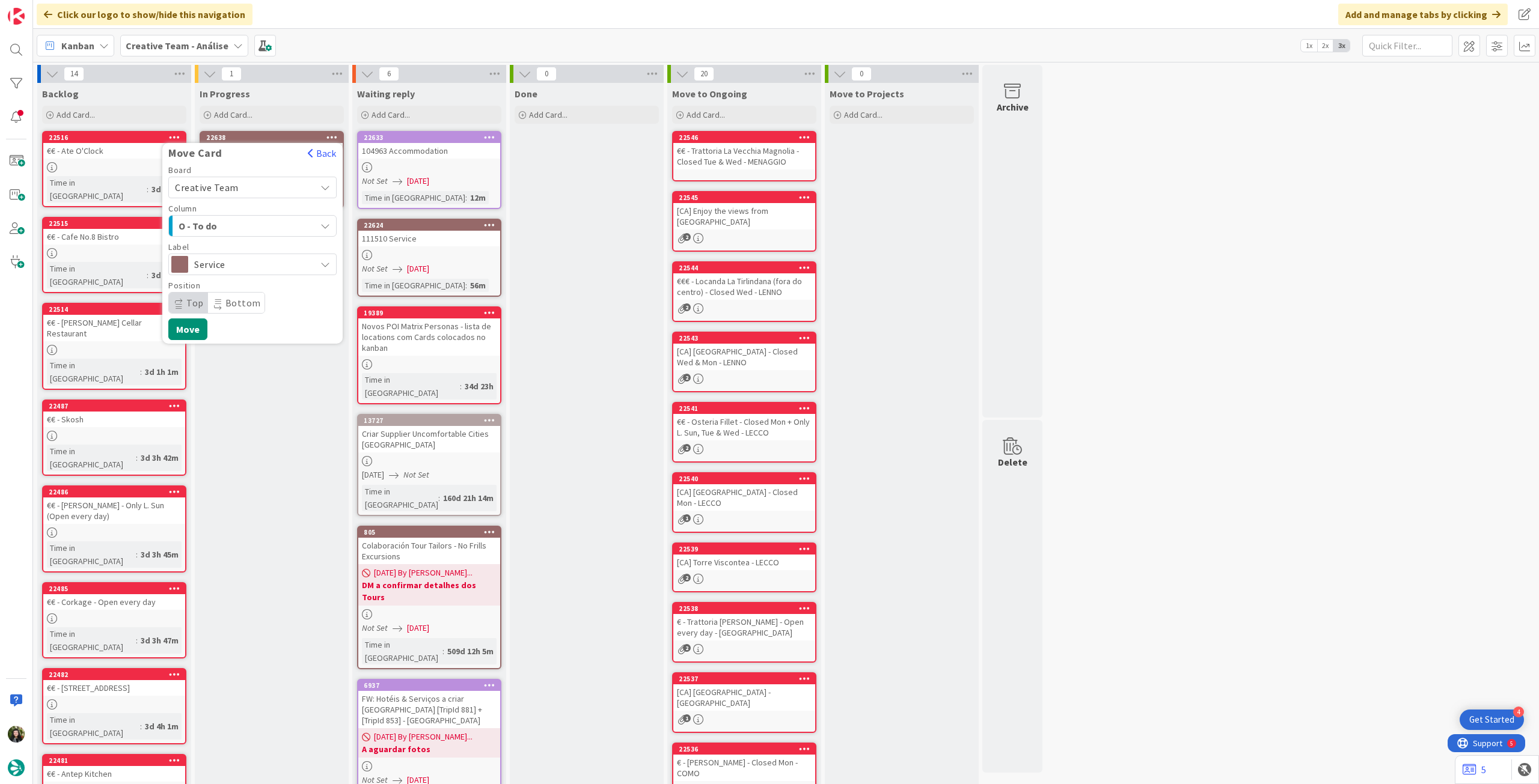
click at [185, 315] on div "Board Creative Team Creative Team - Análise Creative Team Column O - To do Came…" at bounding box center [252, 253] width 180 height 174
drag, startPoint x: 185, startPoint y: 323, endPoint x: 182, endPoint y: 295, distance: 28.2
click at [185, 324] on button "Move" at bounding box center [188, 329] width 39 height 22
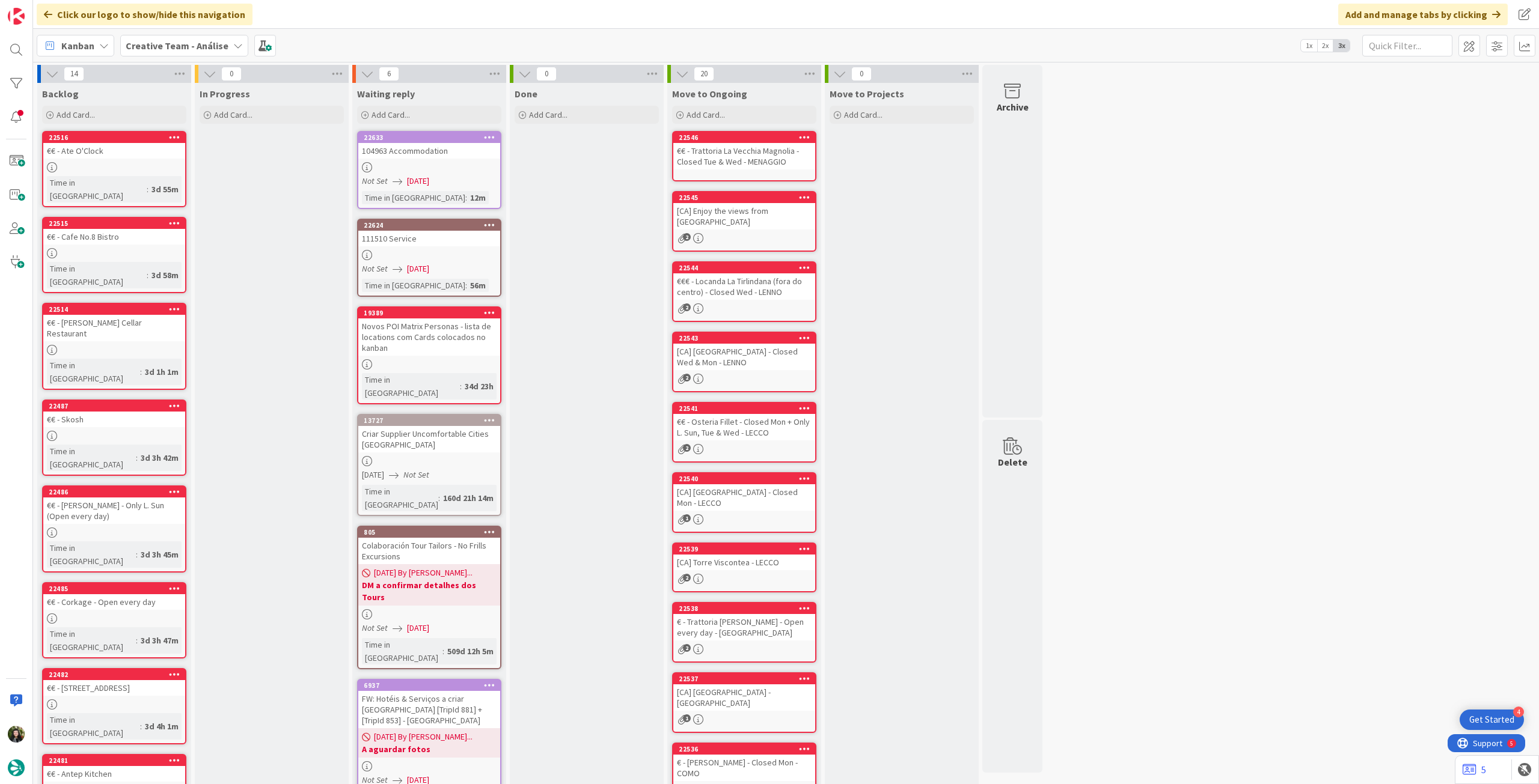
click at [175, 46] on b "Creative Team - Análise" at bounding box center [177, 46] width 103 height 12
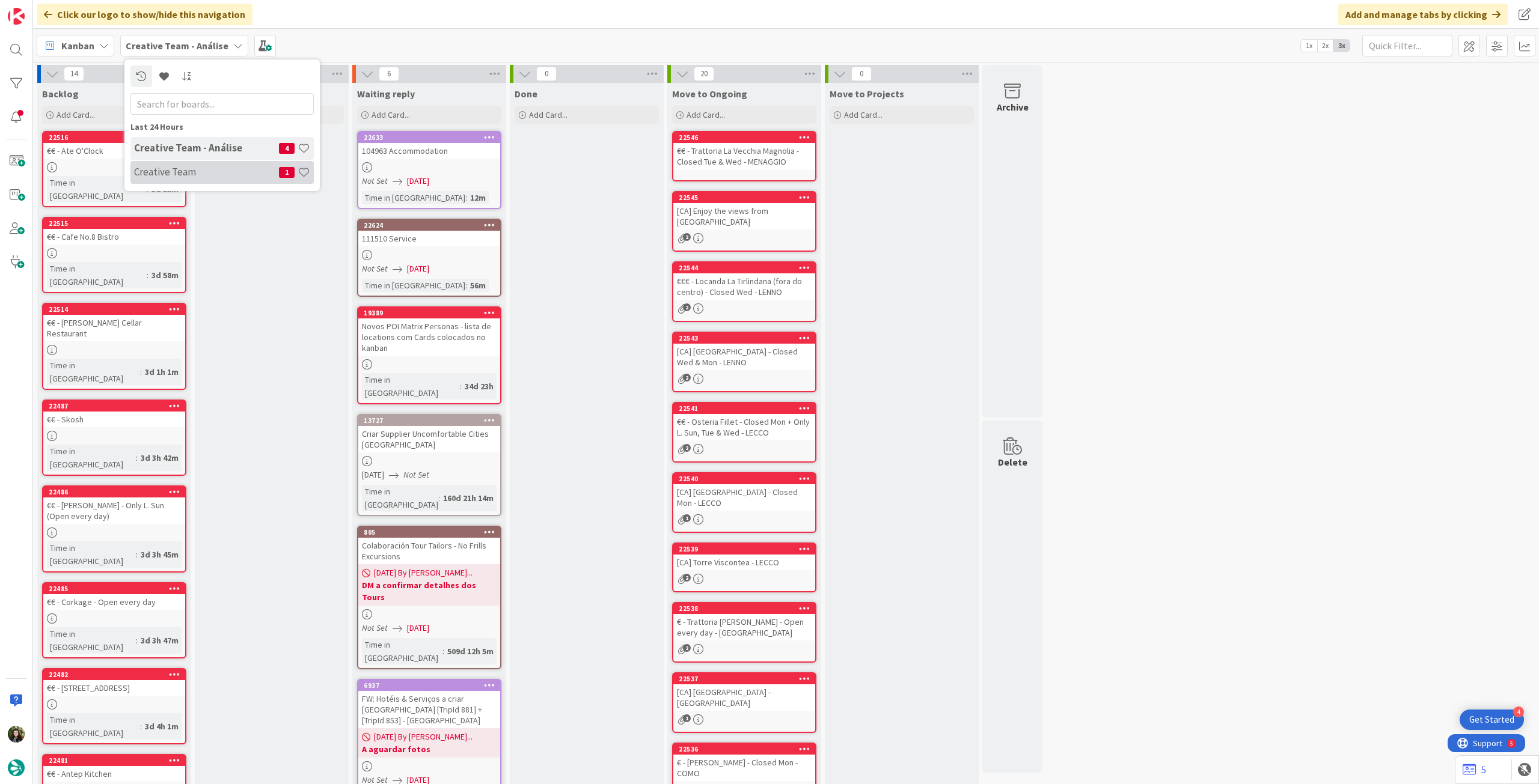
click at [176, 163] on div "Creative Team 1" at bounding box center [222, 172] width 183 height 23
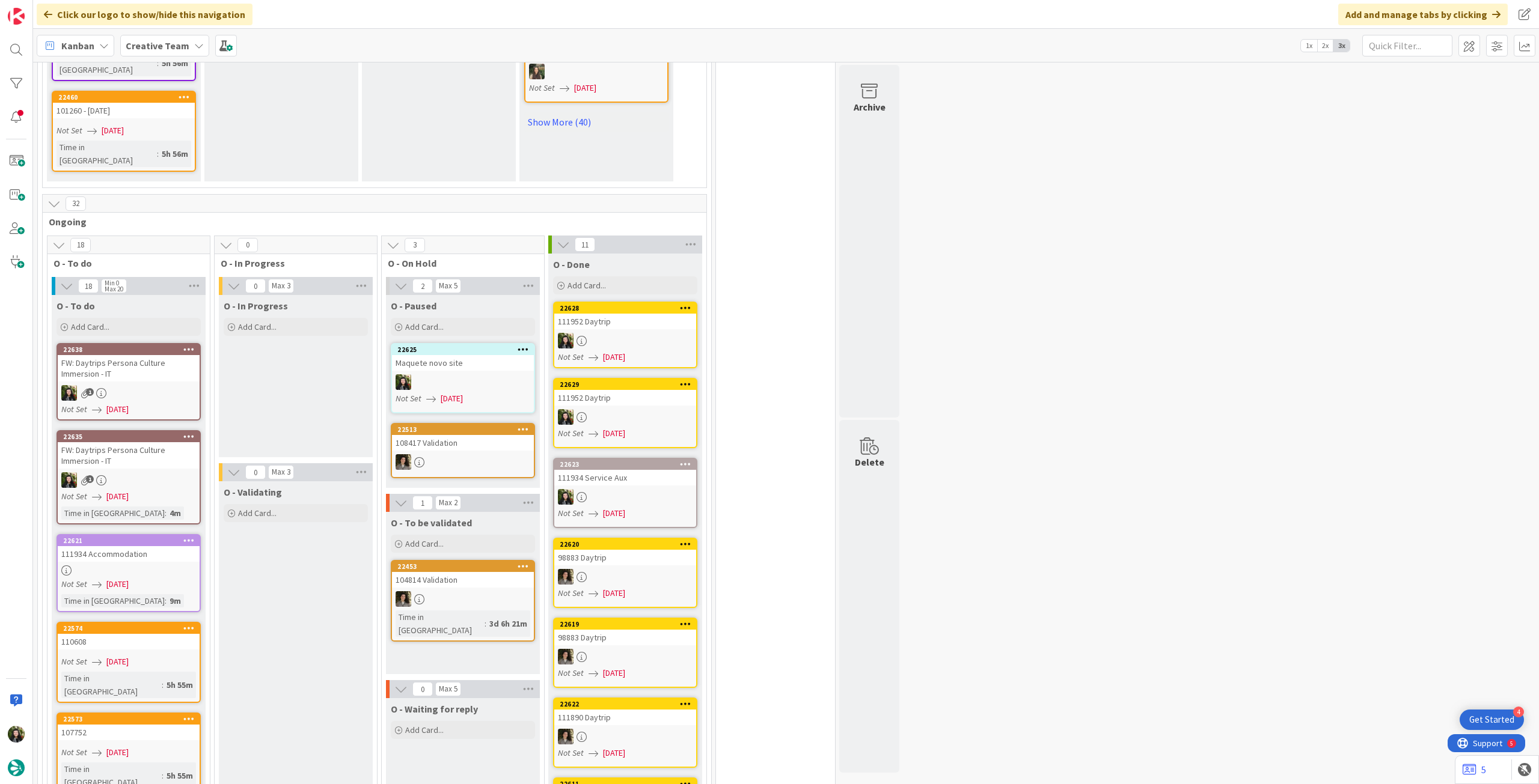
scroll to position [1042, 0]
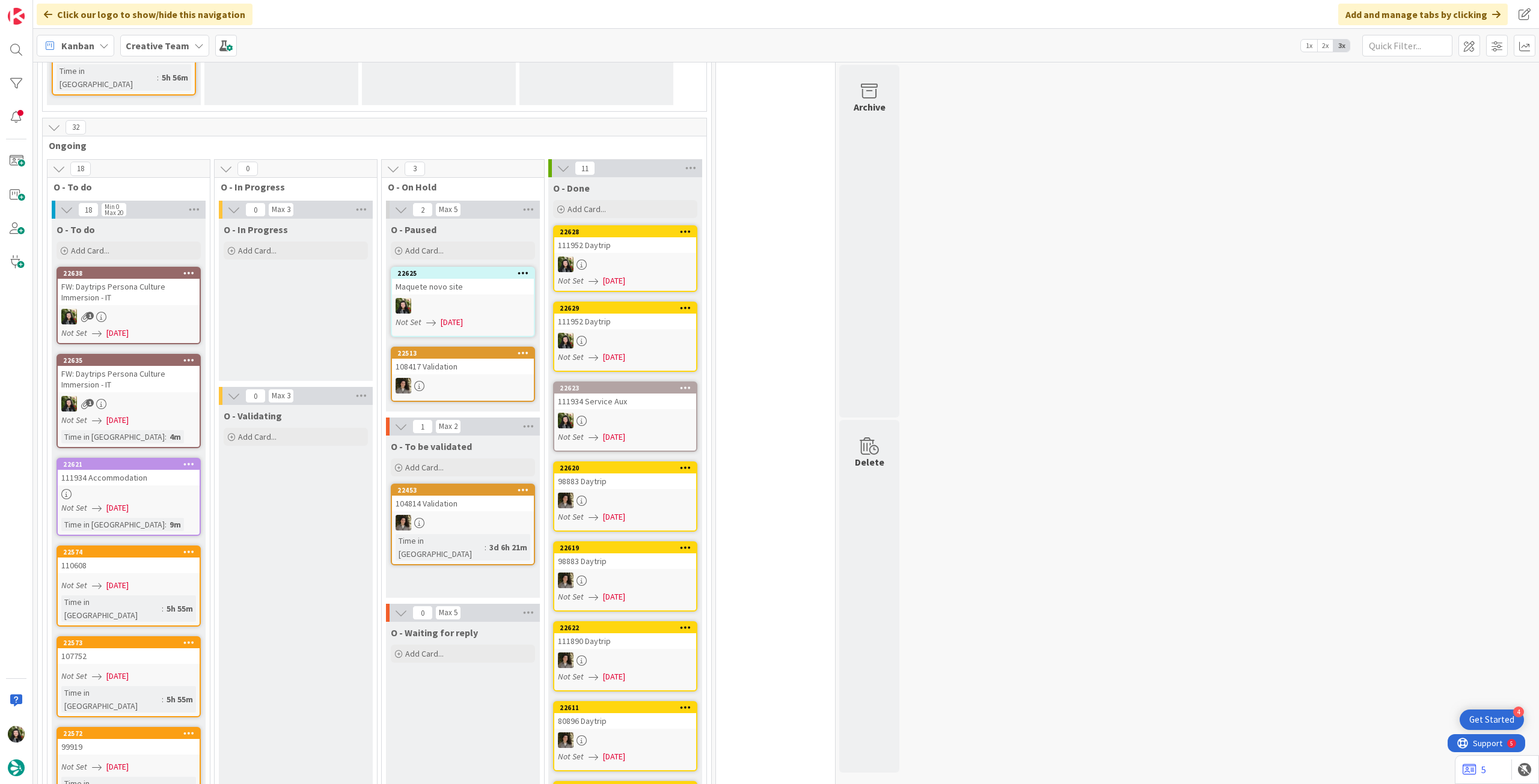
click at [191, 356] on icon at bounding box center [189, 360] width 11 height 8
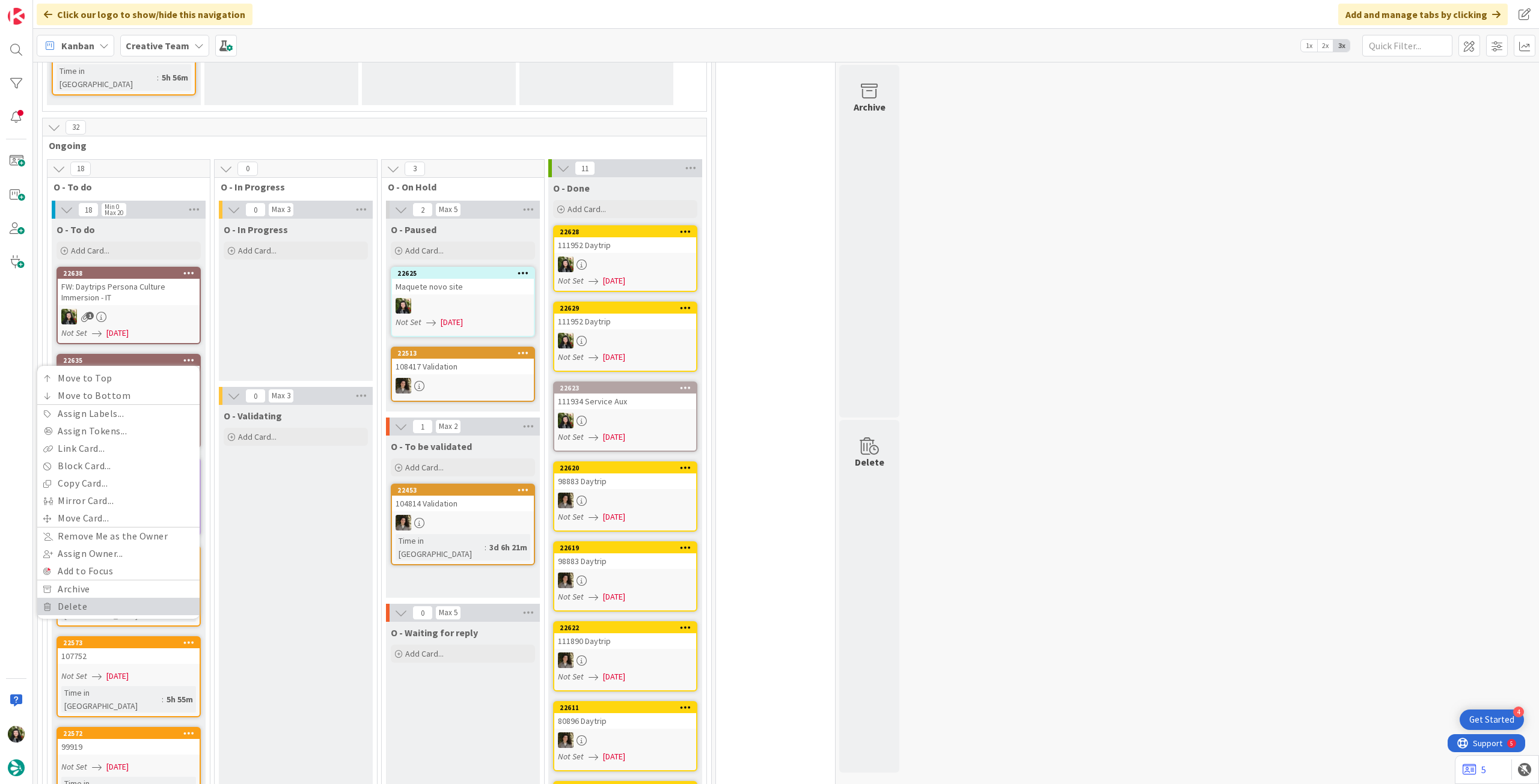
click at [133, 598] on link "Delete" at bounding box center [118, 606] width 162 height 18
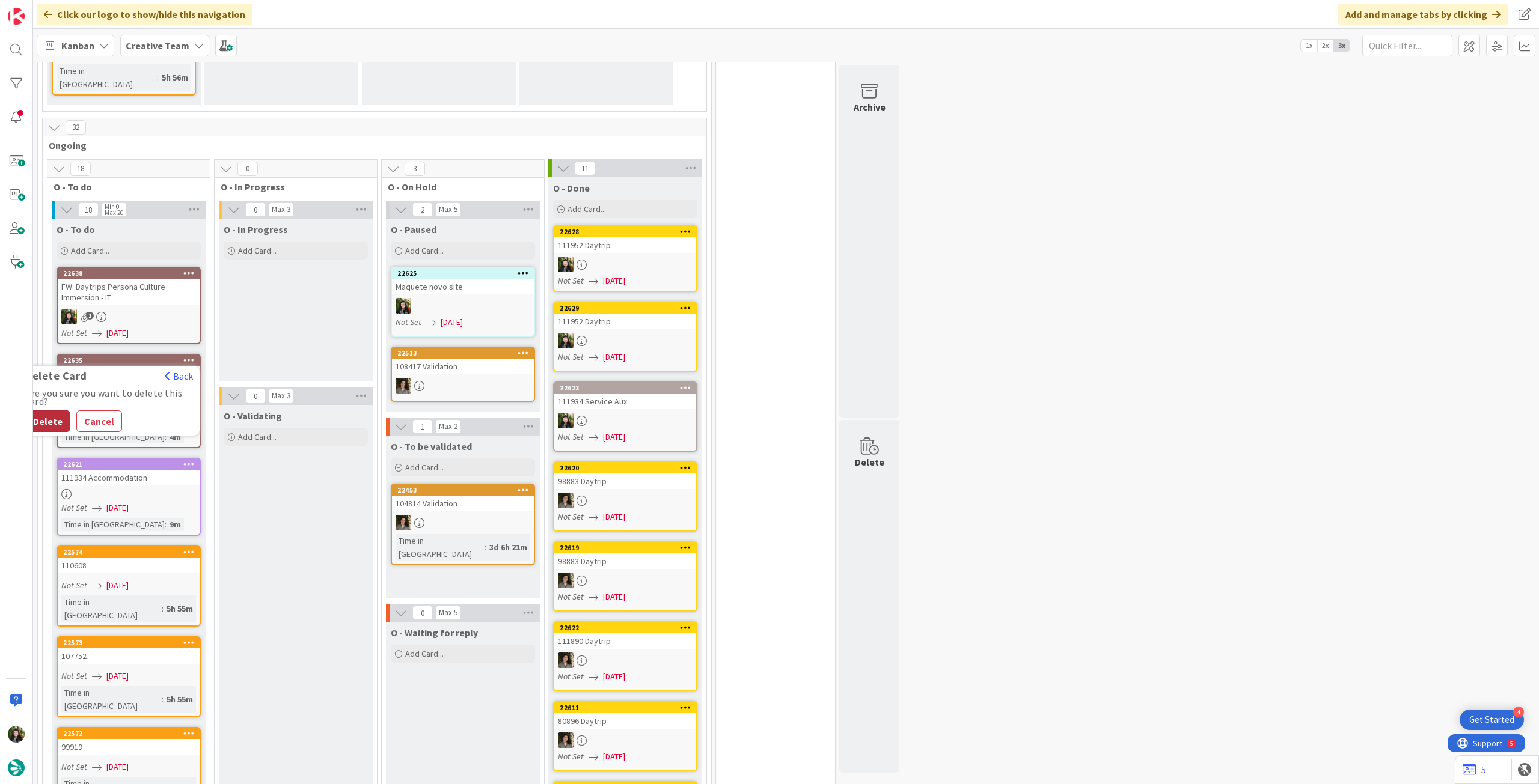
click at [52, 411] on button "Delete" at bounding box center [48, 421] width 45 height 22
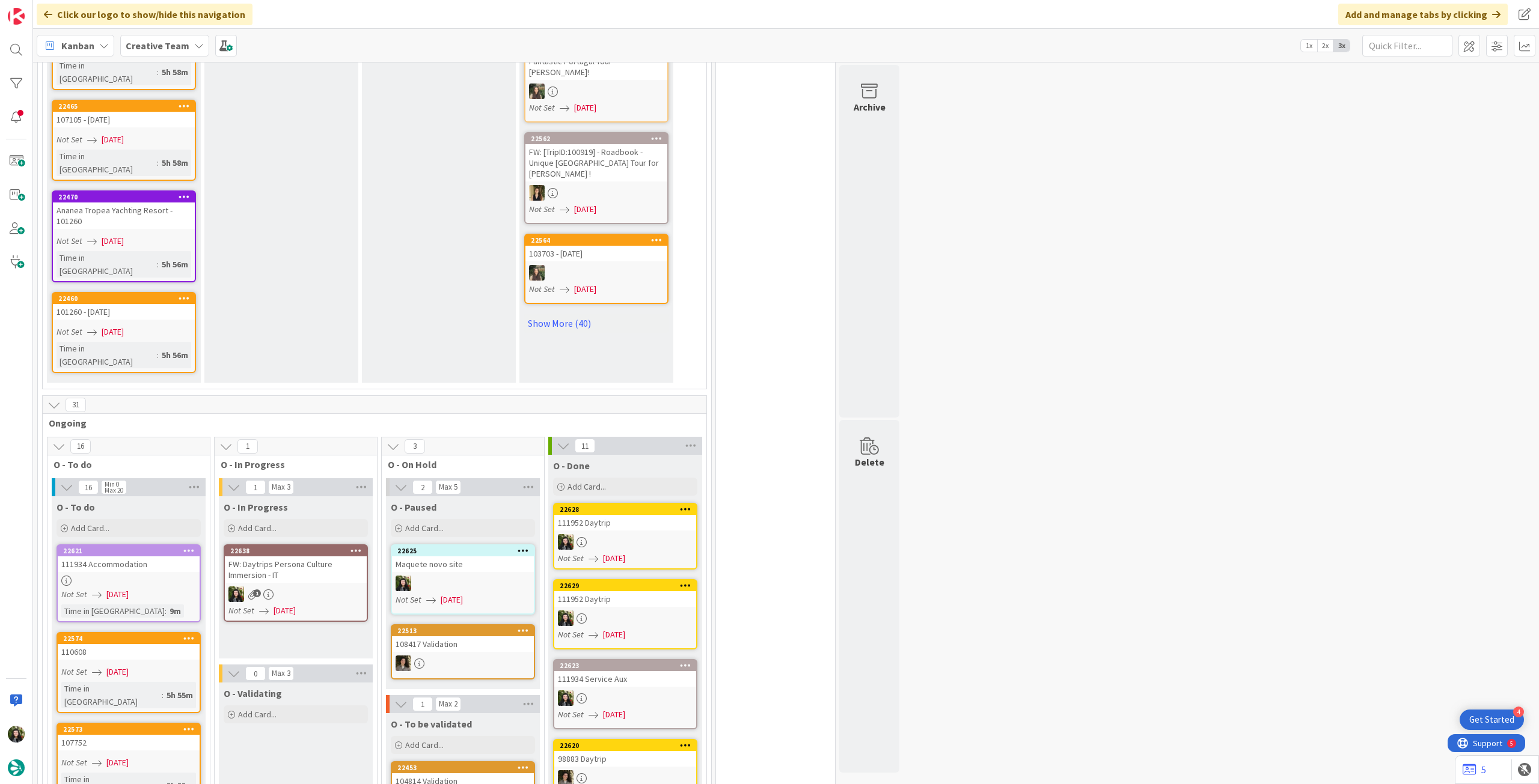
scroll to position [881, 0]
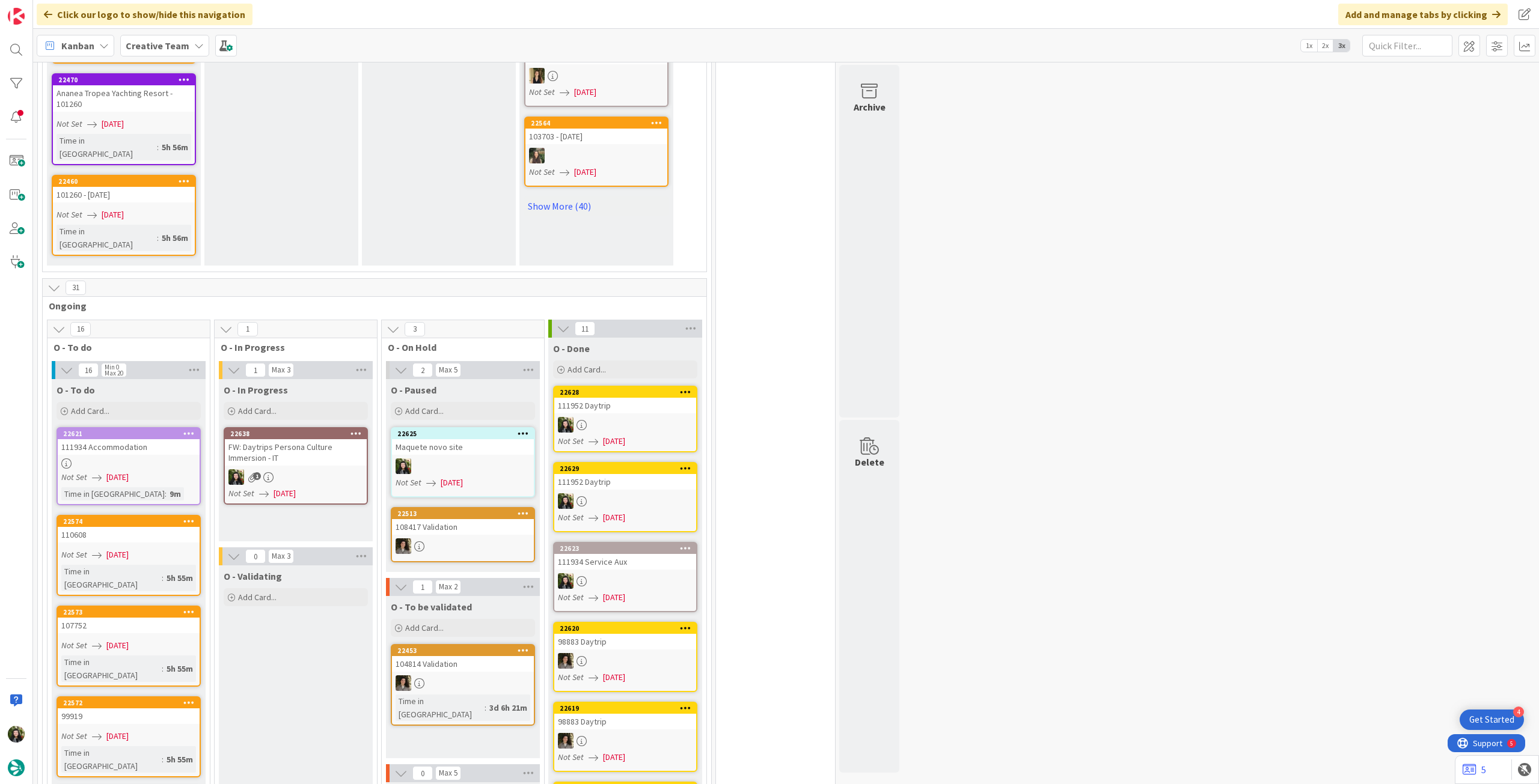
click at [272, 472] on icon at bounding box center [268, 477] width 11 height 11
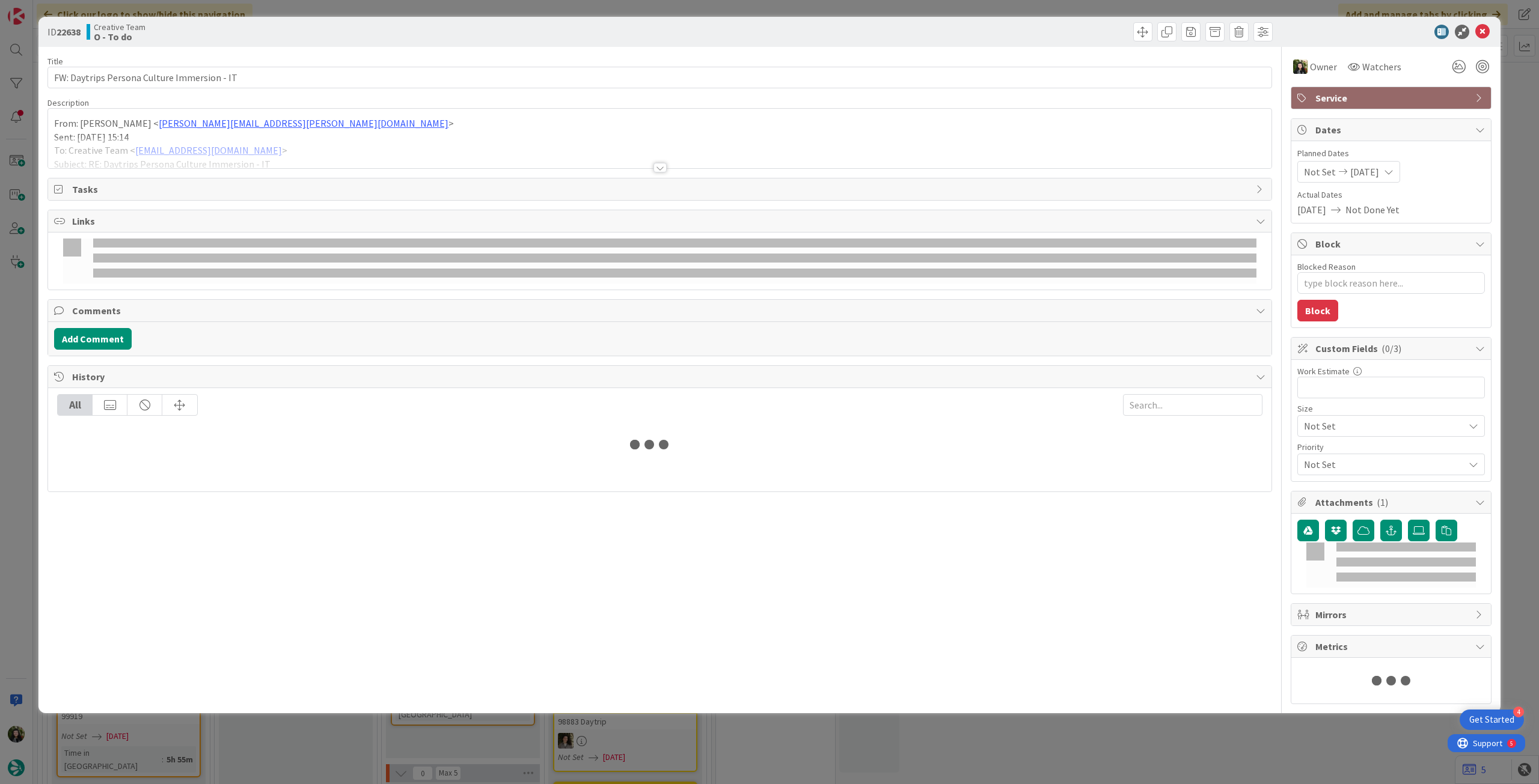
click at [261, 143] on div at bounding box center [659, 153] width 1223 height 31
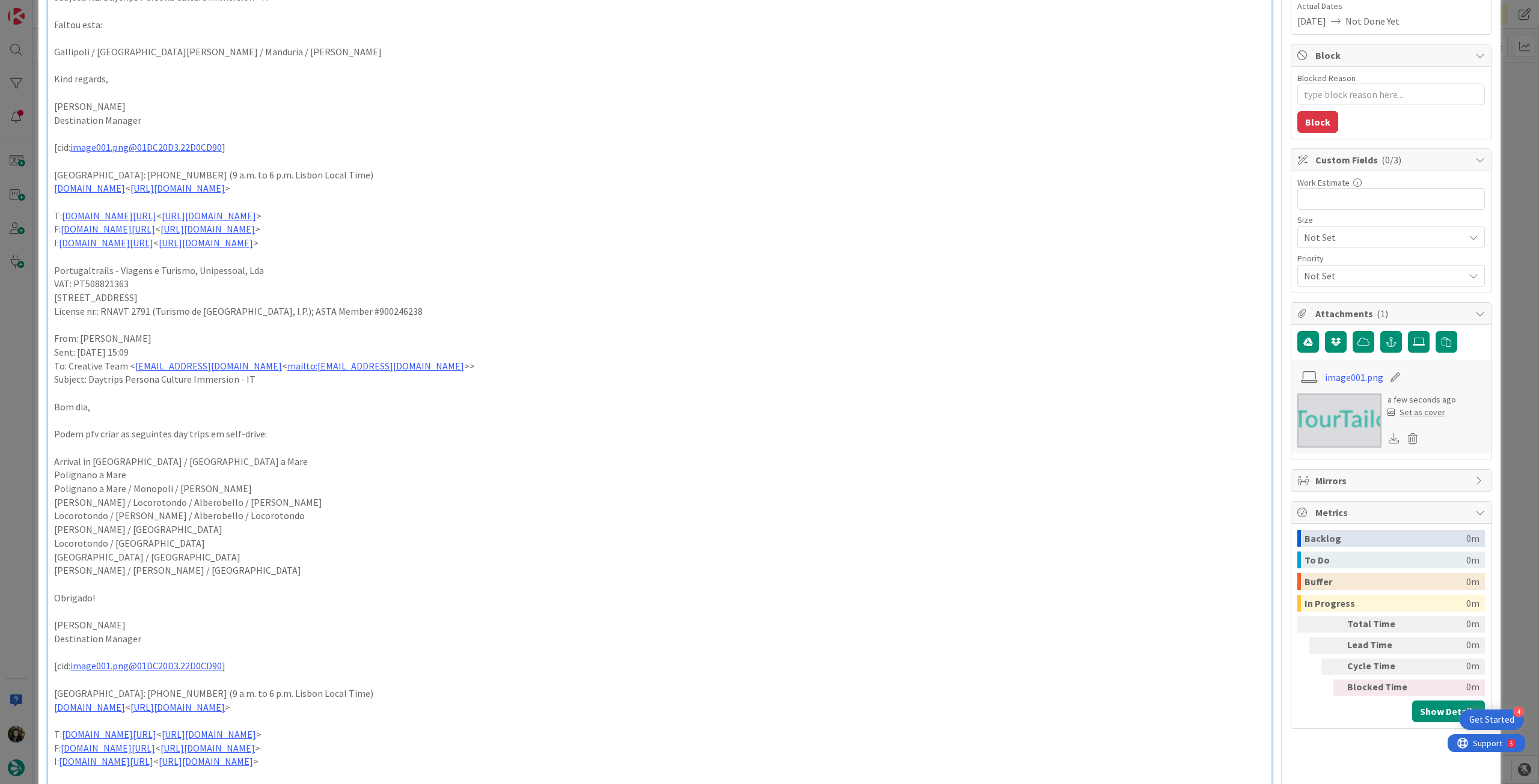
scroll to position [240, 0]
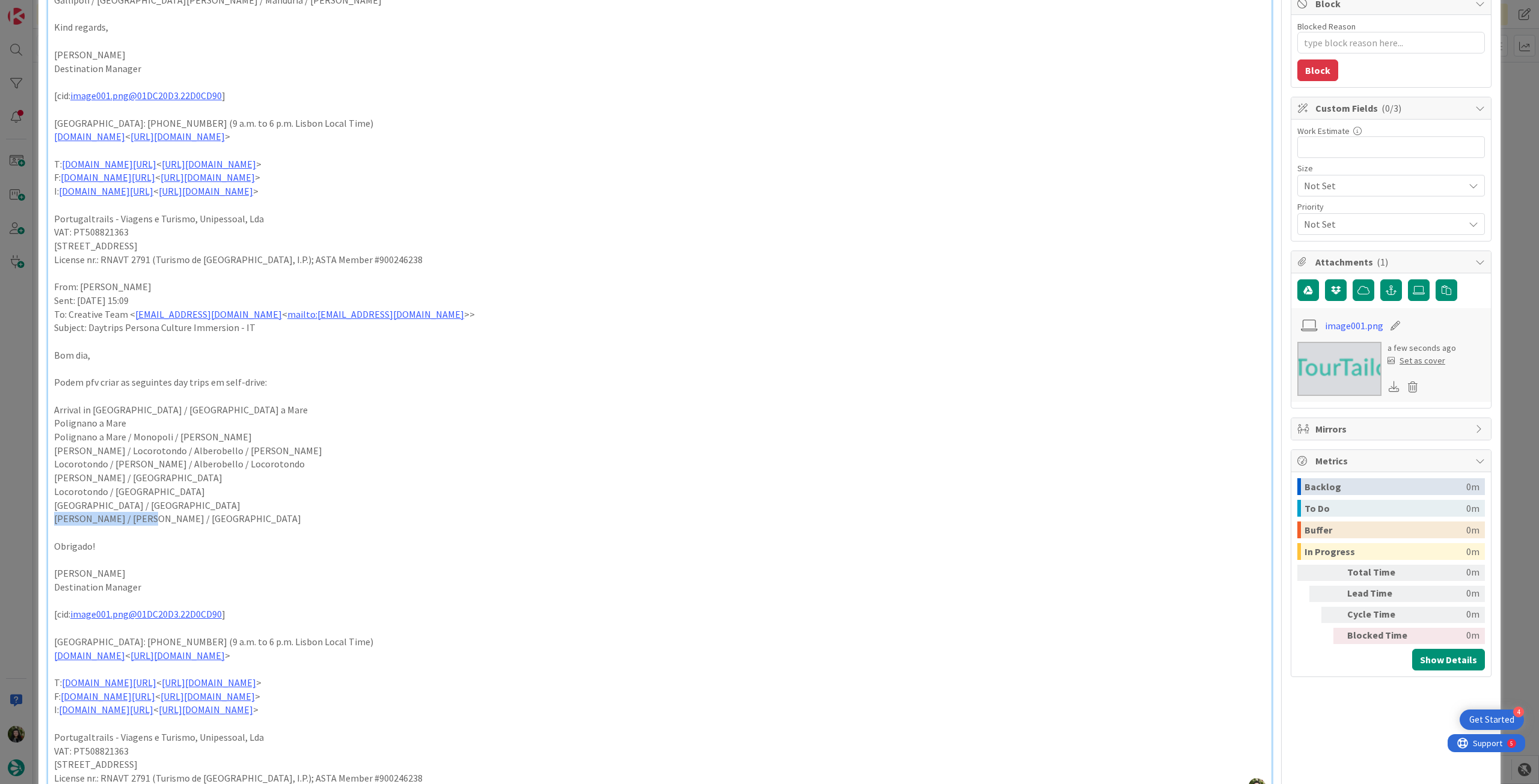
drag, startPoint x: 143, startPoint y: 519, endPoint x: 46, endPoint y: 519, distance: 97.0
click at [46, 519] on div "ID 22638 Creative Team O - To do Title 43 / 128 FW: Daytrips Persona Culture Im…" at bounding box center [770, 528] width 1462 height 1503
copy p "Matera / Trani / Bari"
drag, startPoint x: 128, startPoint y: 504, endPoint x: 53, endPoint y: 504, distance: 75.0
click at [53, 504] on div "From: Frederico Rodrigues < frederico.rodrigues@tourtailors.com > Sent: Monday,…" at bounding box center [659, 346] width 1223 height 902
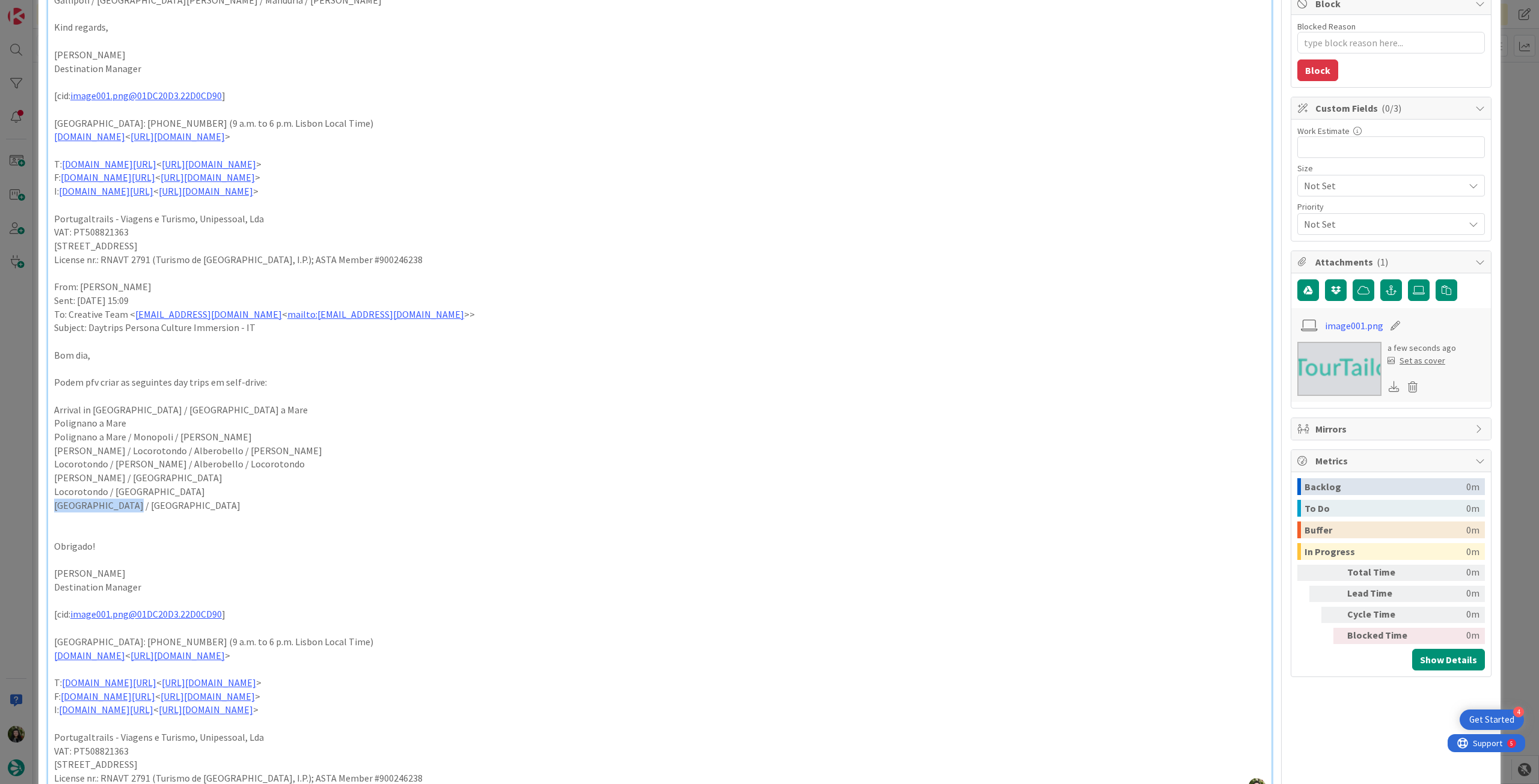
copy p "Lecce / Gallipoli"
drag, startPoint x: 93, startPoint y: 411, endPoint x: 49, endPoint y: 412, distance: 44.0
click at [49, 412] on div "From: Frederico Rodrigues < frederico.rodrigues@tourtailors.com > Sent: Monday,…" at bounding box center [659, 346] width 1223 height 902
drag, startPoint x: 136, startPoint y: 491, endPoint x: 48, endPoint y: 487, distance: 88.1
click at [48, 487] on div "From: Frederico Rodrigues < frederico.rodrigues@tourtailors.com > Sent: Monday,…" at bounding box center [659, 346] width 1223 height 902
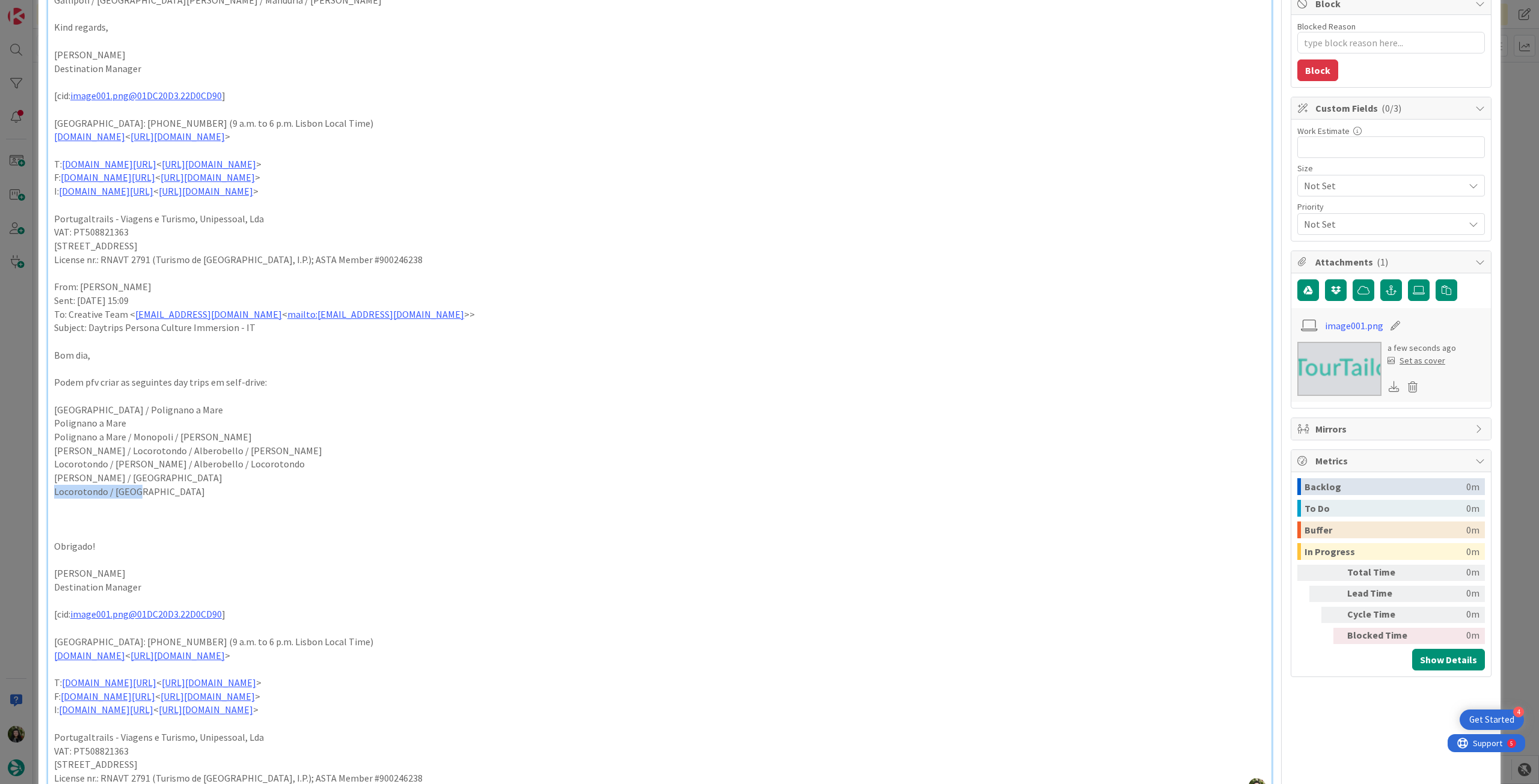
copy p "Locorotondo / Lecce"
drag, startPoint x: 152, startPoint y: 480, endPoint x: 53, endPoint y: 482, distance: 99.0
click at [54, 482] on p "Martina Franca / Lecce" at bounding box center [659, 478] width 1211 height 14
copy p "Martina Franca / Lecce"
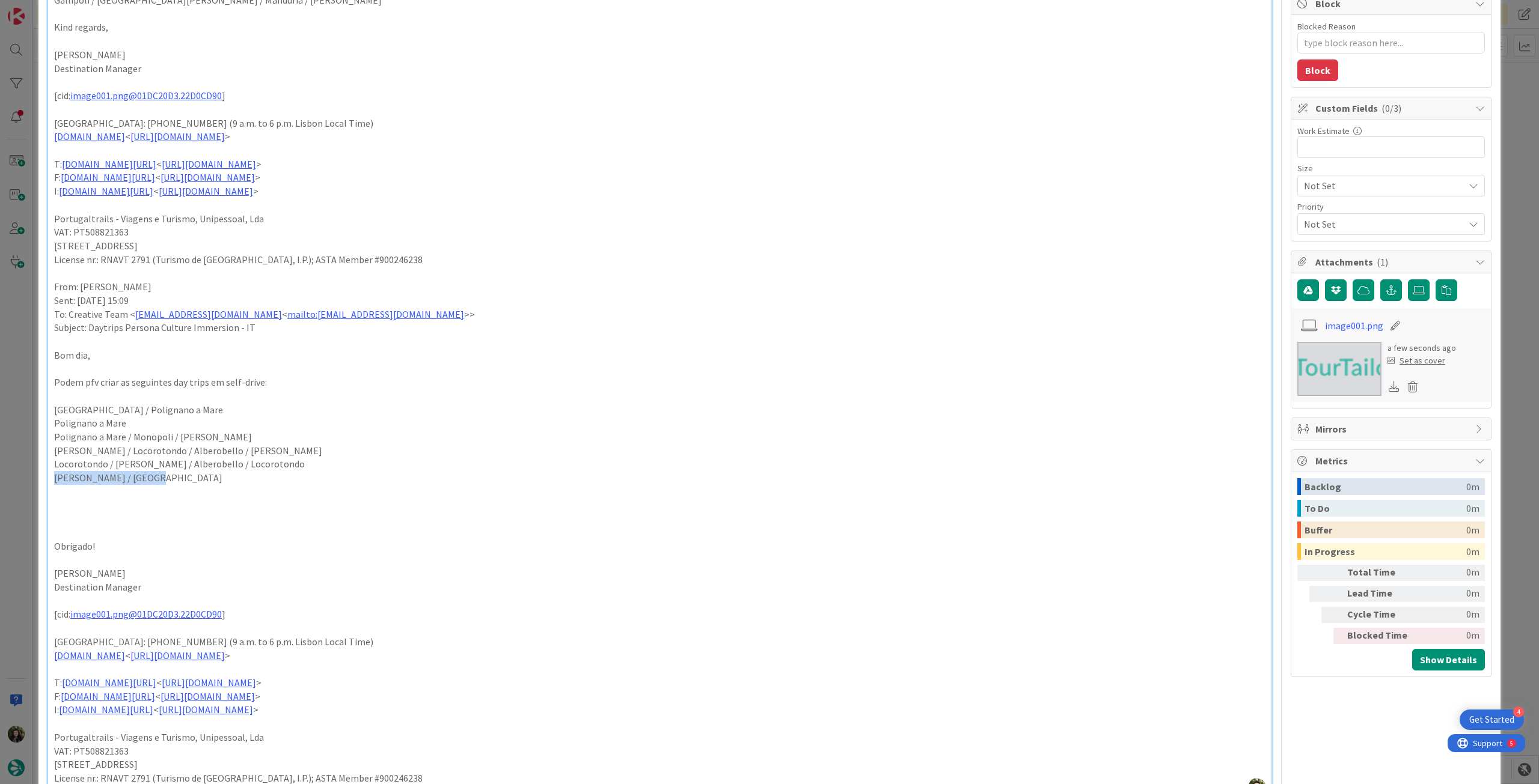
copy p "Martina Franca / Lecce"
drag, startPoint x: 299, startPoint y: 463, endPoint x: 27, endPoint y: 470, distance: 272.1
click at [27, 470] on div "ID 22638 Creative Team O - To do Title 43 / 128 FW: Daytrips Persona Culture Im…" at bounding box center [770, 392] width 1539 height 784
drag, startPoint x: 299, startPoint y: 451, endPoint x: 43, endPoint y: 447, distance: 256.0
click at [43, 447] on div "ID 22638 Creative Team O - To do Title 43 / 128 FW: Daytrips Persona Culture Im…" at bounding box center [770, 528] width 1462 height 1503
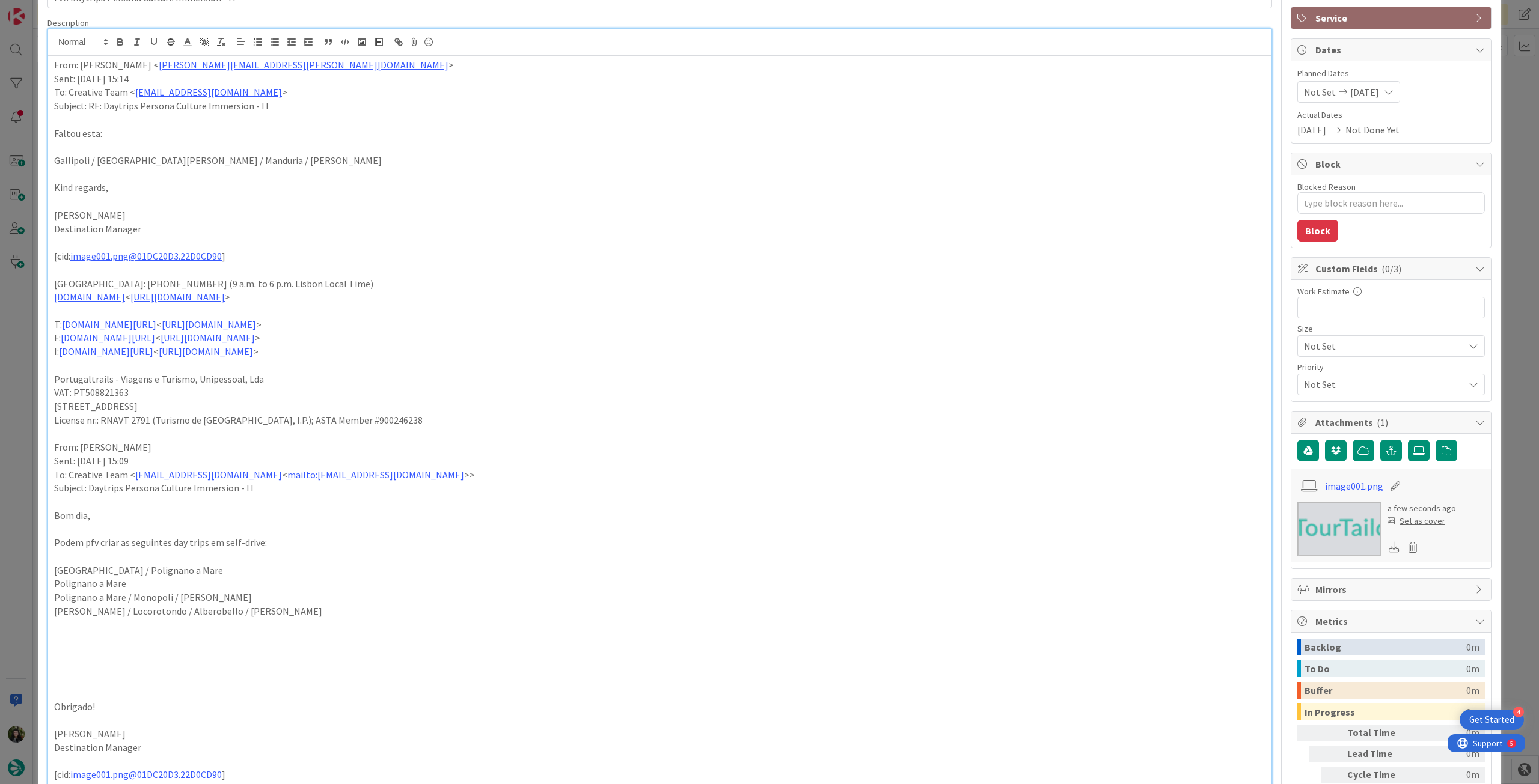
scroll to position [0, 0]
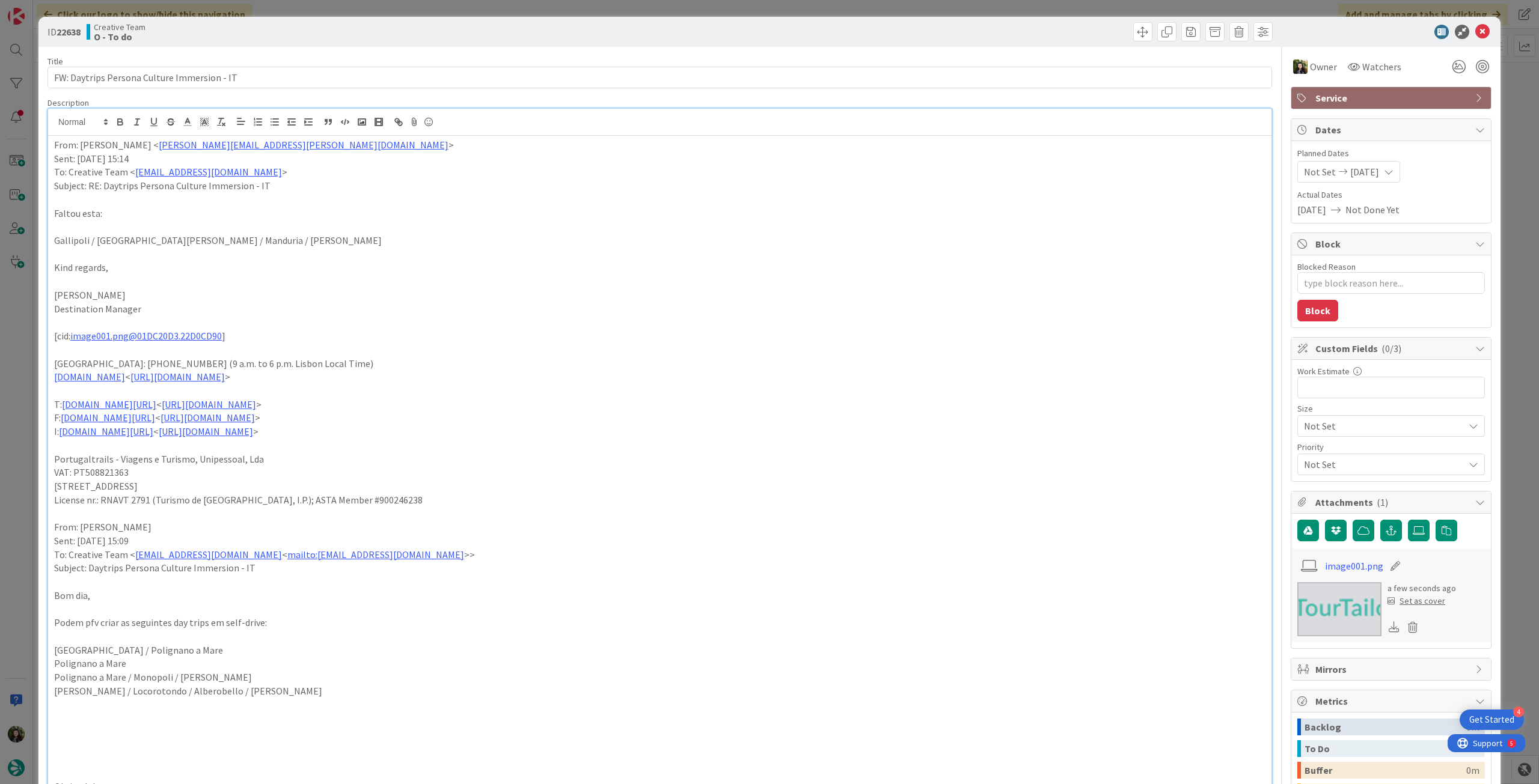
click at [202, 685] on p "Martina Franca / Locorotondo / Alberobello / Martina Franca" at bounding box center [659, 691] width 1211 height 14
drag, startPoint x: 293, startPoint y: 688, endPoint x: 51, endPoint y: 693, distance: 242.1
click at [51, 693] on div "From: Frederico Rodrigues < frederico.rodrigues@tourtailors.com > Sent: Monday,…" at bounding box center [659, 587] width 1223 height 902
drag, startPoint x: 238, startPoint y: 679, endPoint x: 53, endPoint y: 676, distance: 185.0
click at [54, 676] on p "Polignano a Mare / Monopoli / Martina Franca" at bounding box center [659, 678] width 1211 height 14
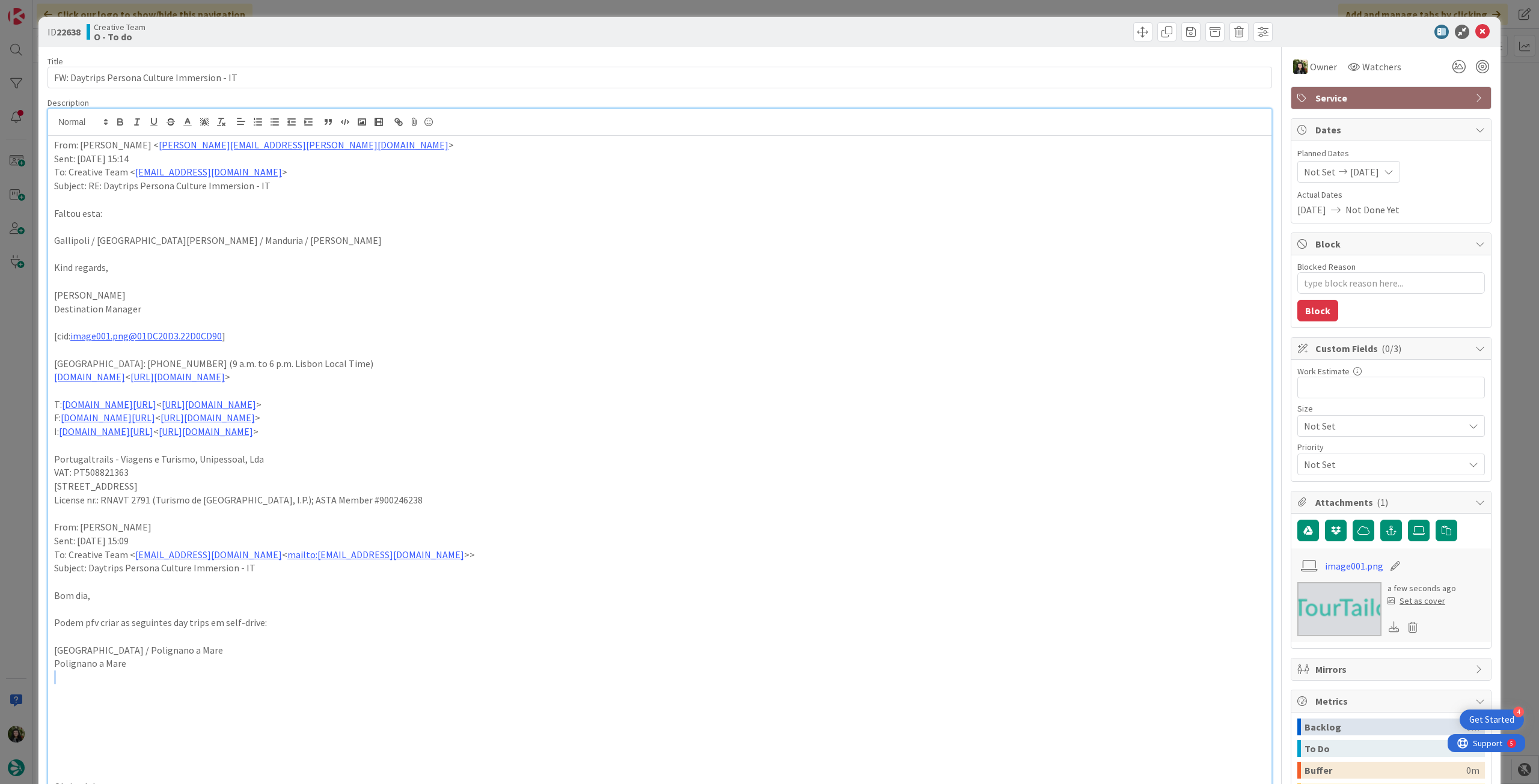
drag, startPoint x: 124, startPoint y: 667, endPoint x: 43, endPoint y: 654, distance: 82.0
click at [44, 670] on div "ID 22638 Creative Team O - To do Title 43 / 128 FW: Daytrips Persona Culture Im…" at bounding box center [770, 769] width 1462 height 1503
drag, startPoint x: 128, startPoint y: 663, endPoint x: 44, endPoint y: 659, distance: 84.1
click at [44, 660] on div "ID 22638 Creative Team O - To do Title 43 / 128 FW: Daytrips Persona Culture Im…" at bounding box center [770, 769] width 1462 height 1503
click at [103, 669] on p "Polignano a Mare" at bounding box center [659, 664] width 1211 height 14
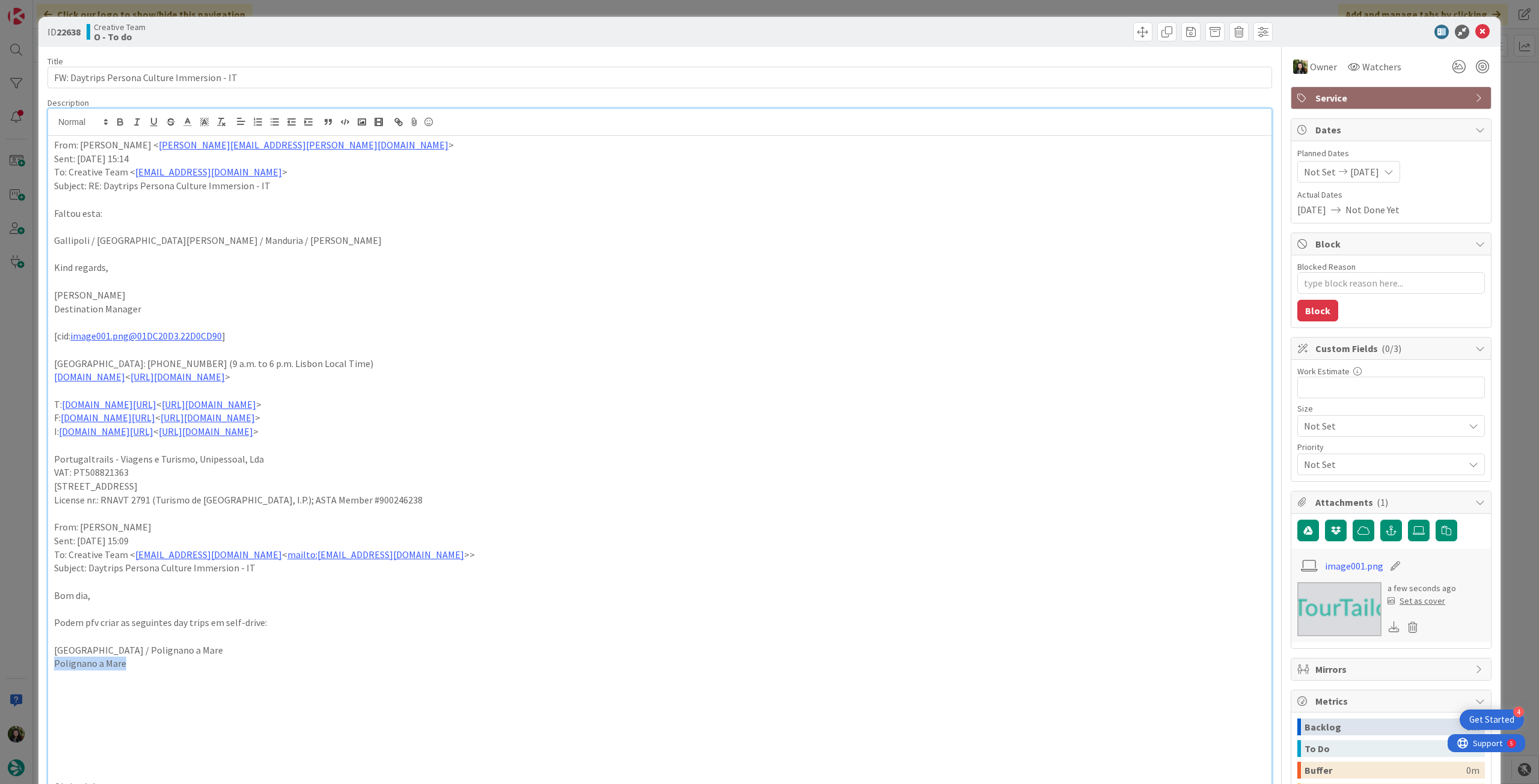
drag, startPoint x: 107, startPoint y: 666, endPoint x: 49, endPoint y: 667, distance: 58.0
click at [49, 667] on div "From: Frederico Rodrigues < frederico.rodrigues@tourtailors.com > Sent: Monday,…" at bounding box center [659, 587] width 1223 height 902
drag, startPoint x: 239, startPoint y: 236, endPoint x: 24, endPoint y: 239, distance: 215.0
click at [24, 239] on div "ID 22638 Creative Team O - To do Title 43 / 128 FW: Daytrips Persona Culture Im…" at bounding box center [770, 392] width 1539 height 784
click at [320, 240] on p "Gallipoli / Porto Cesareo / Manduria / Matera" at bounding box center [659, 241] width 1211 height 14
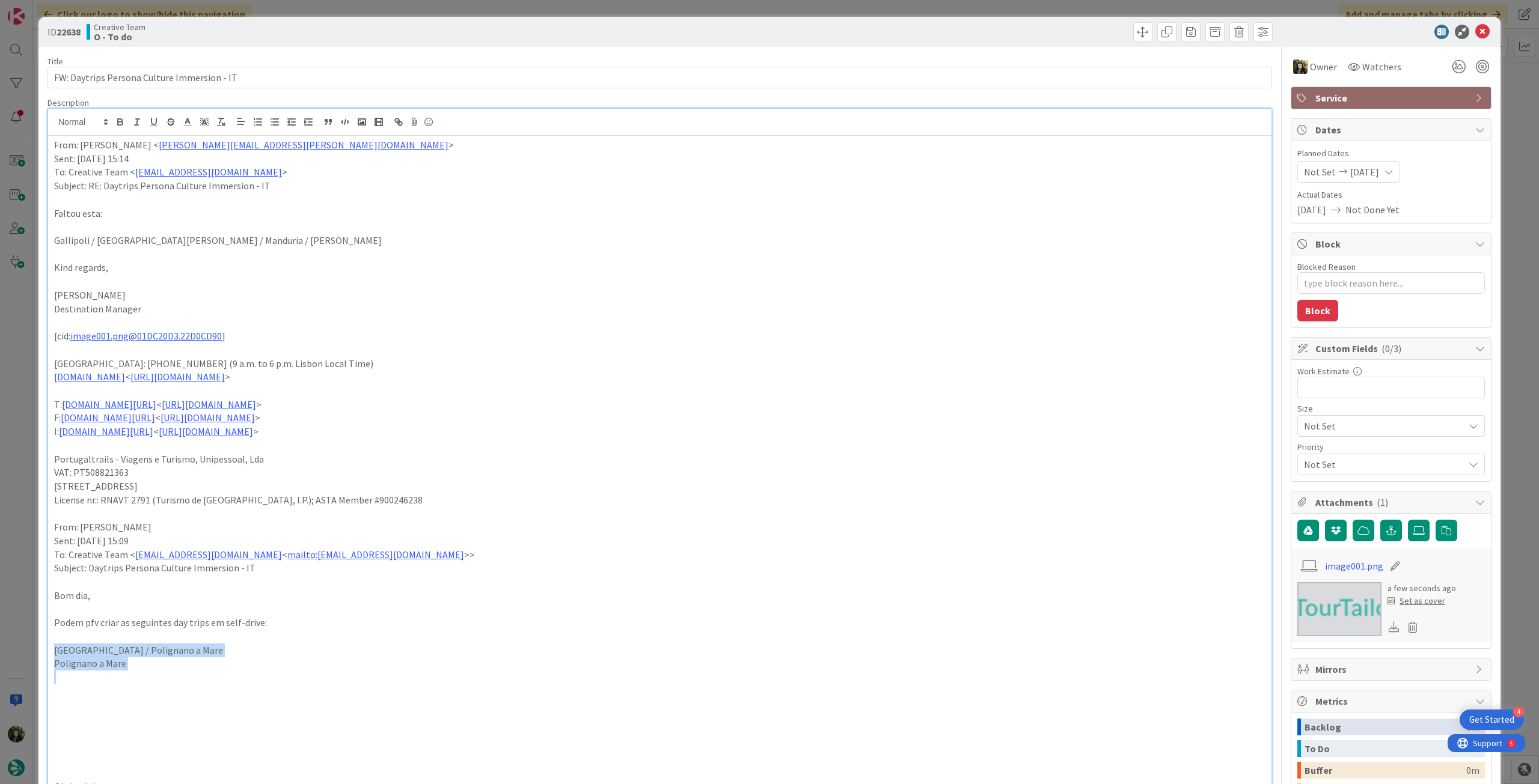
drag, startPoint x: 160, startPoint y: 672, endPoint x: 32, endPoint y: 656, distance: 129.0
click at [32, 656] on div "ID 22638 Creative Team O - To do Title 43 / 128 FW: Daytrips Persona Culture Im…" at bounding box center [770, 392] width 1539 height 784
drag, startPoint x: 246, startPoint y: 238, endPoint x: 20, endPoint y: 234, distance: 226.0
click at [20, 234] on div "ID 22638 Creative Team O - To do Title 43 / 128 FW: Daytrips Persona Culture Im…" at bounding box center [770, 392] width 1539 height 784
click at [220, 239] on p "Gallipoli / Porto Cesareo / Manduria / Matera" at bounding box center [659, 241] width 1211 height 14
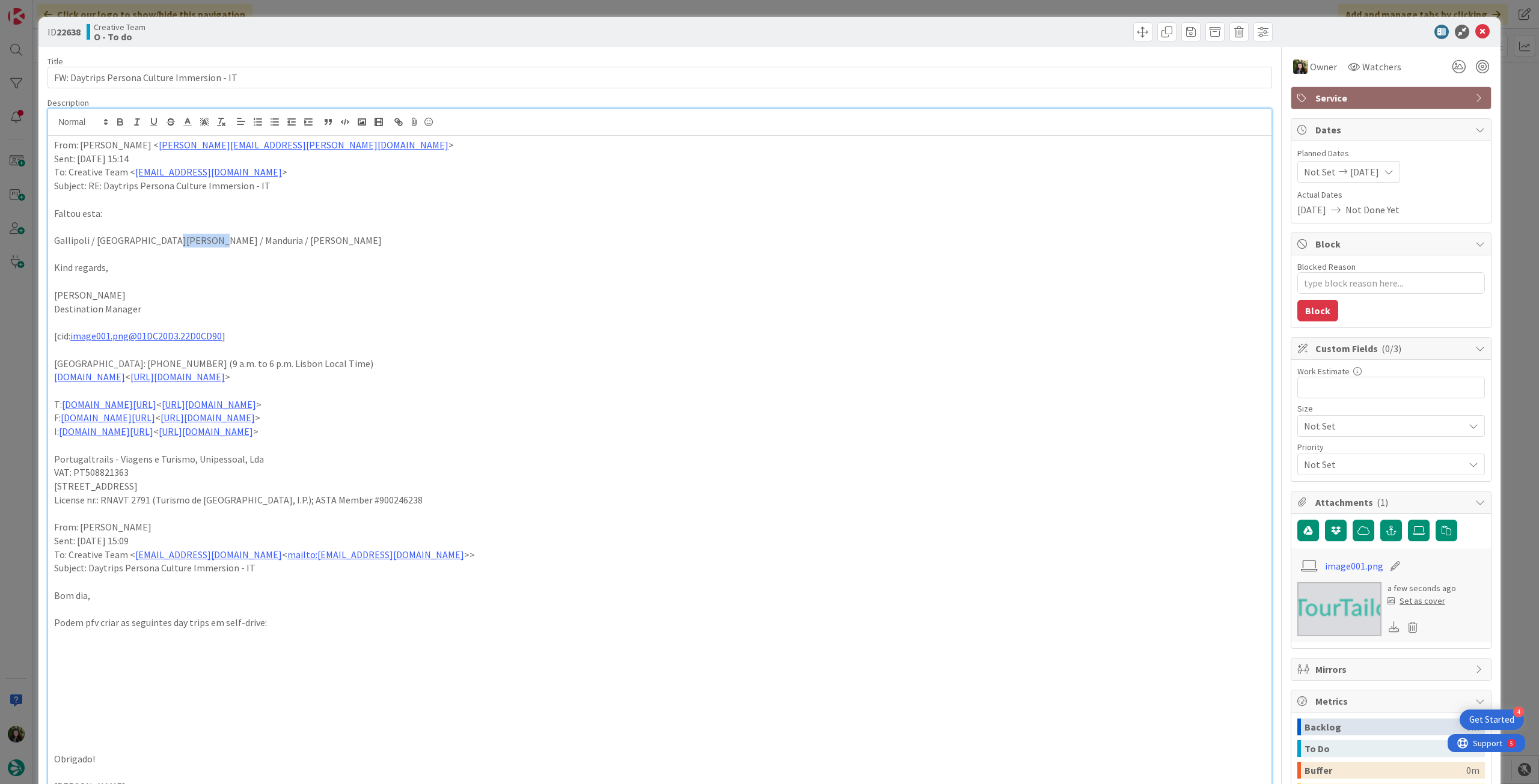
drag, startPoint x: 160, startPoint y: 241, endPoint x: 197, endPoint y: 241, distance: 37.0
click at [197, 241] on p "Gallipoli / Porto Cesareo / Manduria / Matera" at bounding box center [659, 241] width 1211 height 14
drag, startPoint x: 1470, startPoint y: 29, endPoint x: 1311, endPoint y: 53, distance: 160.8
click at [1475, 29] on icon at bounding box center [1482, 32] width 15 height 15
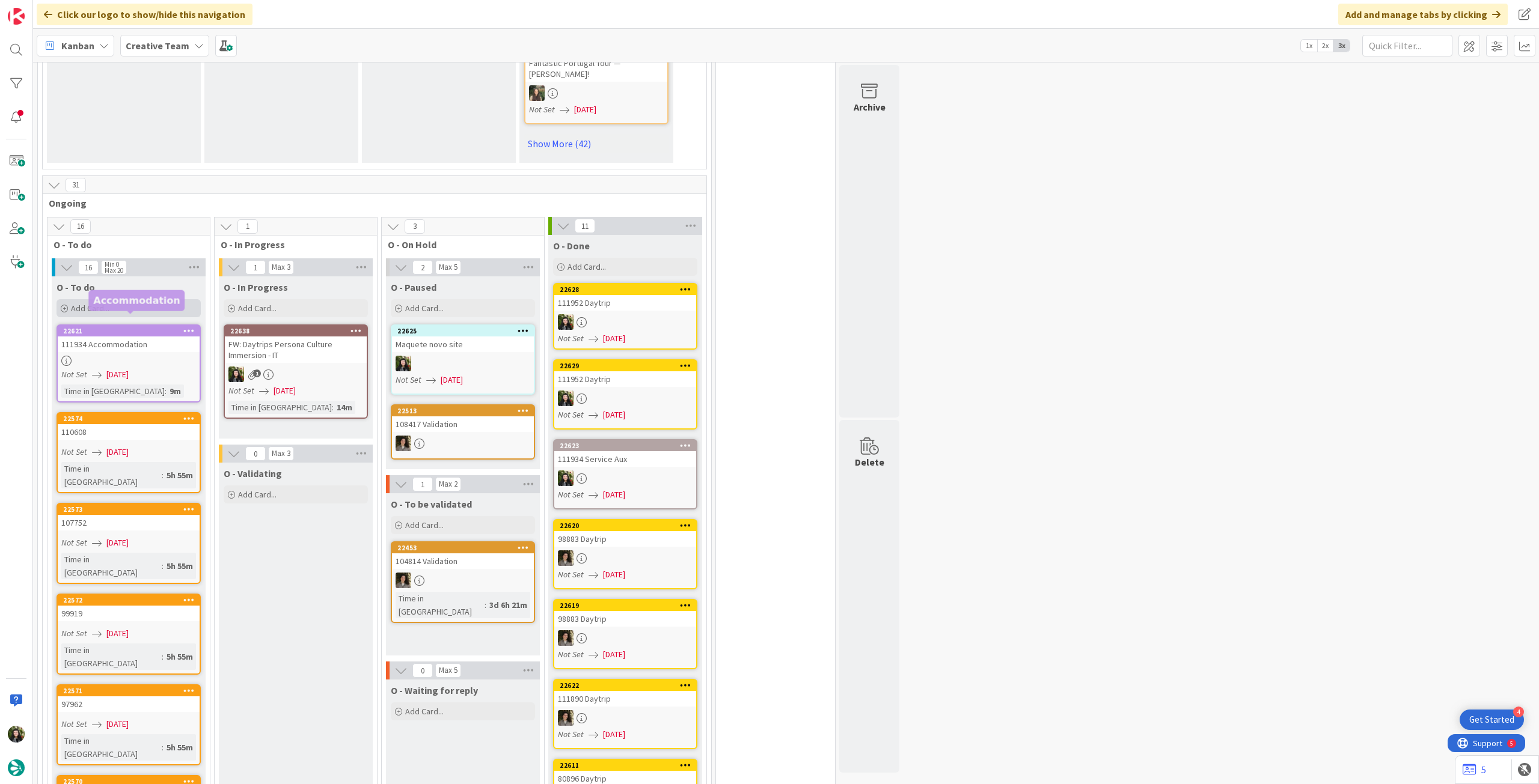
click at [140, 299] on div "Add Card..." at bounding box center [128, 308] width 144 height 18
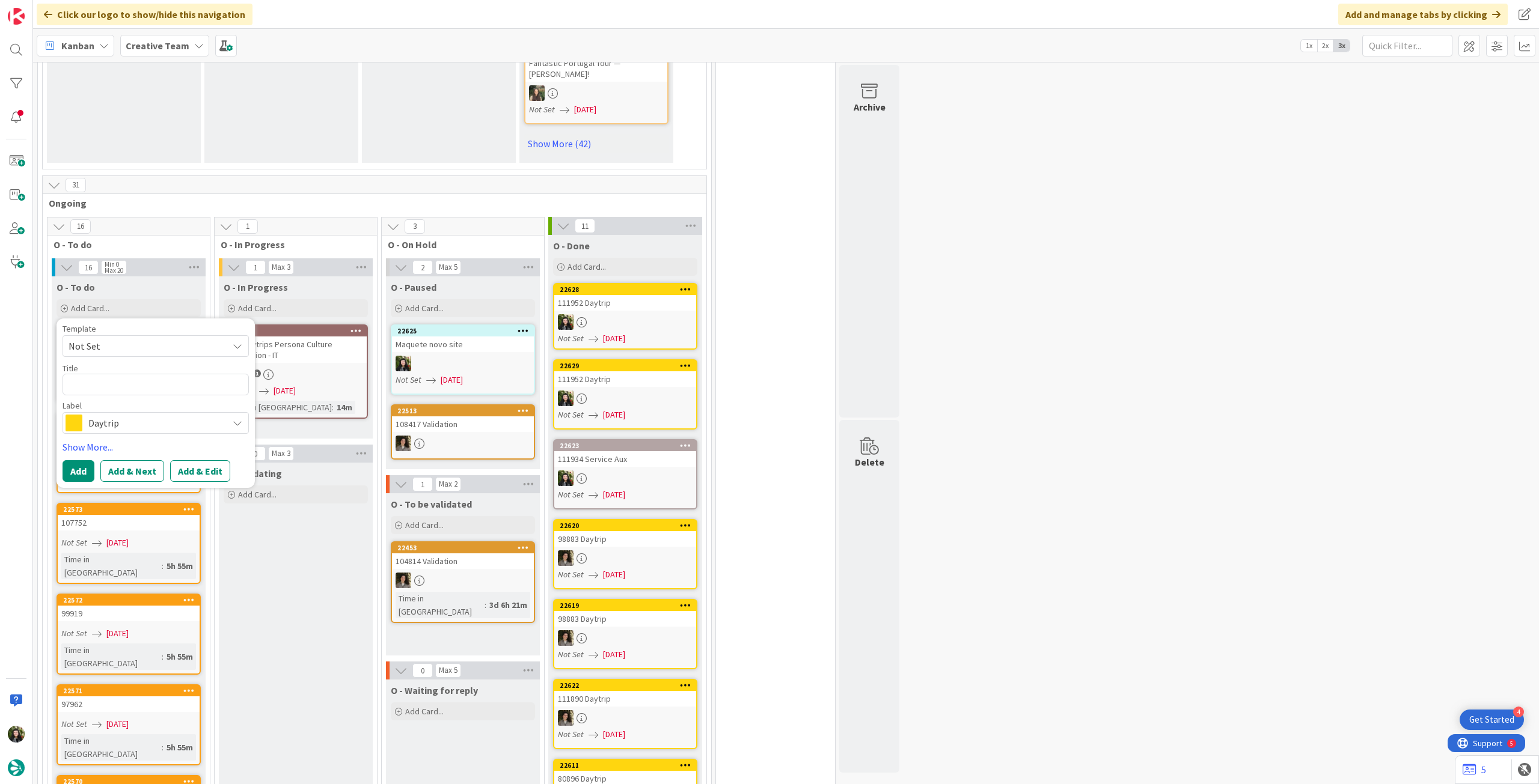
click at [137, 420] on div "Daytrip" at bounding box center [155, 423] width 186 height 22
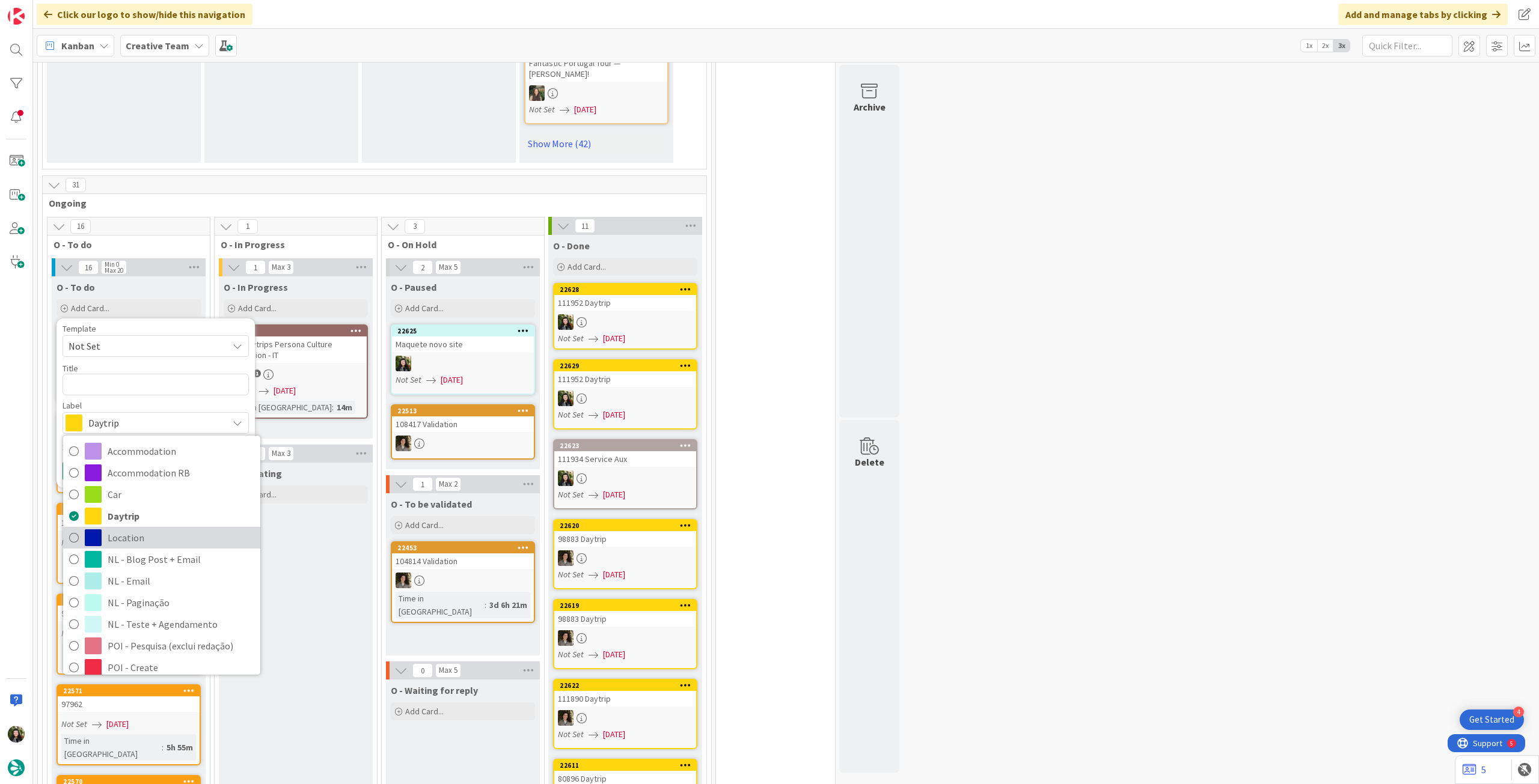
click at [128, 529] on span "Location" at bounding box center [180, 538] width 147 height 18
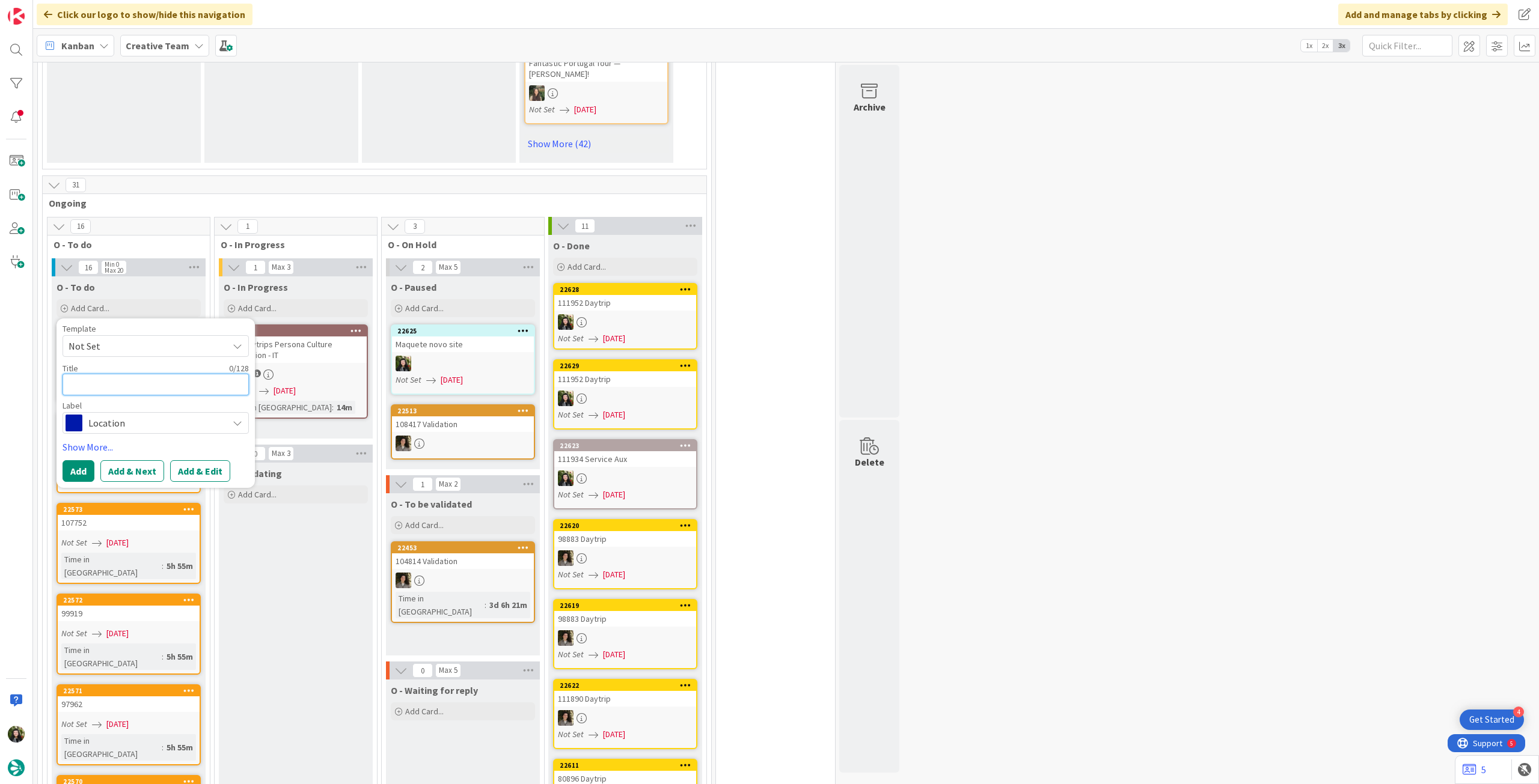
click at [137, 374] on textarea at bounding box center [155, 385] width 186 height 22
paste textarea "Manduria"
type textarea "x"
type textarea "Manduria"
click at [81, 462] on button "Add" at bounding box center [78, 471] width 32 height 22
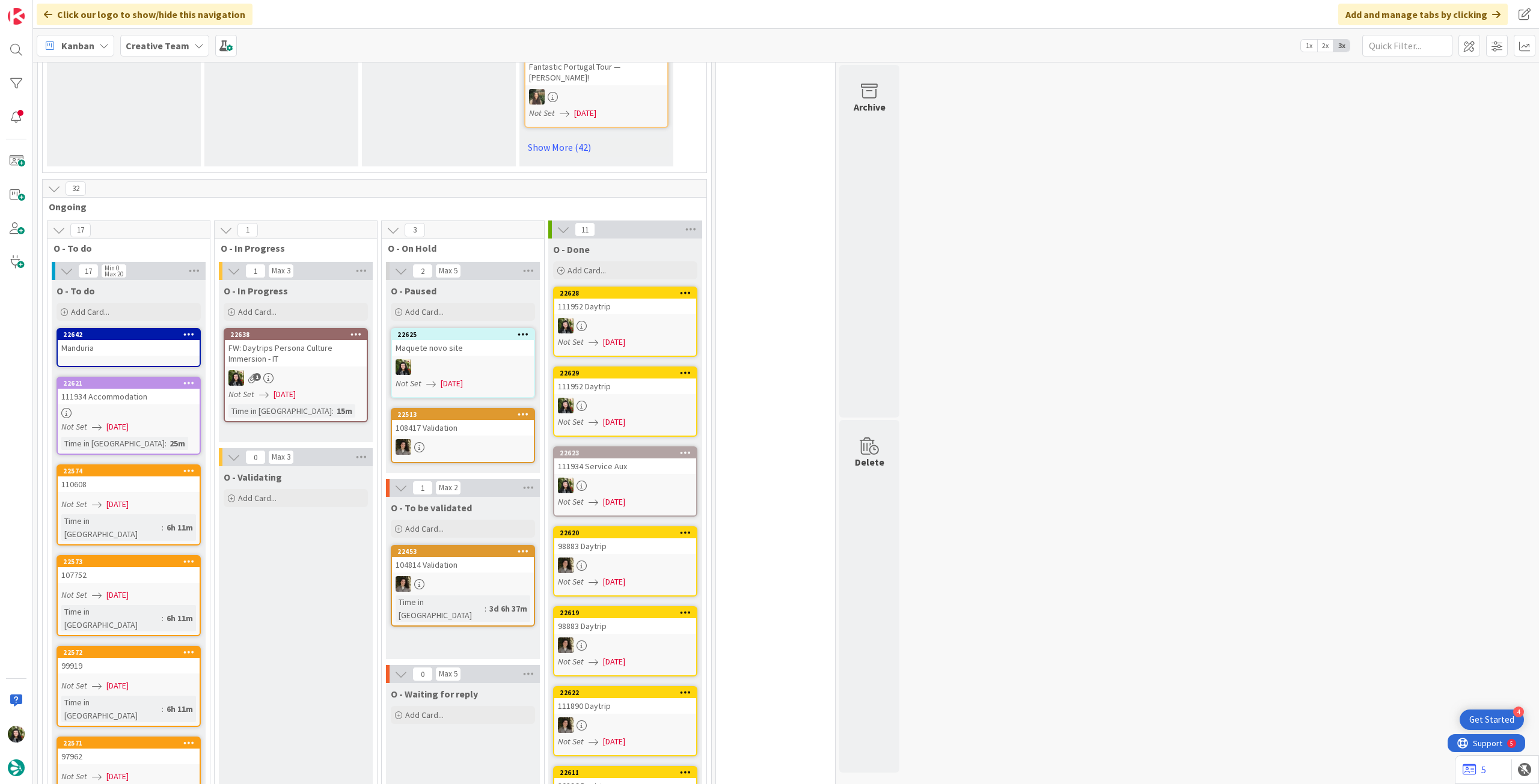
click at [119, 340] on div "Manduria" at bounding box center [128, 348] width 142 height 15
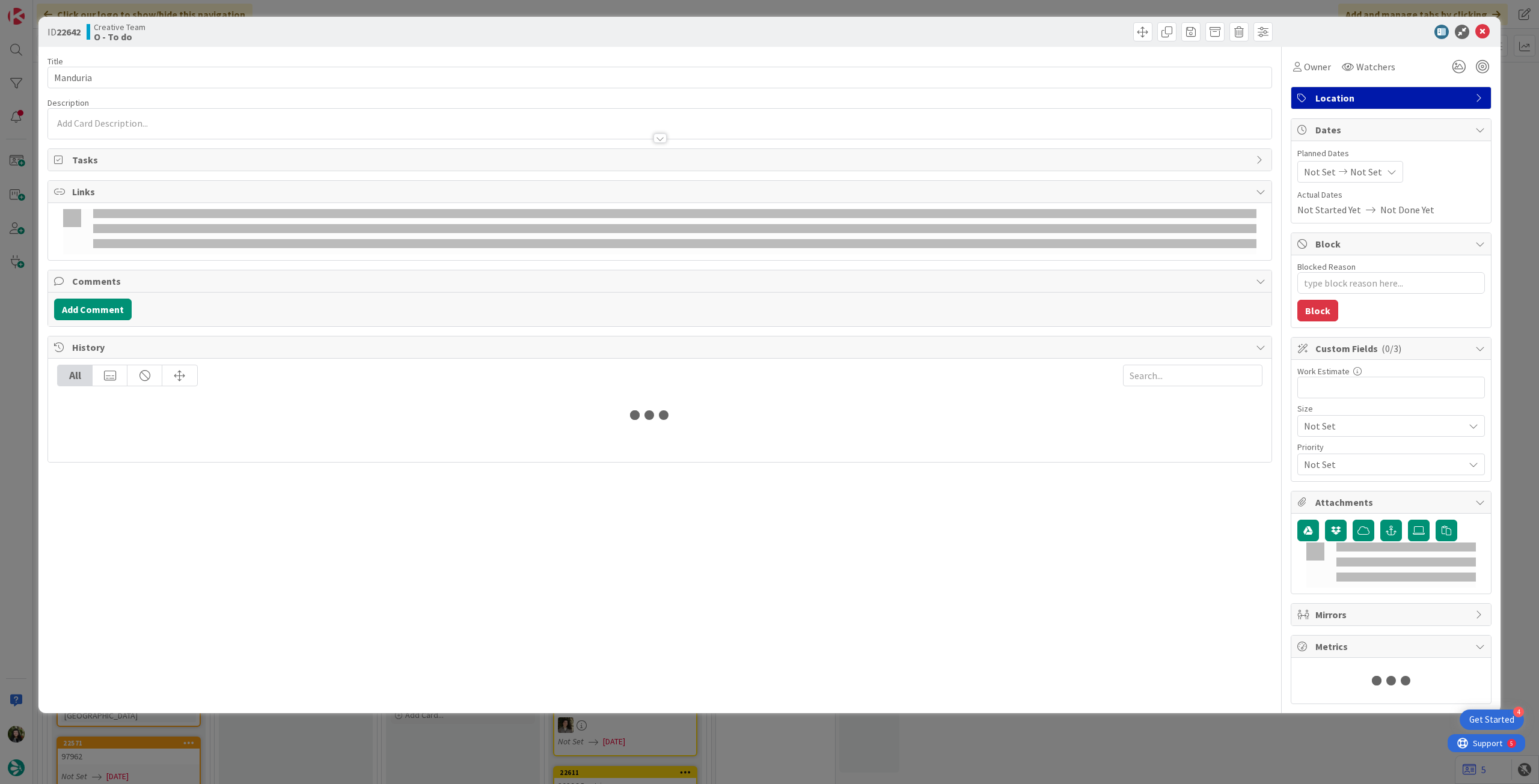
click at [161, 133] on div at bounding box center [659, 133] width 1223 height 13
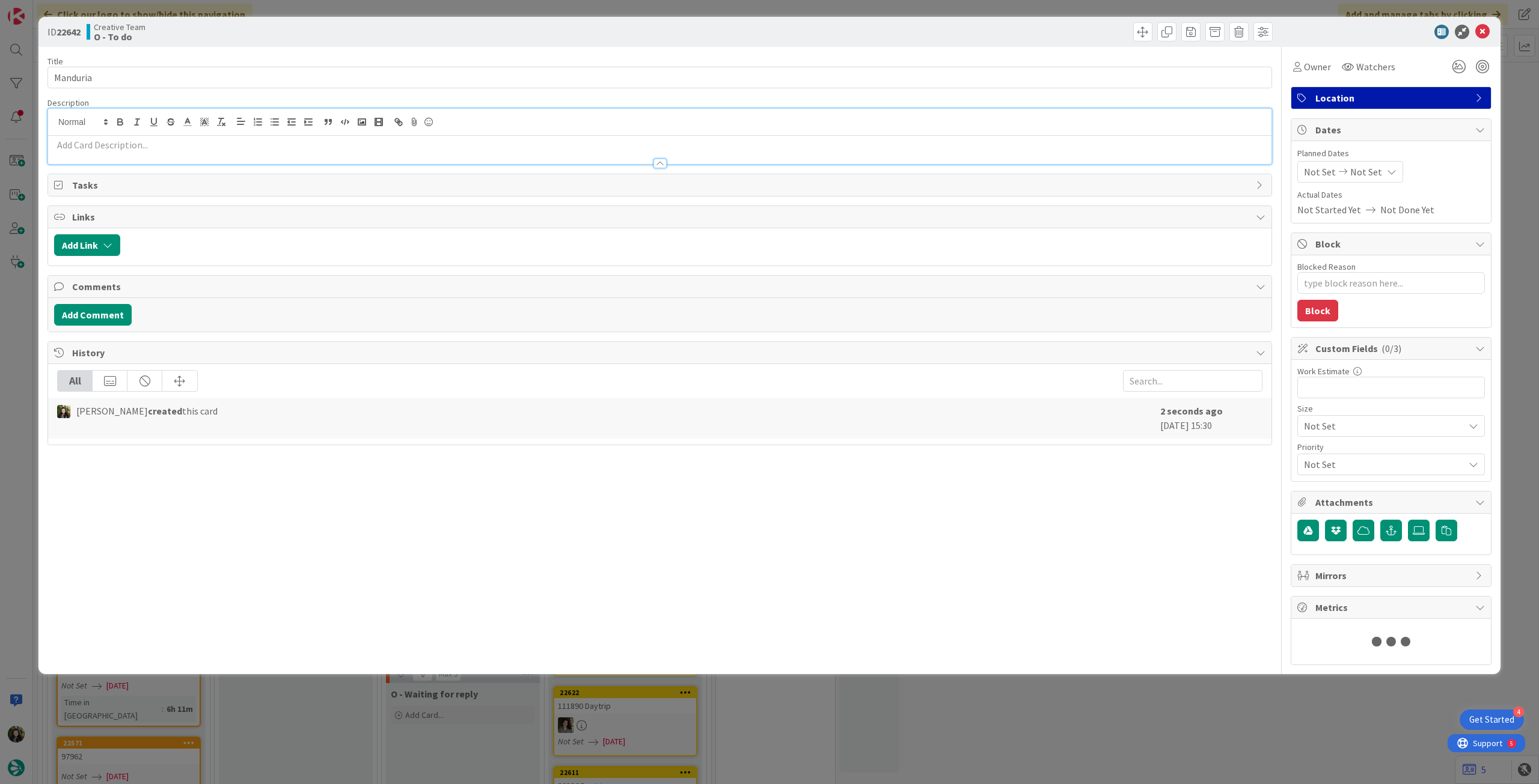
type textarea "x"
click at [159, 136] on div at bounding box center [659, 150] width 1223 height 28
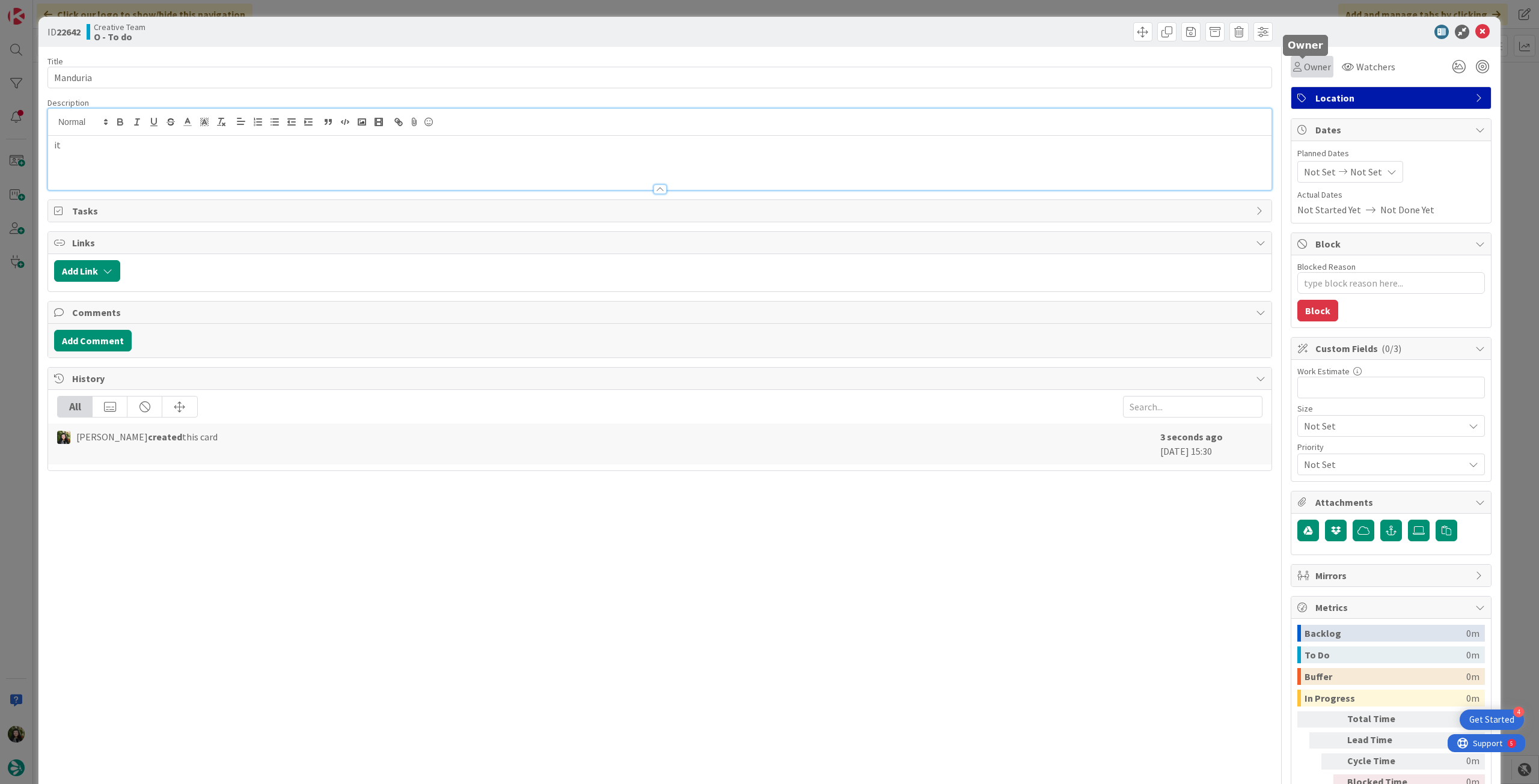
click at [1308, 65] on span "Owner" at bounding box center [1317, 67] width 27 height 15
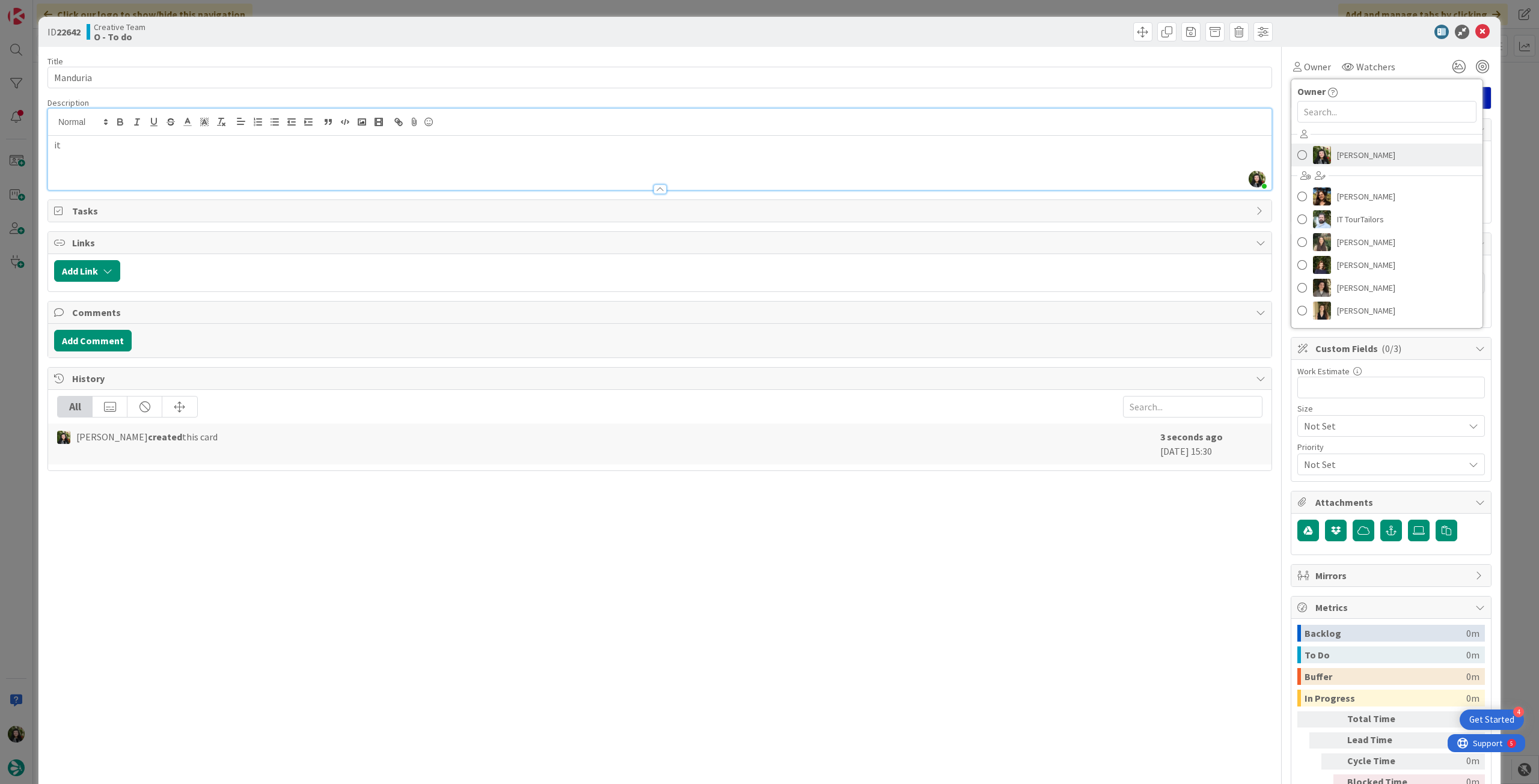
click at [1363, 153] on span "[PERSON_NAME]" at bounding box center [1366, 155] width 58 height 18
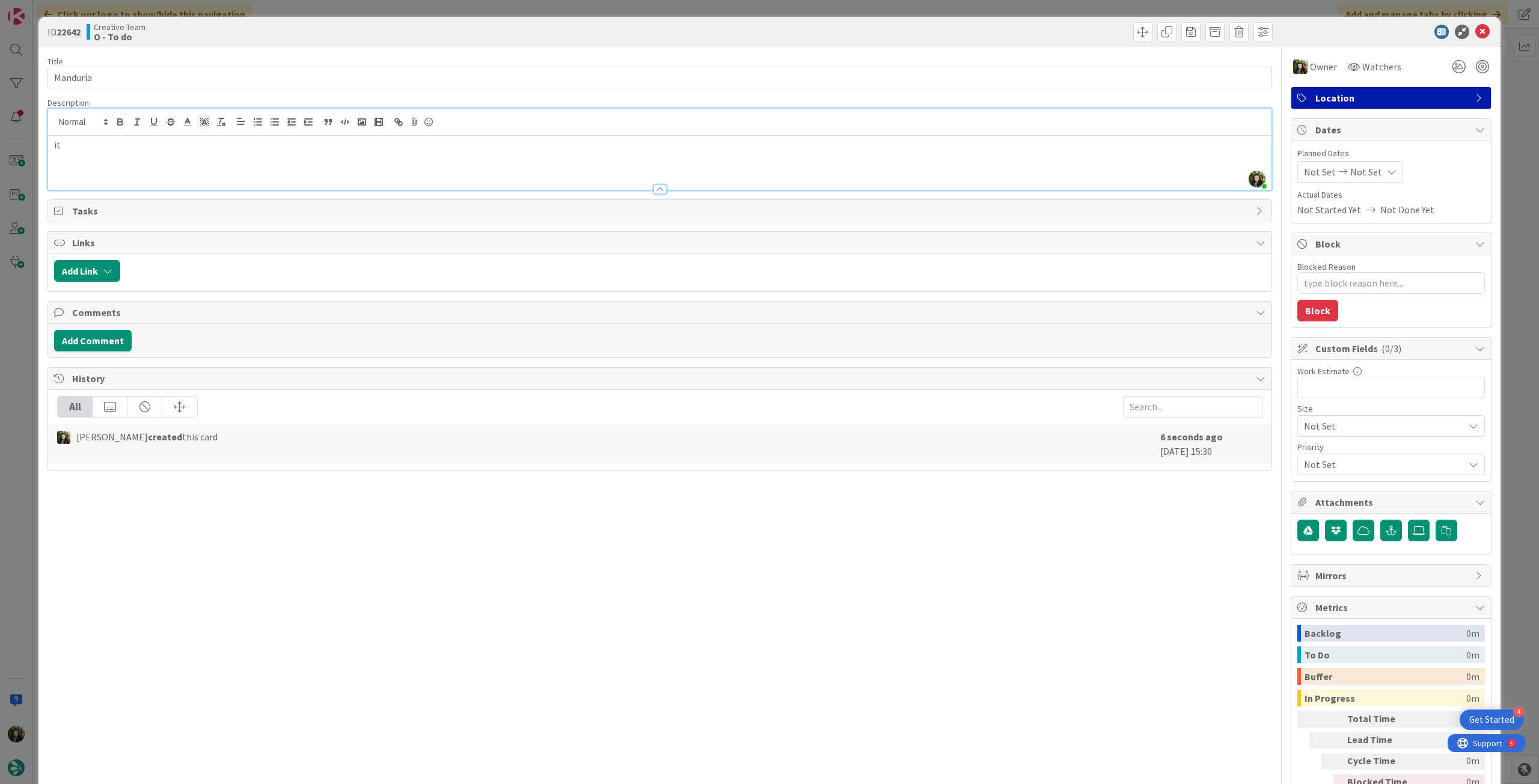
type textarea "x"
click at [1368, 179] on div "Not Set Not Set" at bounding box center [1350, 171] width 106 height 22
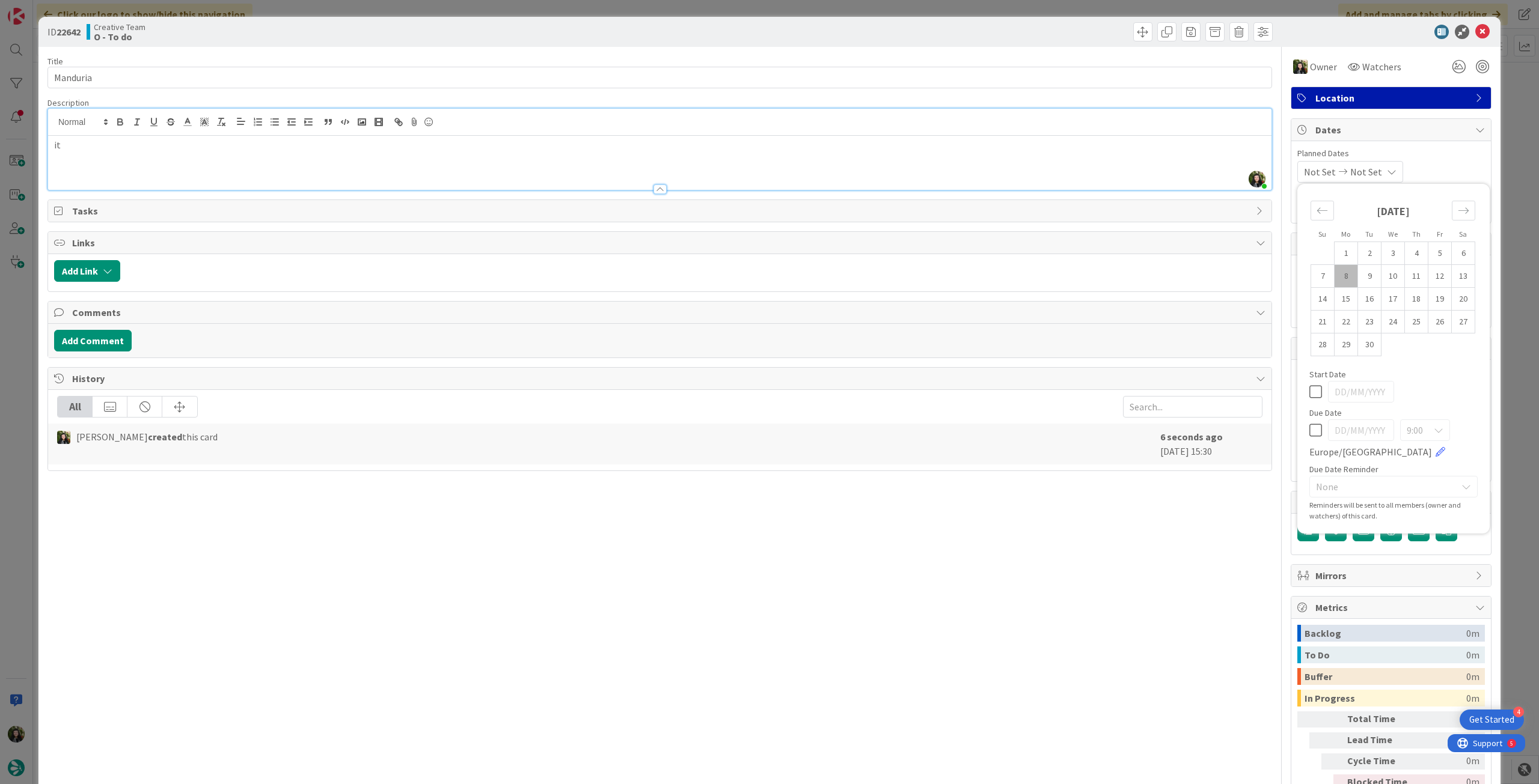
click at [1309, 434] on icon at bounding box center [1316, 430] width 13 height 15
type input "[DATE]"
click at [1475, 32] on icon at bounding box center [1482, 32] width 15 height 15
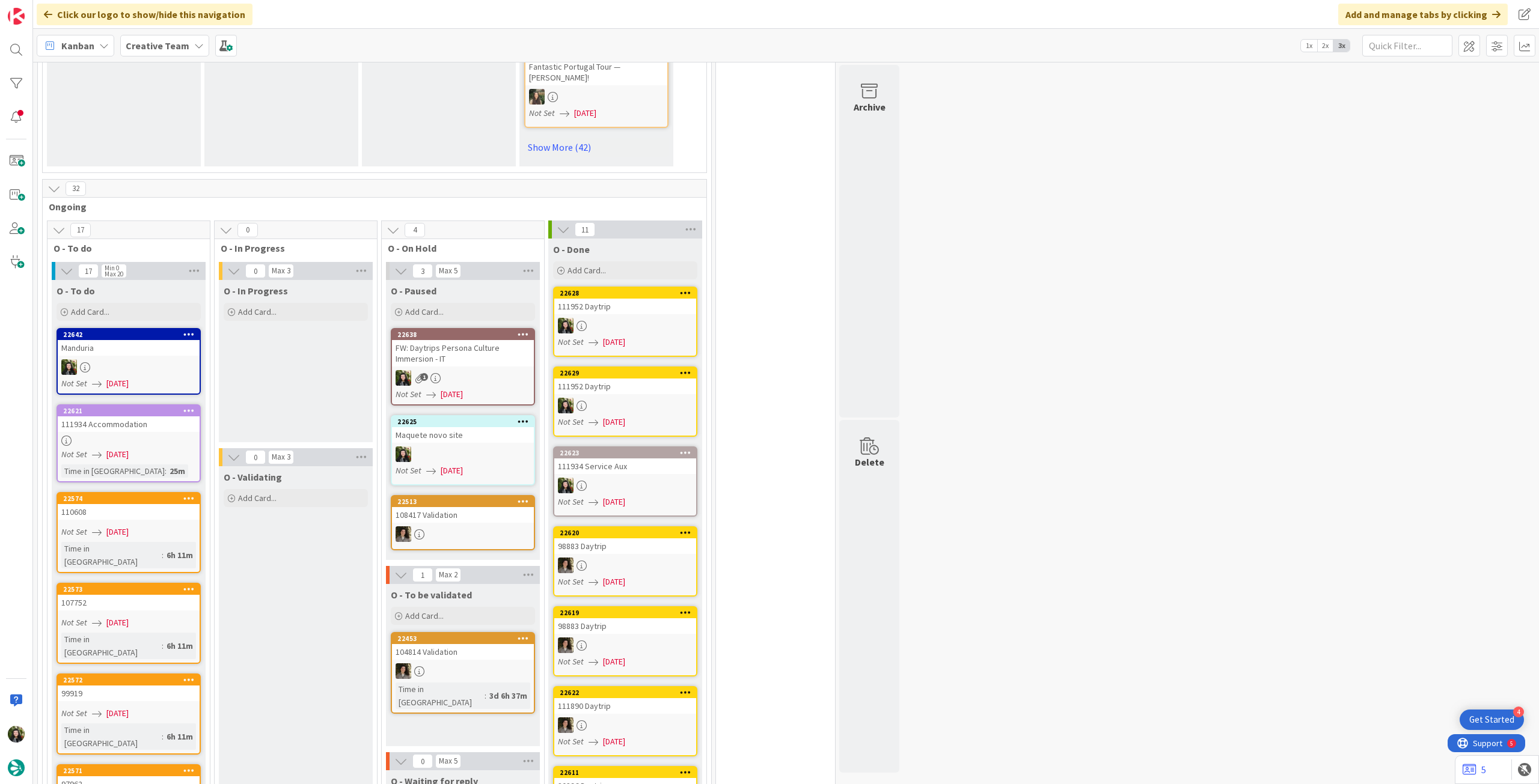
click at [462, 356] on link "22638 FW: Daytrips Persona Culture Immersion - IT 1 Not Set 08/09/2025" at bounding box center [463, 367] width 144 height 77
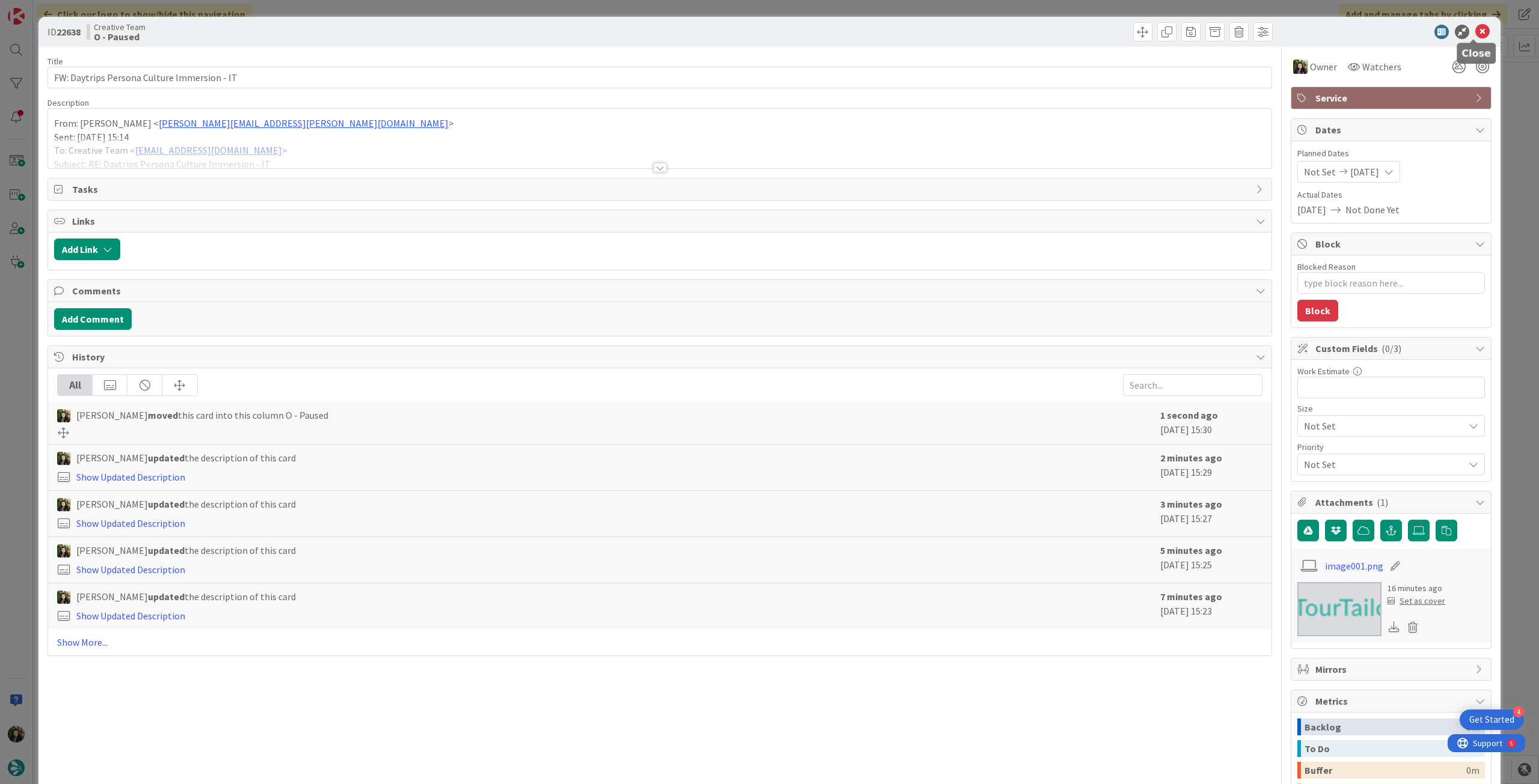
click at [1475, 33] on icon at bounding box center [1482, 32] width 15 height 15
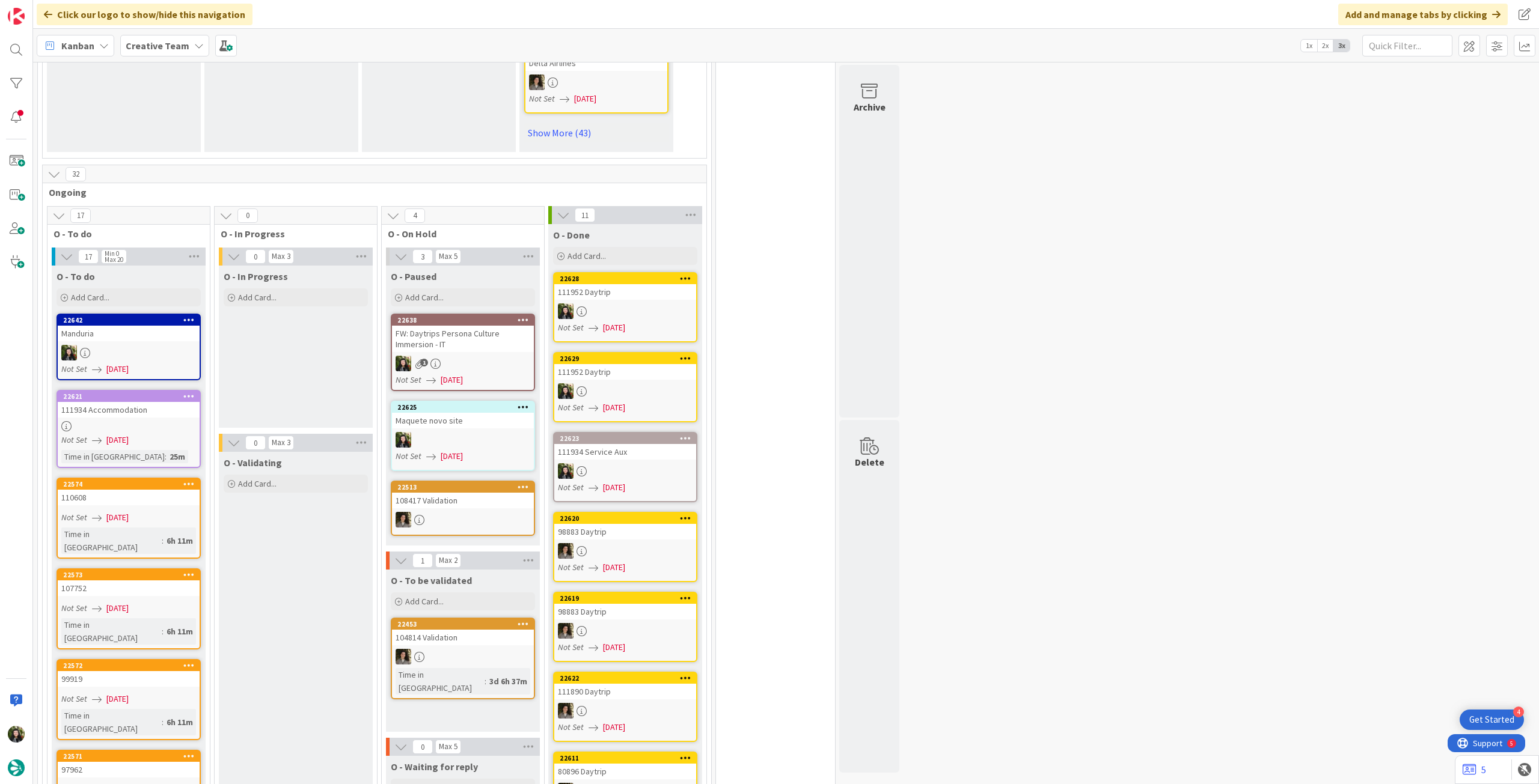
click at [157, 44] on b "Creative Team" at bounding box center [157, 46] width 64 height 12
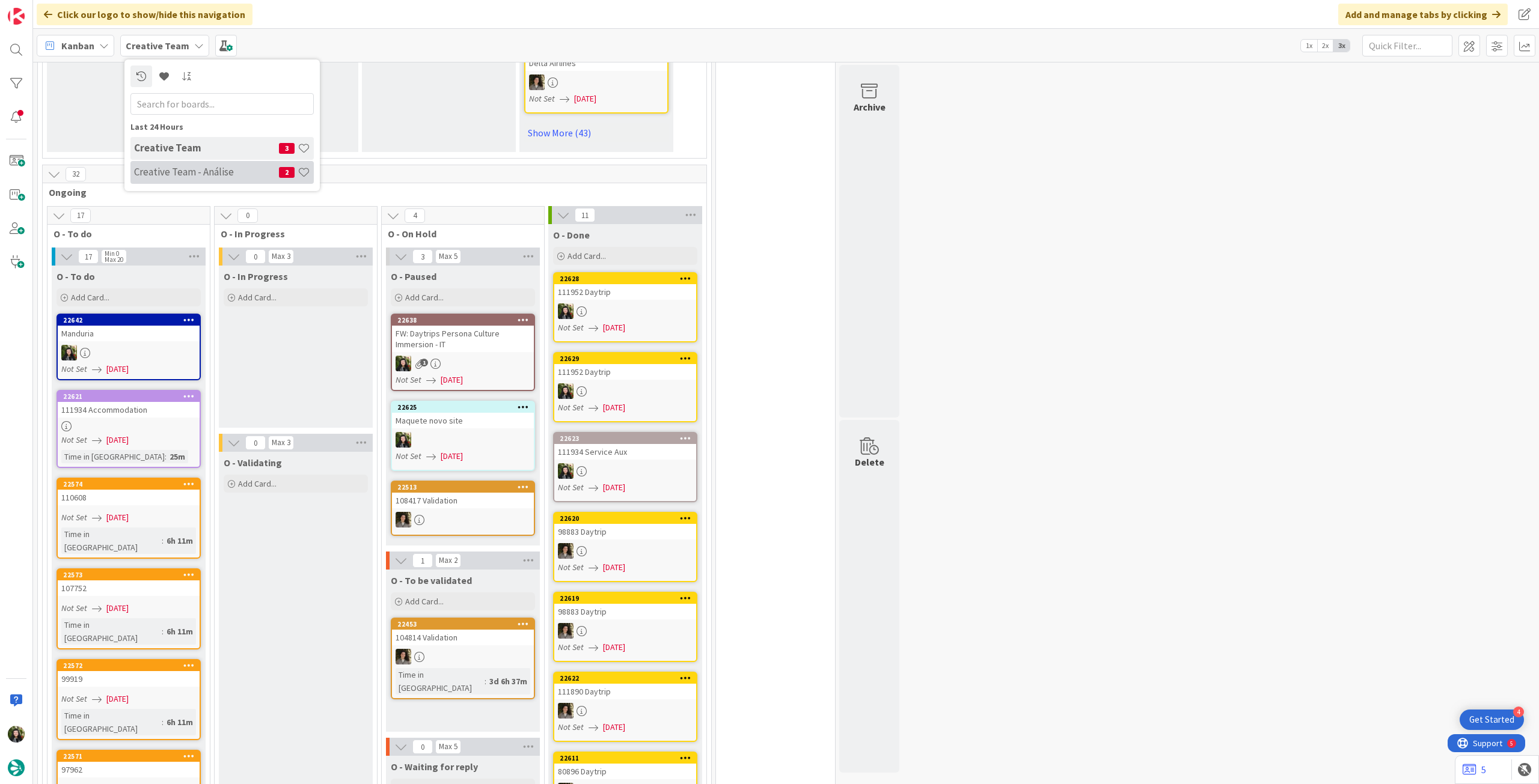
click at [194, 178] on h4 "Creative Team - Análise" at bounding box center [206, 171] width 145 height 12
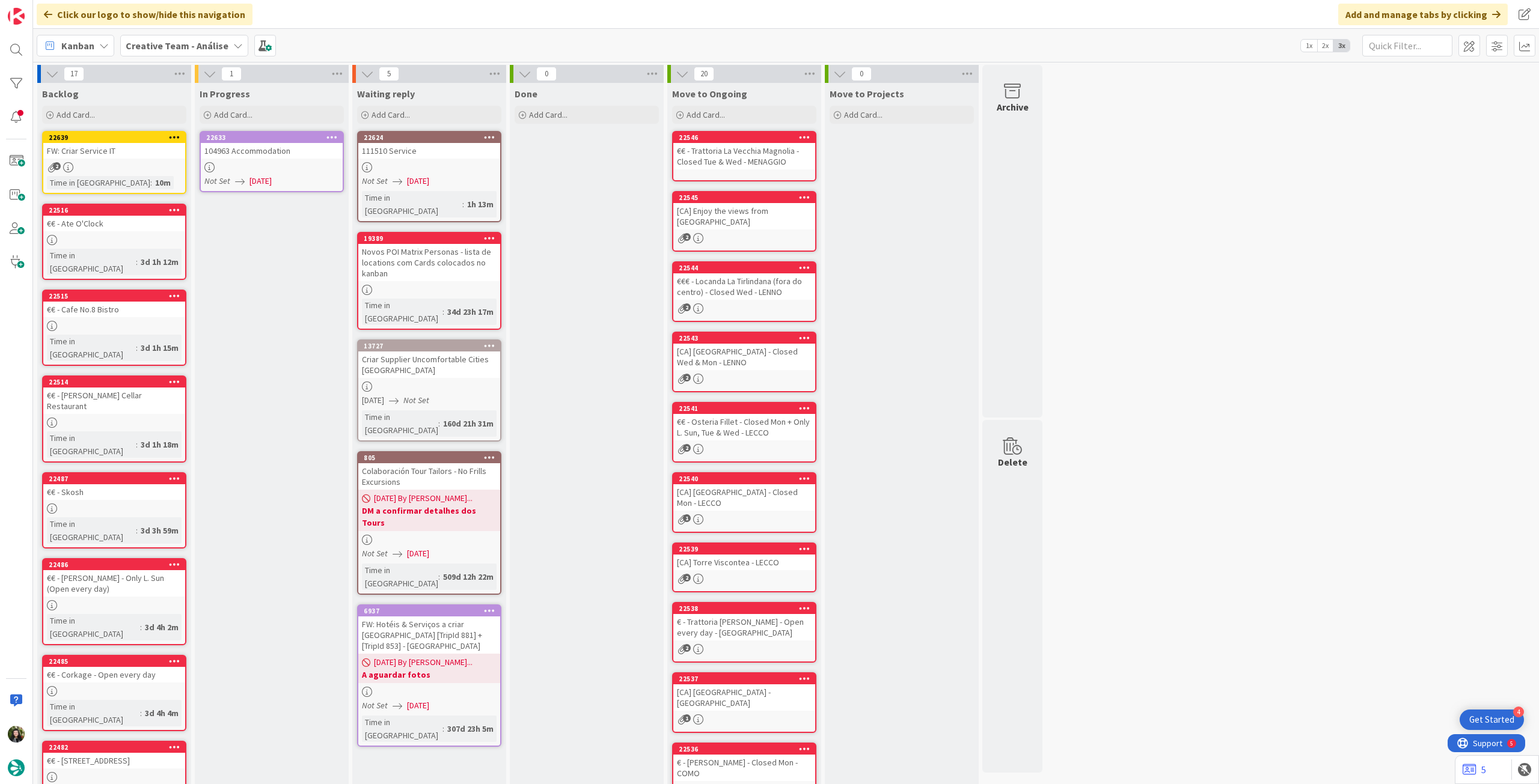
click at [297, 173] on link "22633 104963 Accommodation Not Set [DATE]" at bounding box center [271, 161] width 144 height 61
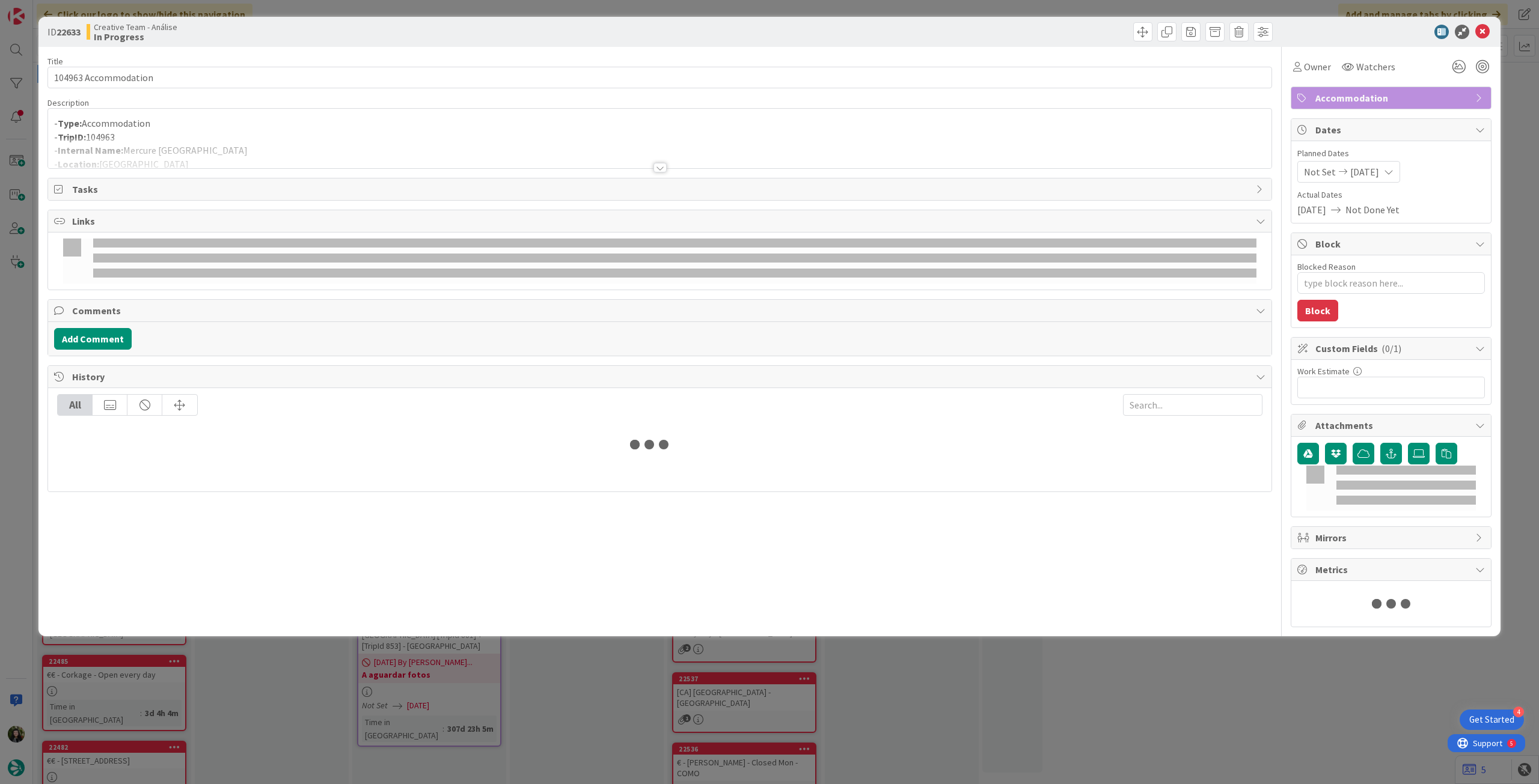
click at [90, 142] on div at bounding box center [659, 153] width 1223 height 31
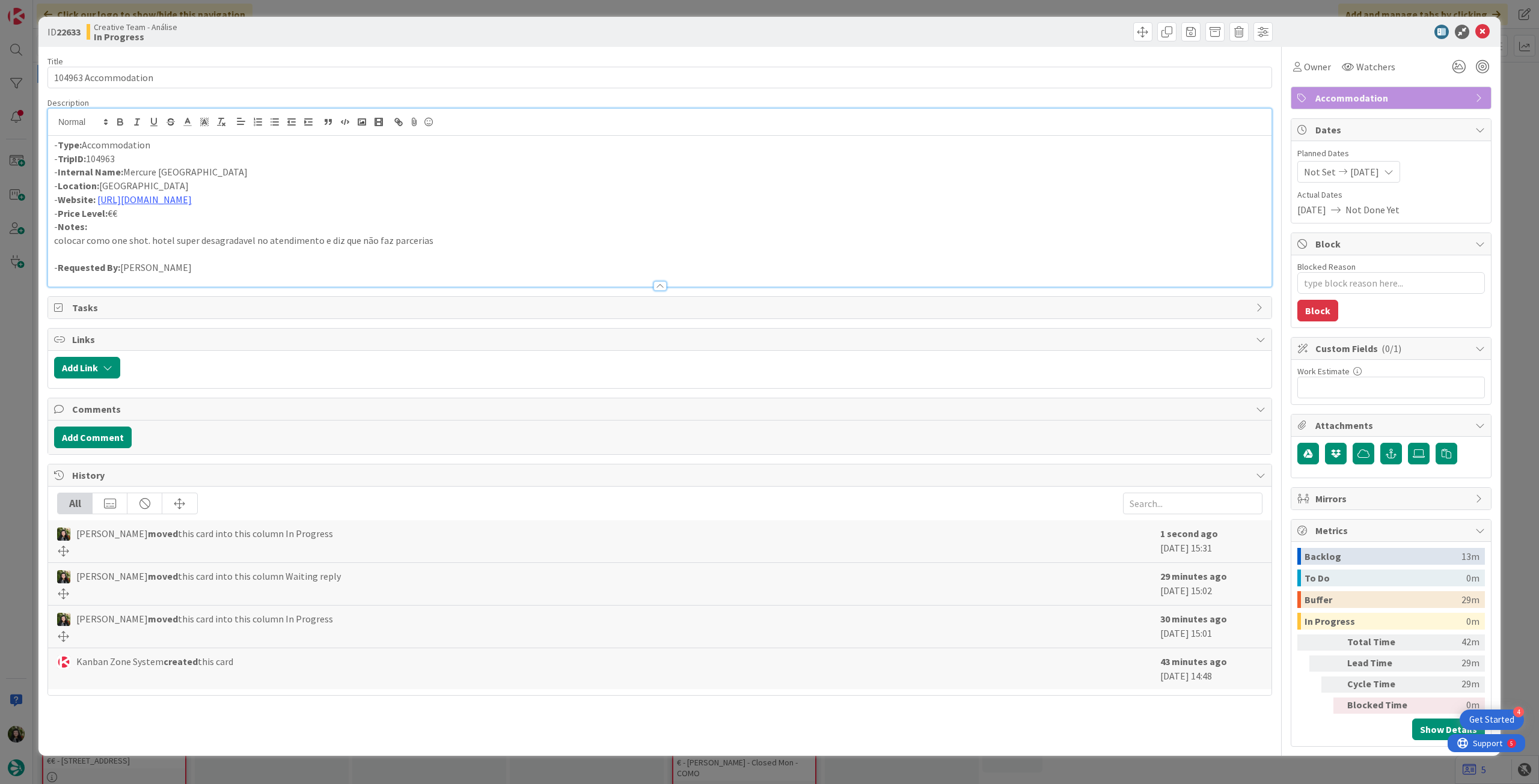
type textarea "x"
click at [53, 142] on div "- Type: Accommodation - TripID: 104963 - Internal Name: Mercure Paris Opera Gra…" at bounding box center [659, 211] width 1223 height 151
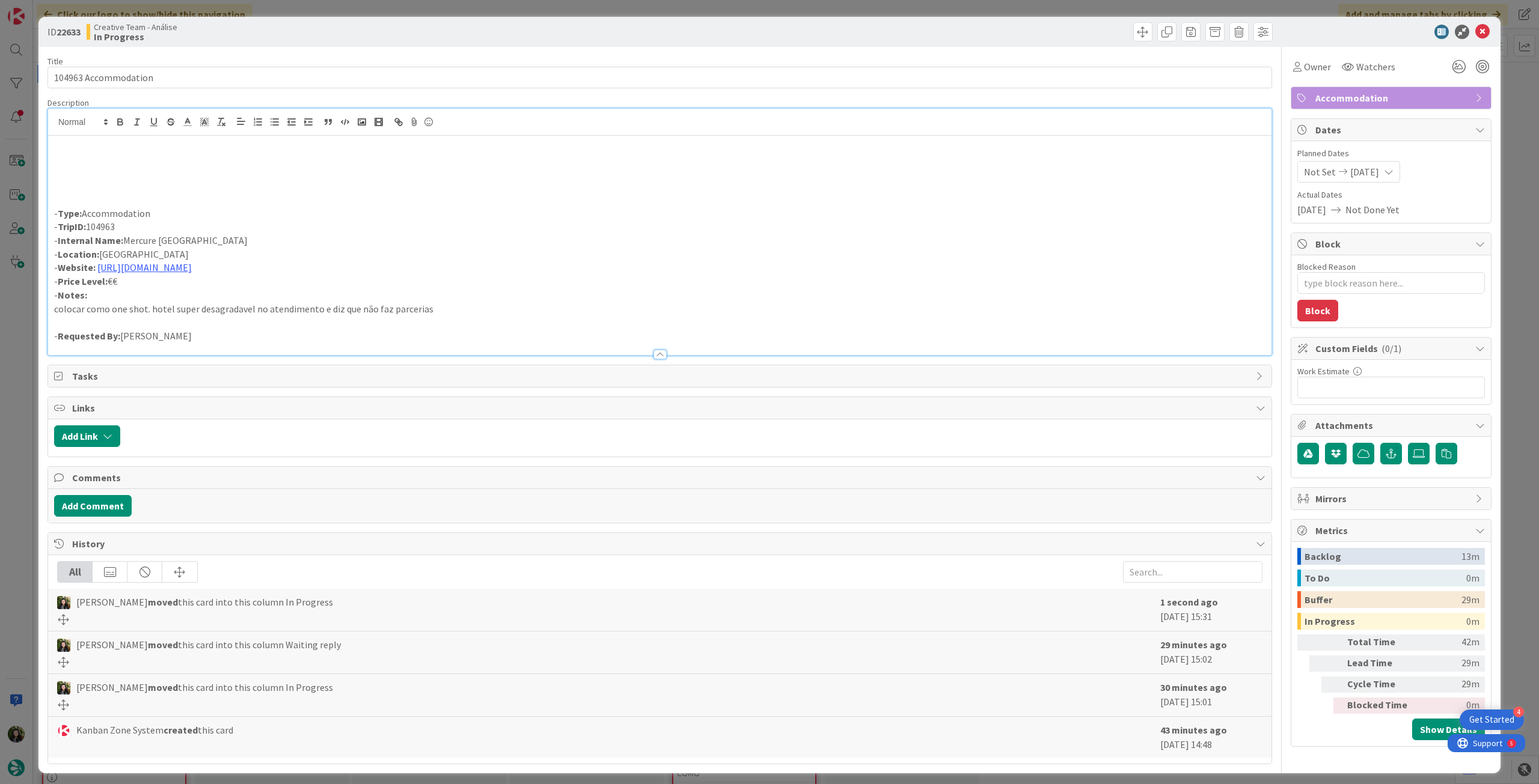
click at [70, 161] on p at bounding box center [659, 159] width 1211 height 14
click at [112, 160] on p "one shot, TER: TER: https://sigav.tourtailors.com/#terceiro/view/116143" at bounding box center [659, 159] width 1211 height 14
click at [84, 161] on p "one shot, TER: https://sigav.tourtailors.com/#terceiro/view/116143" at bounding box center [659, 159] width 1211 height 14
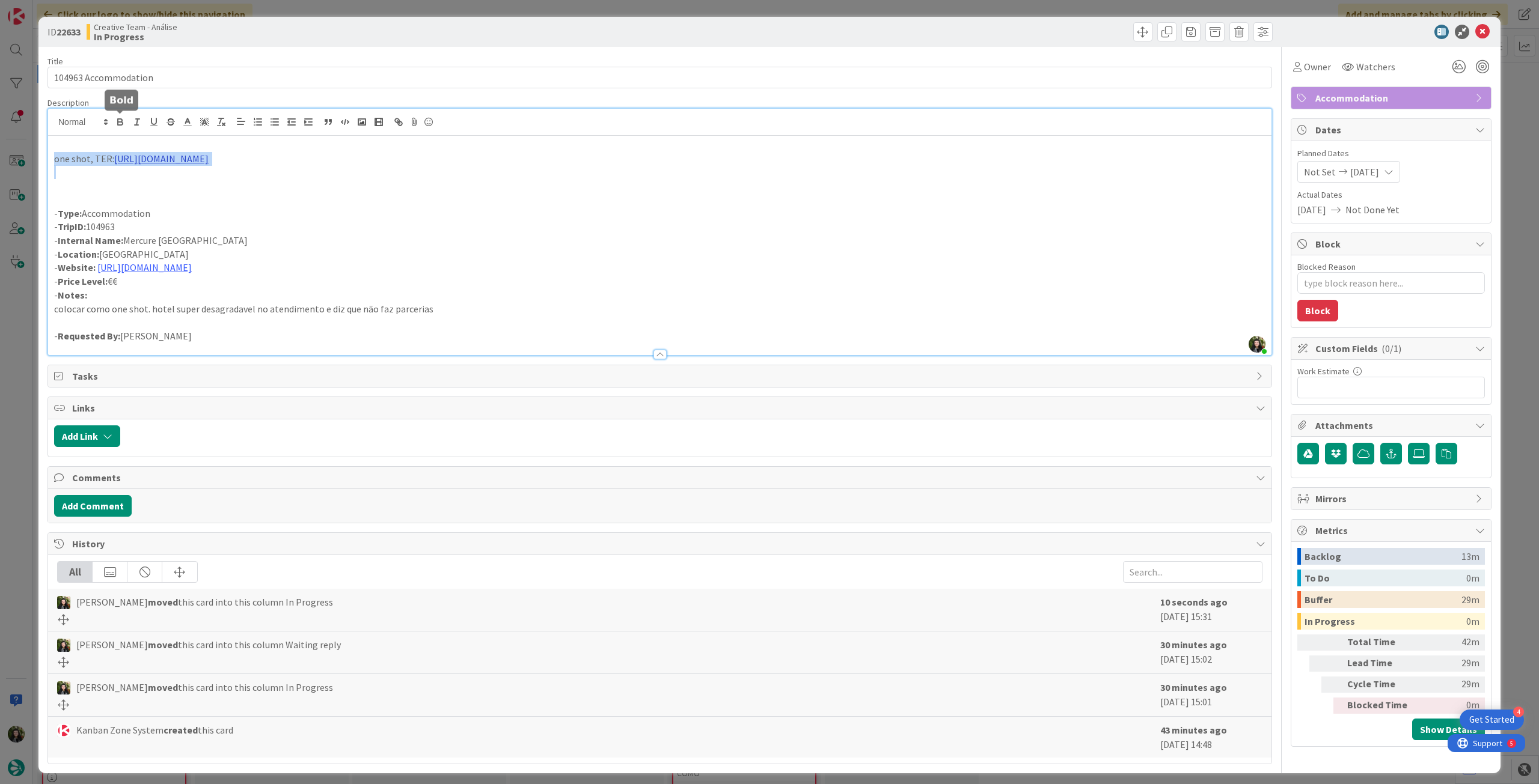
drag, startPoint x: 126, startPoint y: 126, endPoint x: 247, endPoint y: 161, distance: 126.0
click at [126, 126] on button "button" at bounding box center [120, 122] width 17 height 15
click at [487, 201] on p at bounding box center [659, 200] width 1211 height 14
click at [1475, 31] on icon at bounding box center [1482, 32] width 15 height 15
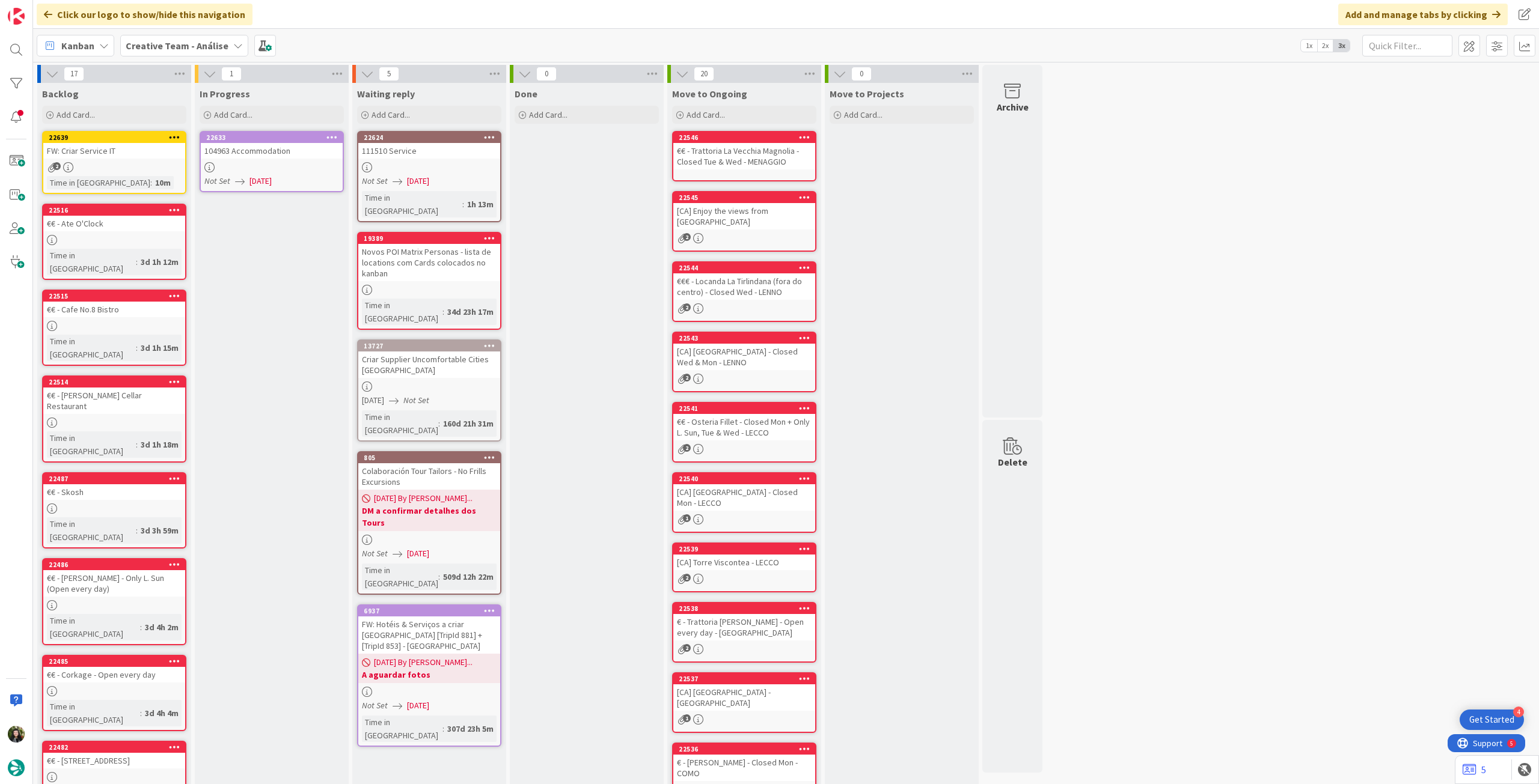
click at [329, 137] on icon at bounding box center [332, 137] width 11 height 8
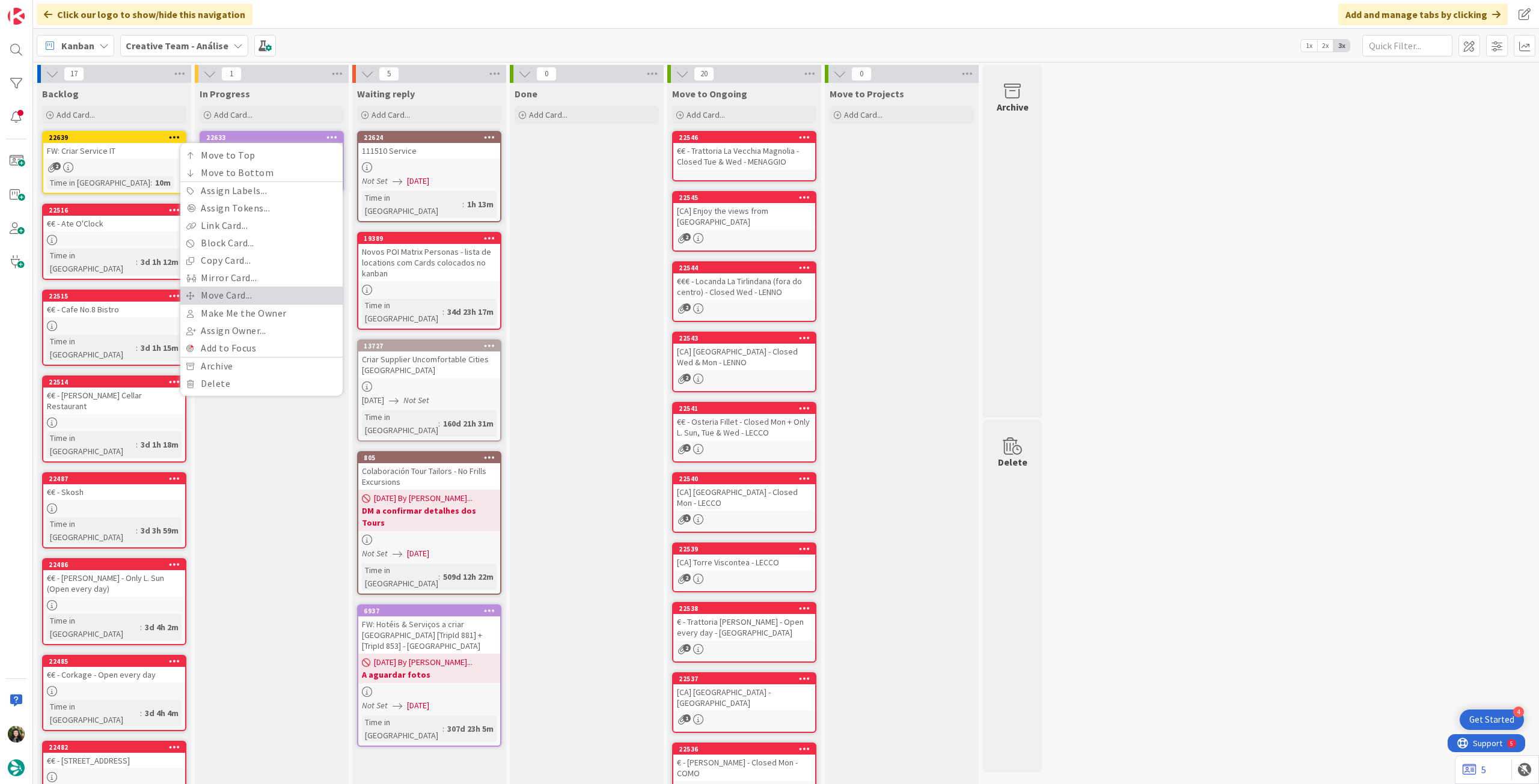
click at [239, 291] on link "Move Card..." at bounding box center [261, 295] width 162 height 18
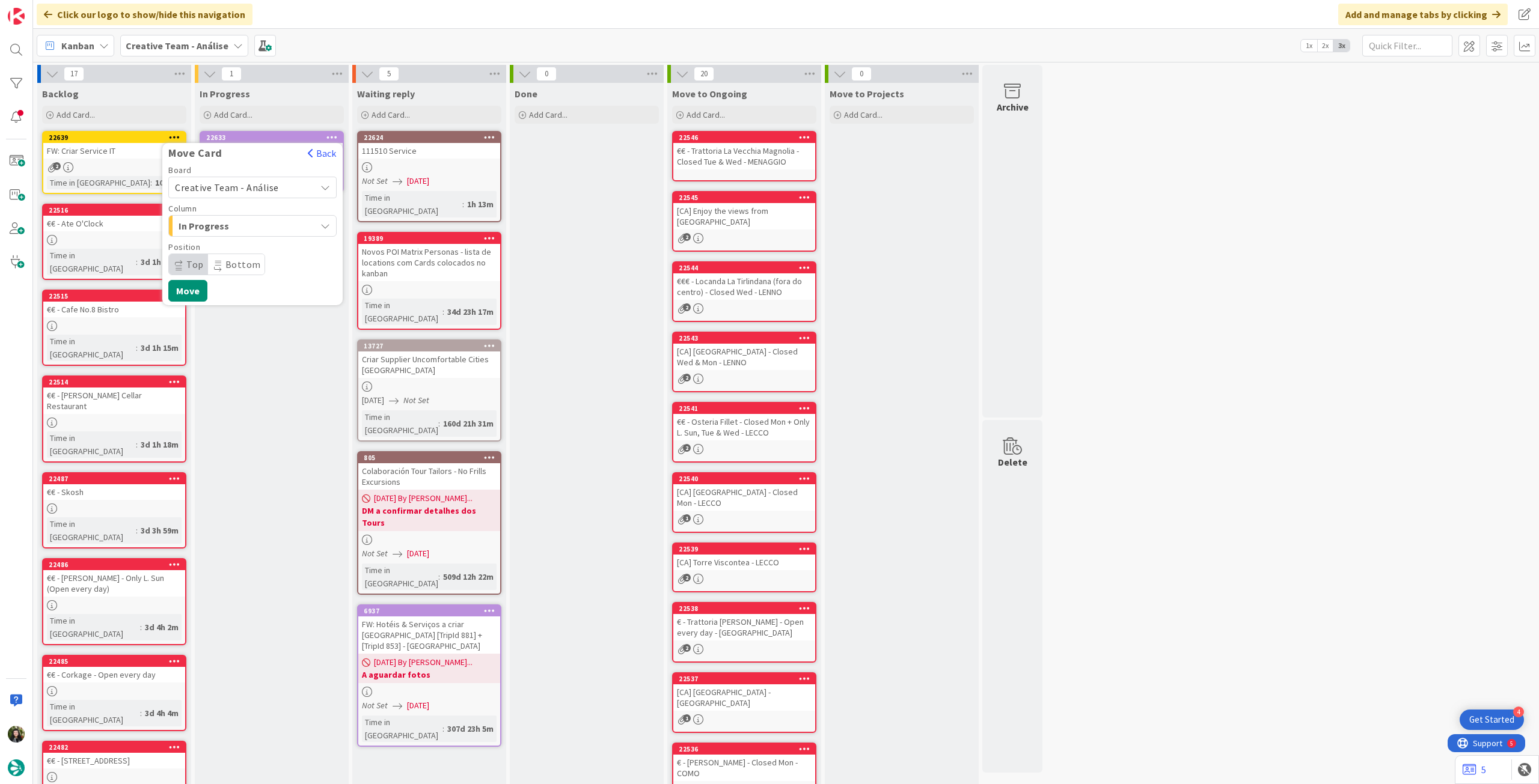
click at [241, 194] on span "Creative Team - Análise" at bounding box center [242, 187] width 135 height 17
click at [230, 241] on span "Creative Team" at bounding box center [260, 244] width 140 height 18
click at [242, 227] on span "Select a Column..." at bounding box center [220, 226] width 90 height 15
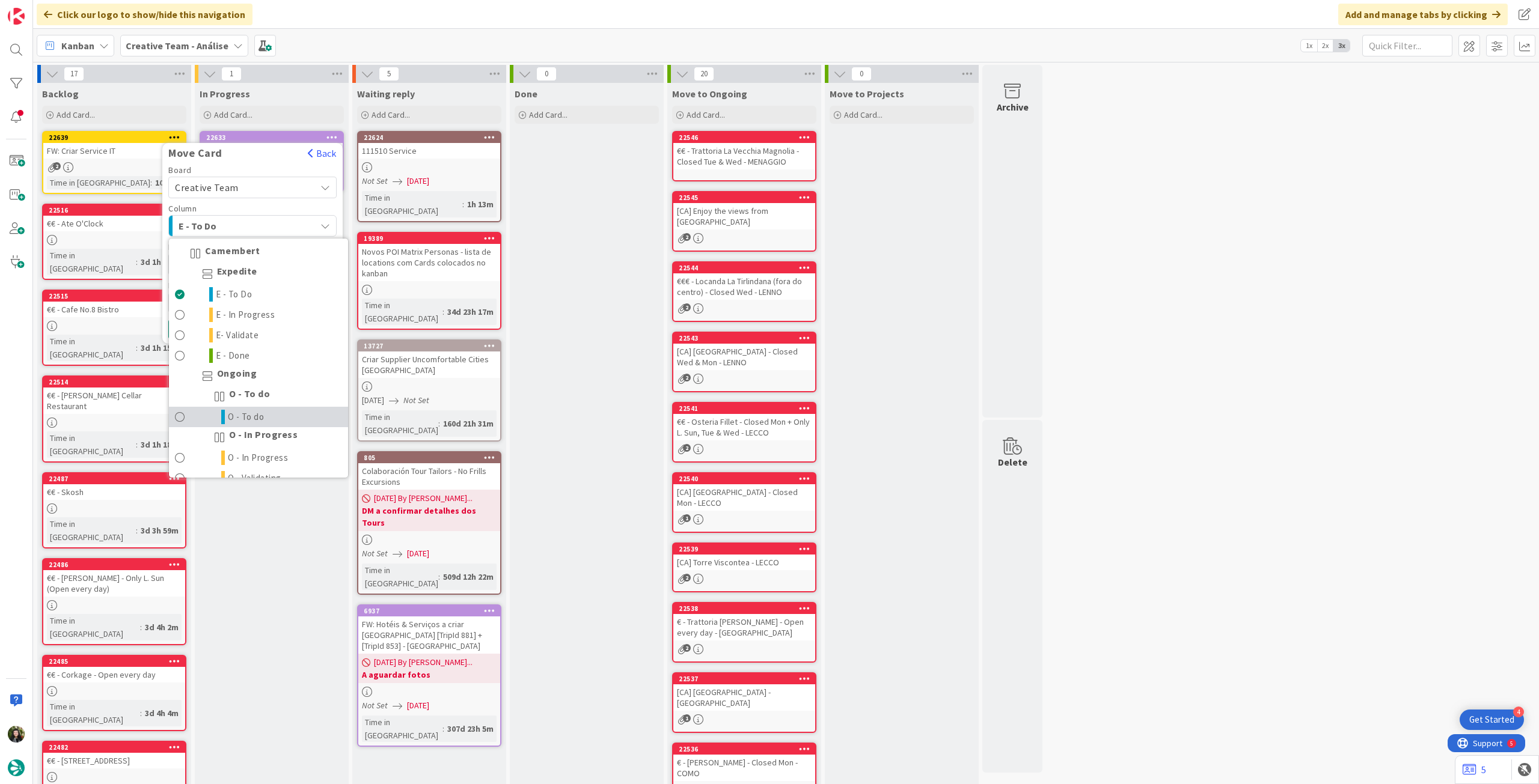
click at [261, 416] on span "O - To do" at bounding box center [246, 417] width 37 height 15
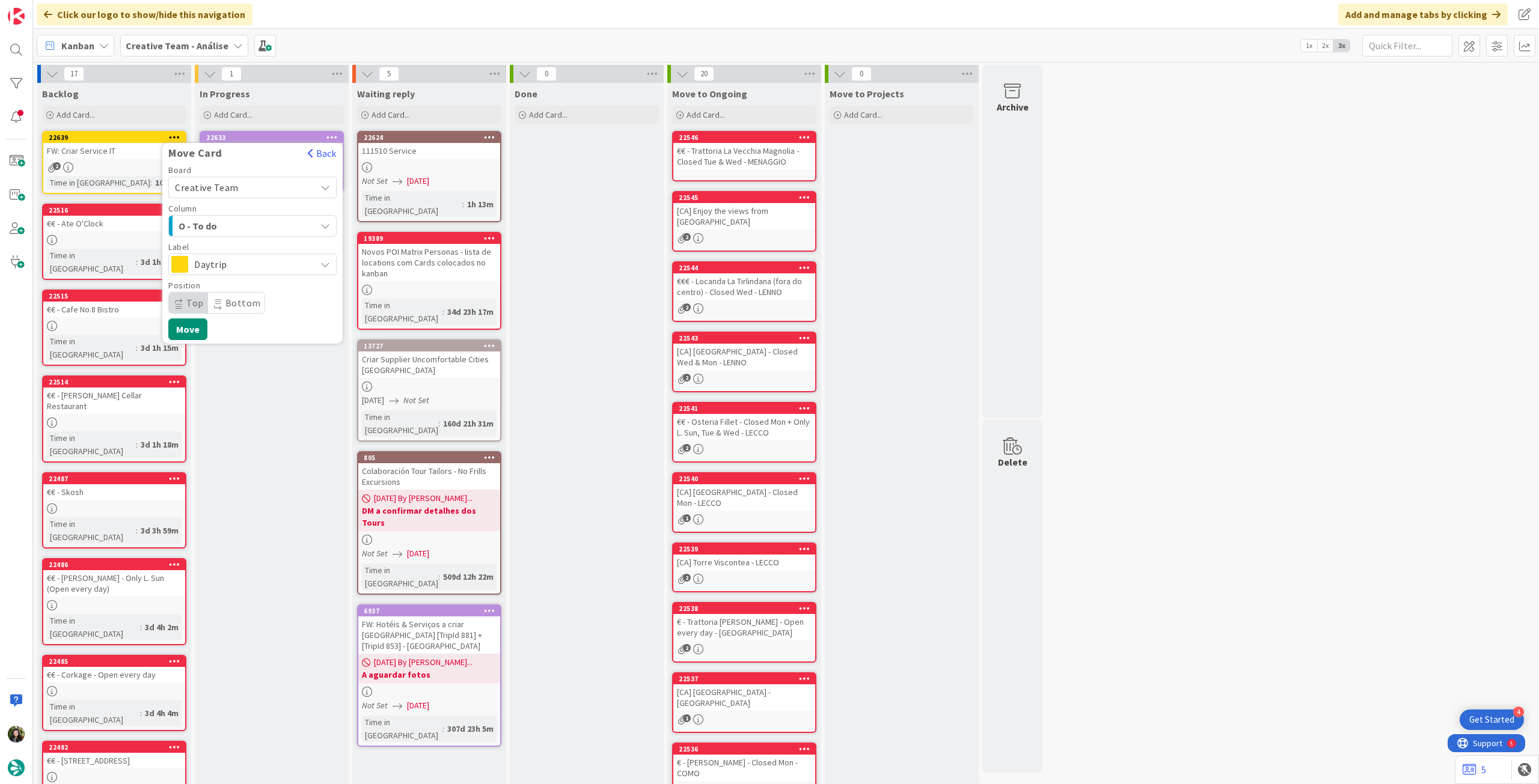
click at [236, 265] on span "Daytrip" at bounding box center [252, 265] width 115 height 17
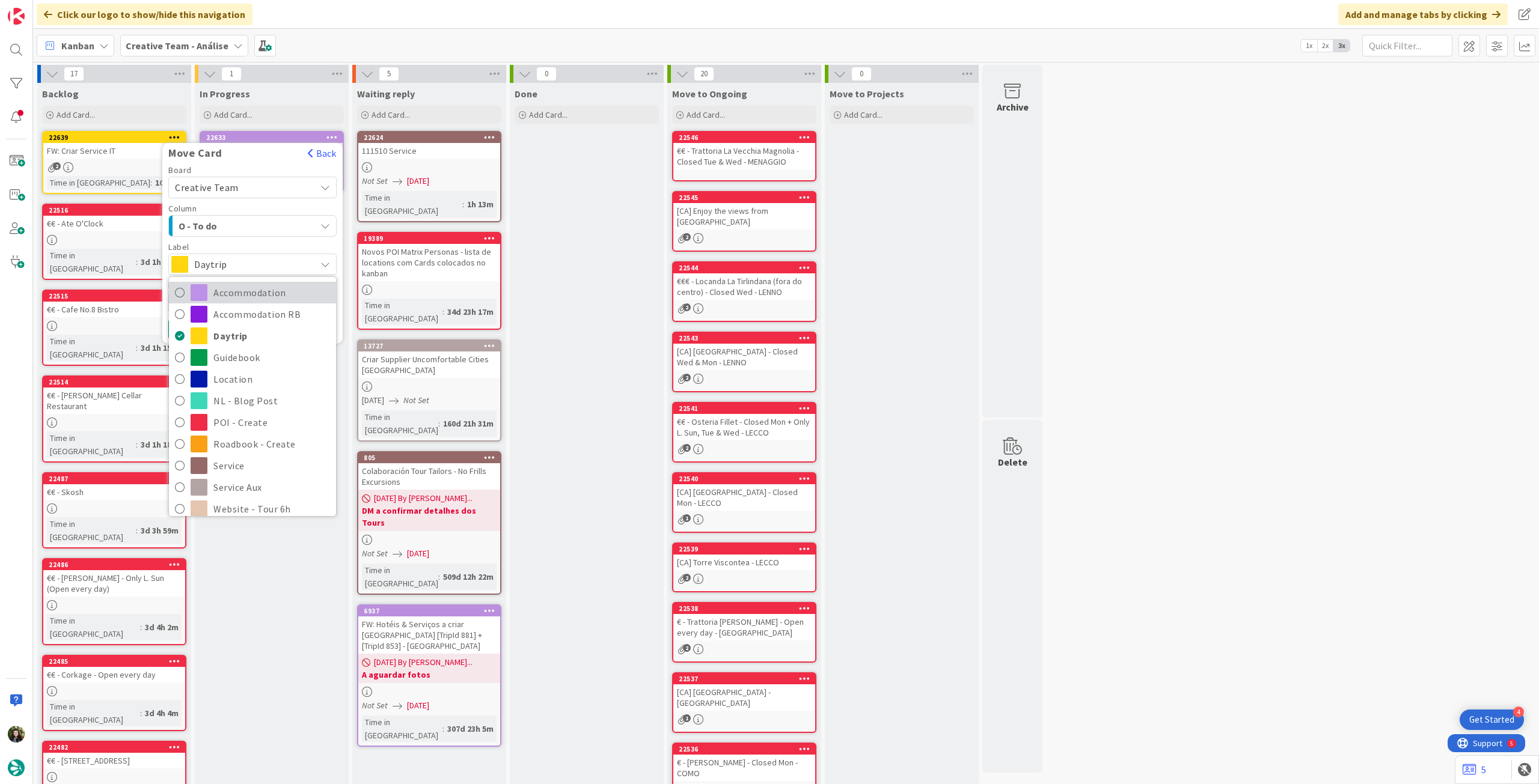
click at [237, 293] on span "Accommodation" at bounding box center [272, 293] width 117 height 18
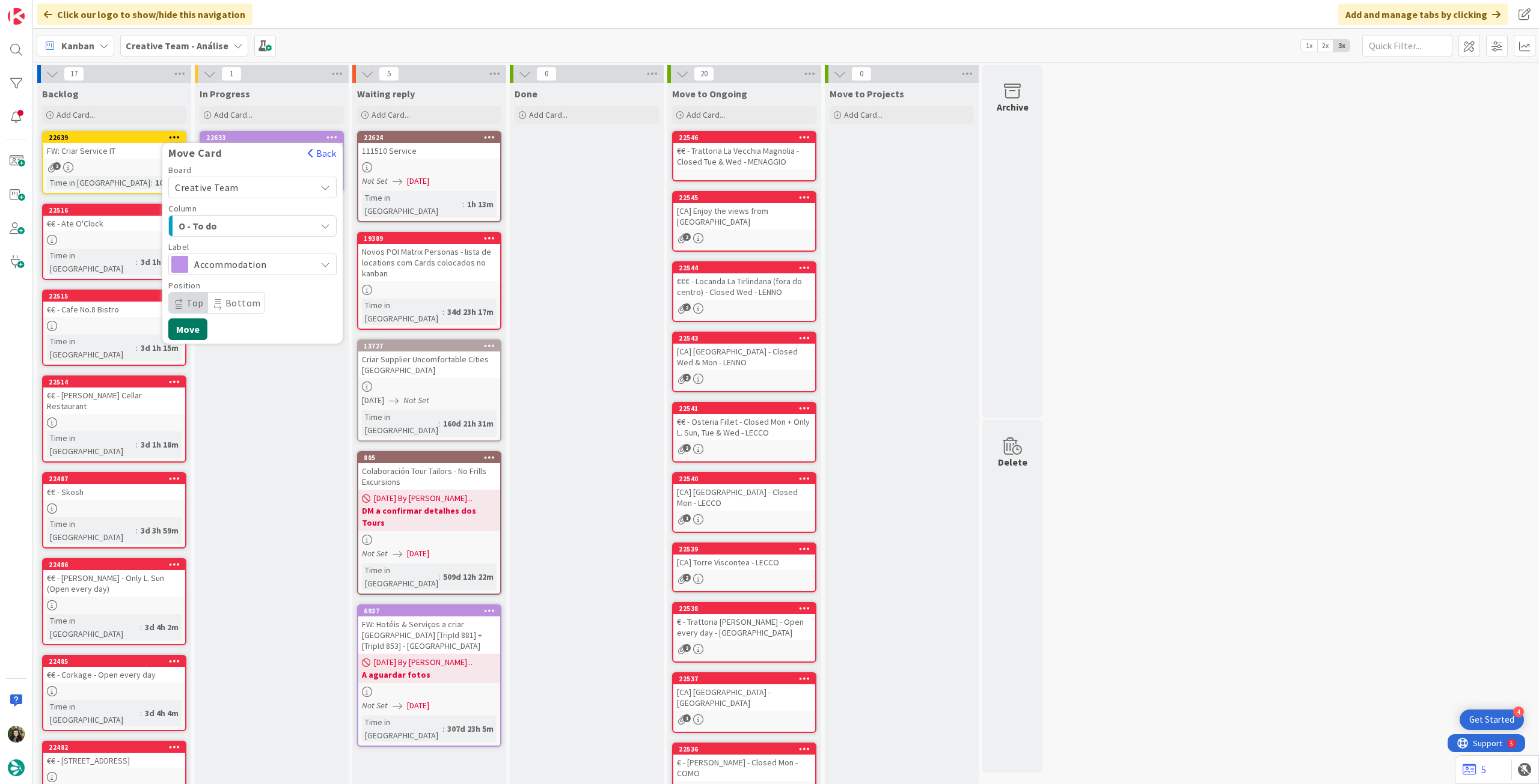
click at [201, 325] on button "Move" at bounding box center [188, 329] width 39 height 22
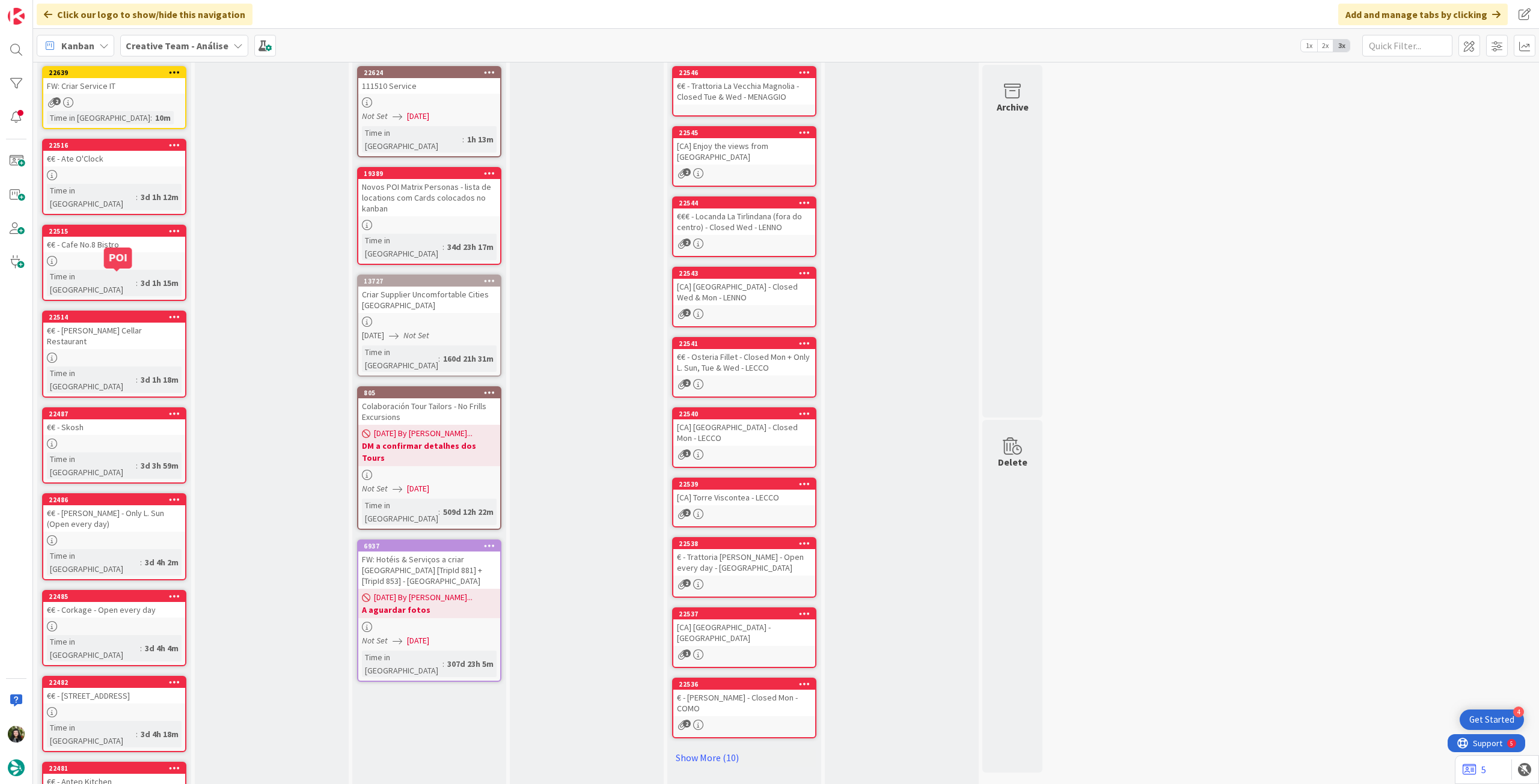
scroll to position [109, 0]
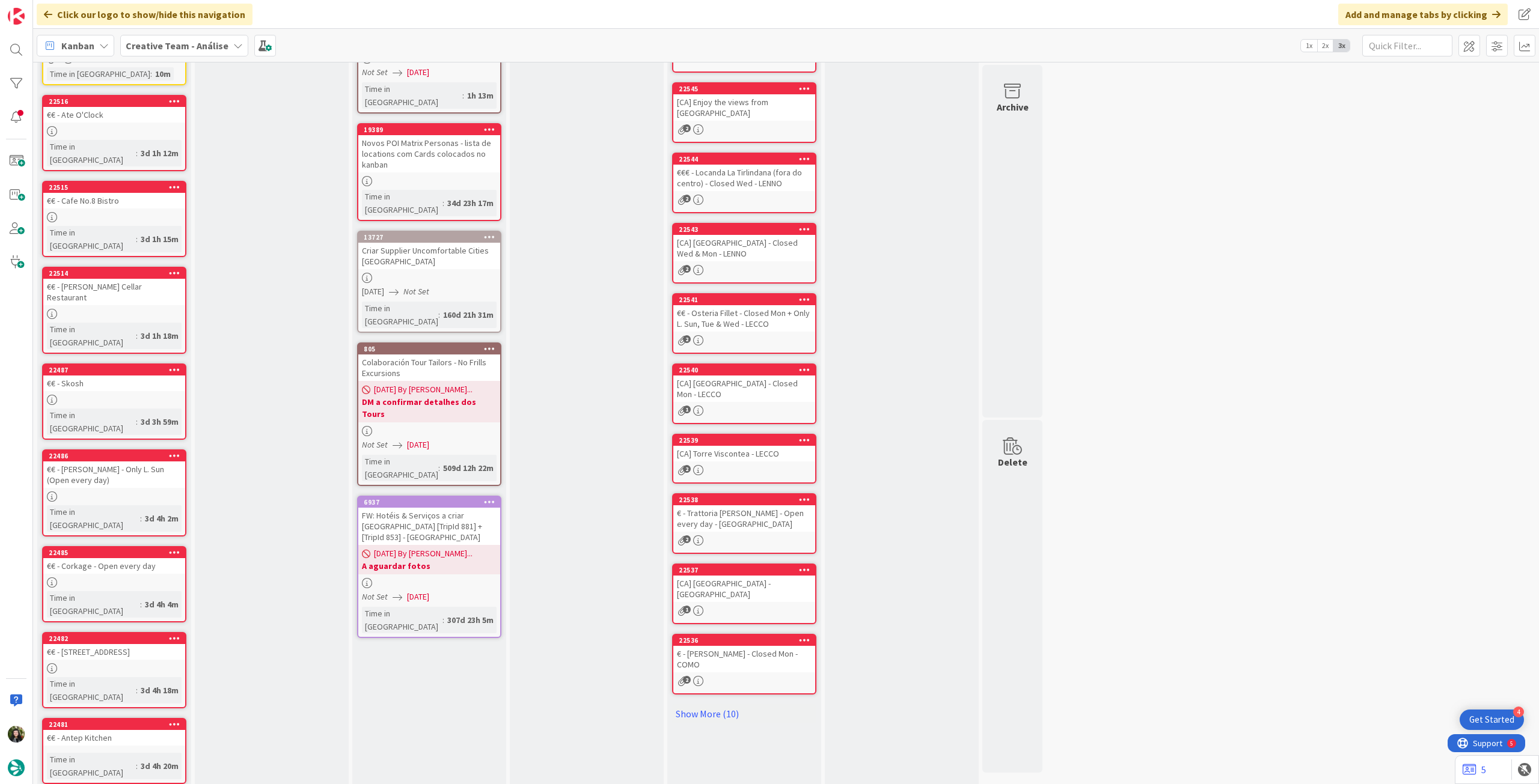
click at [65, 769] on div "Backlog Add Card... 22639 FW: Criar Service IT 2 Time in Column : 10m 22516 €€ …" at bounding box center [114, 441] width 154 height 934
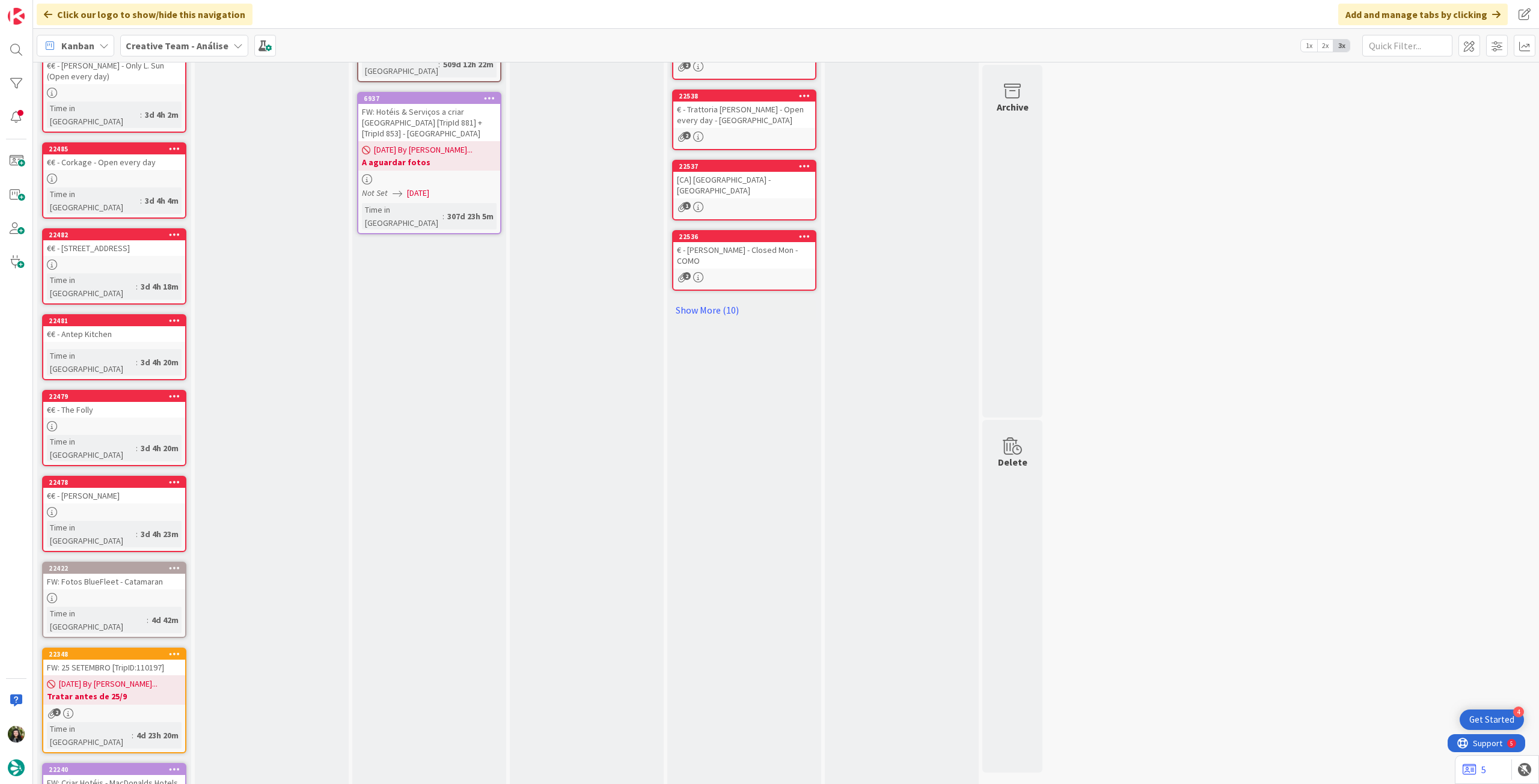
scroll to position [0, 0]
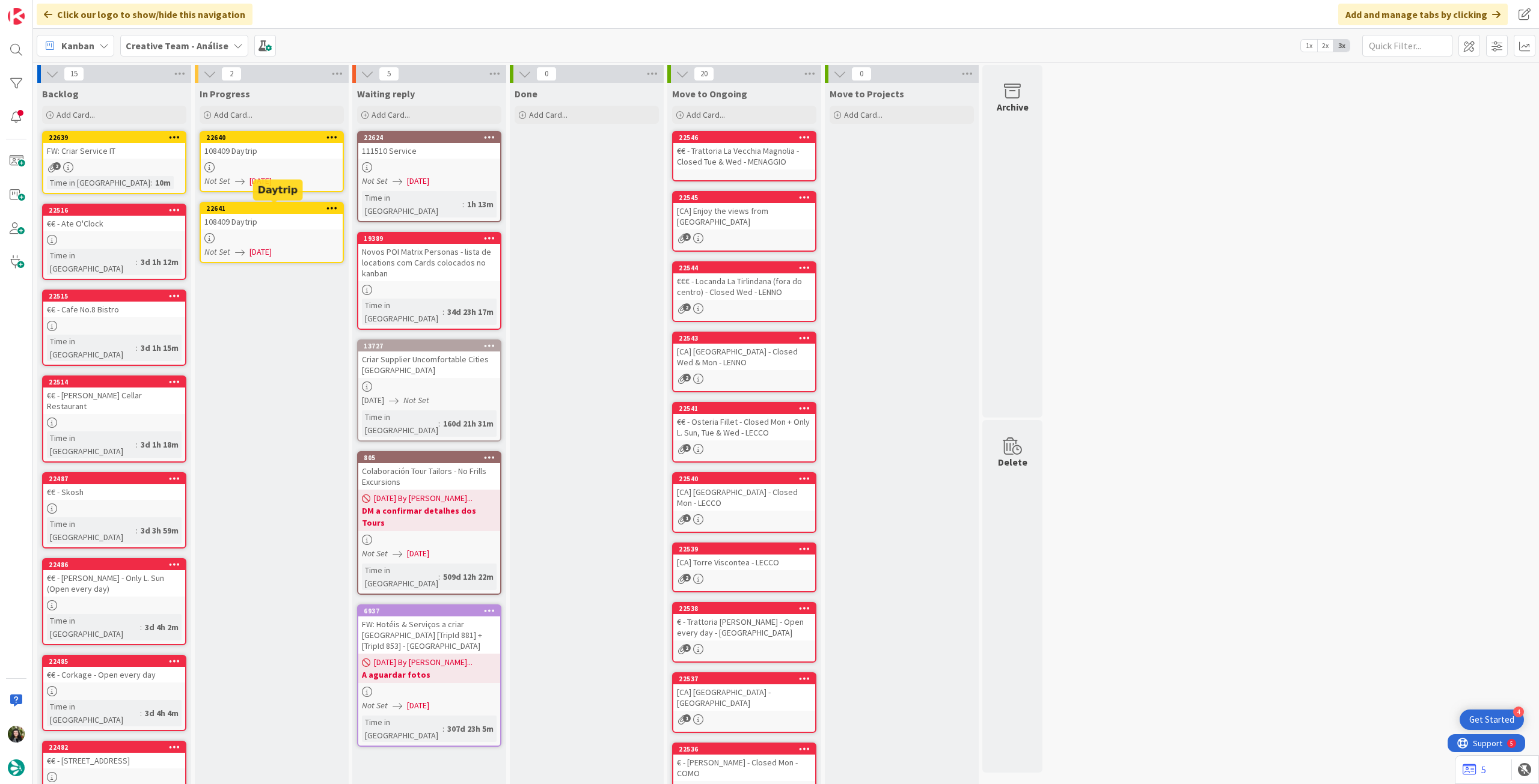
click at [289, 152] on div "108409 Daytrip" at bounding box center [272, 151] width 142 height 15
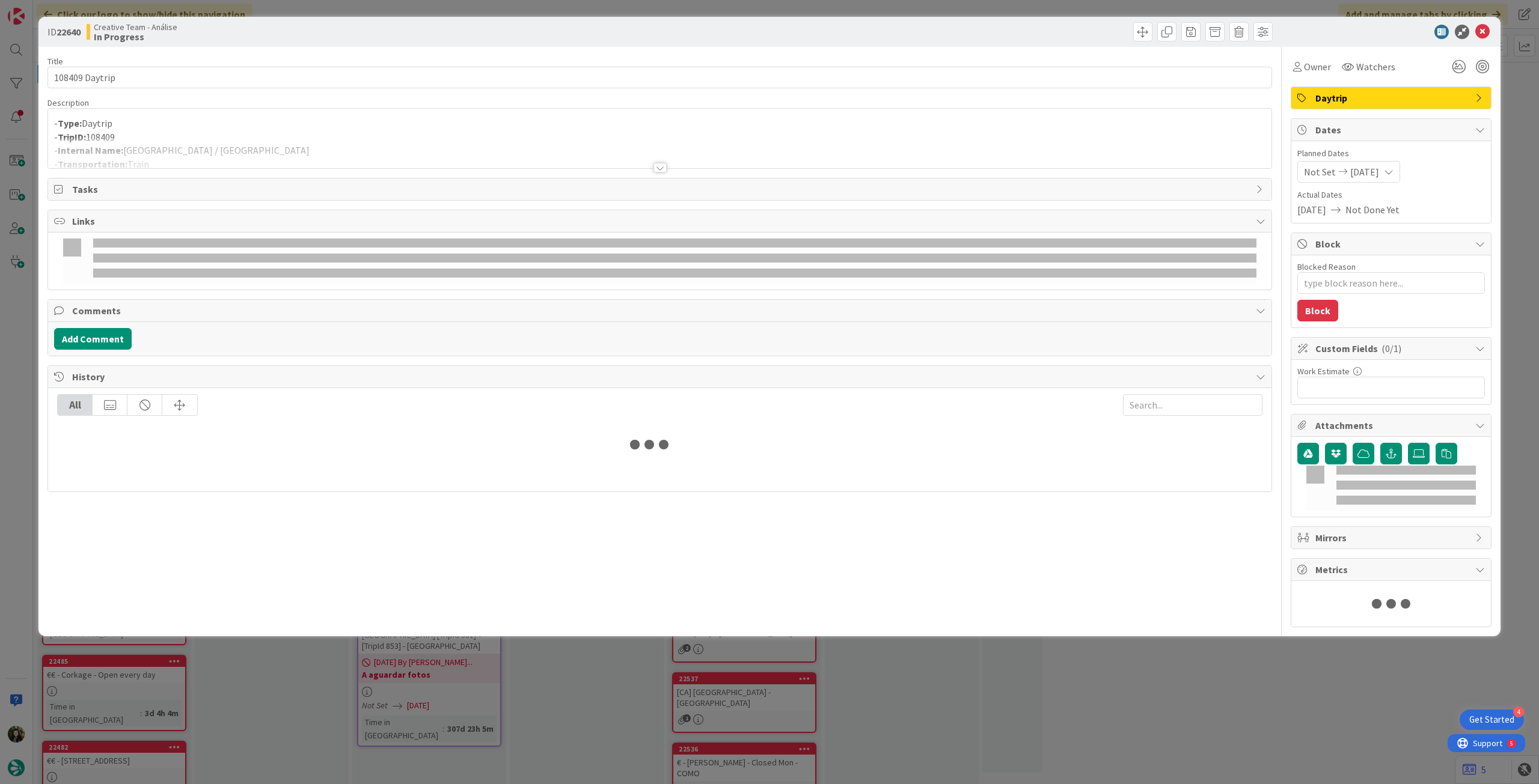
click at [292, 142] on div at bounding box center [659, 153] width 1223 height 31
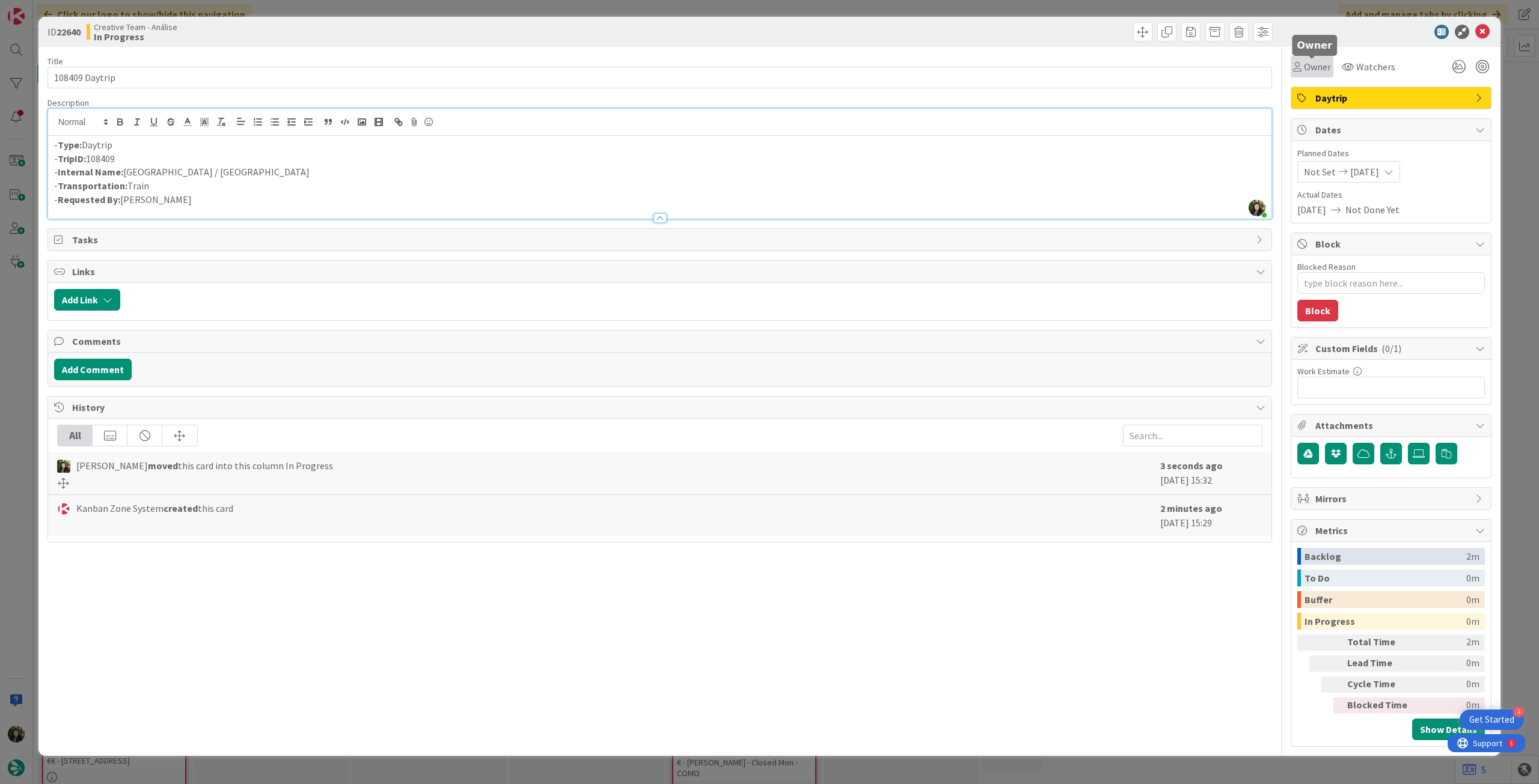
click at [1313, 62] on span "Owner" at bounding box center [1317, 67] width 27 height 15
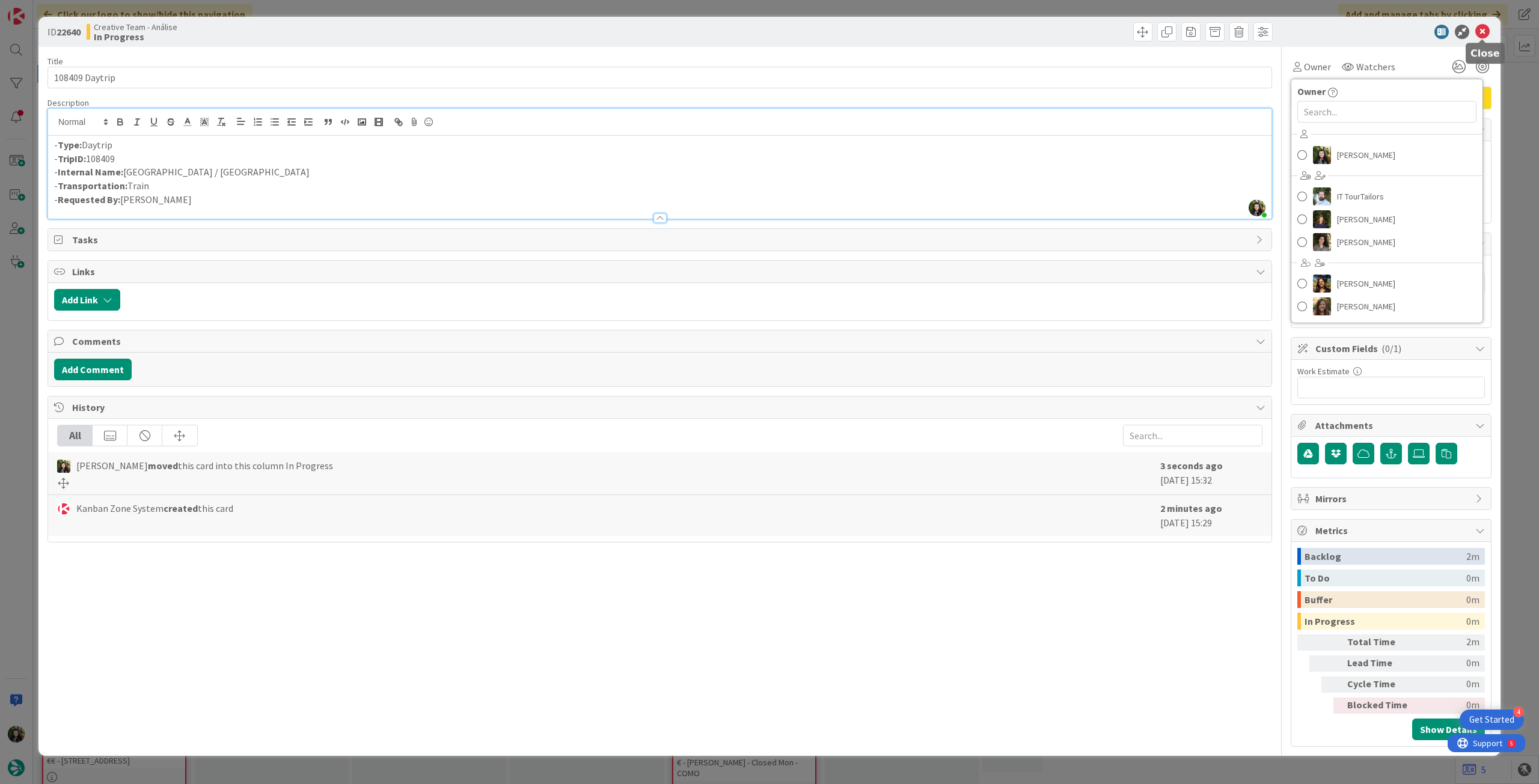
click at [1485, 33] on icon at bounding box center [1482, 32] width 15 height 15
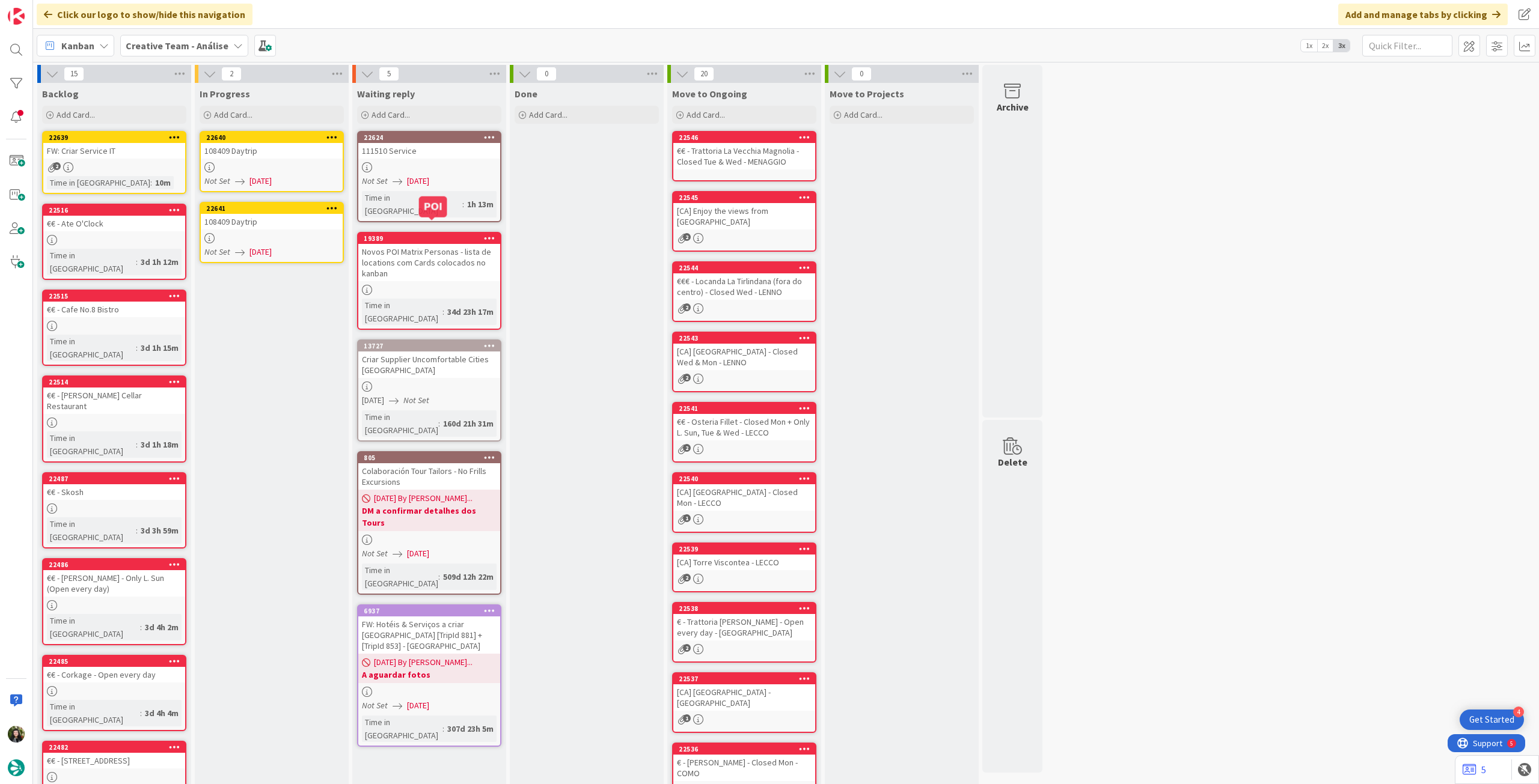
click at [316, 230] on link "22641 108409 Daytrip Not Set 08/09/2025" at bounding box center [271, 232] width 144 height 61
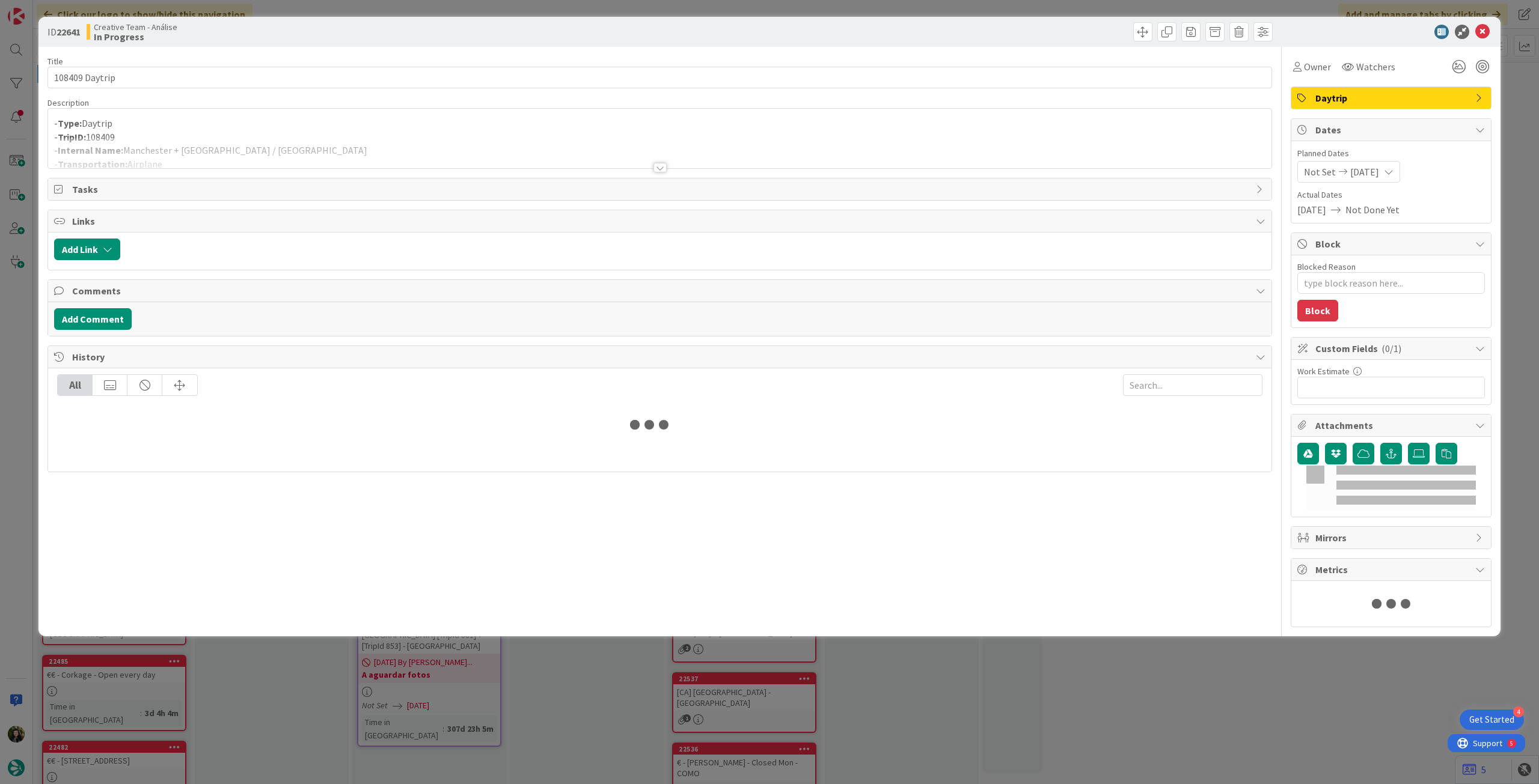
click at [308, 139] on div at bounding box center [659, 153] width 1223 height 31
type textarea "x"
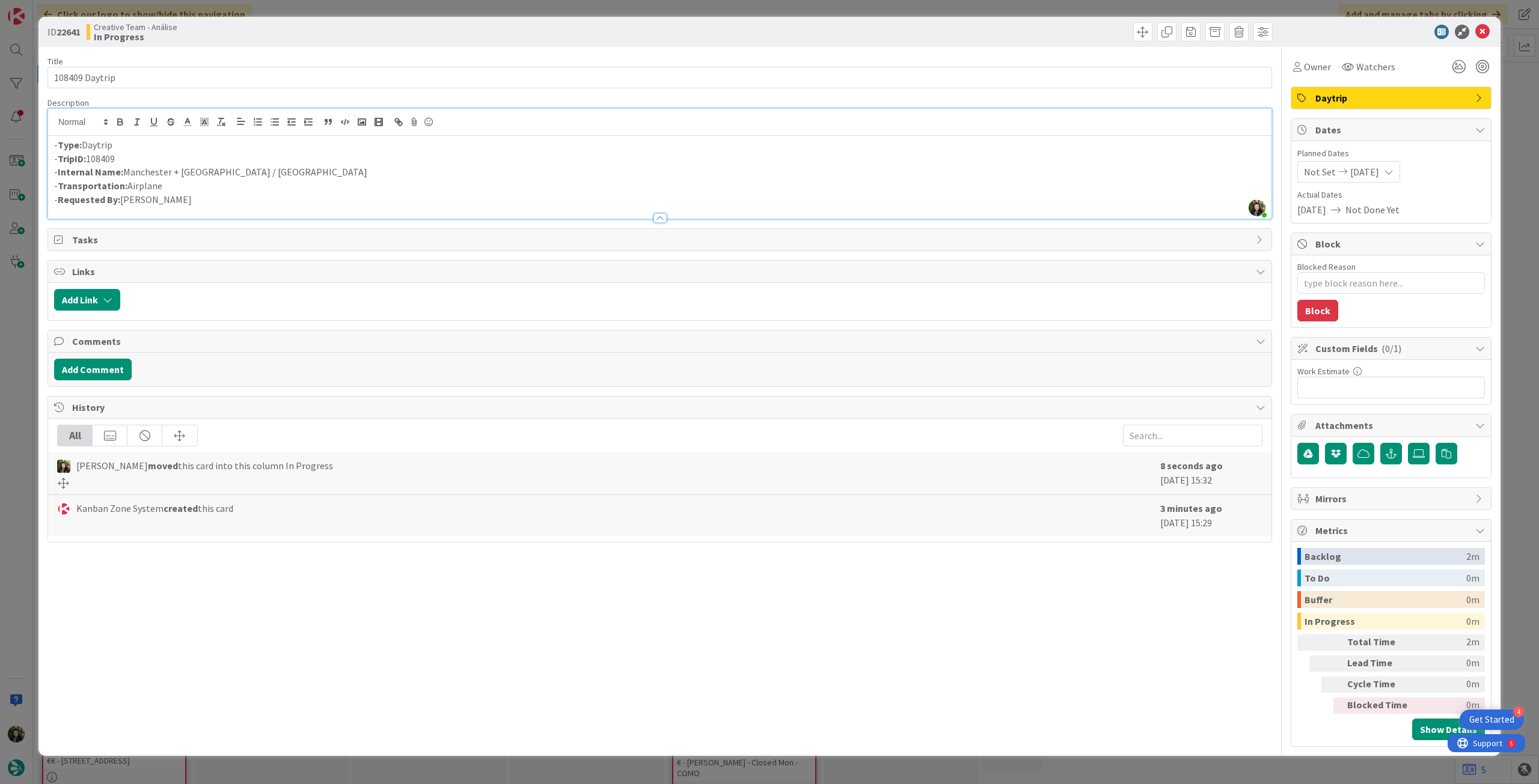
click at [177, 175] on p "- Internal Name: Manchester + Shannon / Galway" at bounding box center [659, 172] width 1211 height 14
drag, startPoint x: 225, startPoint y: 171, endPoint x: 261, endPoint y: 170, distance: 36.0
click at [261, 170] on p "- Internal Name: Manchester + Airplane to Shannon / Galway" at bounding box center [659, 172] width 1211 height 14
click at [383, 179] on p "- Transportation: Airplane" at bounding box center [659, 186] width 1211 height 14
click at [1487, 34] on icon at bounding box center [1482, 32] width 15 height 15
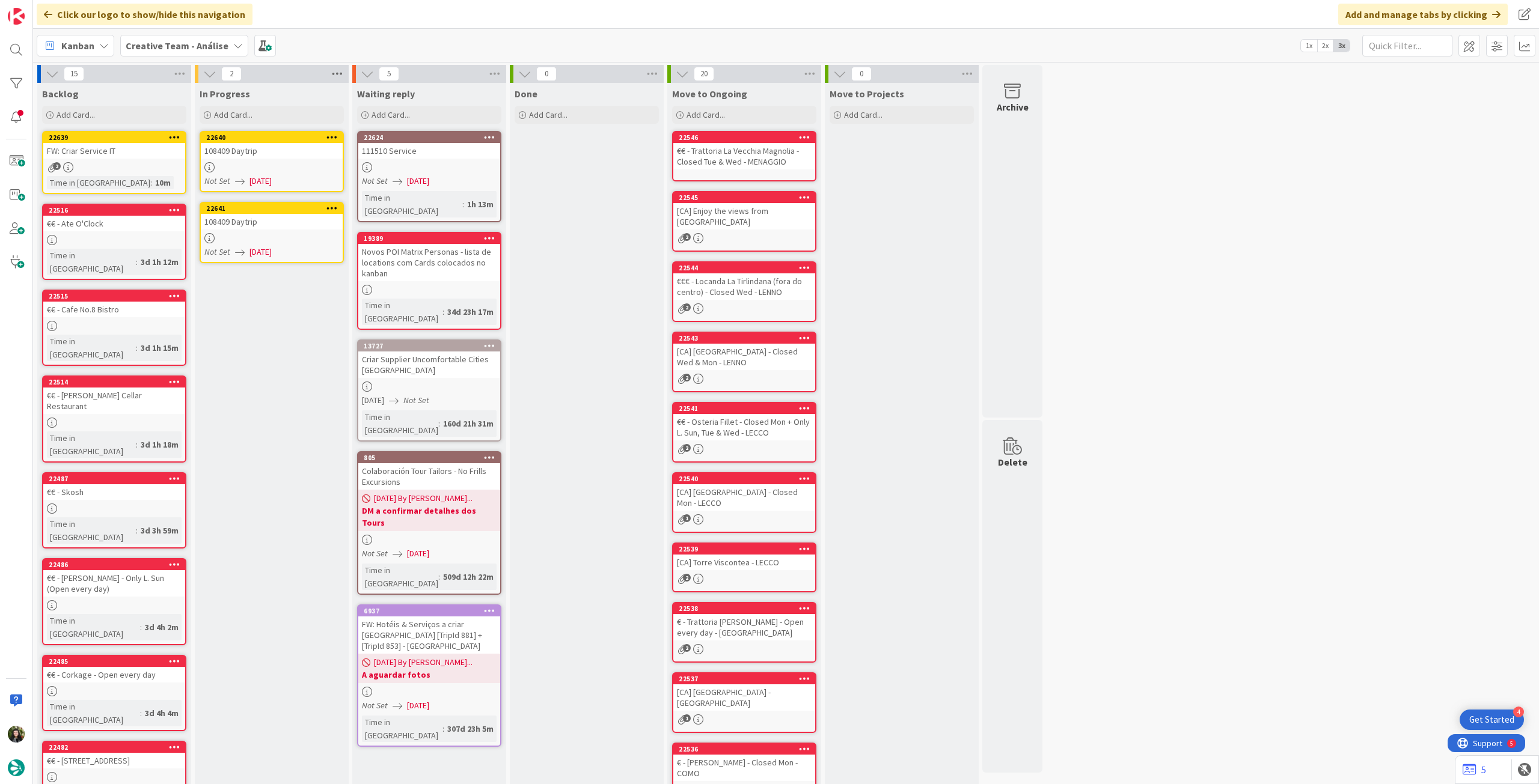
click at [337, 77] on icon at bounding box center [337, 74] width 15 height 18
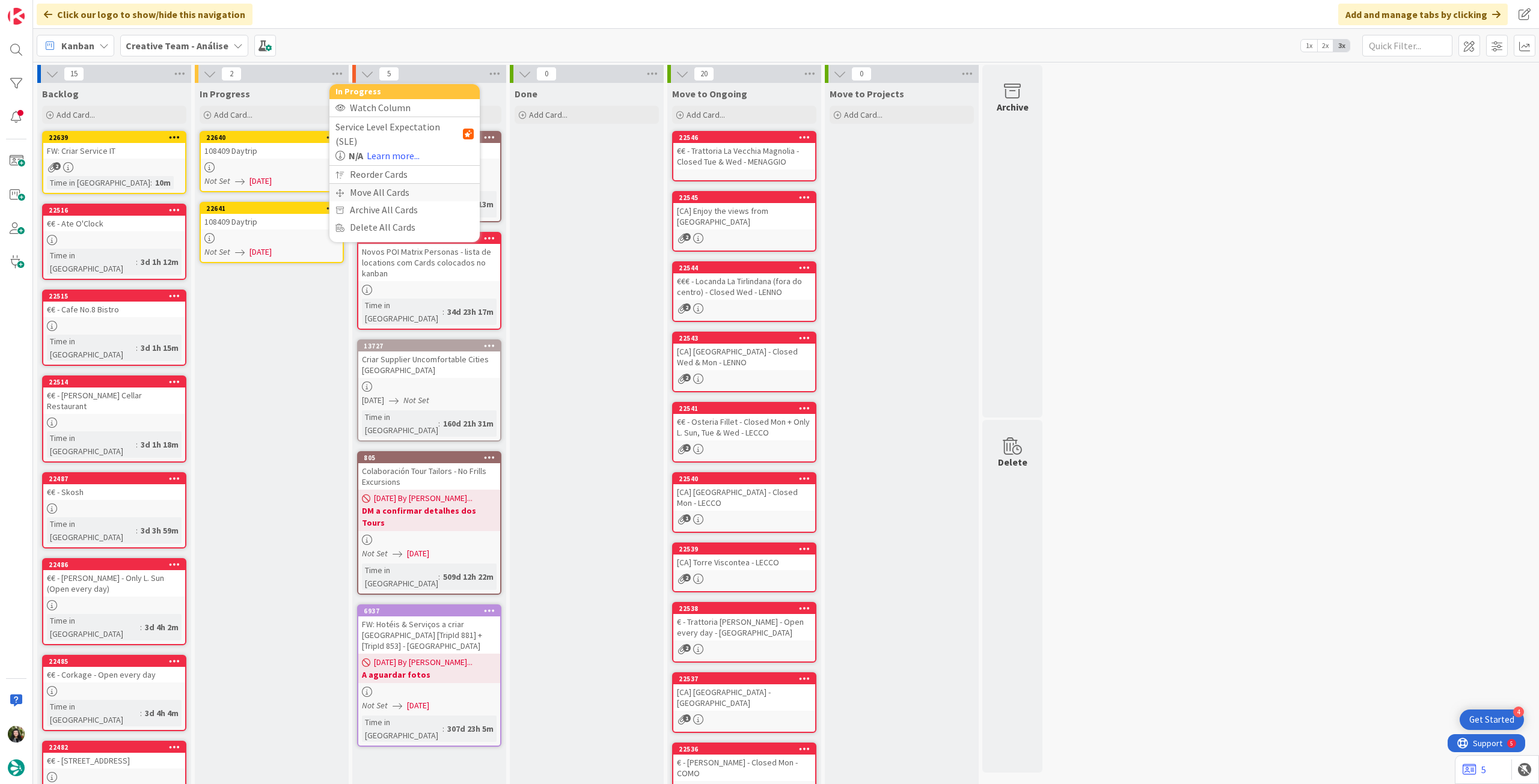
click at [363, 184] on div "Move All Cards" at bounding box center [404, 192] width 150 height 18
click at [380, 136] on span "Creative Team - Análise" at bounding box center [390, 131] width 97 height 12
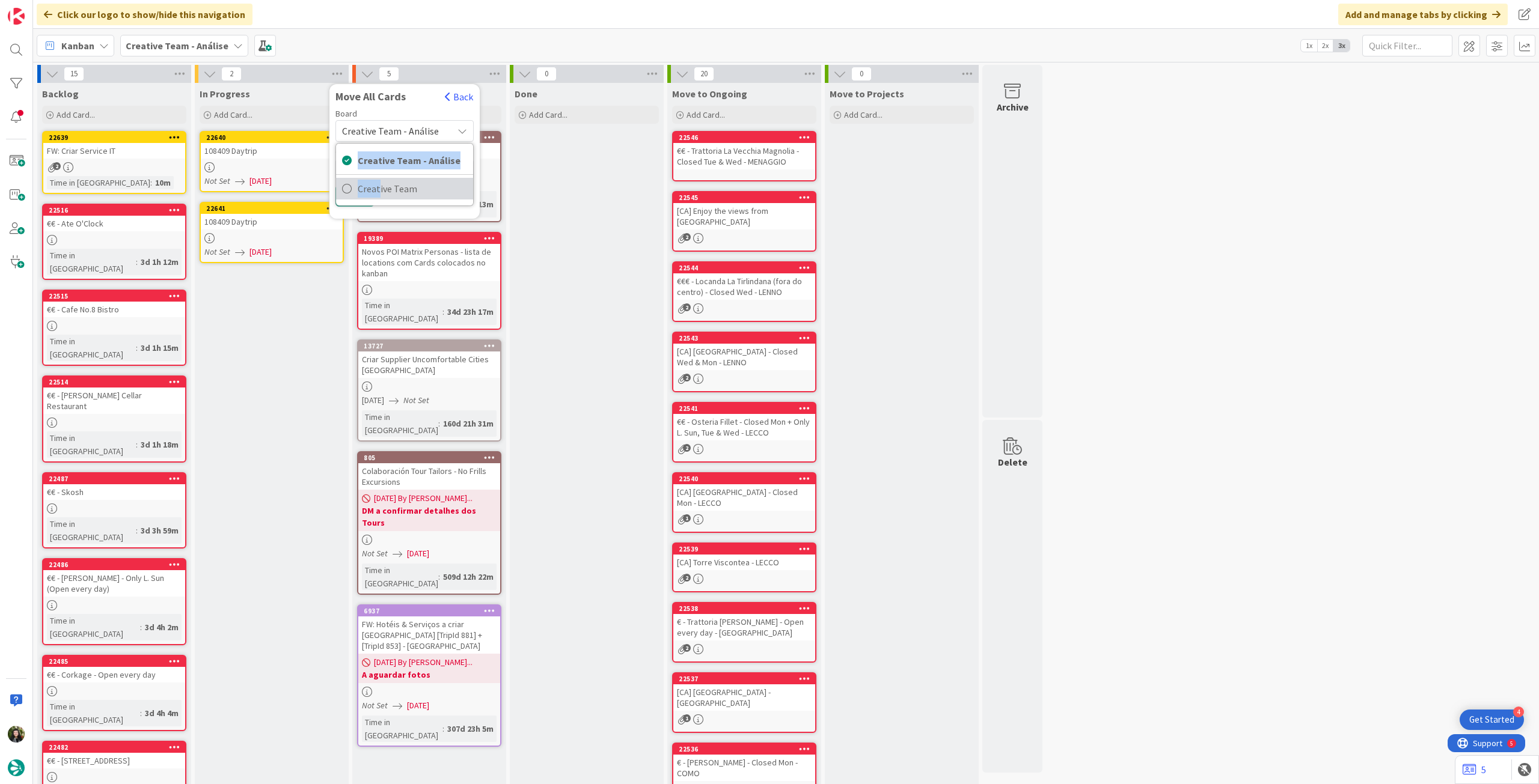
click at [378, 174] on div "Creative Team - Análise Creative Team" at bounding box center [404, 175] width 138 height 63
click at [375, 187] on span "Creative Team" at bounding box center [412, 189] width 110 height 18
click at [387, 168] on span "Select a Column..." at bounding box center [381, 169] width 79 height 15
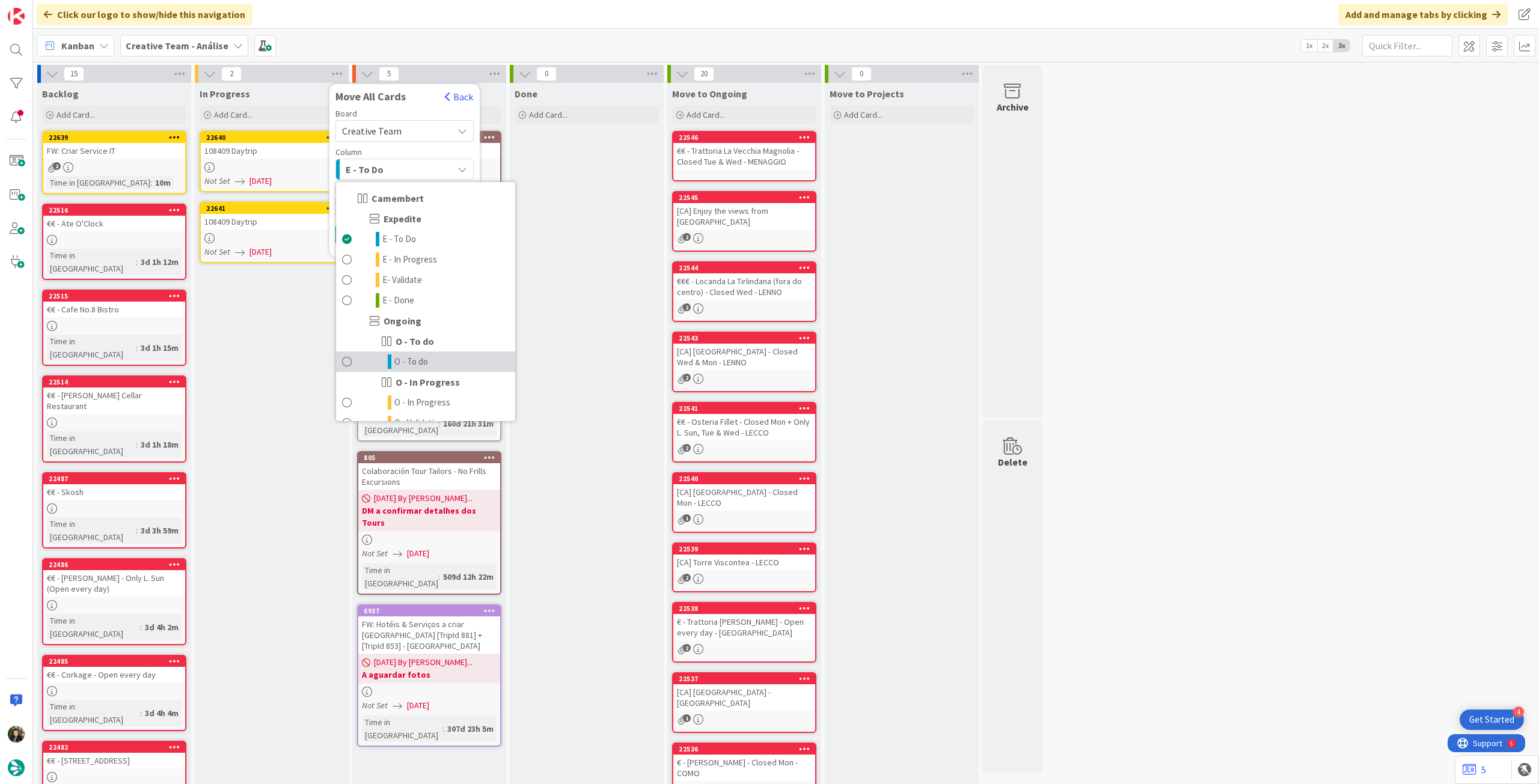
click at [407, 357] on span "O - To do" at bounding box center [411, 361] width 34 height 15
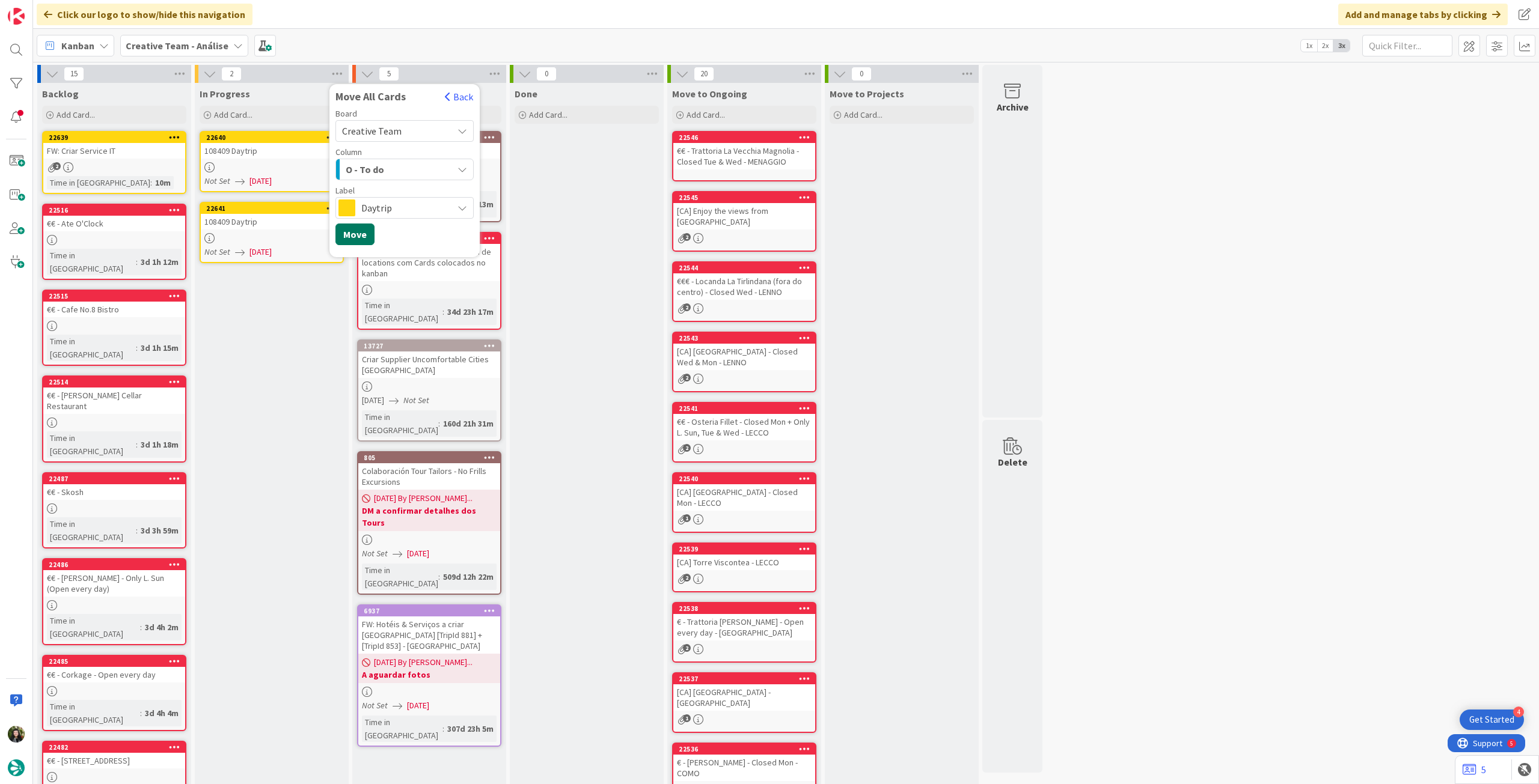
click at [345, 234] on button "Move" at bounding box center [355, 234] width 39 height 22
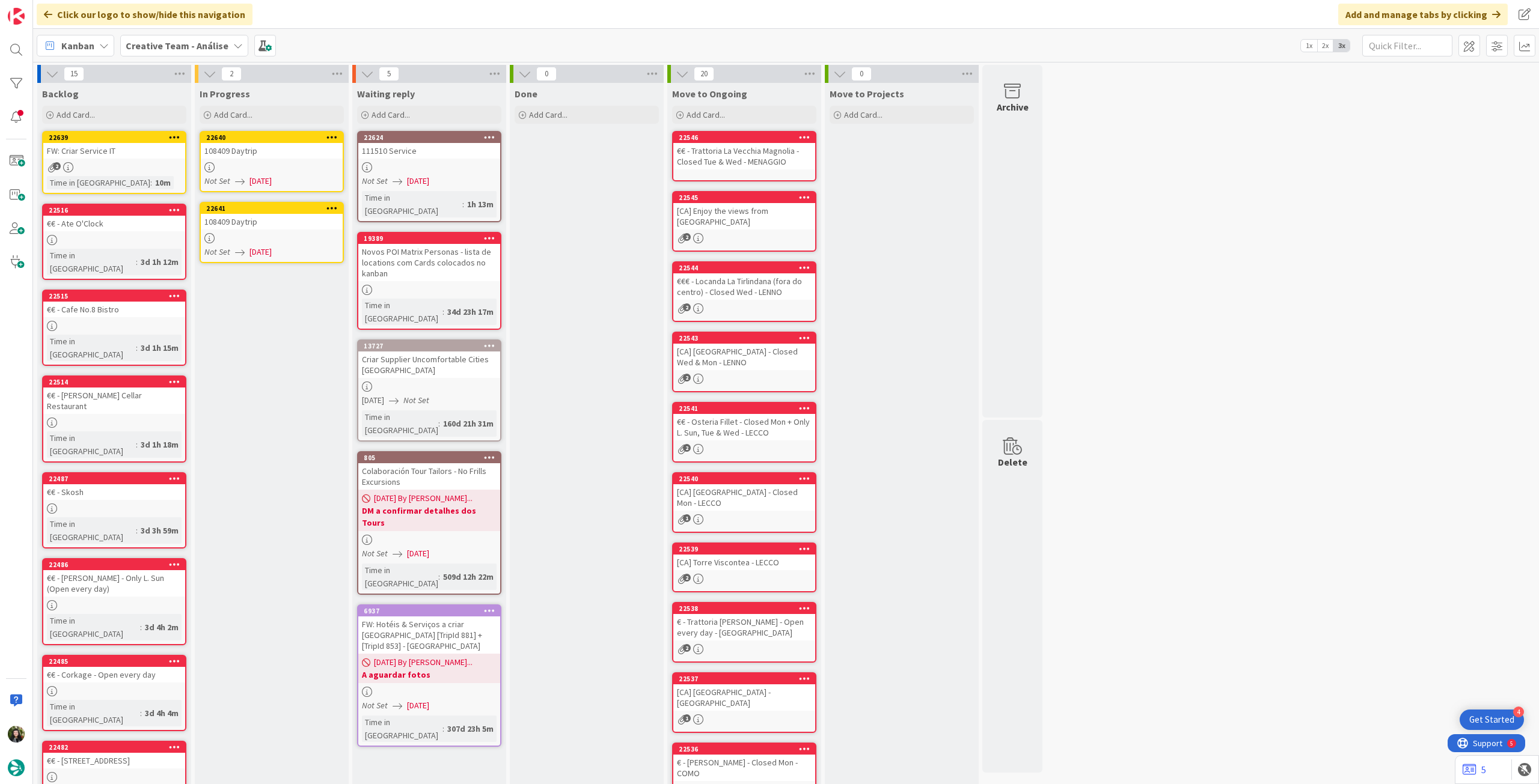
click at [180, 37] on div "Creative Team - Análise" at bounding box center [184, 46] width 128 height 22
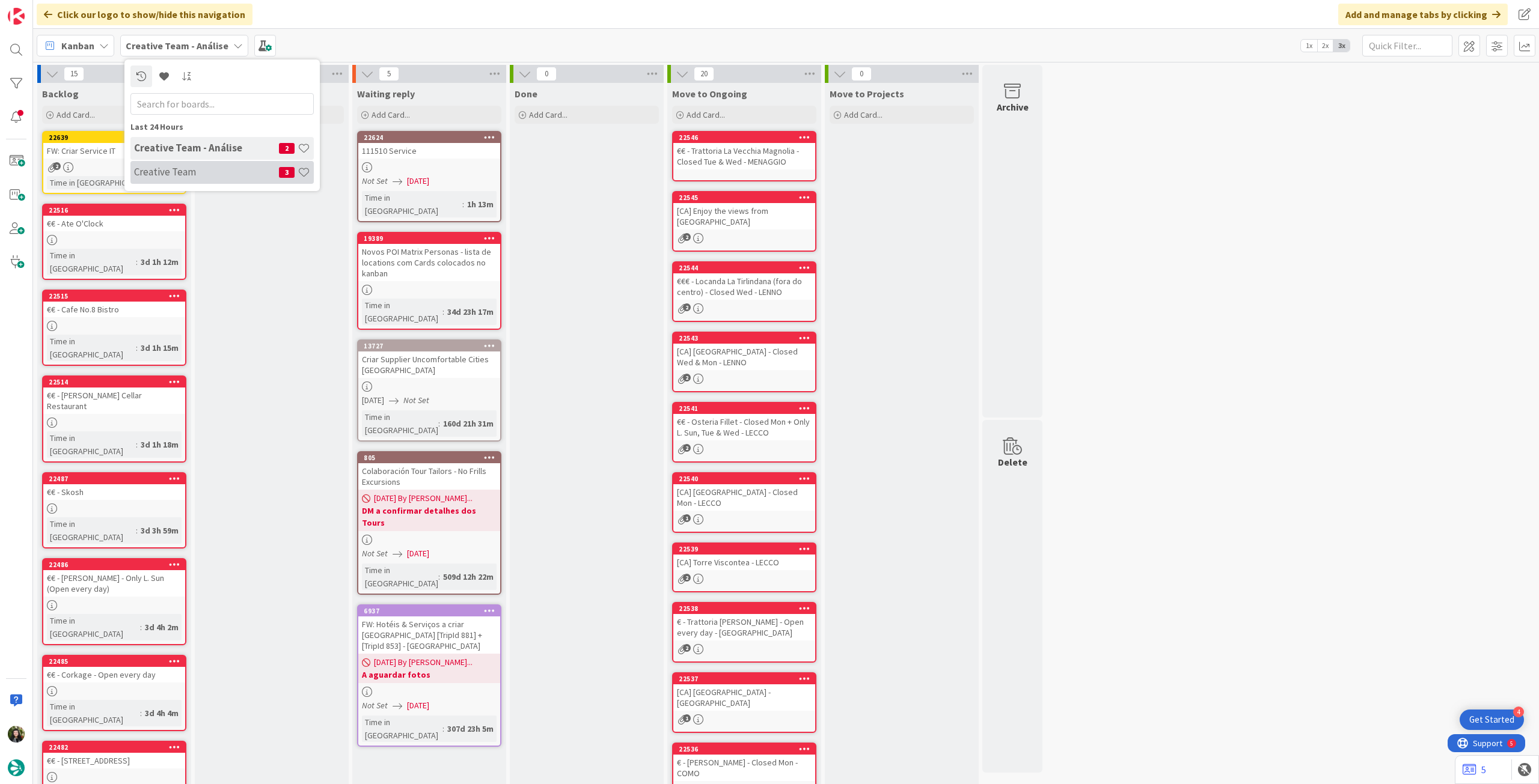
click at [206, 172] on h4 "Creative Team" at bounding box center [206, 171] width 145 height 12
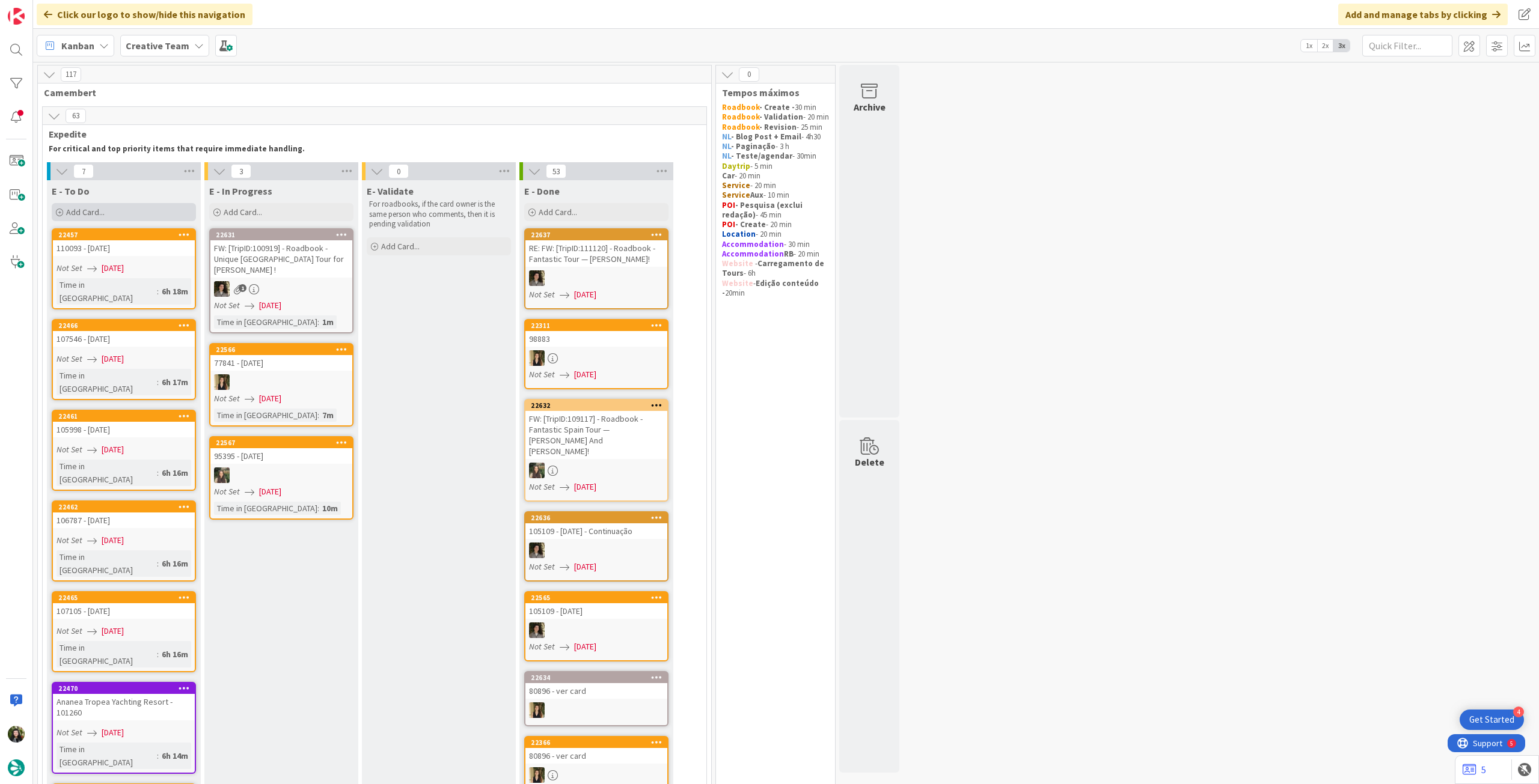
drag, startPoint x: 140, startPoint y: 208, endPoint x: 140, endPoint y: 218, distance: 10.0
click at [140, 208] on div "Add Card..." at bounding box center [124, 212] width 144 height 18
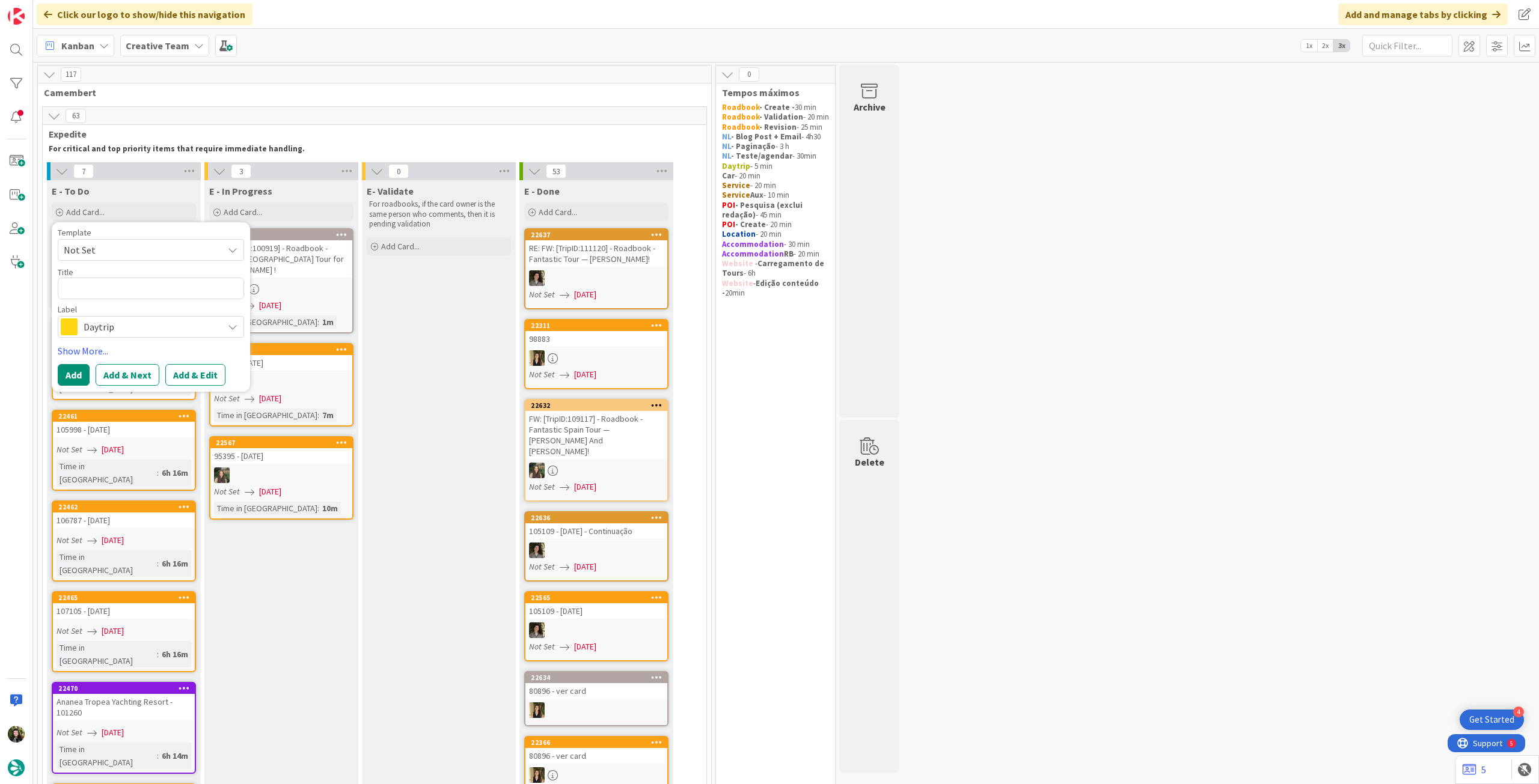
click at [124, 330] on span "Daytrip" at bounding box center [150, 327] width 133 height 17
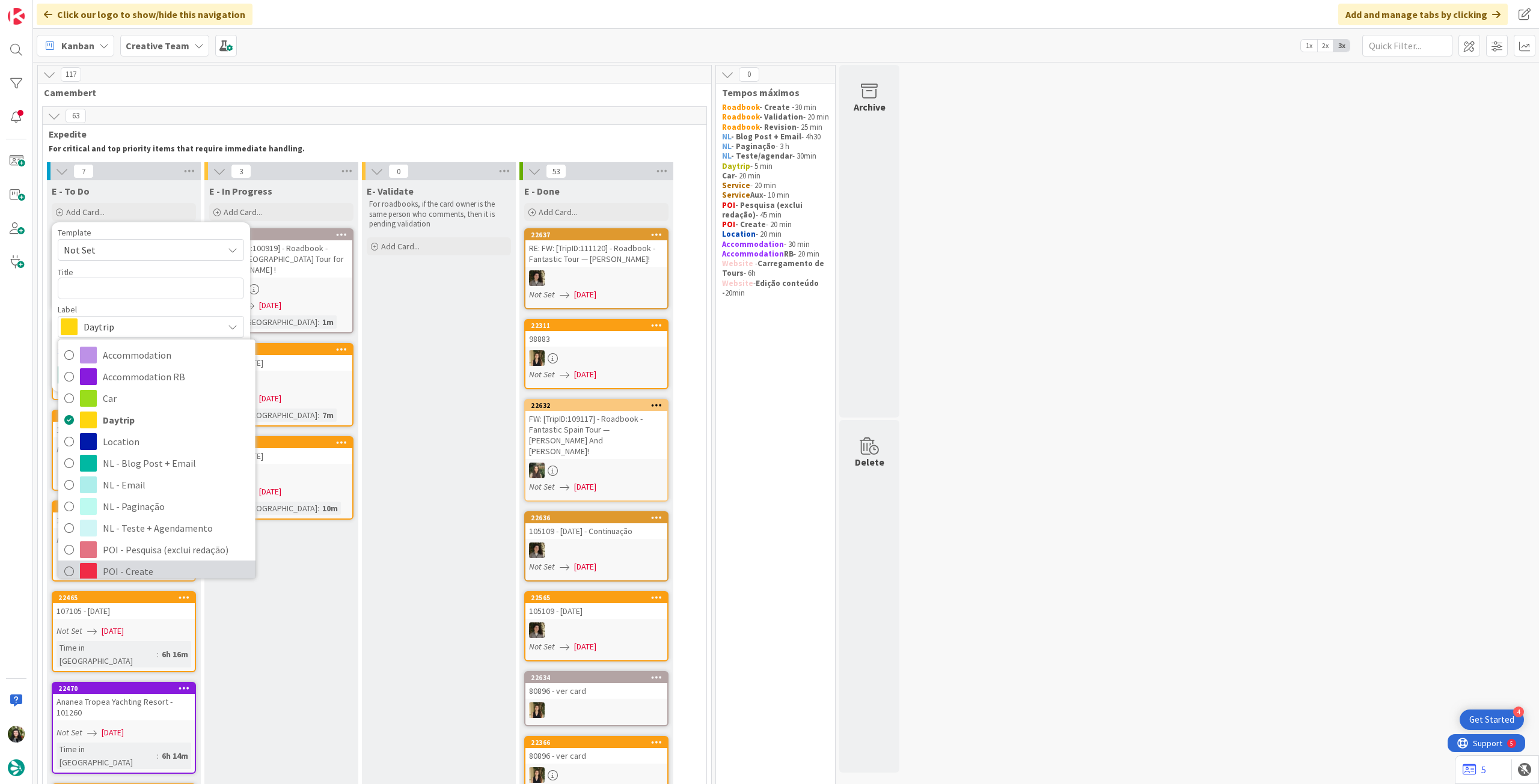
click at [157, 564] on span "POI - Create" at bounding box center [176, 571] width 147 height 18
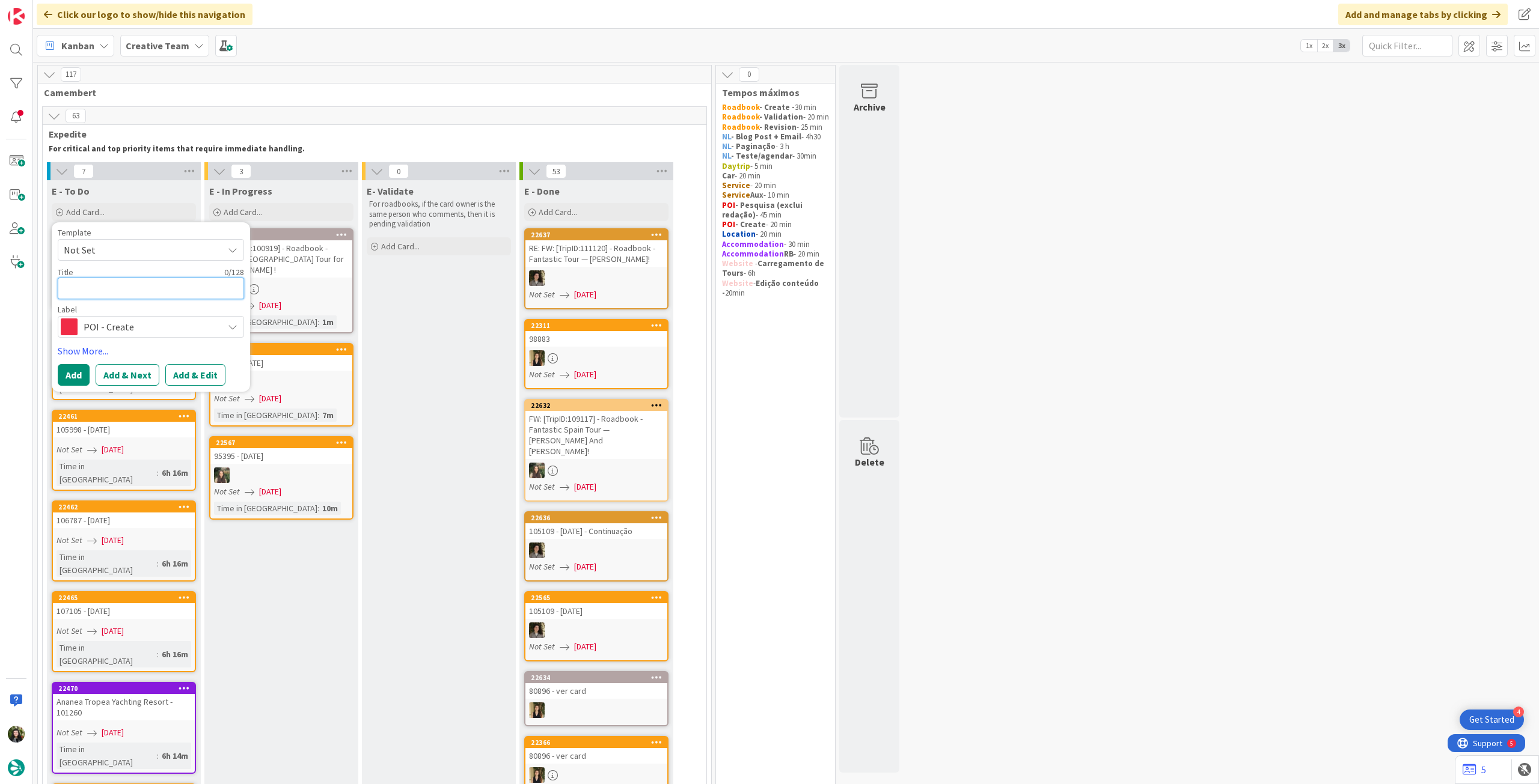
click at [140, 284] on textarea at bounding box center [150, 288] width 186 height 22
type textarea "x"
type textarea "P"
type textarea "x"
type textarea "Pe"
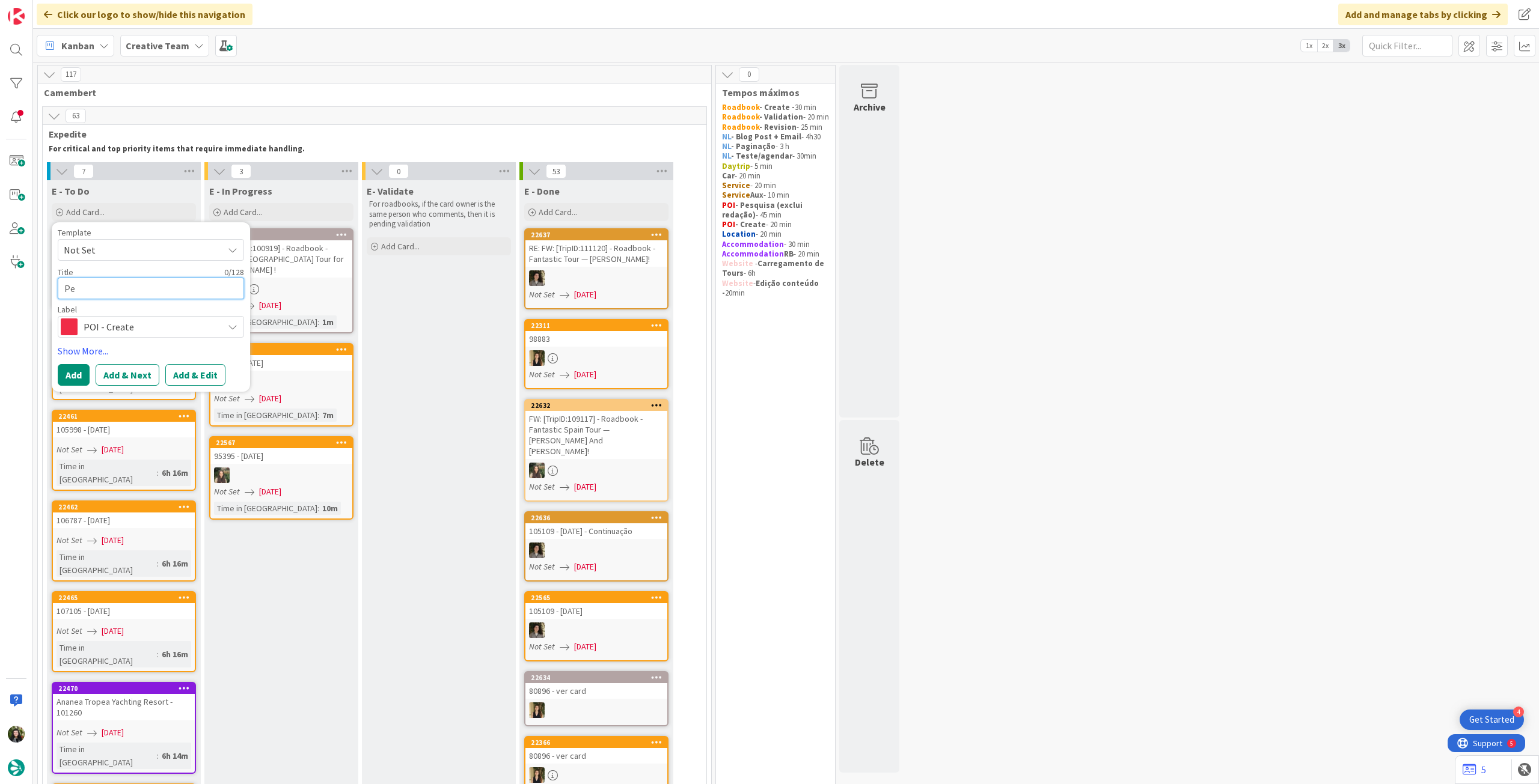
type textarea "x"
type textarea "Pes"
type textarea "x"
type textarea "Pesq"
type textarea "x"
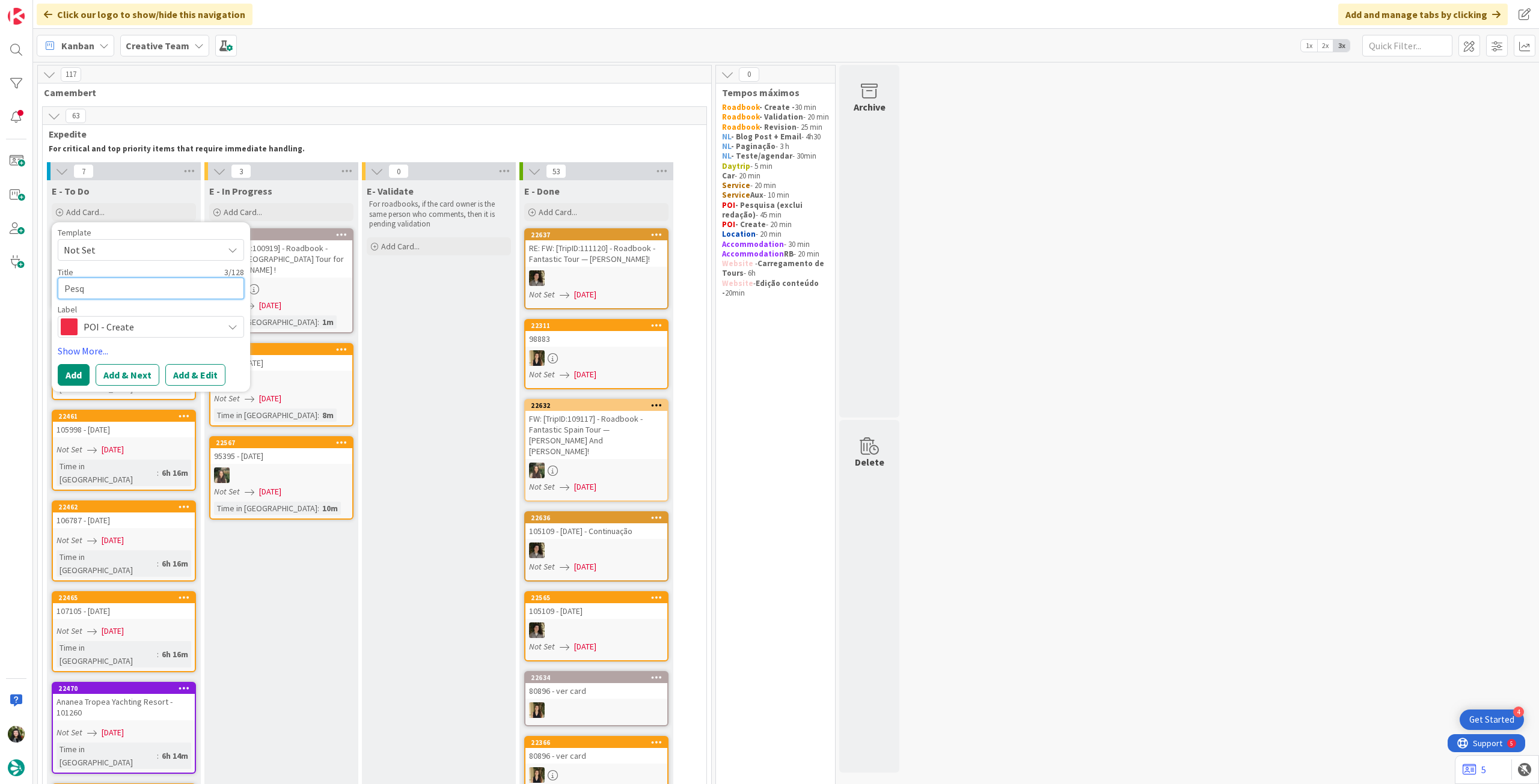
type textarea "Pesqu"
type textarea "x"
type textarea "Pesqui"
type textarea "x"
type textarea "Pesquis"
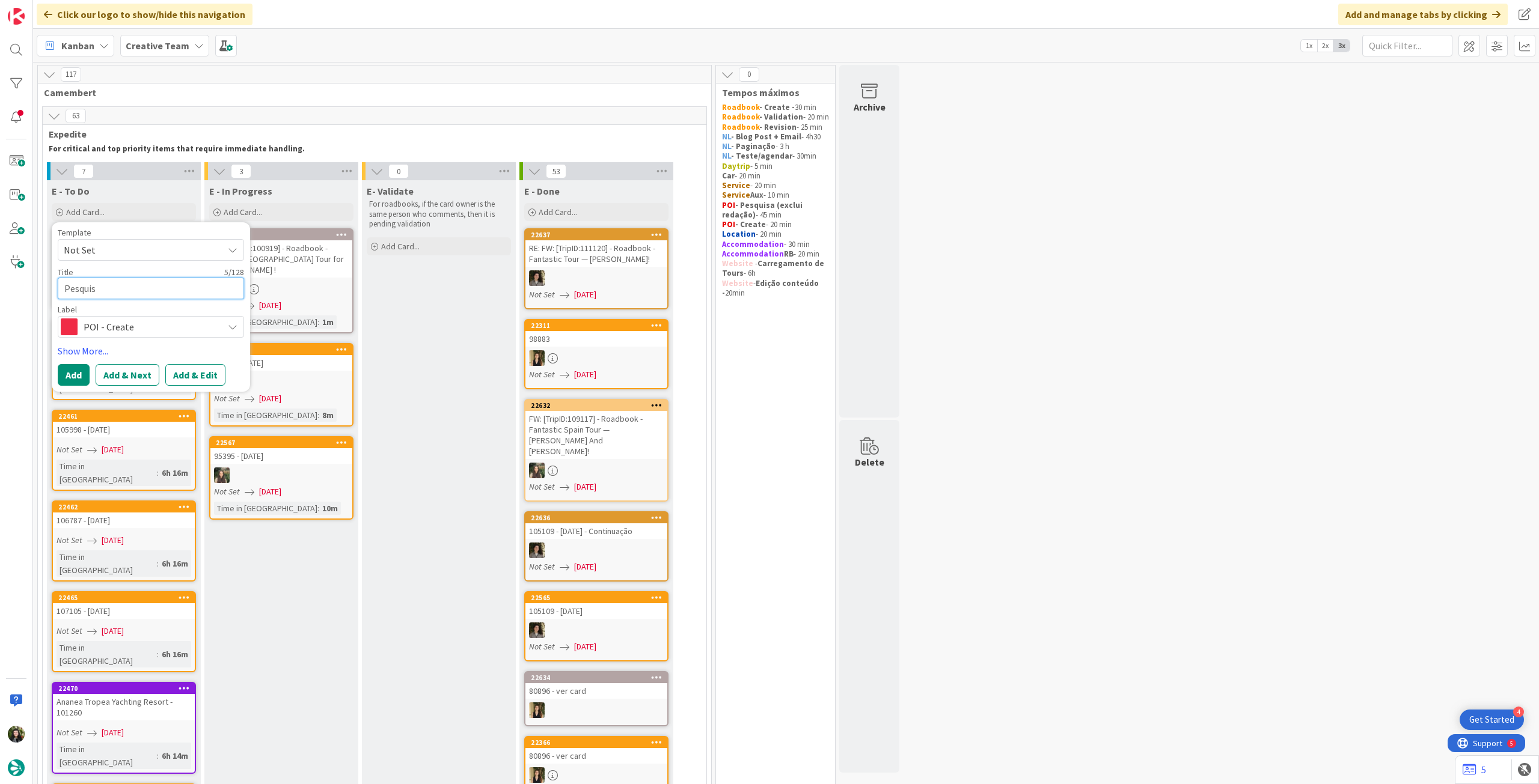
type textarea "x"
type textarea "Pesquisa"
type textarea "x"
type textarea "Pesquisa P"
type textarea "x"
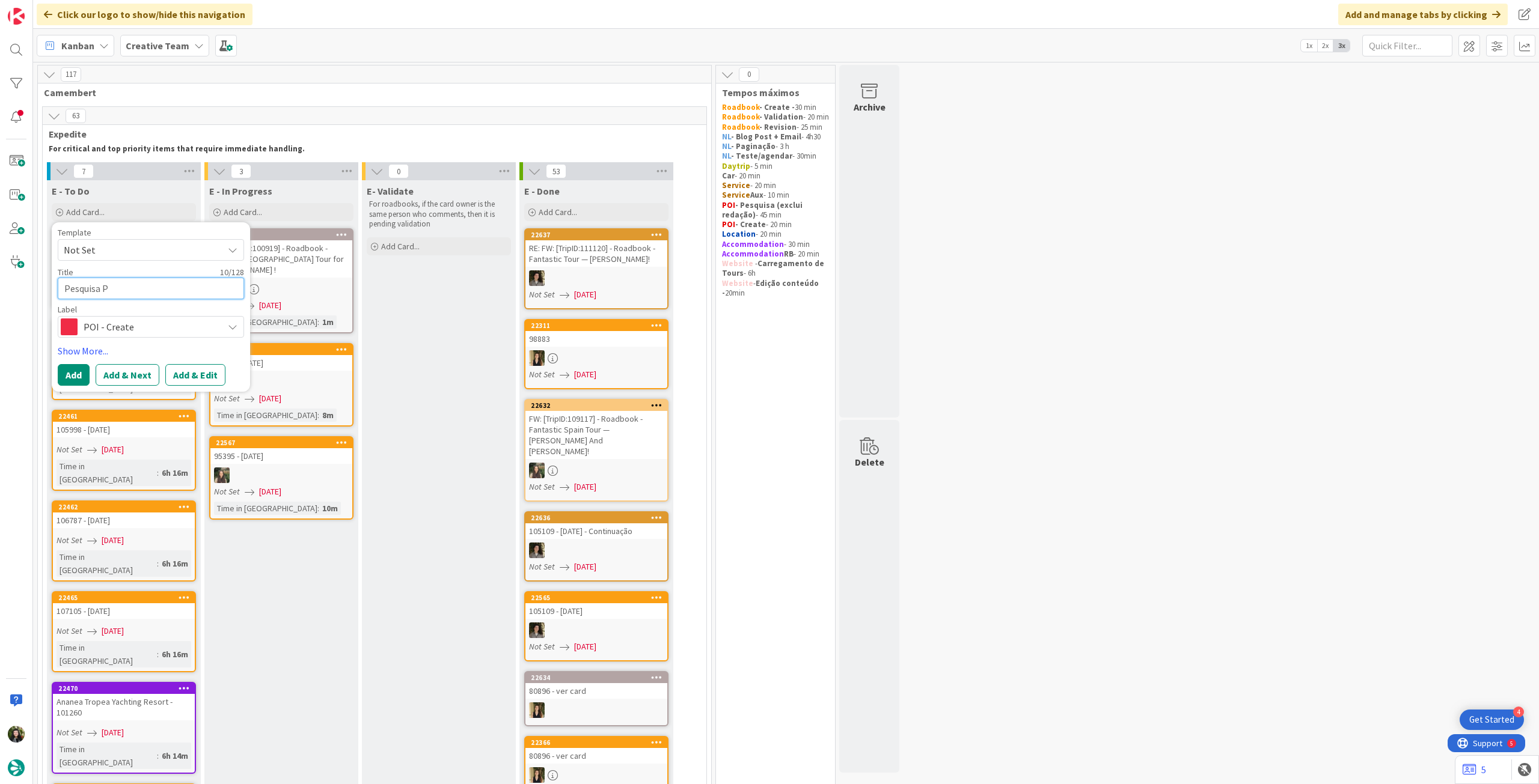
type textarea "Pesquisa PO"
type textarea "x"
type textarea "Pesquisa POI"
type textarea "x"
type textarea "Pesquisa POIs"
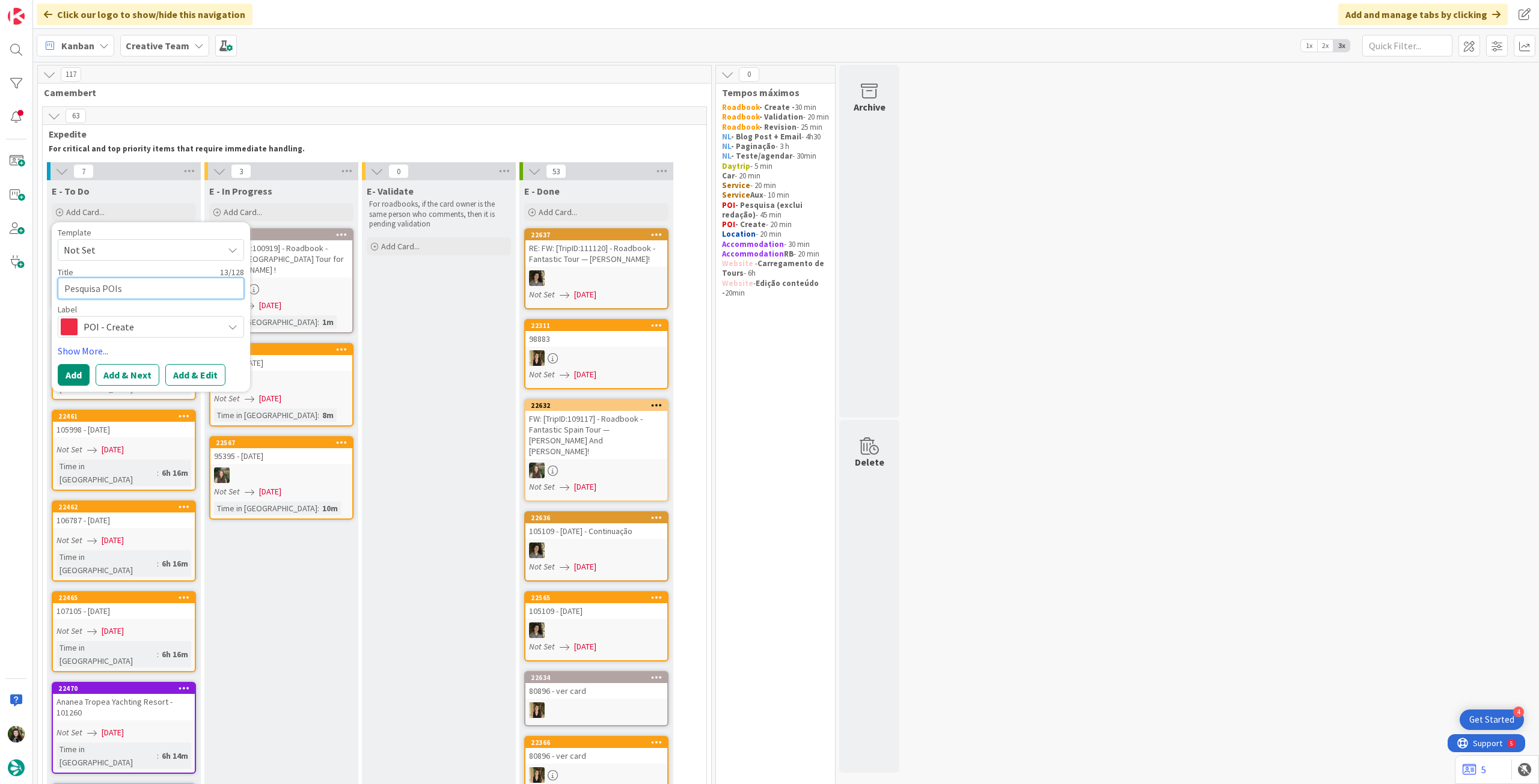
type textarea "x"
type textarea "Pesquisa POIs"
paste textarea "Arcos de Valdevez"
type textarea "x"
type textarea "Pesquisa POIs Arcos de Valdevez"
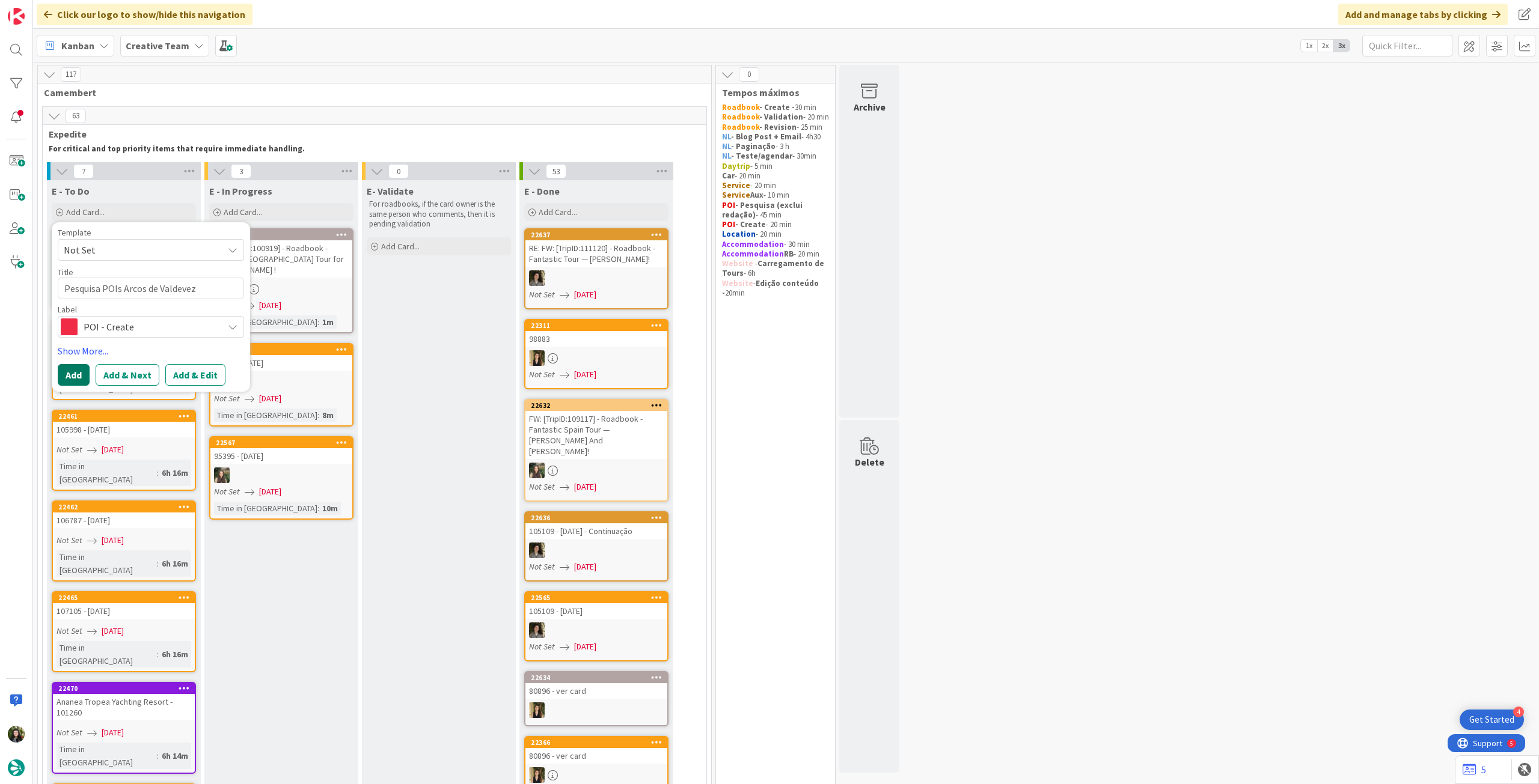
click at [76, 380] on button "Add" at bounding box center [73, 375] width 32 height 22
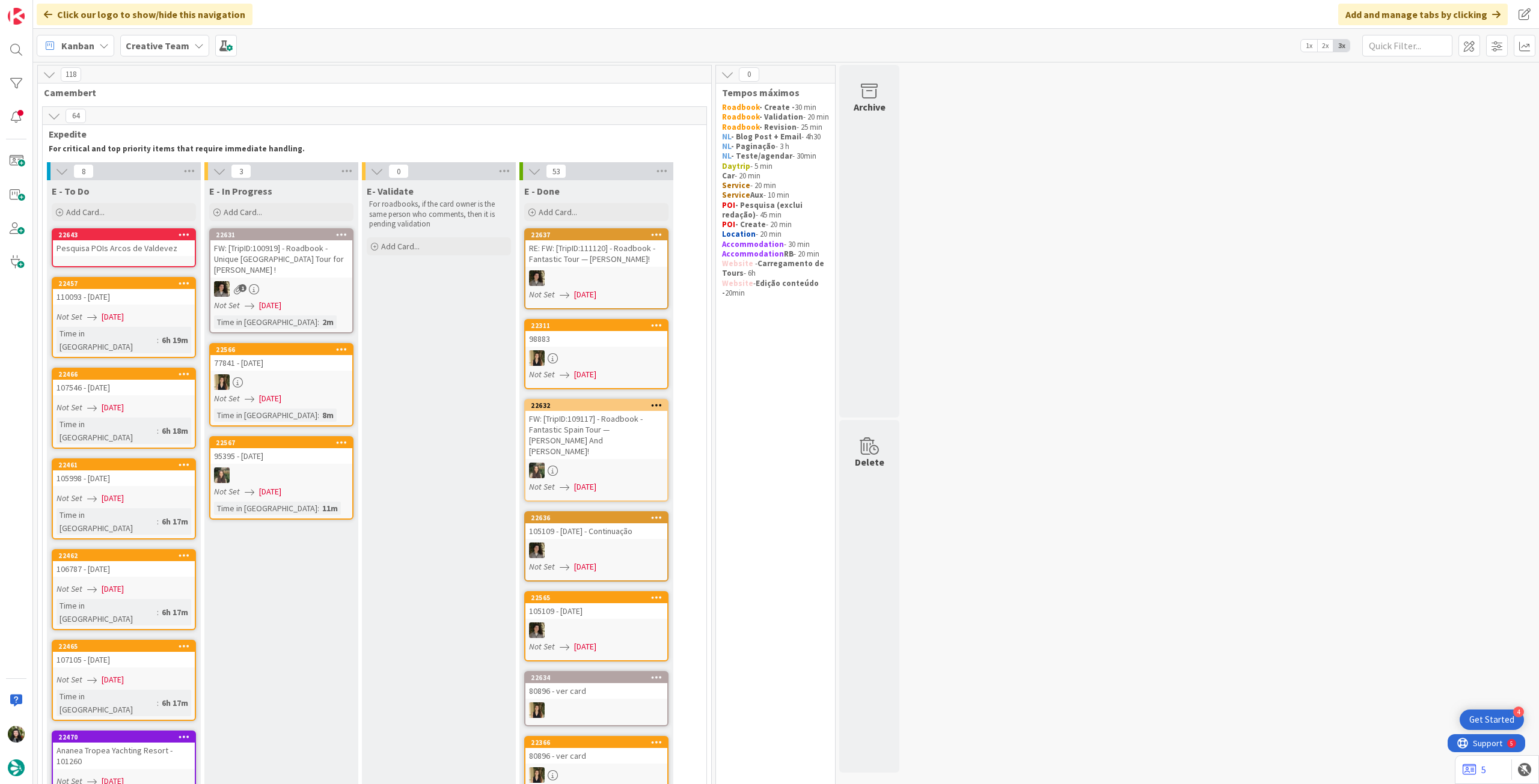
click at [137, 257] on link "22643 Pesquisa POIs Arcos de Valdevez" at bounding box center [124, 248] width 144 height 39
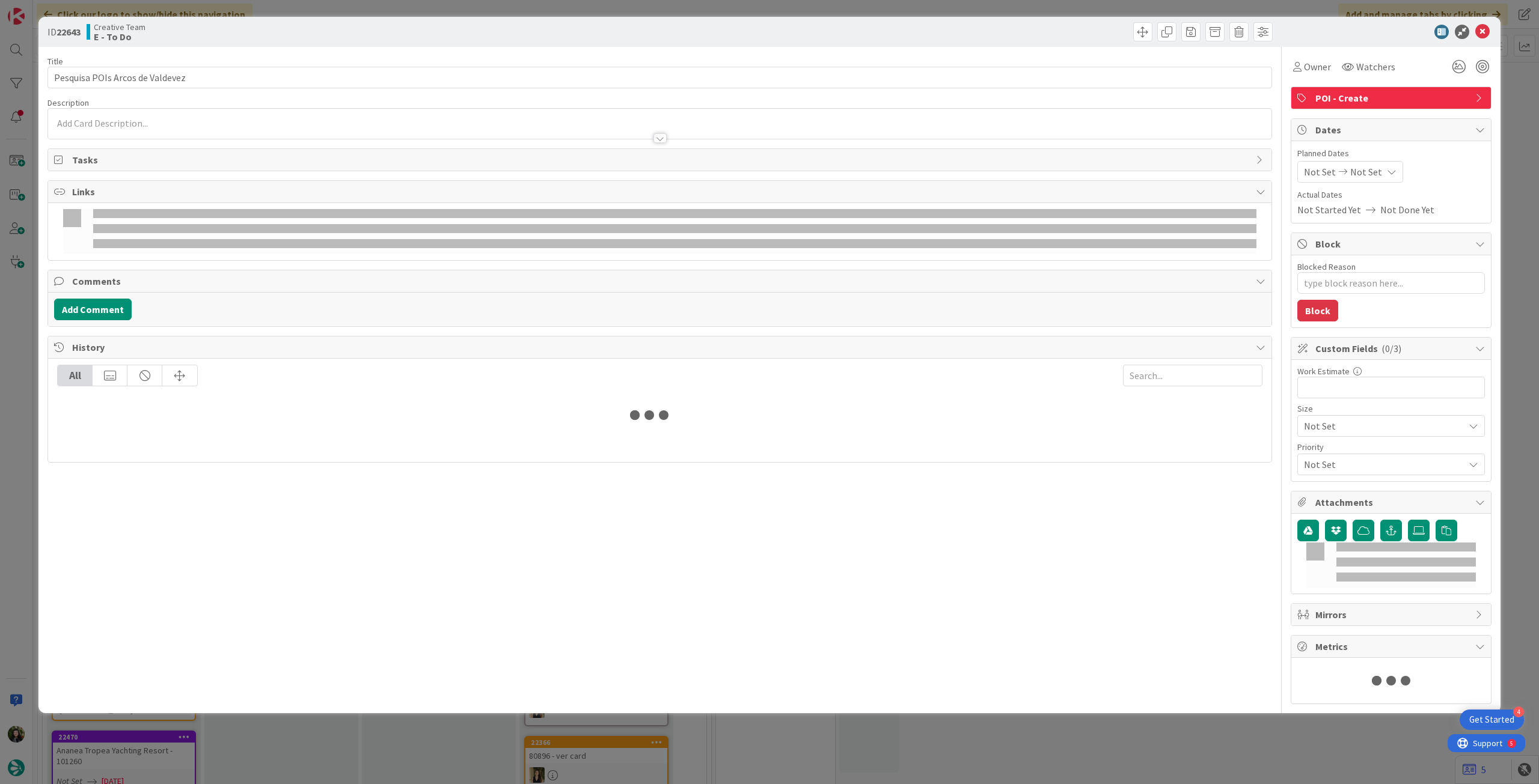
click at [164, 128] on div at bounding box center [659, 133] width 1223 height 13
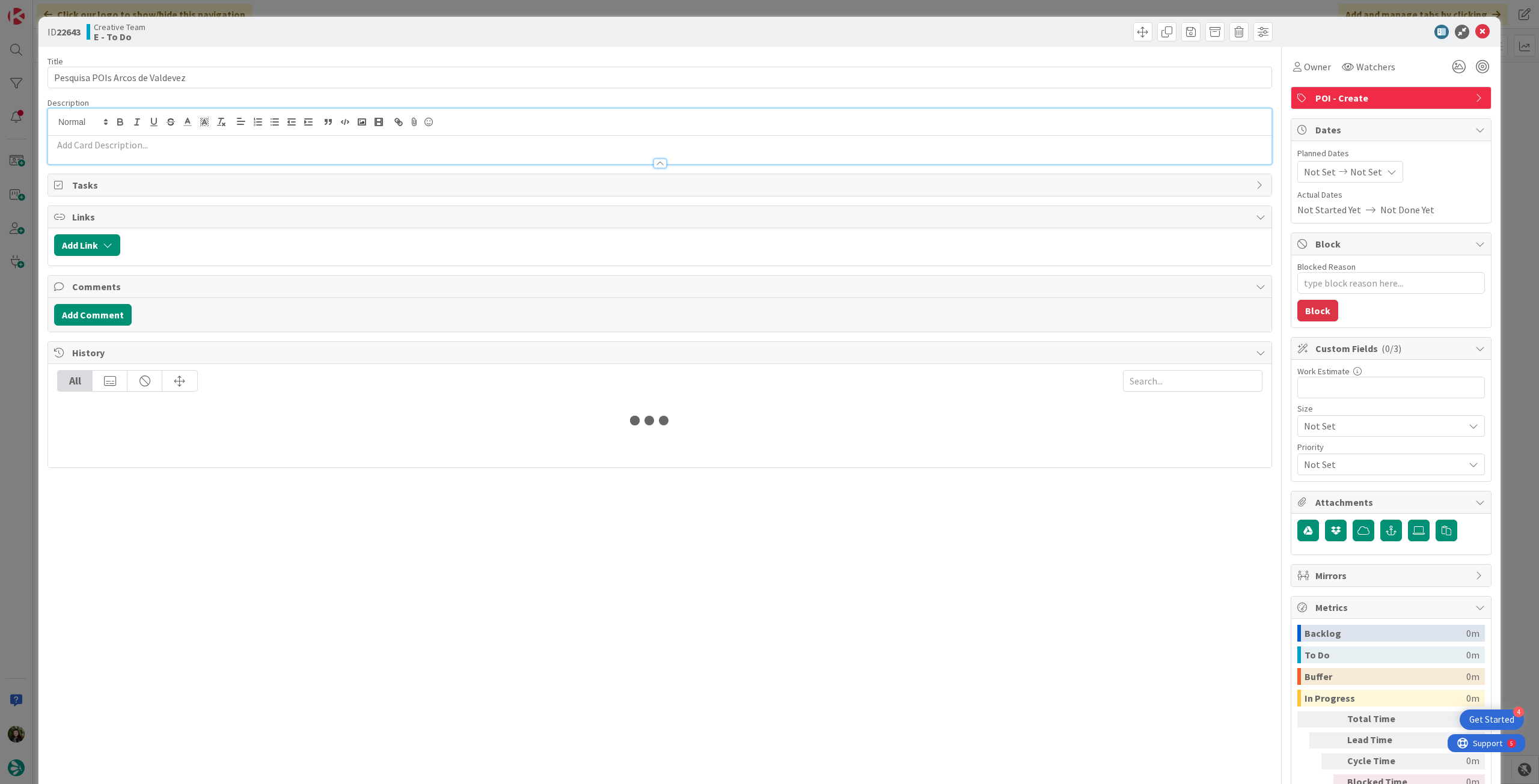
click at [152, 145] on p at bounding box center [659, 145] width 1211 height 14
type textarea "x"
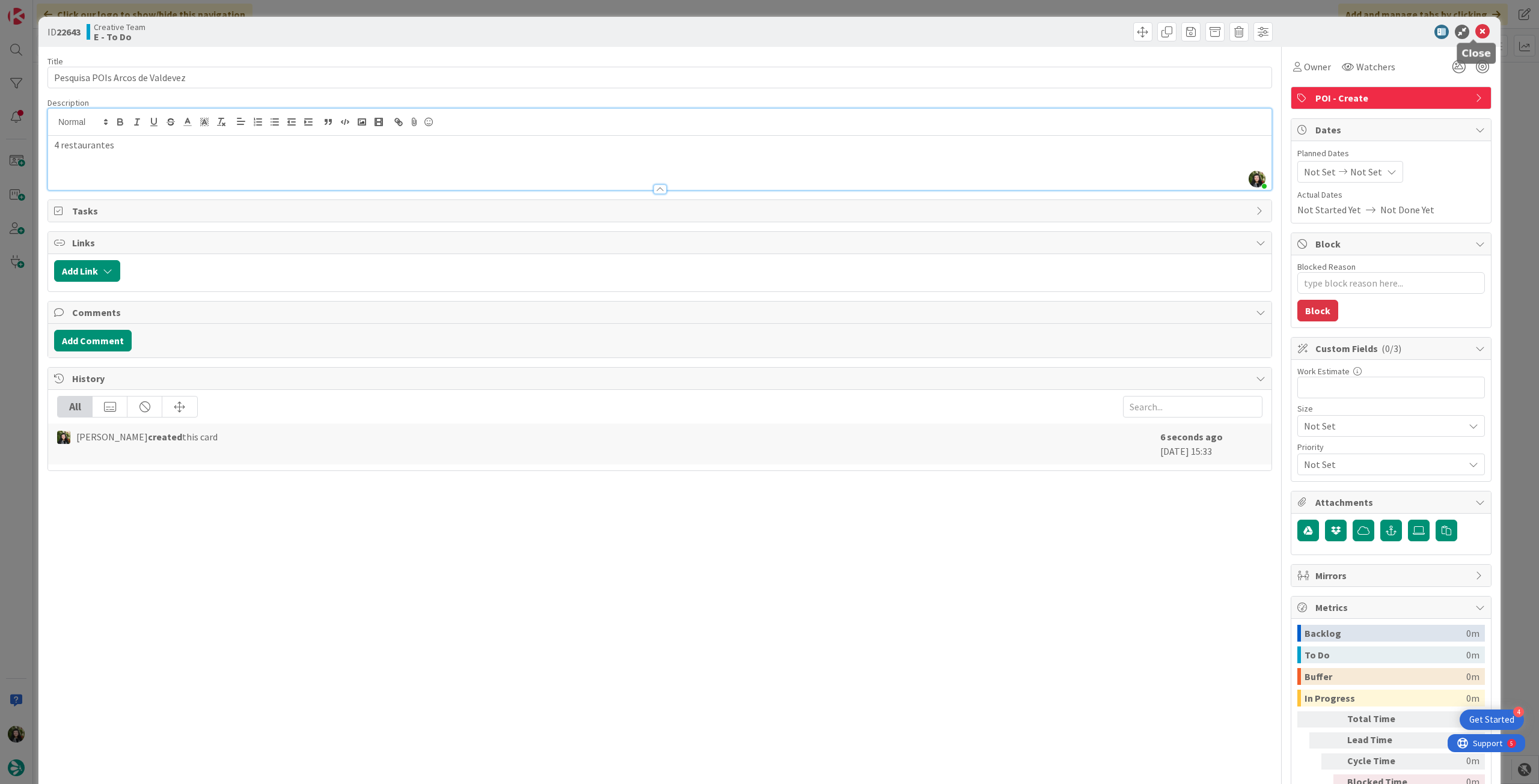
click at [1475, 33] on icon at bounding box center [1482, 32] width 15 height 15
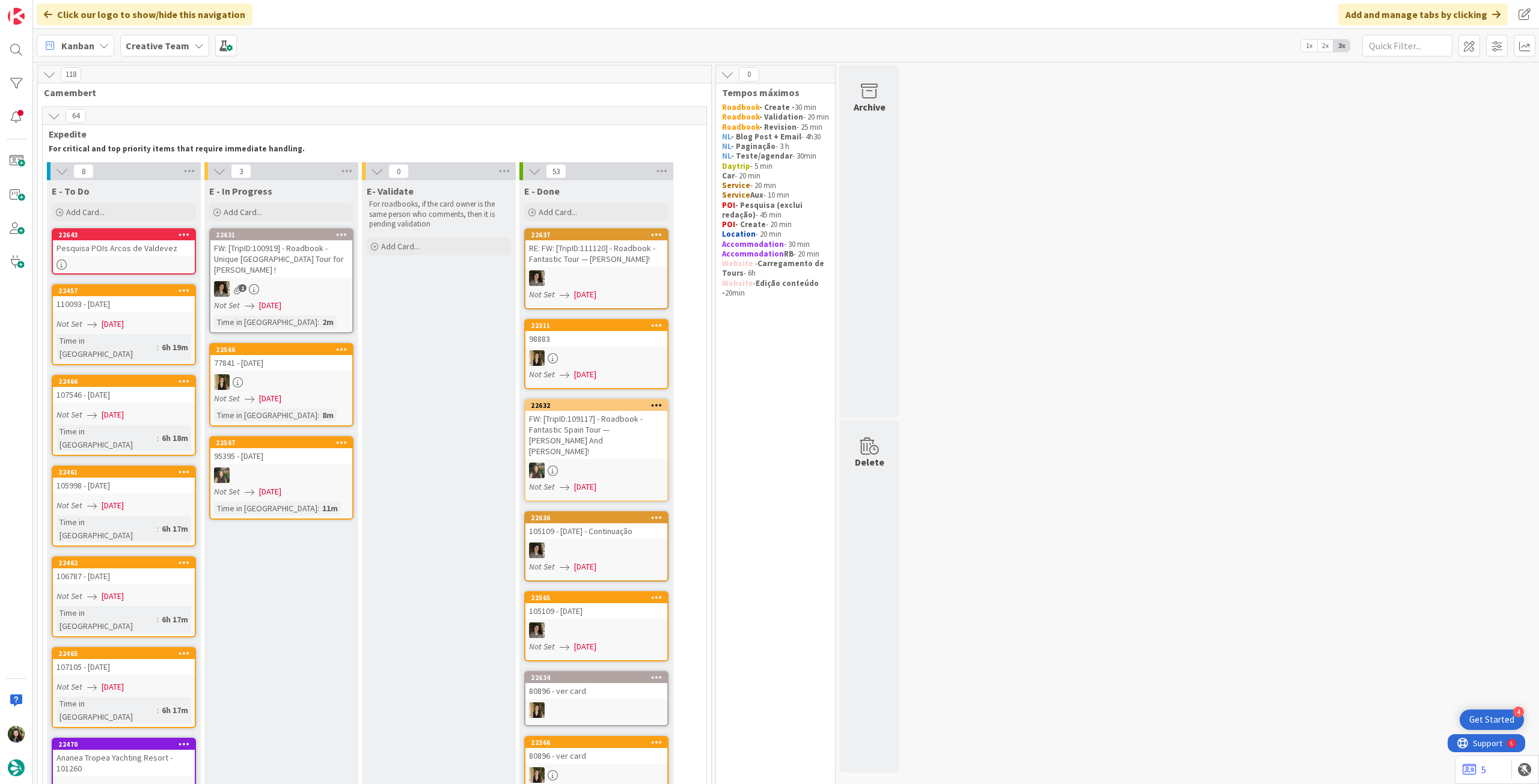
click at [290, 467] on div at bounding box center [282, 475] width 142 height 15
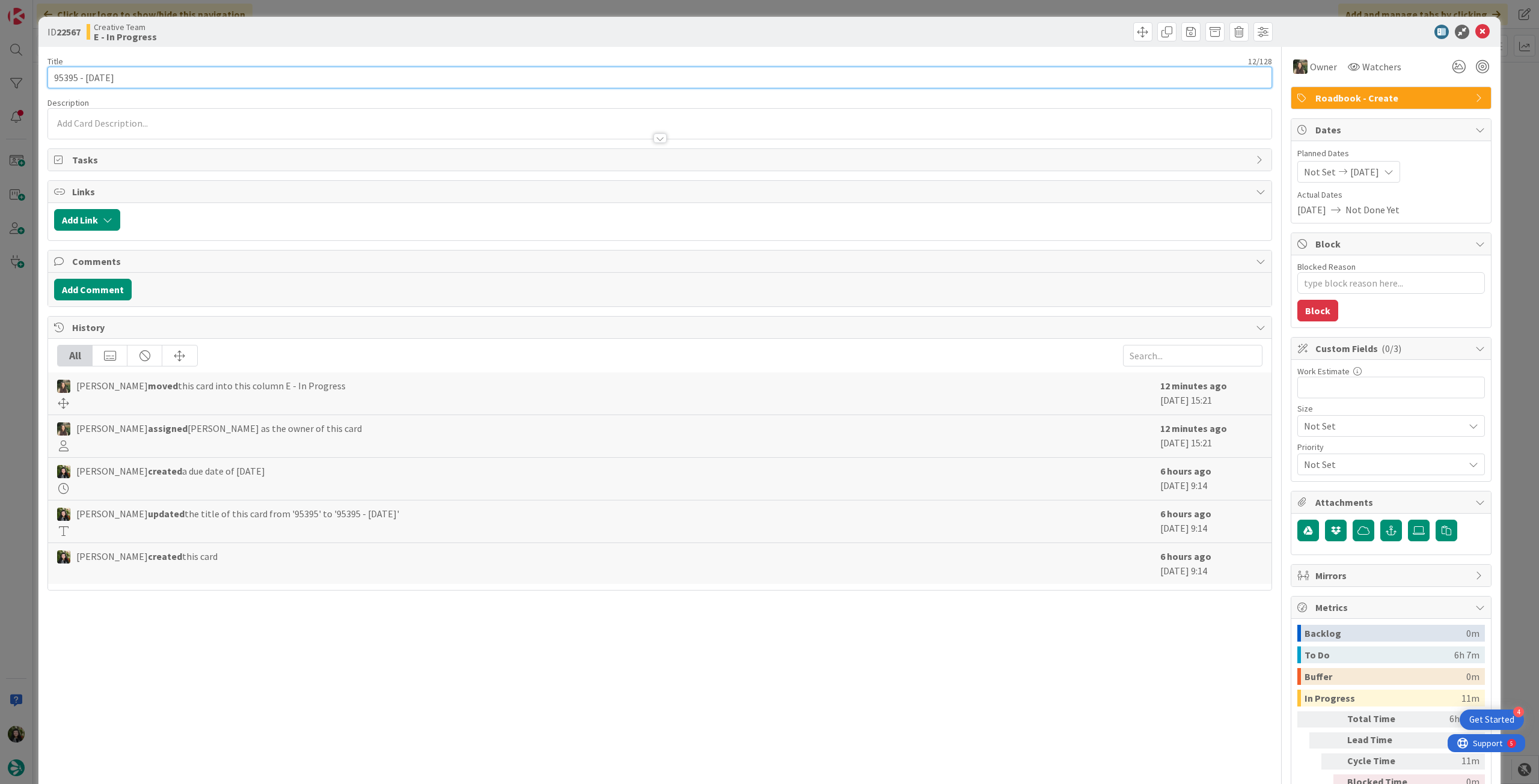
drag, startPoint x: 77, startPoint y: 77, endPoint x: 7, endPoint y: 72, distance: 70.2
click at [7, 72] on div "ID 22567 Creative Team E - In Progress Title 12 / 128 95395 - 6oct Description …" at bounding box center [770, 392] width 1539 height 784
type textarea "x"
click at [249, 121] on div "Beatriz Cassona just joined" at bounding box center [659, 124] width 1223 height 30
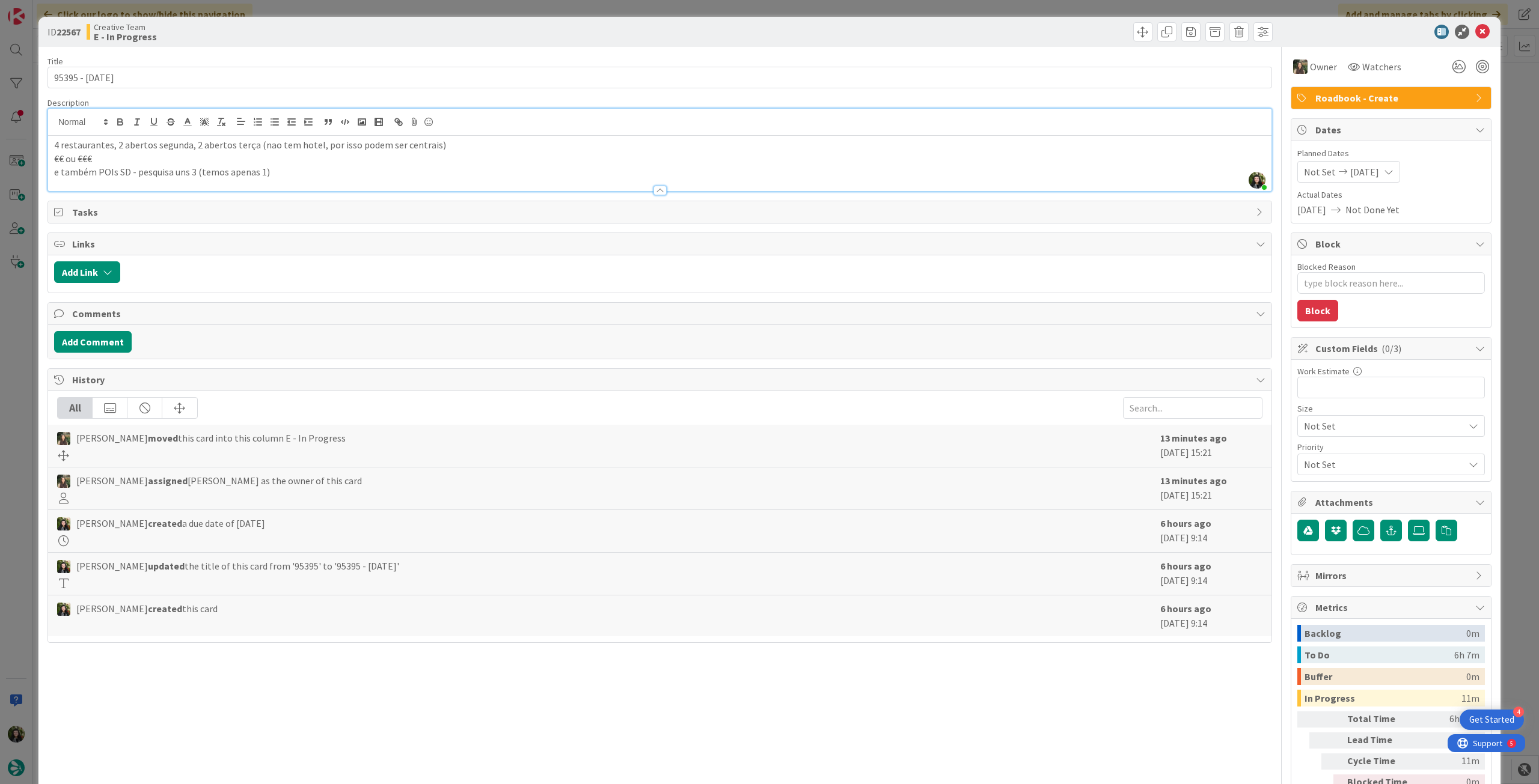
click at [286, 168] on p "e também POIs SD - pesquisa uns 3 (temos apenas 1)" at bounding box center [659, 172] width 1211 height 14
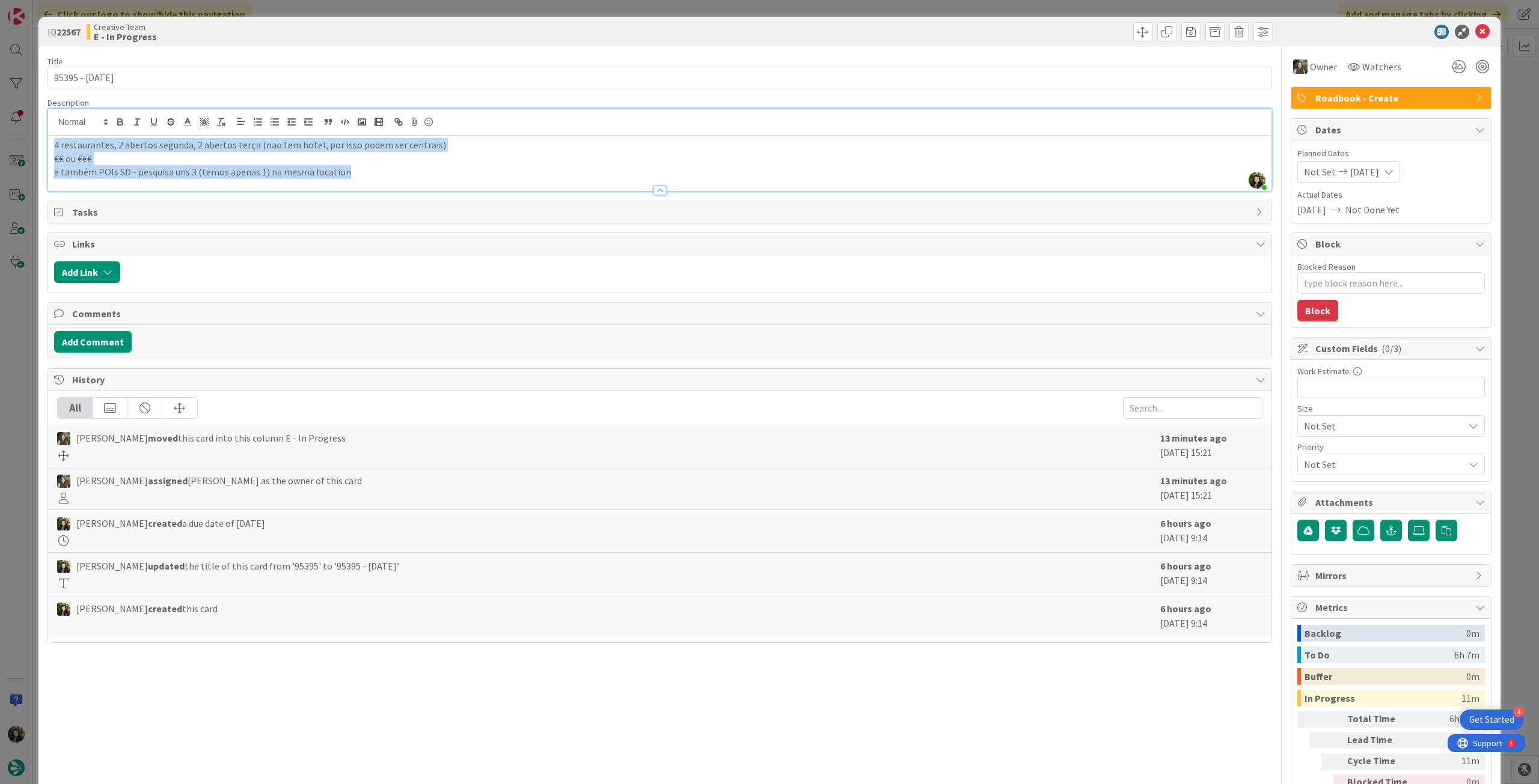
drag, startPoint x: 376, startPoint y: 173, endPoint x: 27, endPoint y: 148, distance: 349.9
click at [27, 148] on div "ID 22567 Creative Team E - In Progress Title 12 / 128 95395 - 6oct Description …" at bounding box center [770, 392] width 1539 height 784
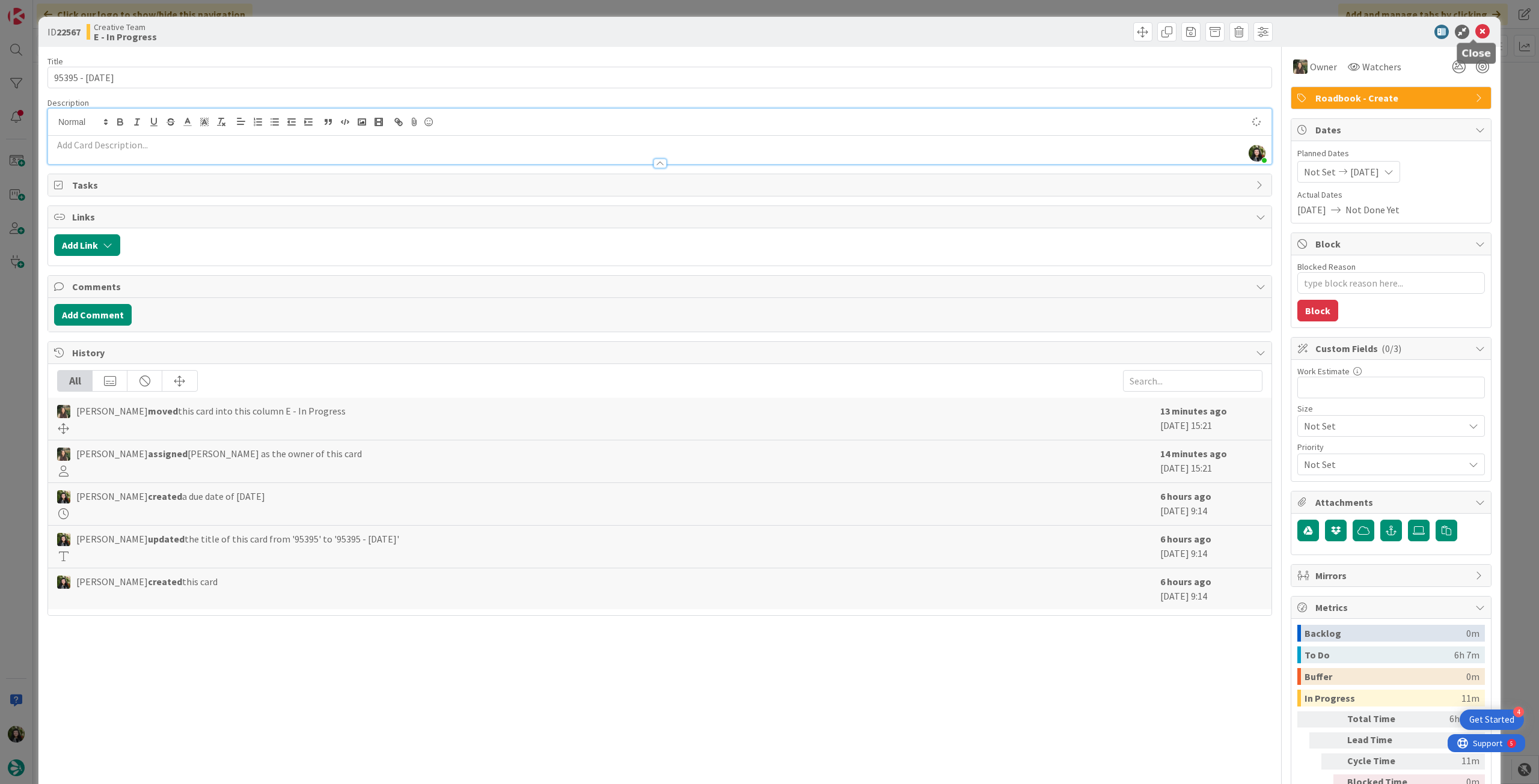
click at [1475, 30] on icon at bounding box center [1482, 32] width 15 height 15
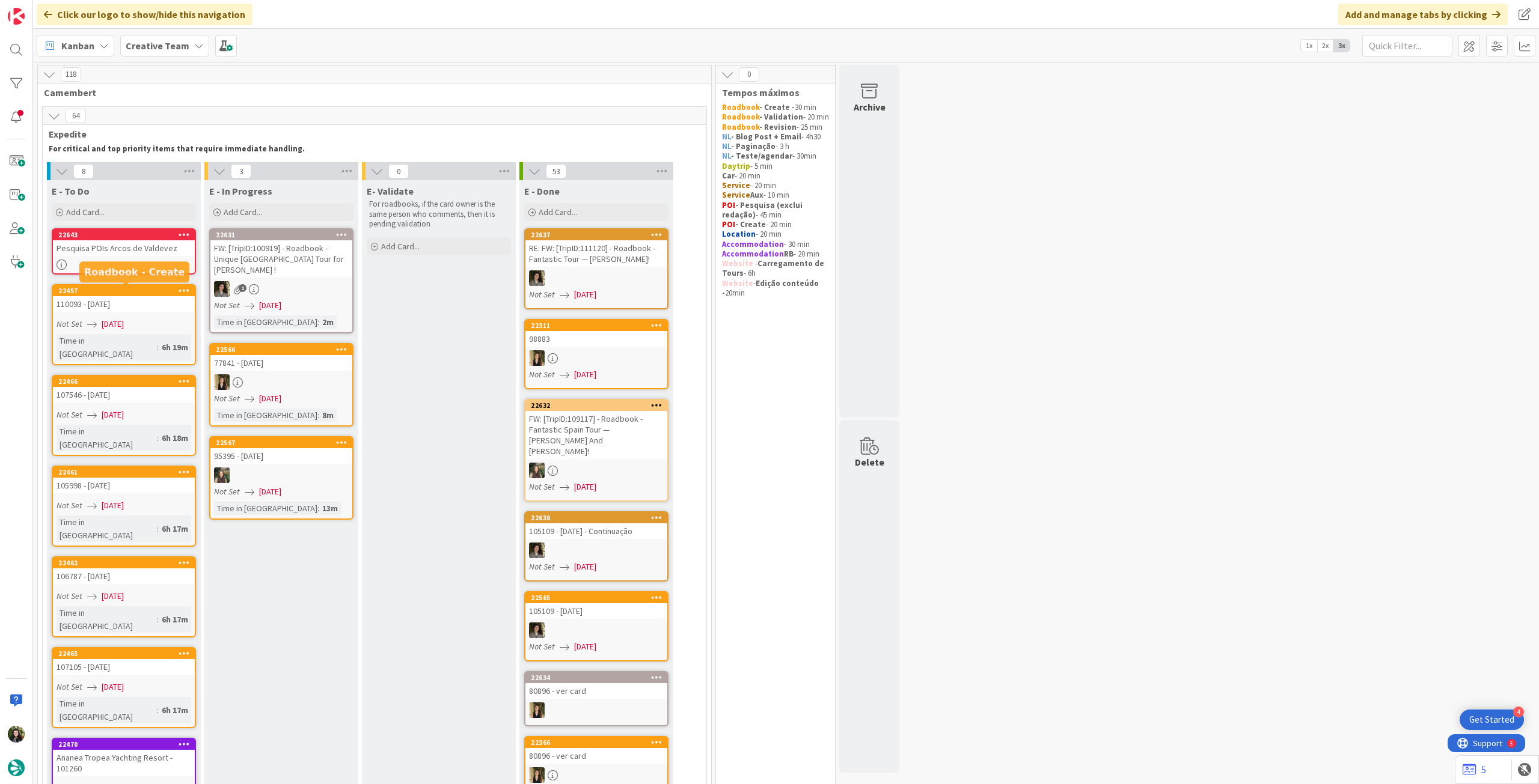
click at [108, 253] on div "Pesquisa POIs Arcos de Valdevez" at bounding box center [124, 248] width 142 height 15
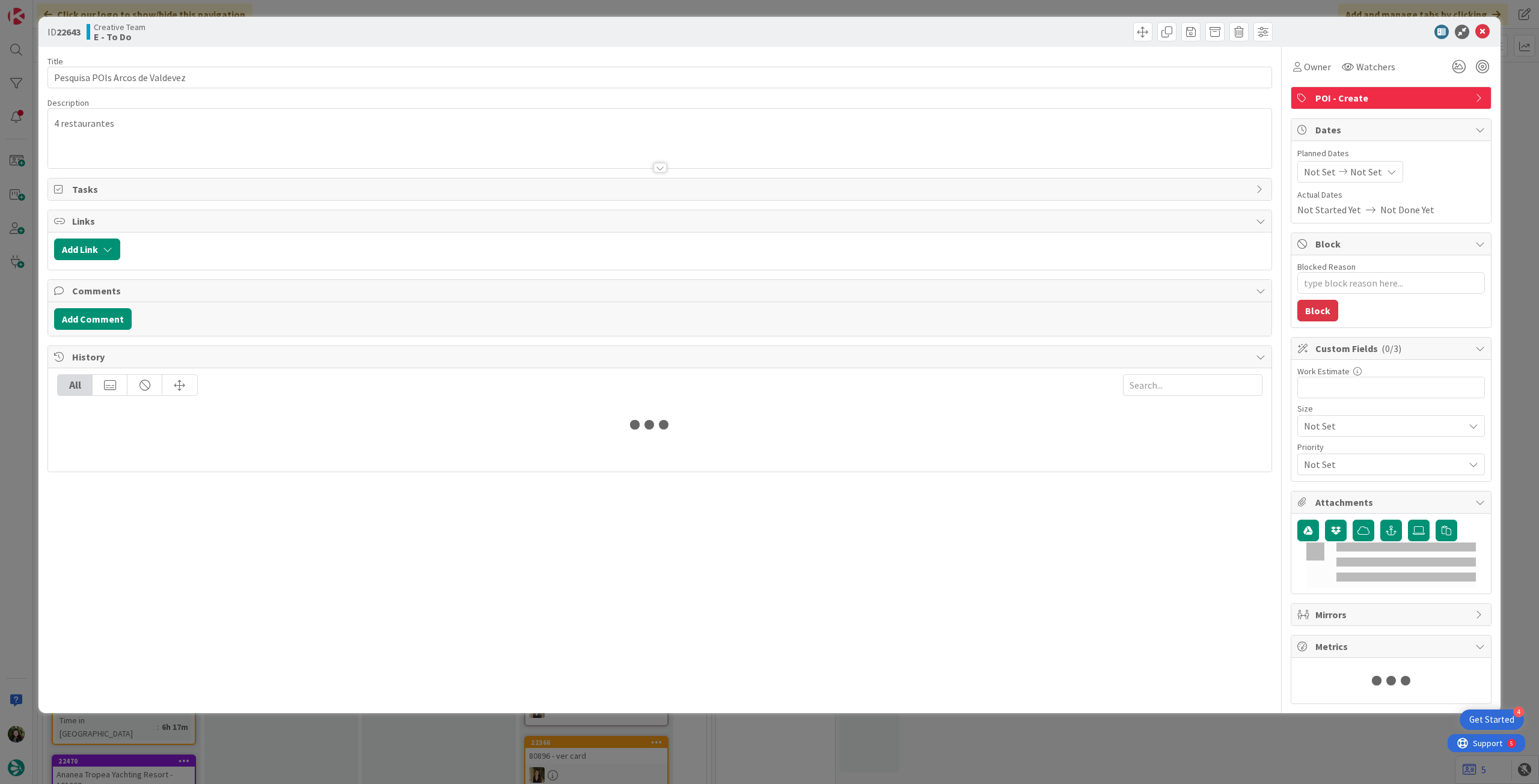
click at [143, 142] on div at bounding box center [659, 153] width 1223 height 31
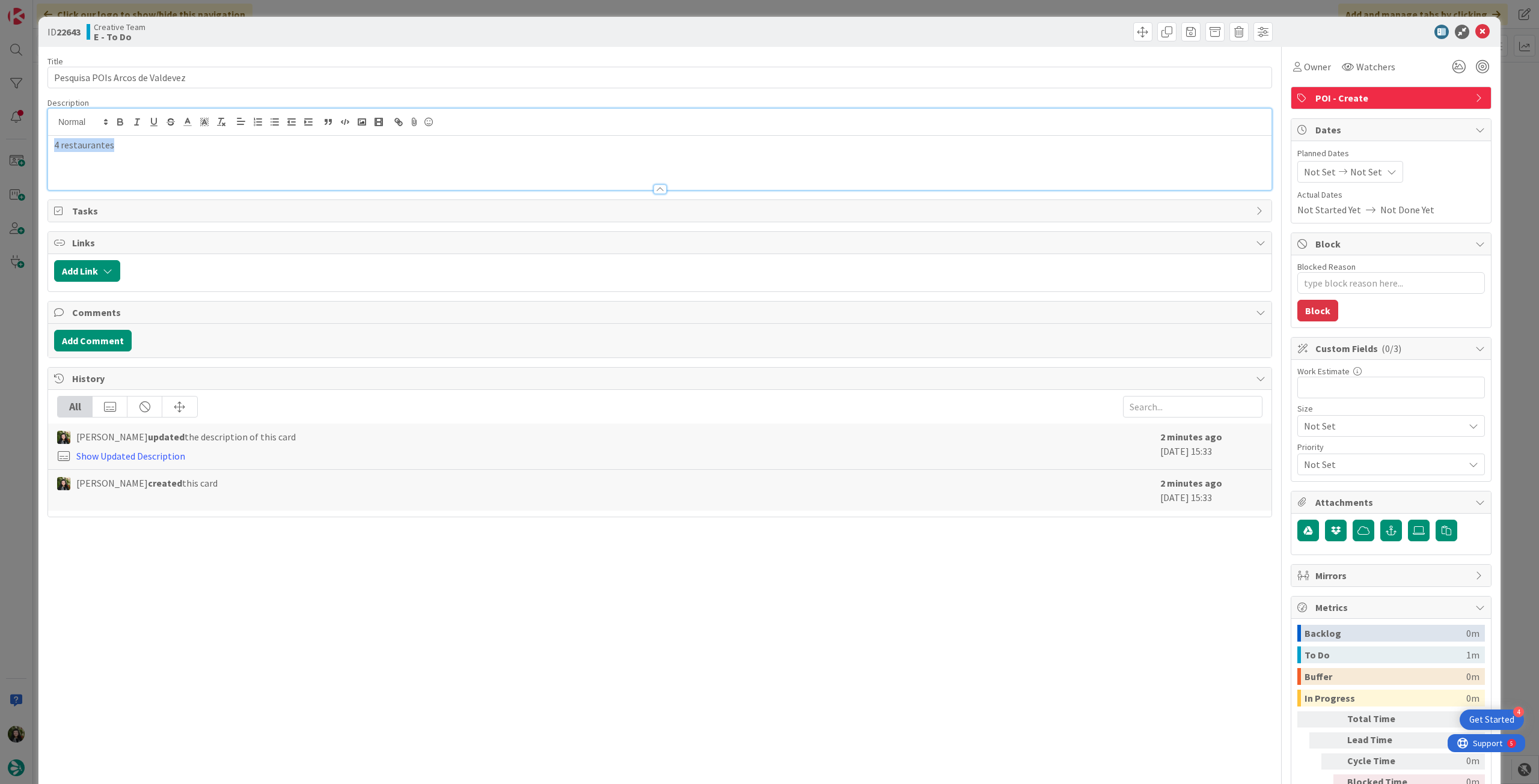
drag, startPoint x: 147, startPoint y: 147, endPoint x: 0, endPoint y: 139, distance: 147.2
click at [0, 139] on div "ID 22643 Creative Team E - To Do Title 31 / 128 Pesquisa POIs Arcos de Valdevez…" at bounding box center [770, 392] width 1539 height 784
click at [409, 168] on p "e também POIs SD - pesquisa uns 3 (temos apenas 1) na mesma location" at bounding box center [659, 172] width 1211 height 14
type textarea "x"
click at [1370, 173] on div "Not Set Not Set" at bounding box center [1350, 171] width 106 height 22
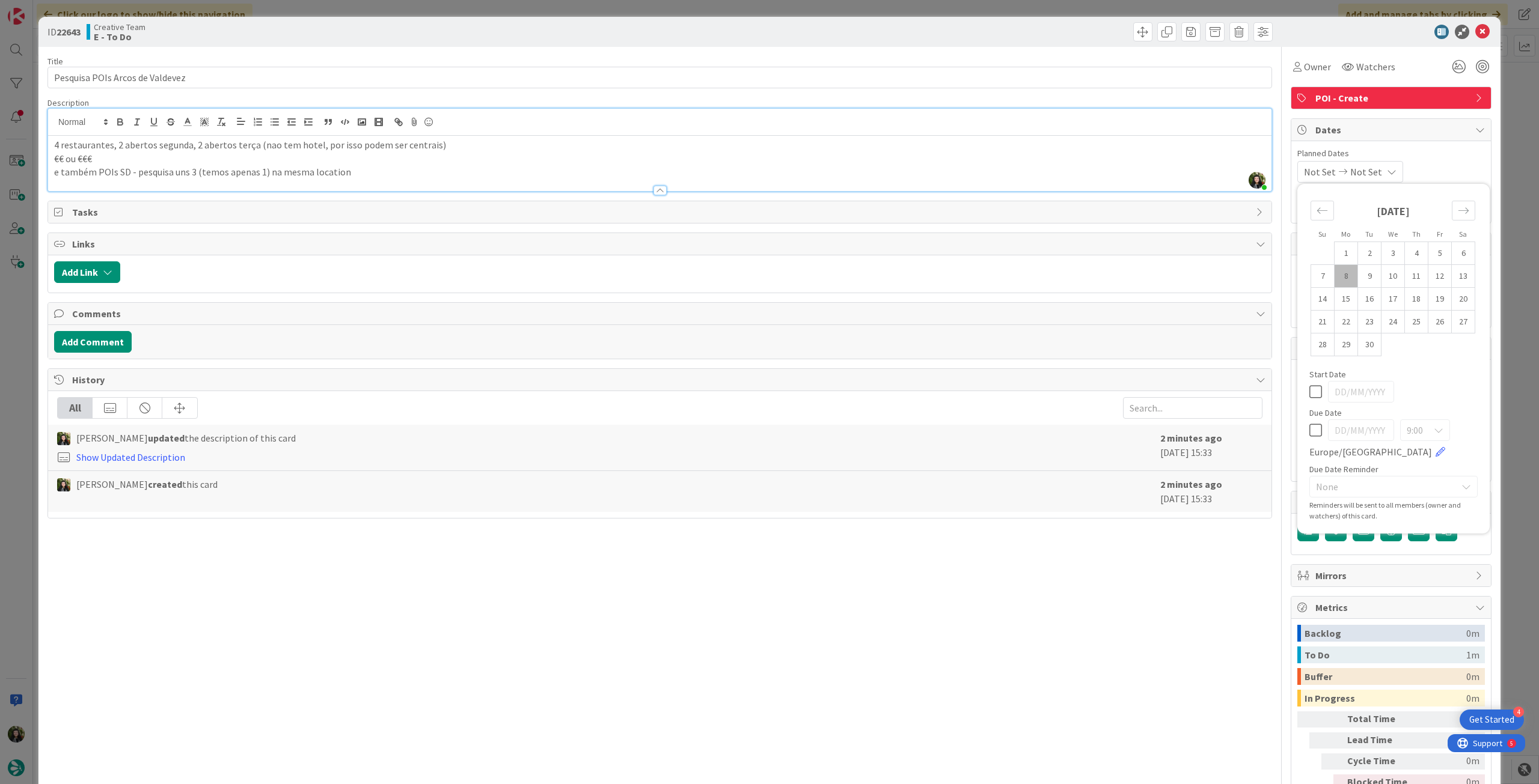
click at [1309, 434] on icon at bounding box center [1316, 430] width 13 height 15
type input "[DATE]"
click at [1477, 30] on icon at bounding box center [1482, 32] width 15 height 15
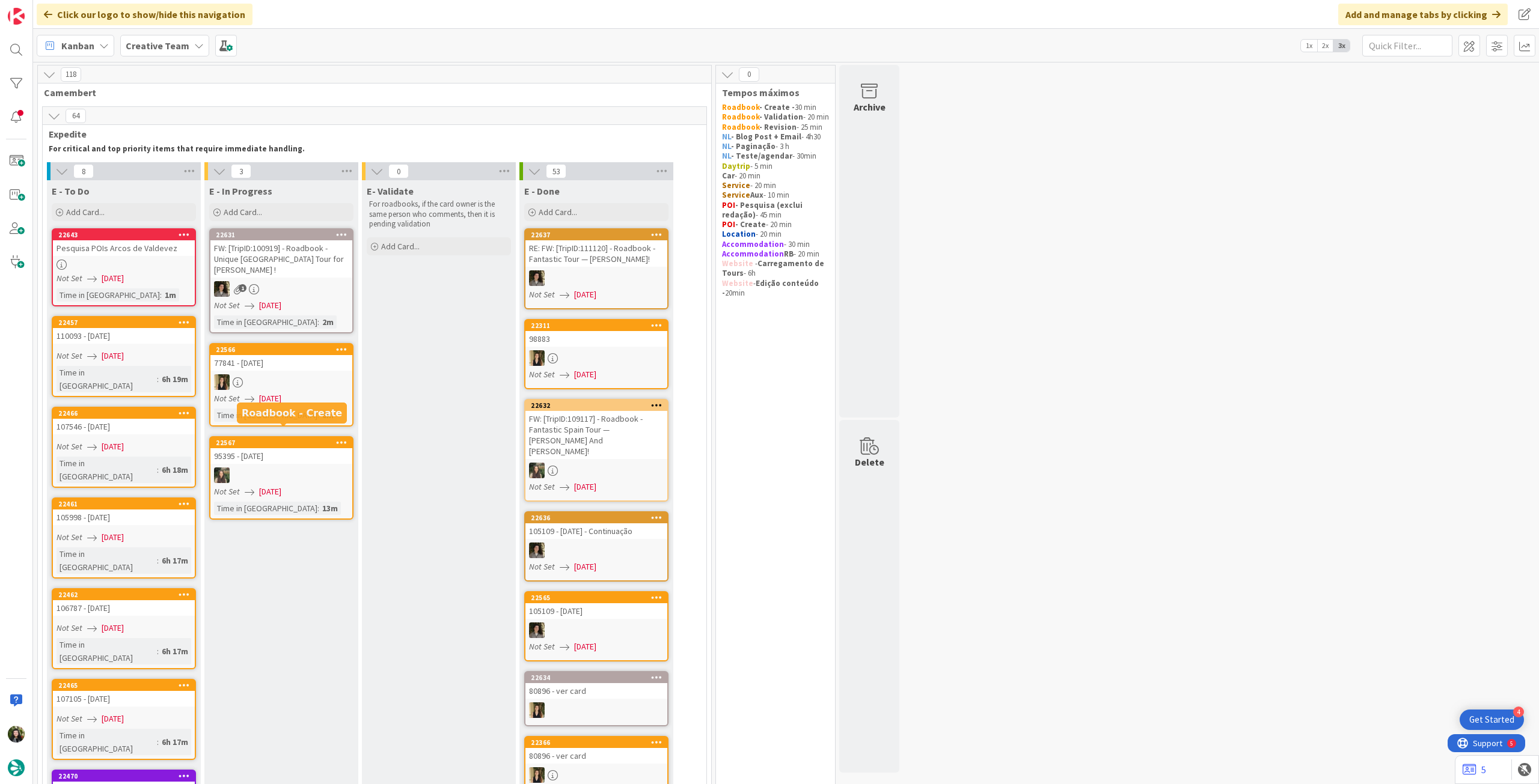
click at [278, 470] on div at bounding box center [282, 475] width 142 height 15
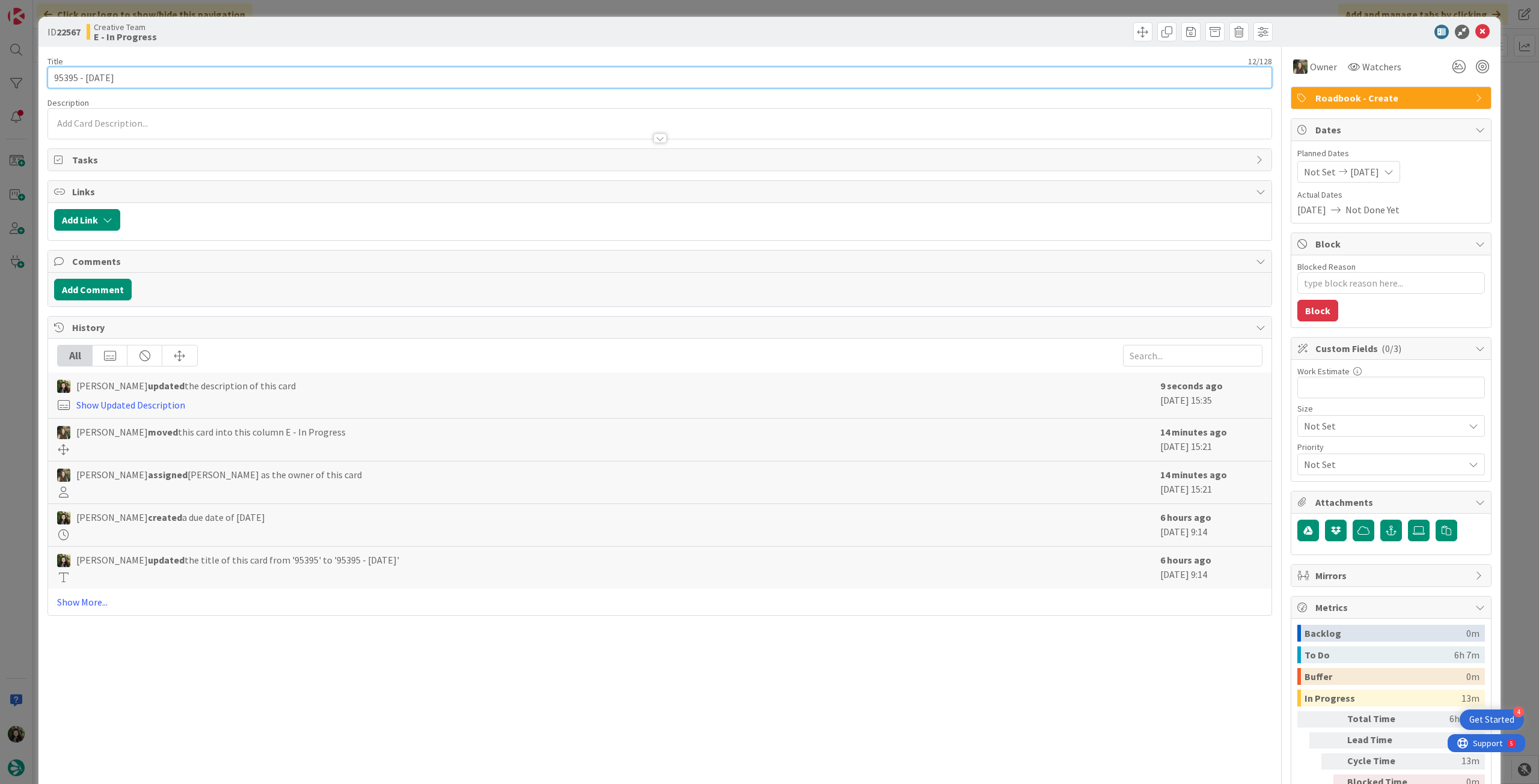
drag, startPoint x: 78, startPoint y: 77, endPoint x: 6, endPoint y: 76, distance: 72.0
click at [6, 76] on div "ID 22567 Creative Team E - In Progress Title 12 / 128 95395 - 6oct Description …" at bounding box center [770, 392] width 1539 height 784
click at [1475, 31] on icon at bounding box center [1482, 32] width 15 height 15
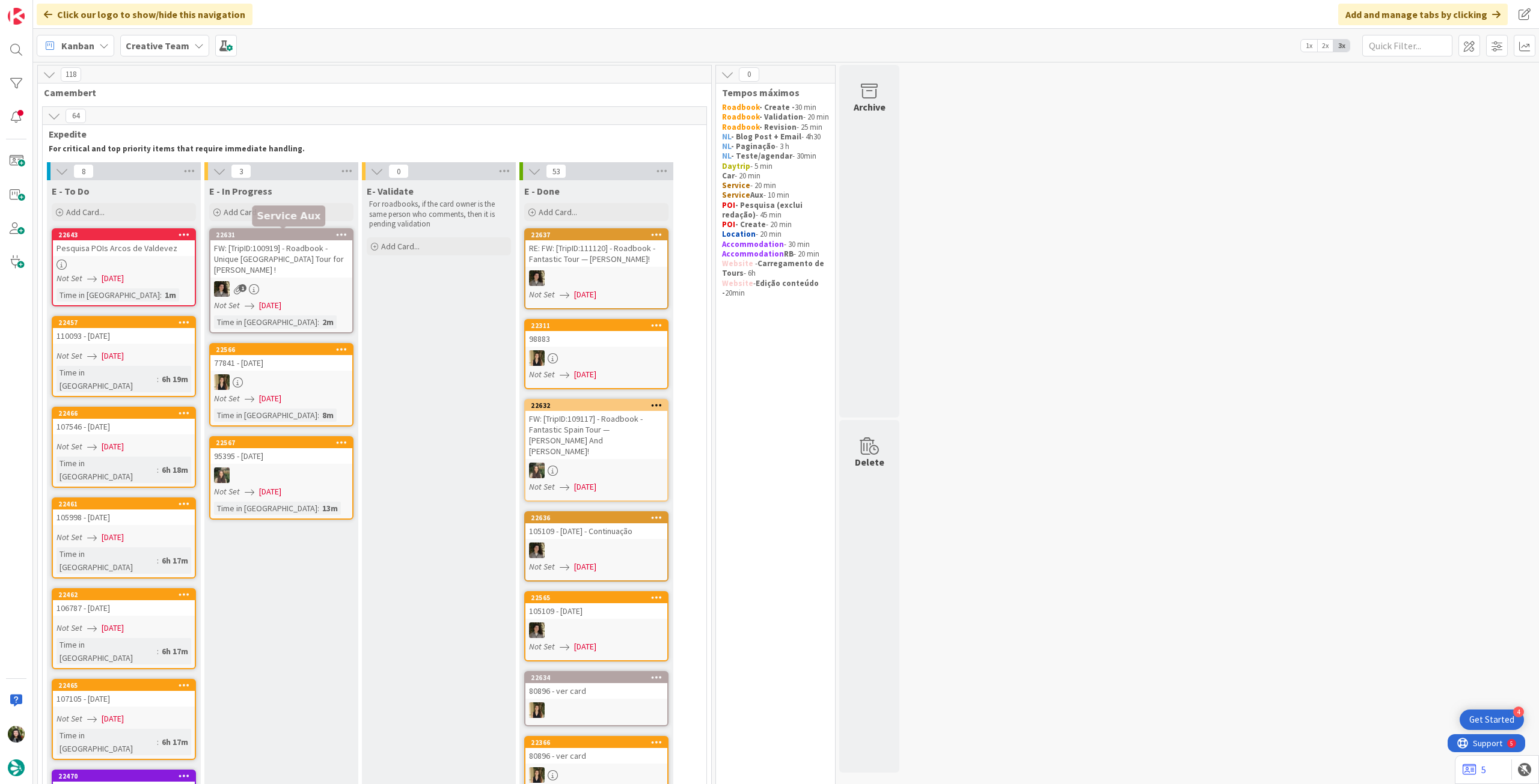
click at [132, 266] on div at bounding box center [124, 265] width 142 height 11
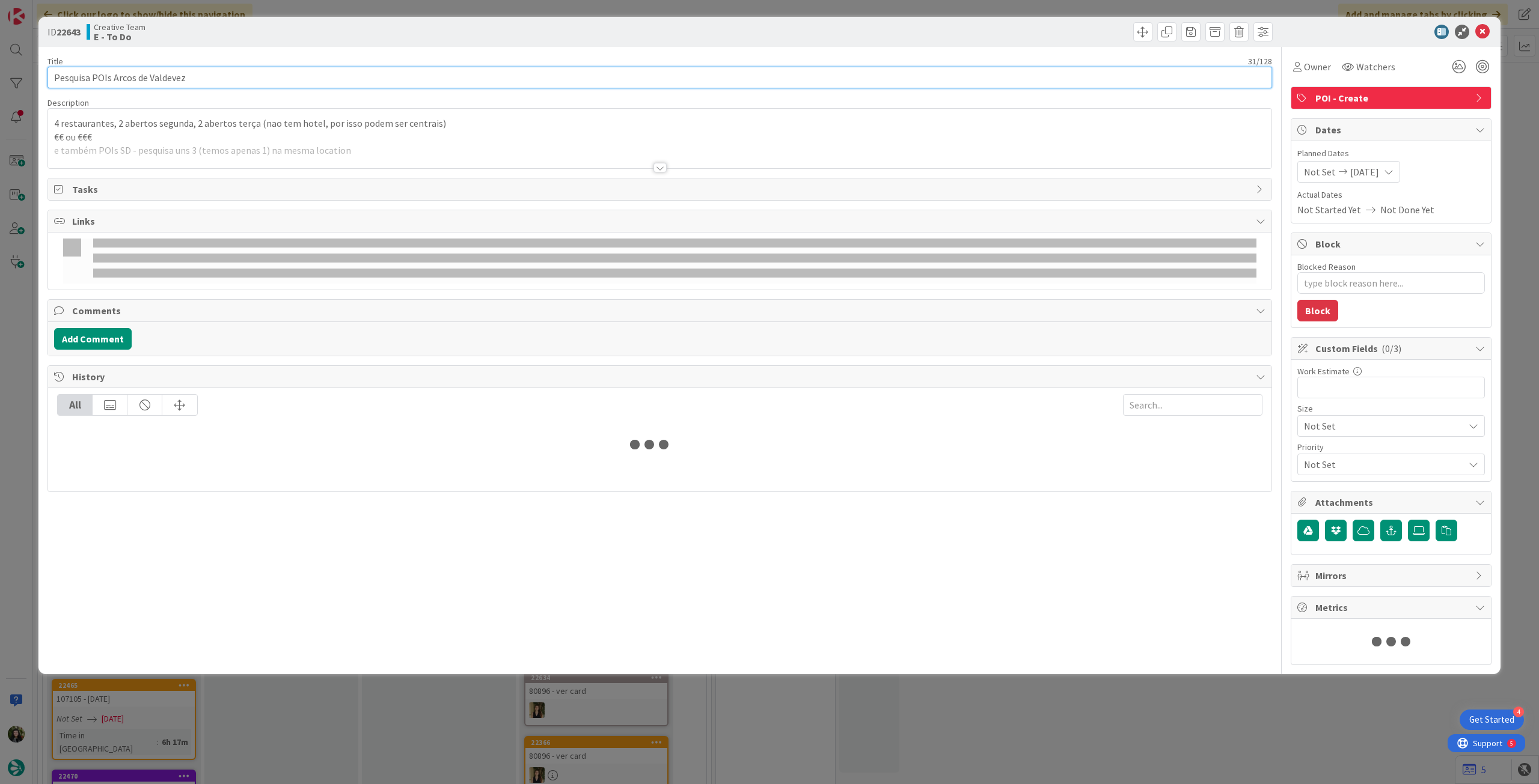
click at [261, 87] on input "Pesquisa POIs Arcos de Valdevez" at bounding box center [660, 77] width 1224 height 22
type textarea "x"
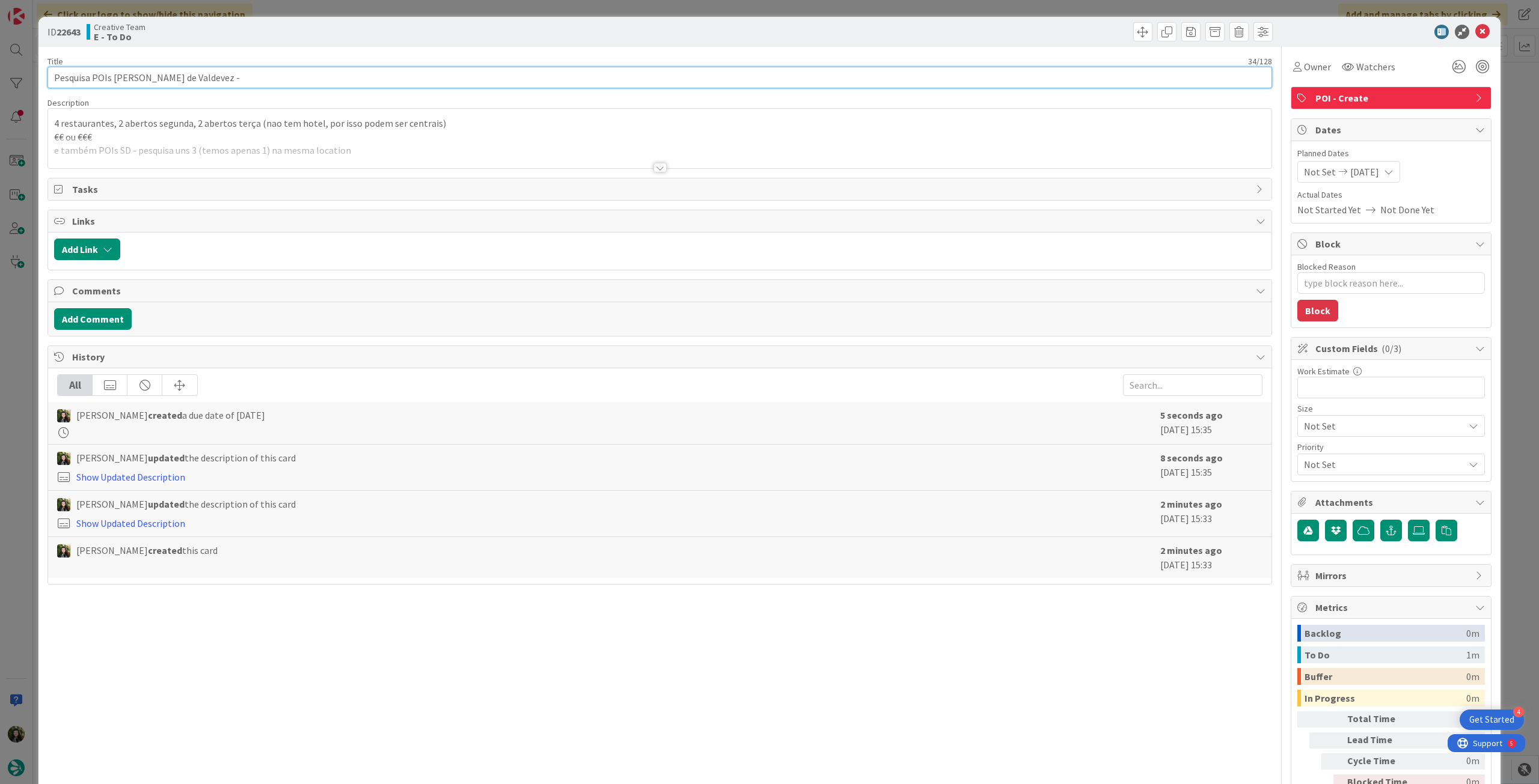
paste input "95395"
type input "Pesquisa POIs Arcos de Valdevez - 95395"
type textarea "x"
type input "Pesquisa POIs Arcos de Valdevez - 95395"
click at [1475, 28] on icon at bounding box center [1482, 32] width 15 height 15
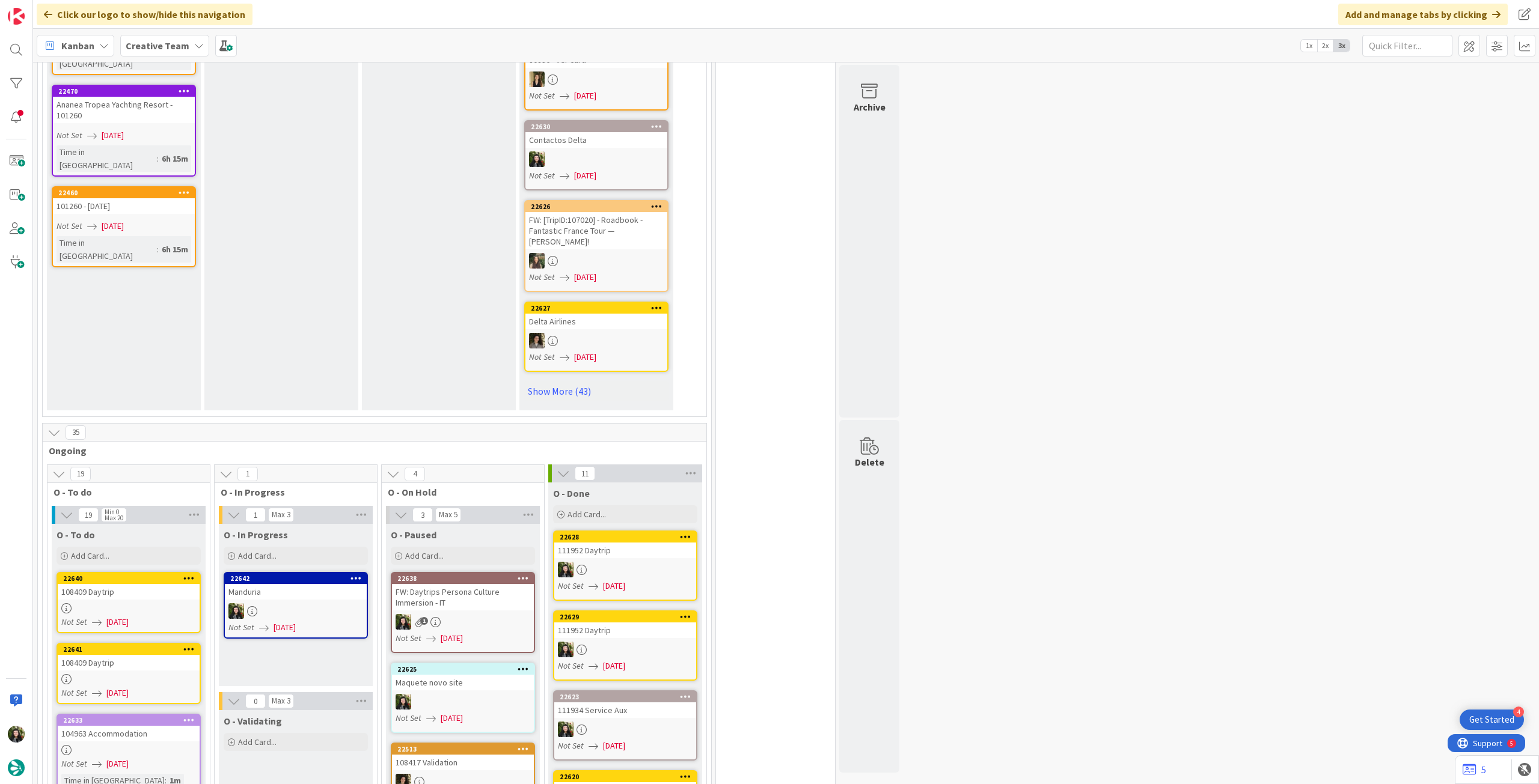
scroll to position [801, 0]
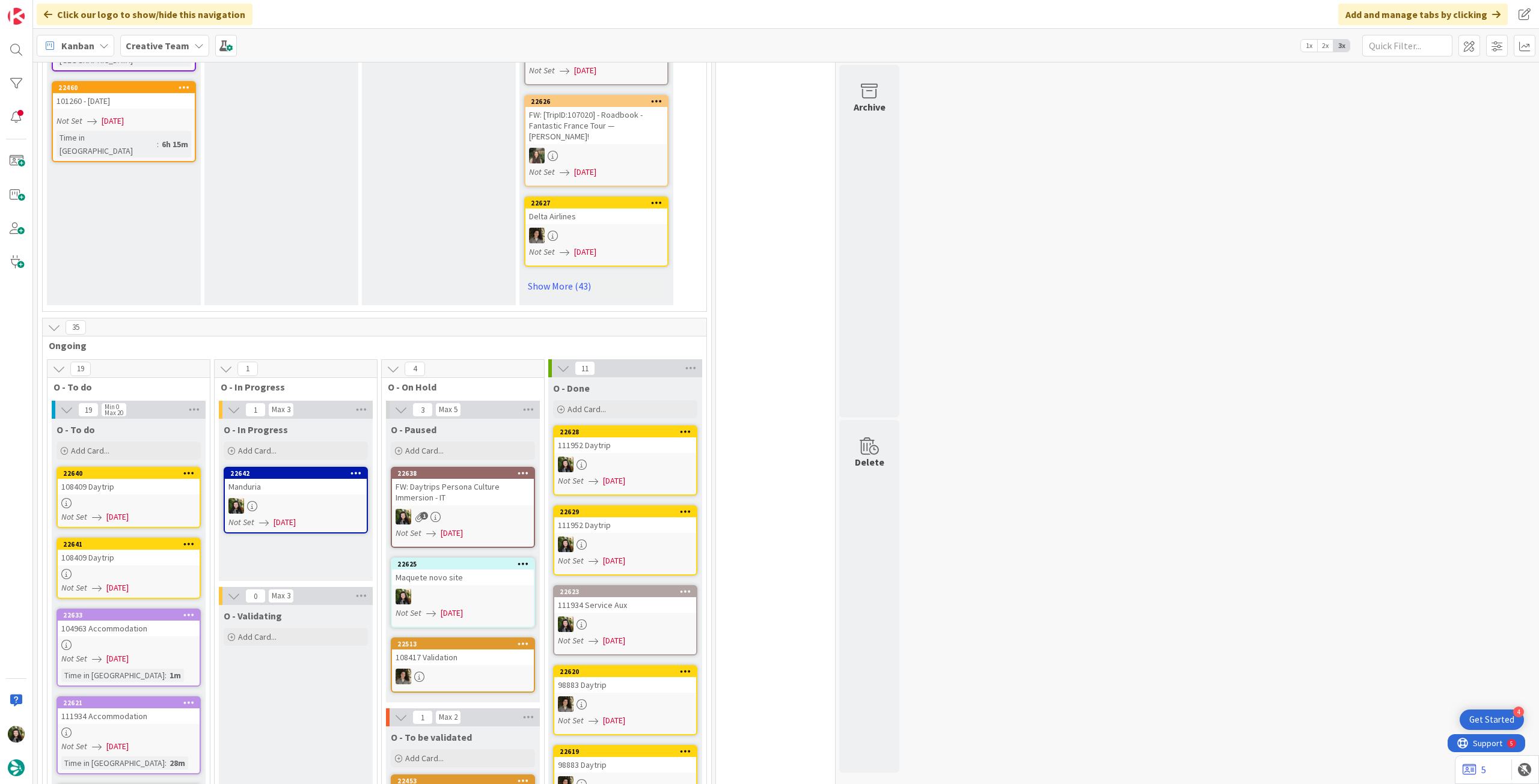
click at [305, 479] on div "Manduria" at bounding box center [296, 486] width 142 height 15
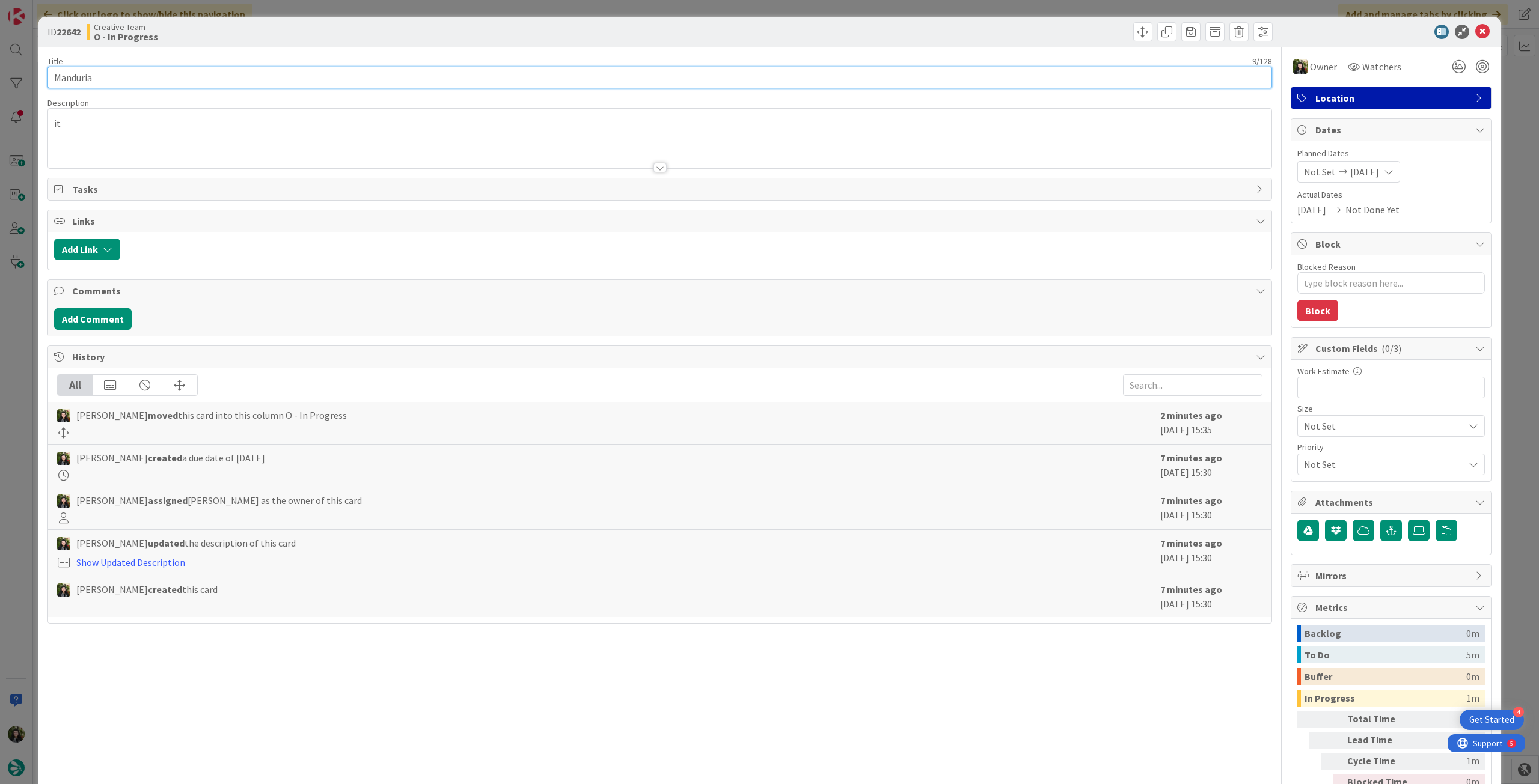
drag, startPoint x: 113, startPoint y: 77, endPoint x: 115, endPoint y: 20, distance: 57.0
click at [19, 69] on div "ID 22642 Creative Team O - In Progress Title 9 / 128 Manduria Description it Ow…" at bounding box center [770, 392] width 1539 height 784
click at [1475, 29] on icon at bounding box center [1482, 32] width 15 height 15
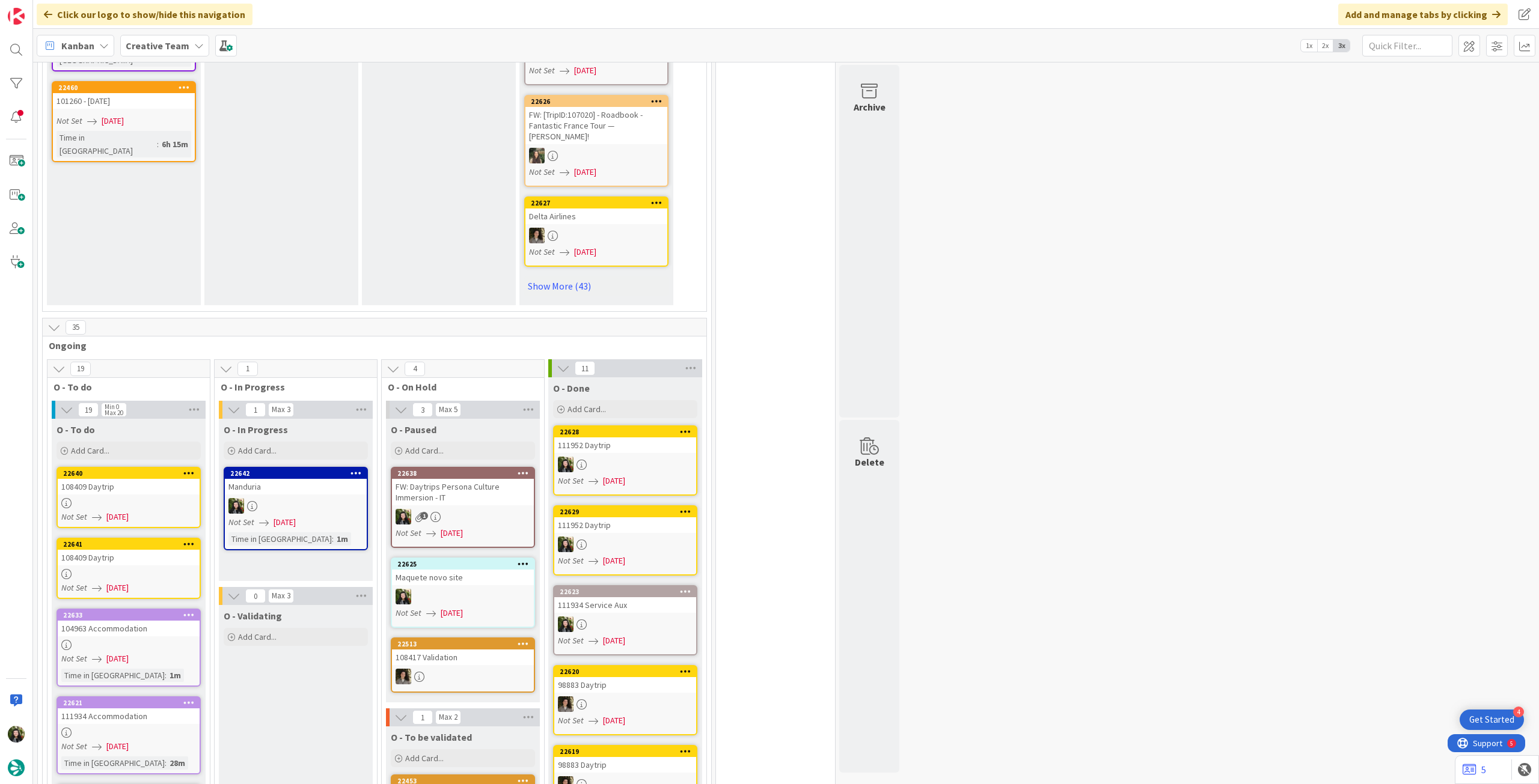
click at [176, 32] on div "Kanban Creative Team 1x 2x 3x" at bounding box center [786, 45] width 1506 height 33
click at [173, 50] on b "Creative Team" at bounding box center [157, 46] width 64 height 12
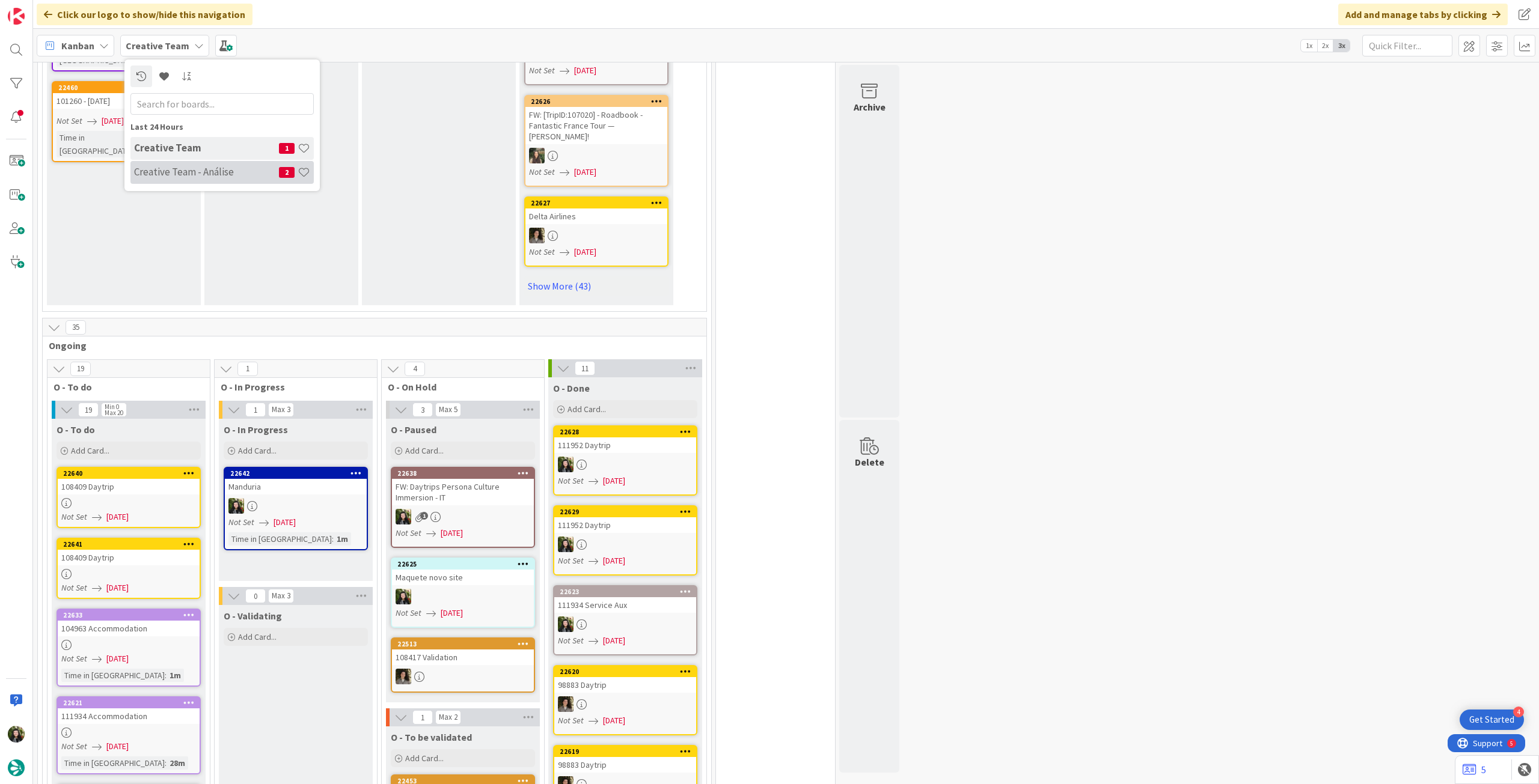
click at [179, 181] on div "Creative Team - Análise 2" at bounding box center [222, 172] width 183 height 23
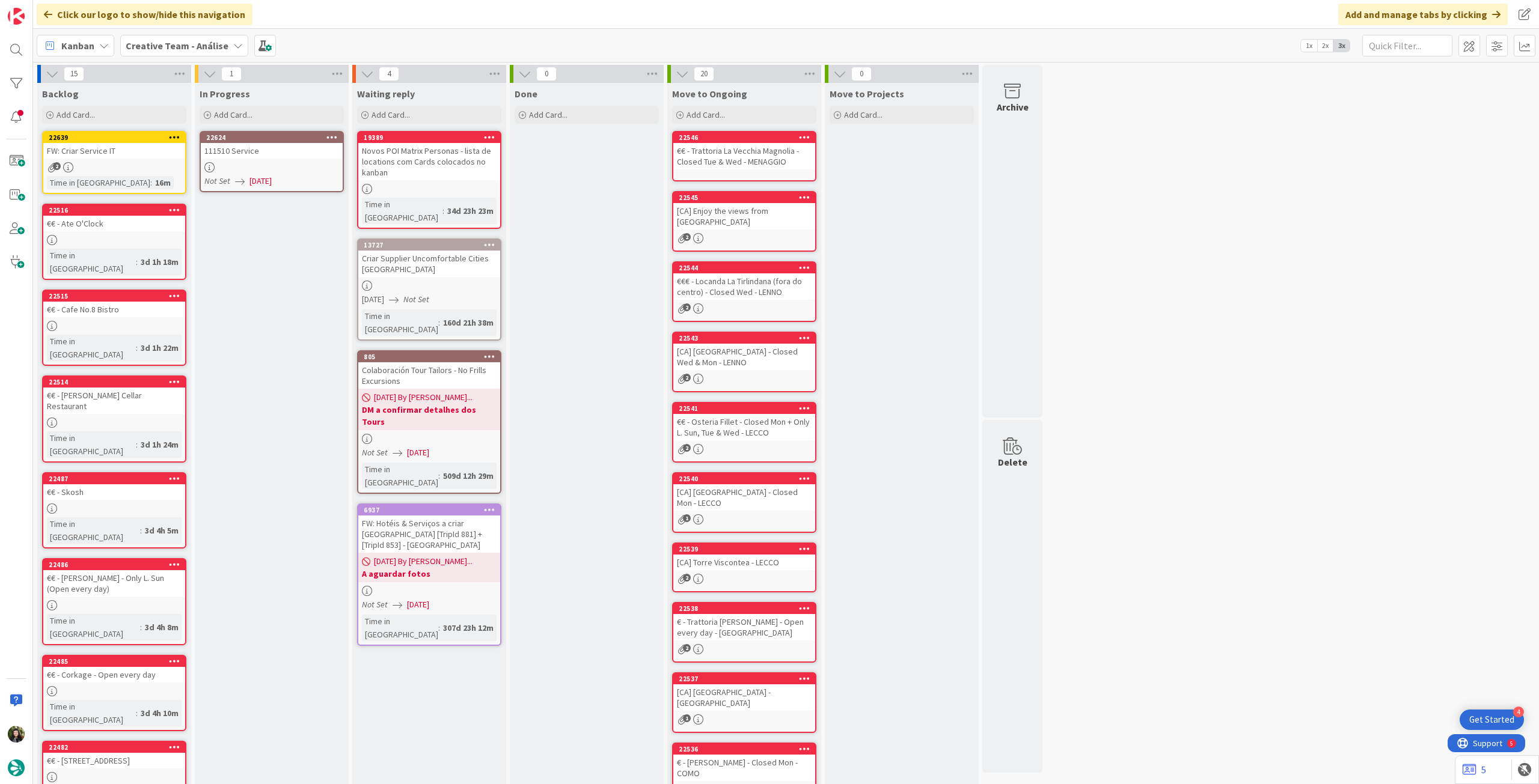
click at [328, 138] on icon at bounding box center [332, 137] width 11 height 8
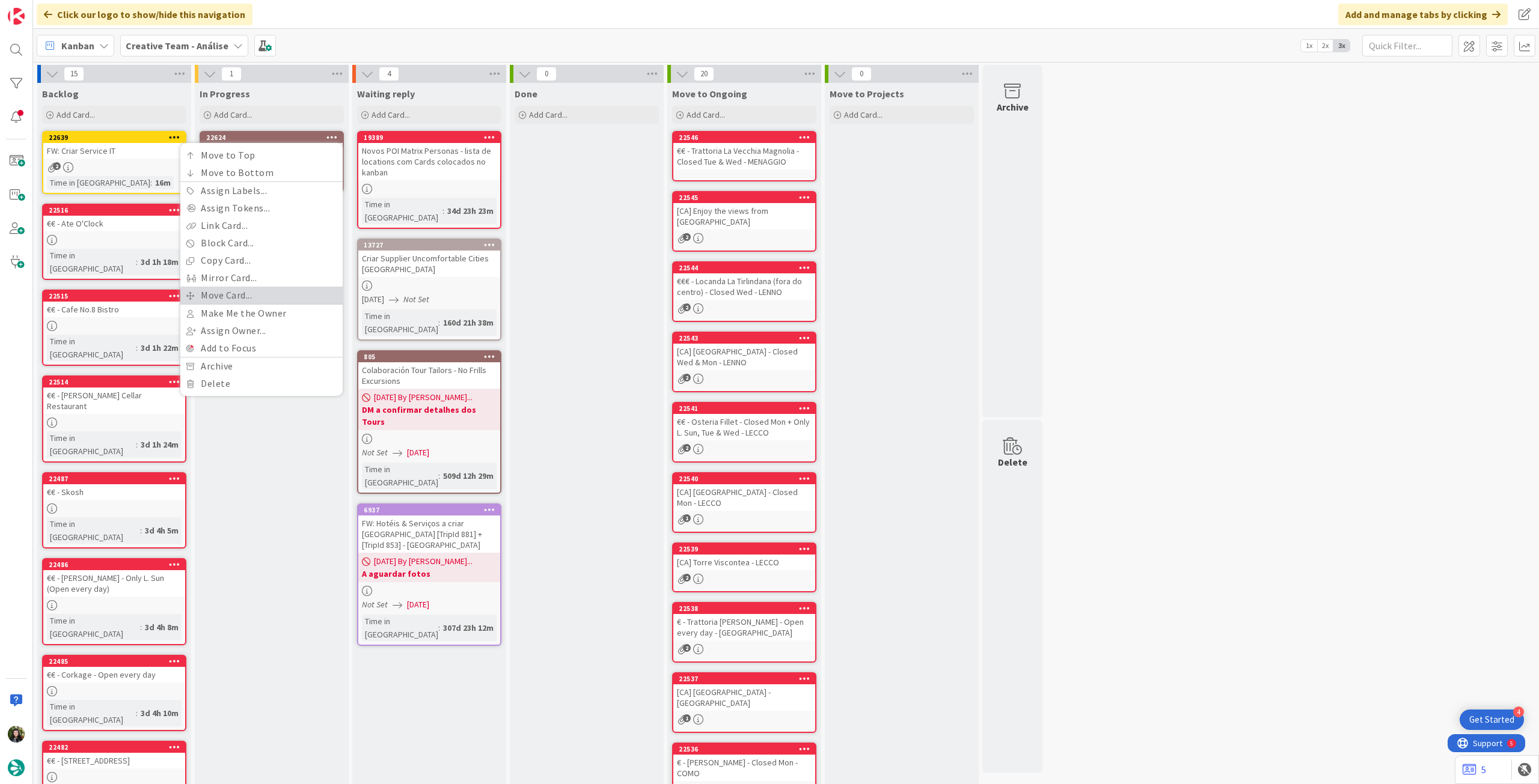
click at [256, 300] on link "Move Card..." at bounding box center [261, 295] width 162 height 18
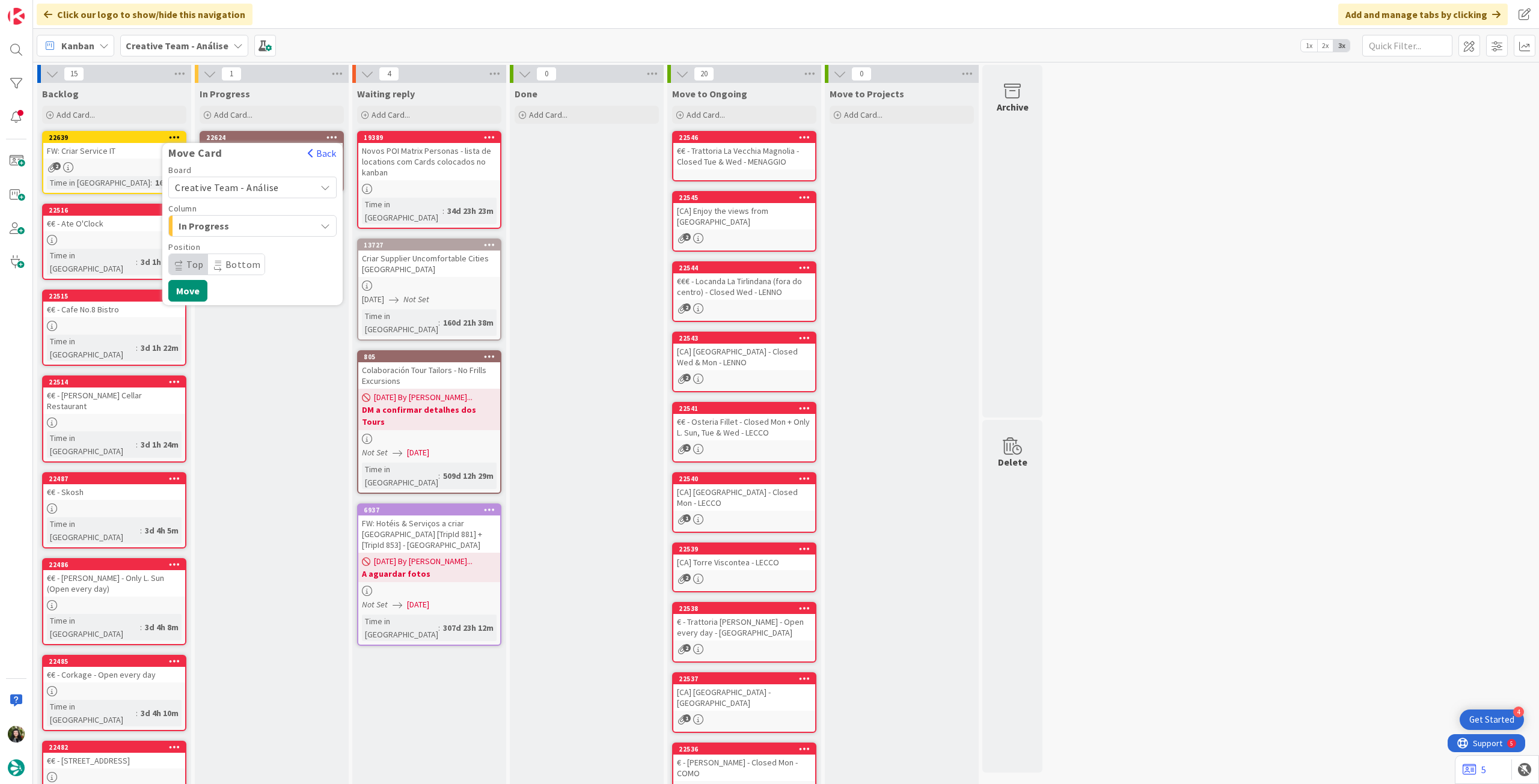
click at [250, 182] on span "Creative Team - Análise" at bounding box center [227, 187] width 104 height 12
click at [234, 240] on span "Creative Team" at bounding box center [260, 244] width 140 height 18
click at [246, 228] on span "E - To Do" at bounding box center [223, 226] width 90 height 15
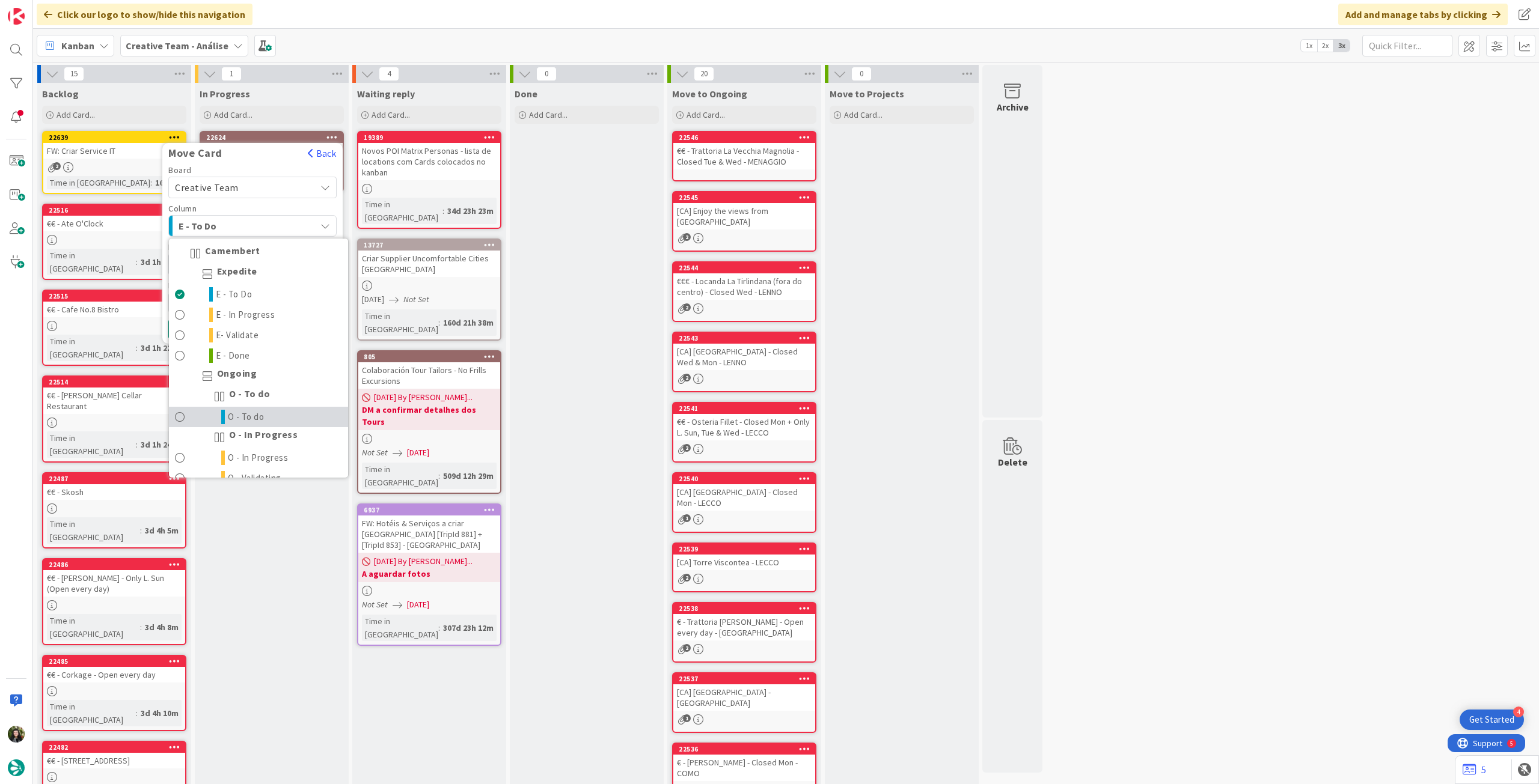
click at [249, 408] on link "O - To do" at bounding box center [258, 417] width 179 height 20
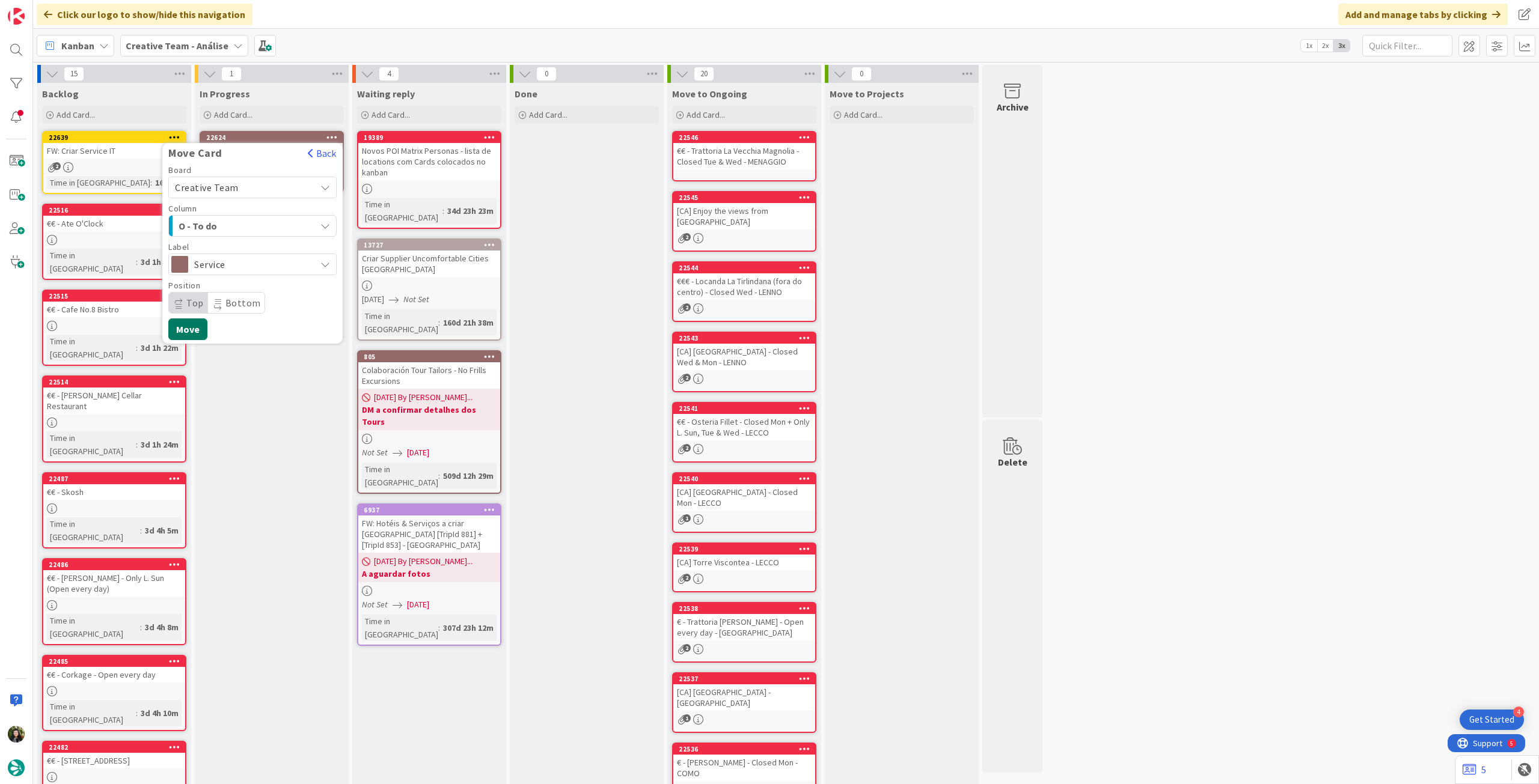
click at [191, 324] on button "Move" at bounding box center [188, 329] width 39 height 22
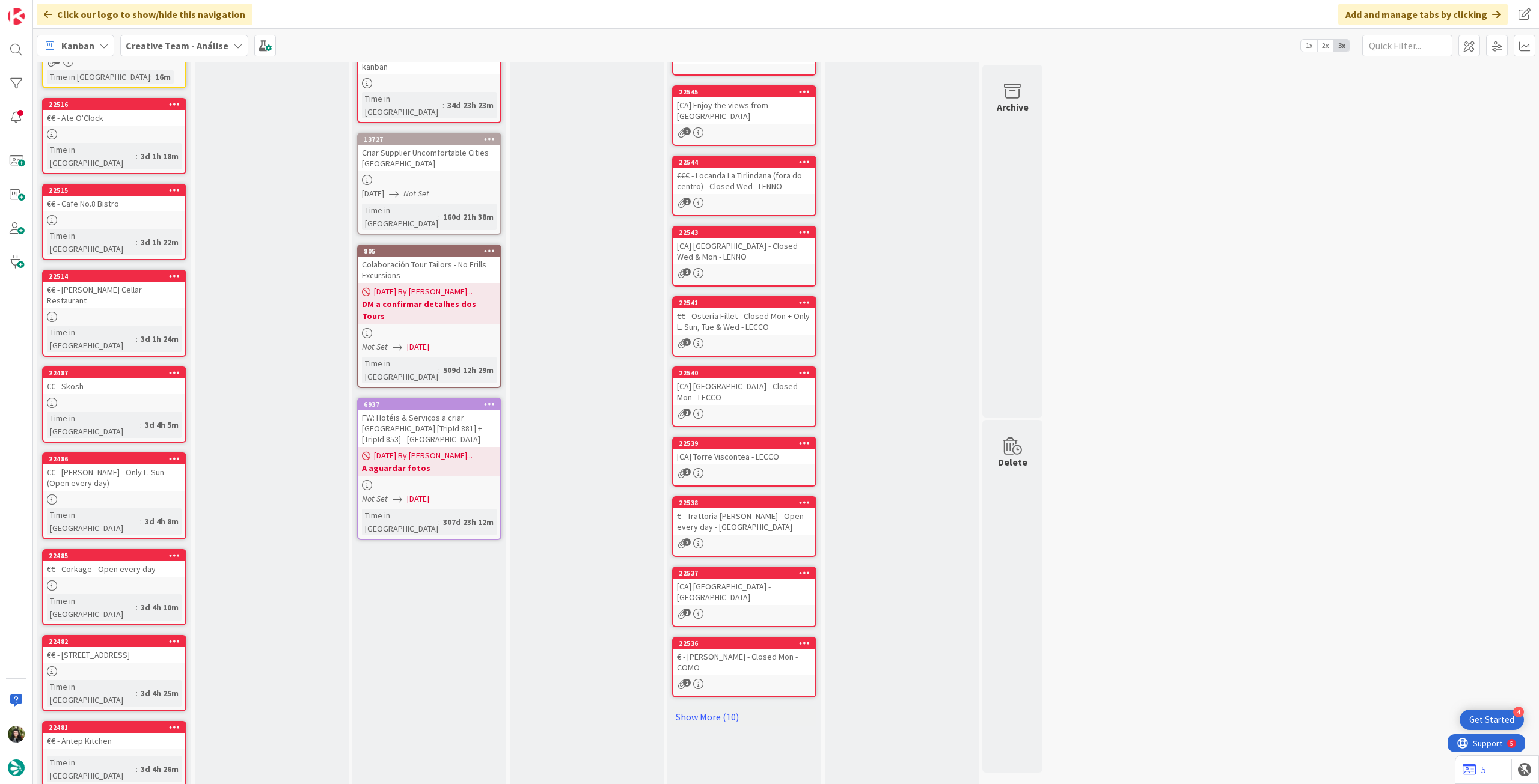
scroll to position [109, 0]
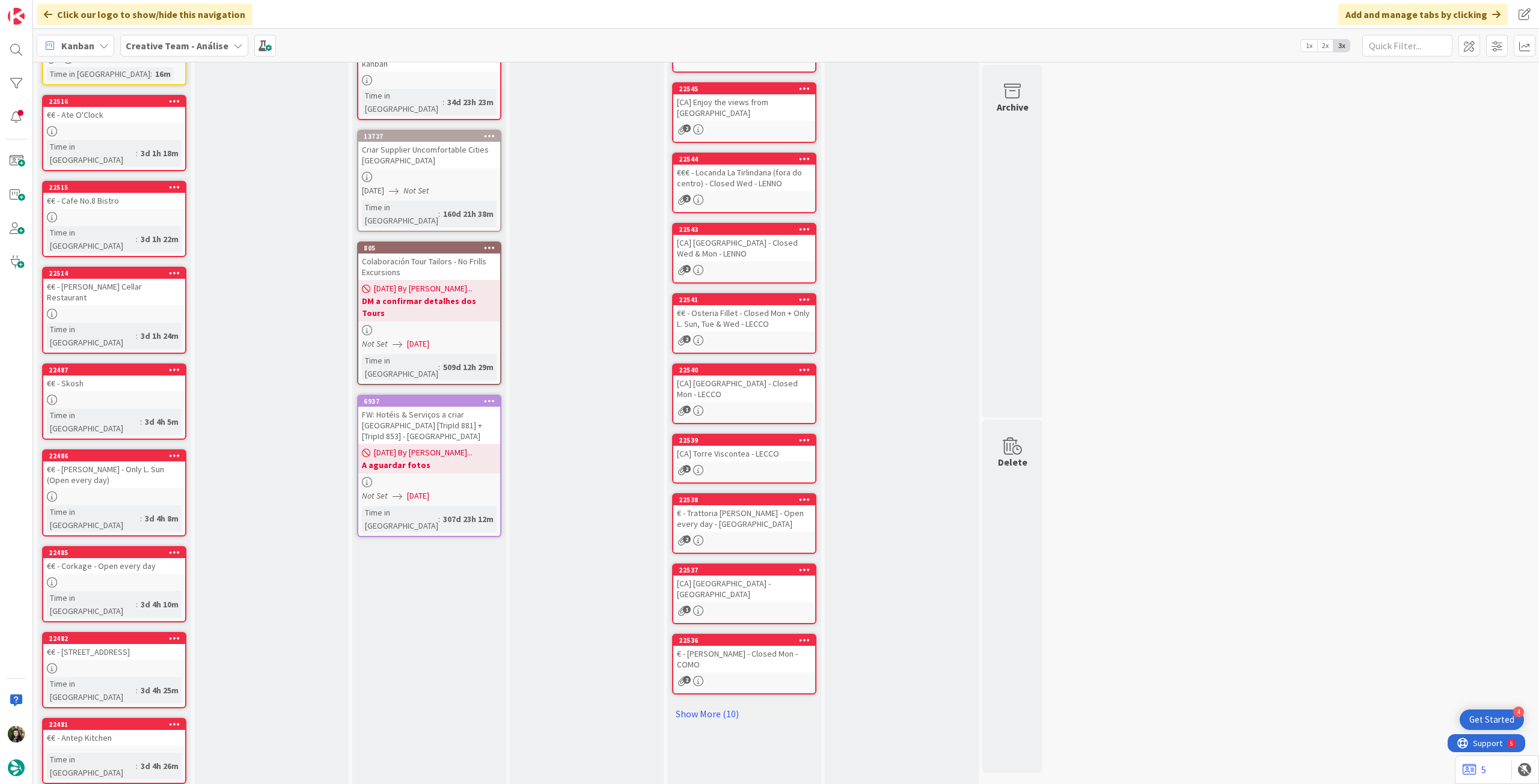
drag, startPoint x: 90, startPoint y: 759, endPoint x: 96, endPoint y: 748, distance: 12.5
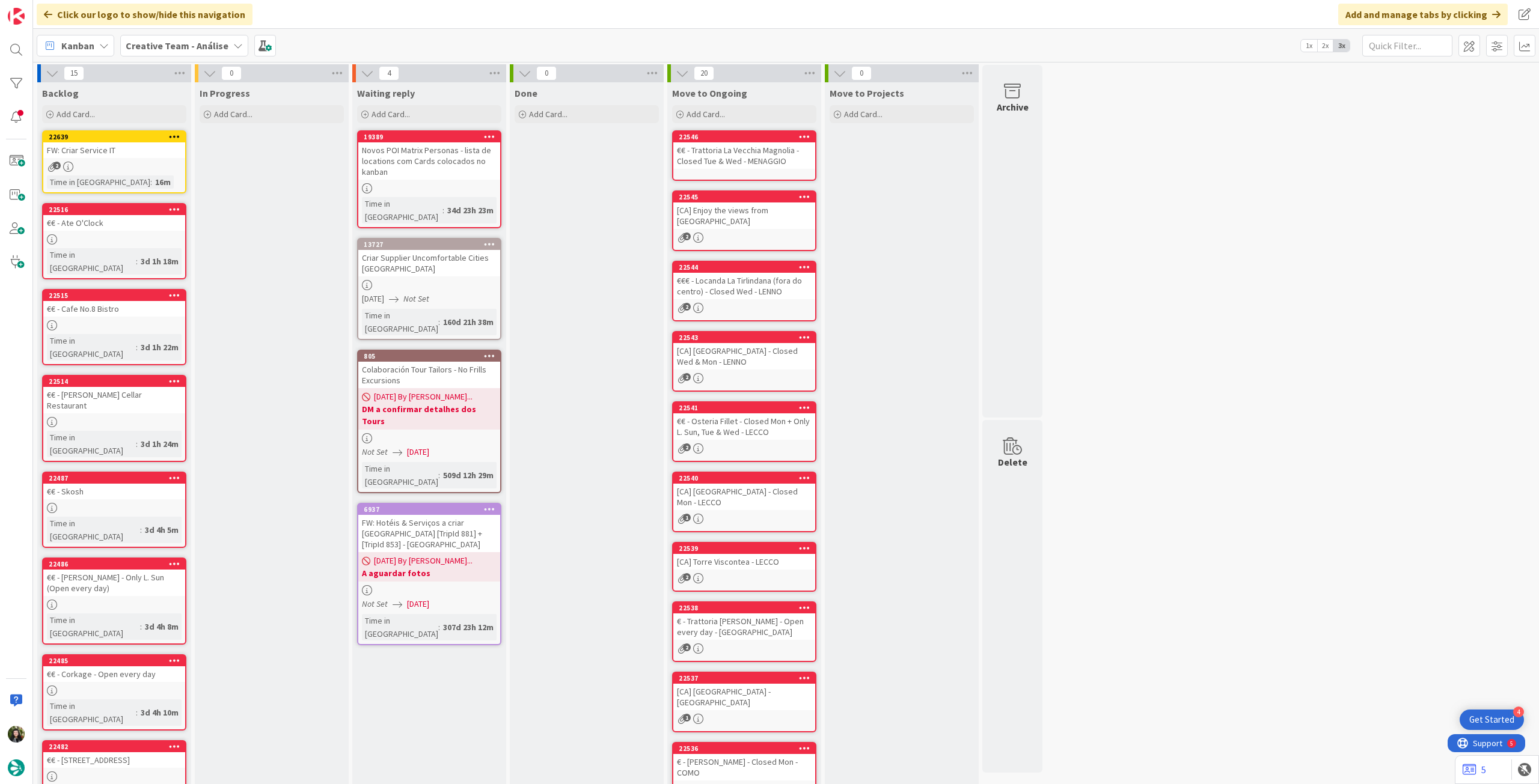
scroll to position [0, 0]
click at [158, 40] on b "Creative Team - Análise" at bounding box center [177, 46] width 103 height 12
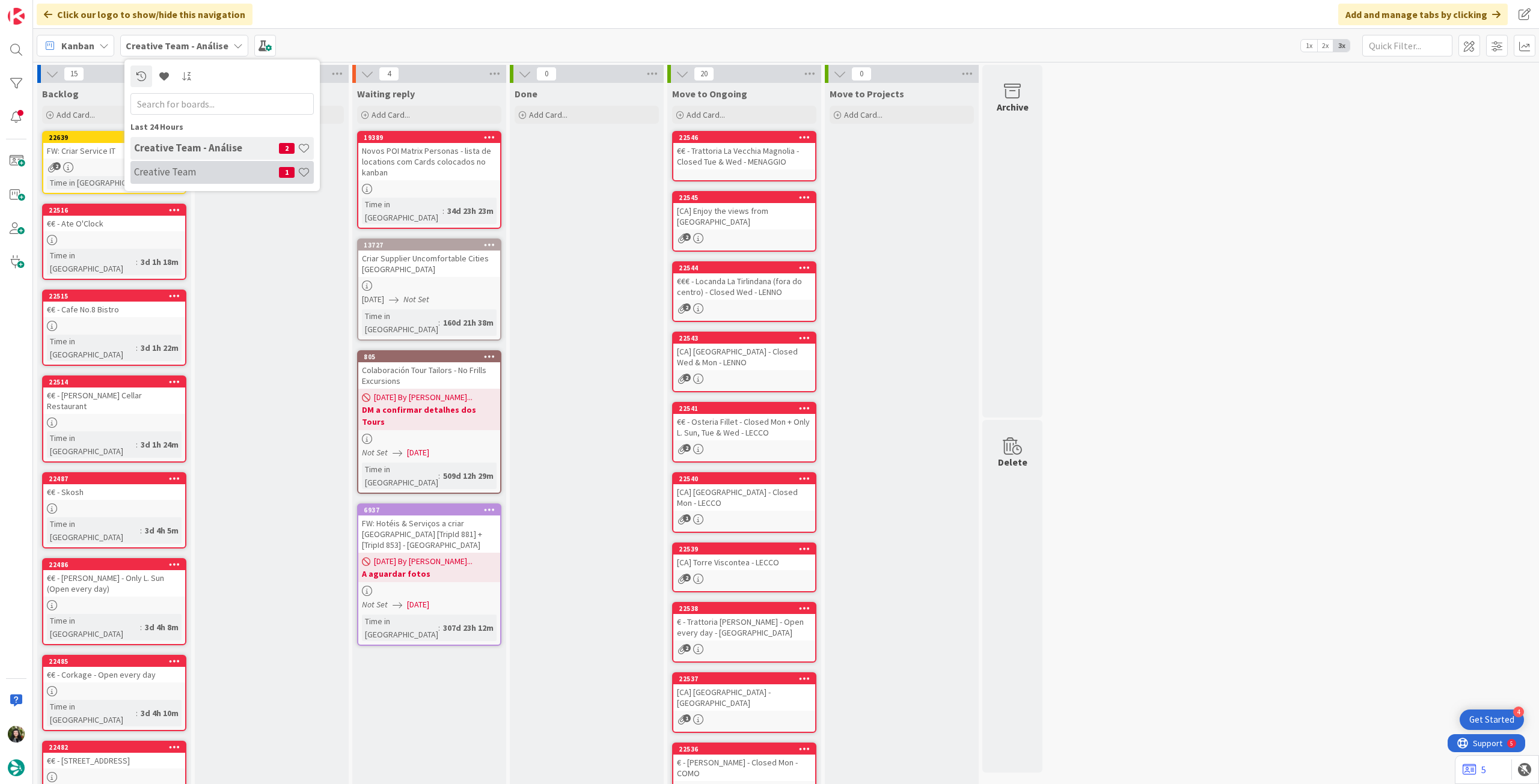
click at [192, 166] on h4 "Creative Team" at bounding box center [206, 171] width 145 height 12
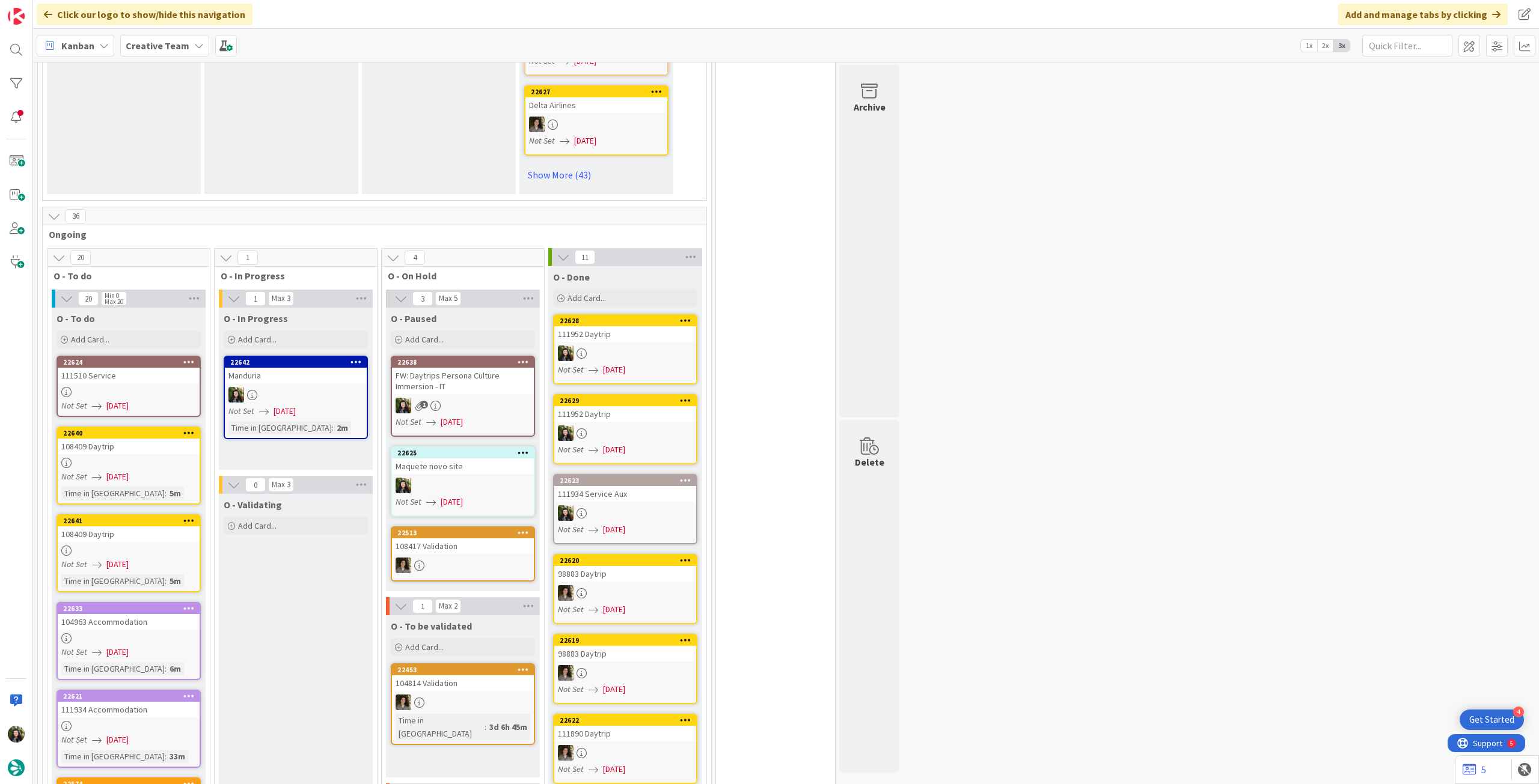
scroll to position [881, 0]
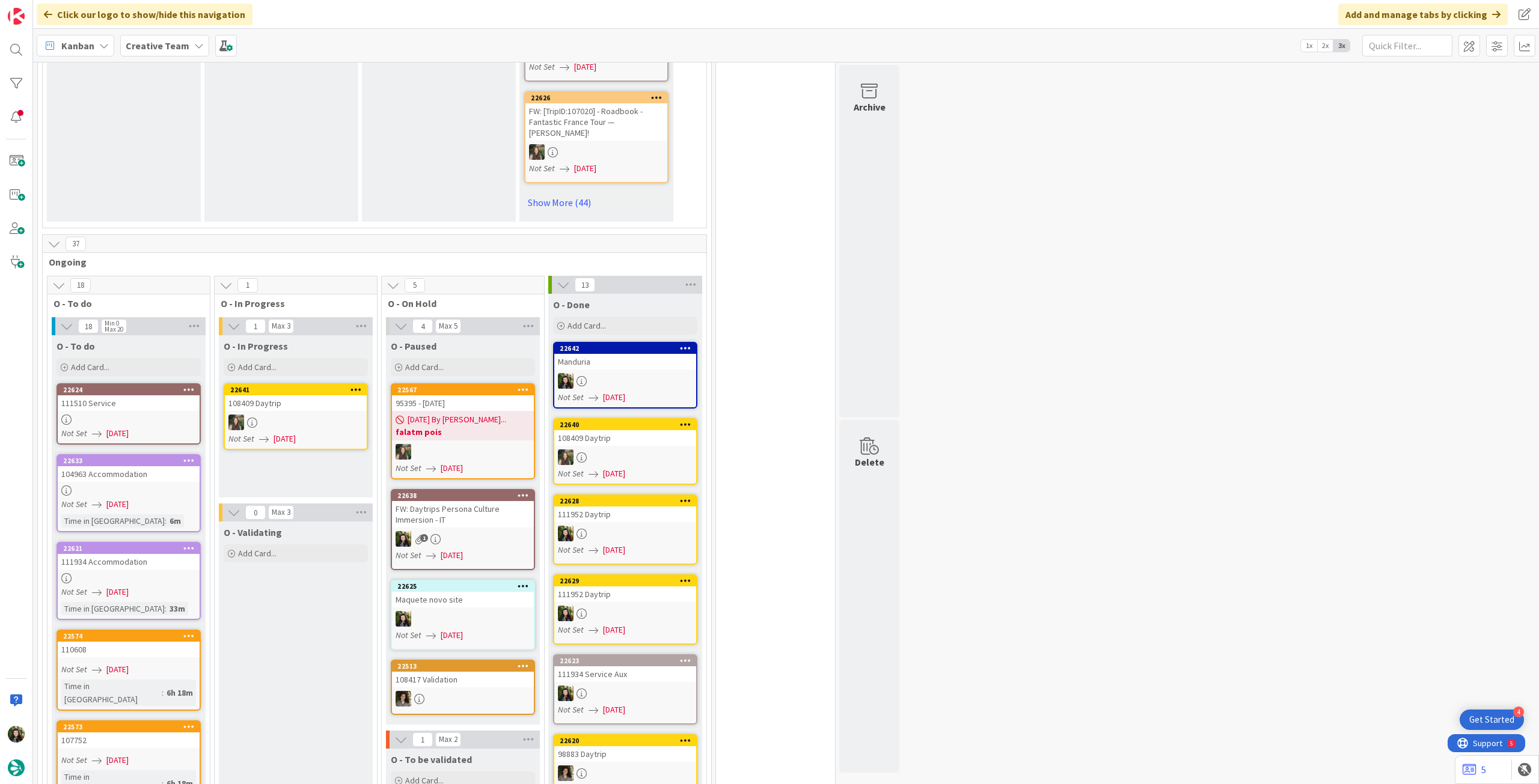
click at [629, 373] on div at bounding box center [625, 381] width 142 height 15
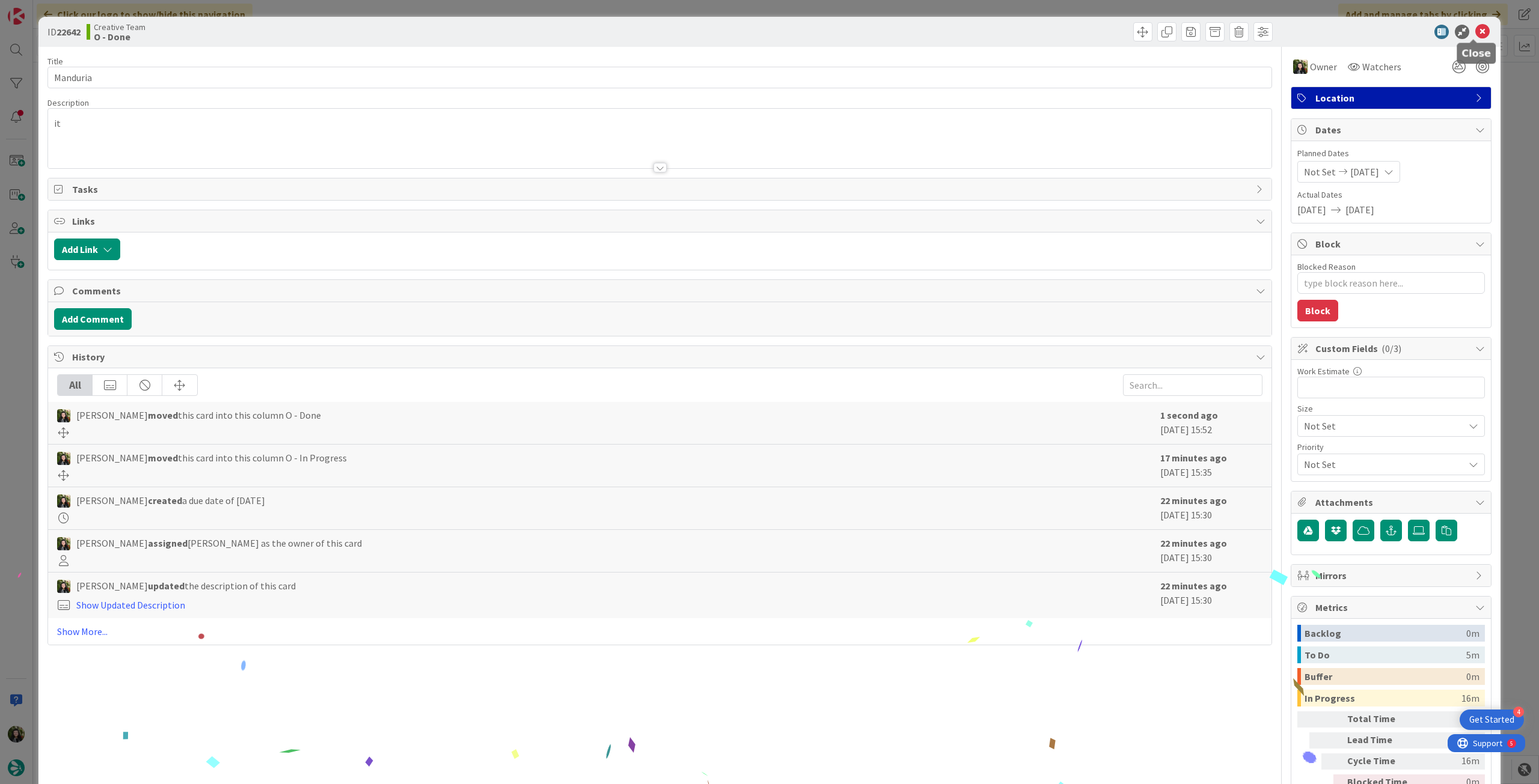
click at [1477, 38] on icon at bounding box center [1482, 32] width 15 height 15
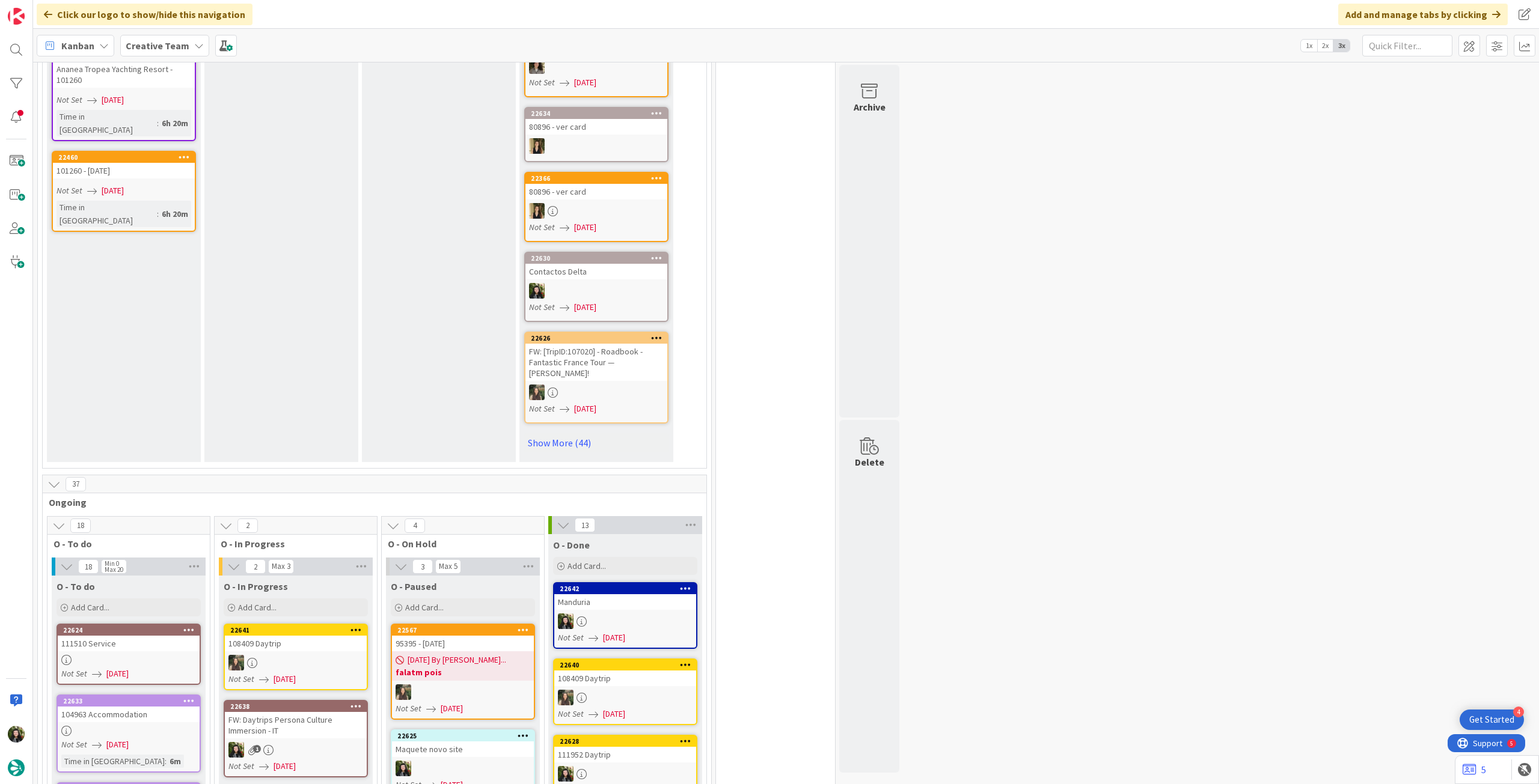
scroll to position [962, 0]
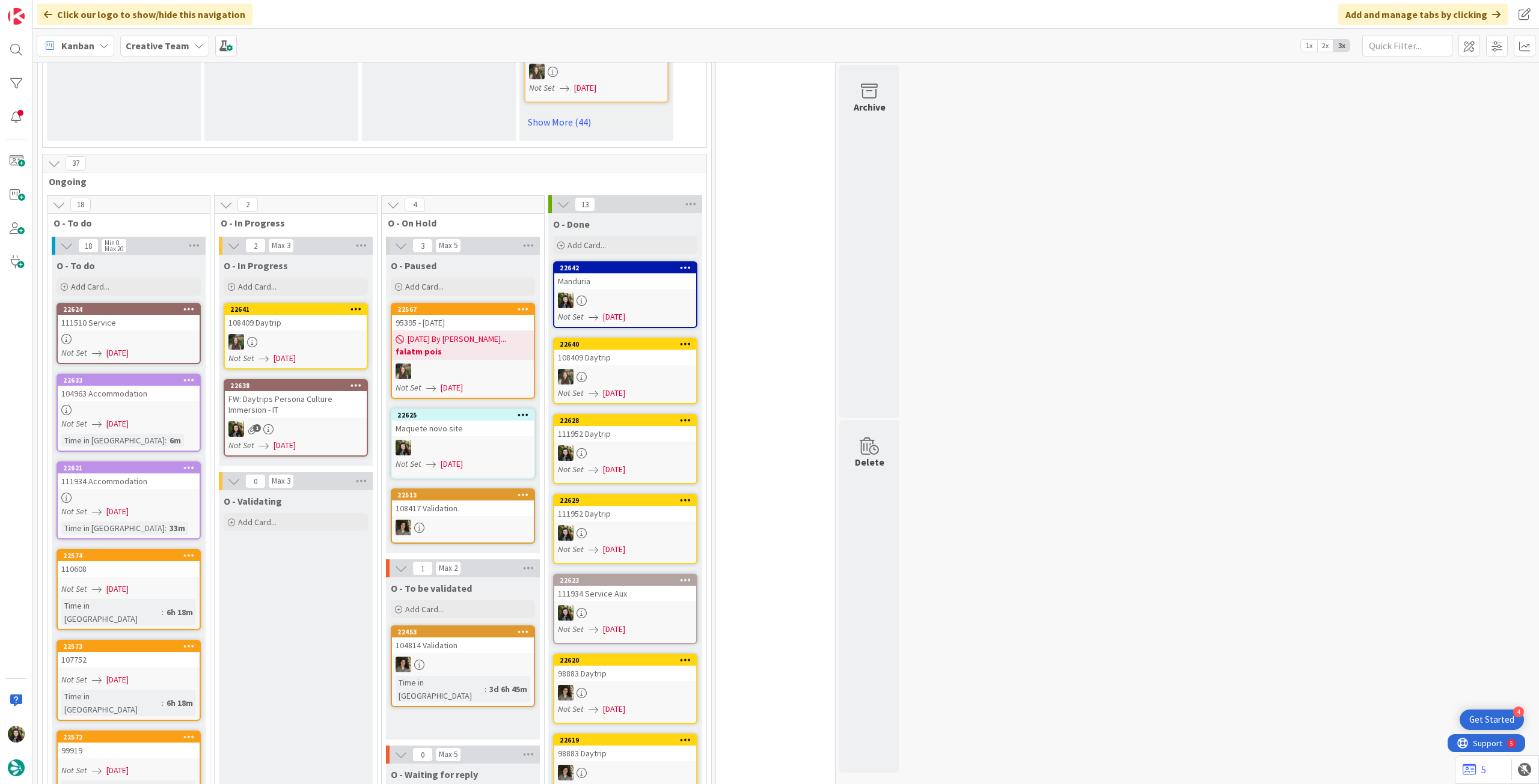
click at [299, 421] on div "1" at bounding box center [296, 429] width 142 height 15
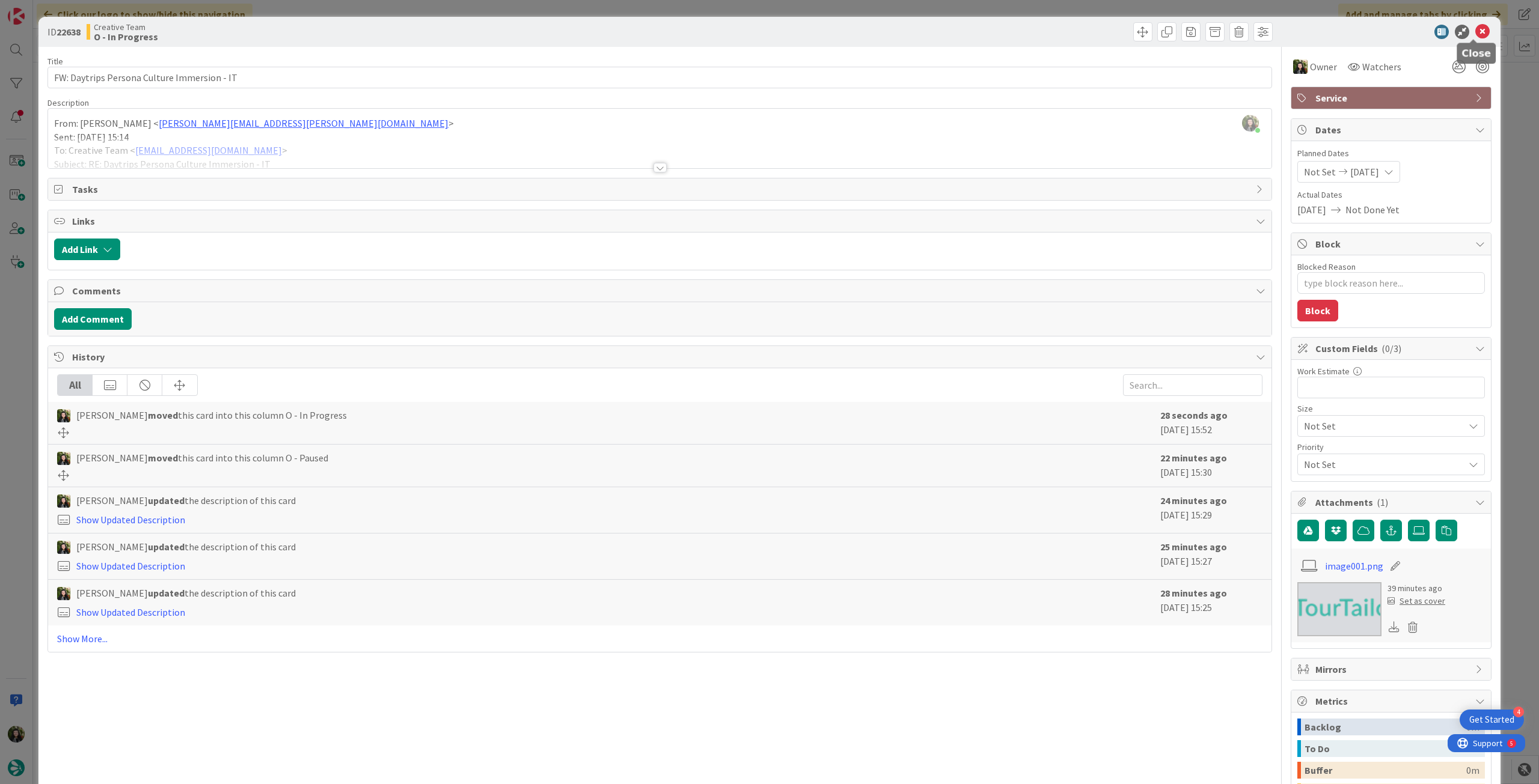
click at [1475, 31] on icon at bounding box center [1482, 32] width 15 height 15
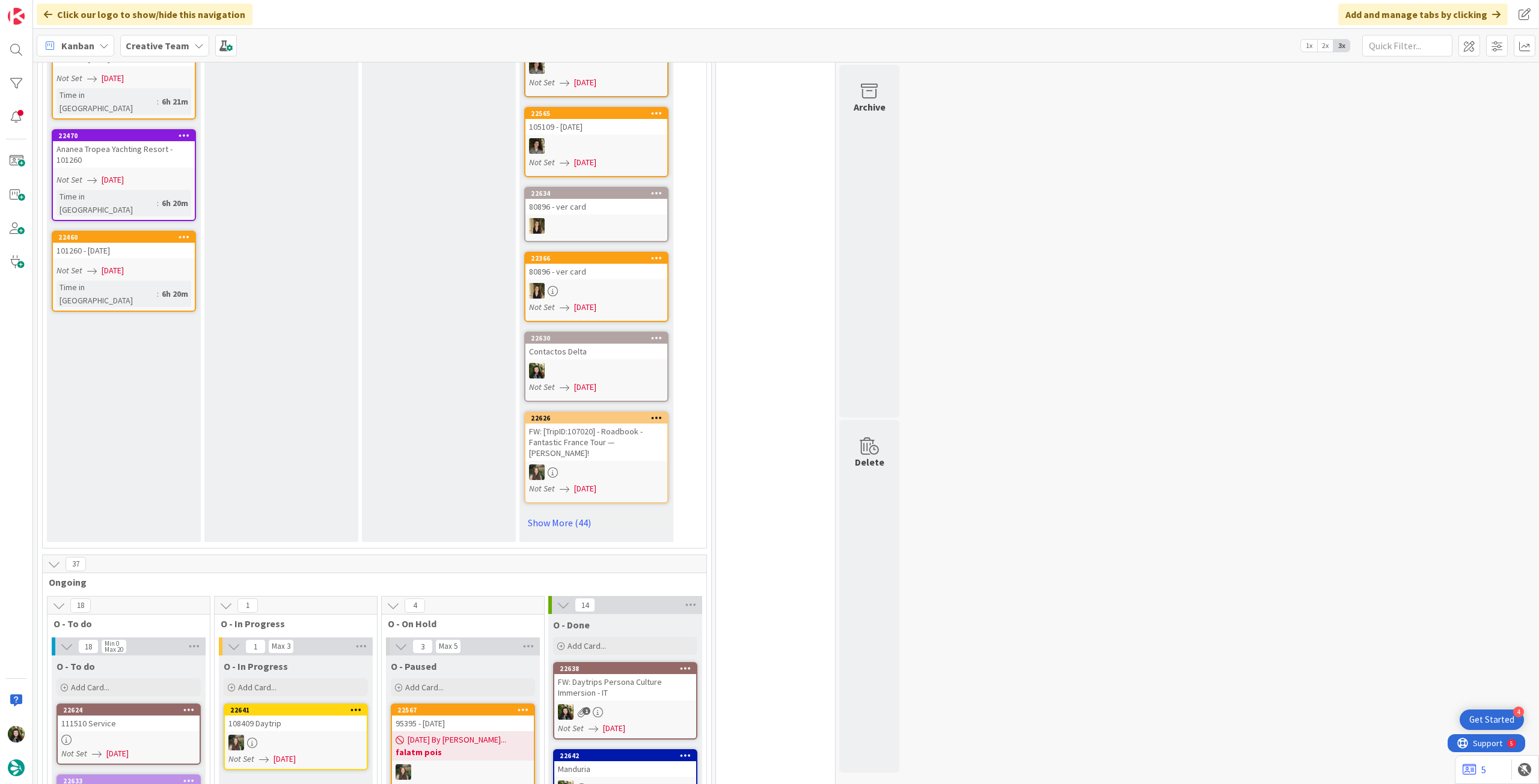
scroll to position [801, 0]
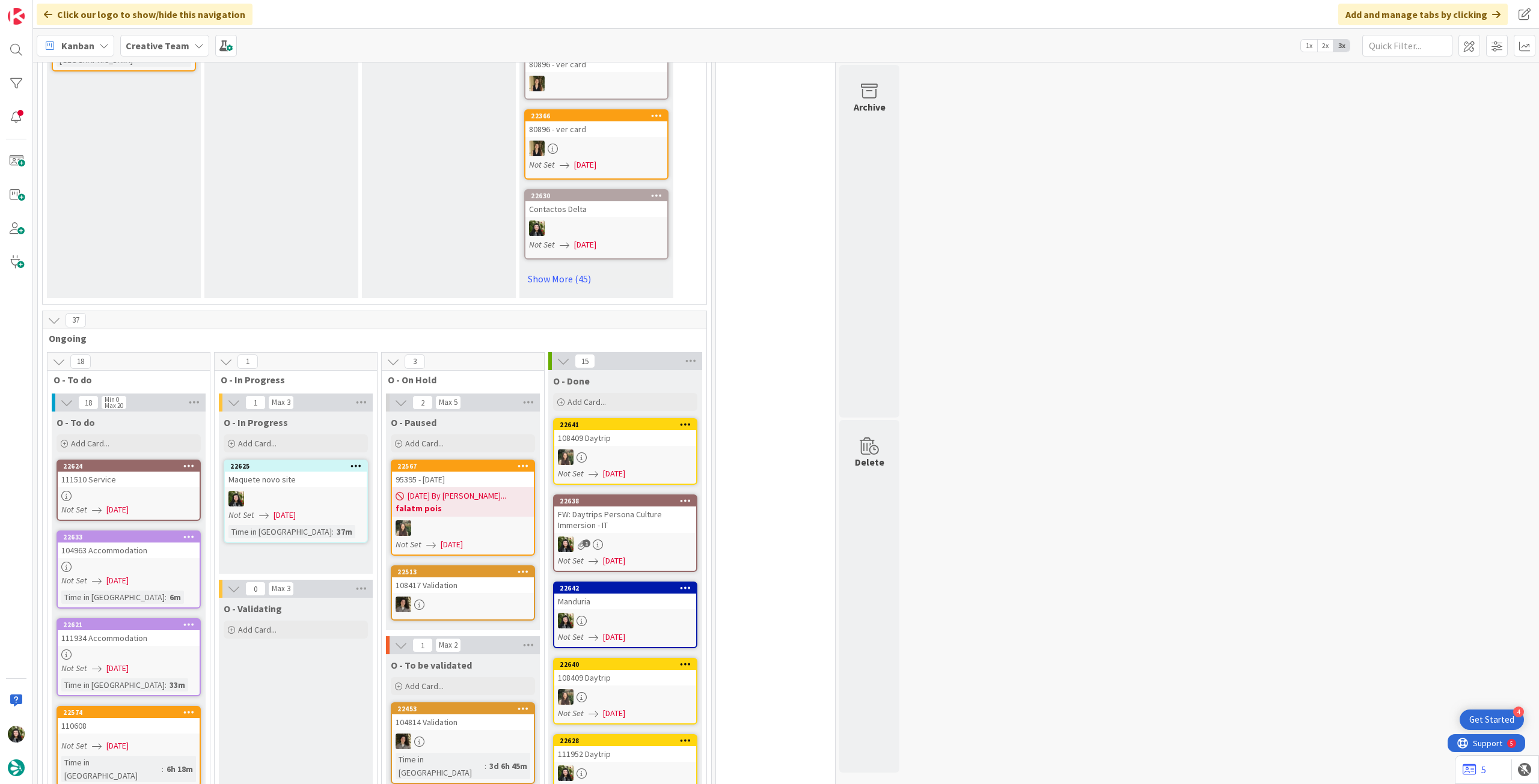
click at [149, 40] on b "Creative Team" at bounding box center [157, 46] width 64 height 12
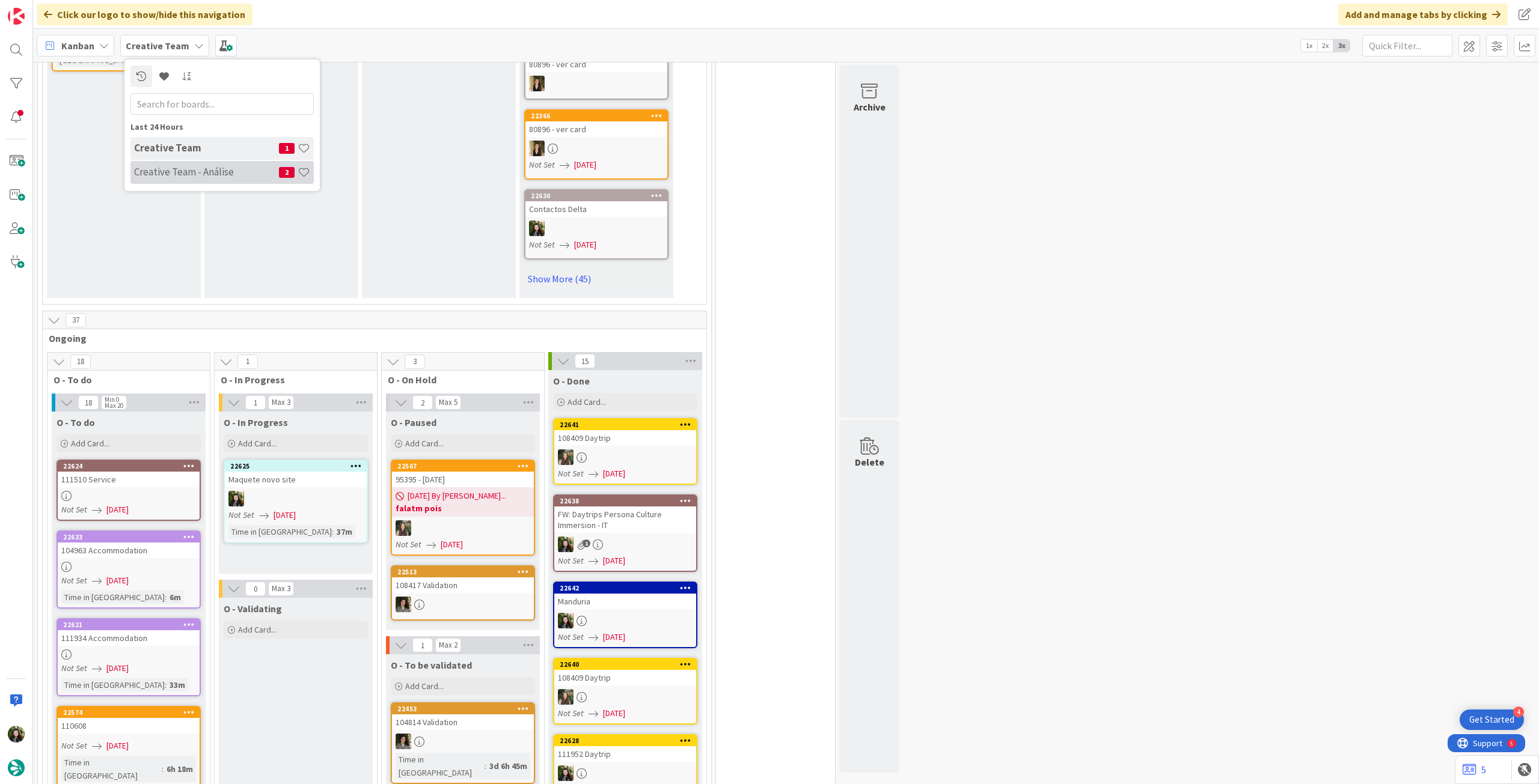
click at [163, 166] on h4 "Creative Team - Análise" at bounding box center [206, 171] width 145 height 12
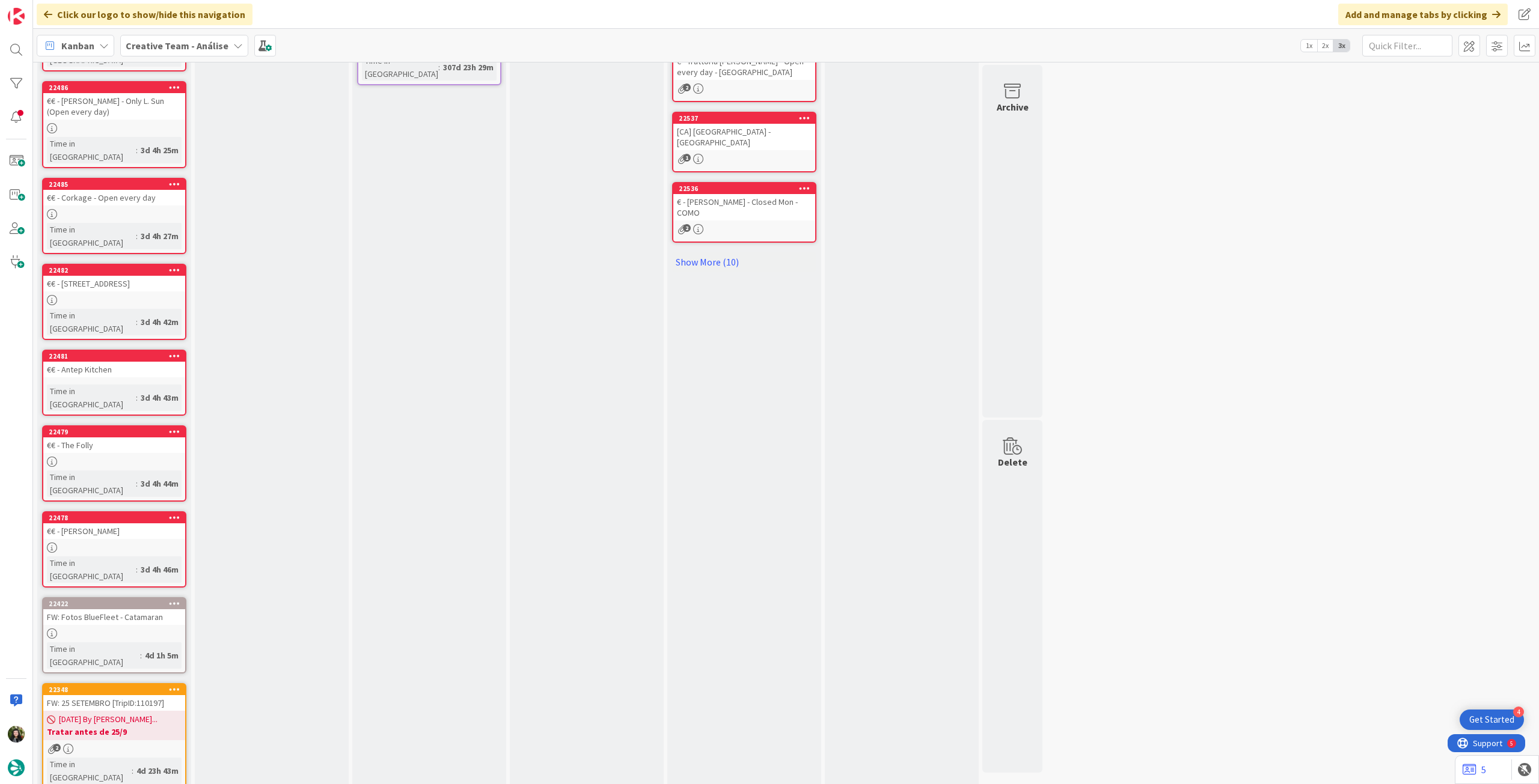
scroll to position [596, 0]
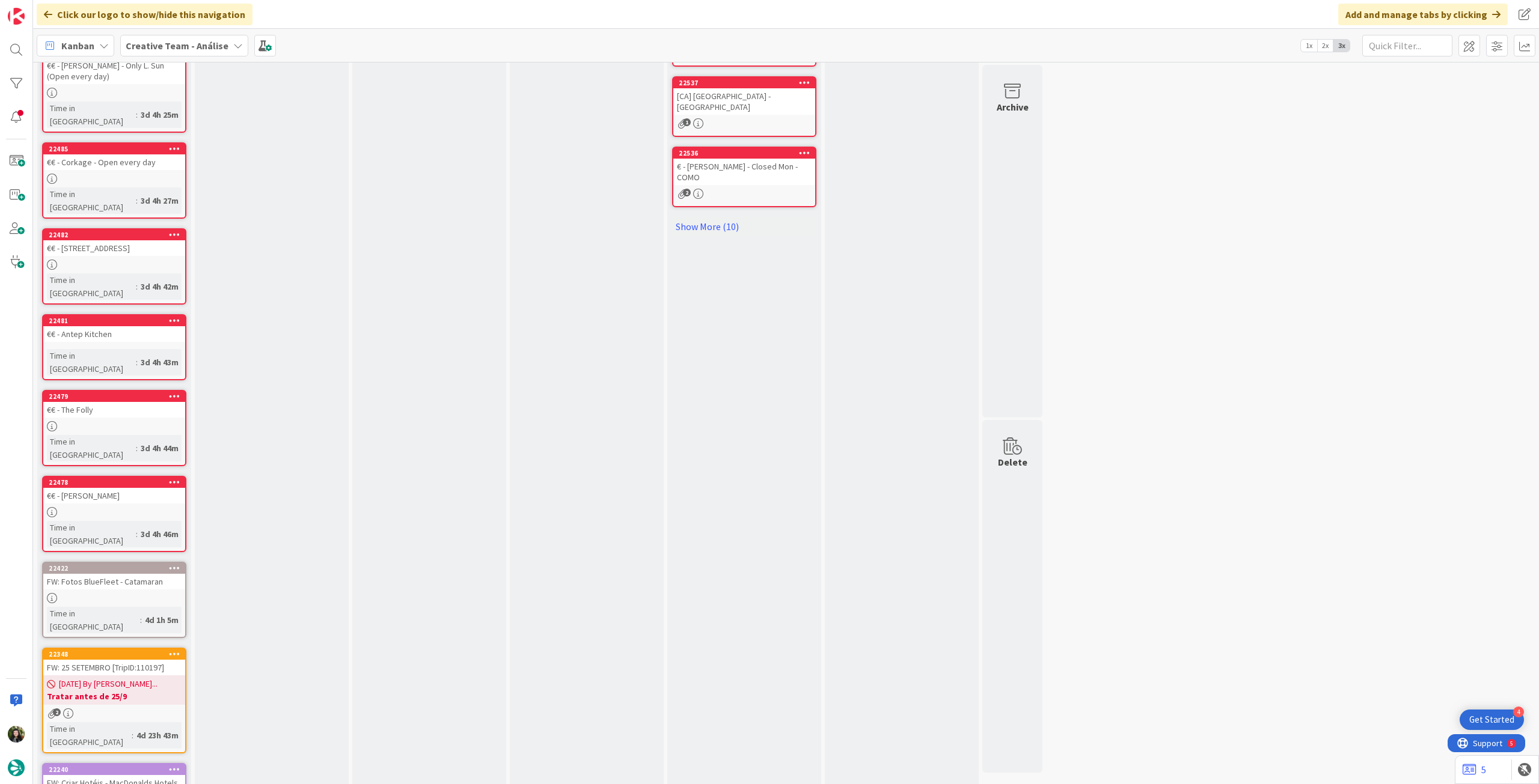
click at [130, 691] on b "Tratar antes de 25/9" at bounding box center [114, 696] width 135 height 12
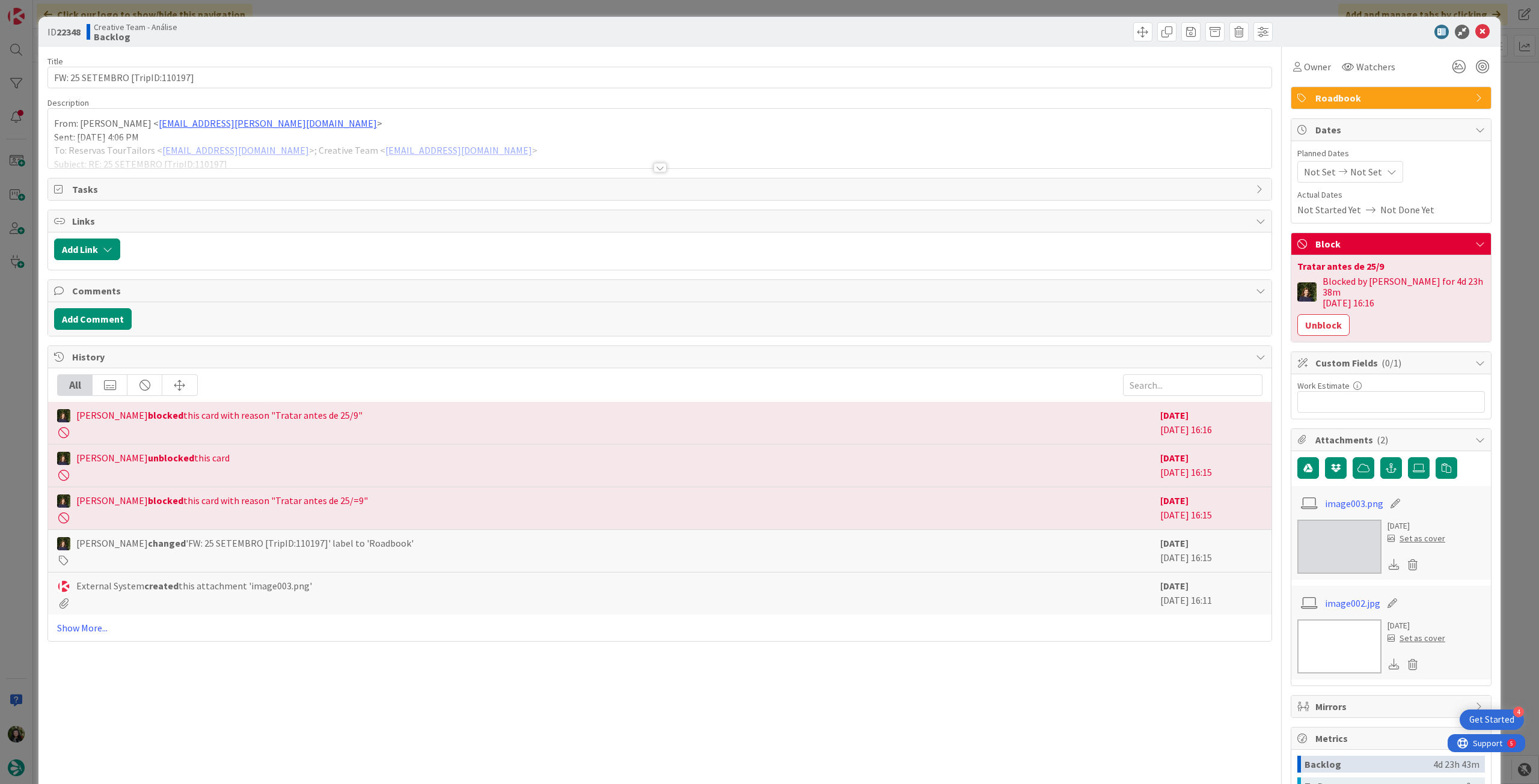
click at [281, 135] on p "Sent: Wednesday, 3 September, 2025 4:06 PM" at bounding box center [659, 138] width 1211 height 14
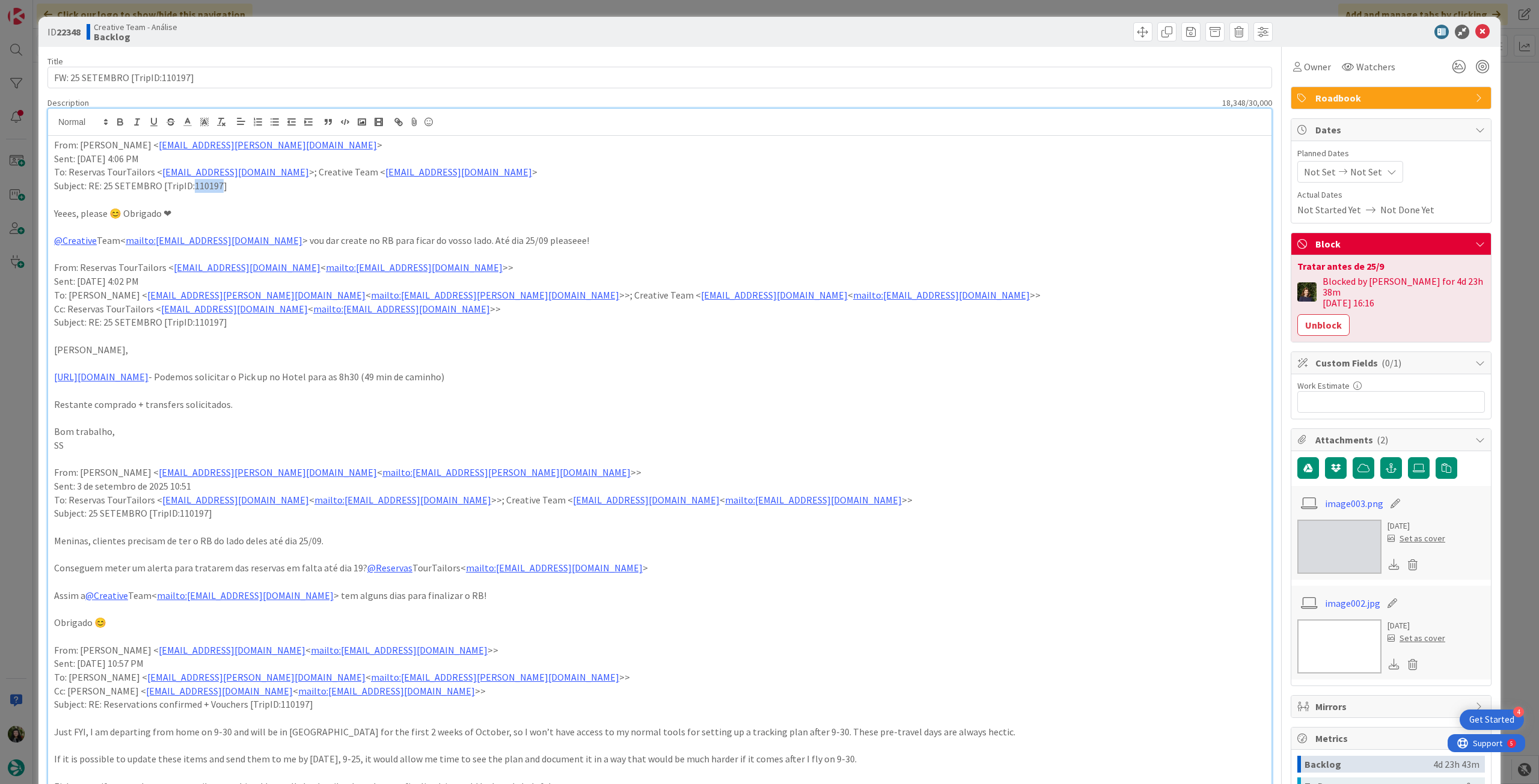
drag, startPoint x: 194, startPoint y: 185, endPoint x: 220, endPoint y: 184, distance: 26.0
click at [220, 184] on p "Subject: RE: 25 SETEMBRO [TripID:110197]" at bounding box center [659, 186] width 1211 height 14
click at [1480, 31] on icon at bounding box center [1482, 32] width 15 height 15
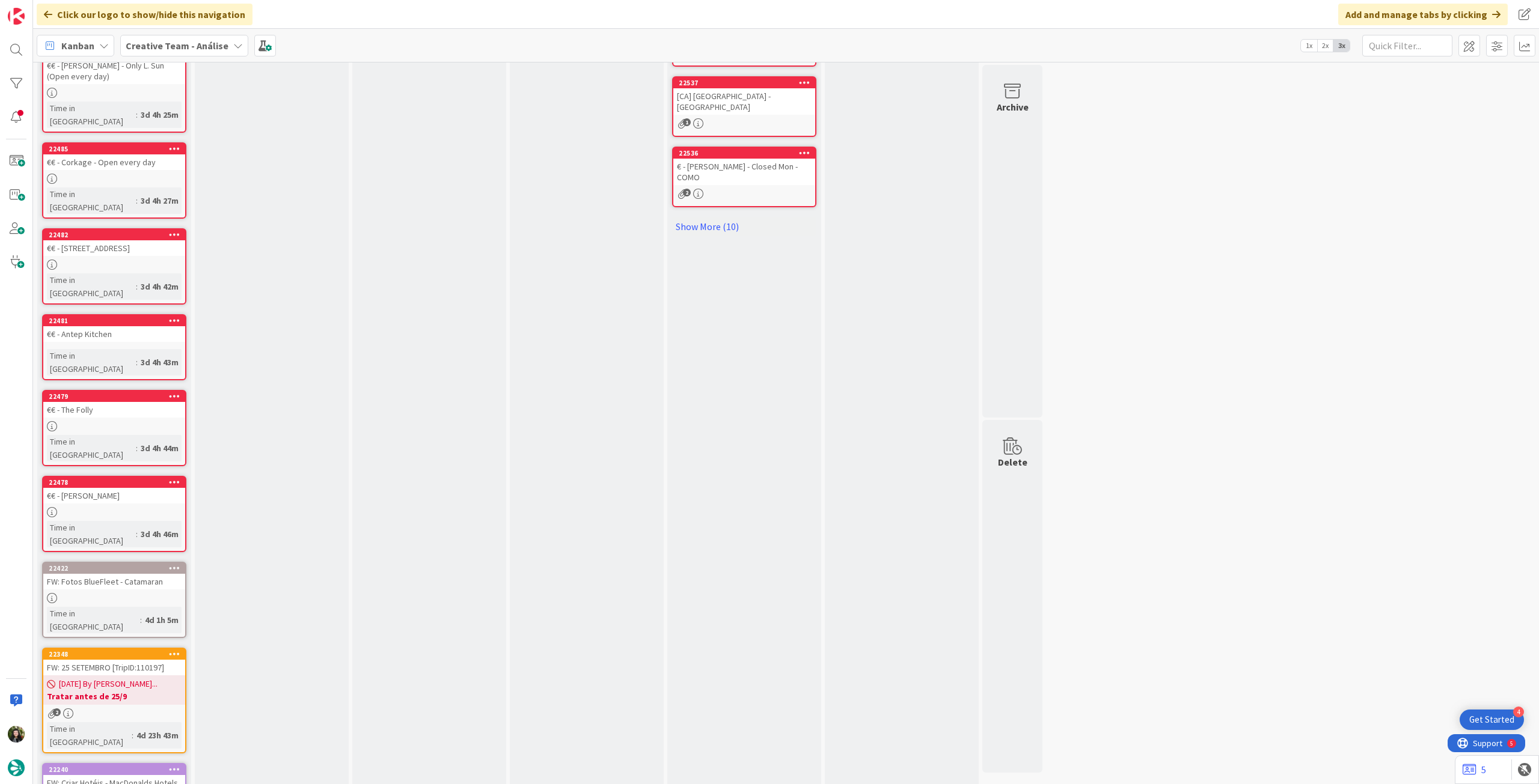
click at [179, 56] on div "Kanban Creative Team - Análise 1x 2x 3x" at bounding box center [786, 45] width 1506 height 33
click at [186, 44] on b "Creative Team - Análise" at bounding box center [177, 46] width 103 height 12
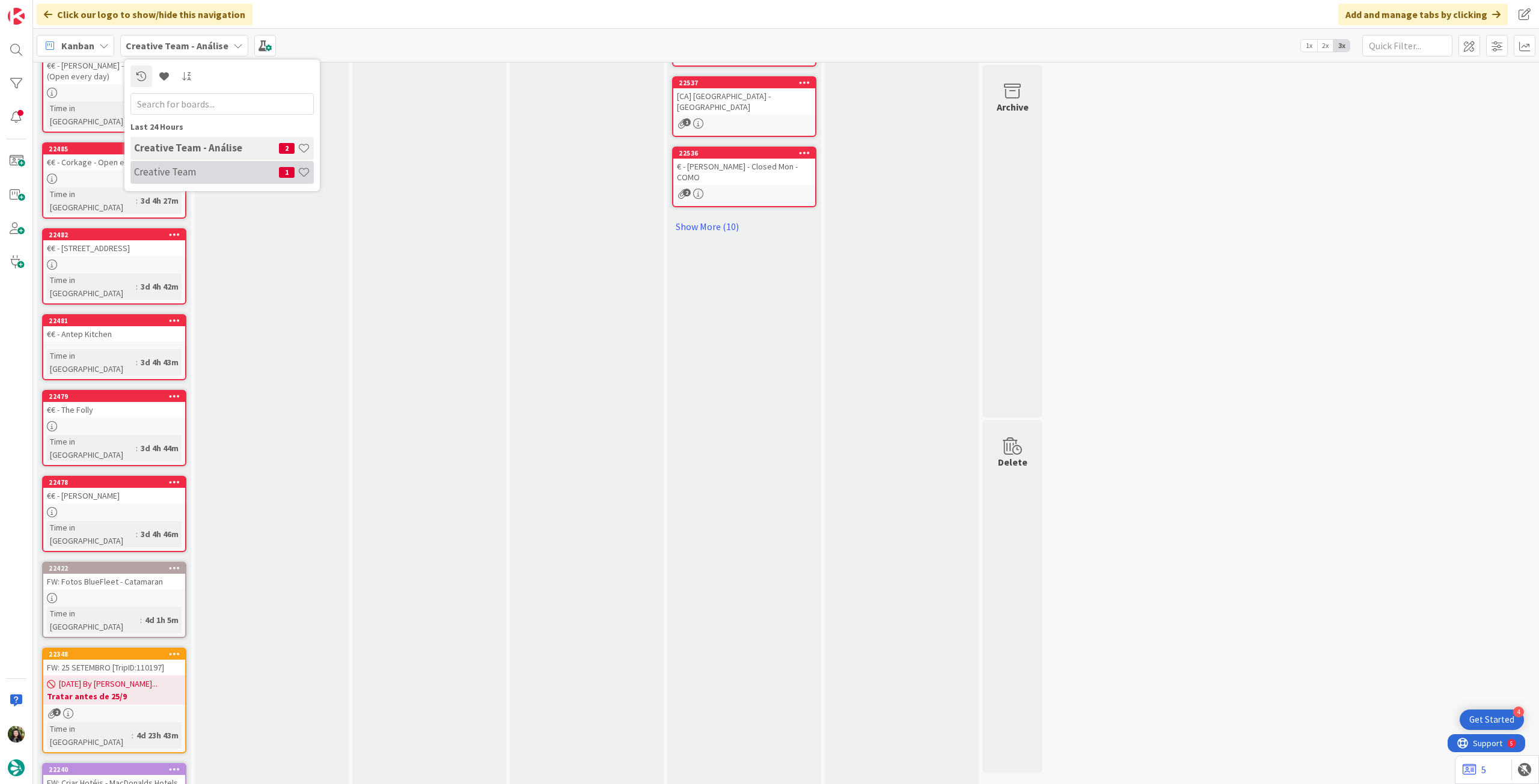
click at [192, 168] on h4 "Creative Team" at bounding box center [206, 171] width 145 height 12
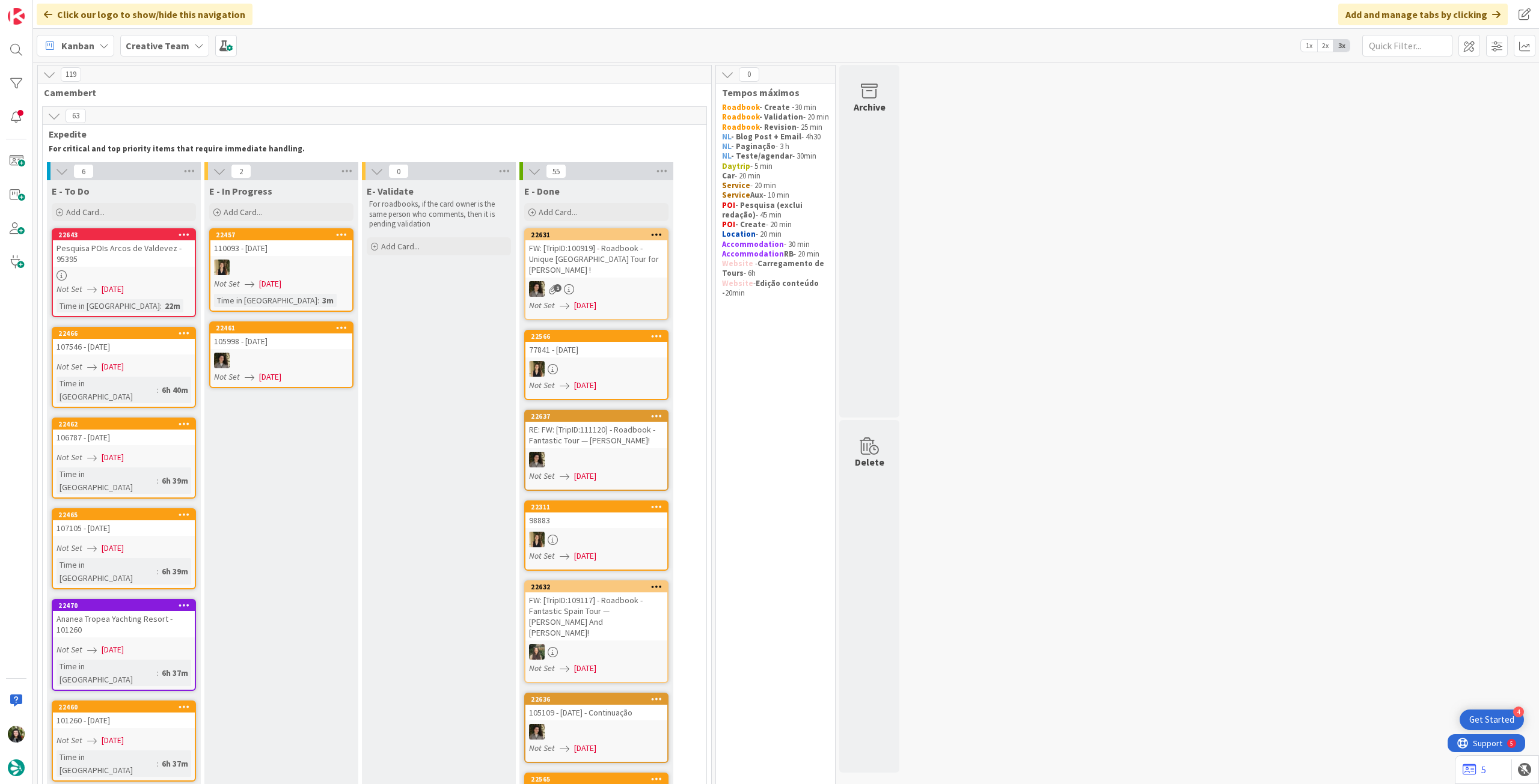
click at [161, 47] on b "Creative Team" at bounding box center [157, 46] width 64 height 12
click at [164, 168] on h4 "Creative Team - Análise" at bounding box center [206, 171] width 145 height 12
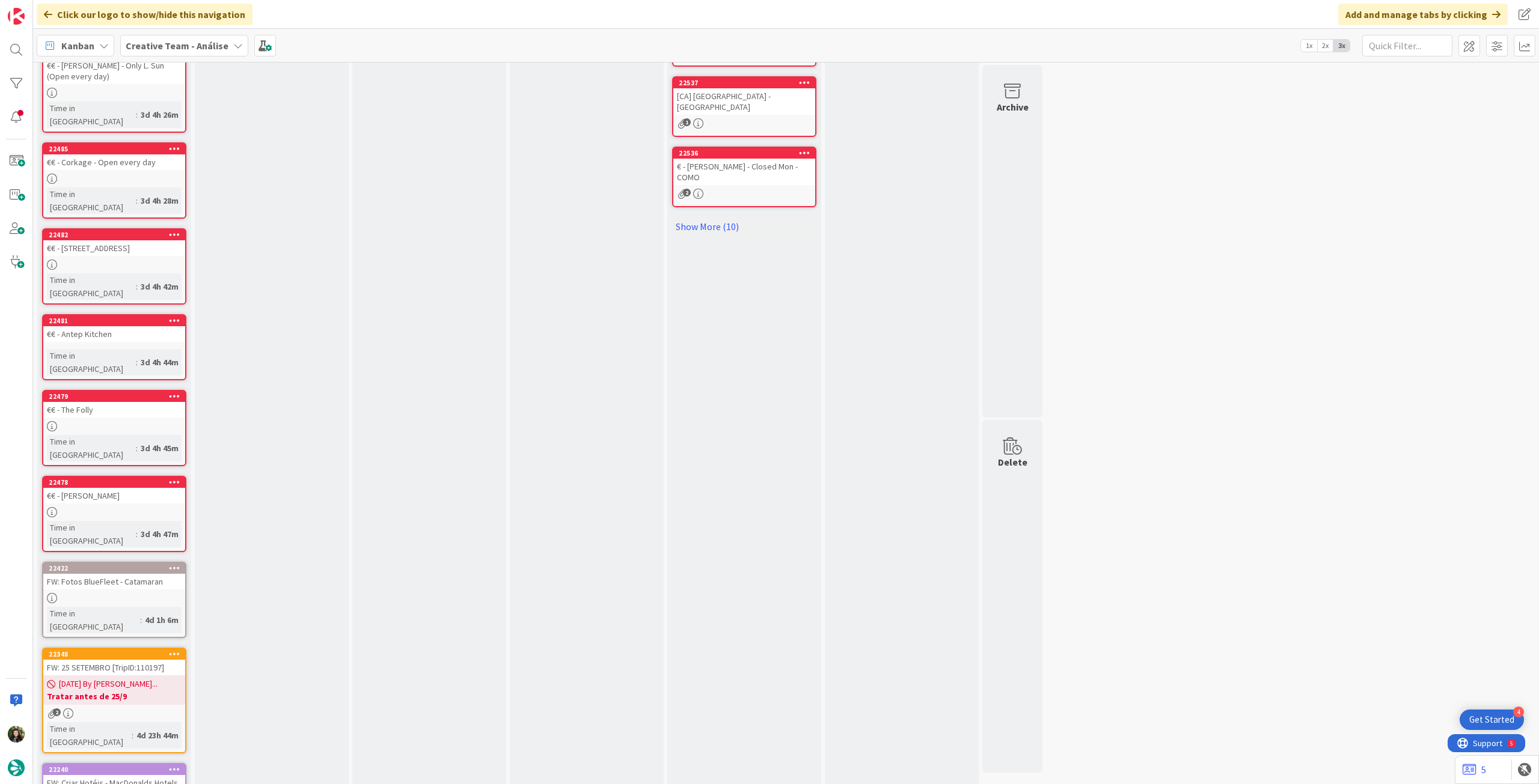
click at [172, 650] on icon at bounding box center [175, 654] width 11 height 8
click at [190, 705] on button "Delete" at bounding box center [192, 715] width 45 height 22
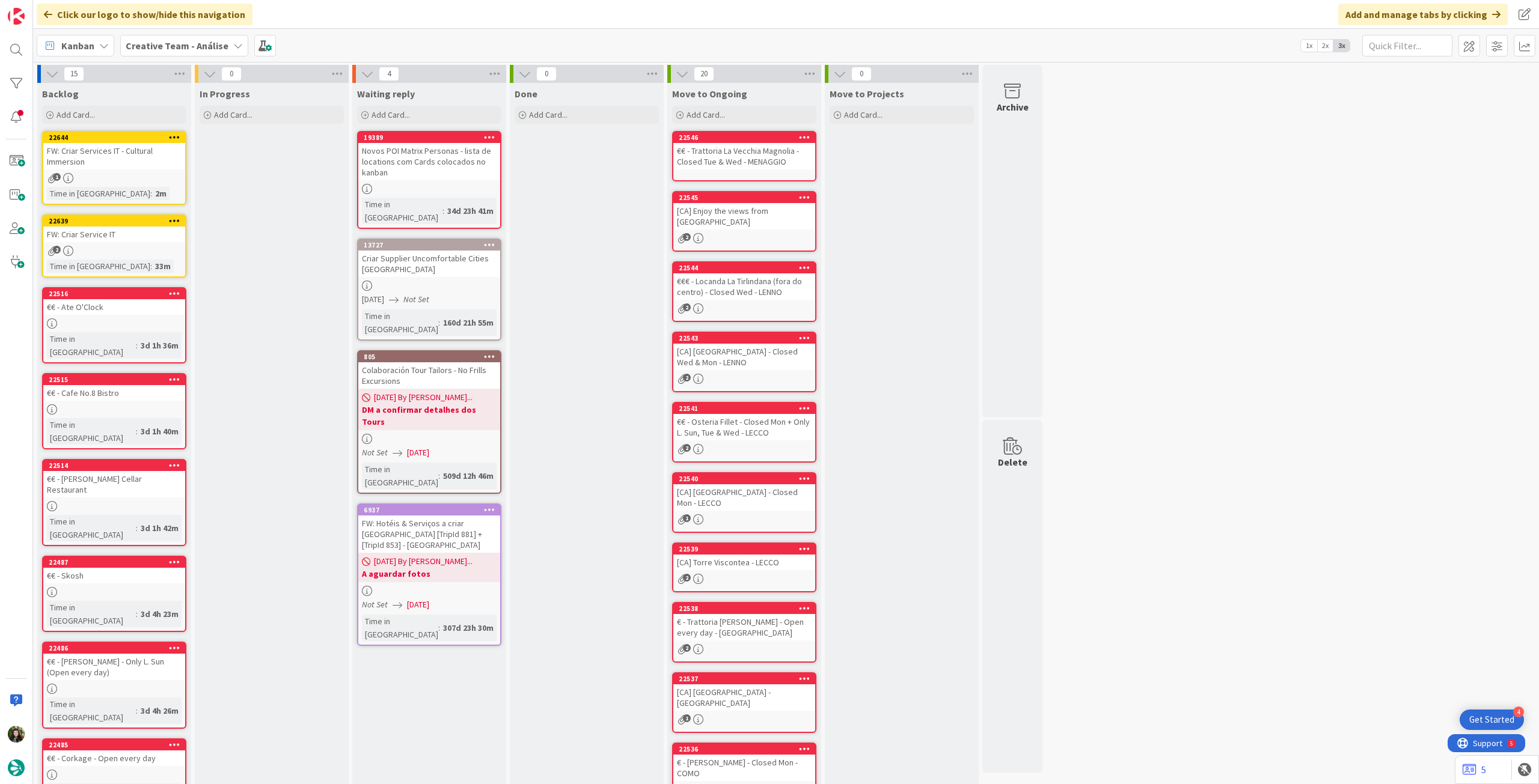
click at [175, 56] on div "Creative Team - Análise" at bounding box center [184, 46] width 128 height 22
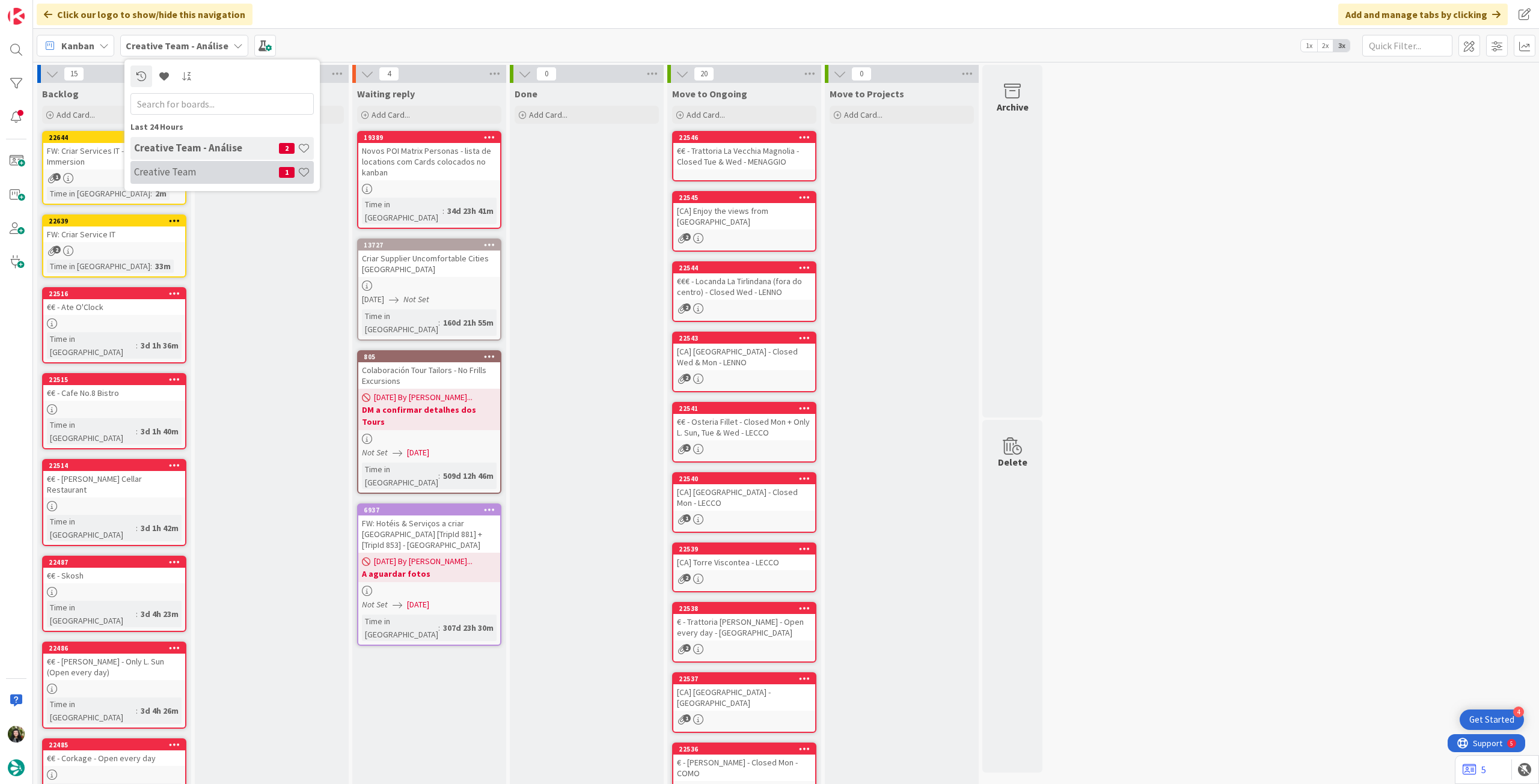
click at [182, 175] on h4 "Creative Team" at bounding box center [206, 171] width 145 height 12
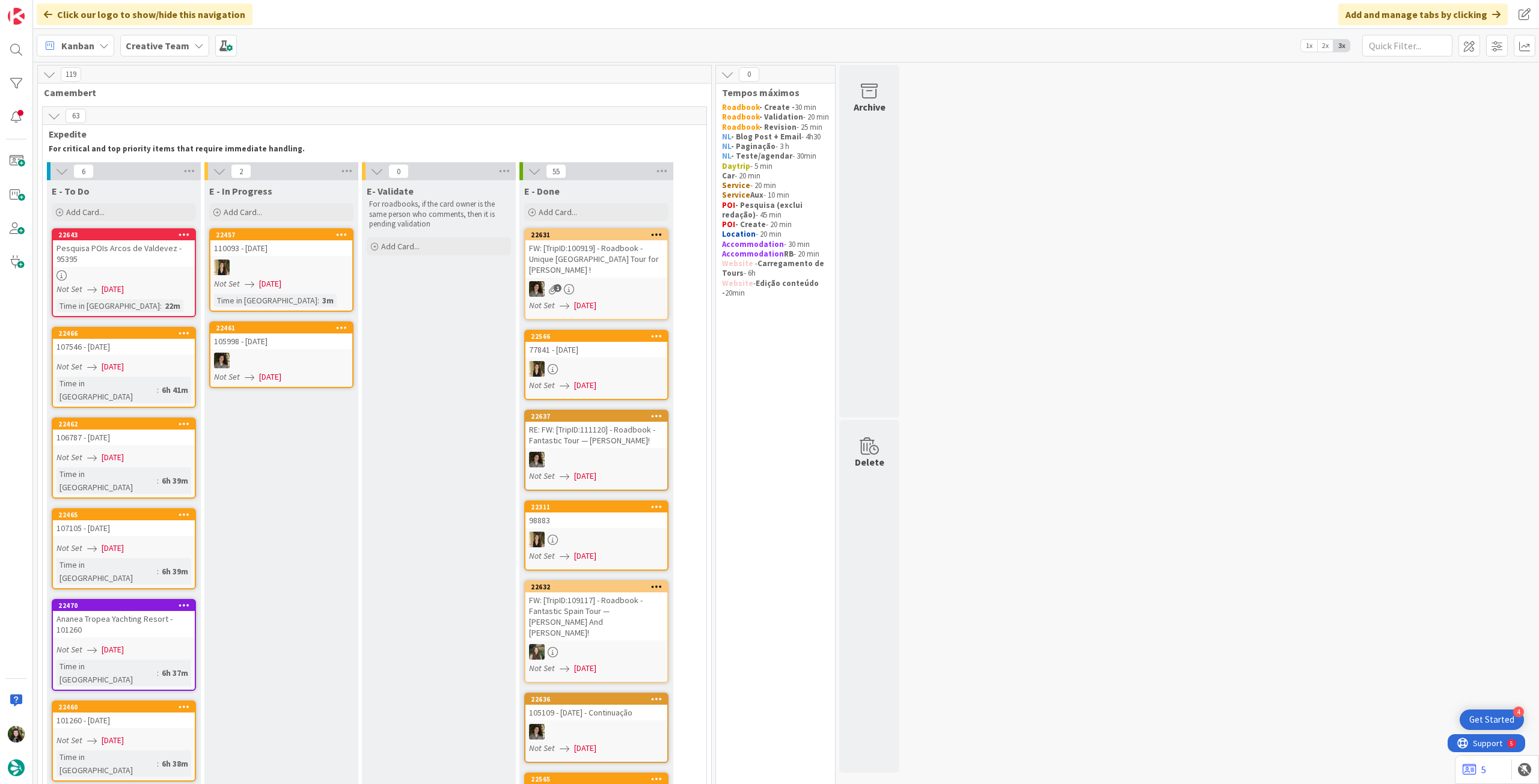
click at [166, 44] on b "Creative Team" at bounding box center [157, 46] width 64 height 12
click at [181, 168] on h4 "Creative Team - Análise" at bounding box center [206, 171] width 145 height 12
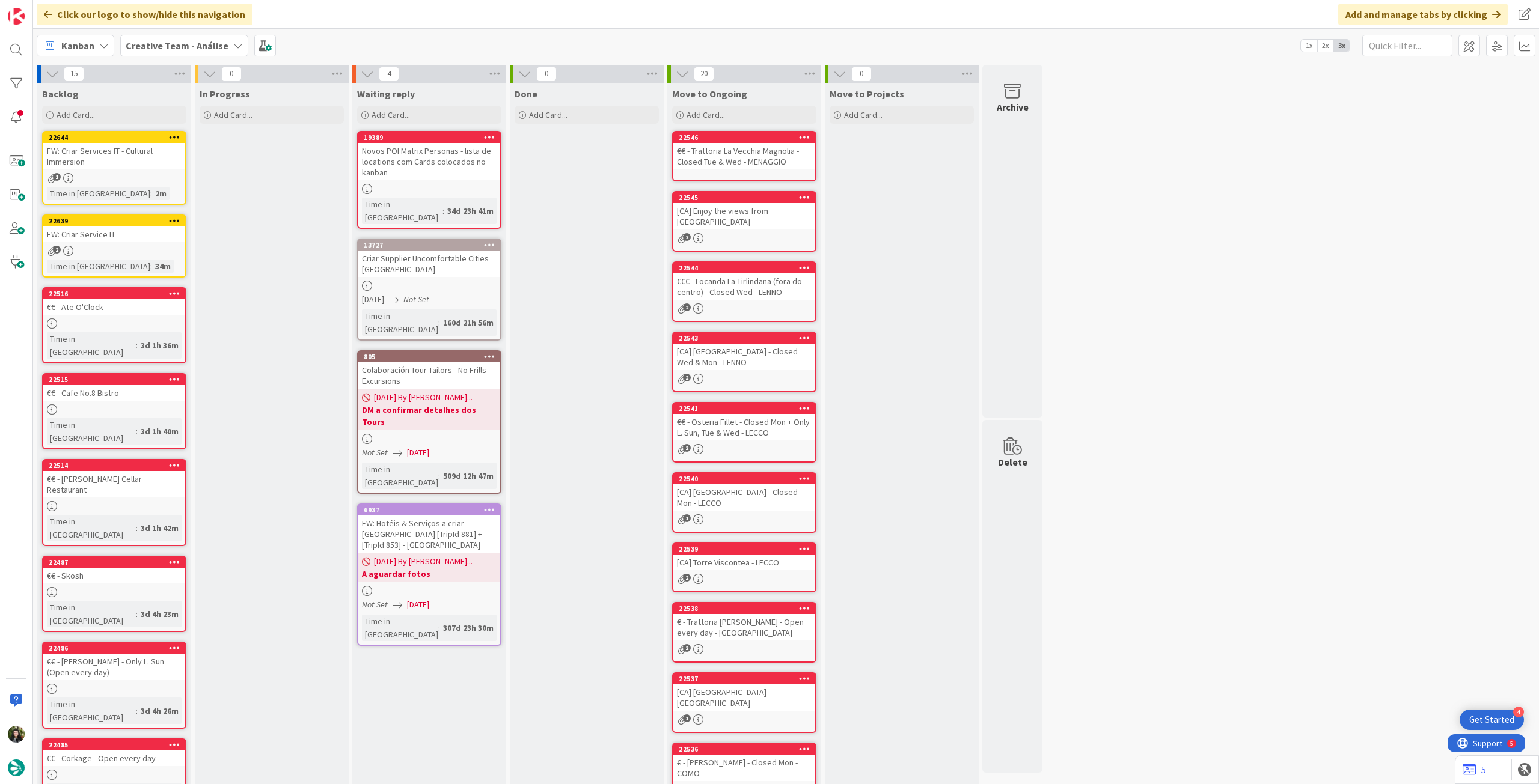
scroll to position [119, 0]
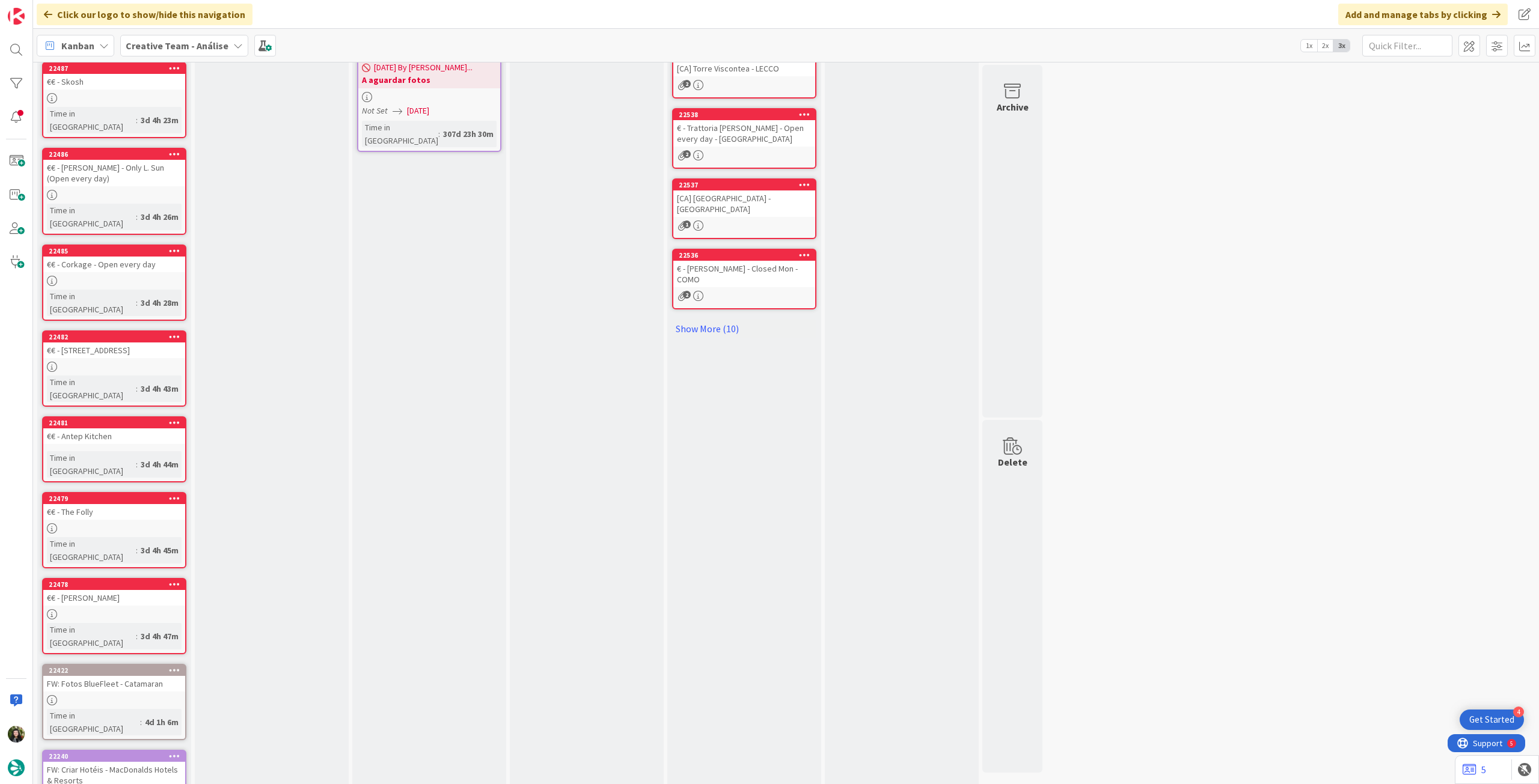
scroll to position [0, 0]
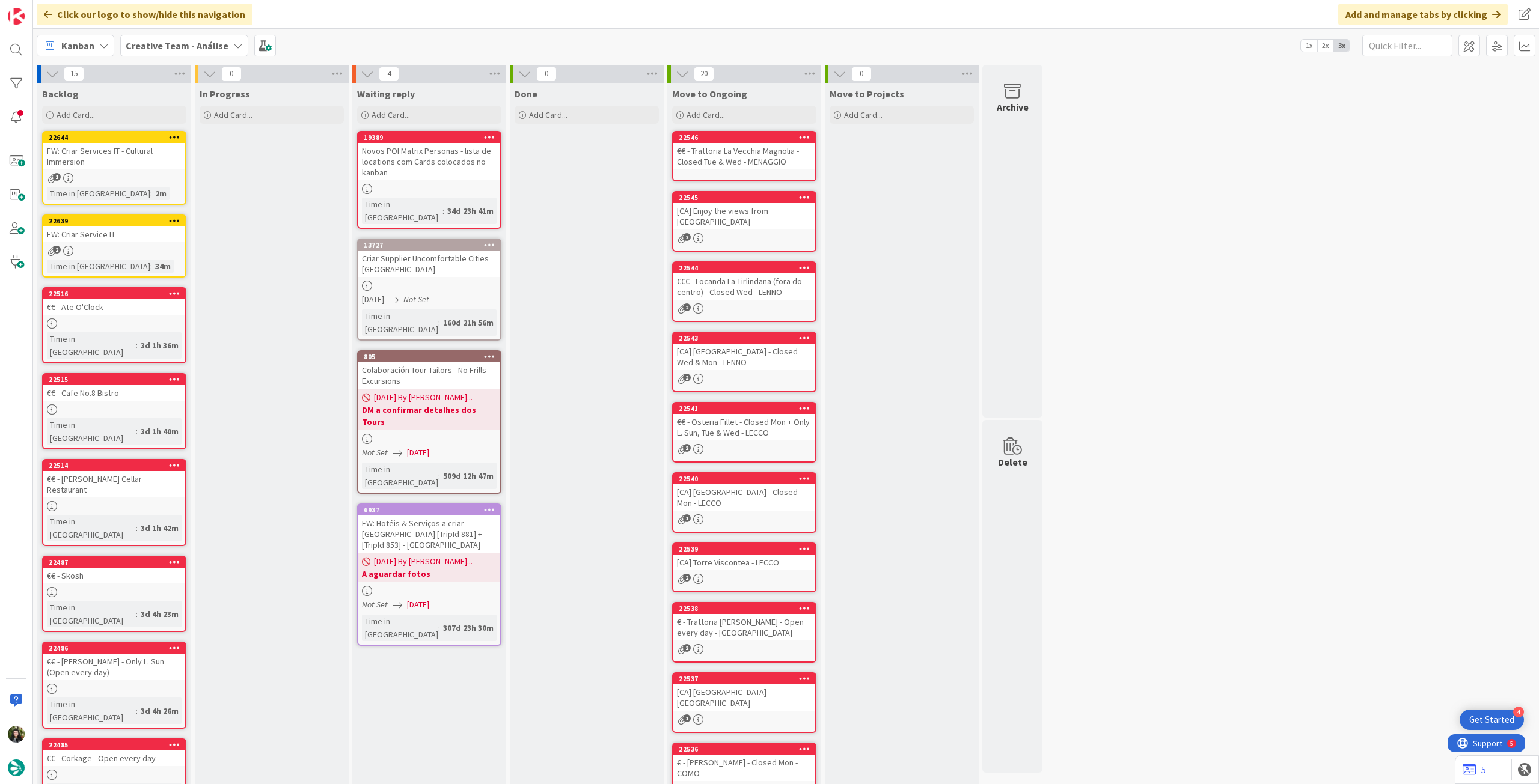
click at [207, 43] on b "Creative Team - Análise" at bounding box center [177, 46] width 103 height 12
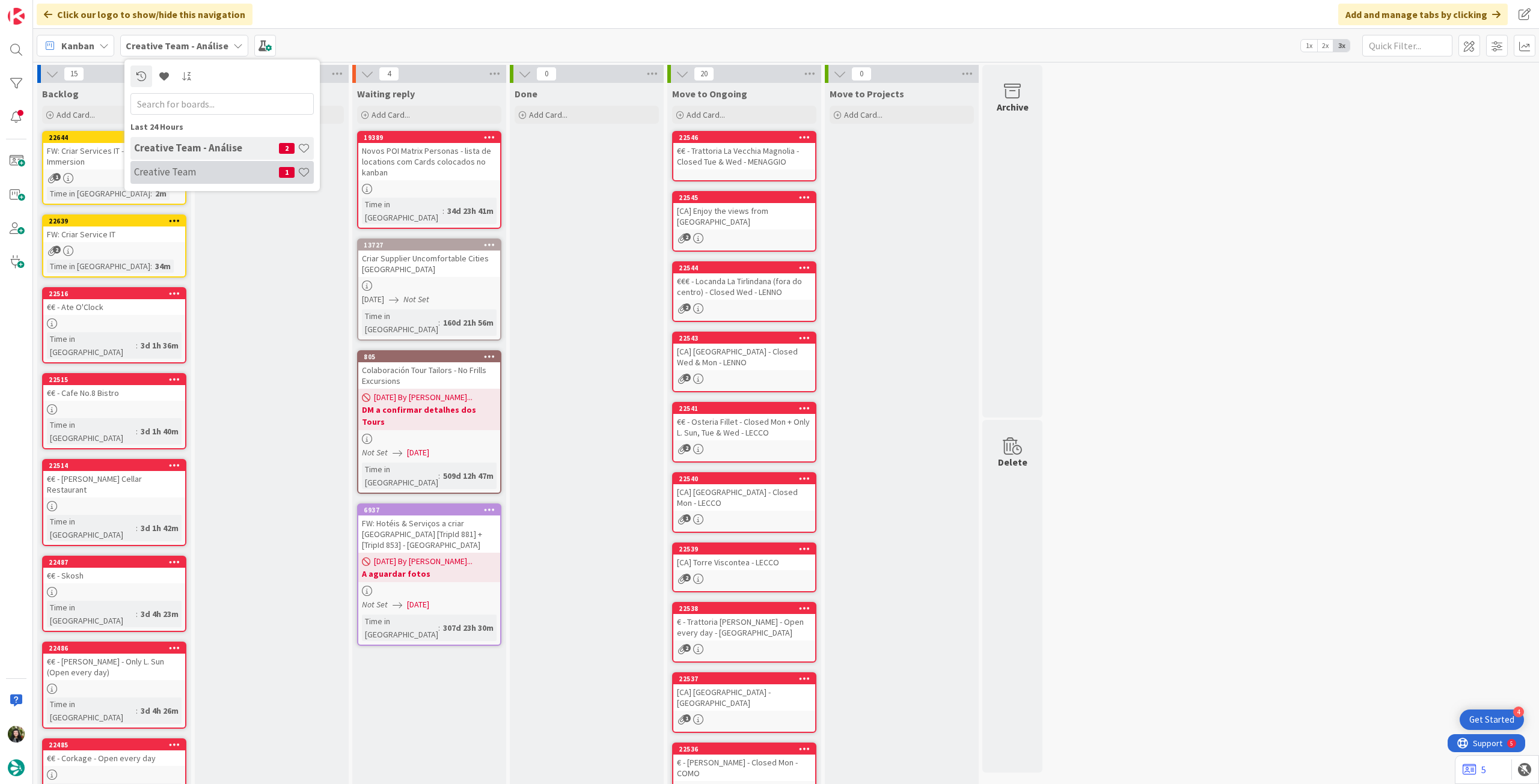
click at [191, 168] on h4 "Creative Team" at bounding box center [206, 171] width 145 height 12
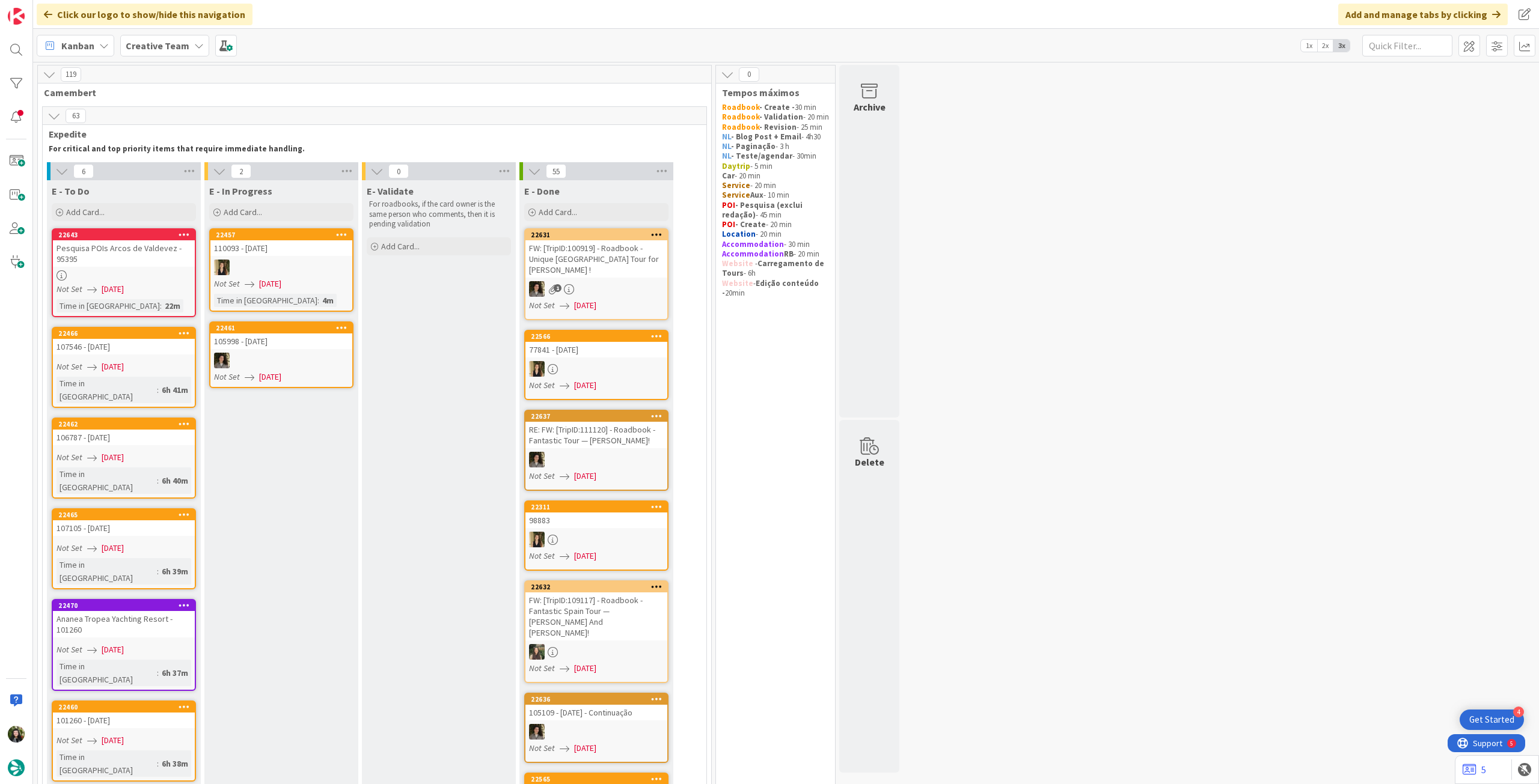
click at [175, 44] on b "Creative Team" at bounding box center [157, 46] width 64 height 12
click at [186, 169] on h4 "Creative Team - Análise" at bounding box center [206, 171] width 145 height 12
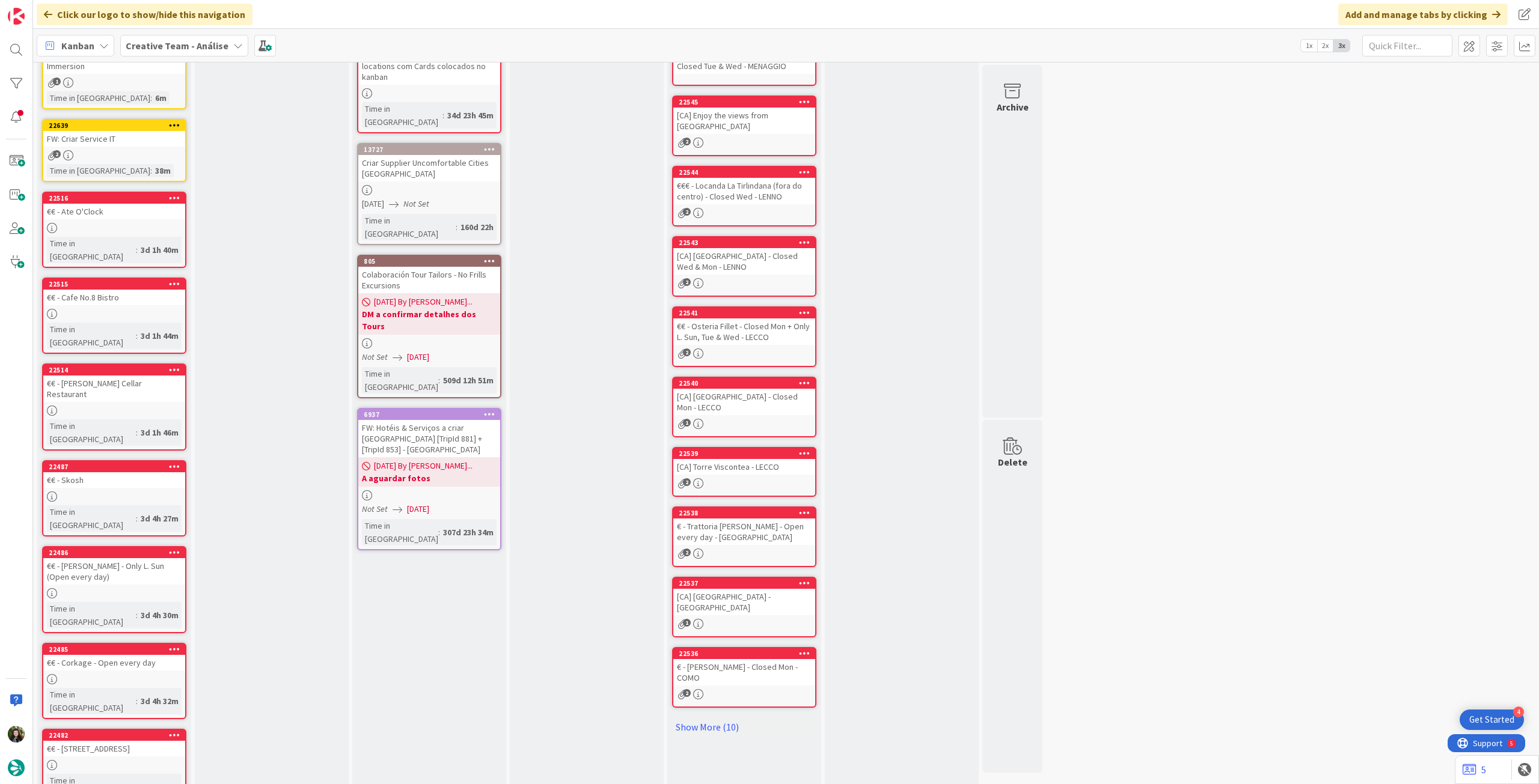
scroll to position [119, 0]
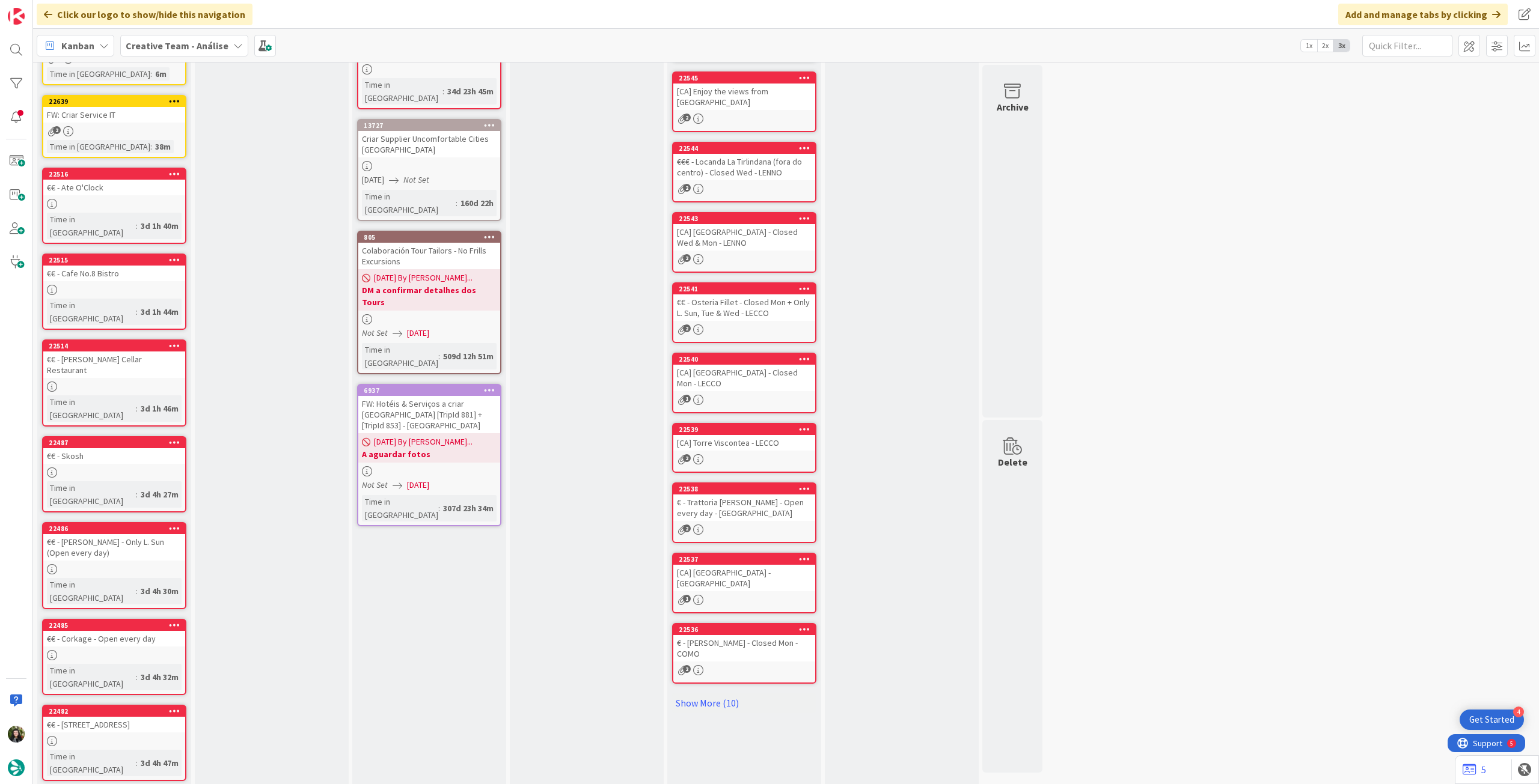
click at [67, 747] on div "Backlog Add Card... 22644 FW: Criar Services IT - Cultural Immersion 1 Time in …" at bounding box center [114, 430] width 154 height 932
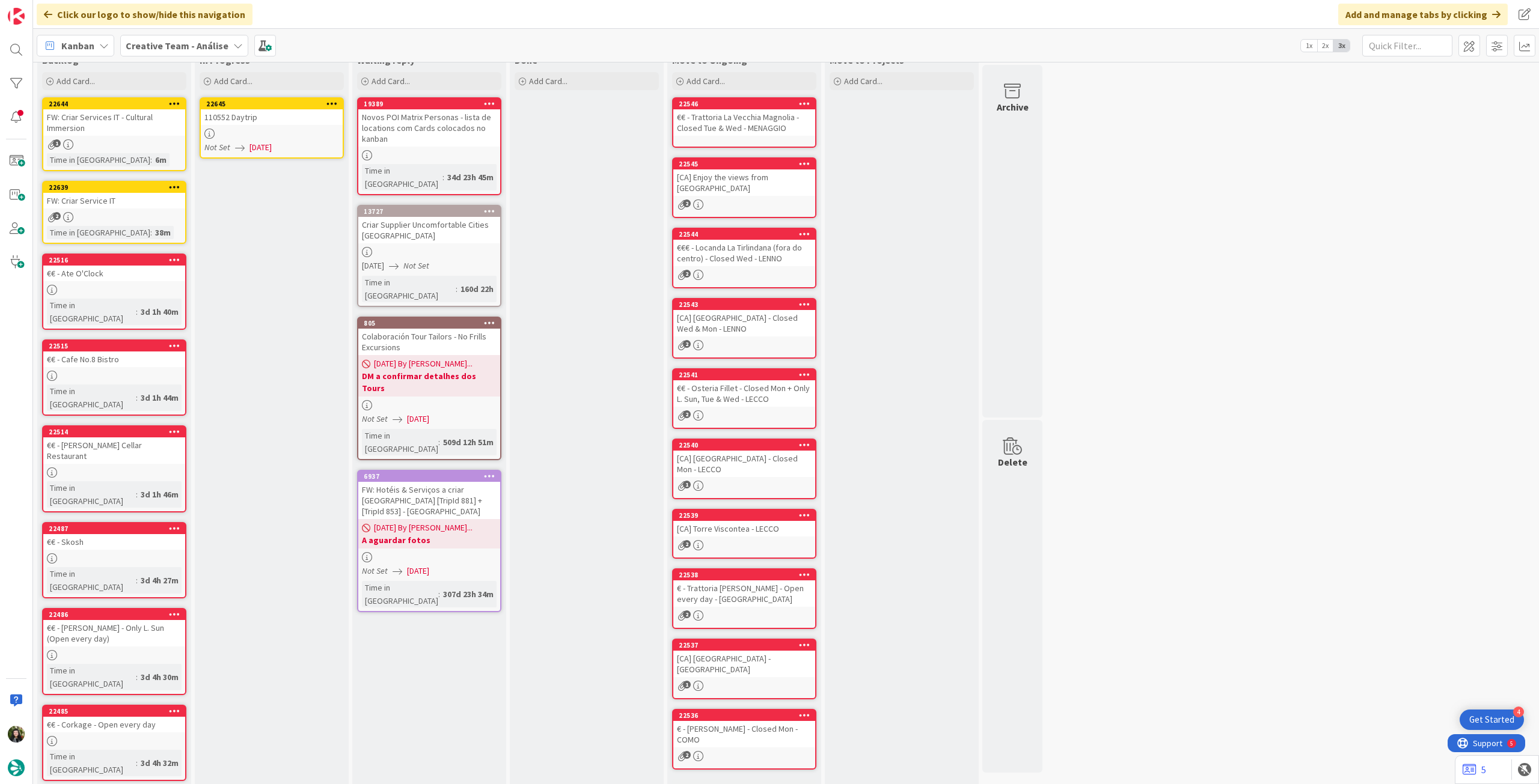
scroll to position [0, 0]
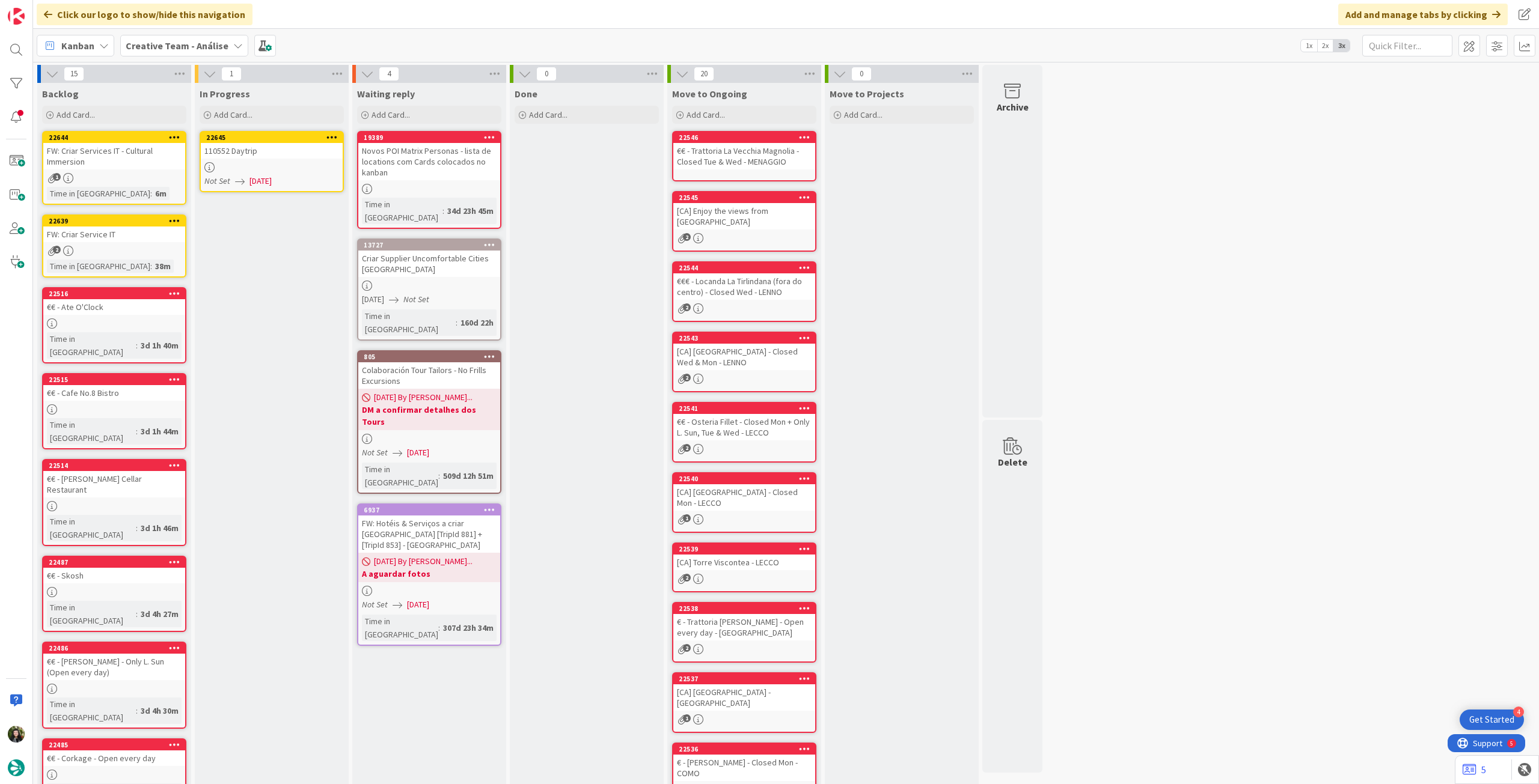
click at [258, 139] on div "22645" at bounding box center [275, 138] width 136 height 8
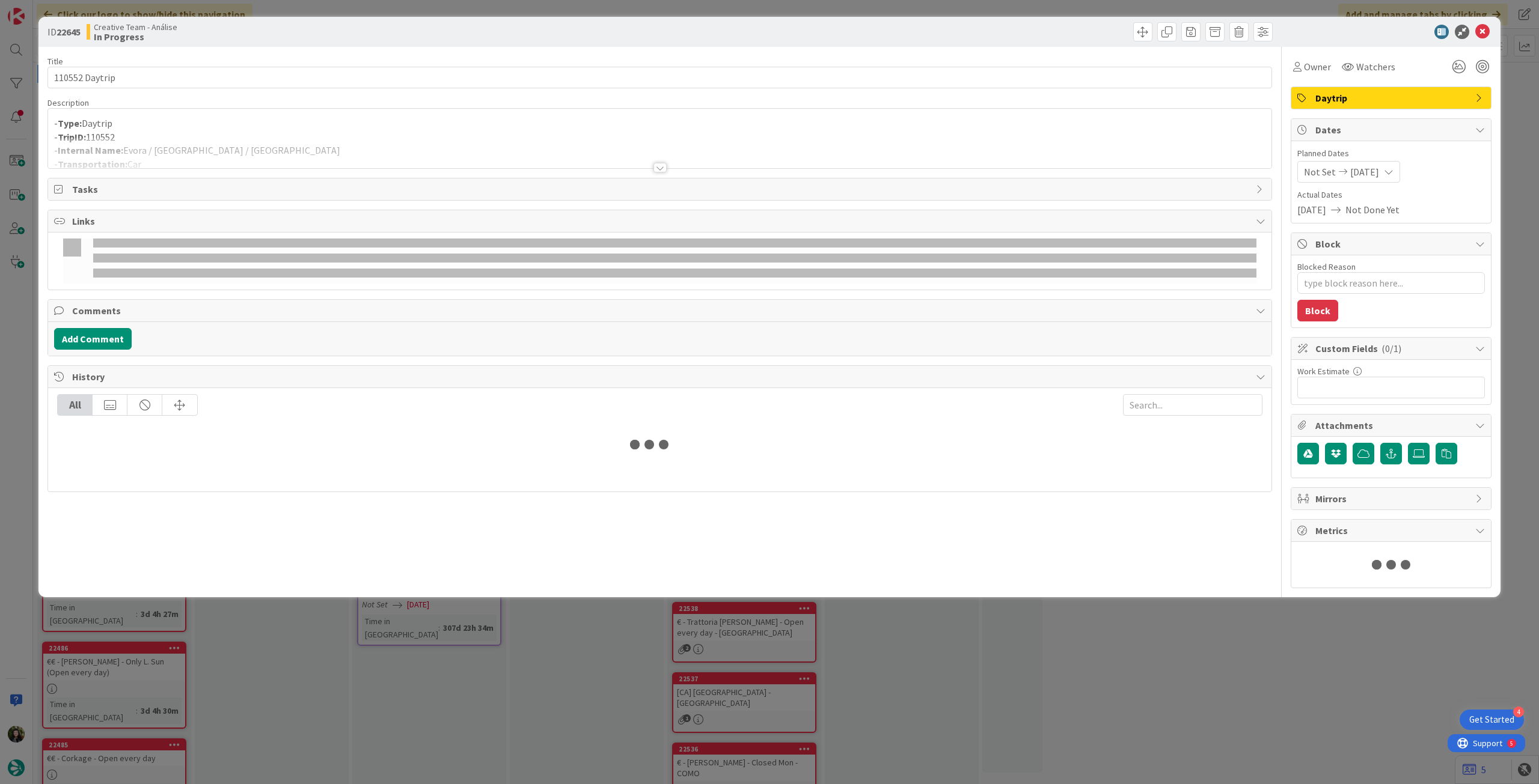
click at [299, 131] on p "- TripID: 110552" at bounding box center [659, 138] width 1211 height 14
type textarea "x"
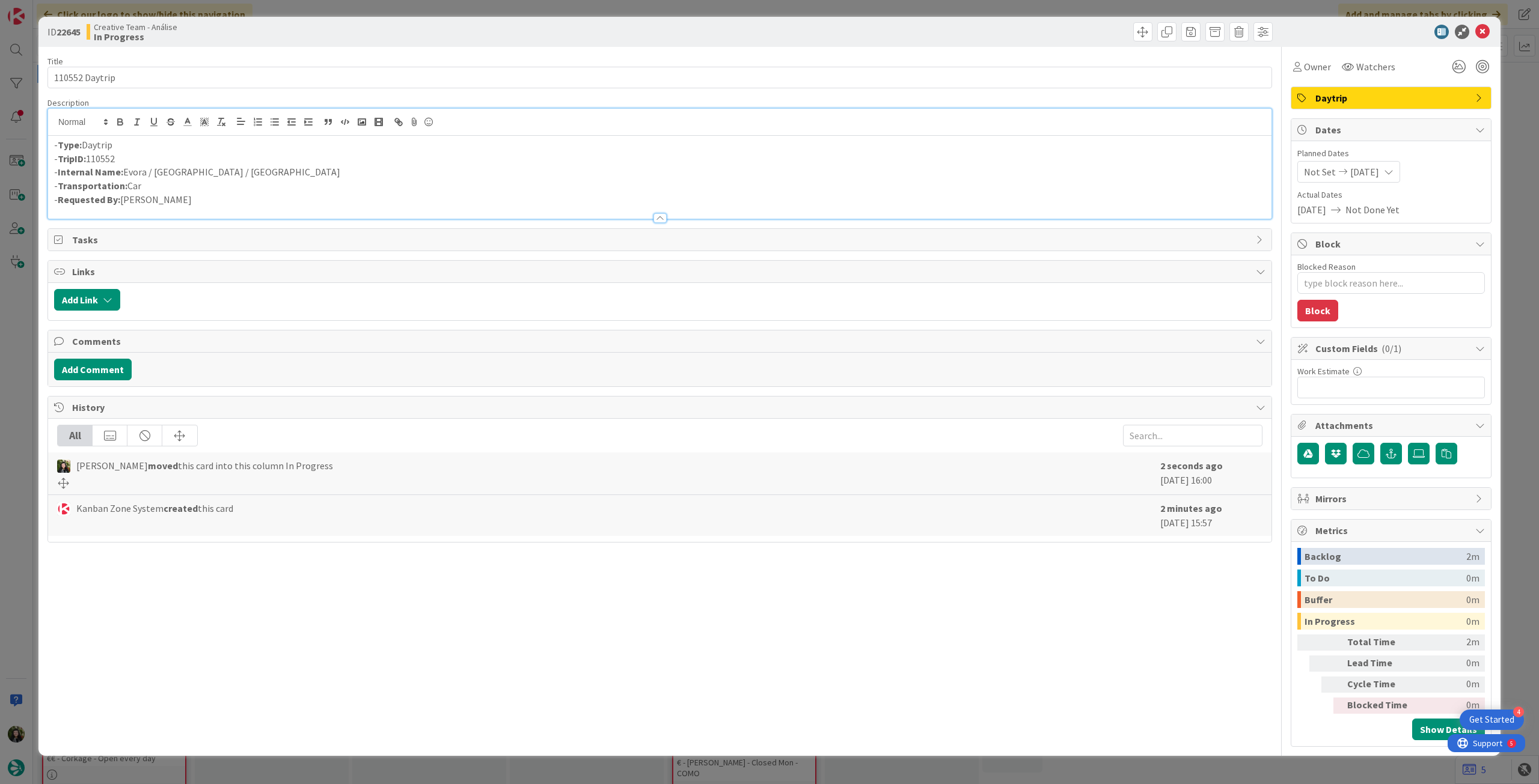
drag, startPoint x: 132, startPoint y: 176, endPoint x: 152, endPoint y: 167, distance: 21.9
click at [132, 176] on p "- Internal Name: Evora / Porto / Pinhão" at bounding box center [659, 172] width 1211 height 14
click at [1477, 32] on icon at bounding box center [1482, 32] width 15 height 15
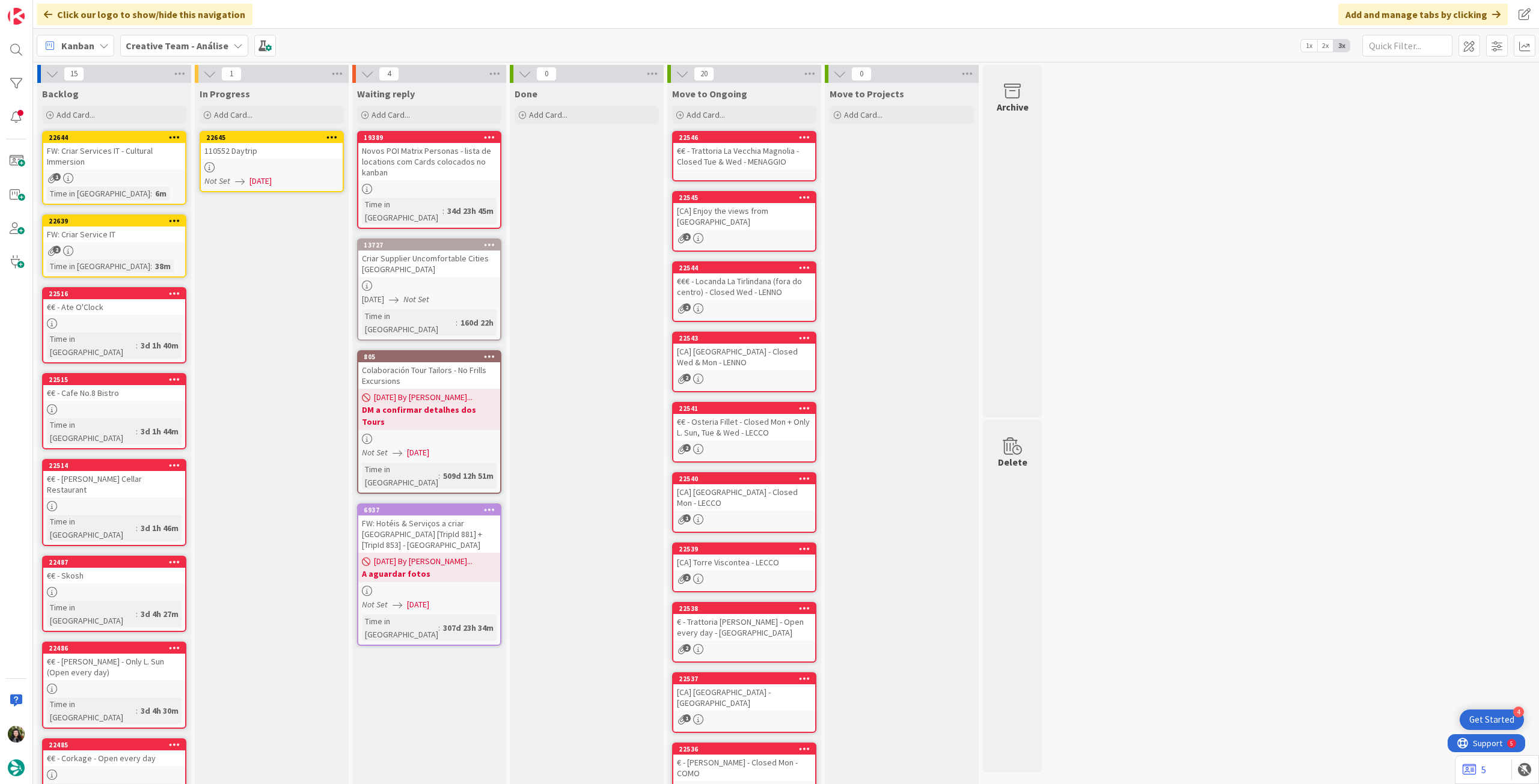
click at [327, 133] on icon at bounding box center [332, 137] width 11 height 8
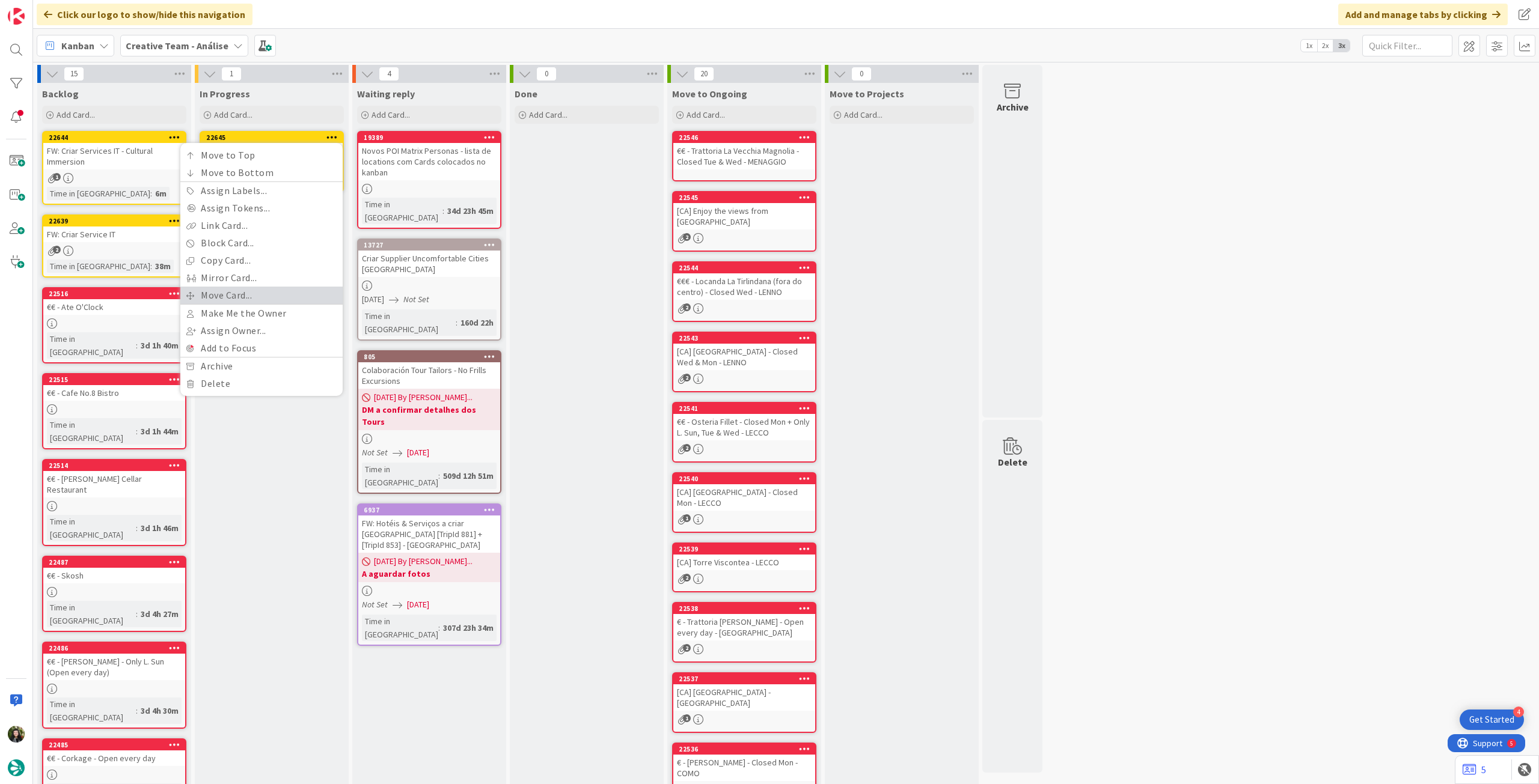
click at [278, 301] on link "Move Card..." at bounding box center [261, 295] width 162 height 18
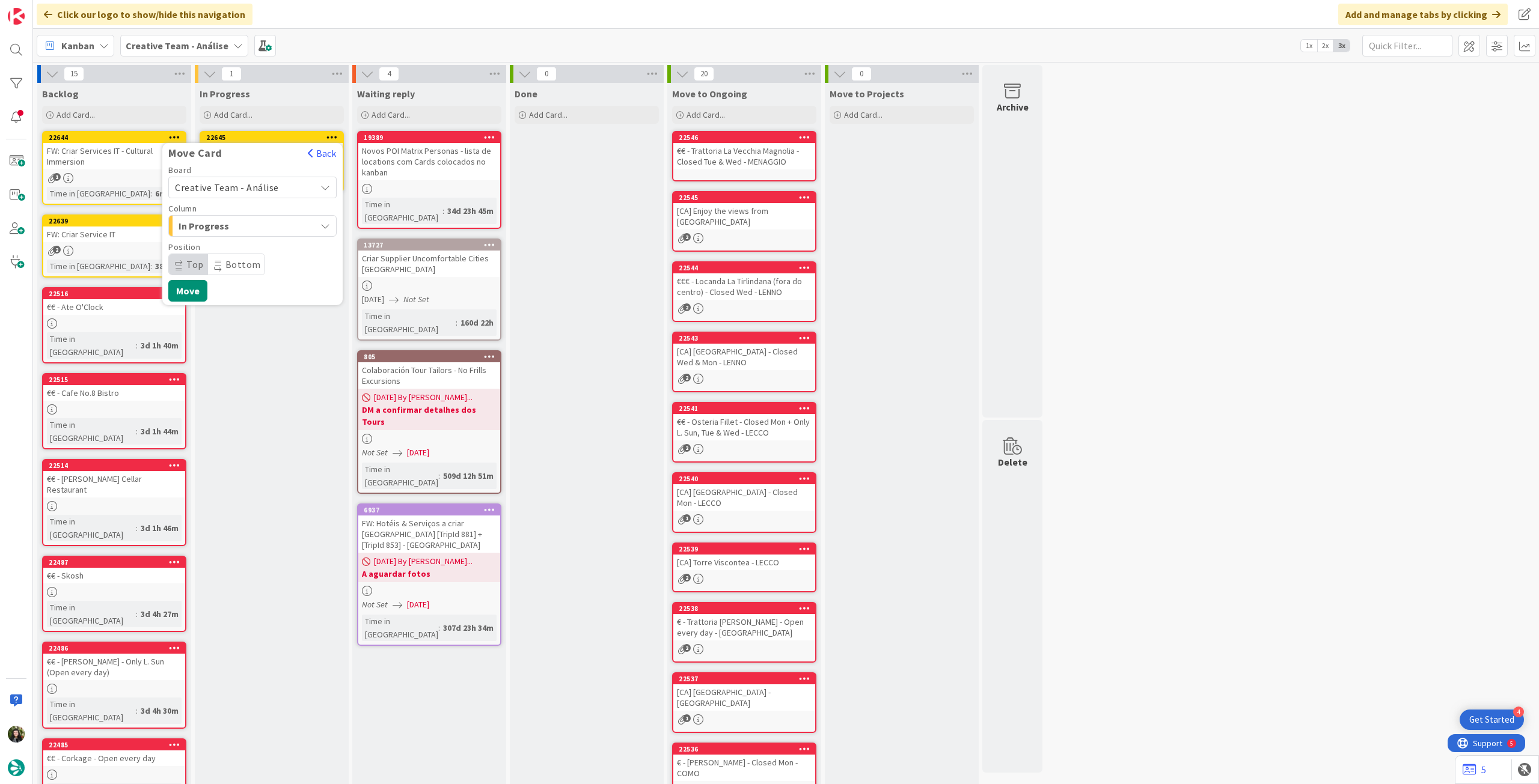
click at [262, 182] on span "Creative Team - Análise" at bounding box center [227, 187] width 104 height 12
click at [241, 239] on span "Creative Team" at bounding box center [260, 244] width 140 height 18
click at [248, 222] on span "E - To Do" at bounding box center [223, 226] width 90 height 15
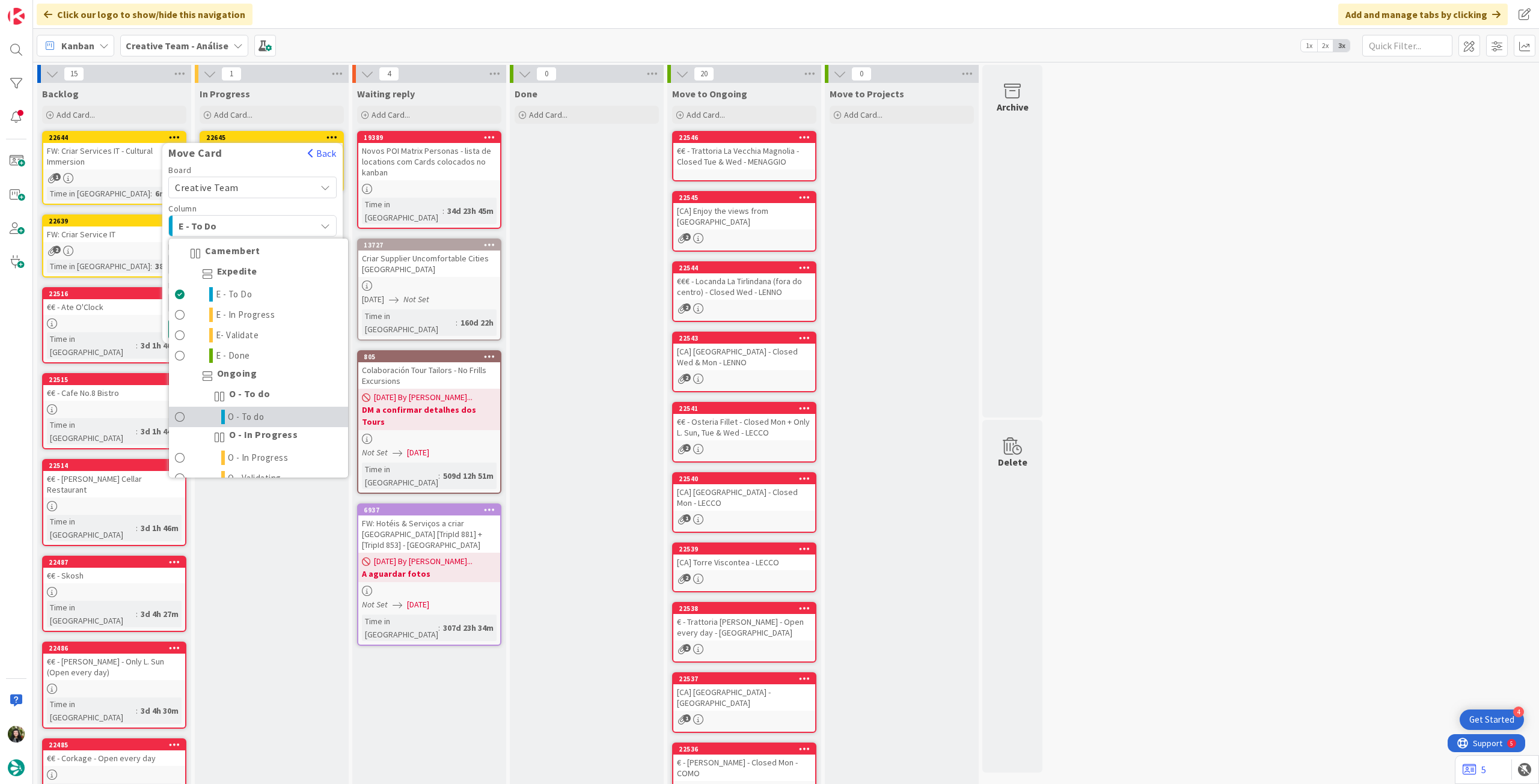
click at [274, 411] on link "O - To do" at bounding box center [258, 417] width 179 height 20
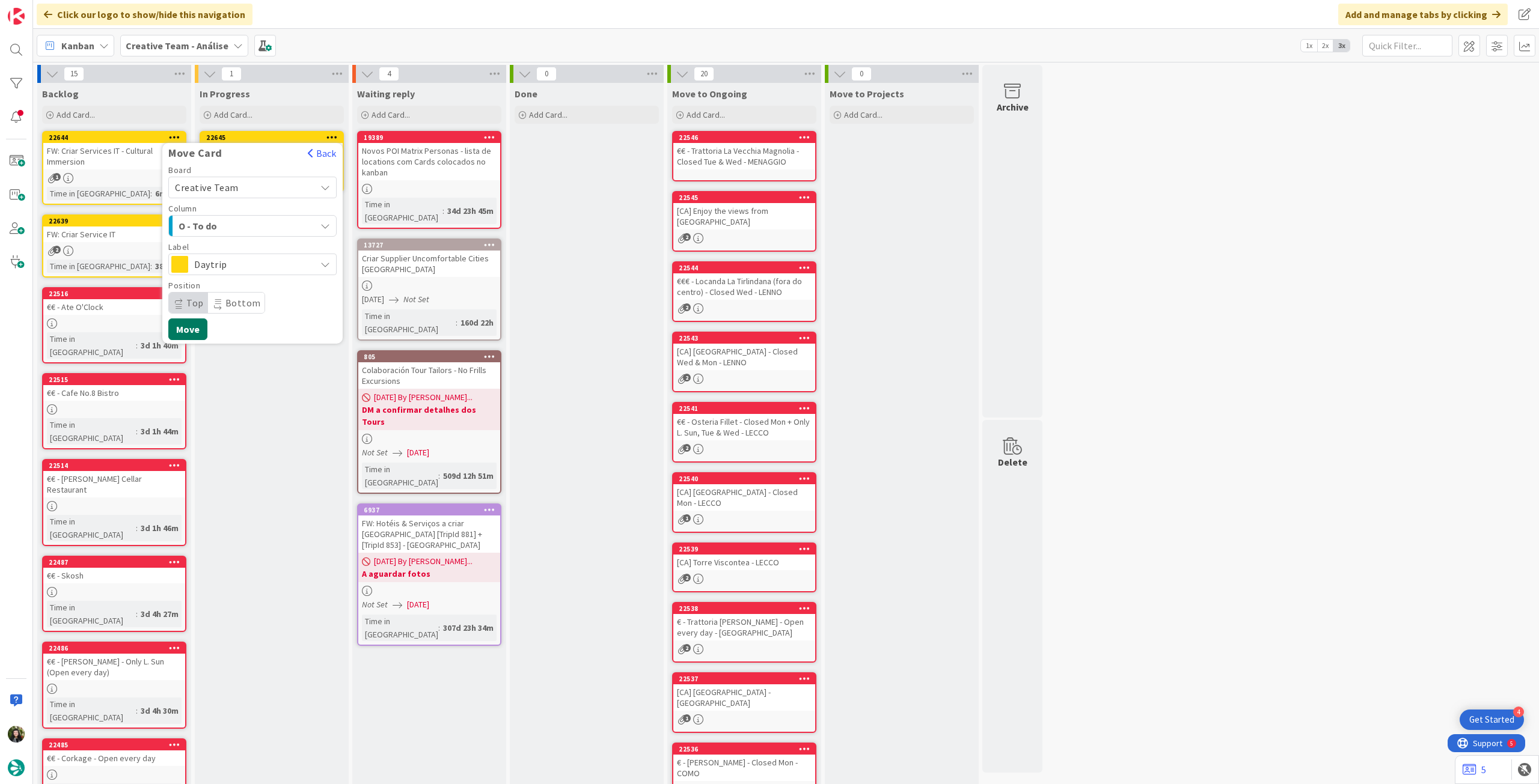
click at [183, 324] on button "Move" at bounding box center [188, 329] width 39 height 22
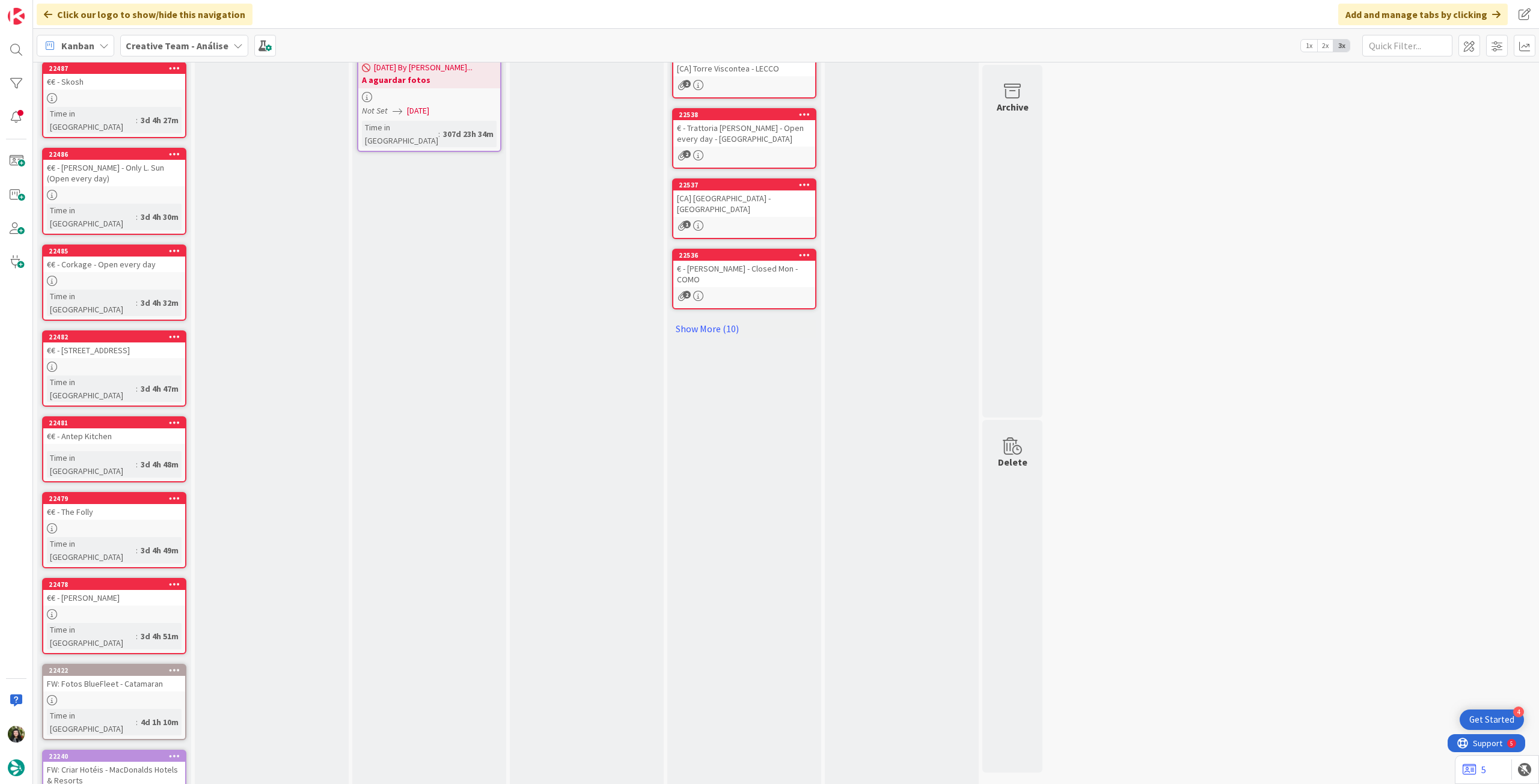
click at [178, 45] on b "Creative Team - Análise" at bounding box center [177, 46] width 103 height 12
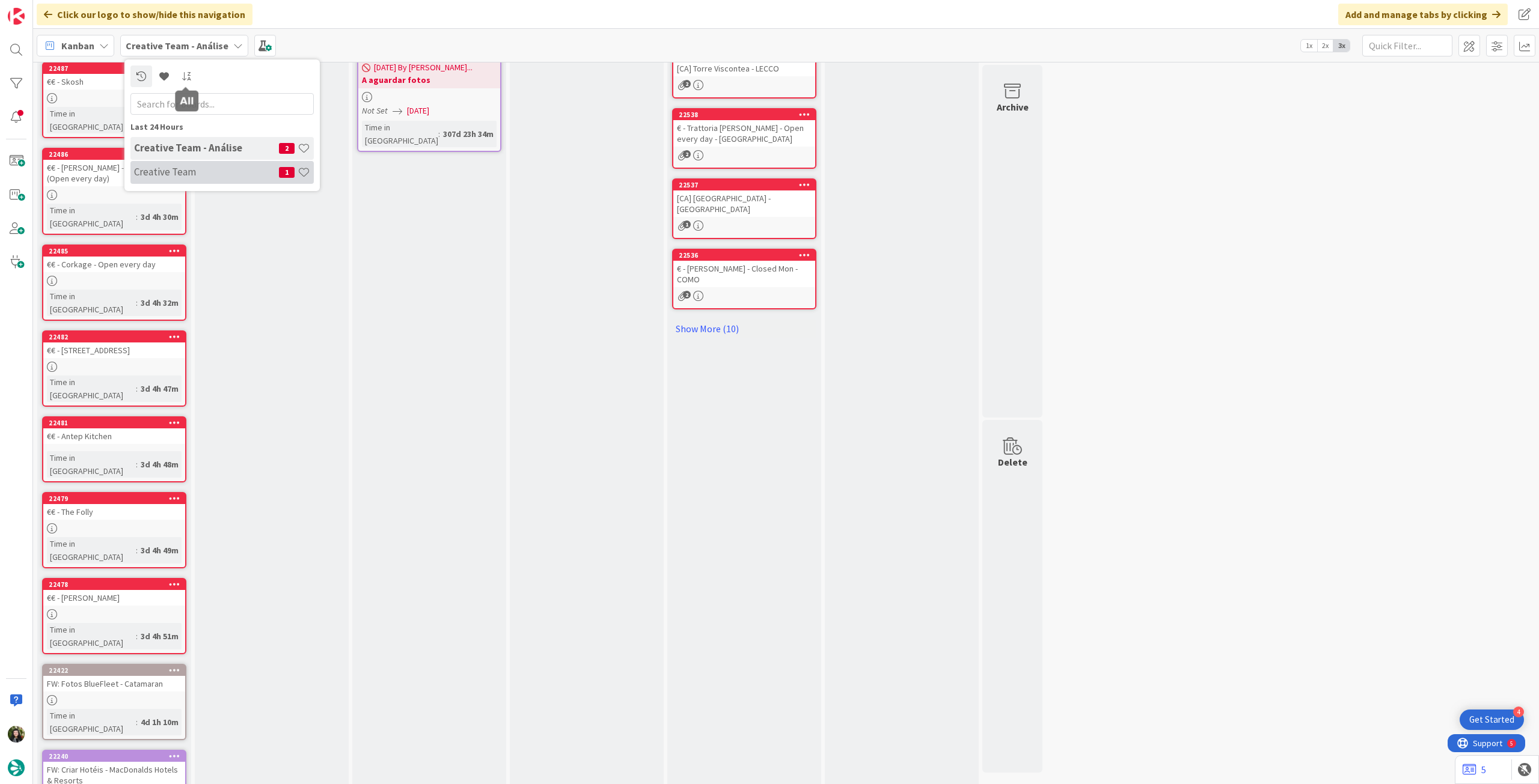
click at [209, 163] on div "Creative Team 1" at bounding box center [222, 172] width 183 height 23
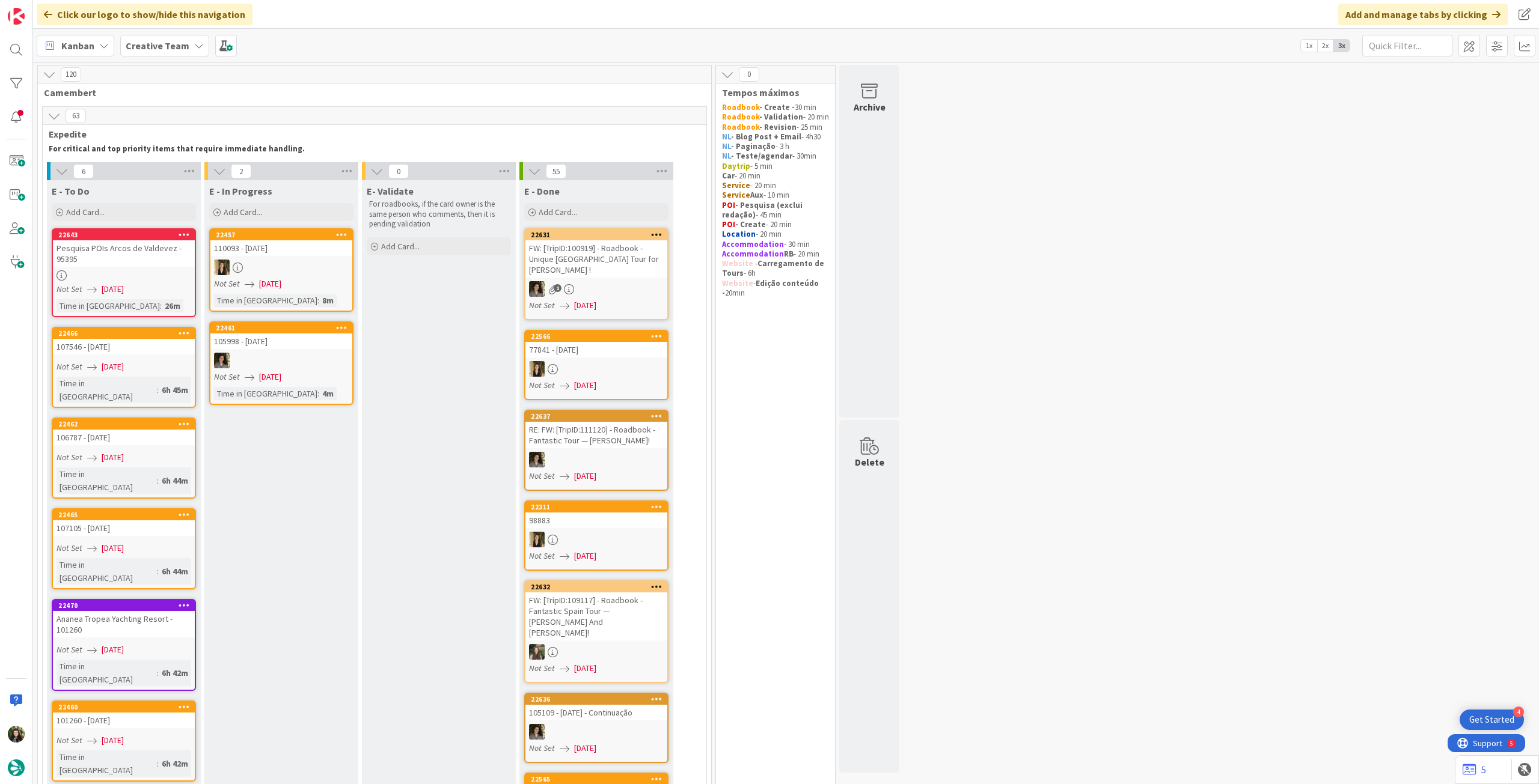
click at [157, 44] on b "Creative Team" at bounding box center [157, 46] width 64 height 12
click at [203, 179] on div "Creative Team - Análise 2" at bounding box center [222, 172] width 183 height 23
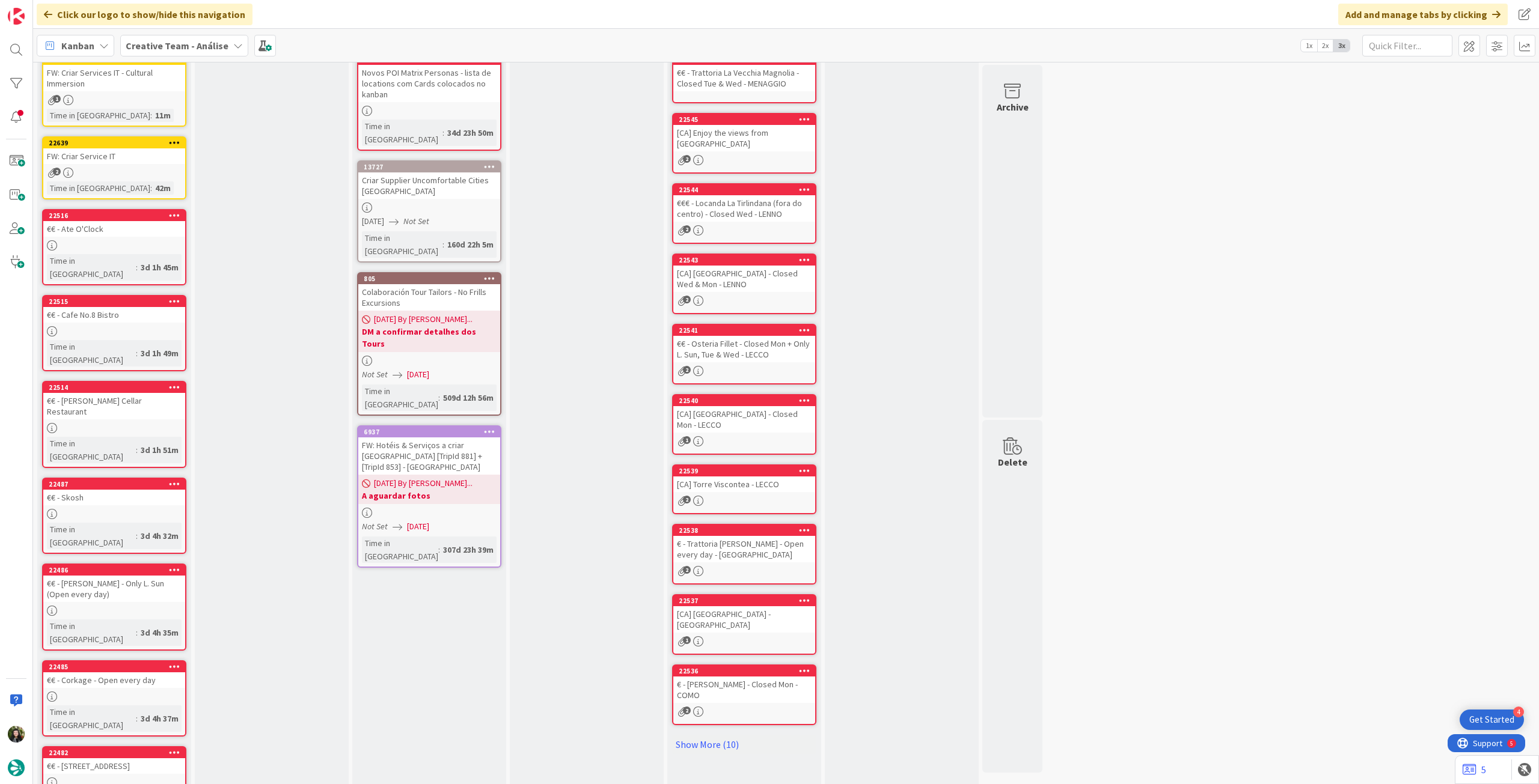
scroll to position [119, 0]
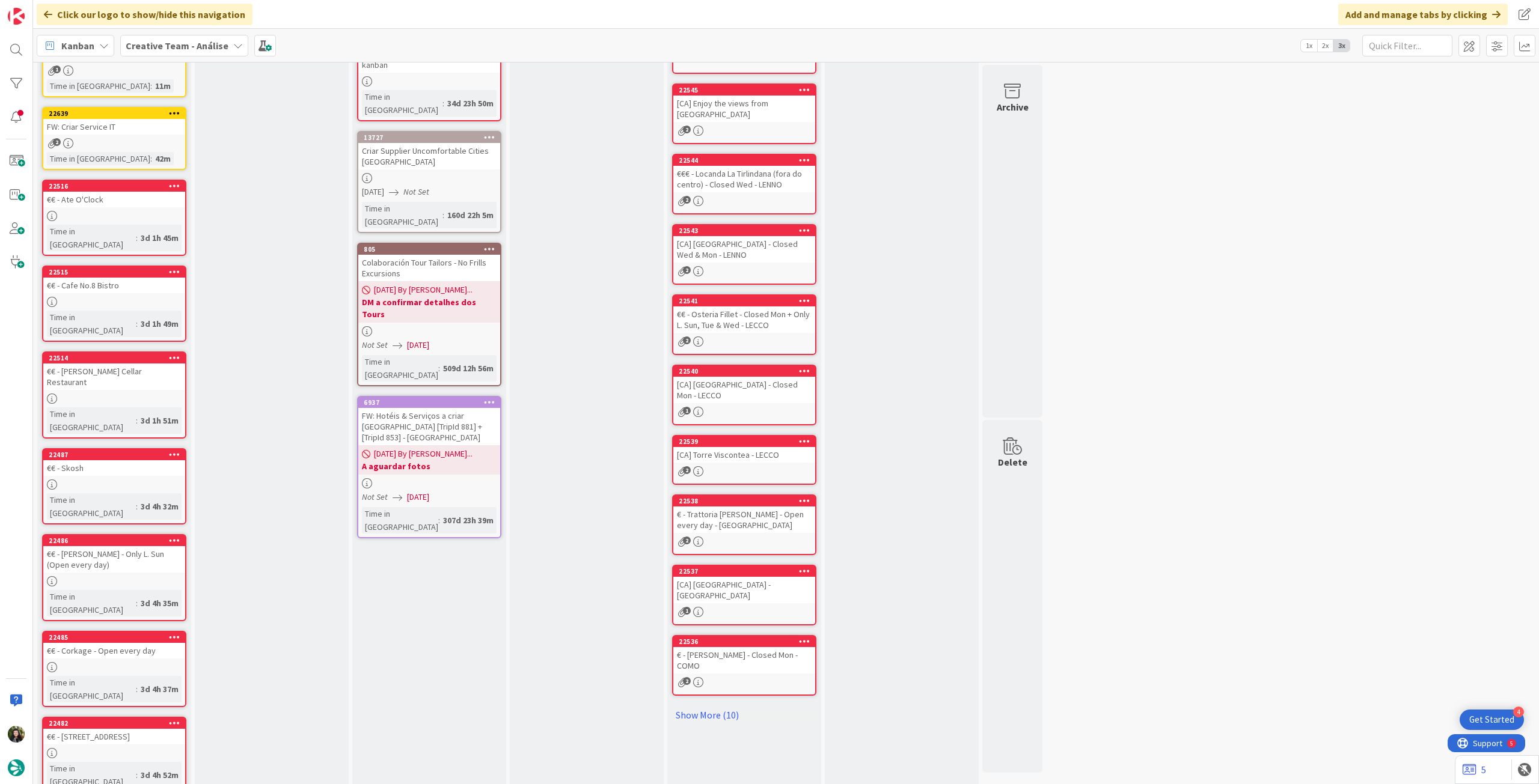
scroll to position [0, 0]
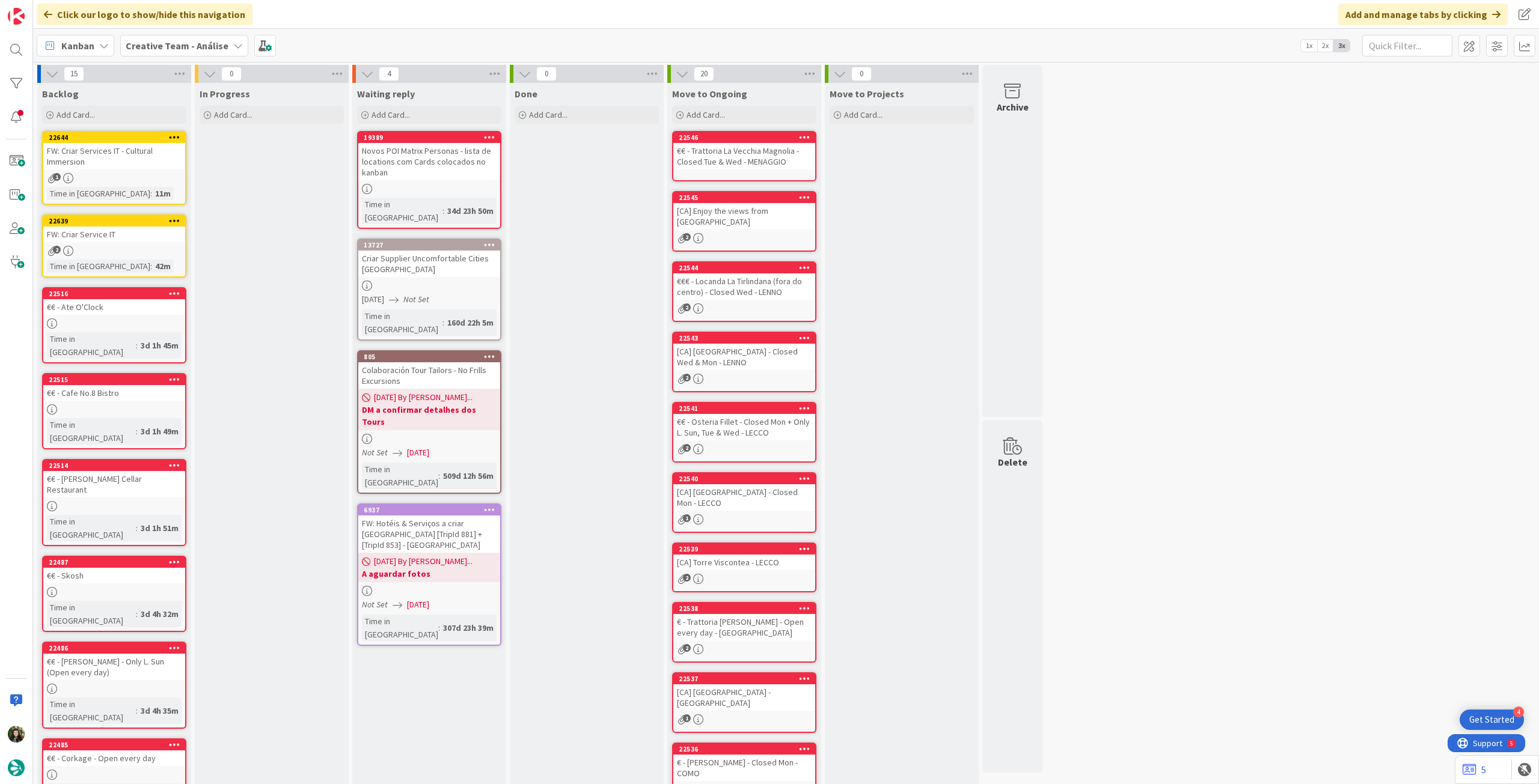
click at [183, 52] on span "Creative Team - Análise" at bounding box center [177, 46] width 103 height 15
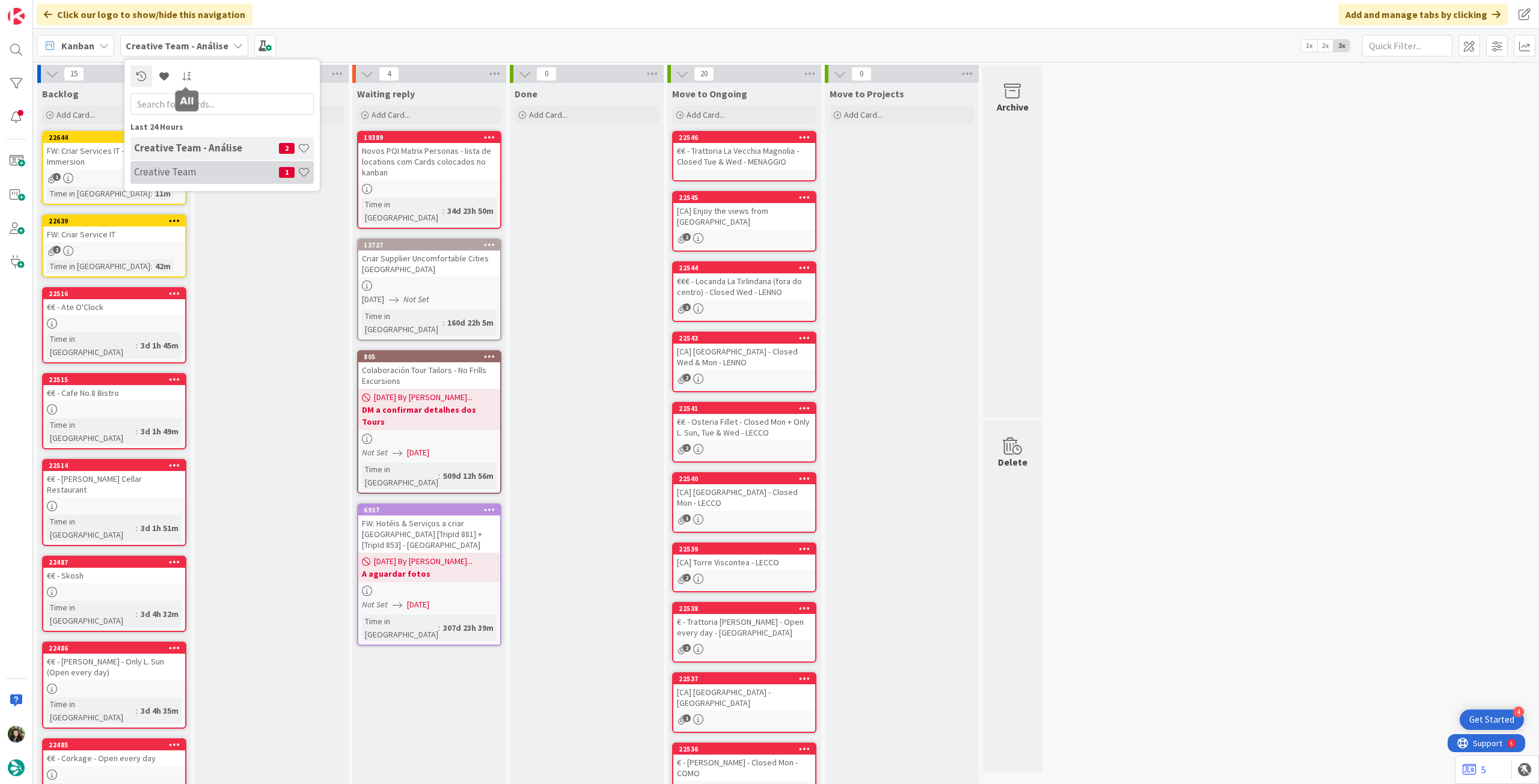
click at [195, 165] on div "Creative Team 1" at bounding box center [222, 172] width 183 height 23
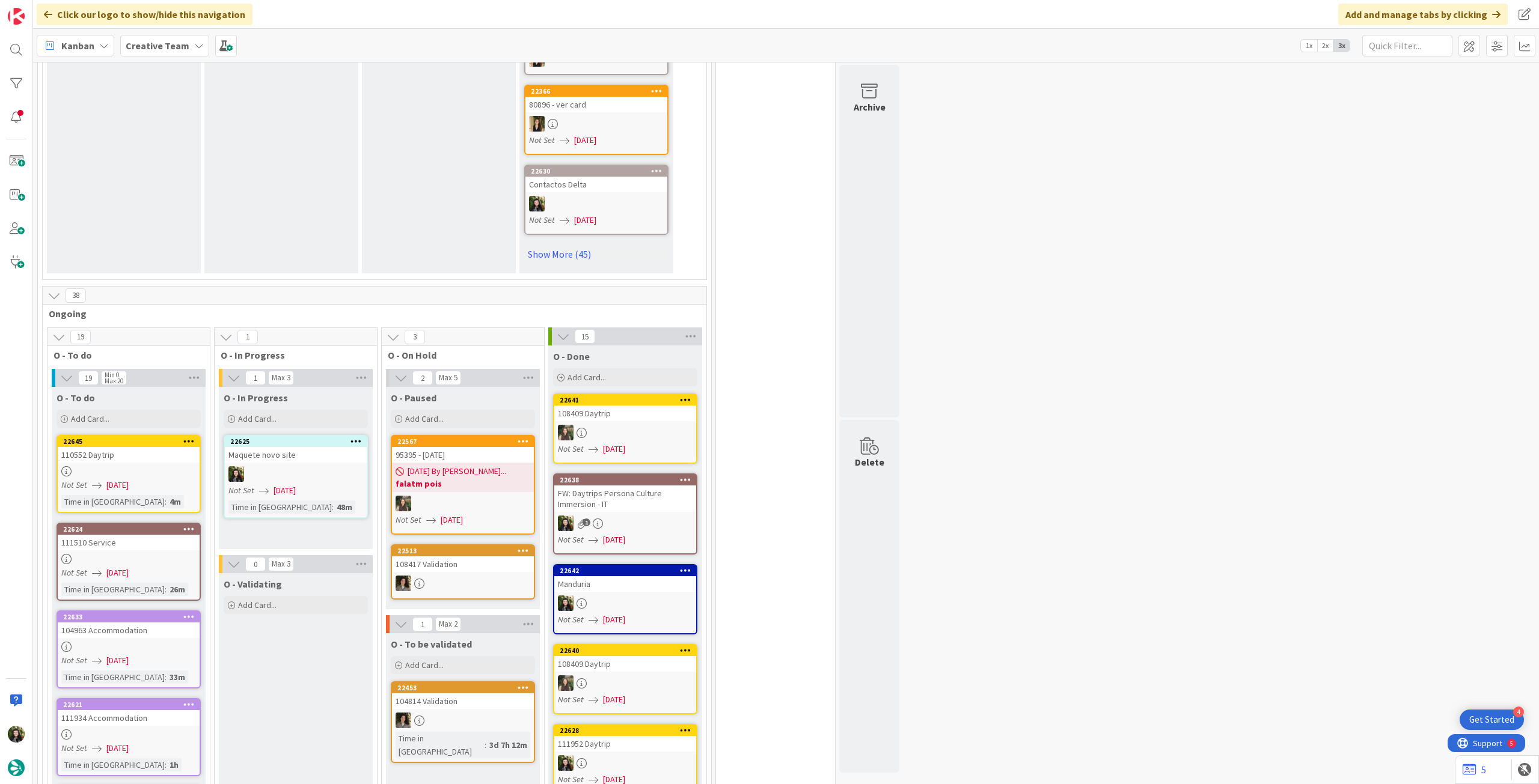
scroll to position [881, 0]
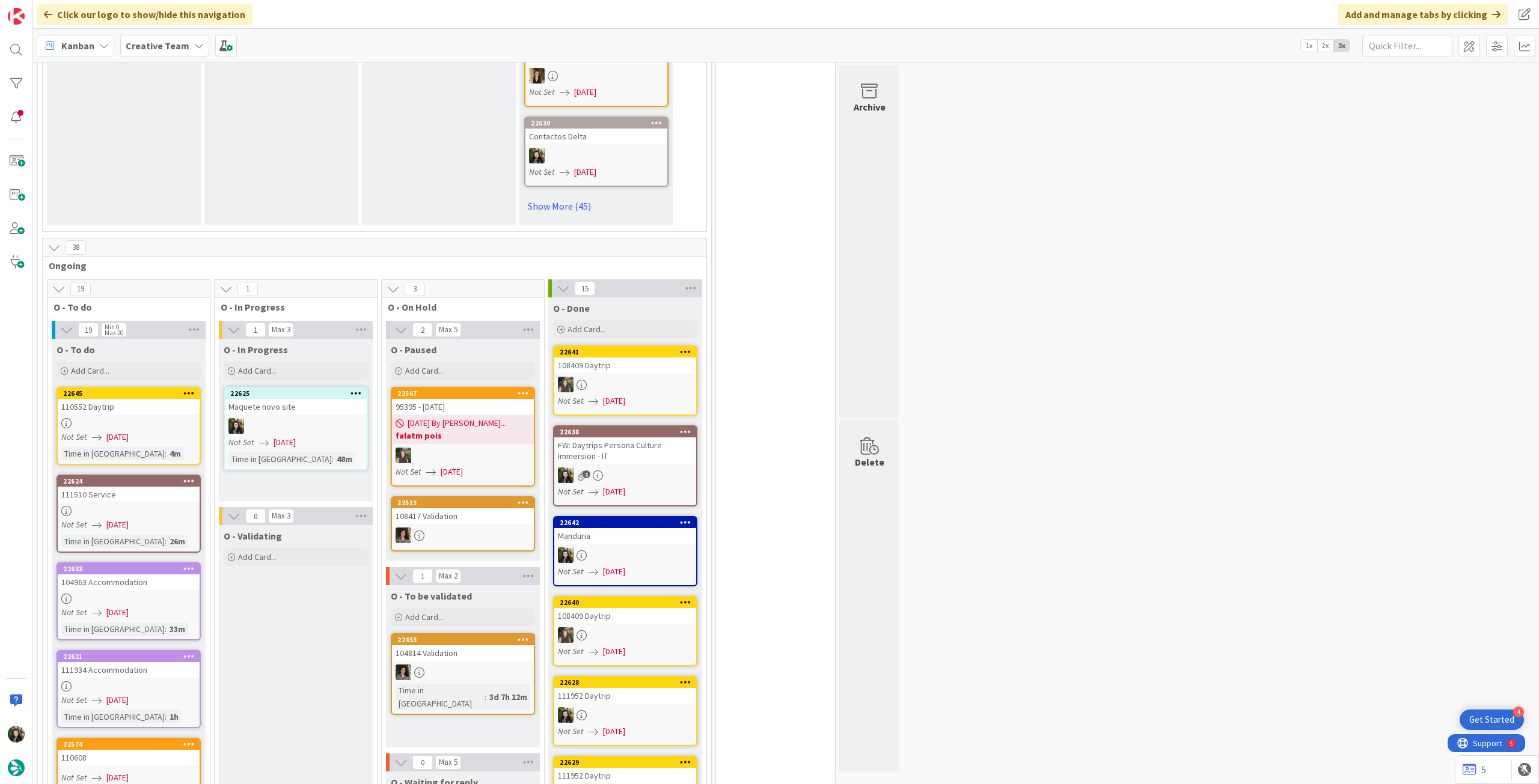
click at [288, 399] on div "Maquete novo site" at bounding box center [296, 407] width 142 height 15
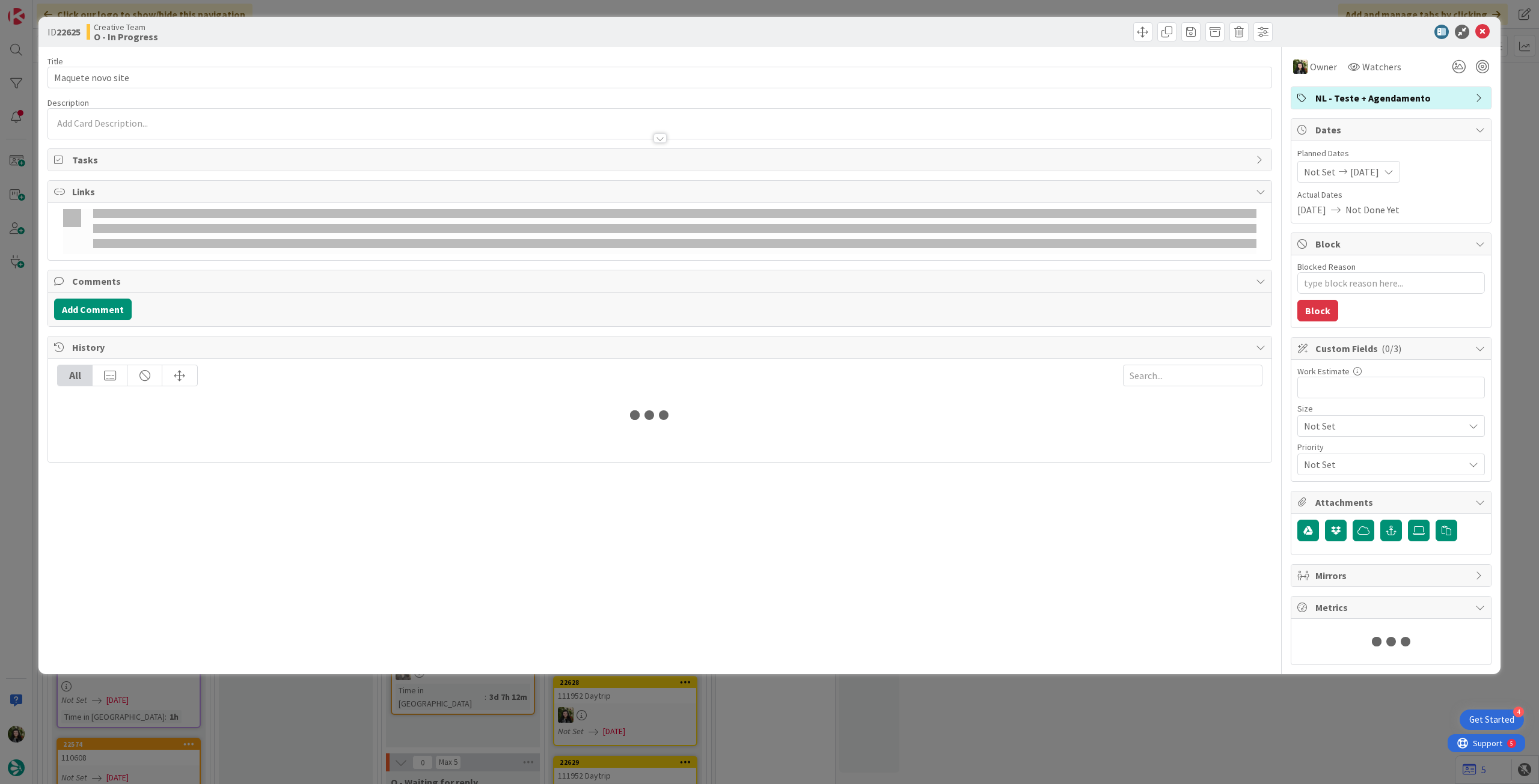
type textarea "x"
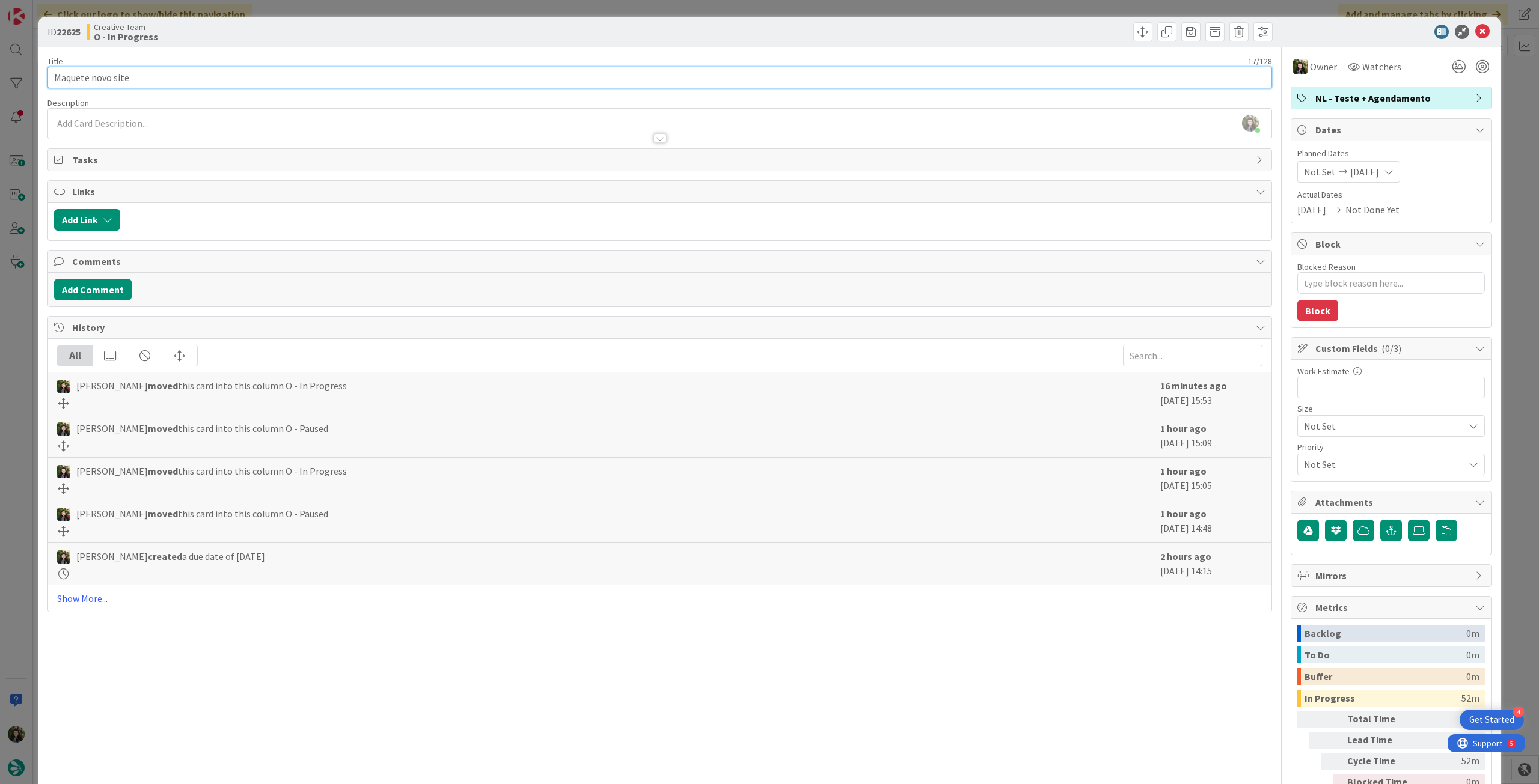
drag, startPoint x: 141, startPoint y: 75, endPoint x: 0, endPoint y: 74, distance: 141.0
click at [0, 74] on div "ID 22625 Creative Team O - In Progress Title 17 / 128 Maquete novo site Descrip…" at bounding box center [770, 392] width 1539 height 784
click at [1475, 32] on icon at bounding box center [1482, 32] width 15 height 15
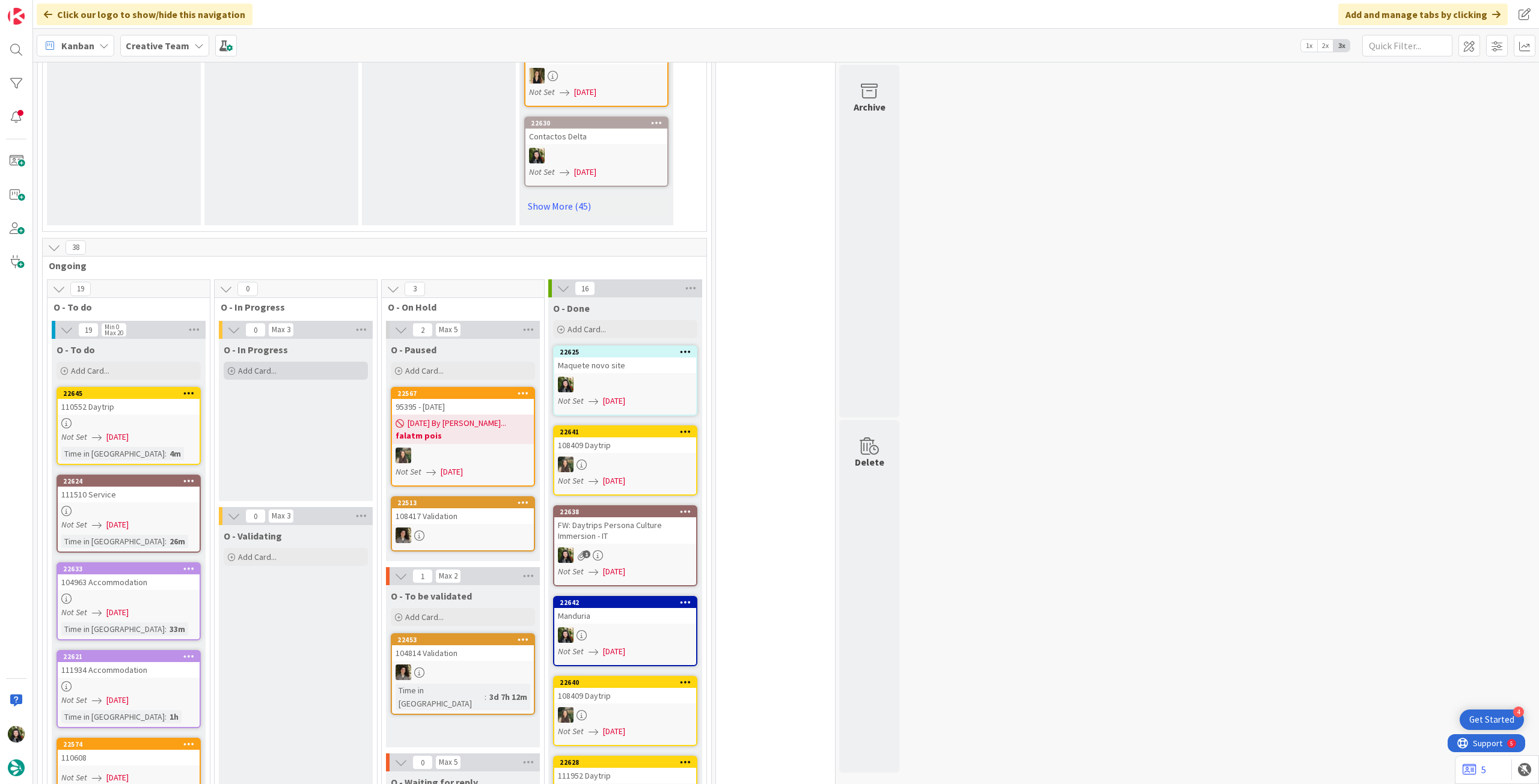
click at [265, 366] on span "Add Card..." at bounding box center [257, 371] width 39 height 11
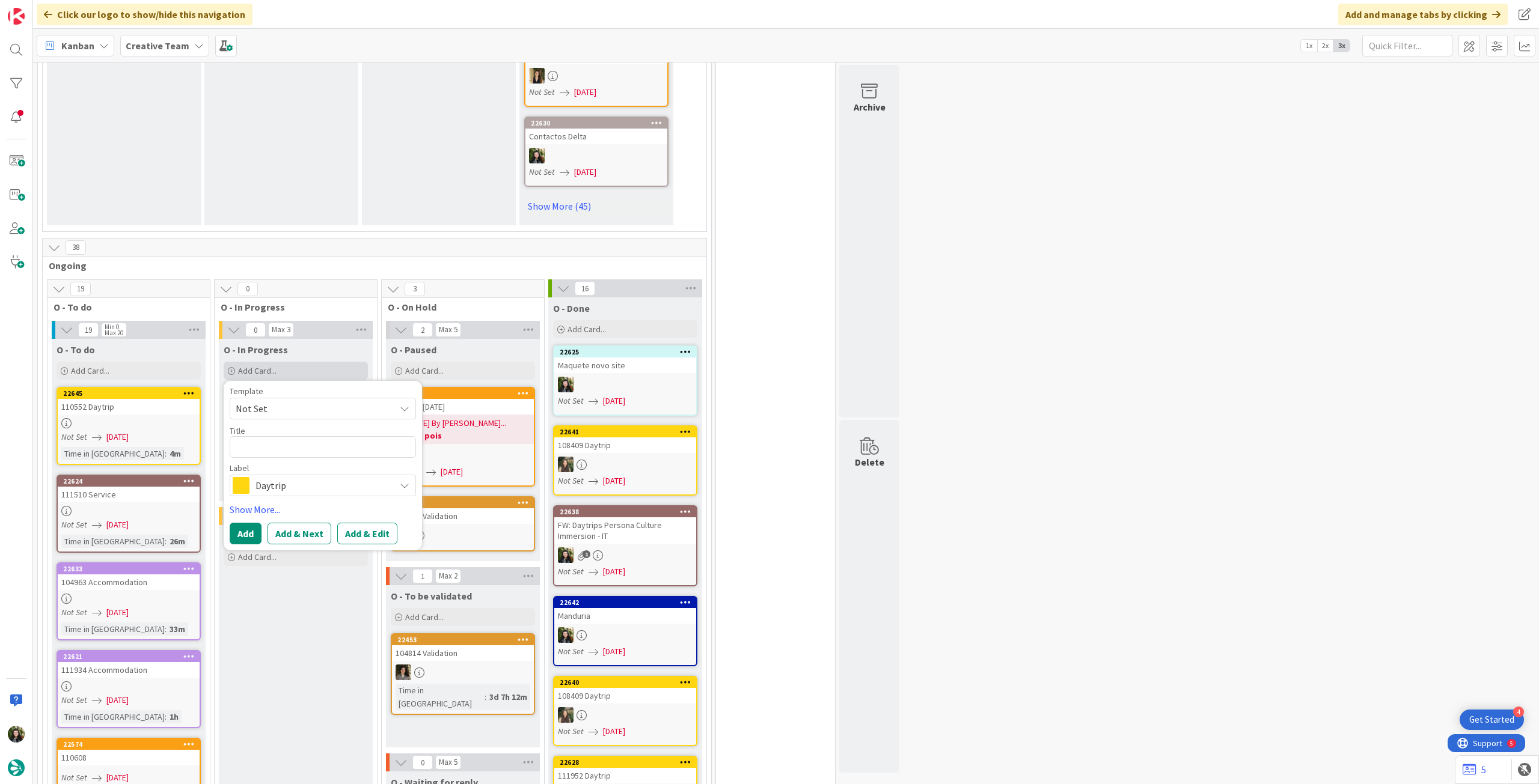
click at [298, 438] on div "Template Not Set Title 0 / 128 Label Daytrip" at bounding box center [322, 441] width 186 height 109
click at [298, 477] on span "Daytrip" at bounding box center [322, 486] width 133 height 17
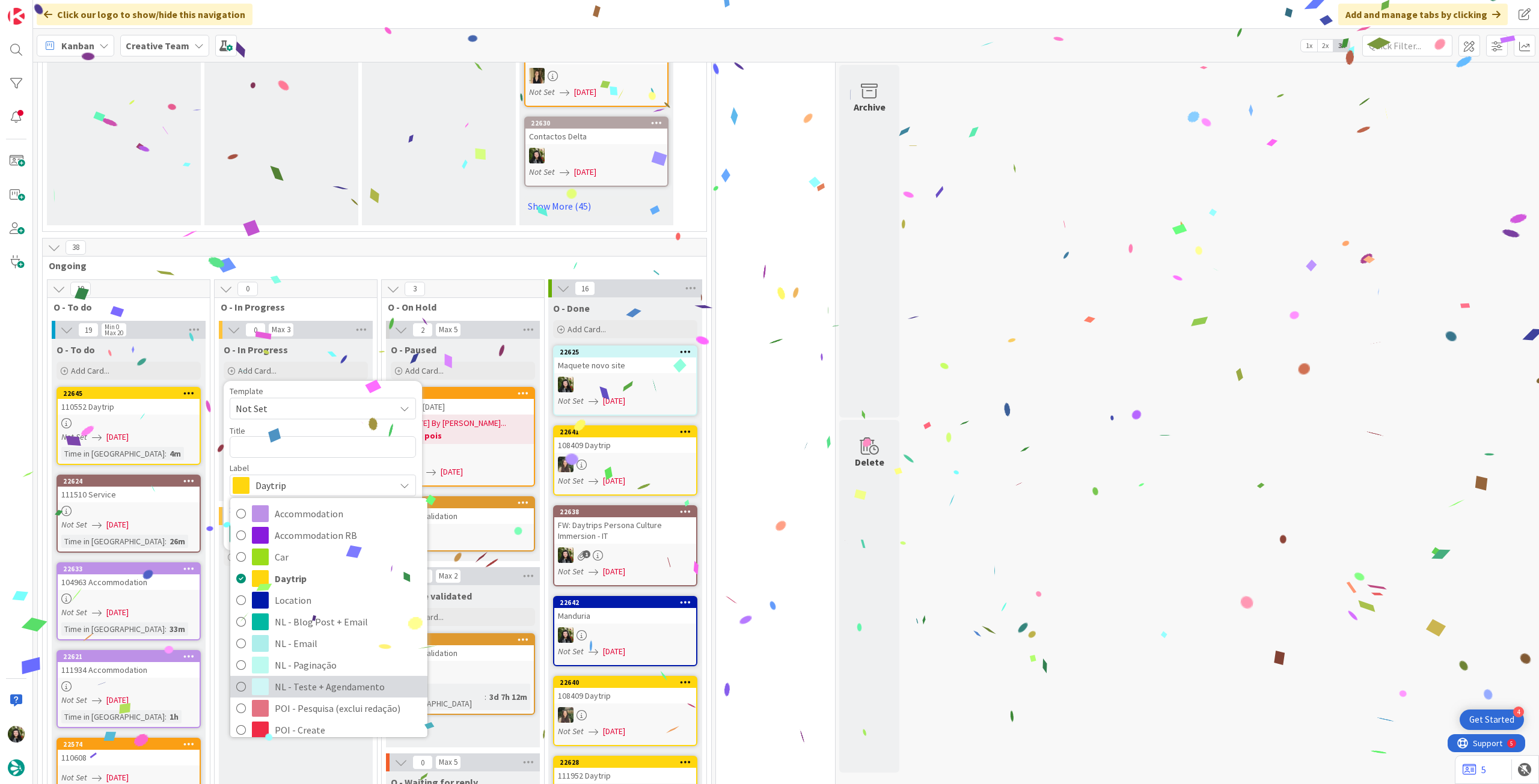
click at [323, 678] on span "NL - Teste + Agendamento" at bounding box center [348, 687] width 147 height 18
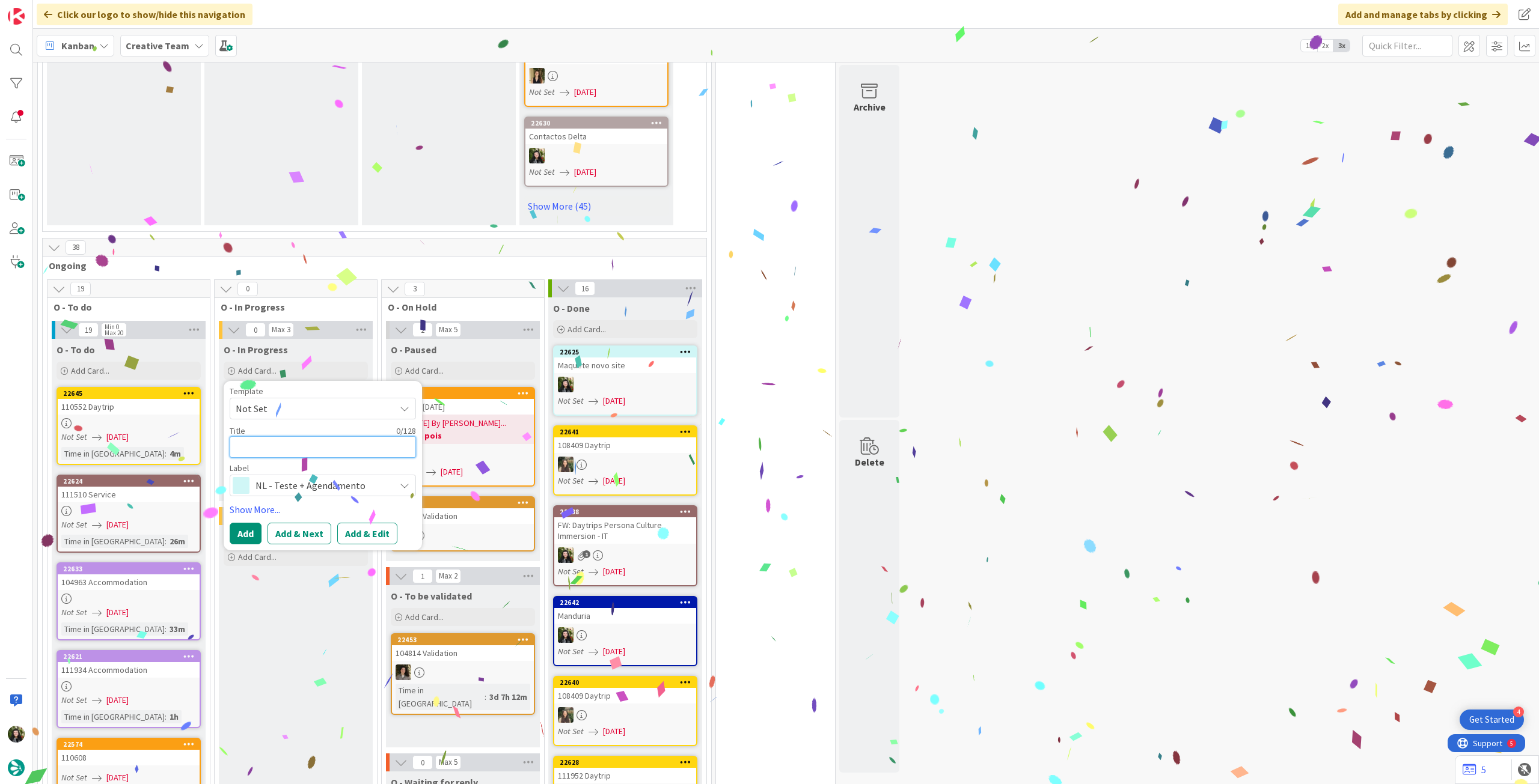
click at [296, 437] on textarea at bounding box center [322, 447] width 186 height 22
paste textarea "Maquete novo site"
type textarea "Maquete novo site"
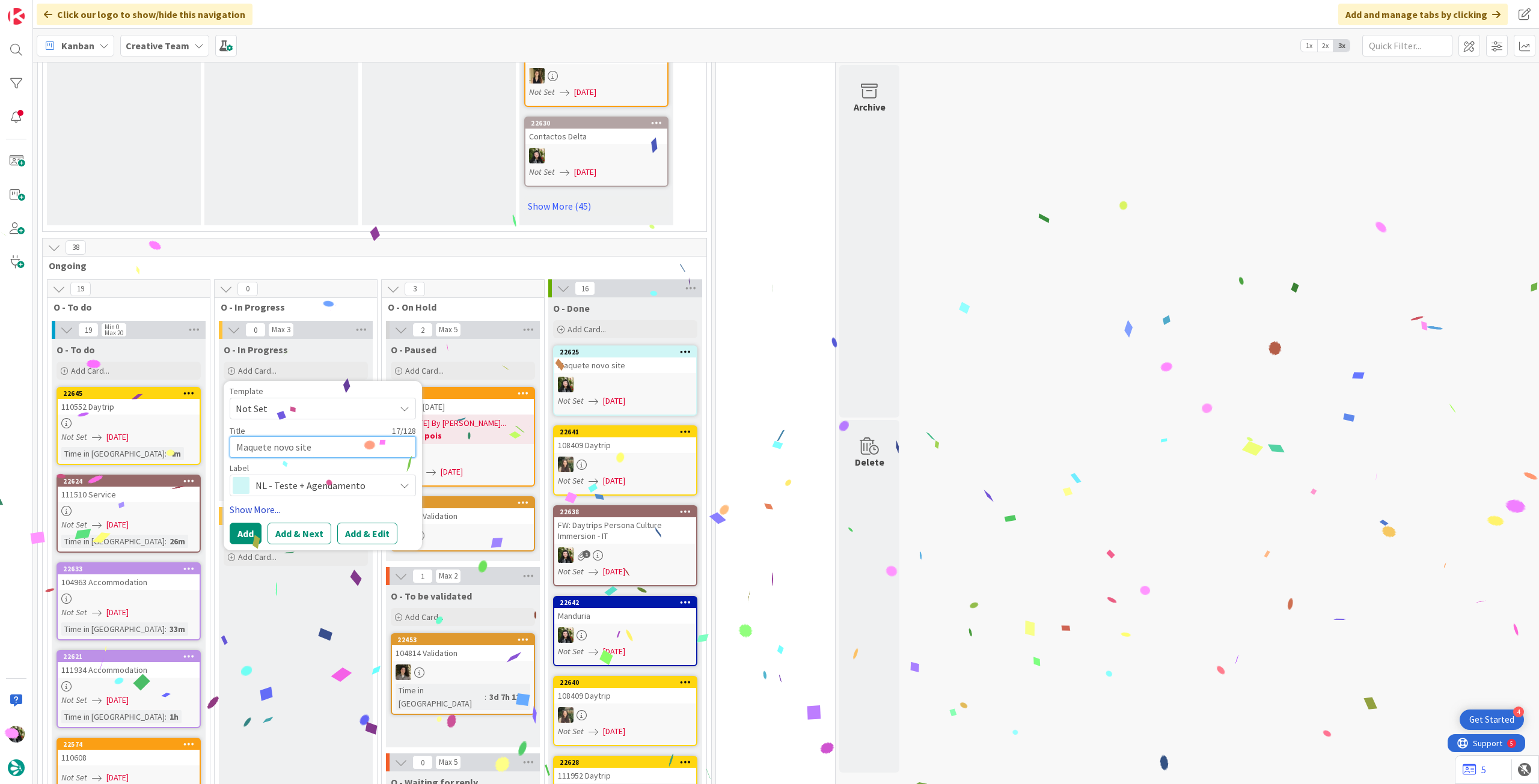
type textarea "x"
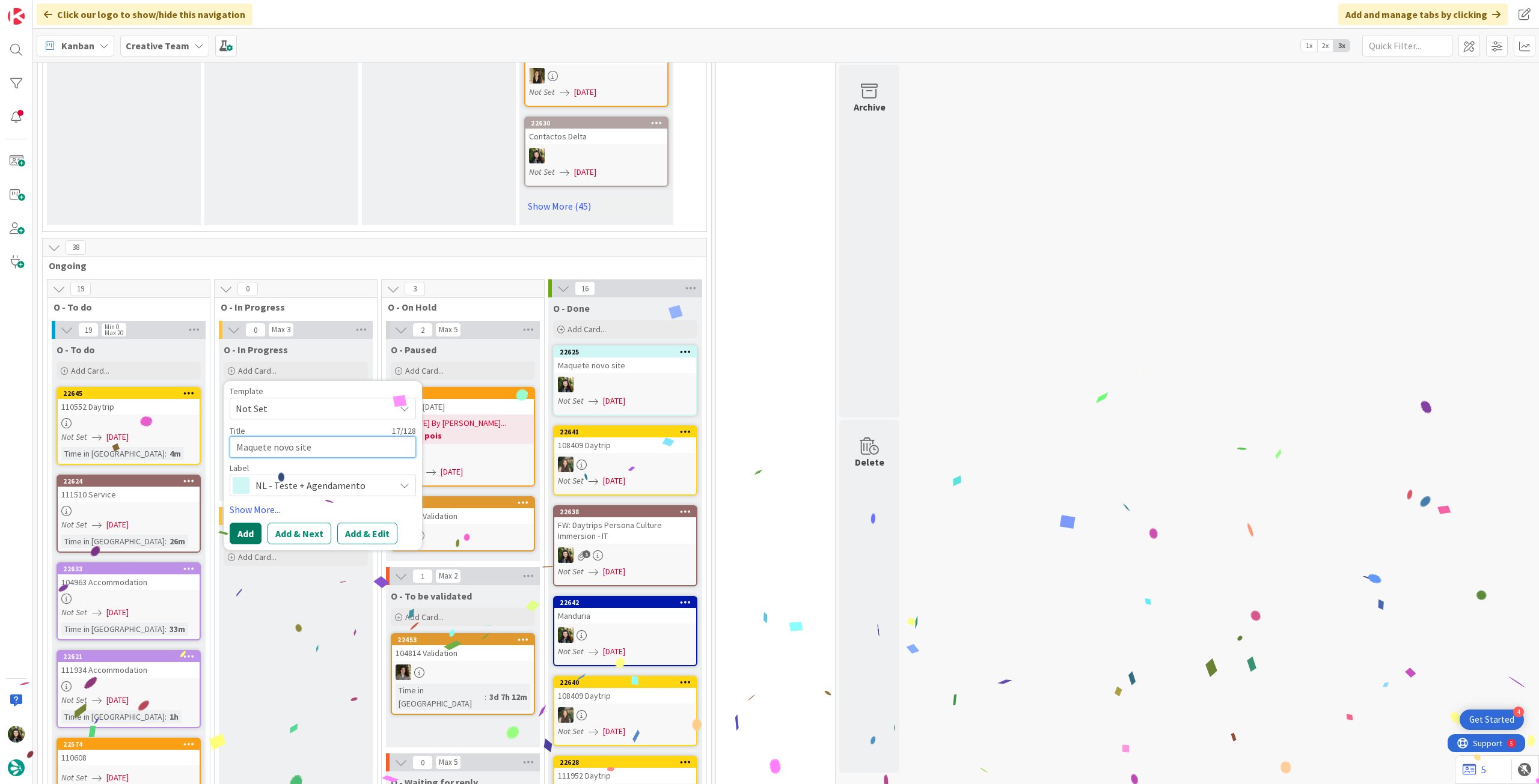
type textarea "Maquete novo site"
click at [253, 523] on button "Add" at bounding box center [245, 533] width 32 height 22
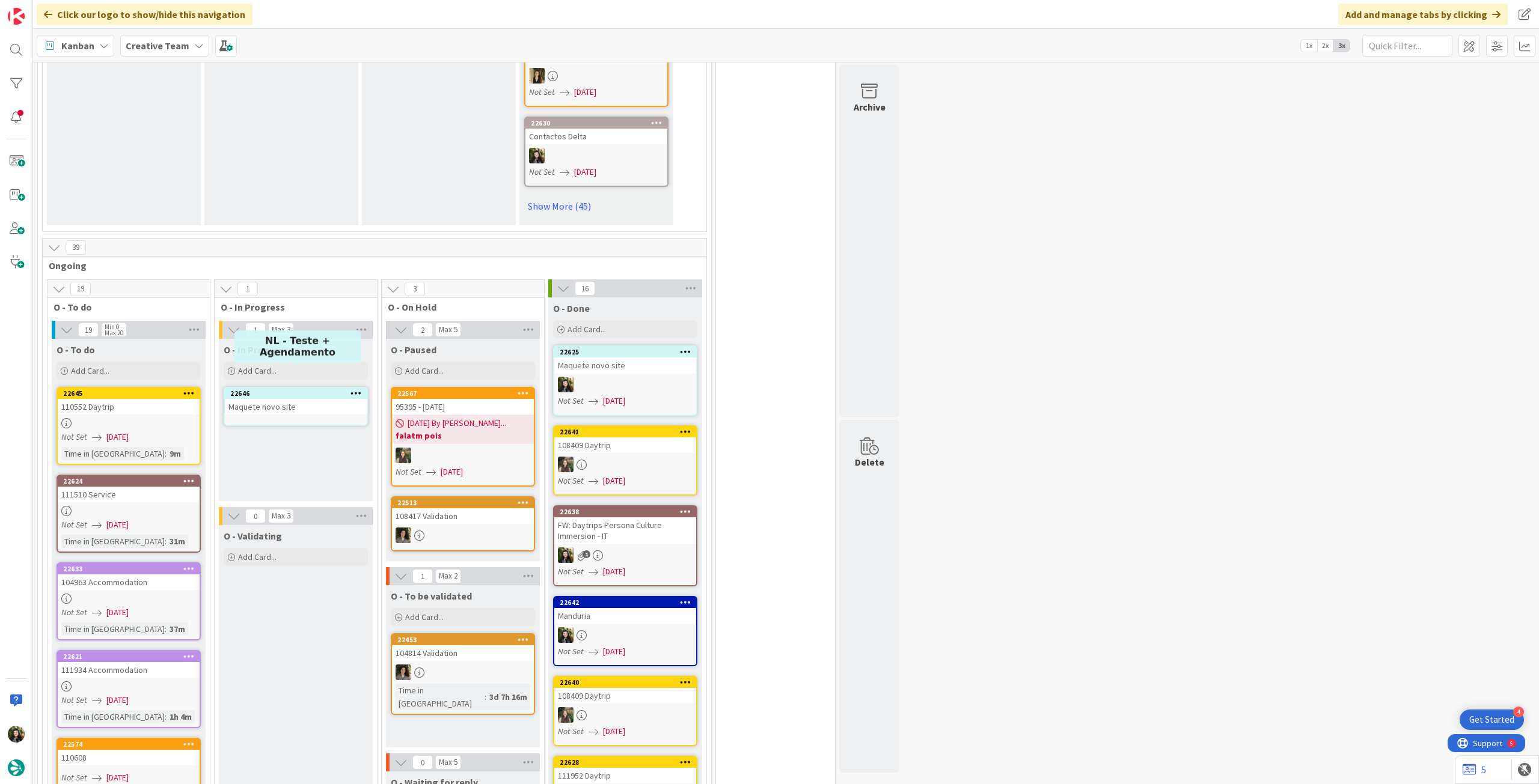
click at [296, 399] on div "Maquete novo site" at bounding box center [296, 407] width 142 height 15
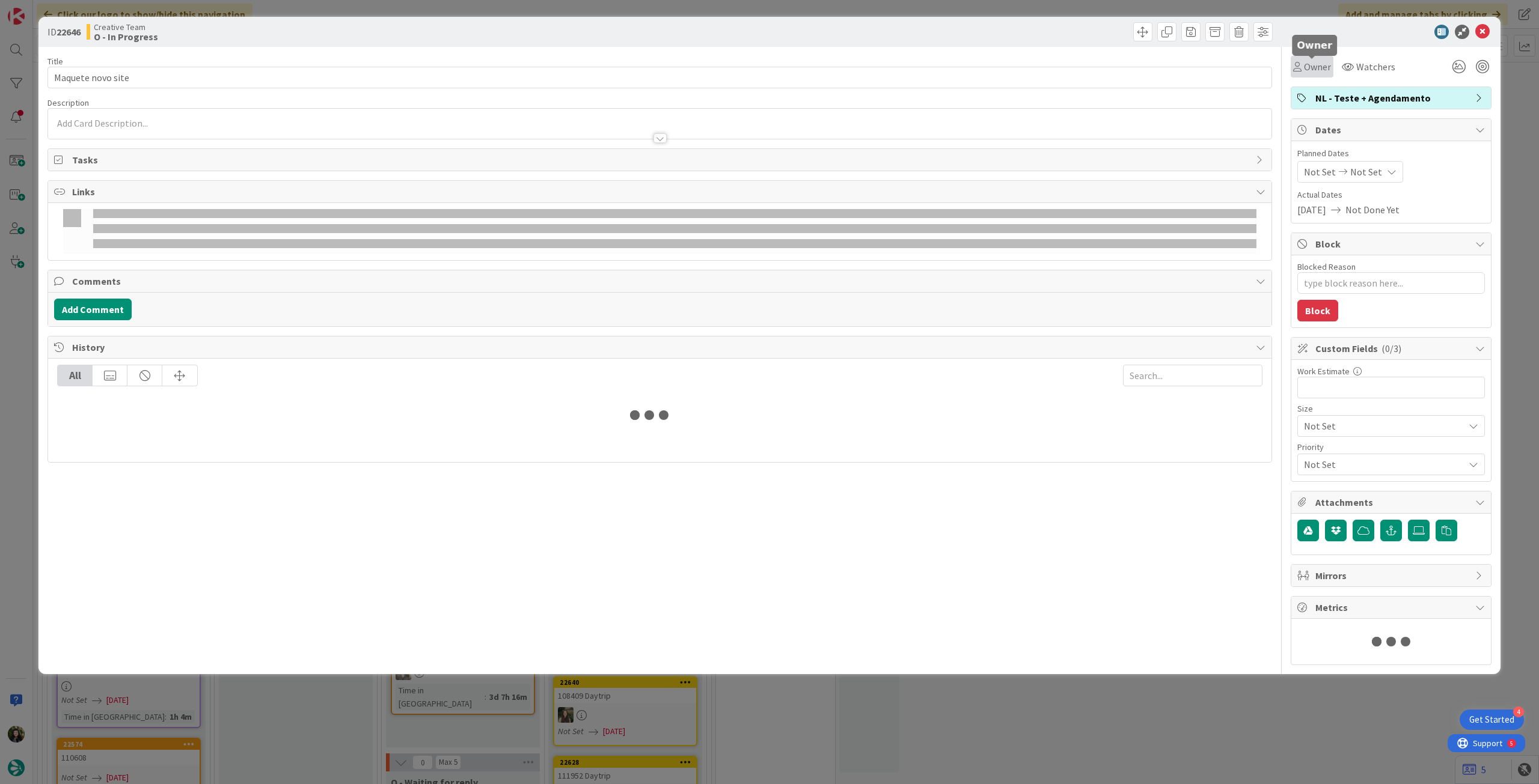
click at [1320, 70] on span "Owner" at bounding box center [1317, 67] width 27 height 15
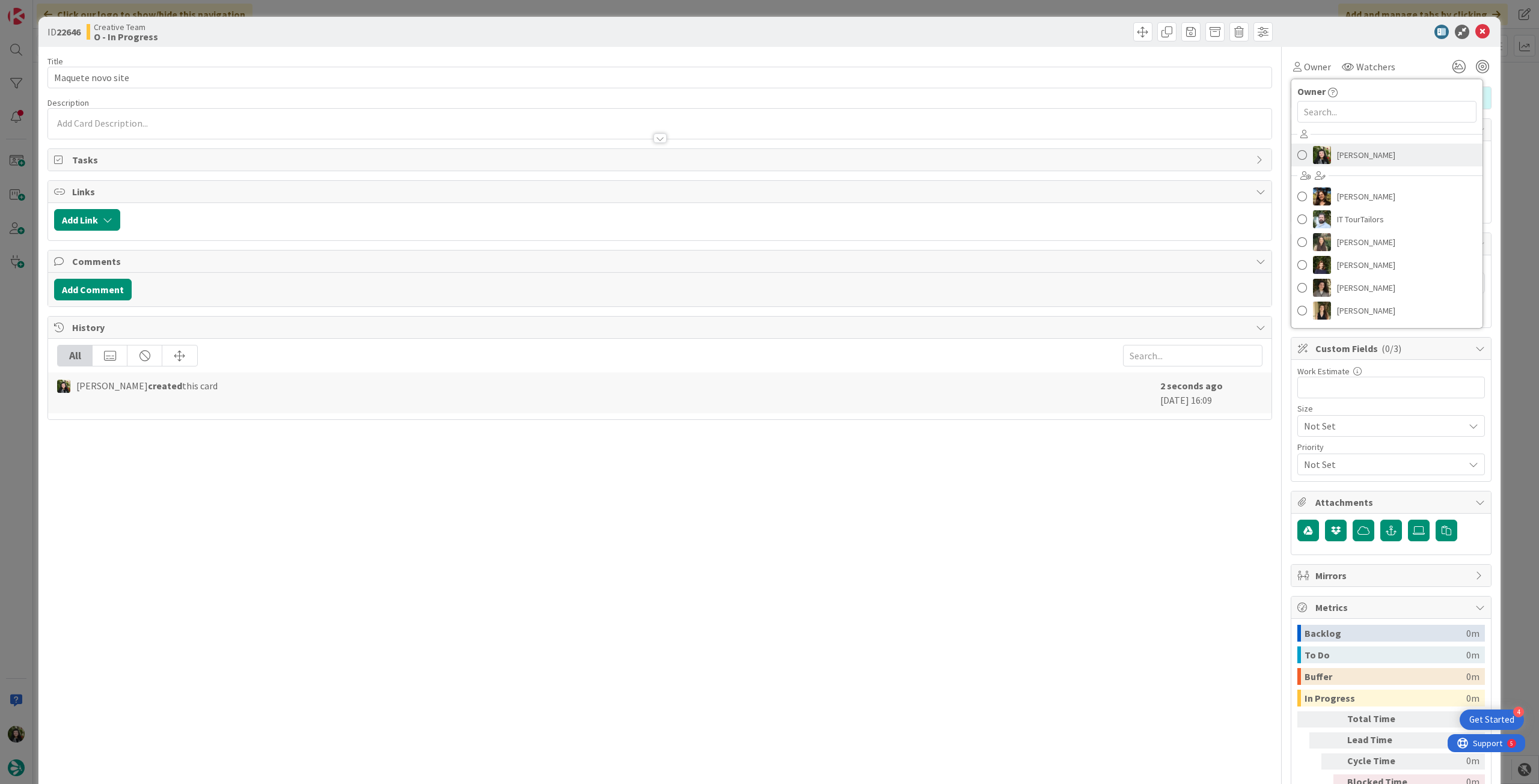
click at [1359, 162] on span "[PERSON_NAME]" at bounding box center [1366, 155] width 58 height 18
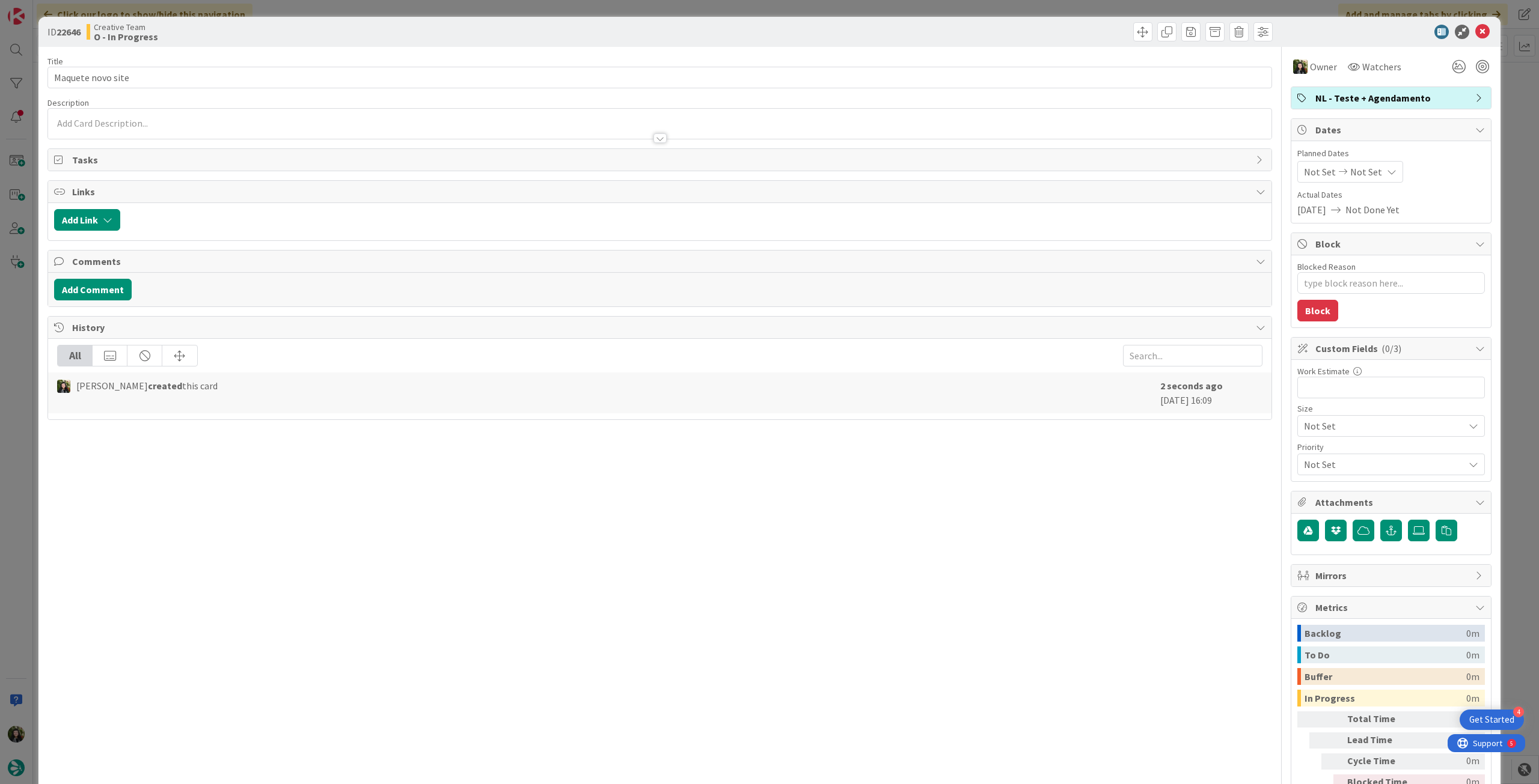
click at [1366, 176] on span "Not Set" at bounding box center [1366, 172] width 32 height 15
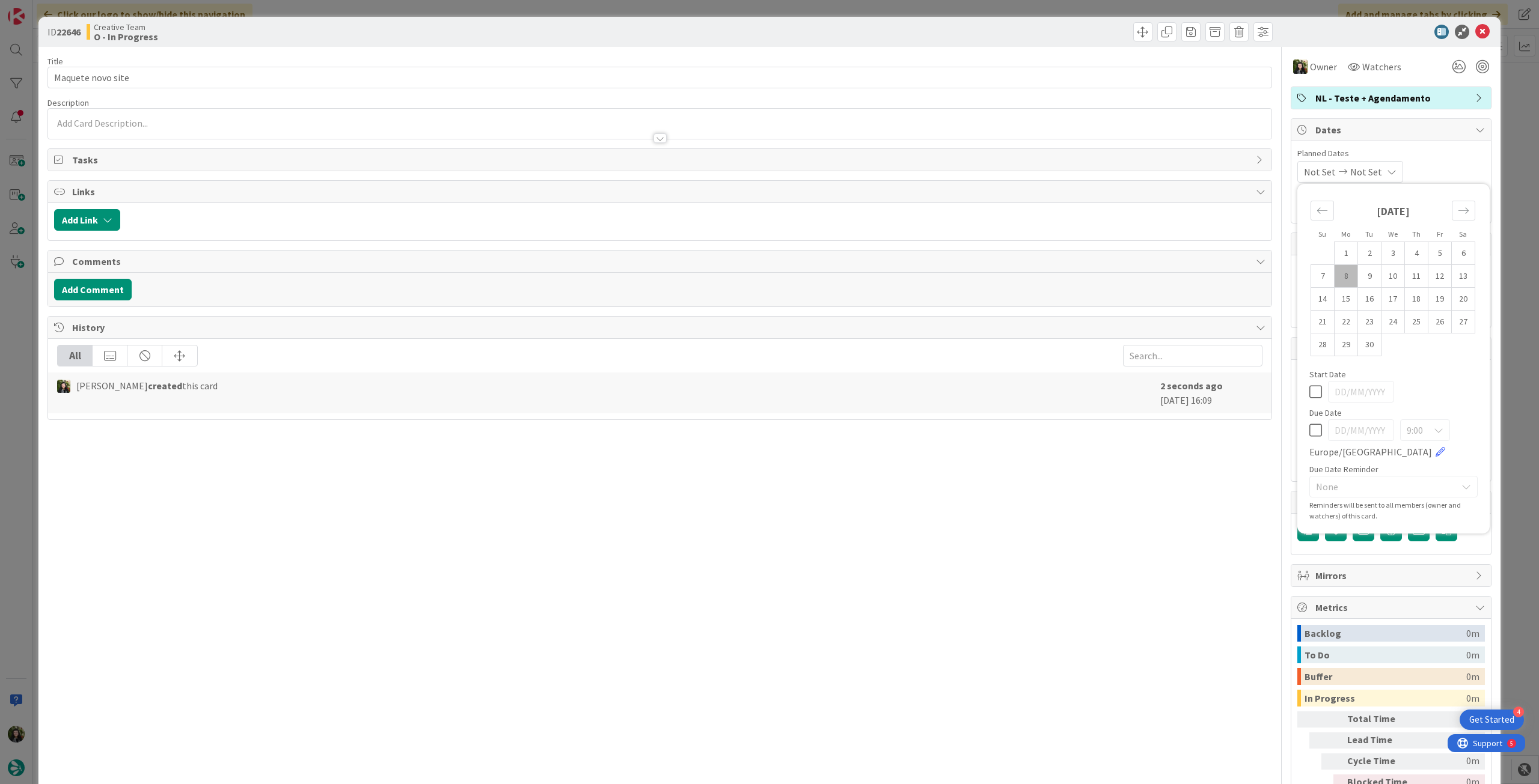
type textarea "x"
click at [1475, 34] on icon at bounding box center [1482, 32] width 15 height 15
type textarea "x"
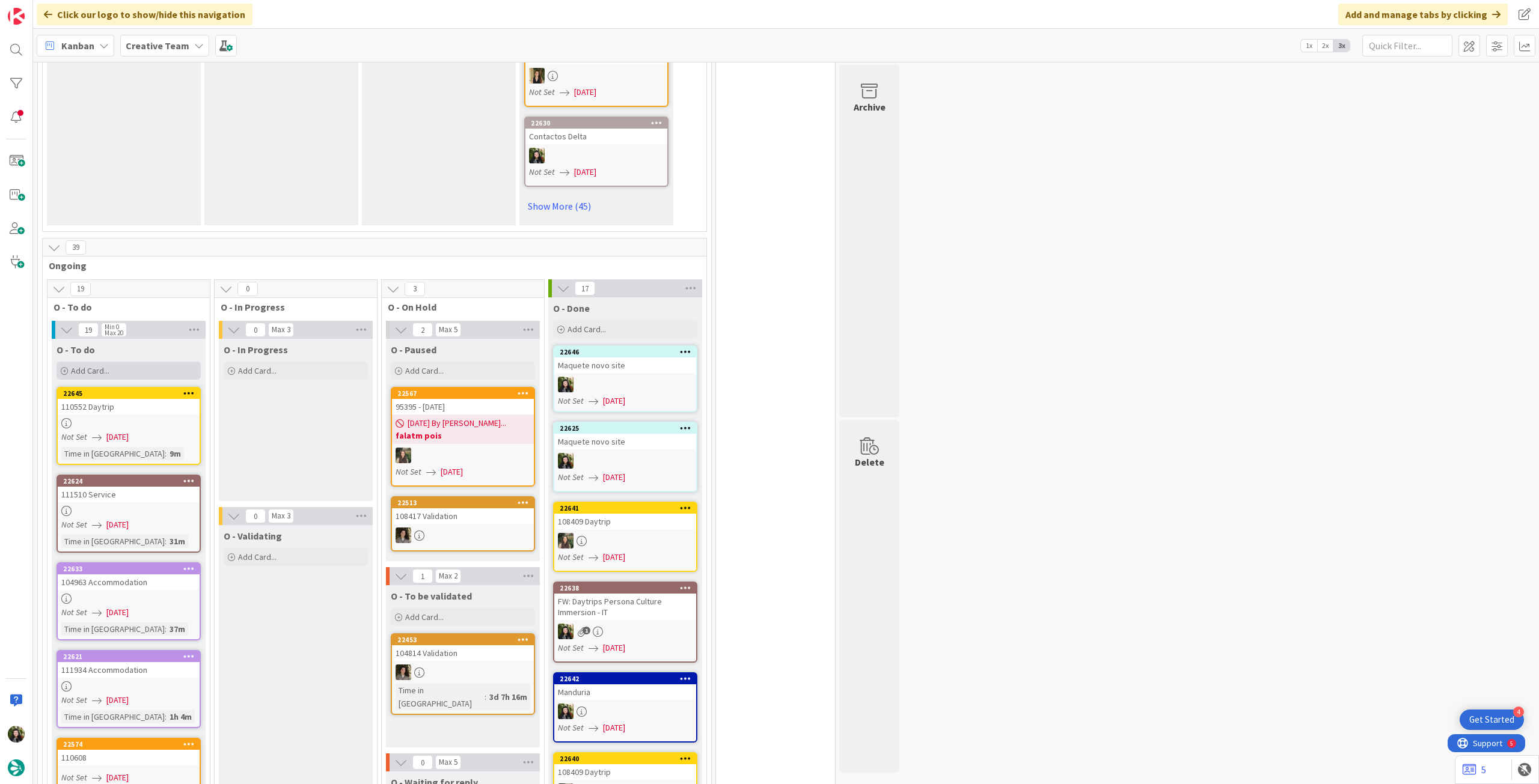
click at [127, 361] on div "Add Card..." at bounding box center [128, 371] width 144 height 18
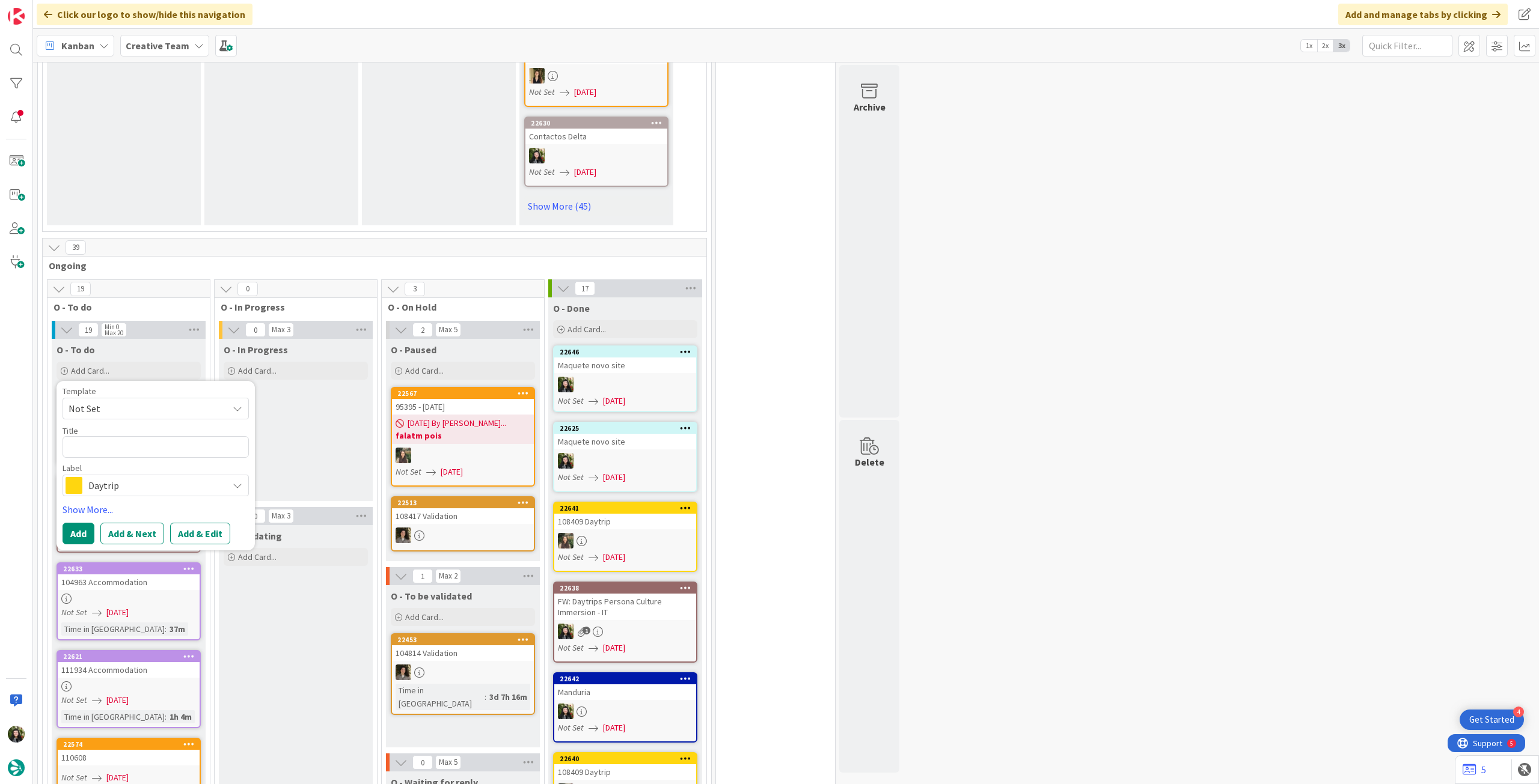
click at [124, 477] on span "Daytrip" at bounding box center [155, 486] width 133 height 17
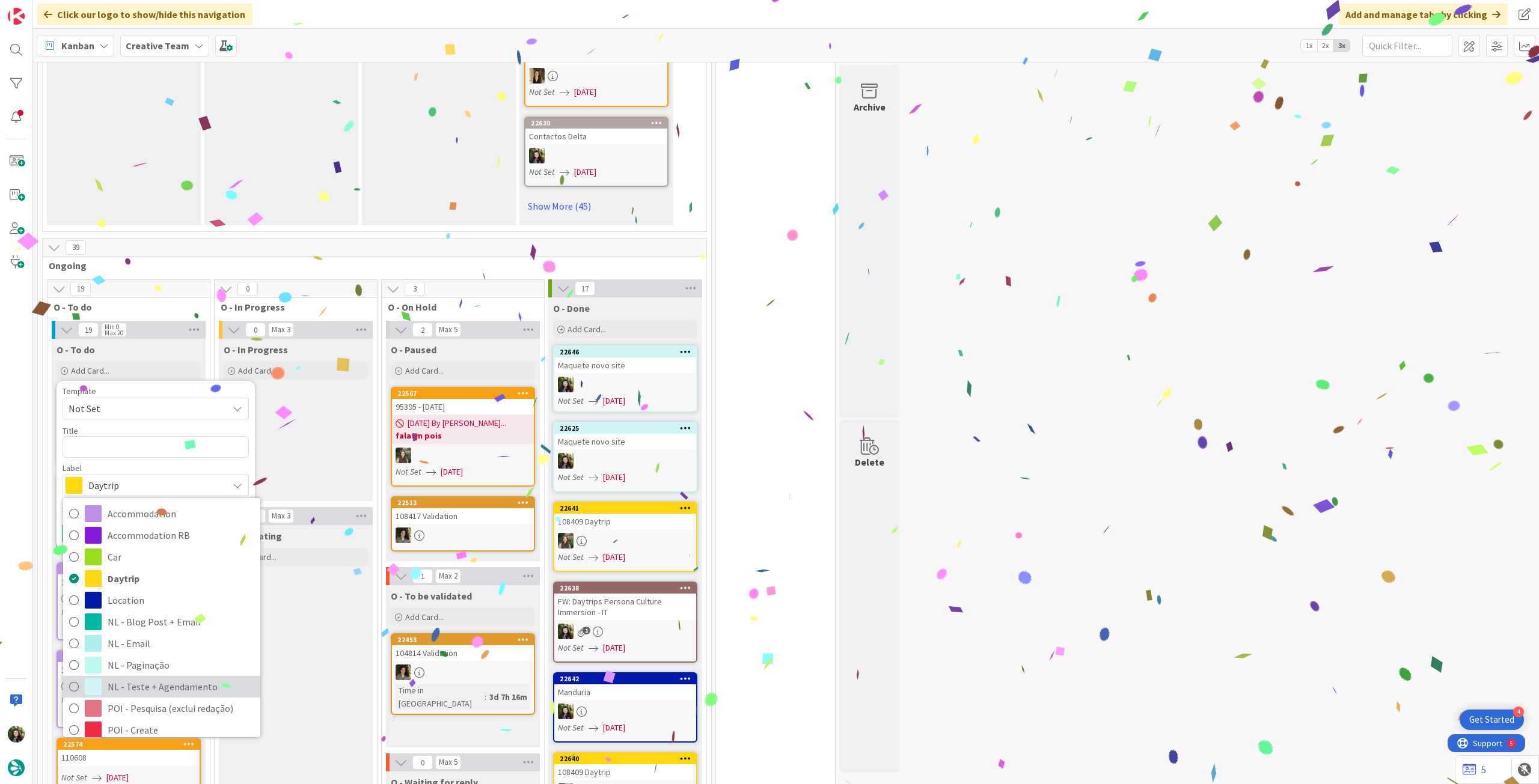
click at [176, 678] on span "NL - Teste + Agendamento" at bounding box center [180, 687] width 147 height 18
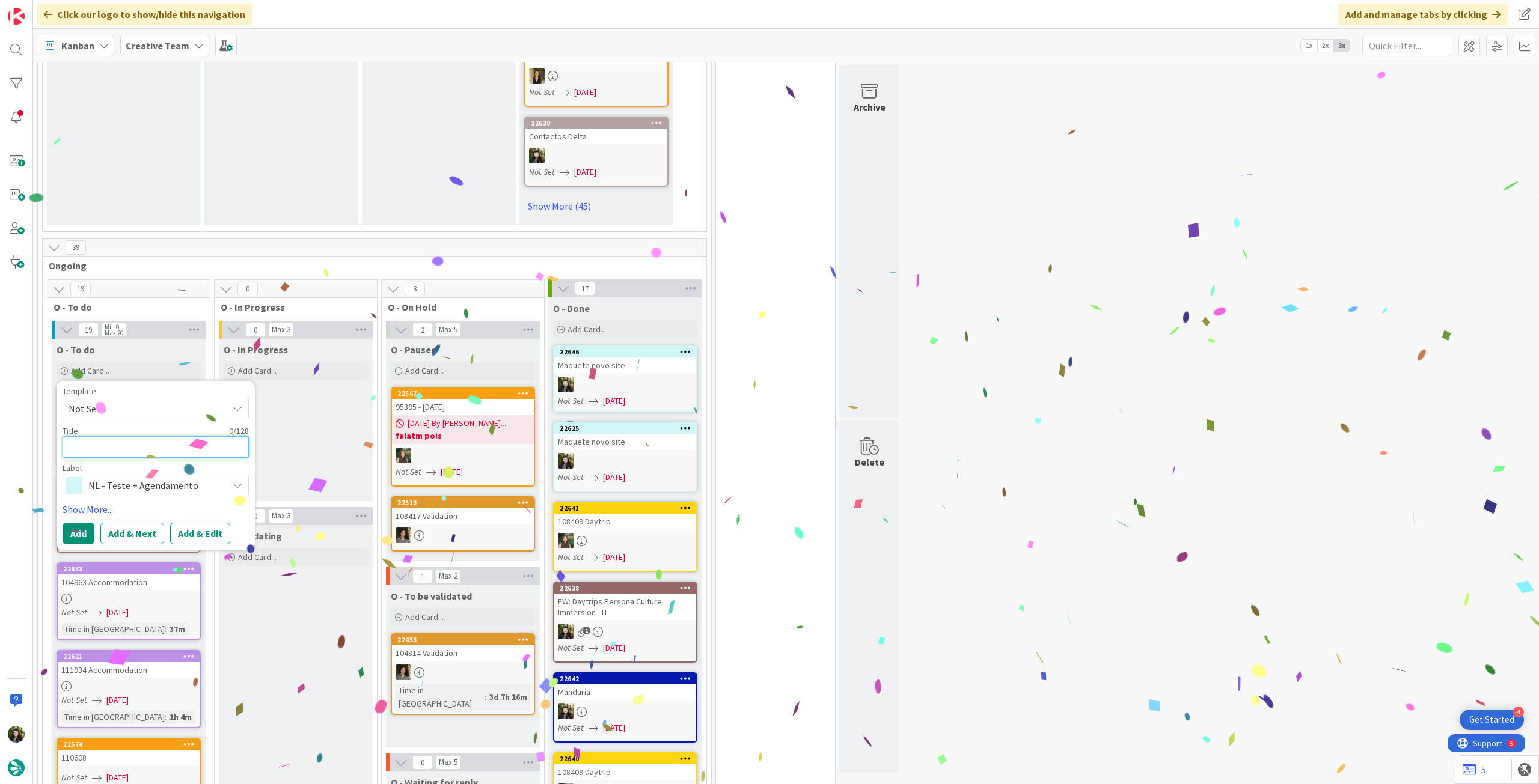
click at [125, 437] on textarea at bounding box center [155, 447] width 186 height 22
paste textarea "Maquete novo site"
type textarea "Maquete novo site"
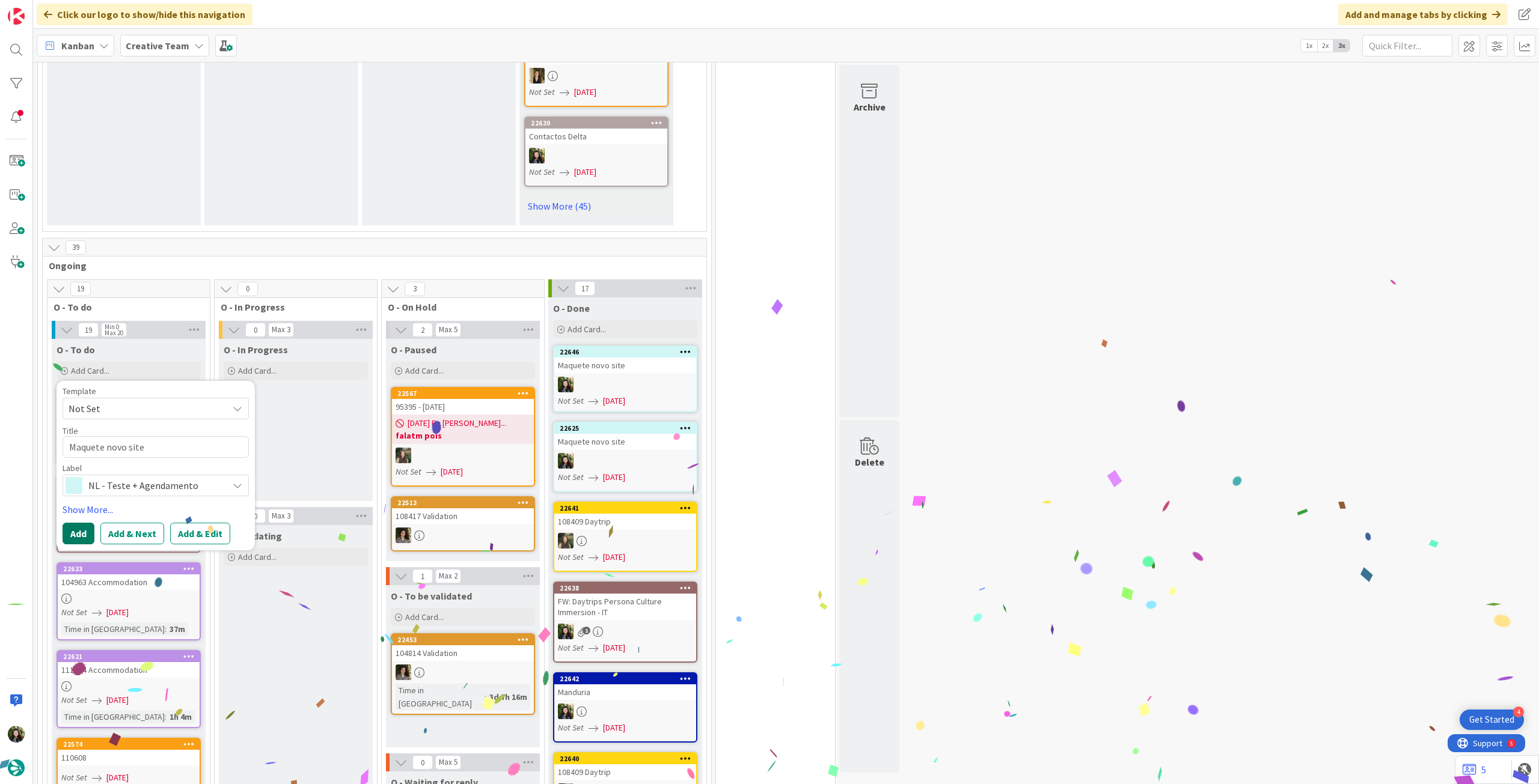
click at [79, 523] on button "Add" at bounding box center [78, 533] width 32 height 22
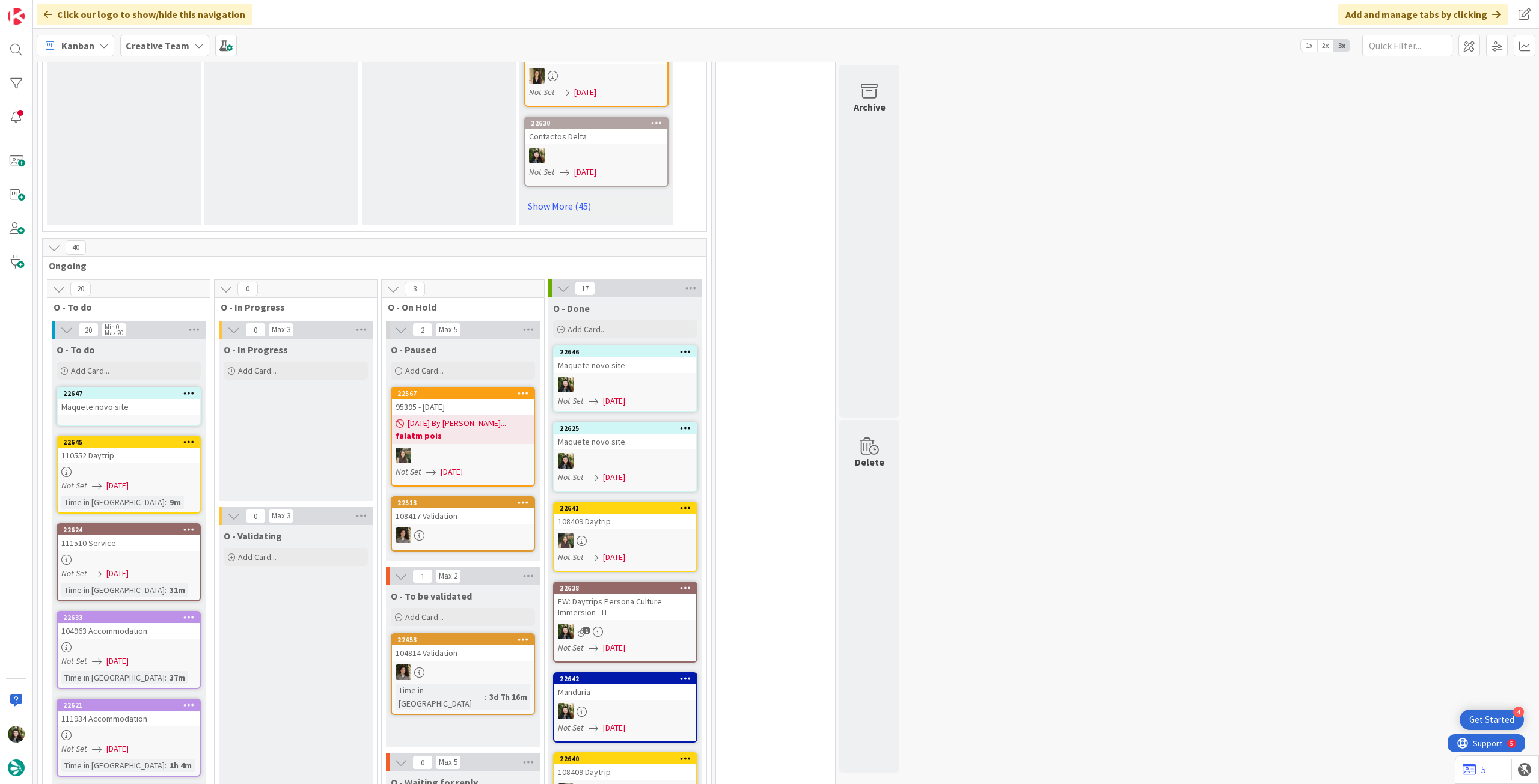
click at [132, 399] on div "Maquete novo site" at bounding box center [128, 407] width 142 height 15
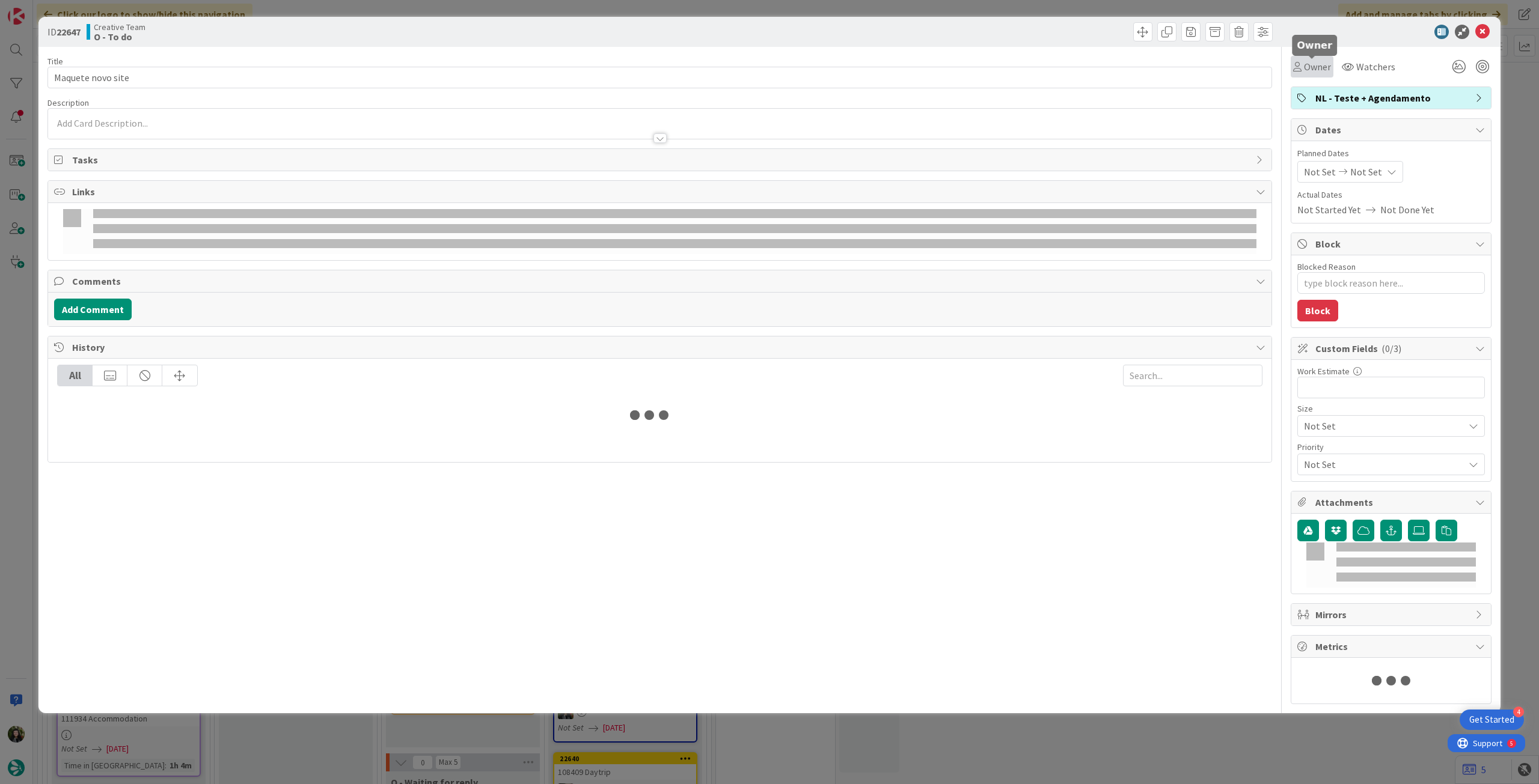
click at [1314, 71] on span "Owner" at bounding box center [1317, 67] width 27 height 15
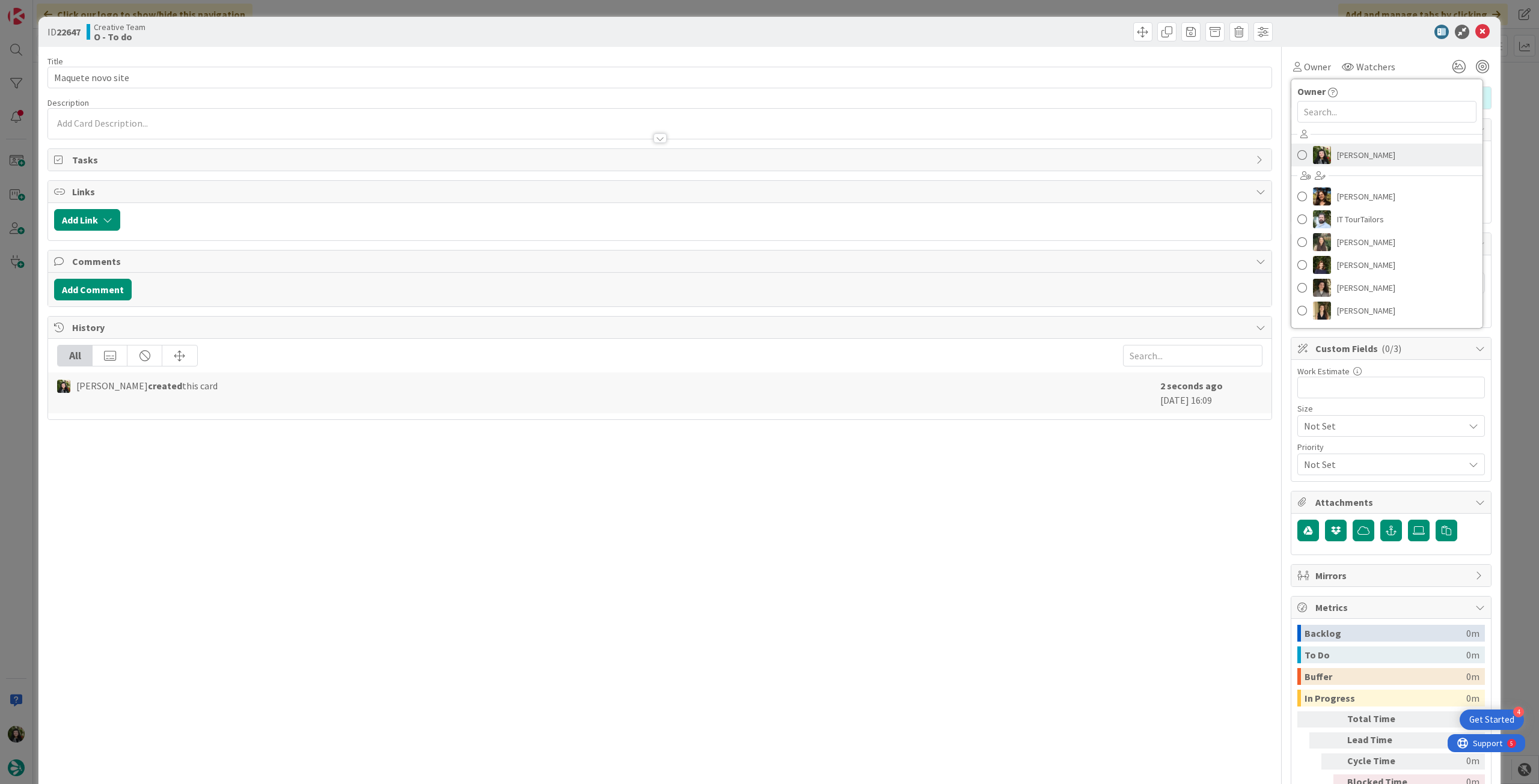
click at [1354, 154] on span "[PERSON_NAME]" at bounding box center [1366, 155] width 58 height 18
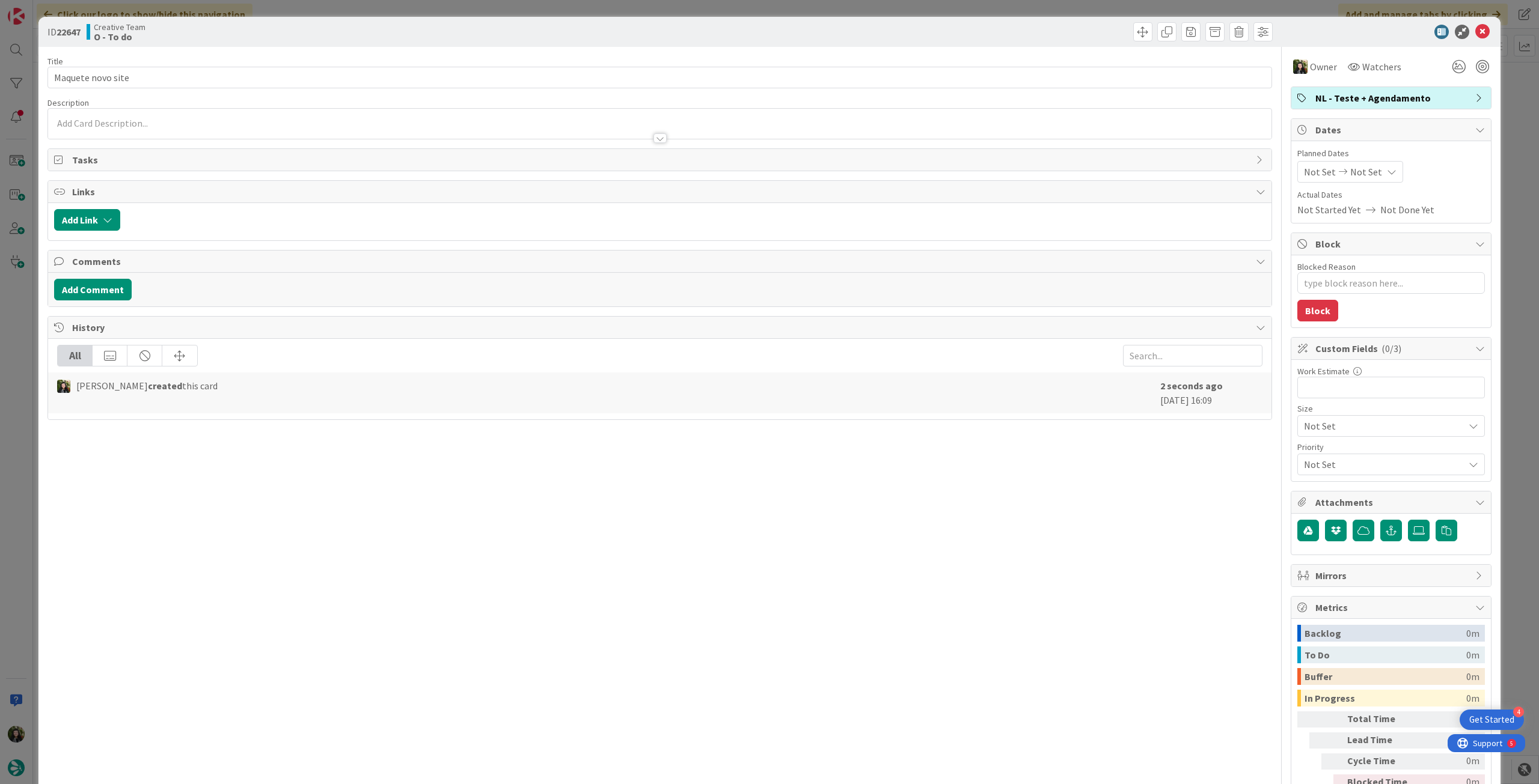
click at [1387, 173] on icon at bounding box center [1392, 172] width 10 height 10
type textarea "x"
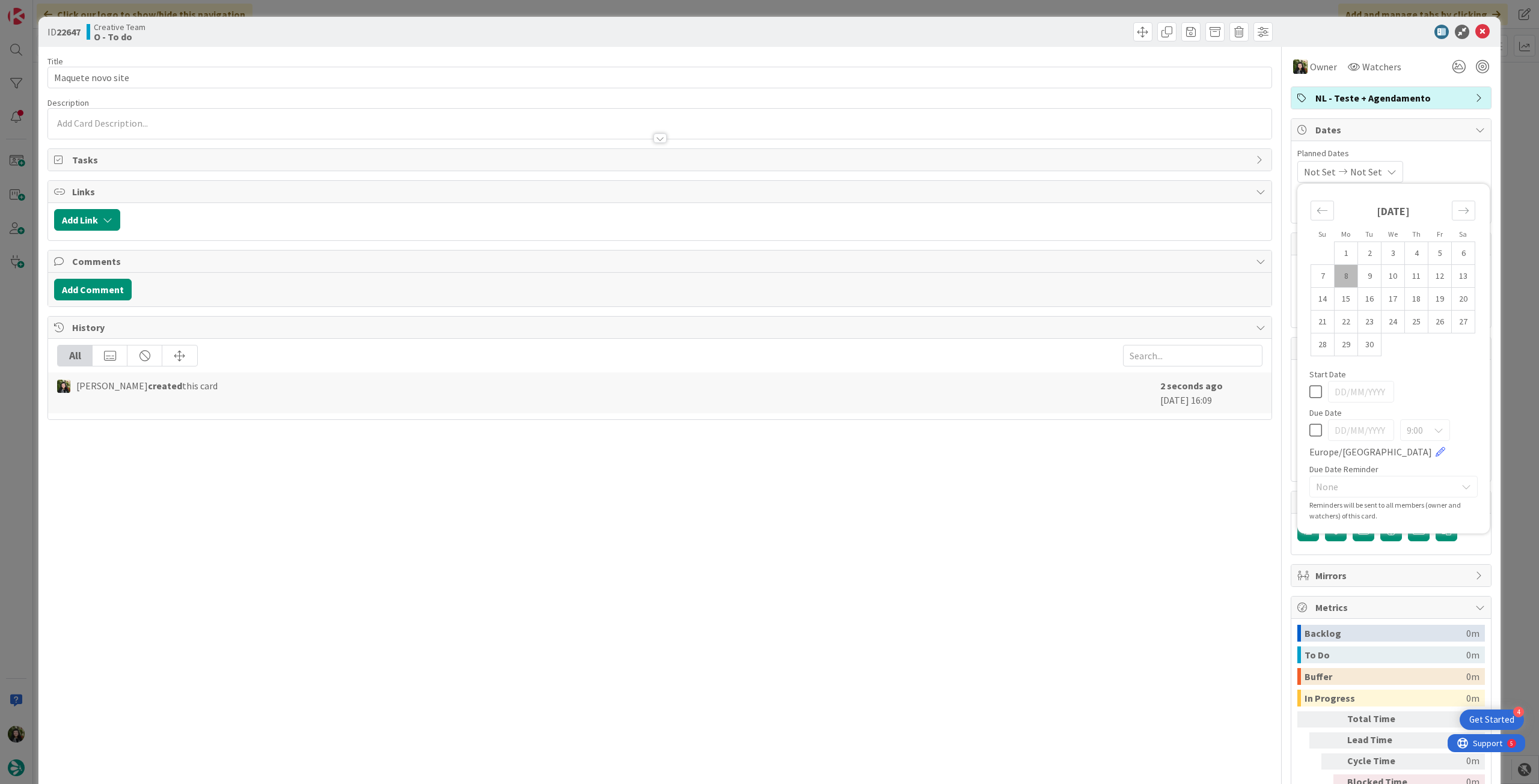
click at [1309, 430] on icon at bounding box center [1316, 430] width 13 height 15
type input "[DATE]"
type textarea "x"
click at [1363, 267] on td "9" at bounding box center [1369, 277] width 23 height 23
type input "[DATE]"
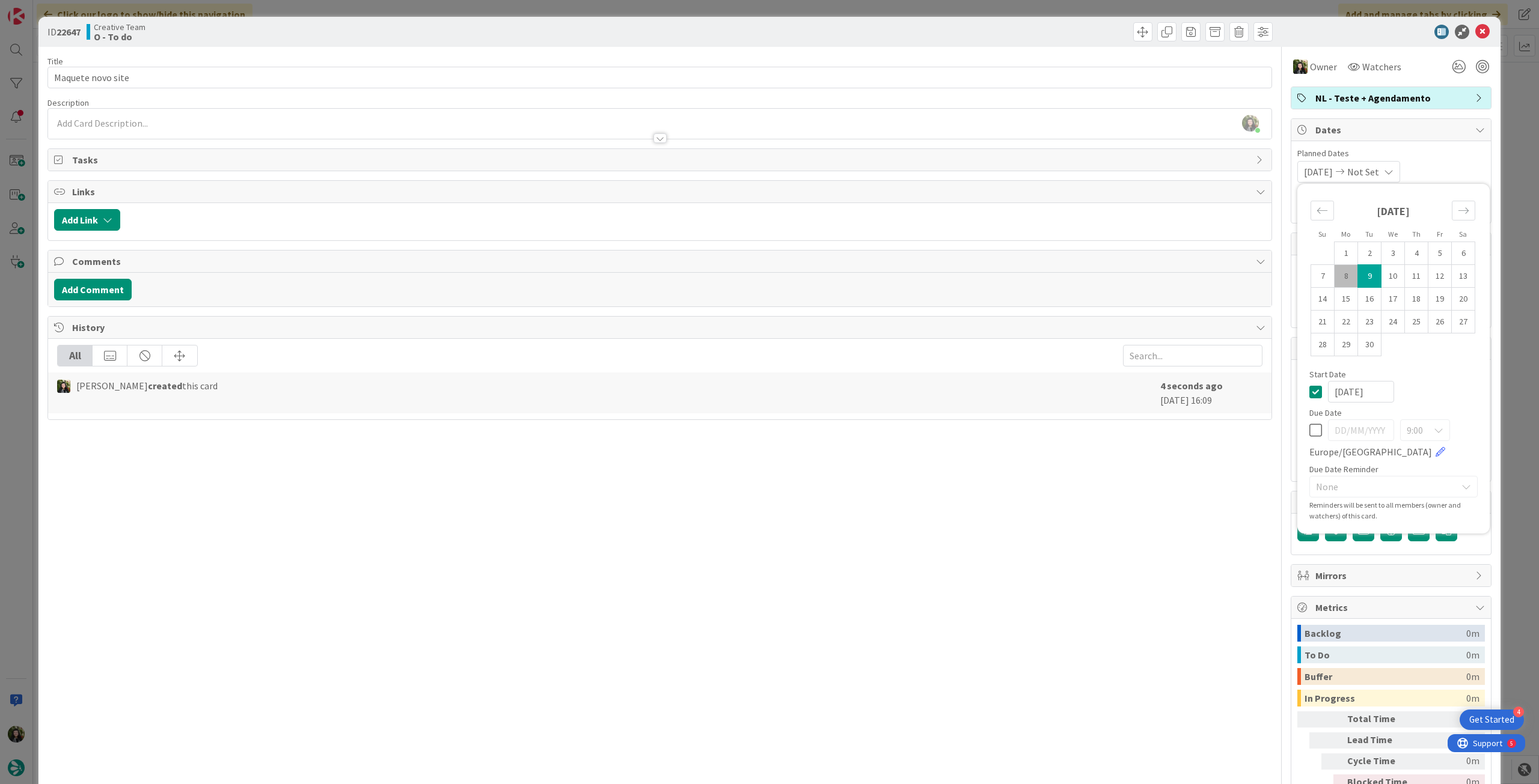
type textarea "x"
click at [1309, 390] on icon at bounding box center [1316, 392] width 13 height 15
type textarea "x"
click at [1309, 427] on icon at bounding box center [1316, 430] width 13 height 15
type input "[DATE]"
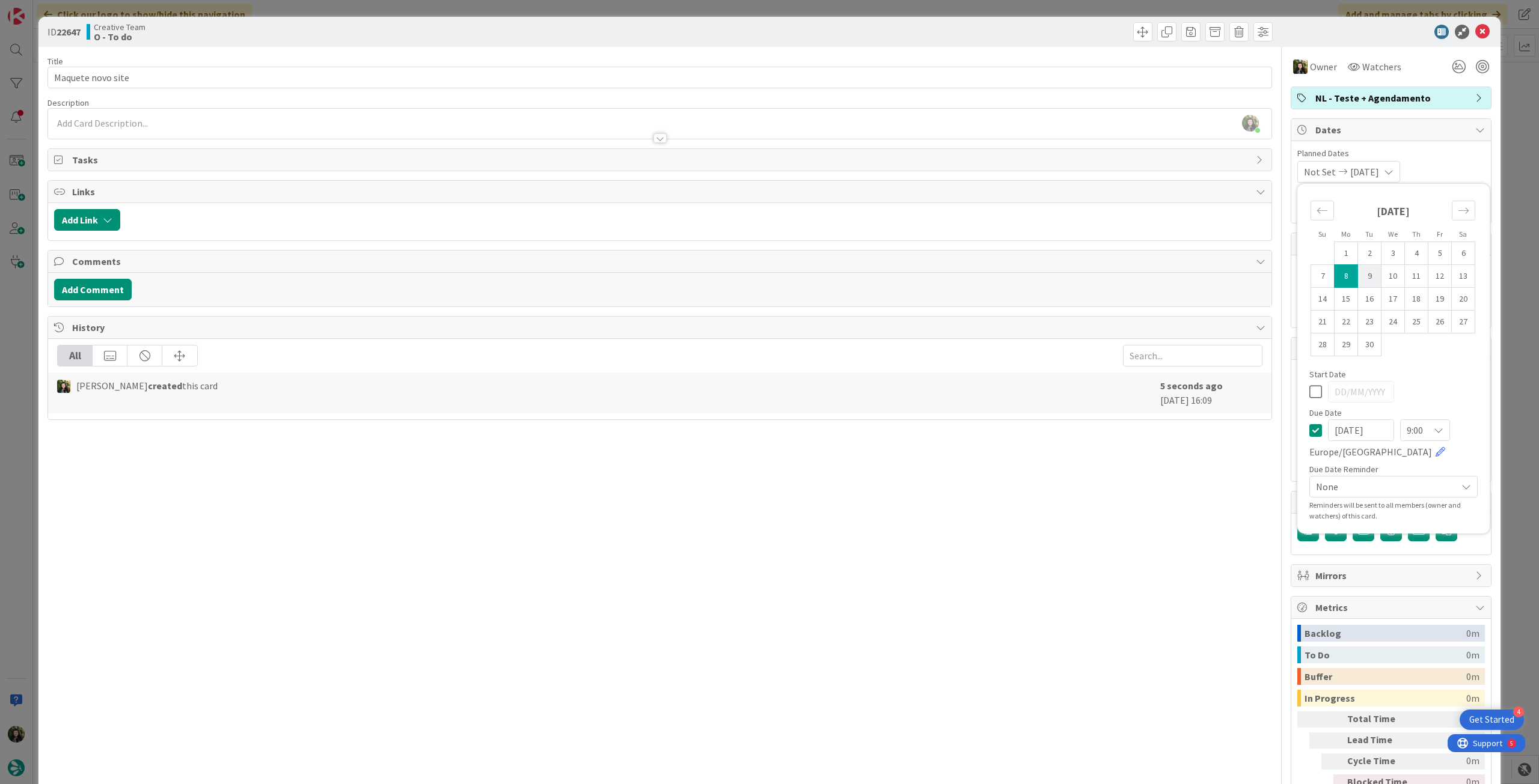
click at [1359, 271] on td "9" at bounding box center [1369, 277] width 23 height 23
type textarea "x"
type input "[DATE]"
click at [1475, 33] on icon at bounding box center [1482, 32] width 15 height 15
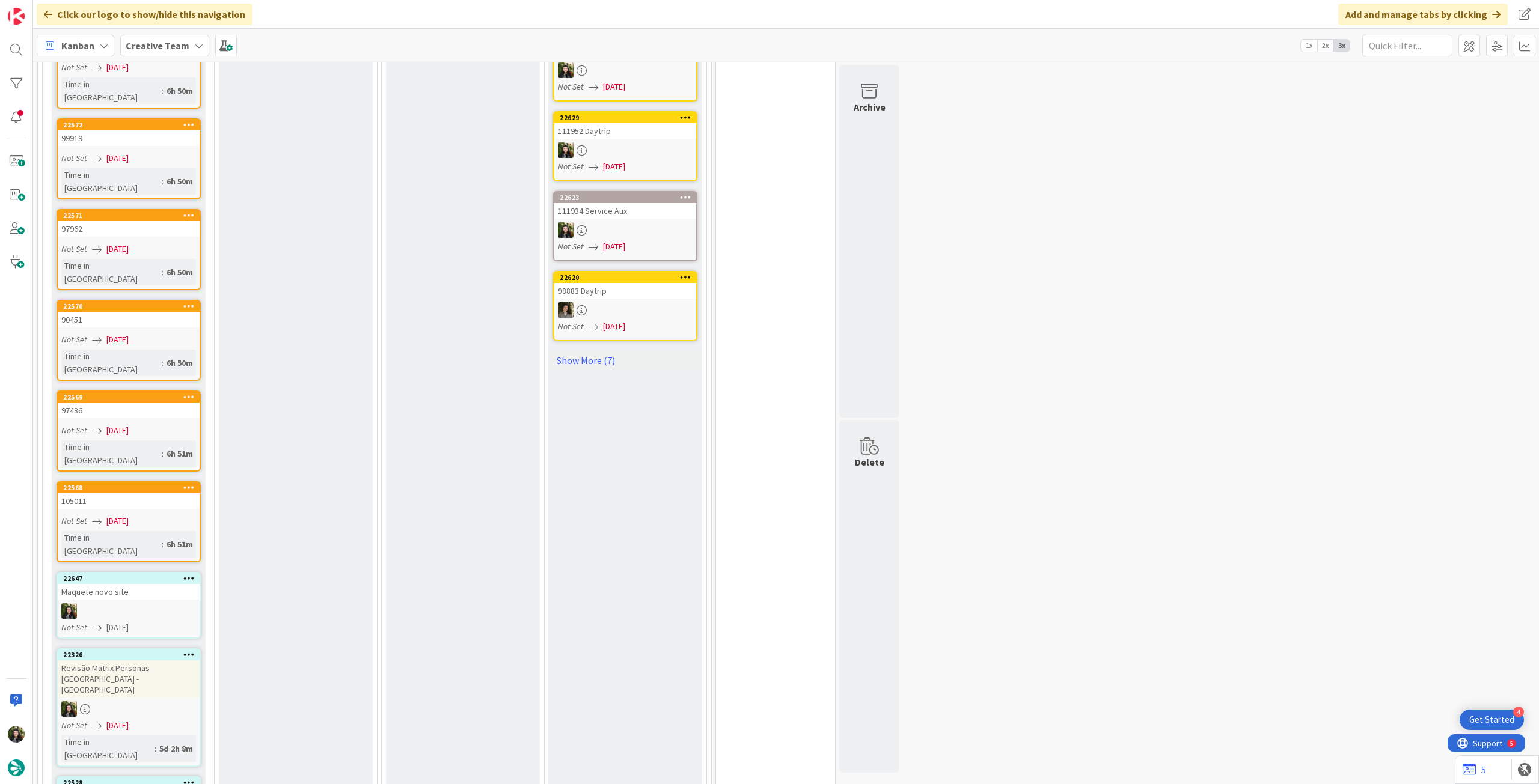
scroll to position [1756, 0]
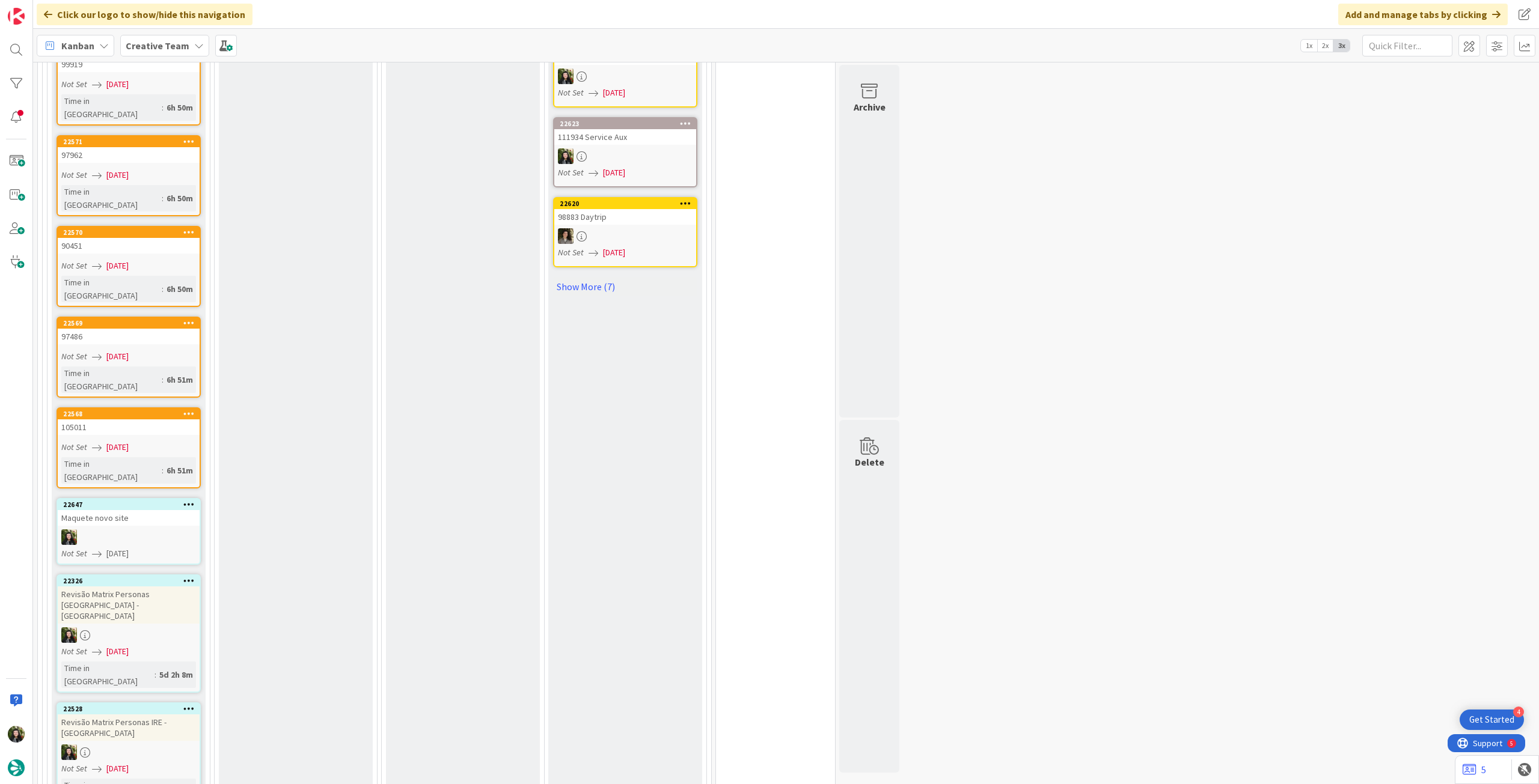
click at [152, 575] on link "22326 Revisão Matrix Personas UK - CA Not Set 08/09/2025 Time in Column : 5d 2h…" at bounding box center [128, 634] width 144 height 119
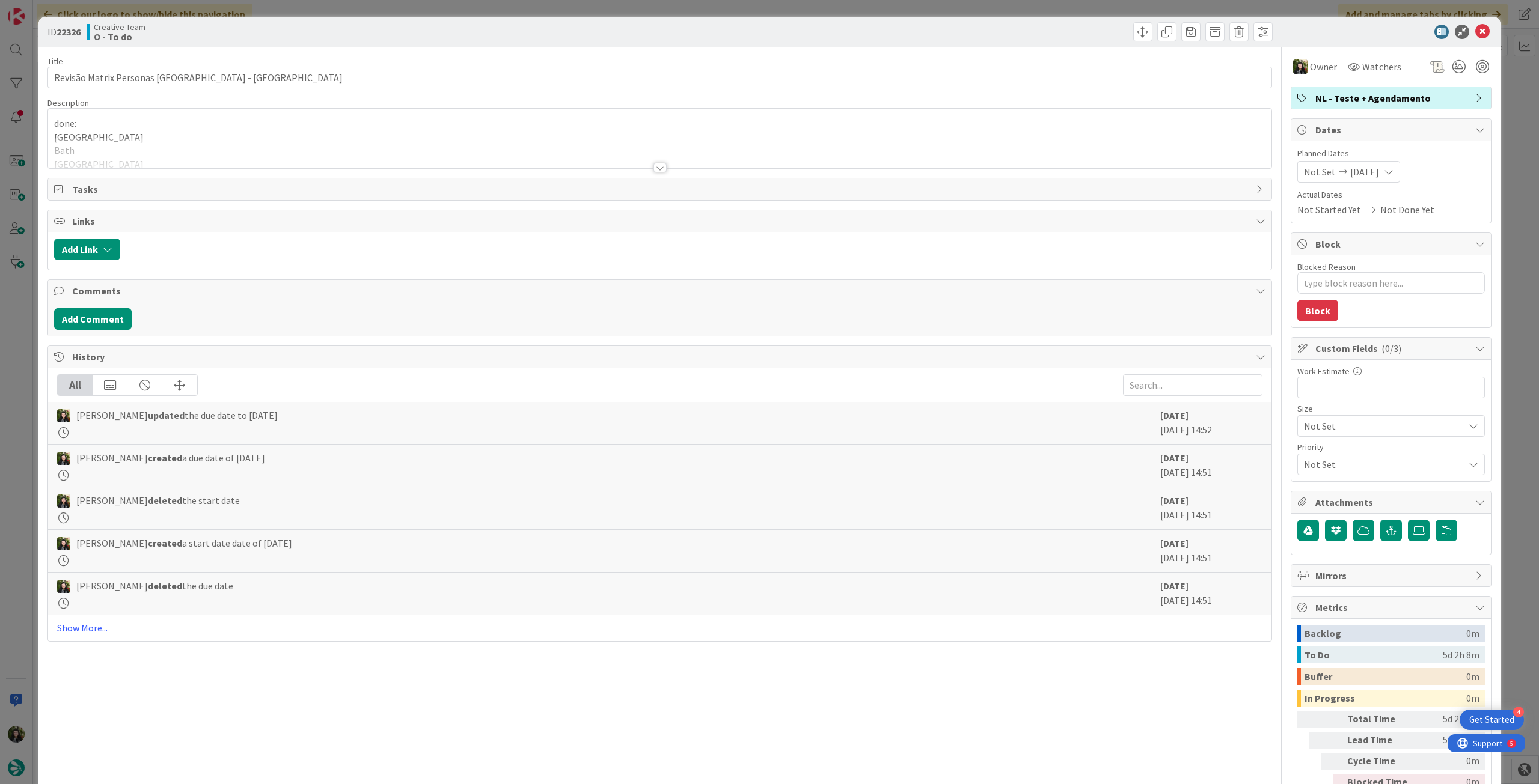
click at [1475, 36] on icon at bounding box center [1482, 32] width 15 height 15
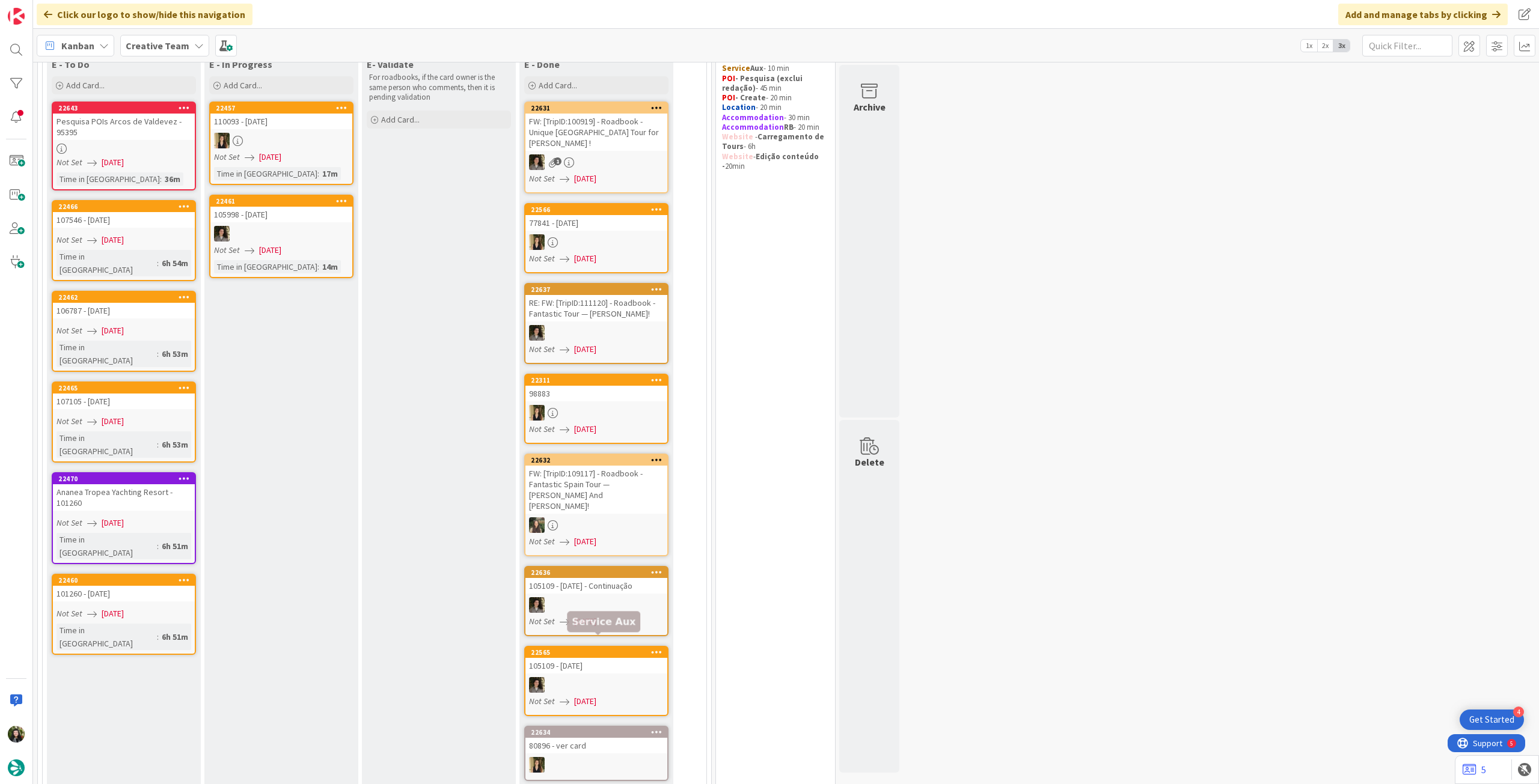
scroll to position [73, 0]
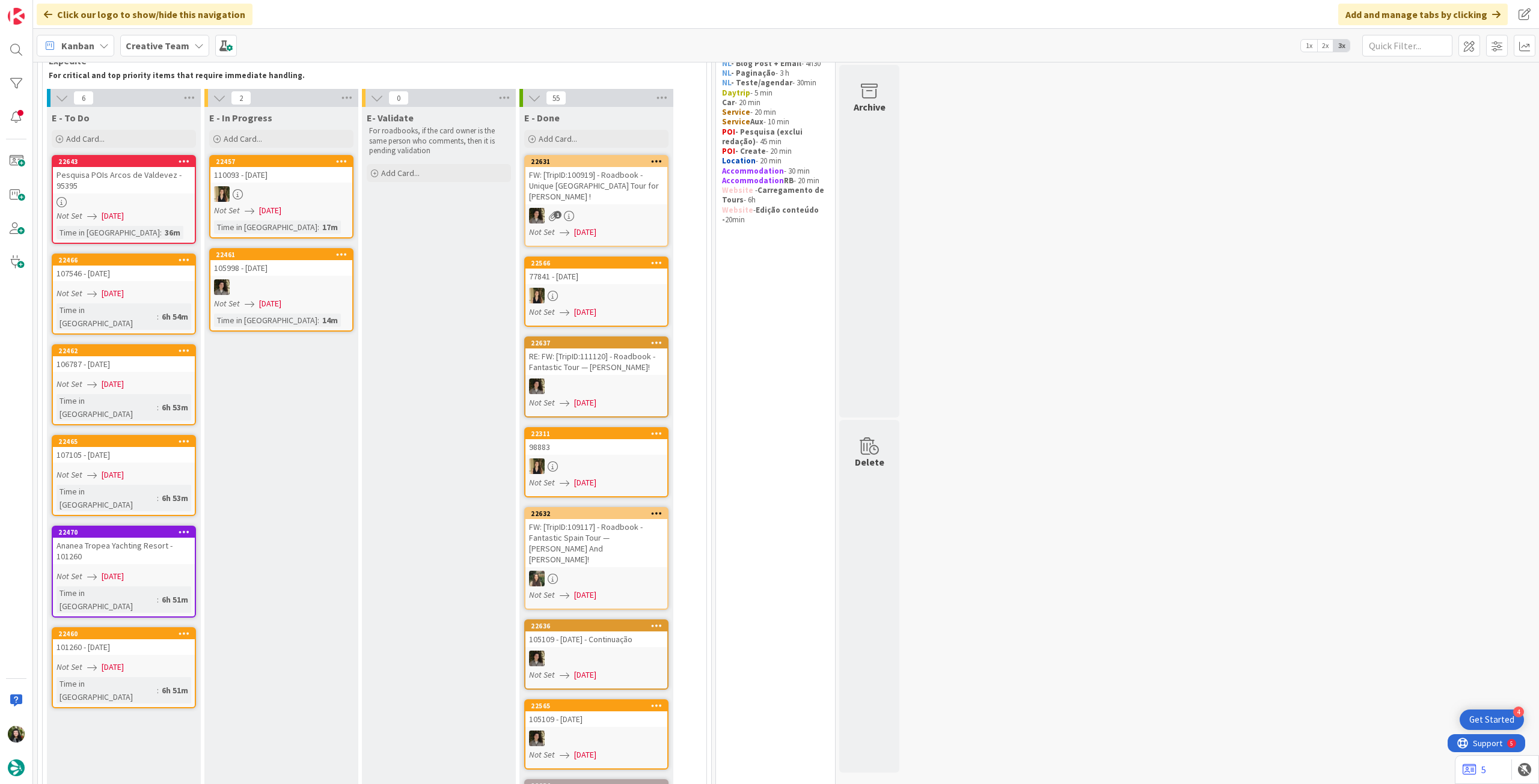
click at [144, 55] on div "Creative Team" at bounding box center [164, 46] width 89 height 22
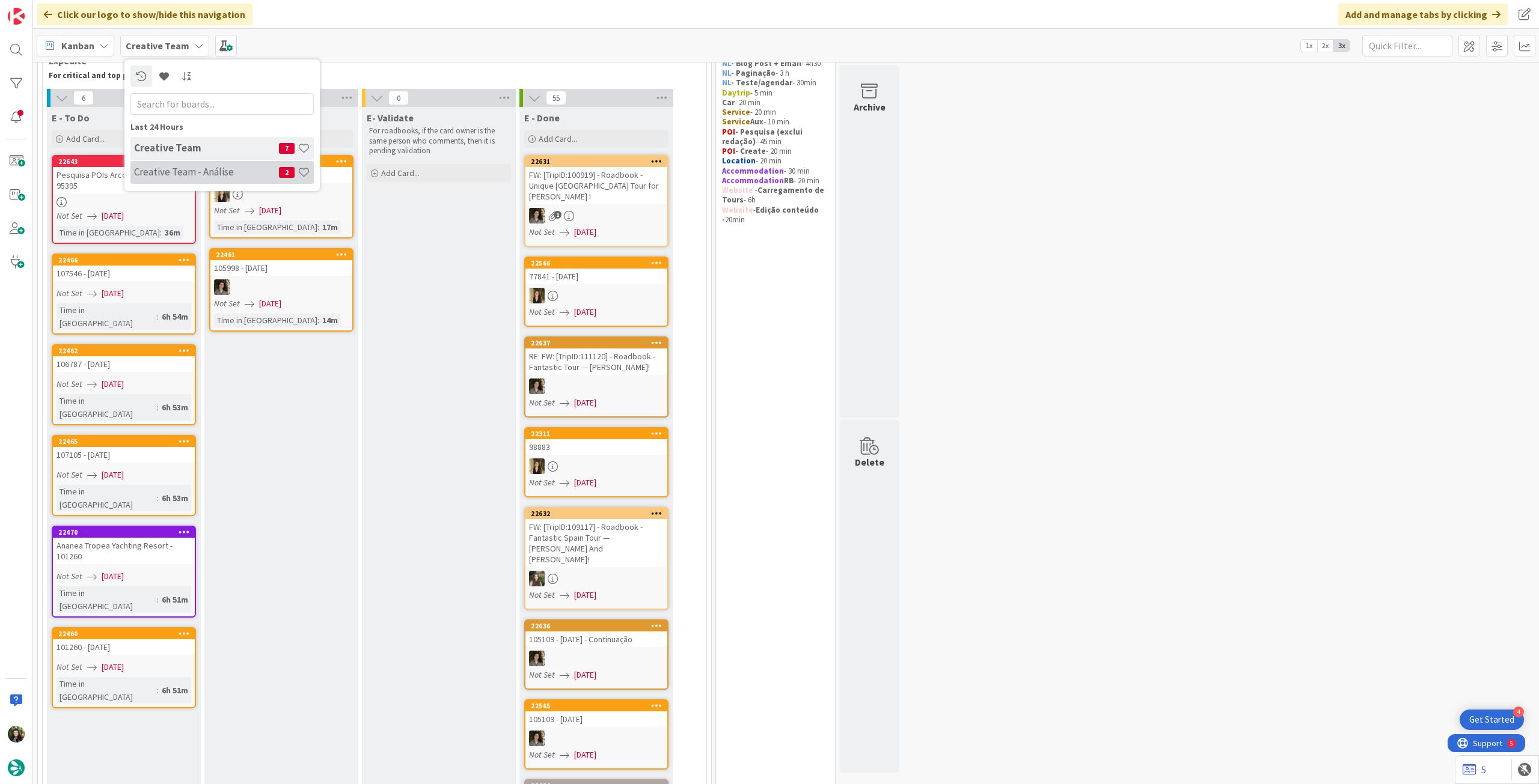
click at [178, 173] on h4 "Creative Team - Análise" at bounding box center [206, 171] width 145 height 12
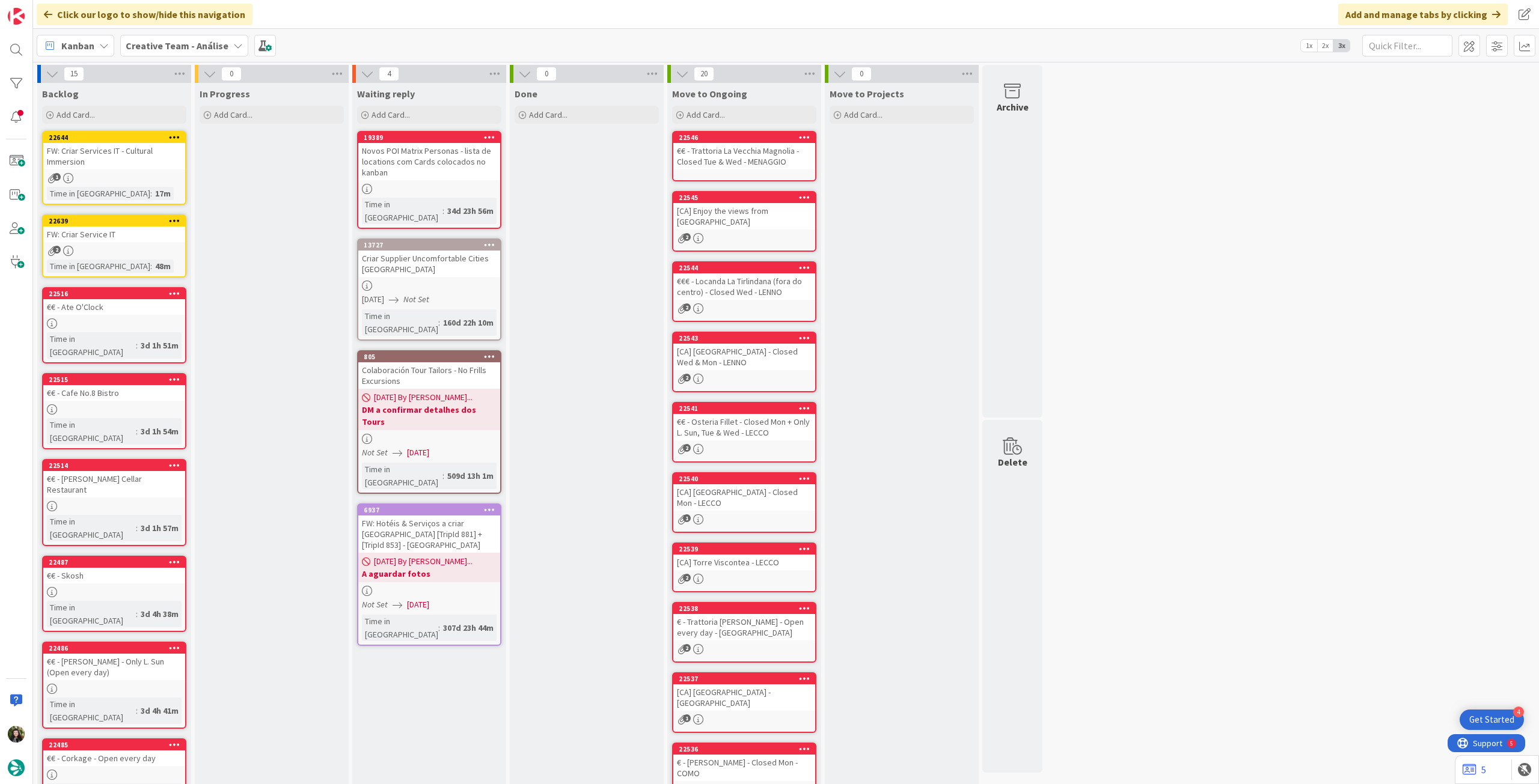
click at [186, 41] on b "Creative Team - Análise" at bounding box center [177, 46] width 103 height 12
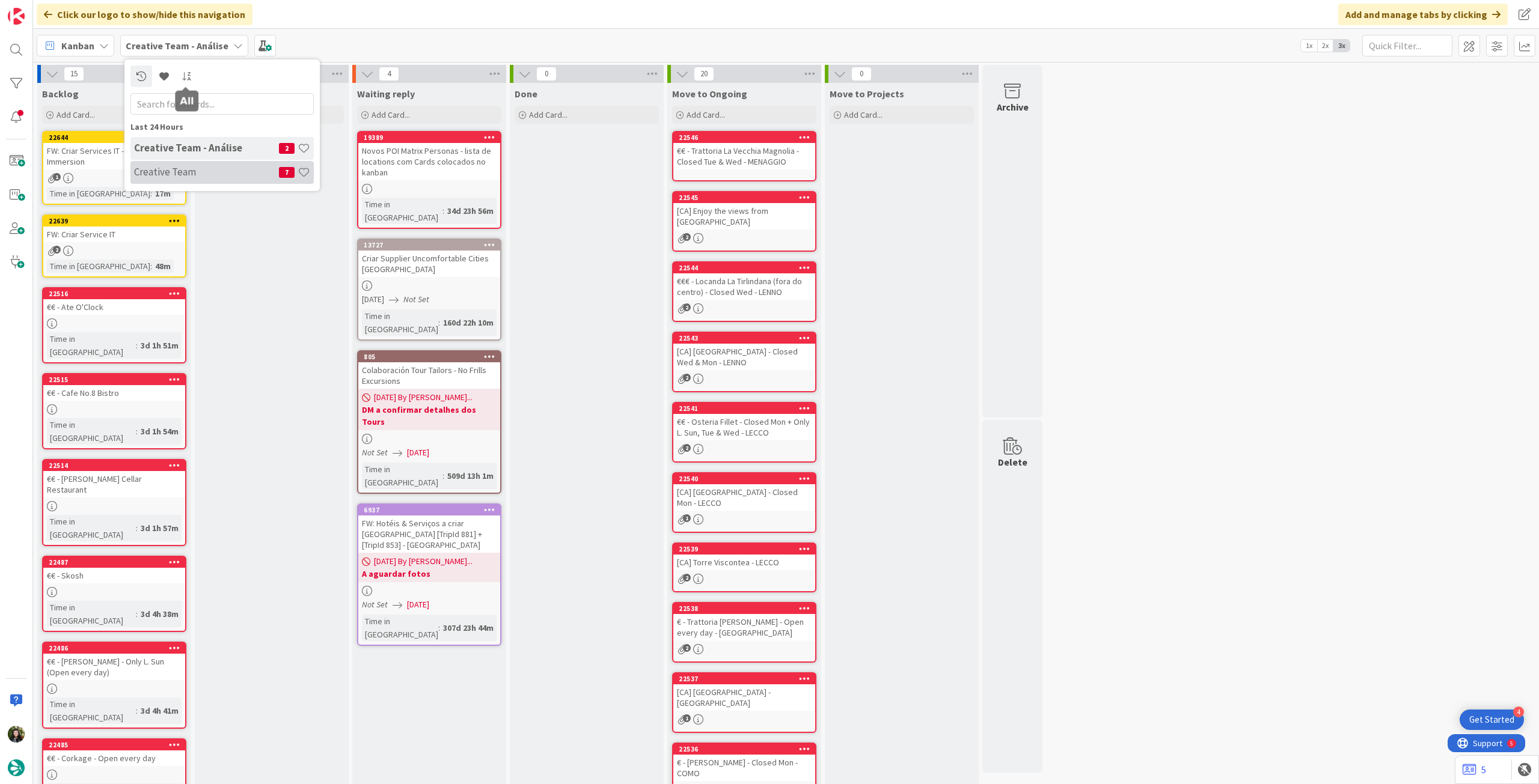
click at [194, 162] on div "Creative Team 7" at bounding box center [222, 172] width 183 height 23
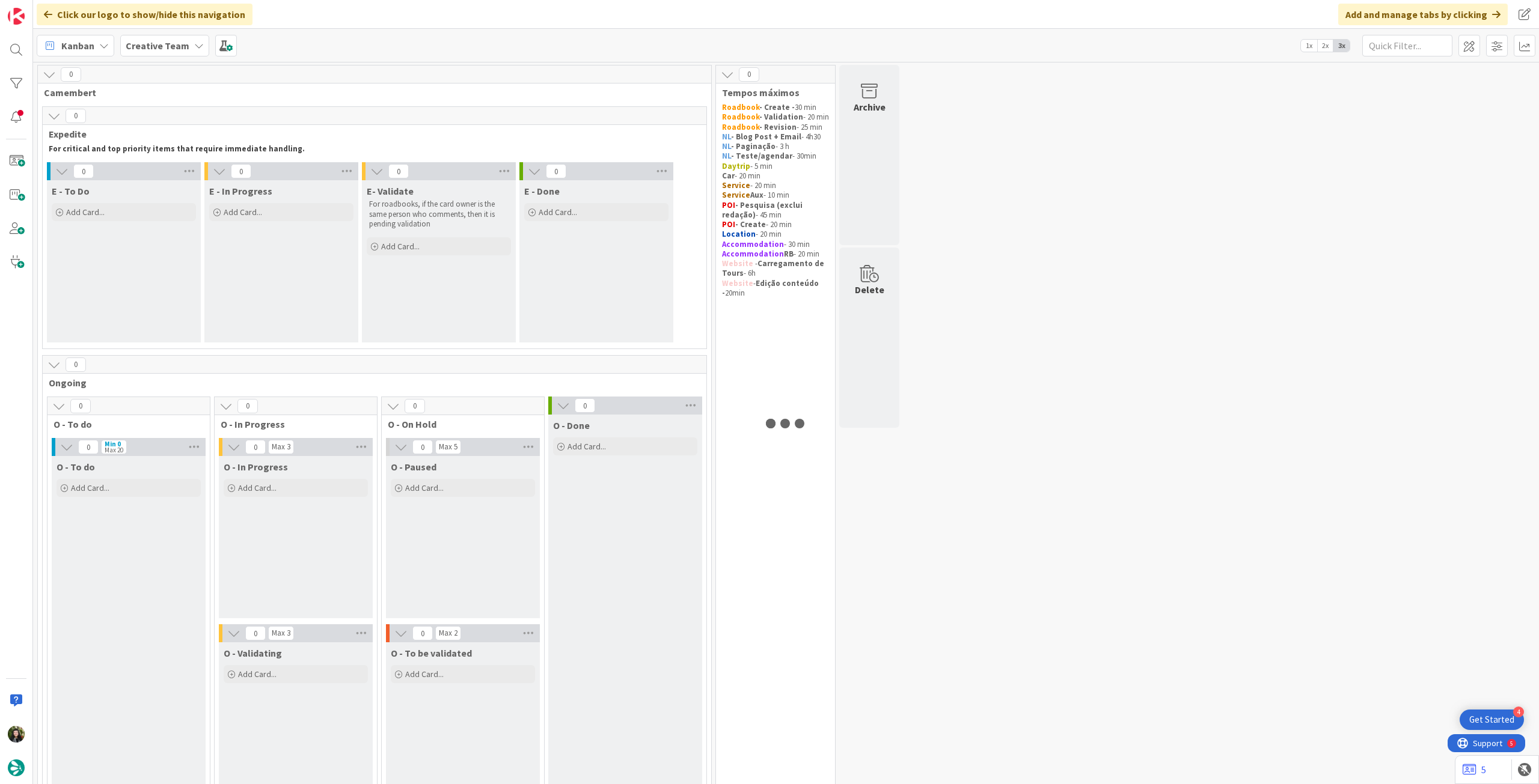
click at [162, 48] on b "Creative Team" at bounding box center [157, 46] width 64 height 12
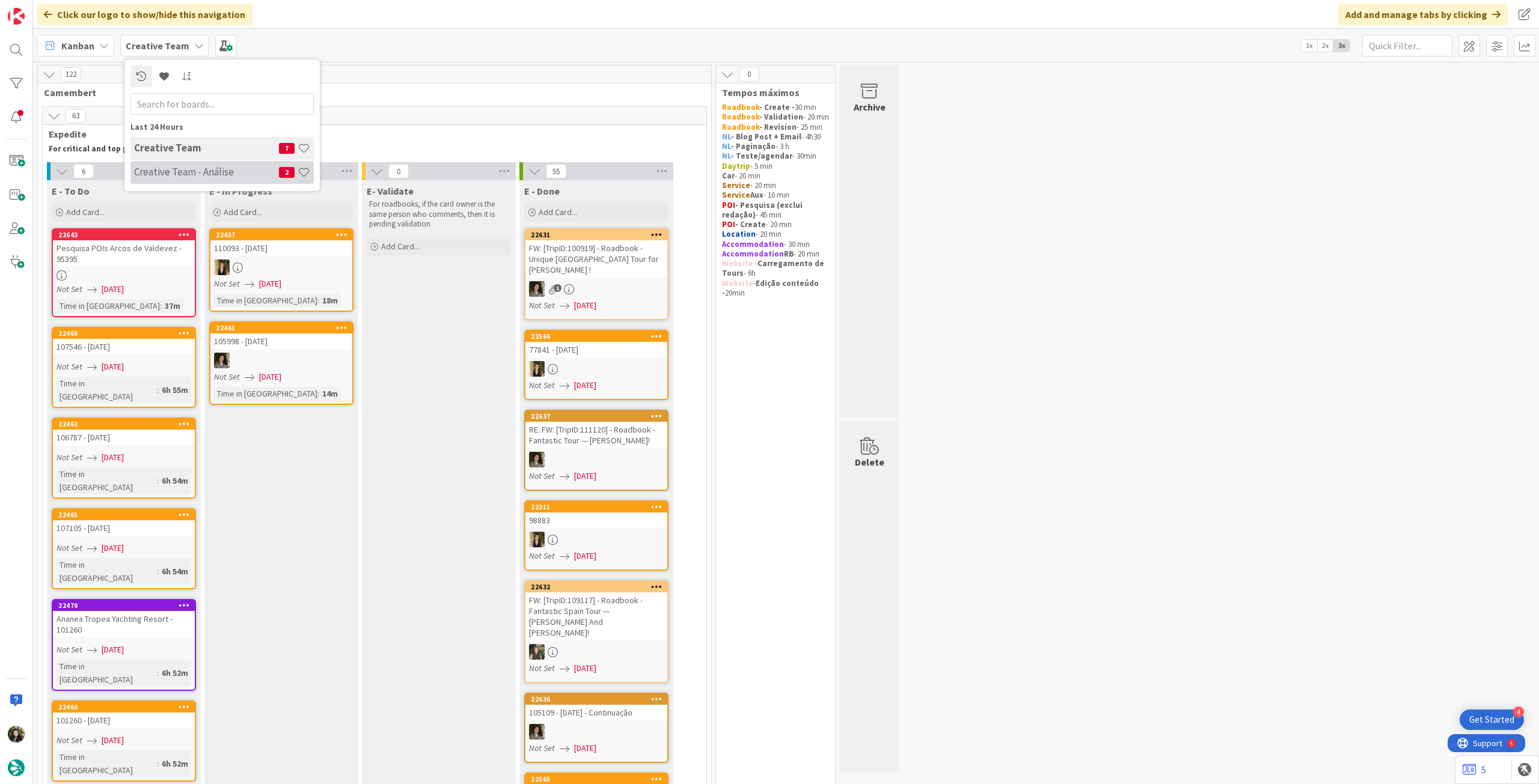
click at [171, 170] on h4 "Creative Team - Análise" at bounding box center [206, 171] width 145 height 12
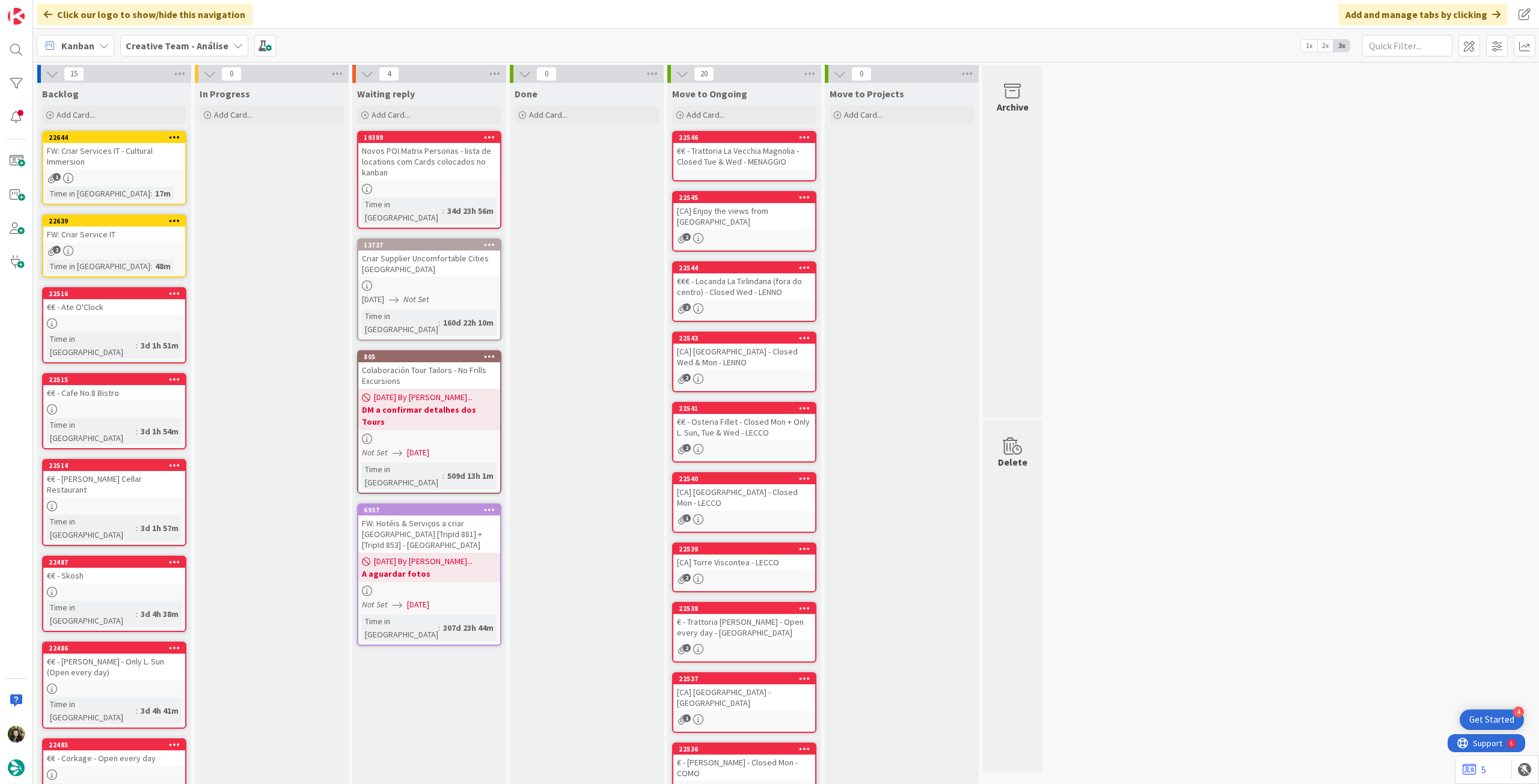
click at [139, 161] on div "FW: Criar Services IT - Cultural Immersion" at bounding box center [114, 157] width 142 height 27
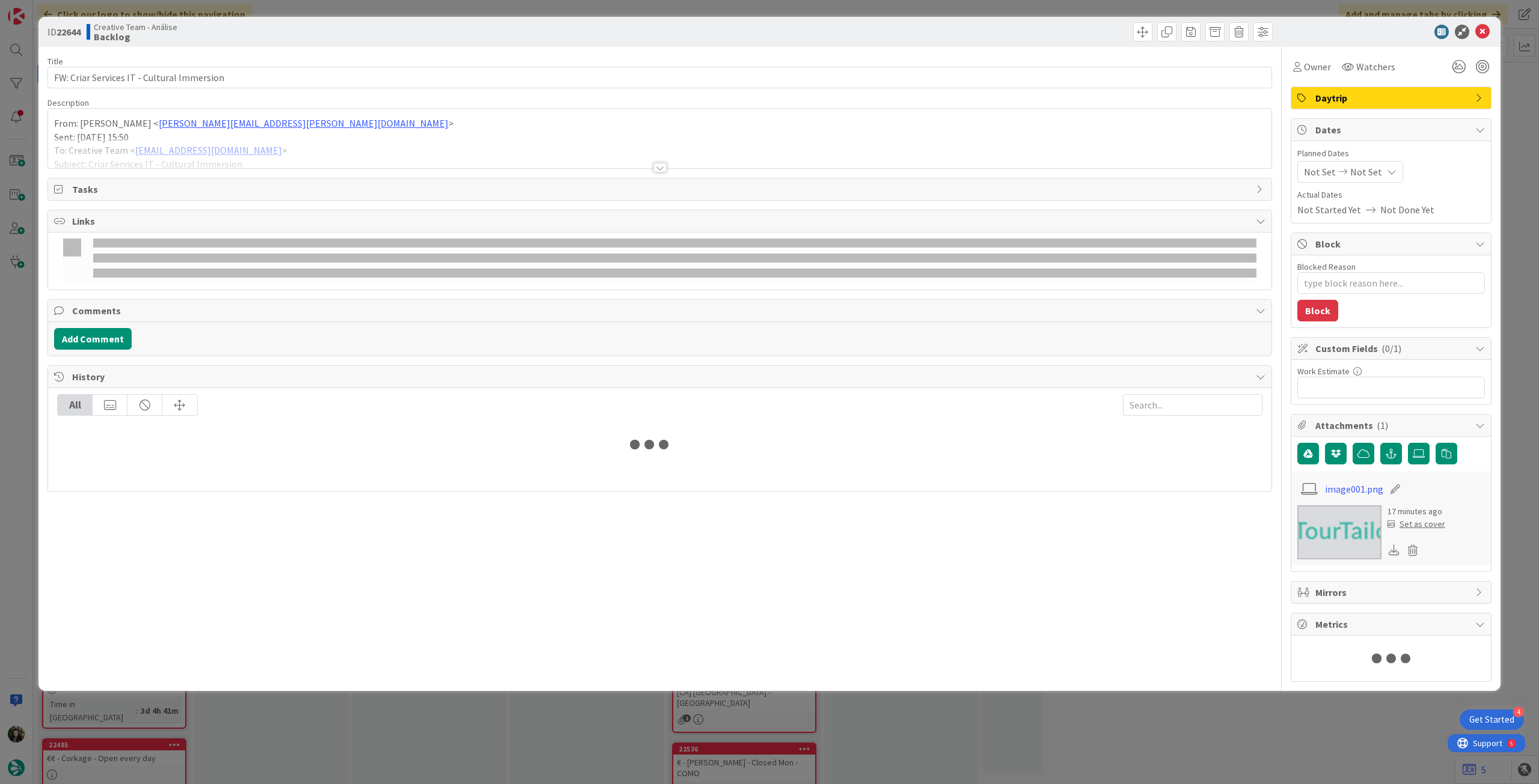
click at [1408, 91] on span "Daytrip" at bounding box center [1392, 98] width 154 height 15
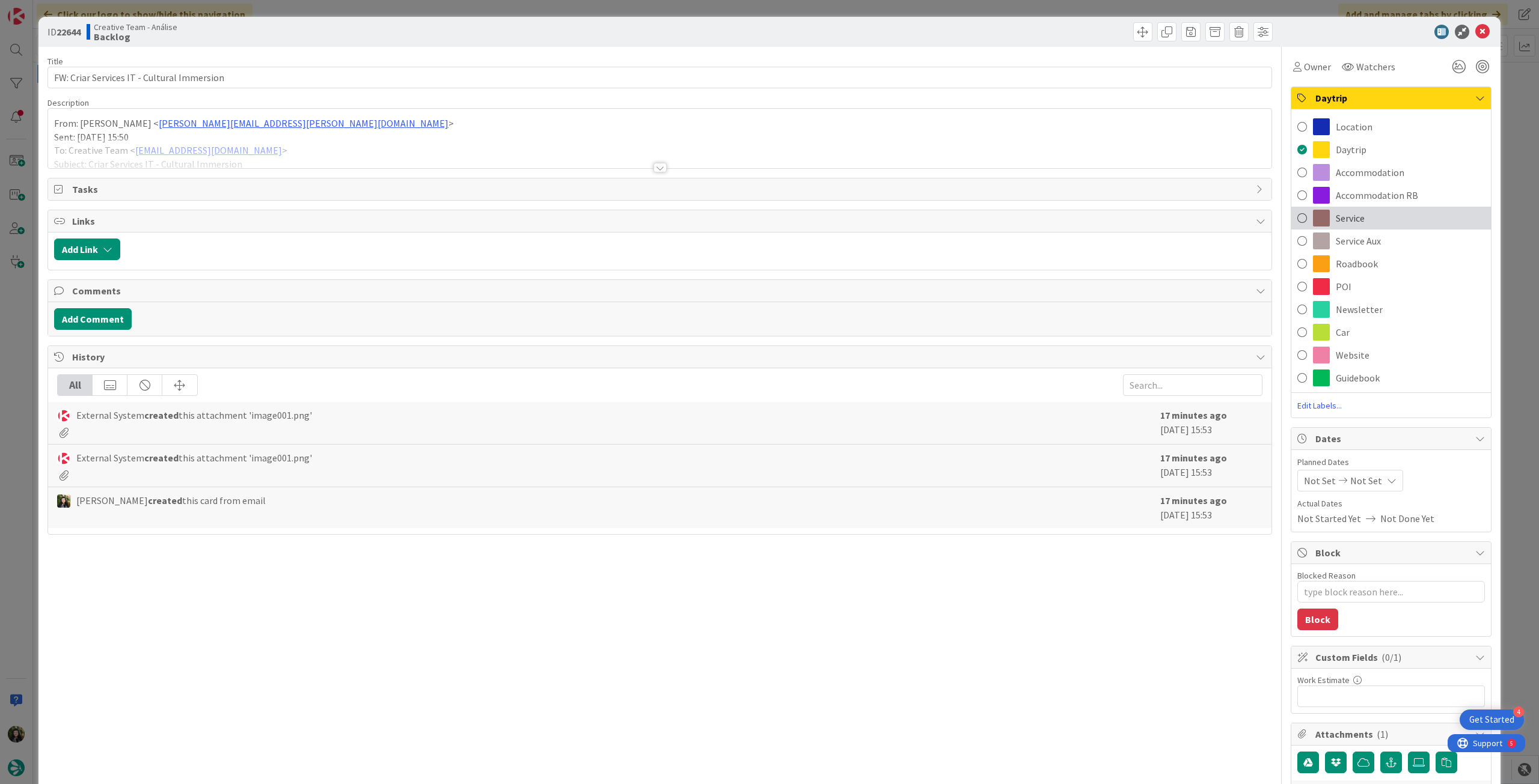
click at [1380, 218] on div "Service" at bounding box center [1391, 218] width 199 height 23
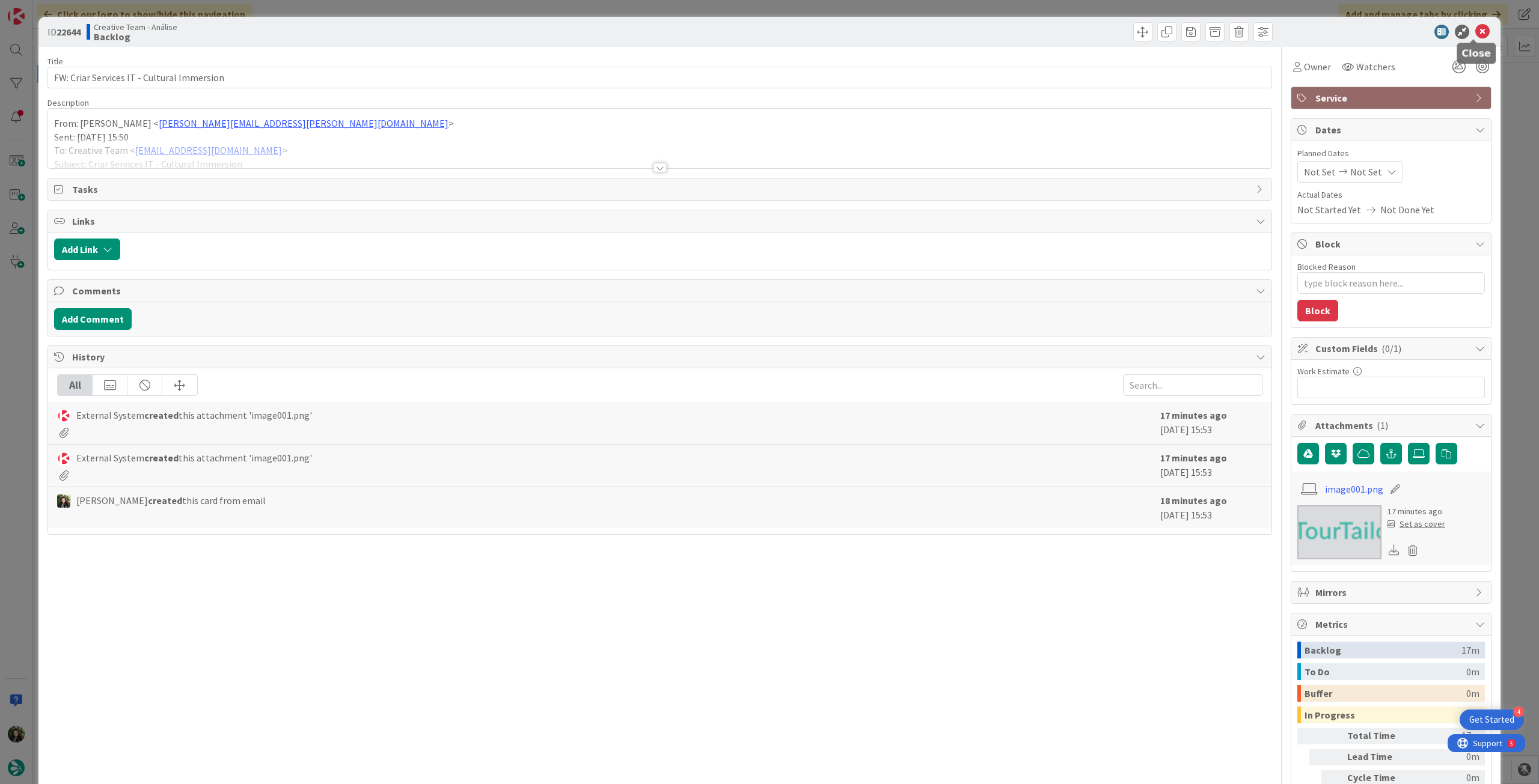
click at [1475, 34] on icon at bounding box center [1482, 32] width 15 height 15
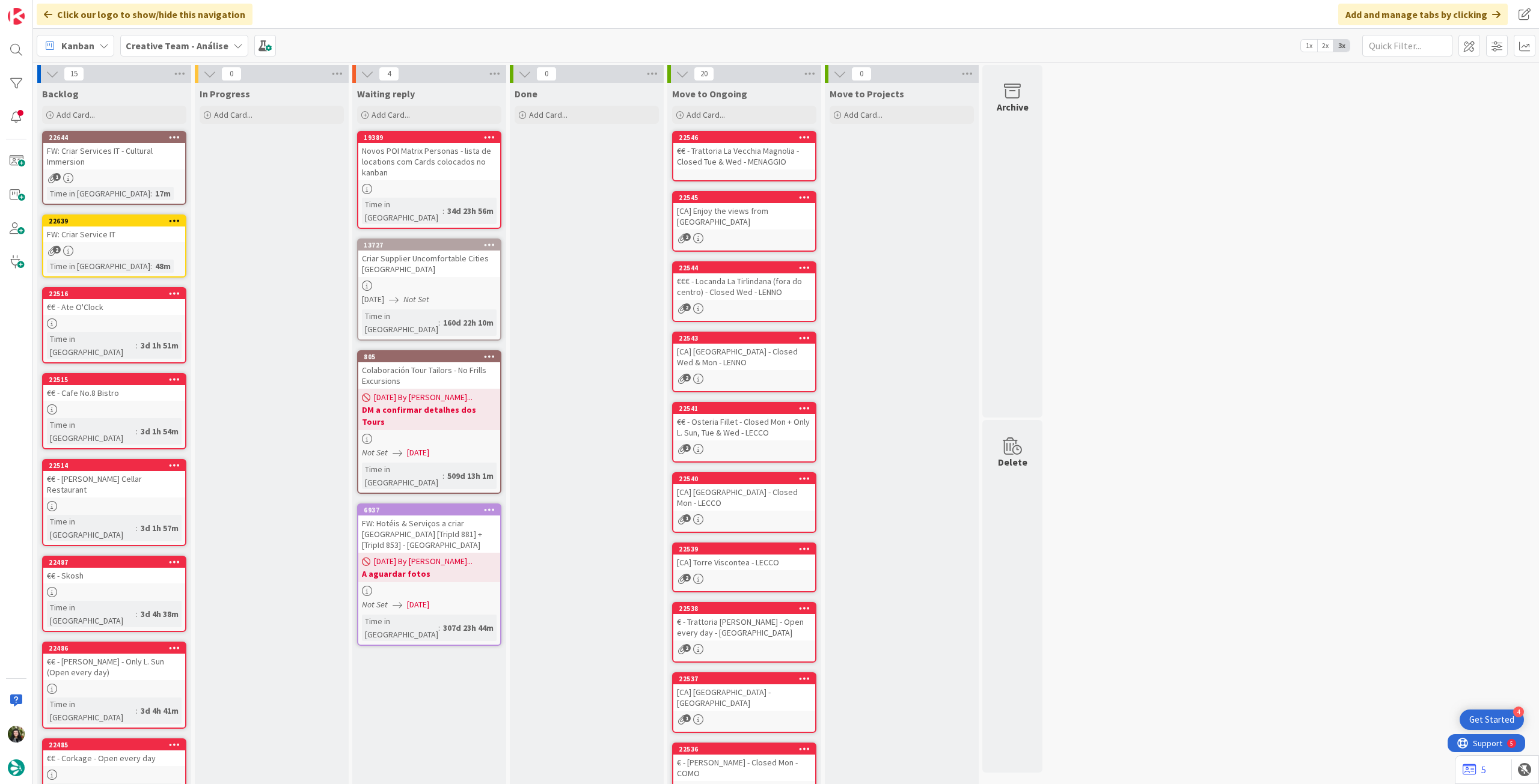
click at [112, 239] on div "FW: Criar Service IT" at bounding box center [114, 234] width 142 height 15
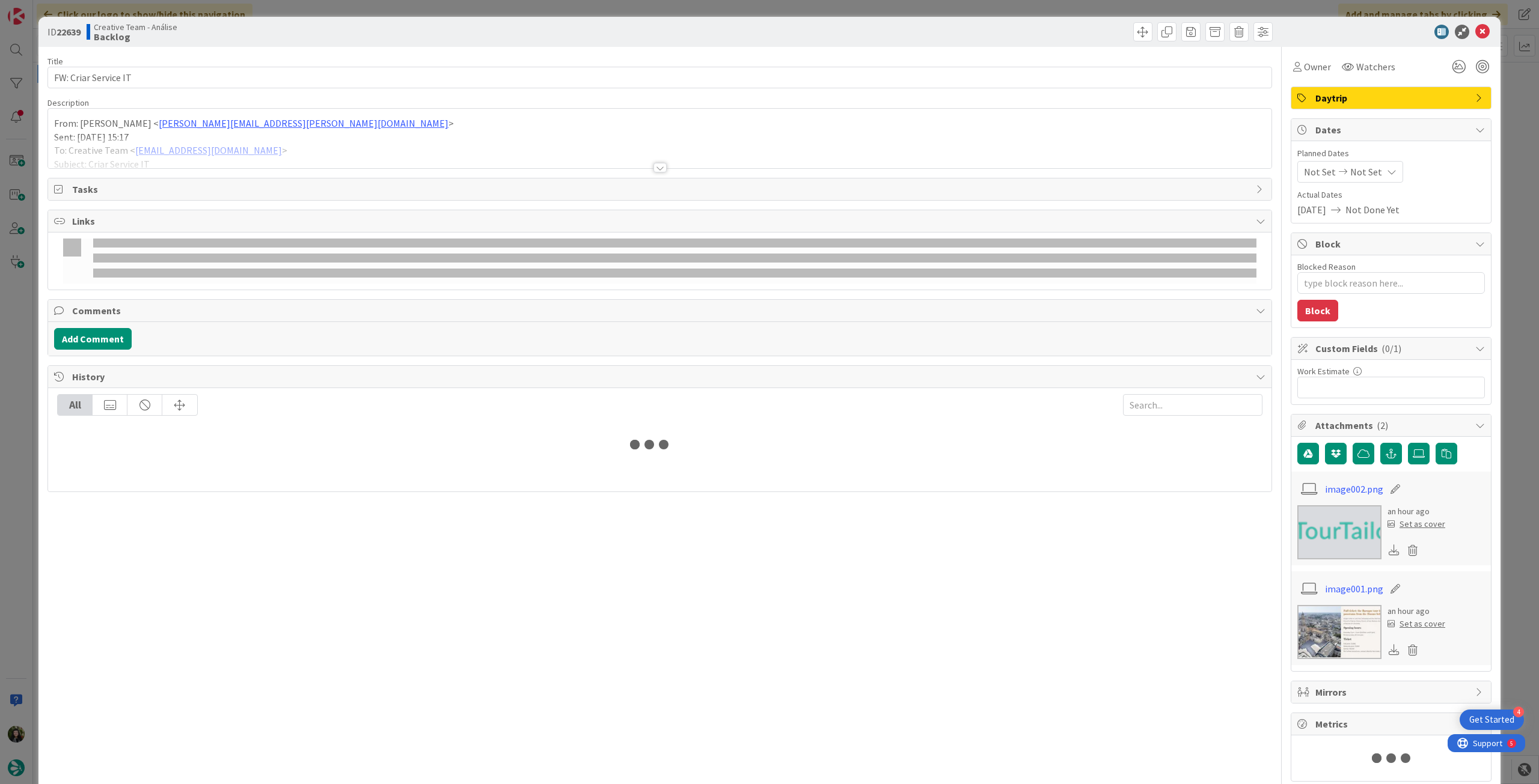
click at [1340, 102] on span "Daytrip" at bounding box center [1392, 98] width 154 height 15
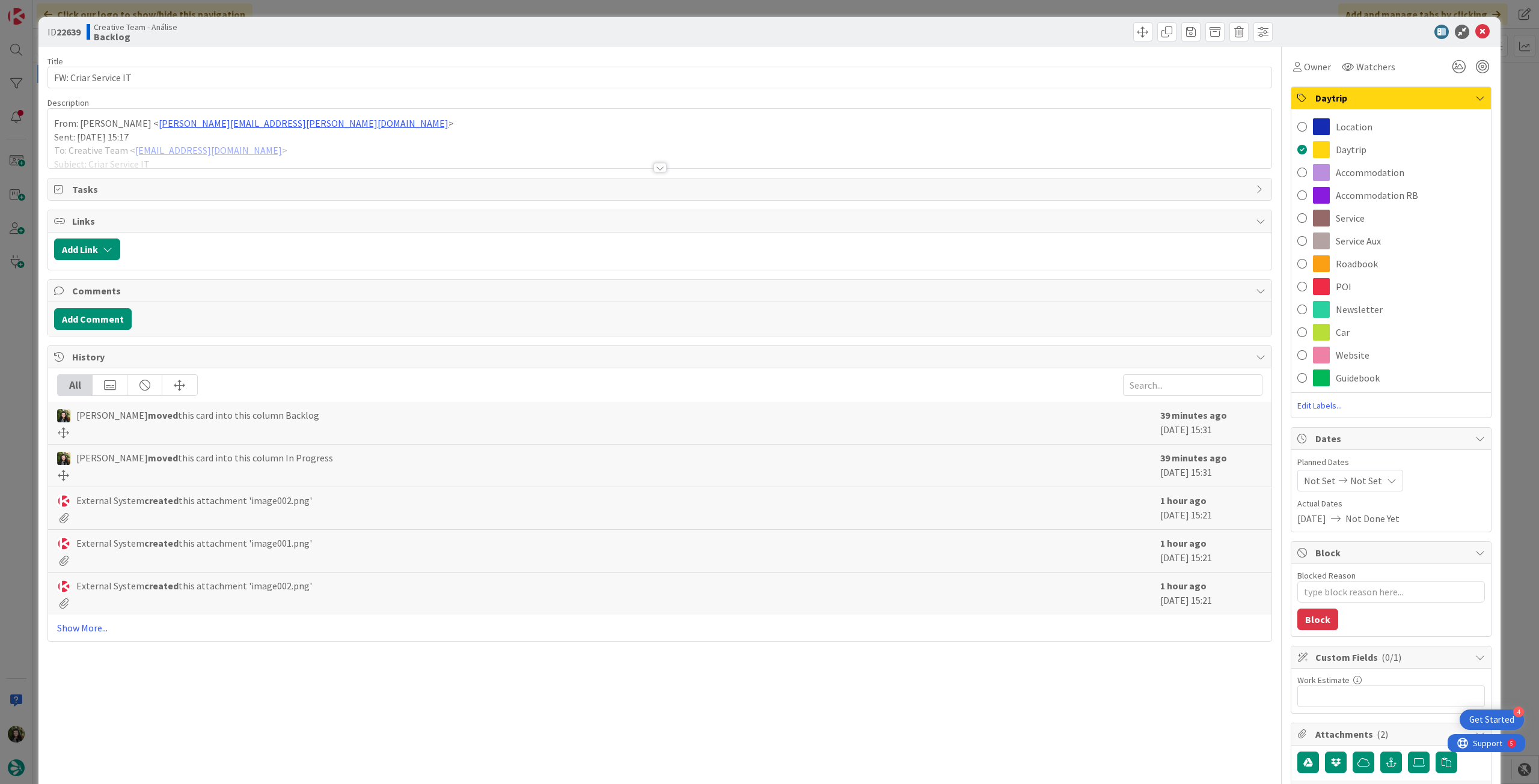
drag, startPoint x: 1385, startPoint y: 220, endPoint x: 1391, endPoint y: 186, distance: 34.5
click at [1384, 220] on div "Service" at bounding box center [1391, 218] width 199 height 23
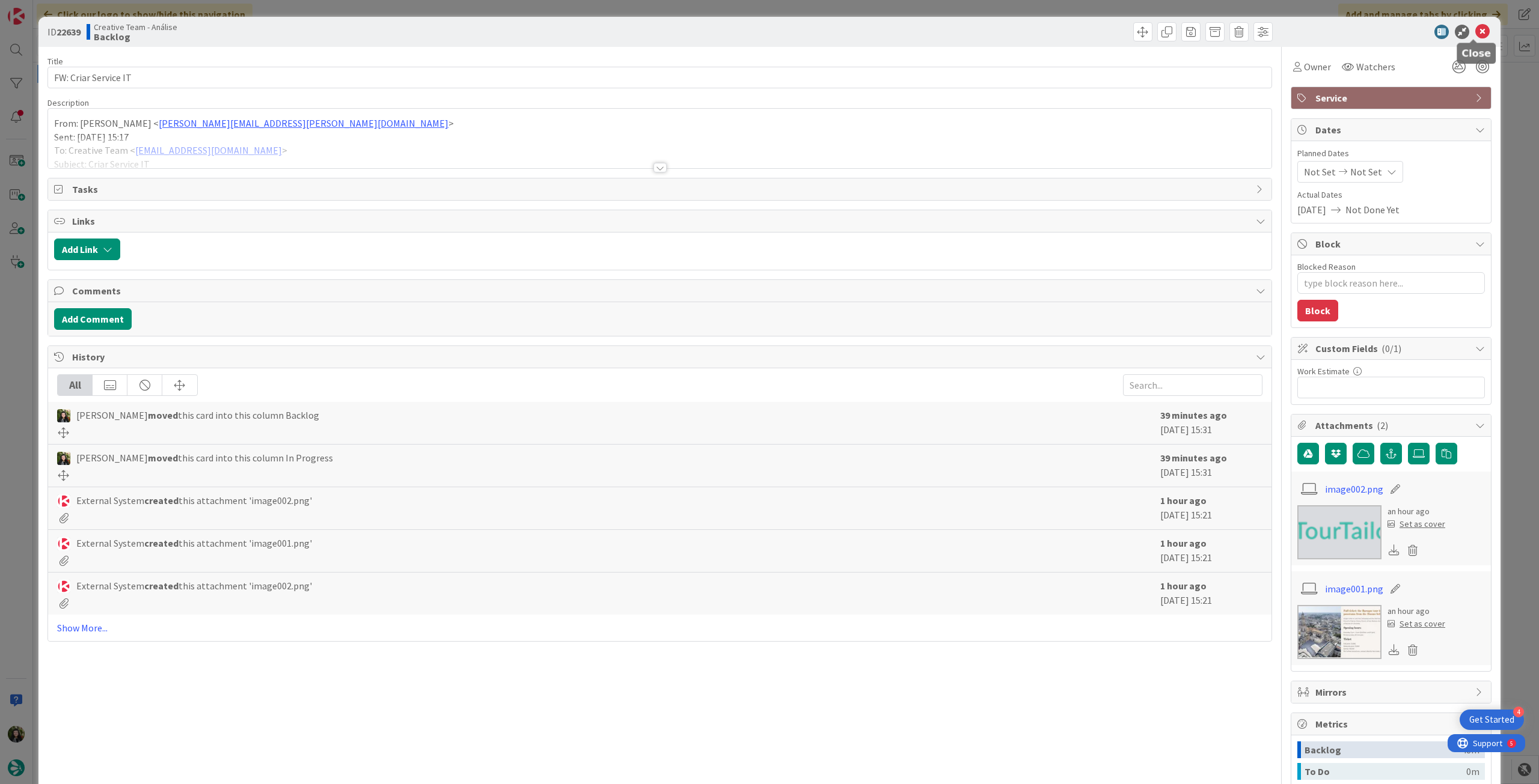
type textarea "x"
click at [1475, 36] on icon at bounding box center [1482, 32] width 15 height 15
